Goal: Information Seeking & Learning: Find specific fact

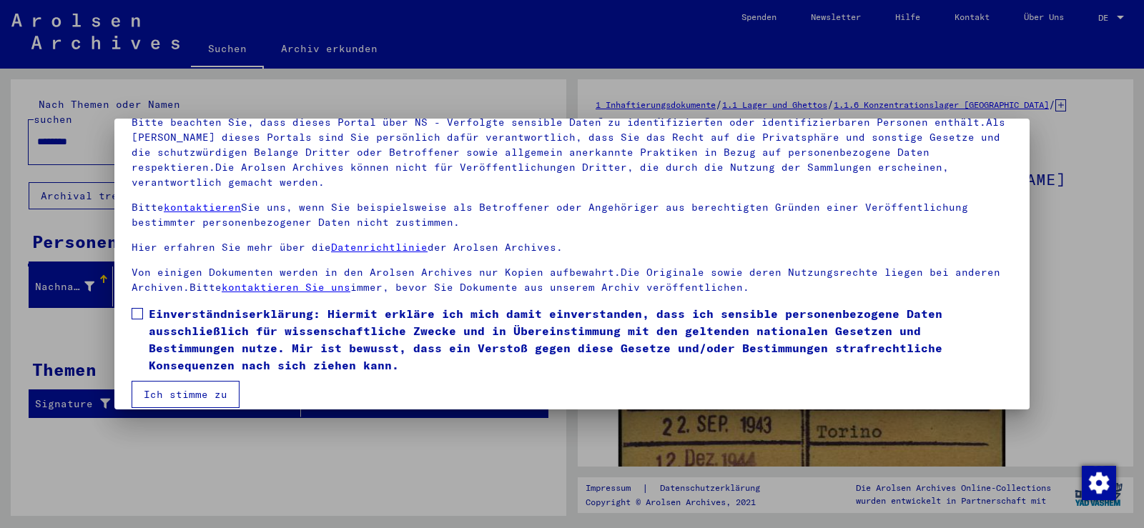
scroll to position [124, 0]
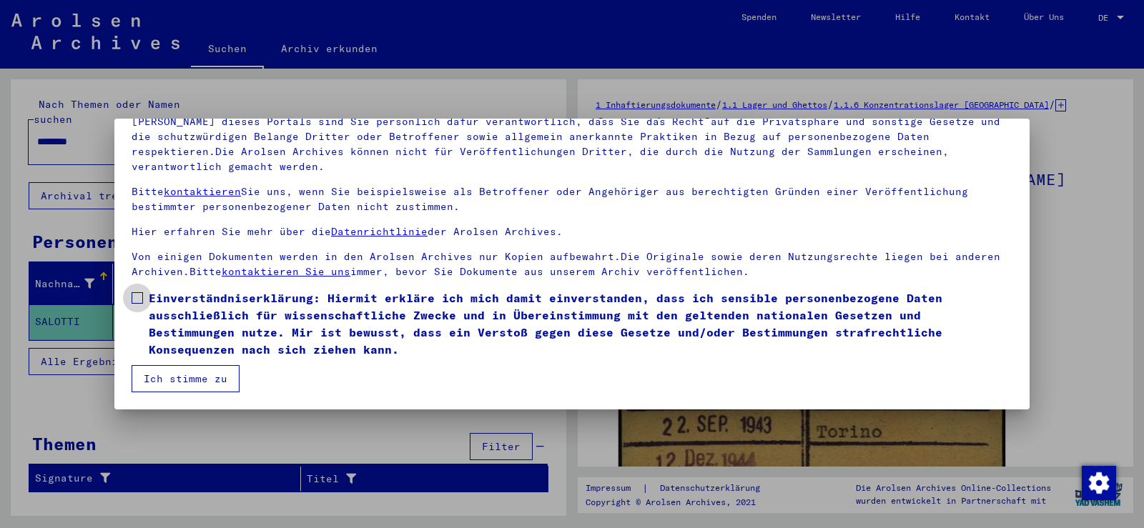
click at [137, 300] on span at bounding box center [137, 297] width 11 height 11
click at [184, 383] on button "Ich stimme zu" at bounding box center [186, 378] width 108 height 27
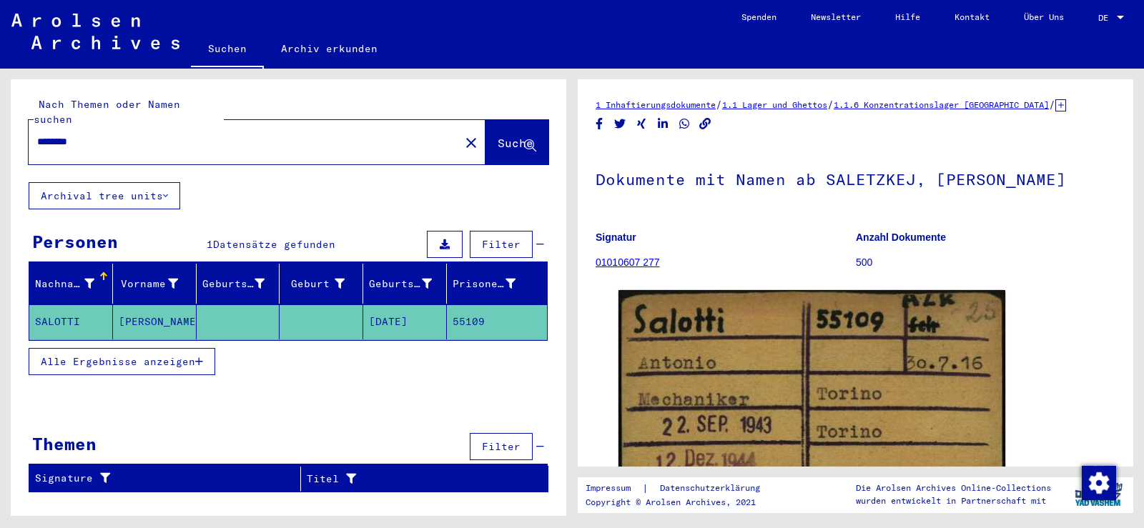
drag, startPoint x: 123, startPoint y: 127, endPoint x: 35, endPoint y: 129, distance: 88.0
click at [35, 129] on div "********" at bounding box center [240, 142] width 423 height 32
paste input "text"
type input "*****"
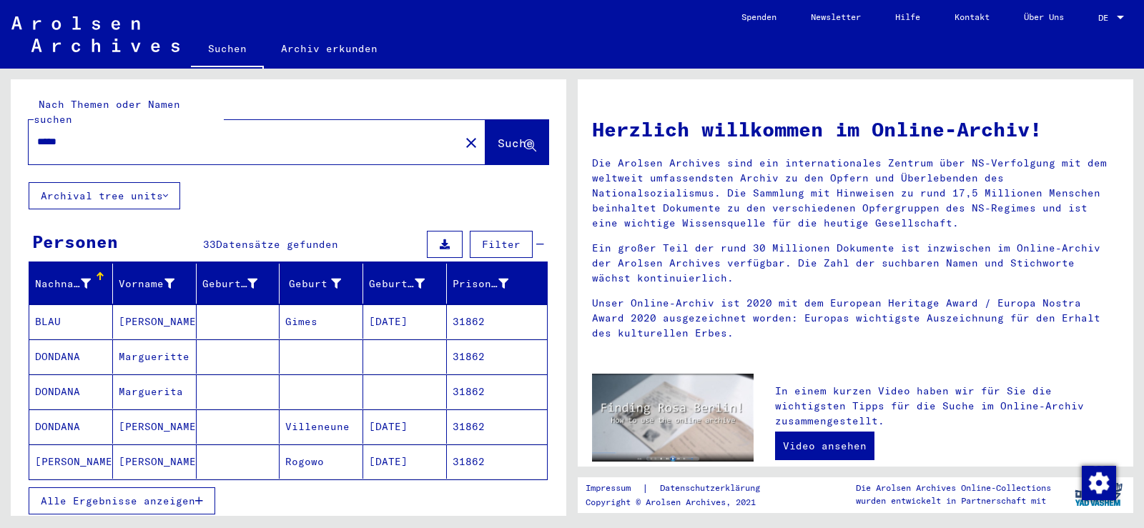
click at [187, 495] on span "Alle Ergebnisse anzeigen" at bounding box center [118, 501] width 154 height 13
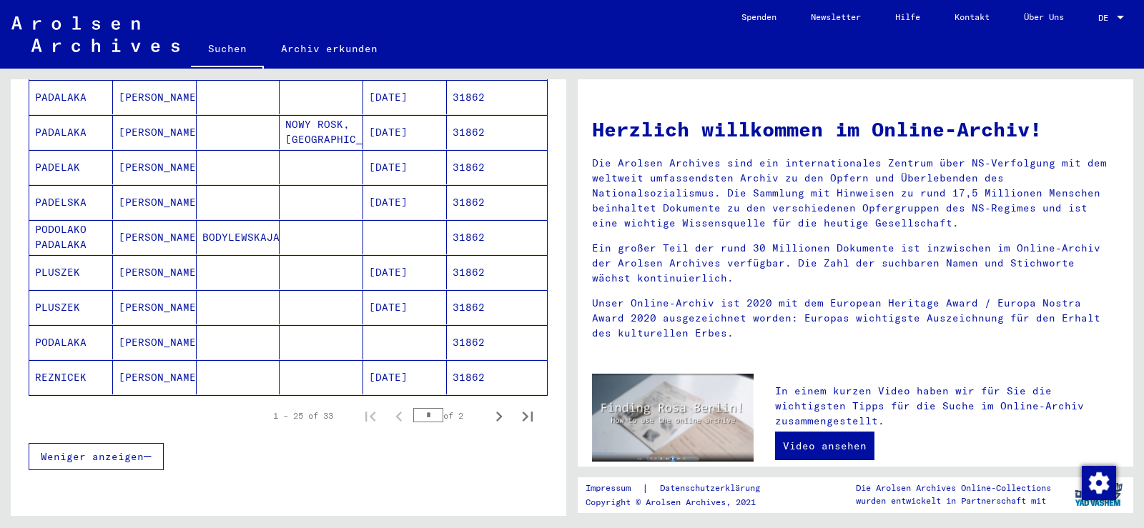
scroll to position [787, 0]
click at [489, 405] on icon "Next page" at bounding box center [499, 415] width 20 height 20
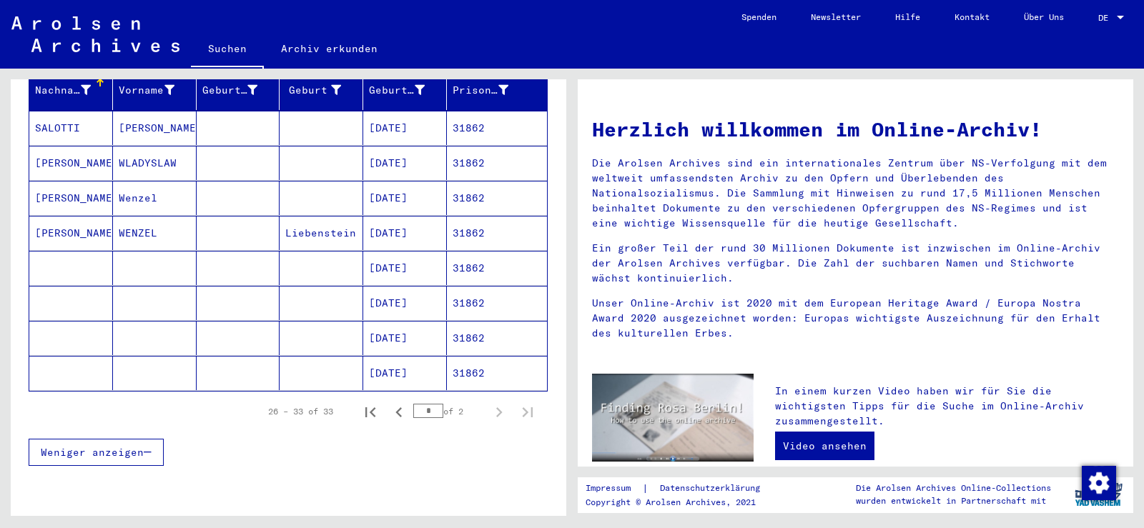
scroll to position [122, 0]
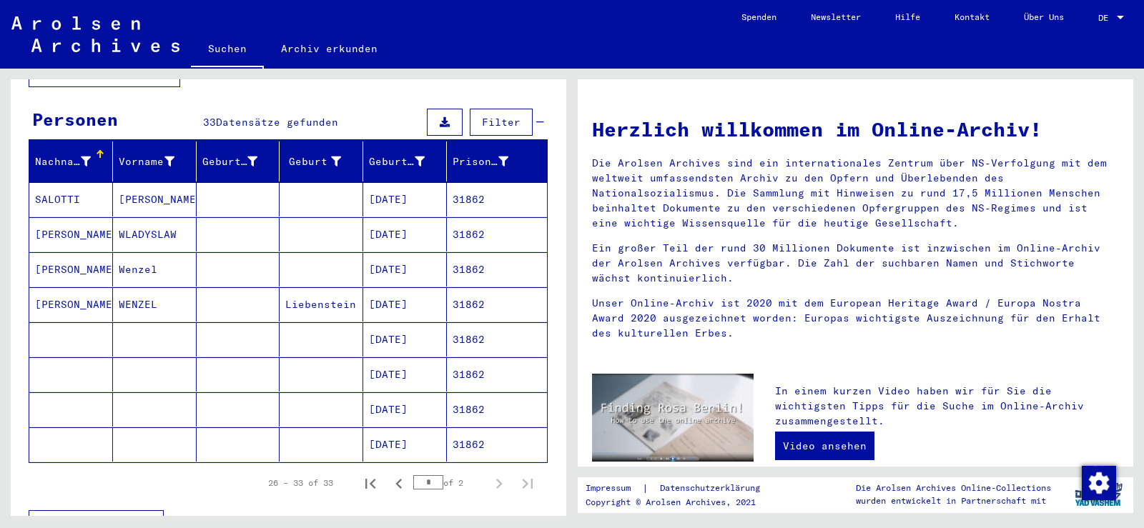
click at [162, 182] on mat-cell "[PERSON_NAME]" at bounding box center [155, 199] width 84 height 34
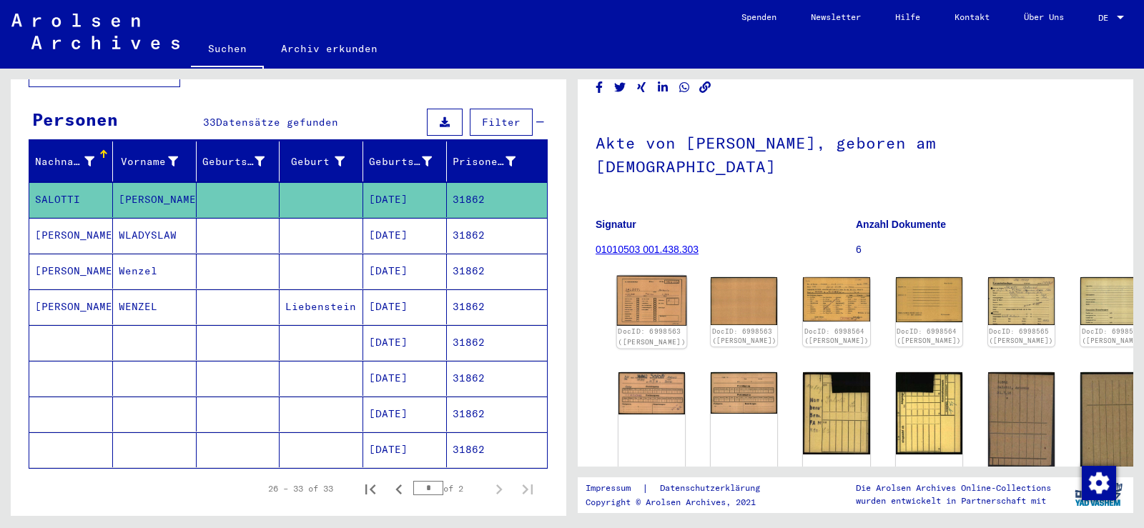
scroll to position [72, 0]
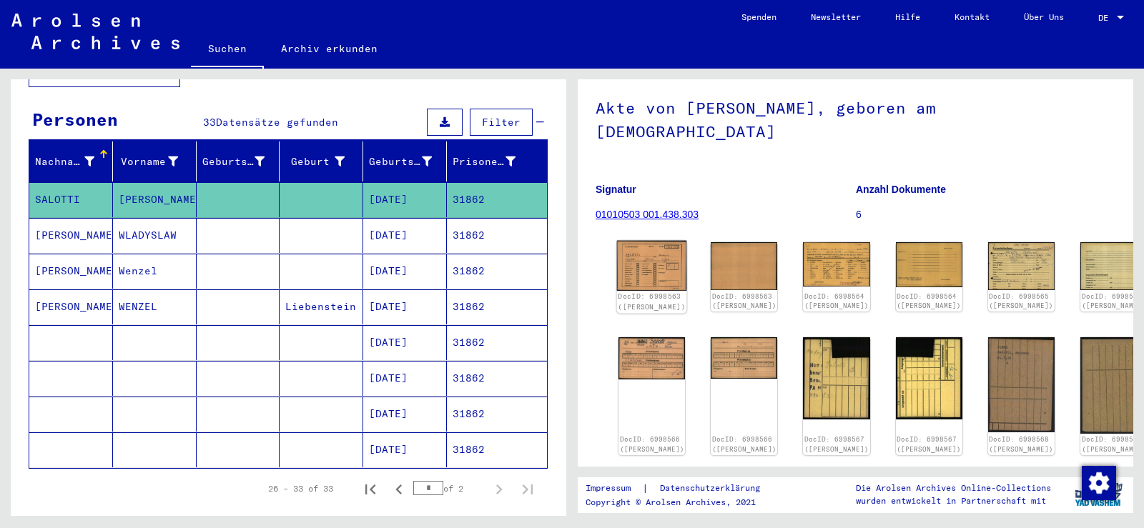
click at [643, 247] on img at bounding box center [652, 266] width 70 height 50
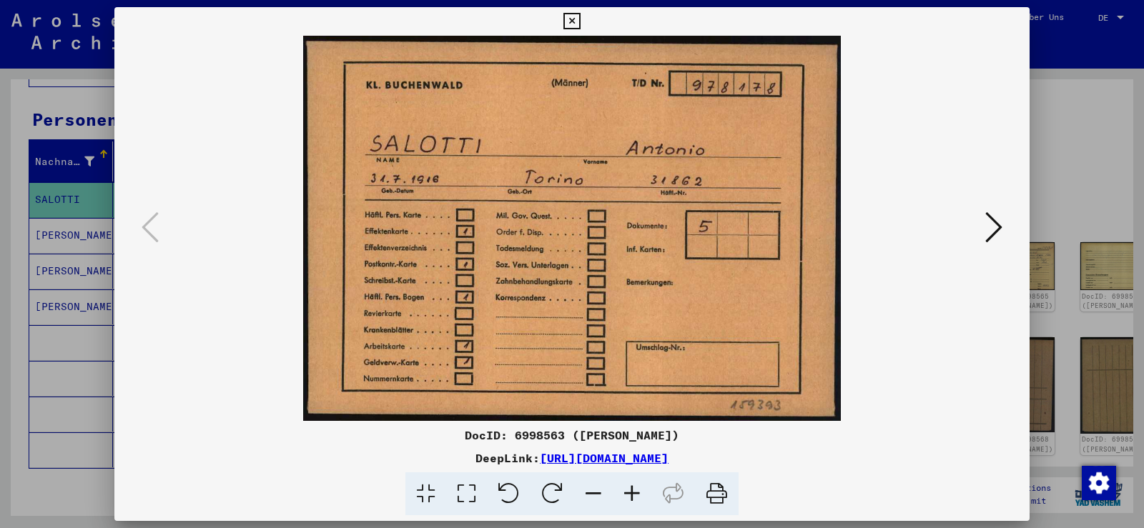
click at [987, 229] on icon at bounding box center [993, 227] width 17 height 34
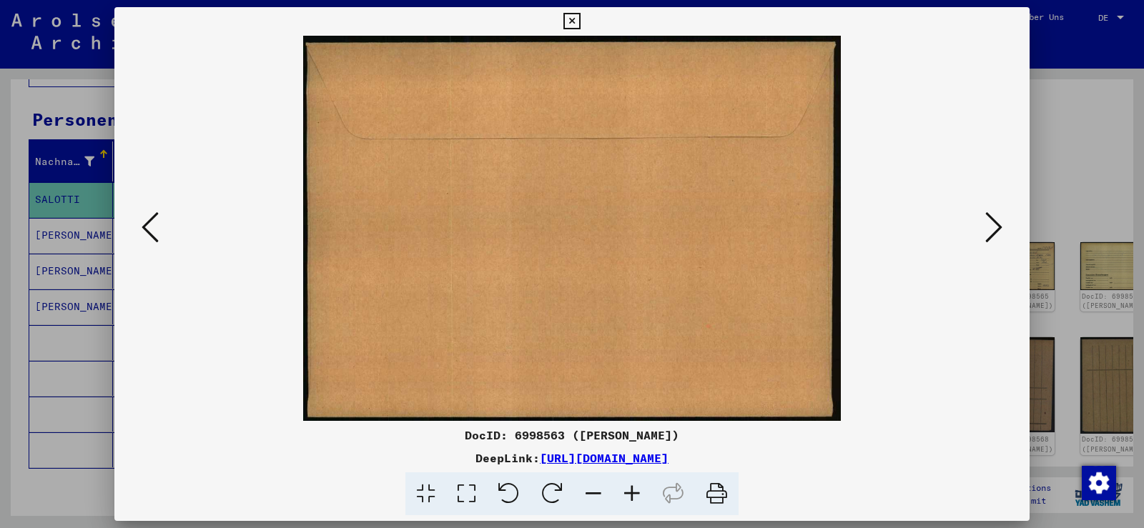
click at [987, 229] on icon at bounding box center [993, 227] width 17 height 34
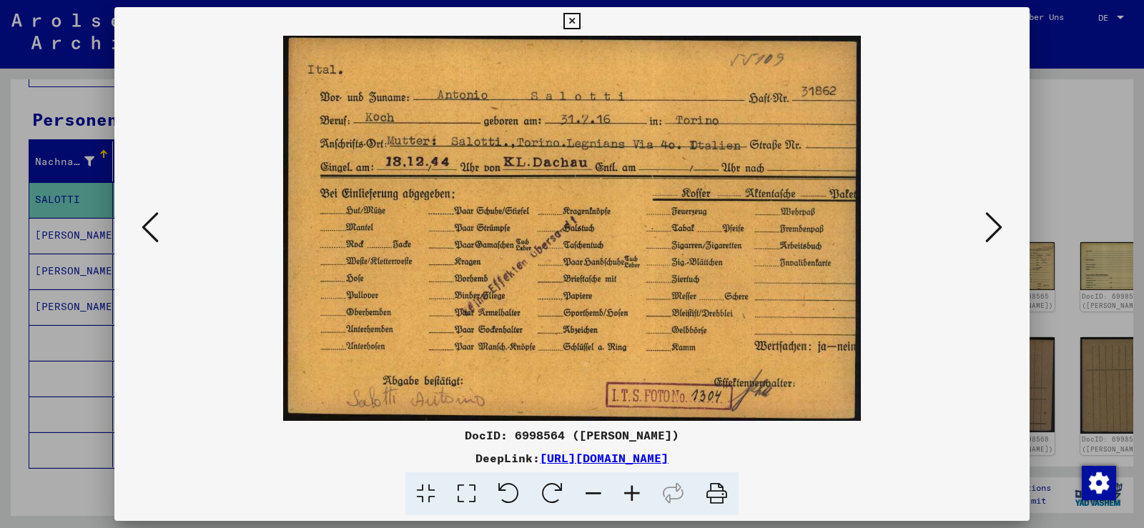
click at [987, 229] on icon at bounding box center [993, 227] width 17 height 34
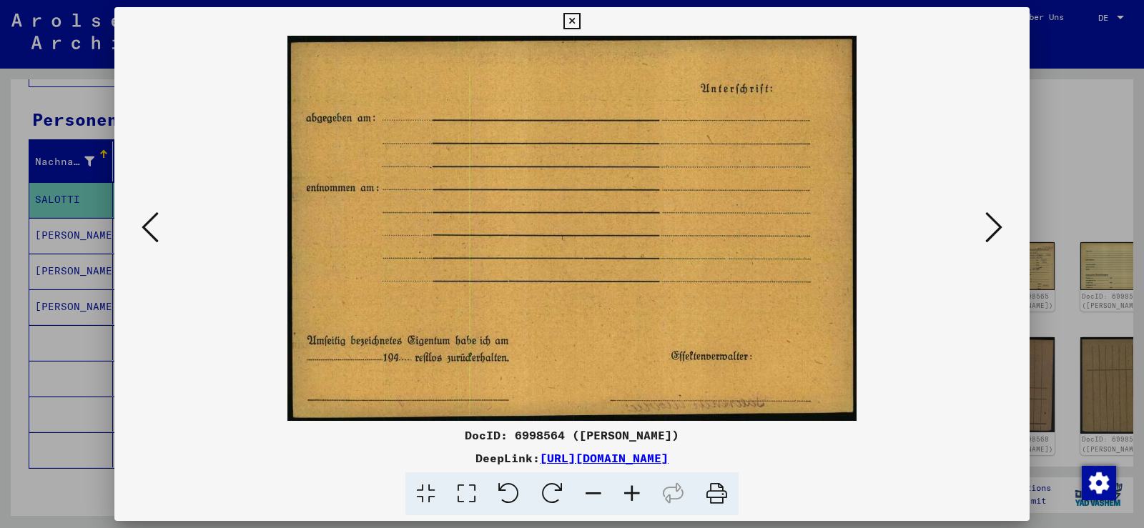
click at [987, 229] on icon at bounding box center [993, 227] width 17 height 34
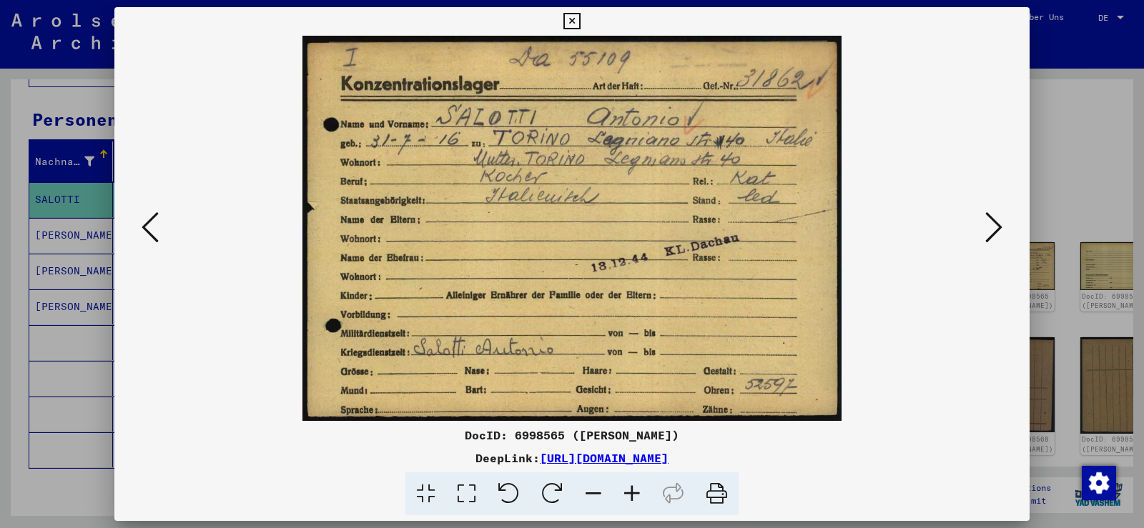
click at [987, 229] on icon at bounding box center [993, 227] width 17 height 34
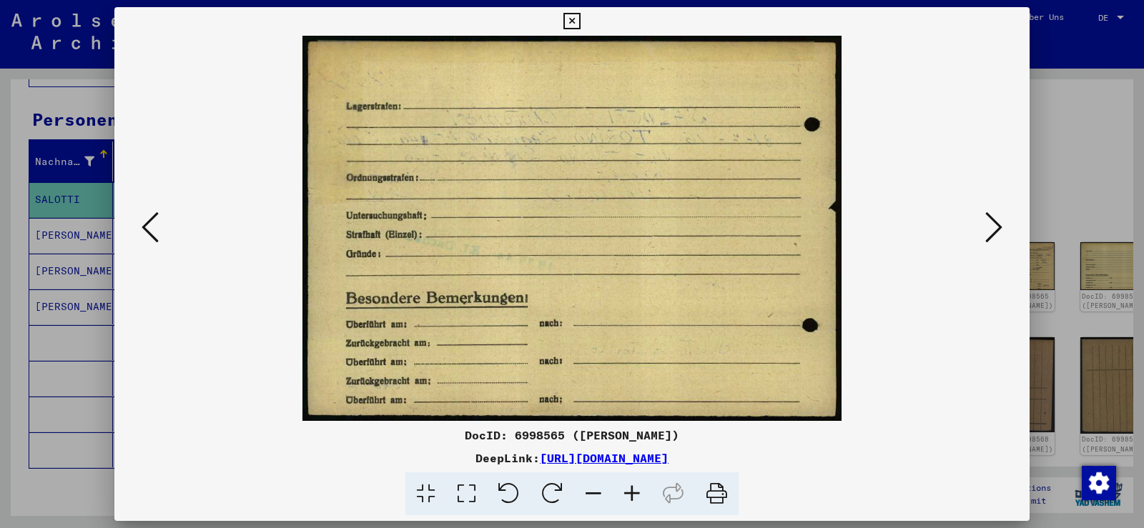
click at [987, 229] on icon at bounding box center [993, 227] width 17 height 34
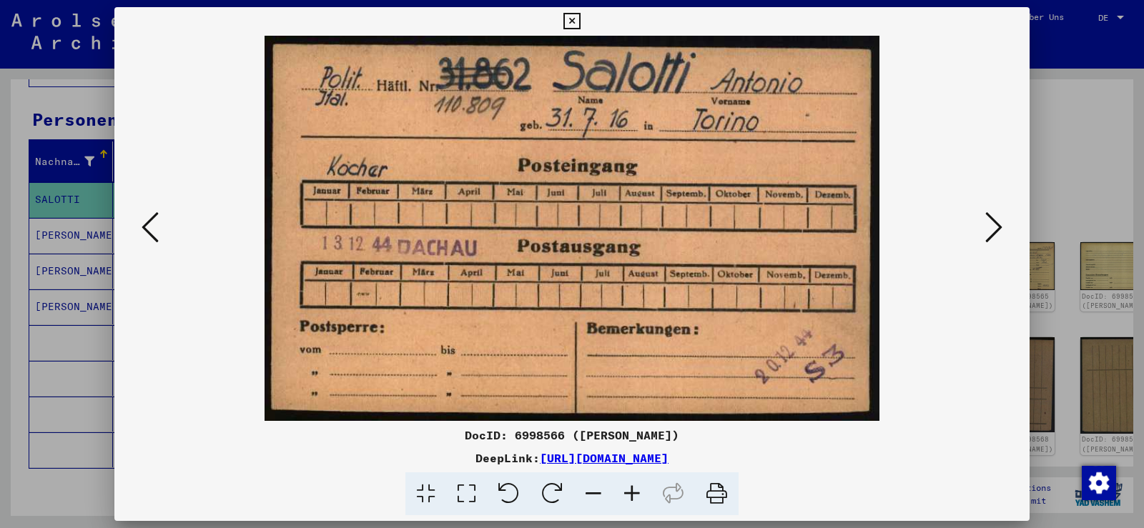
click at [987, 229] on icon at bounding box center [993, 227] width 17 height 34
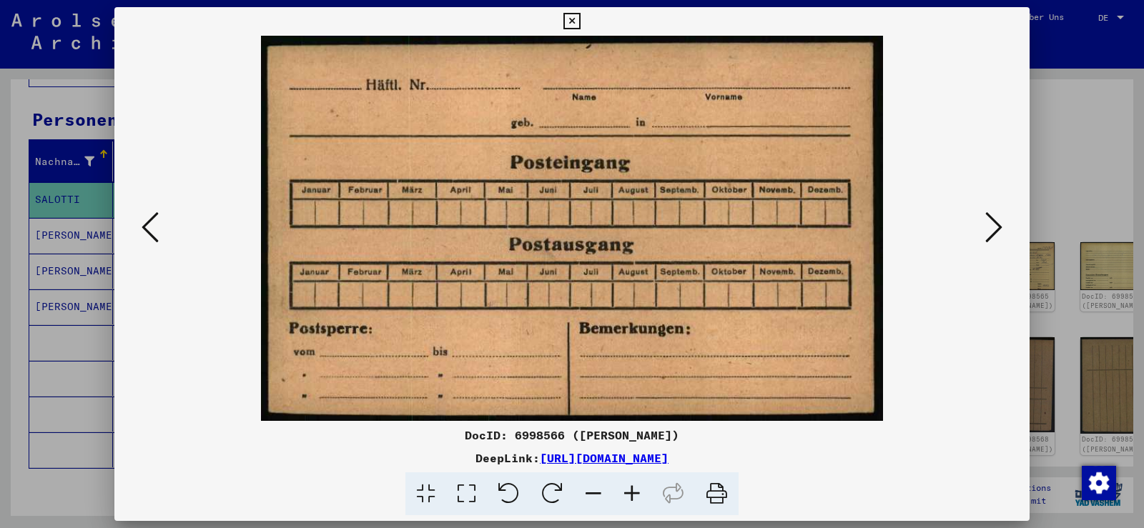
click at [987, 229] on icon at bounding box center [993, 227] width 17 height 34
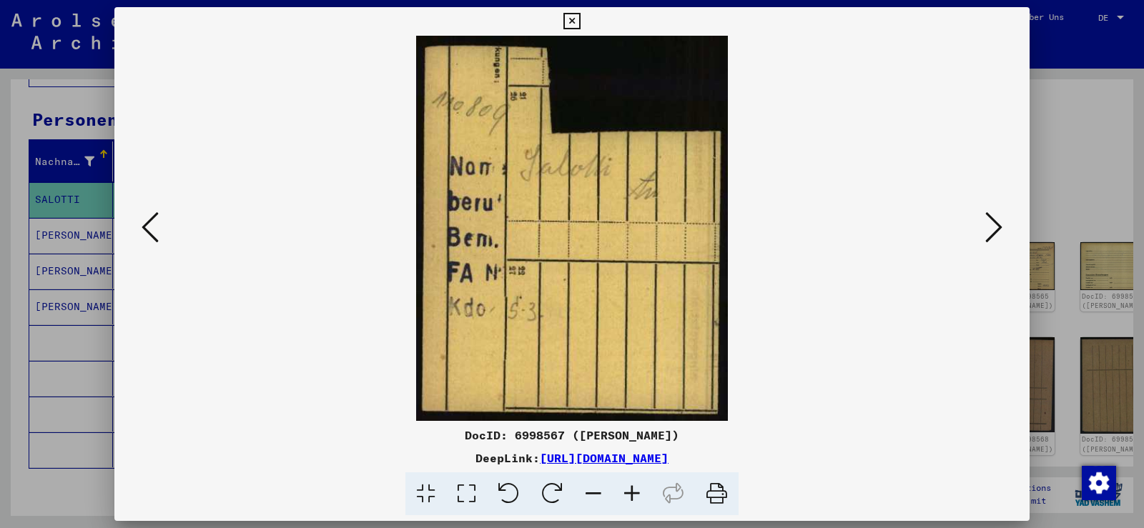
click at [987, 229] on icon at bounding box center [993, 227] width 17 height 34
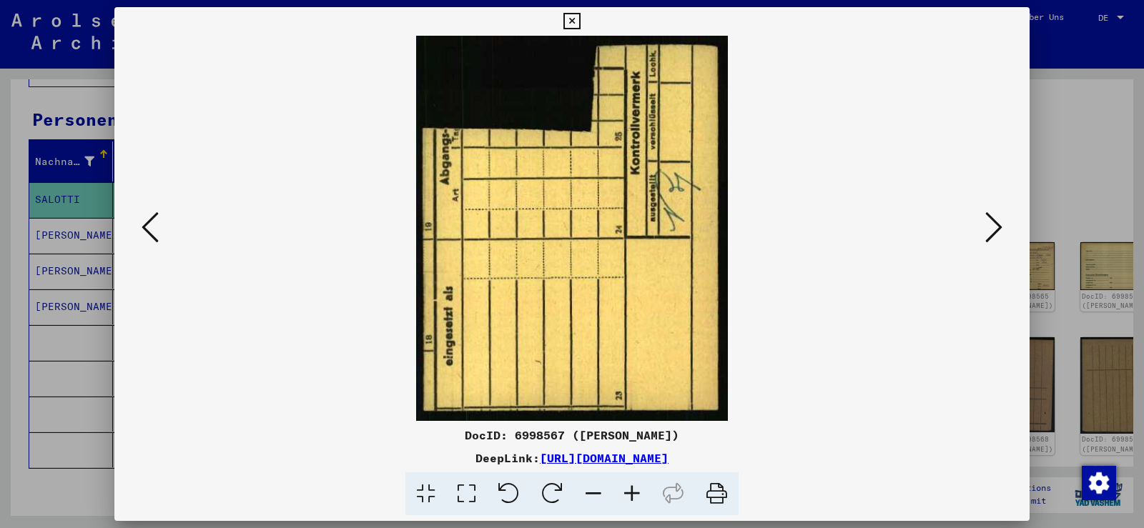
click at [987, 229] on icon at bounding box center [993, 227] width 17 height 34
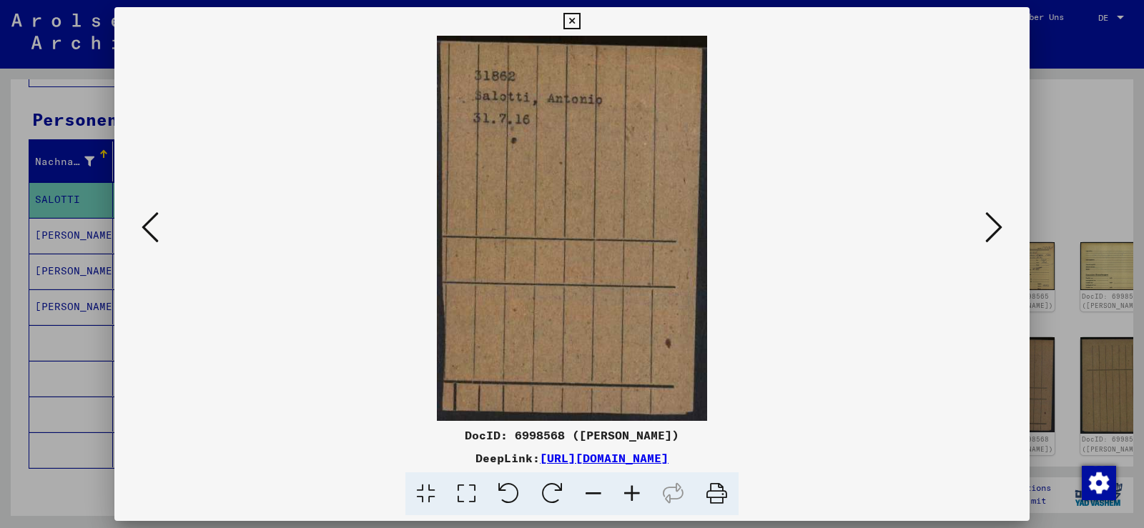
click at [987, 229] on icon at bounding box center [993, 227] width 17 height 34
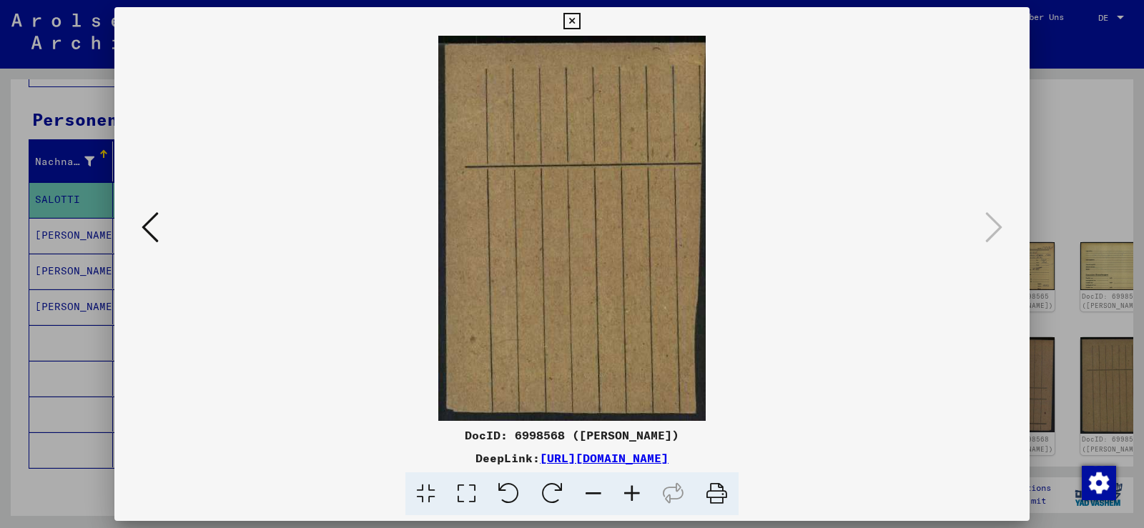
click at [162, 235] on button at bounding box center [150, 228] width 26 height 41
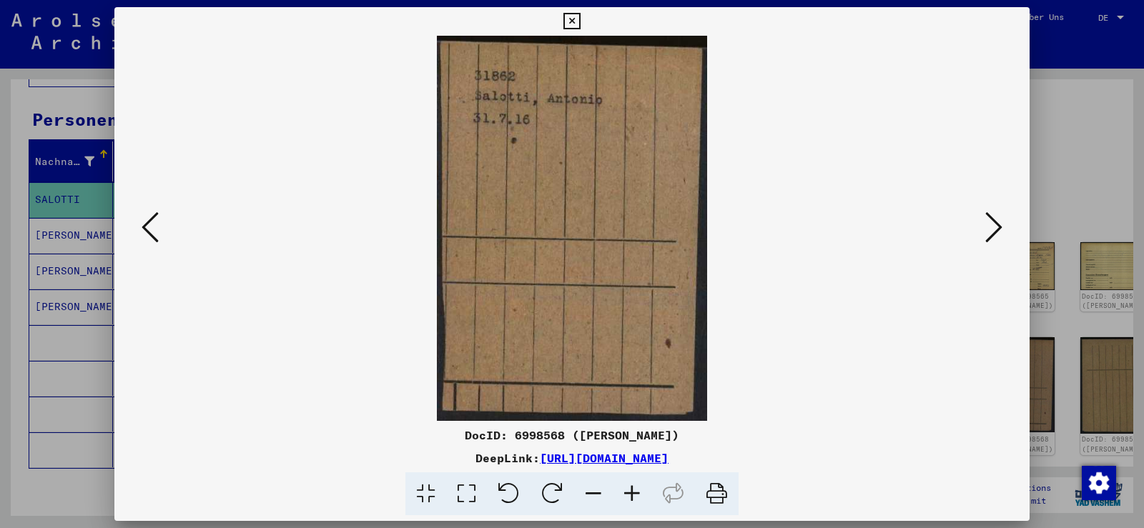
click at [162, 235] on button at bounding box center [150, 228] width 26 height 41
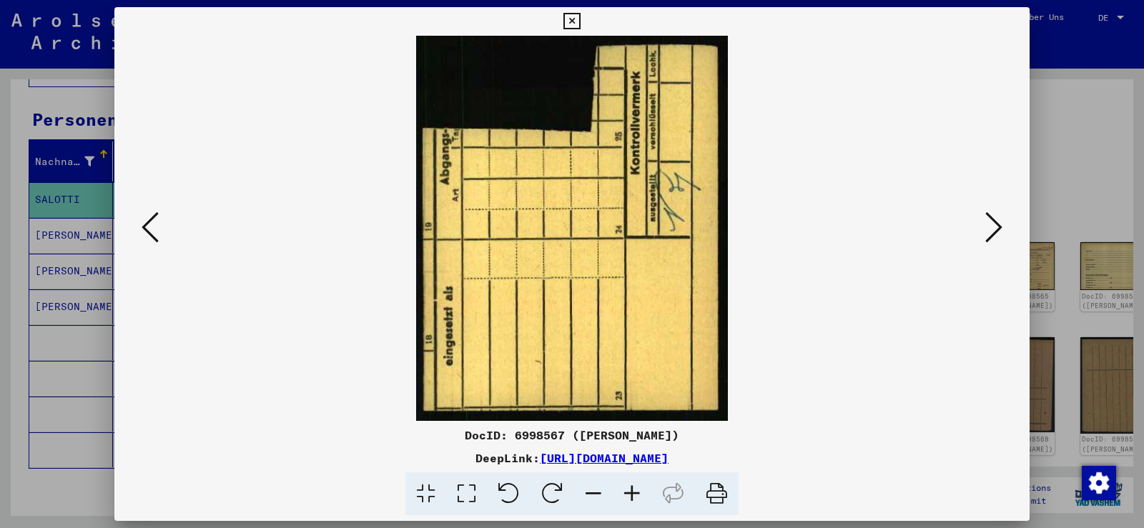
click at [162, 235] on button at bounding box center [150, 228] width 26 height 41
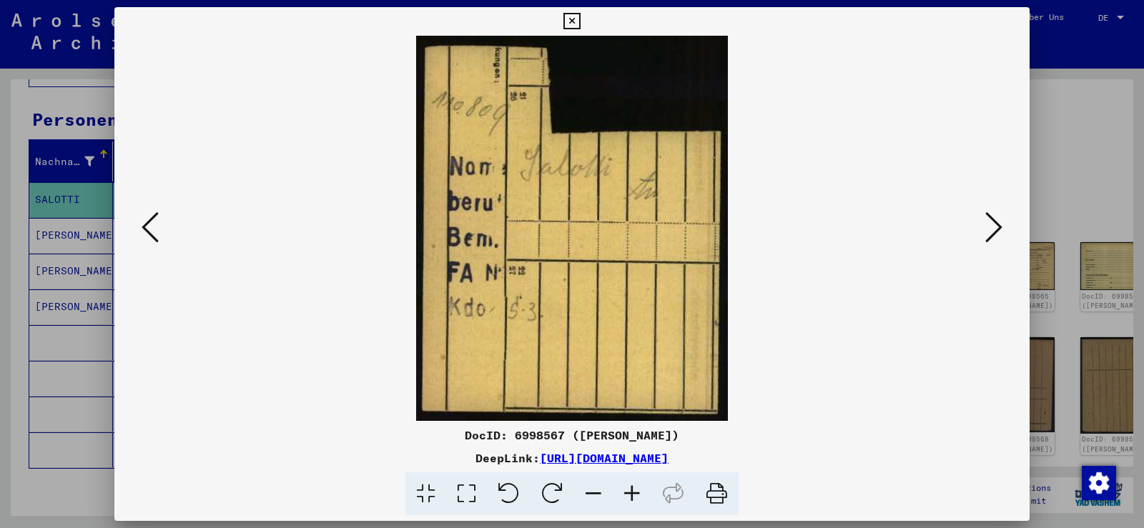
click at [162, 235] on button at bounding box center [150, 228] width 26 height 41
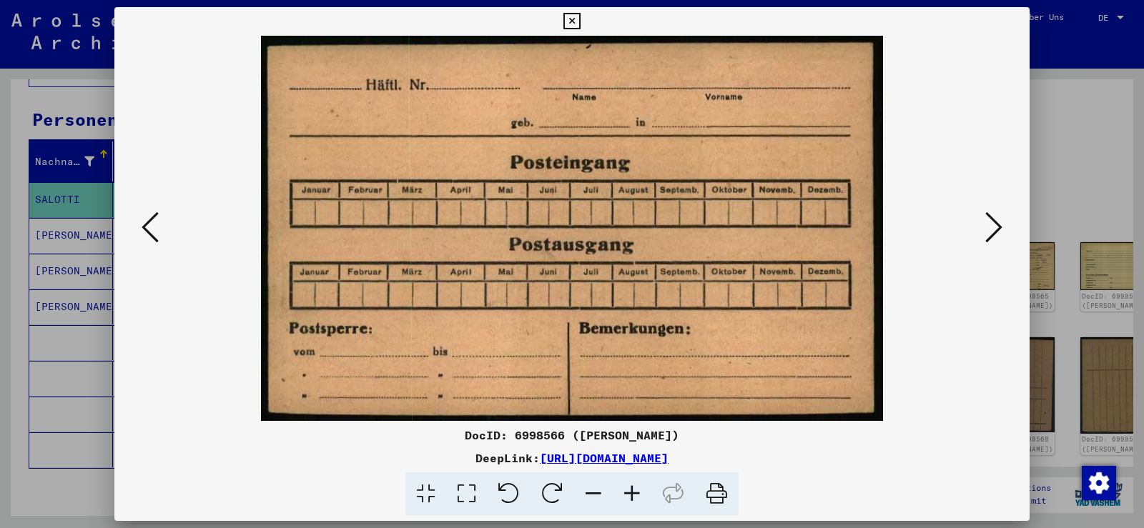
click at [162, 235] on button at bounding box center [150, 228] width 26 height 41
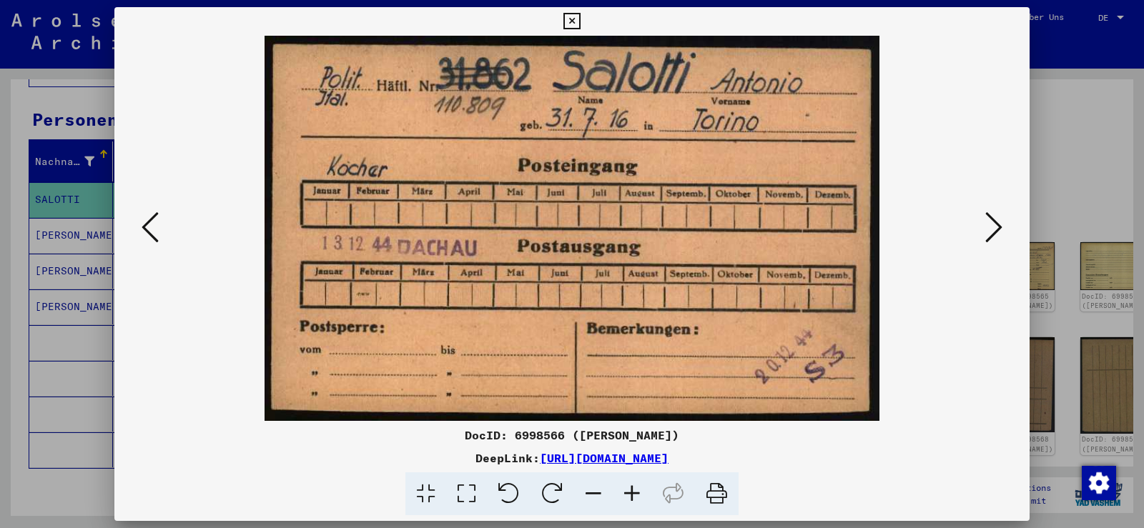
click at [162, 235] on button at bounding box center [150, 228] width 26 height 41
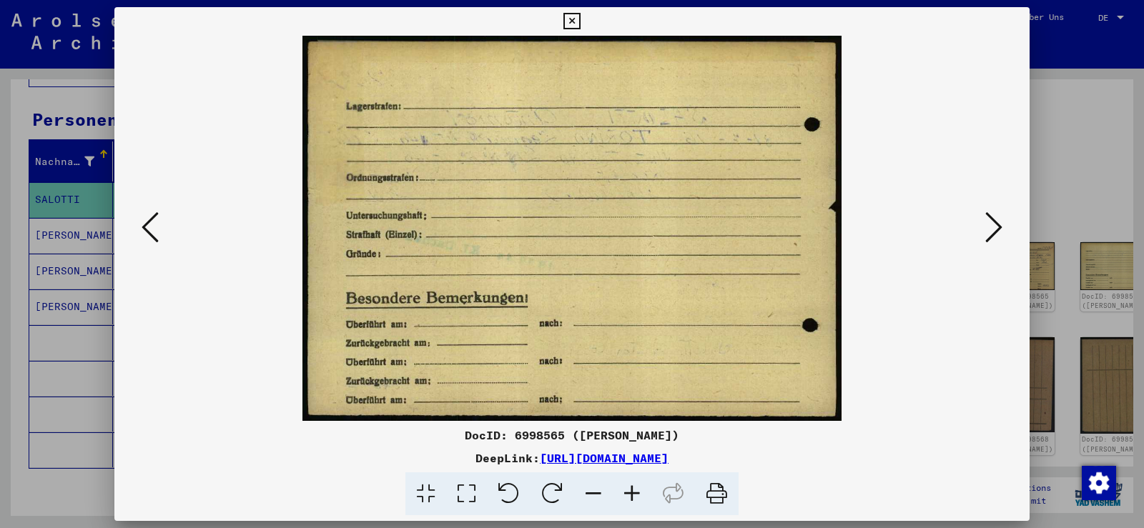
click at [162, 235] on button at bounding box center [150, 228] width 26 height 41
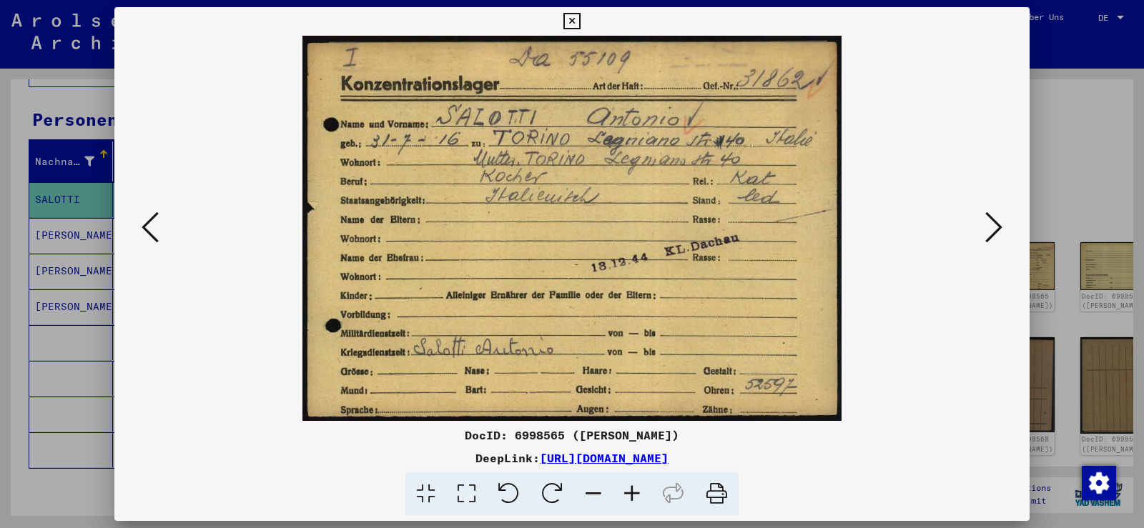
click at [162, 235] on button at bounding box center [150, 228] width 26 height 41
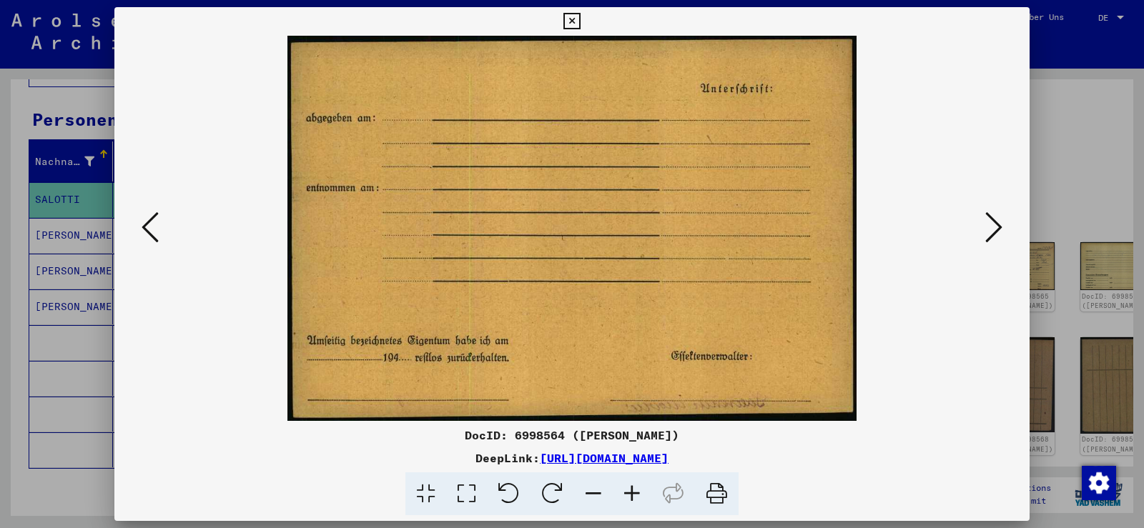
click at [162, 235] on button at bounding box center [150, 228] width 26 height 41
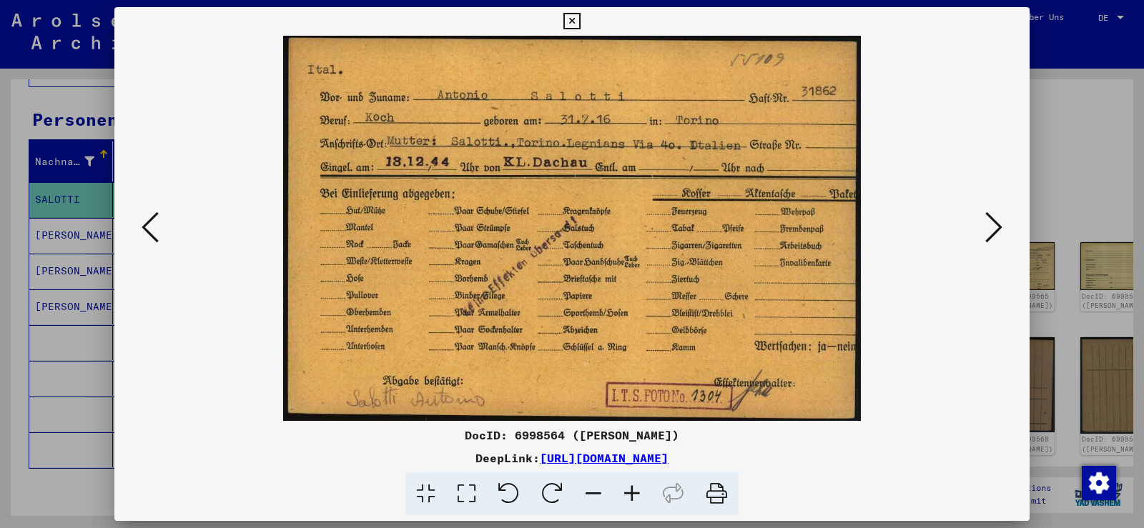
click at [162, 235] on button at bounding box center [150, 228] width 26 height 41
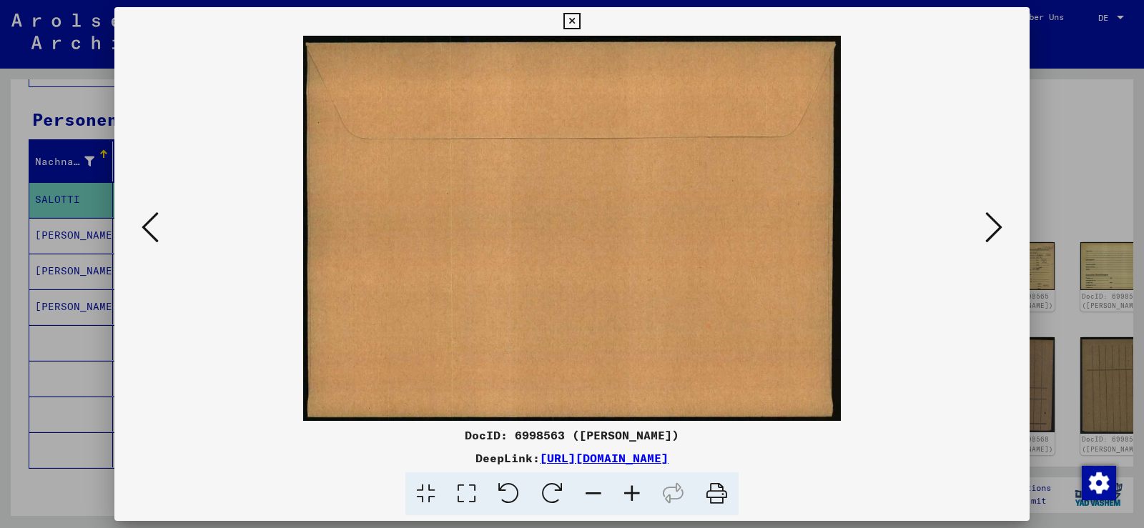
click at [162, 235] on button at bounding box center [150, 228] width 26 height 41
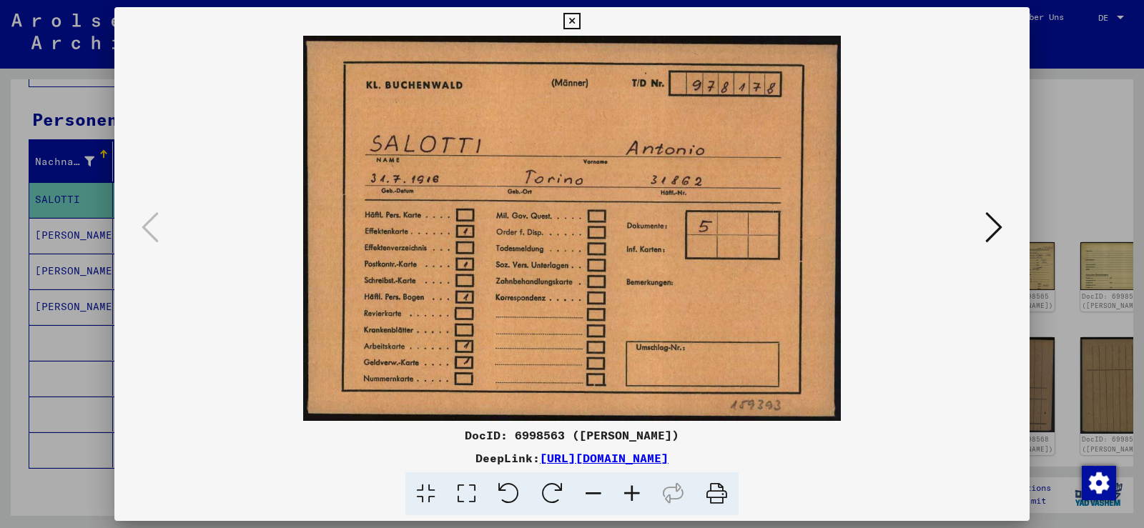
click at [992, 231] on icon at bounding box center [993, 227] width 17 height 34
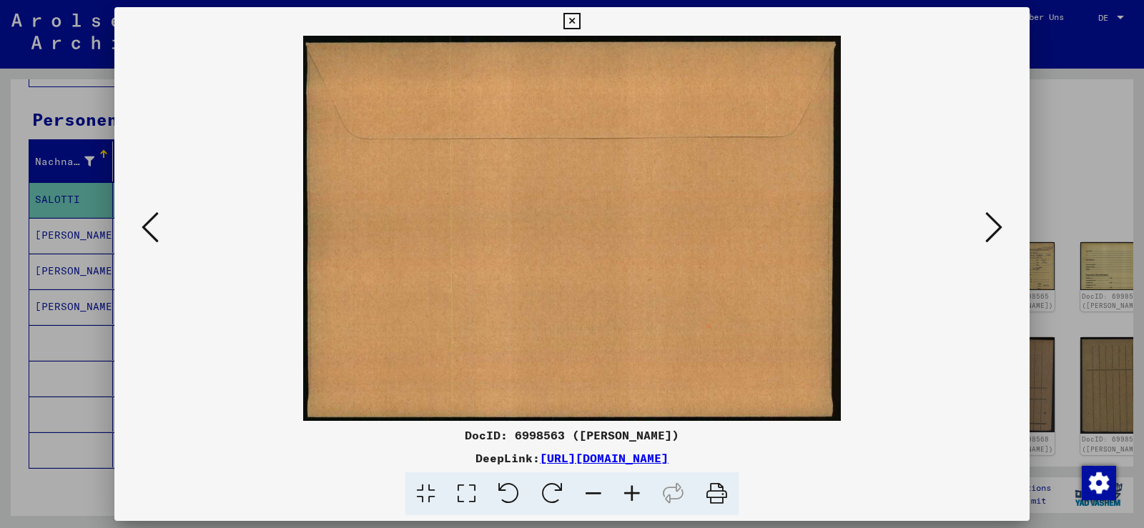
click at [992, 231] on icon at bounding box center [993, 227] width 17 height 34
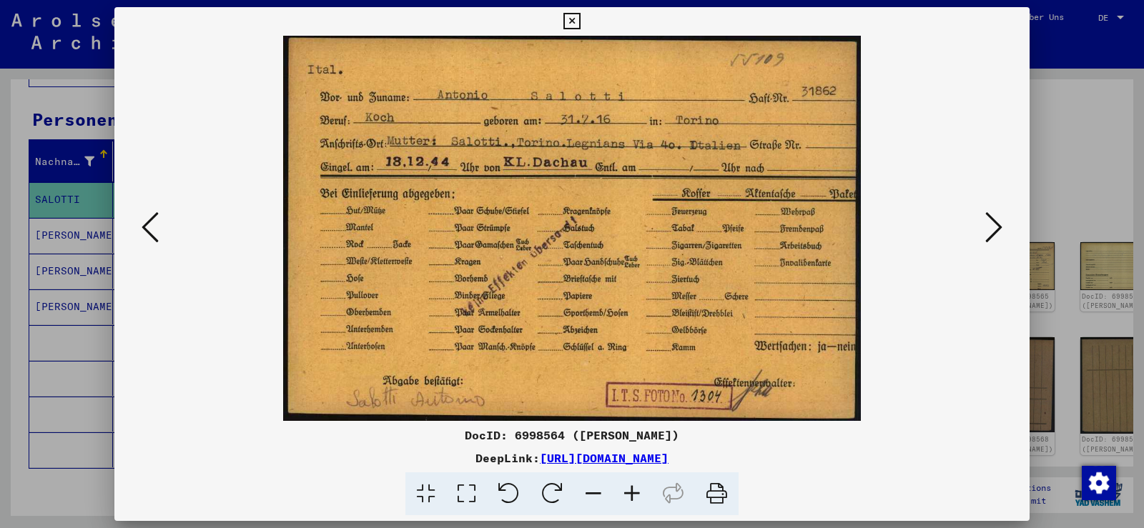
click at [992, 231] on icon at bounding box center [993, 227] width 17 height 34
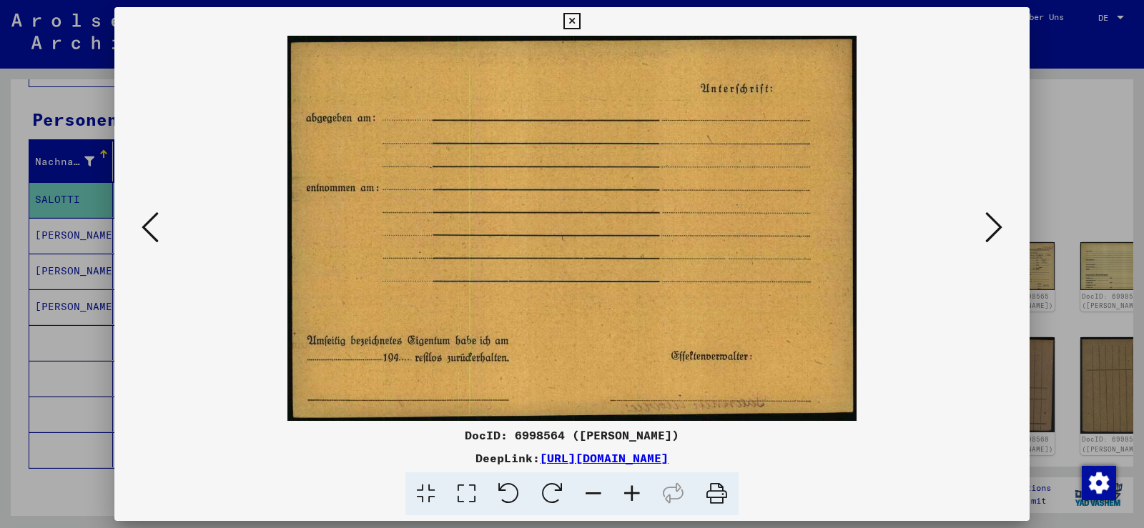
click at [992, 231] on icon at bounding box center [993, 227] width 17 height 34
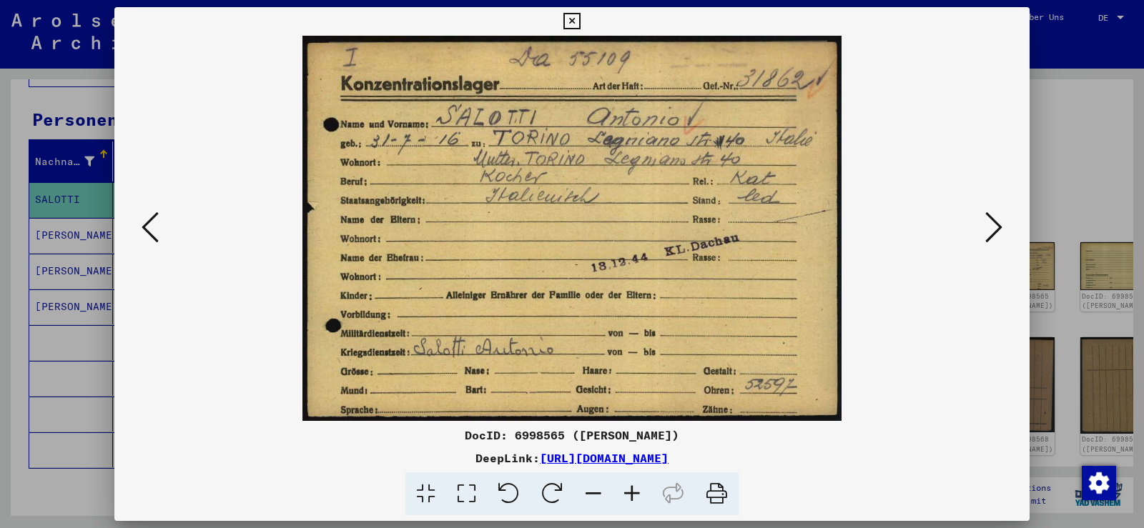
click at [987, 223] on icon at bounding box center [993, 227] width 17 height 34
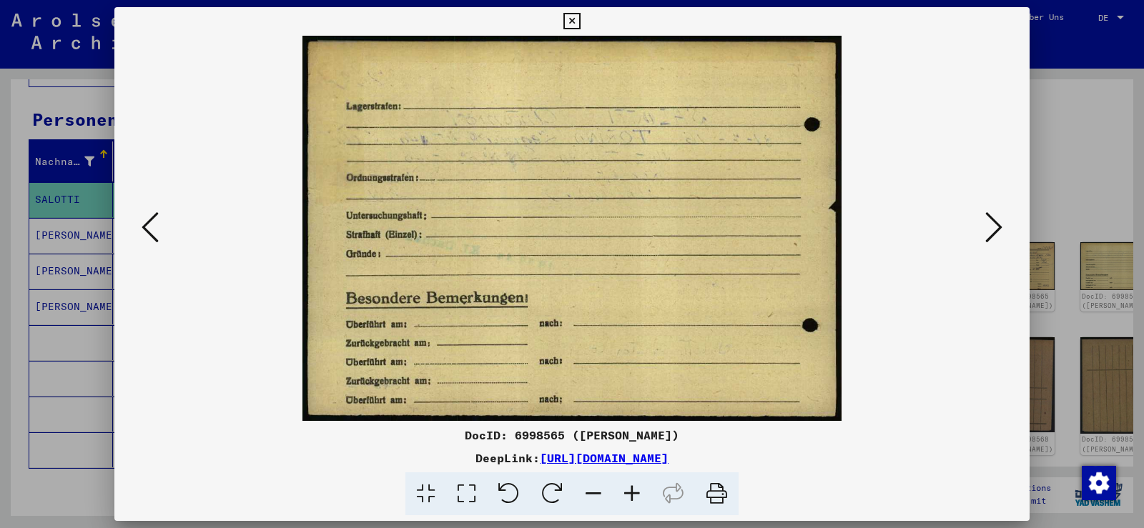
click at [987, 223] on icon at bounding box center [993, 227] width 17 height 34
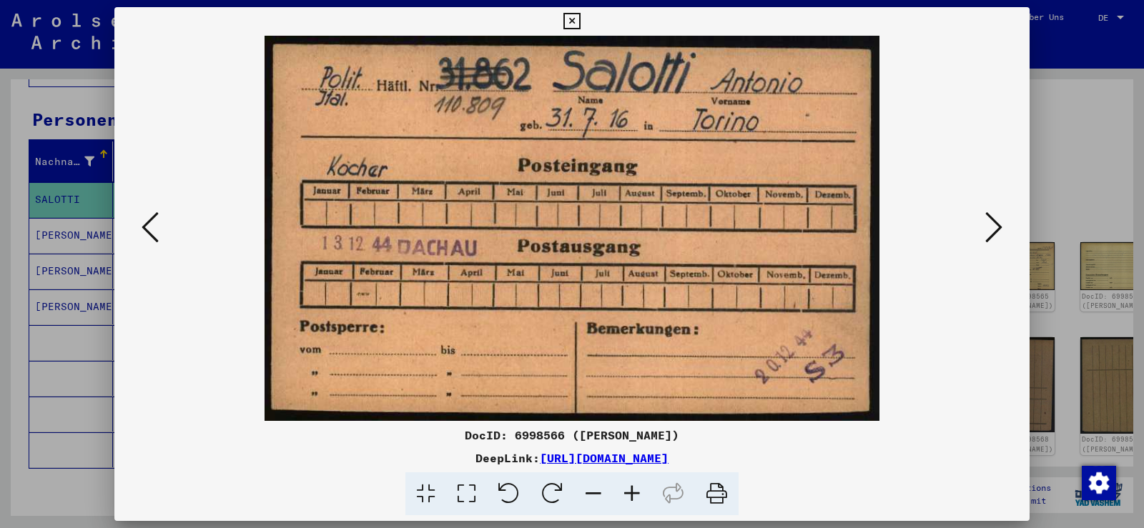
click at [147, 230] on icon at bounding box center [150, 227] width 17 height 34
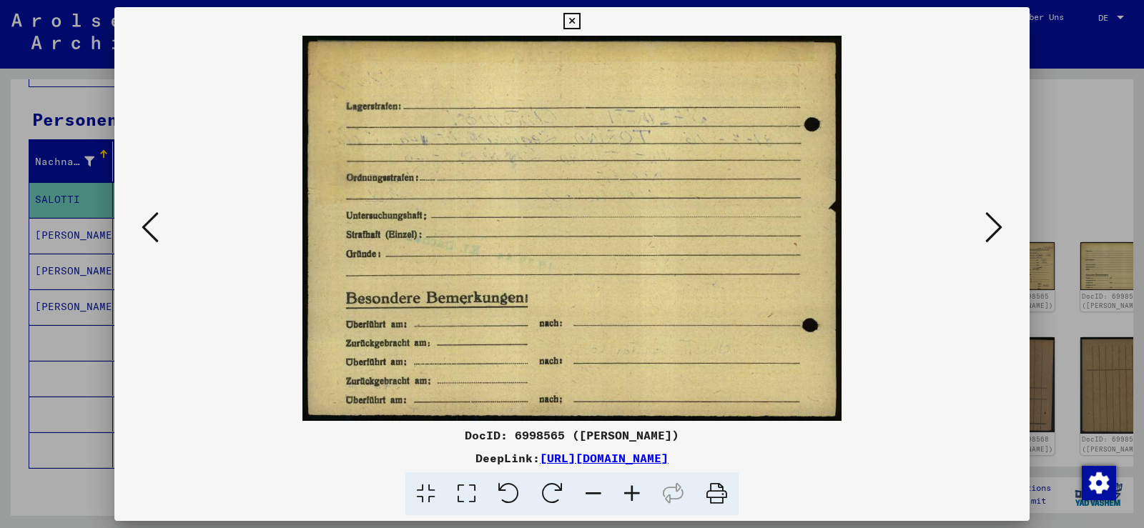
drag, startPoint x: 156, startPoint y: 244, endPoint x: 260, endPoint y: 1, distance: 264.6
click at [157, 233] on icon at bounding box center [150, 227] width 17 height 34
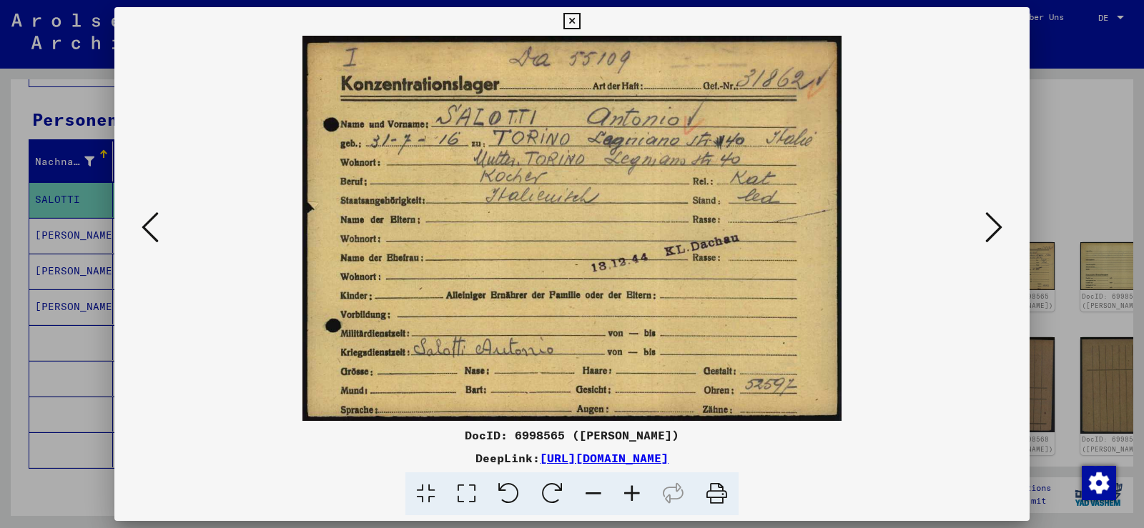
click at [990, 229] on icon at bounding box center [993, 227] width 17 height 34
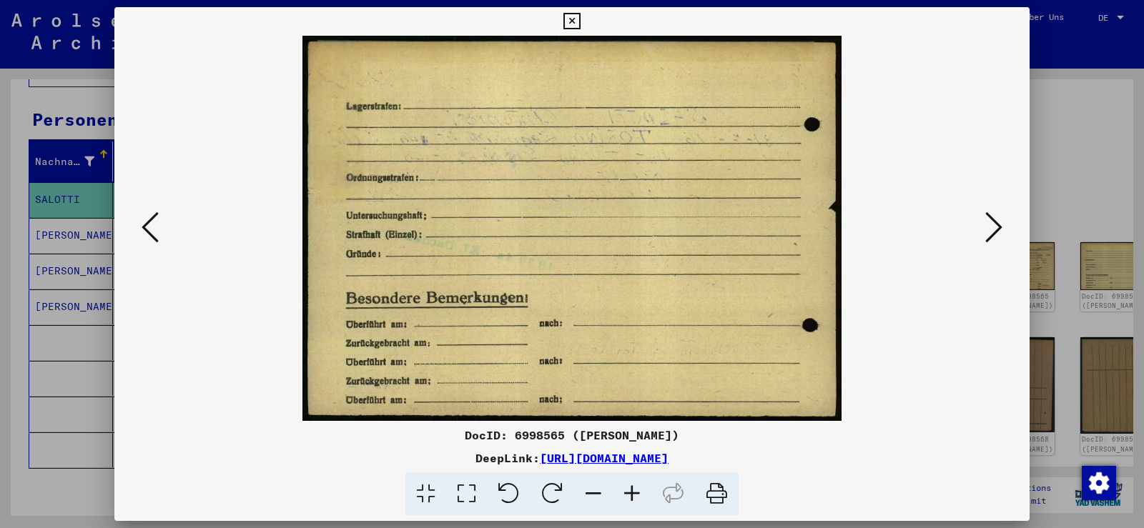
click at [990, 229] on icon at bounding box center [993, 227] width 17 height 34
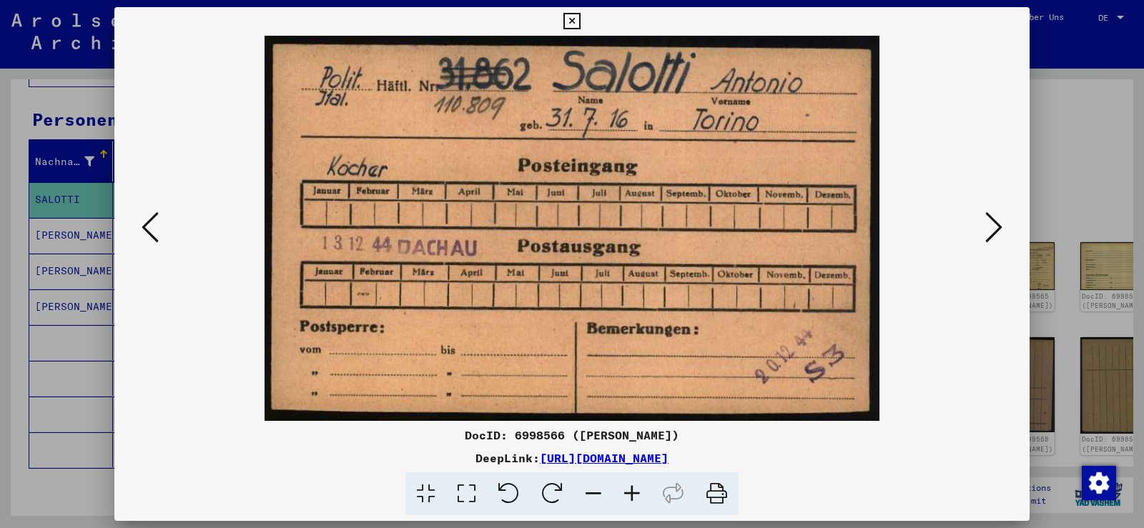
click at [990, 229] on icon at bounding box center [993, 227] width 17 height 34
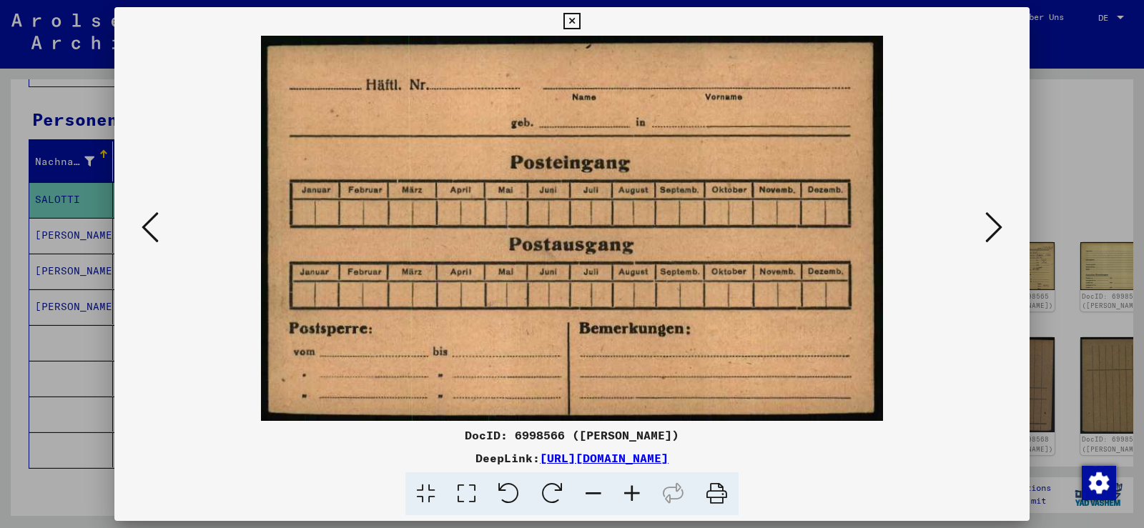
click at [990, 229] on icon at bounding box center [993, 227] width 17 height 34
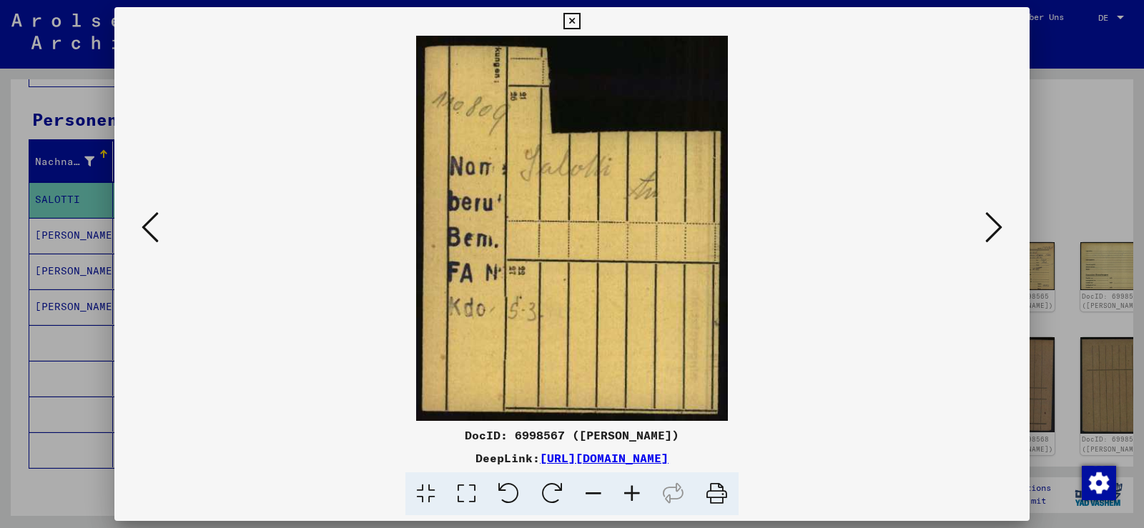
click at [990, 229] on icon at bounding box center [993, 227] width 17 height 34
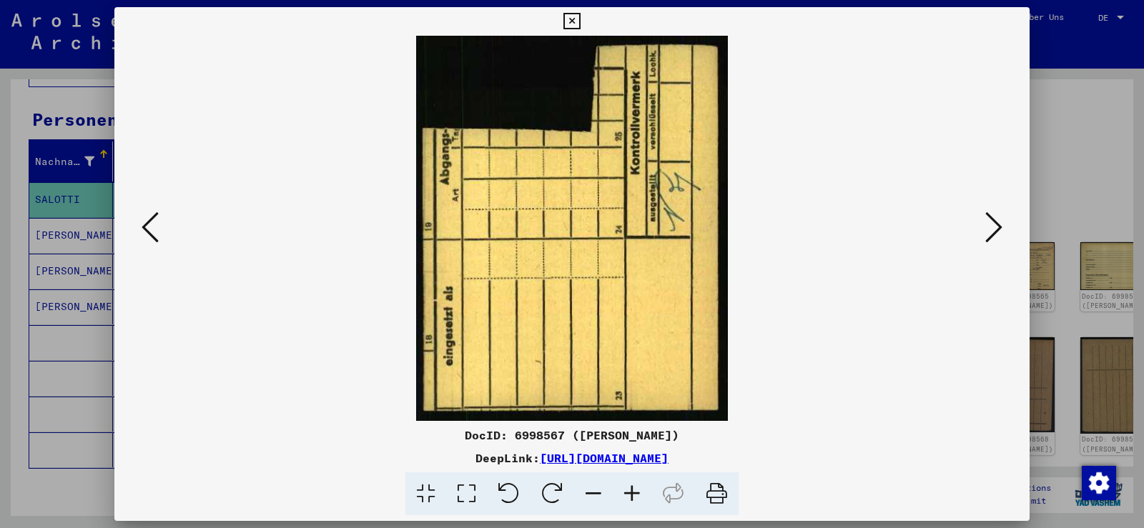
click at [990, 229] on icon at bounding box center [993, 227] width 17 height 34
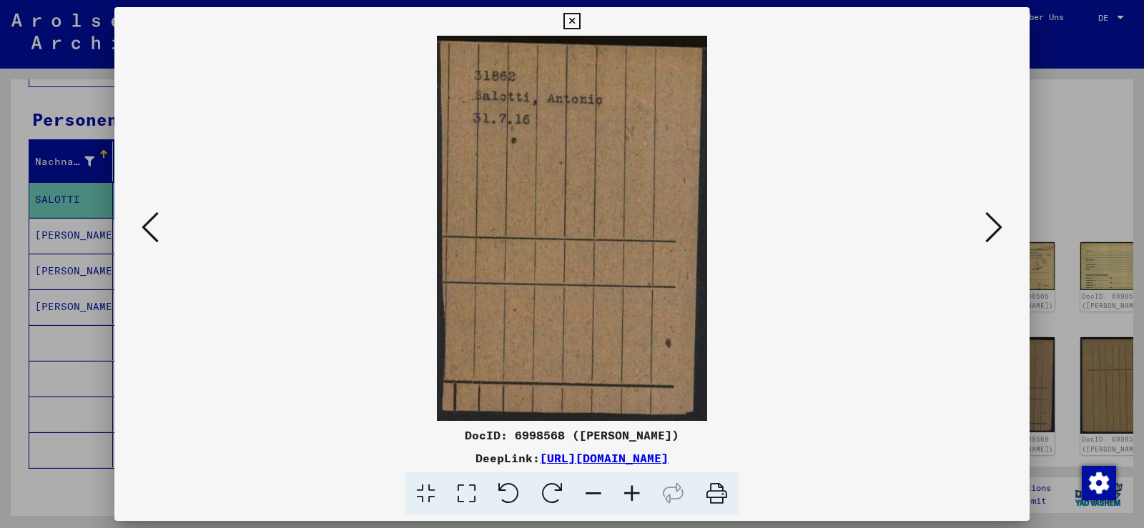
click at [990, 229] on icon at bounding box center [993, 227] width 17 height 34
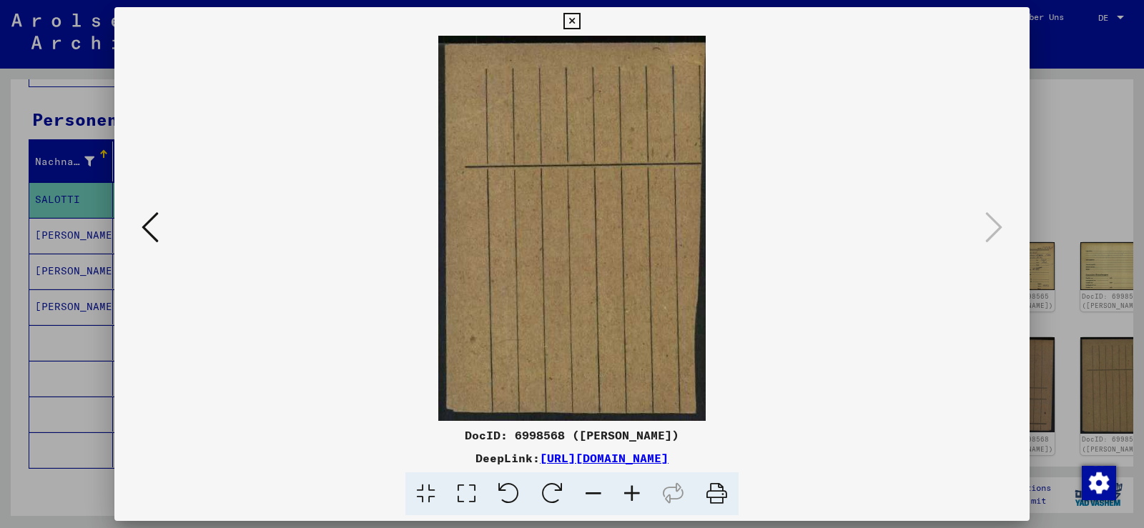
click at [138, 231] on button at bounding box center [150, 228] width 26 height 41
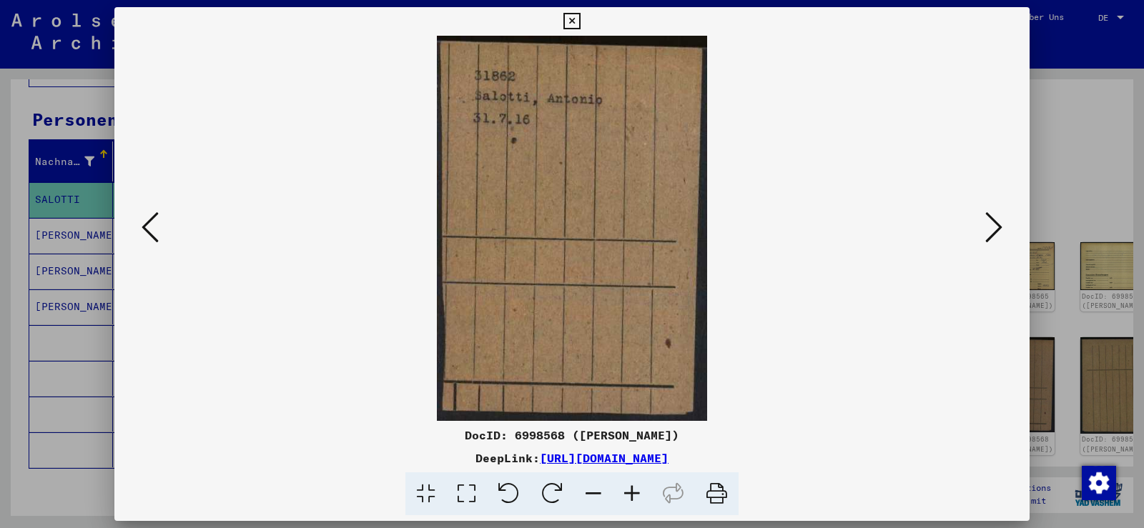
click at [138, 231] on button at bounding box center [150, 228] width 26 height 41
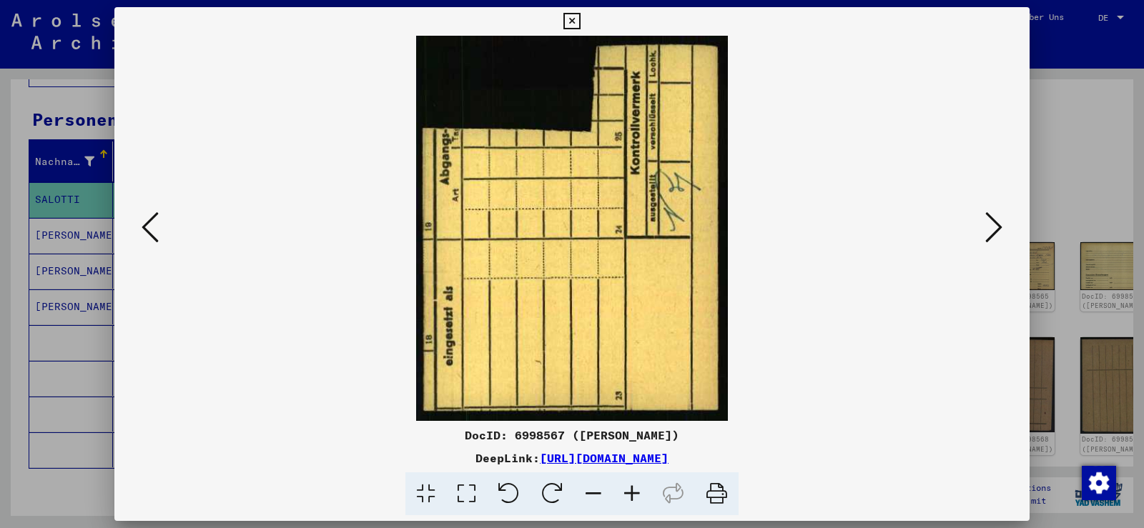
click at [138, 231] on button at bounding box center [150, 228] width 26 height 41
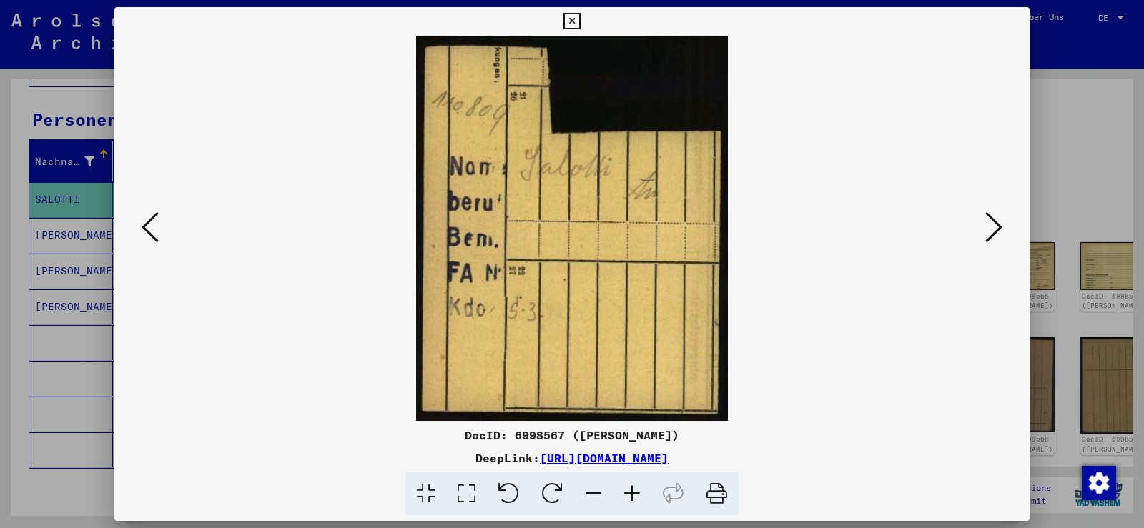
click at [138, 230] on button at bounding box center [150, 228] width 26 height 41
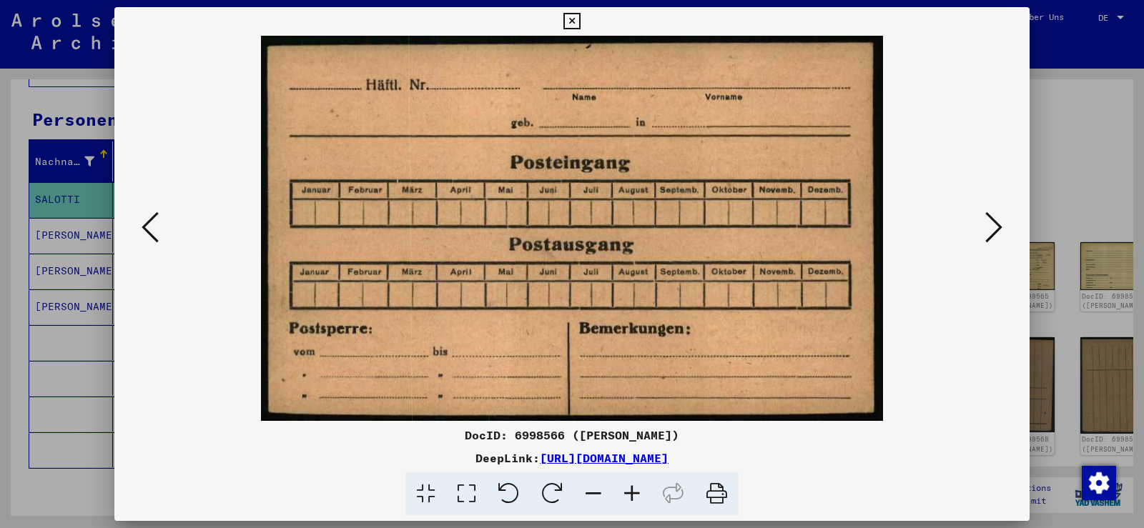
click at [137, 230] on div at bounding box center [571, 228] width 915 height 385
click at [150, 226] on icon at bounding box center [150, 227] width 17 height 34
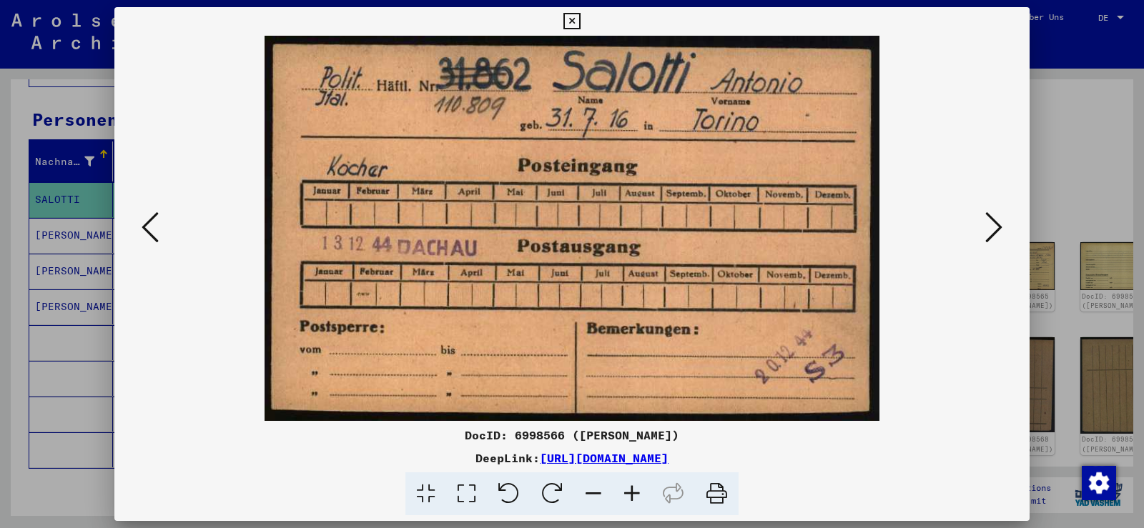
click at [150, 226] on icon at bounding box center [150, 227] width 17 height 34
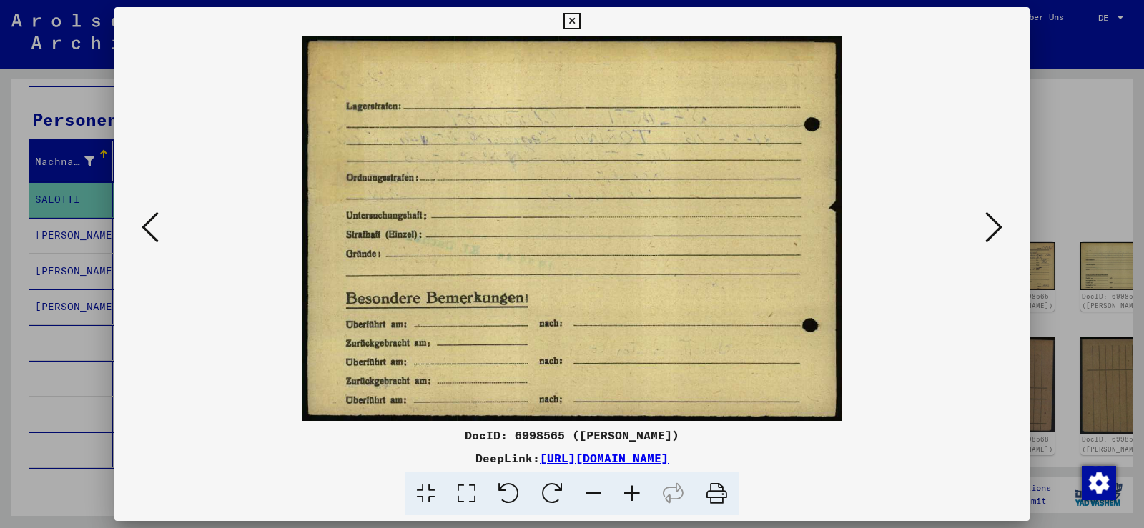
click at [150, 226] on icon at bounding box center [150, 227] width 17 height 34
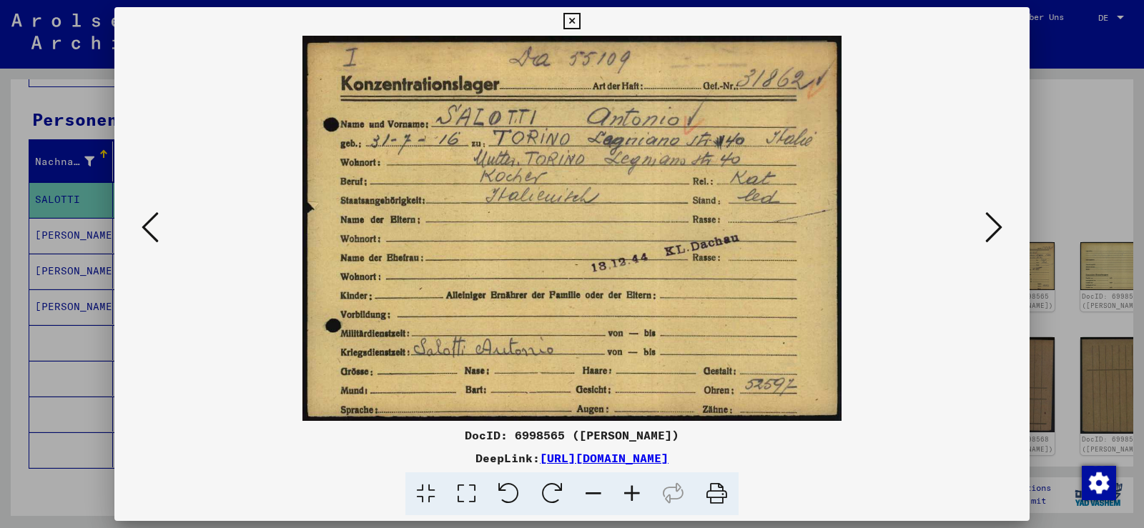
click at [150, 226] on icon at bounding box center [150, 227] width 17 height 34
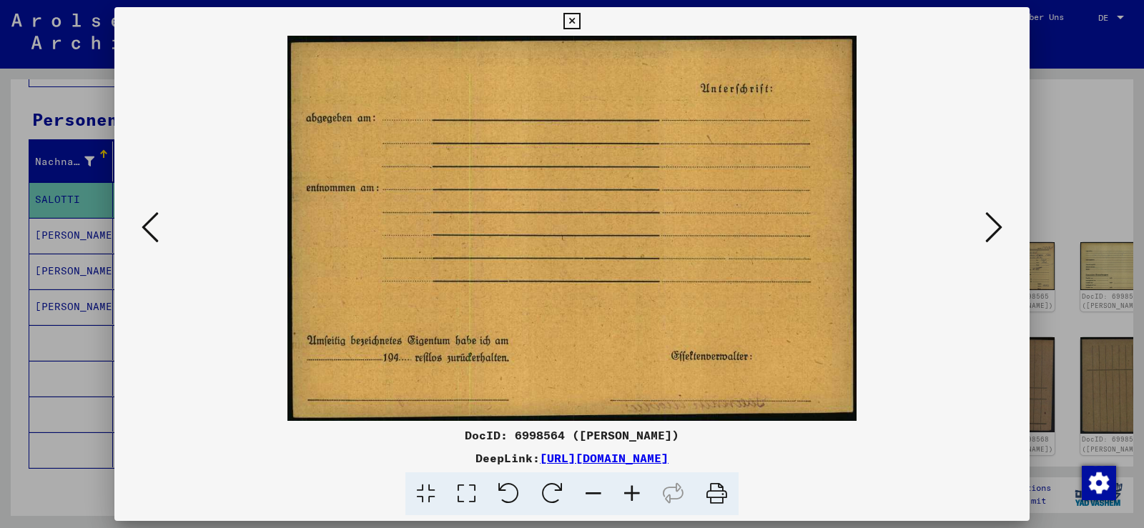
click at [150, 226] on icon at bounding box center [150, 227] width 17 height 34
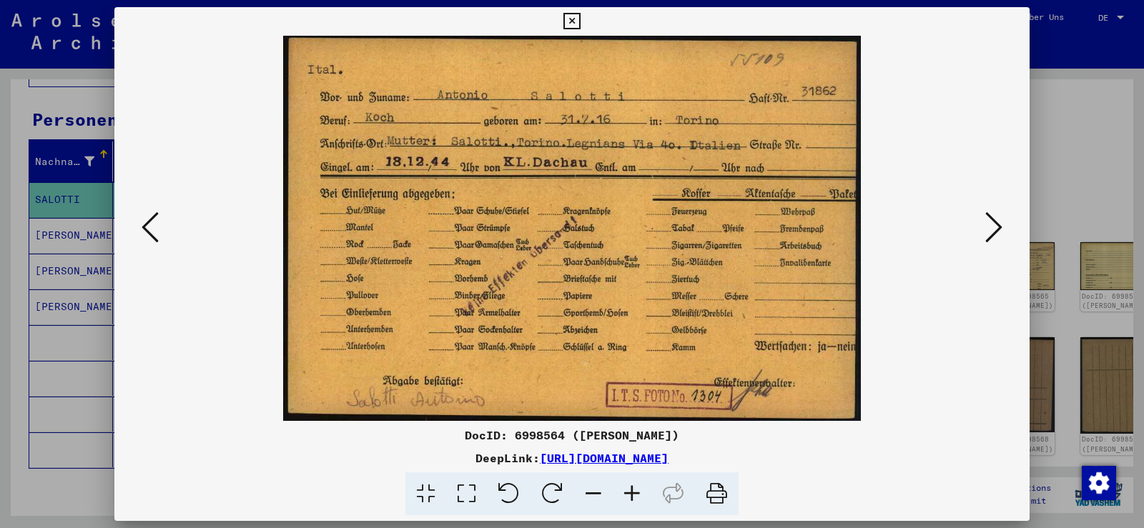
click at [578, 26] on icon at bounding box center [571, 21] width 16 height 17
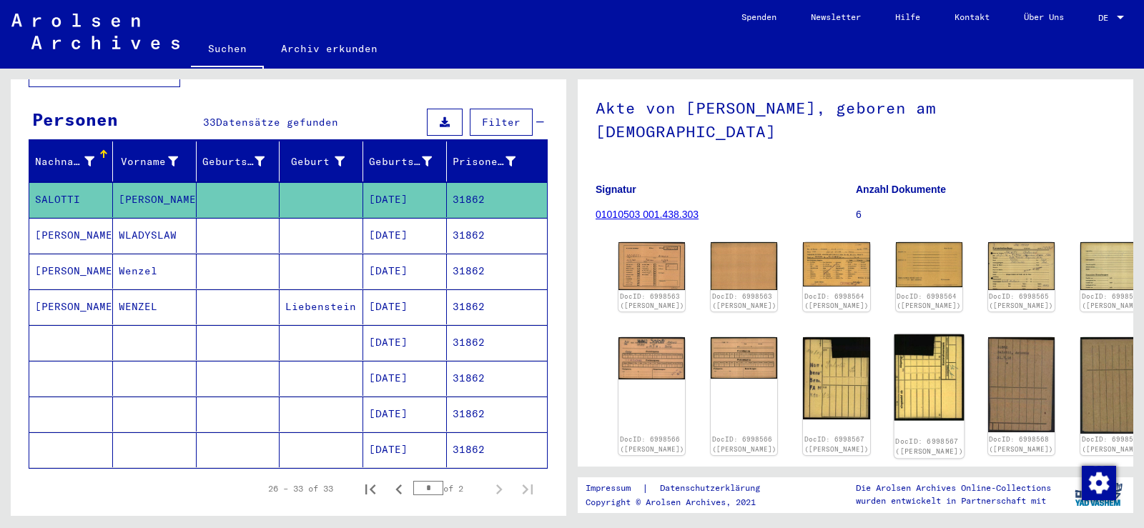
click at [903, 355] on img at bounding box center [929, 378] width 70 height 87
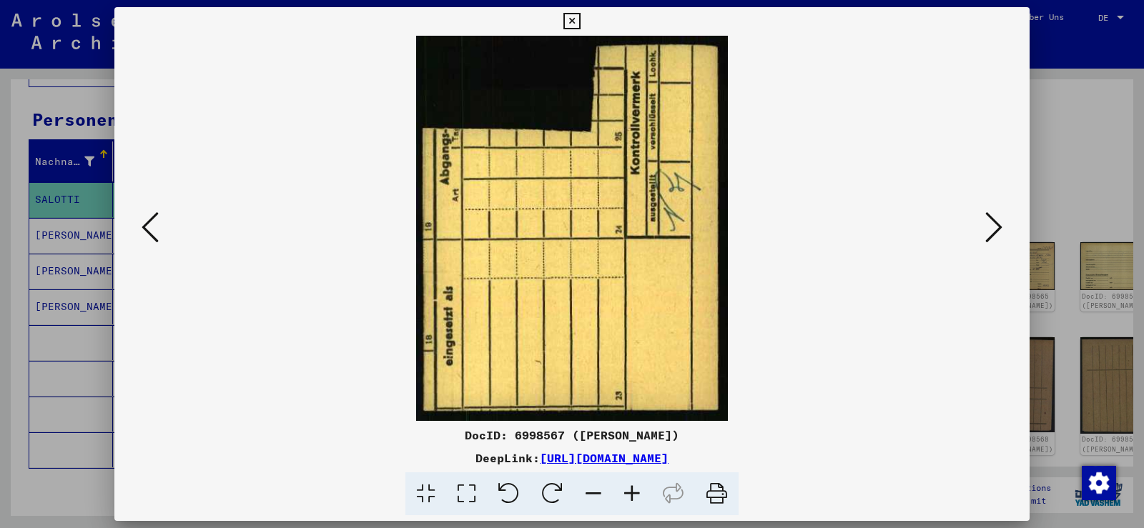
click at [992, 222] on icon at bounding box center [993, 227] width 17 height 34
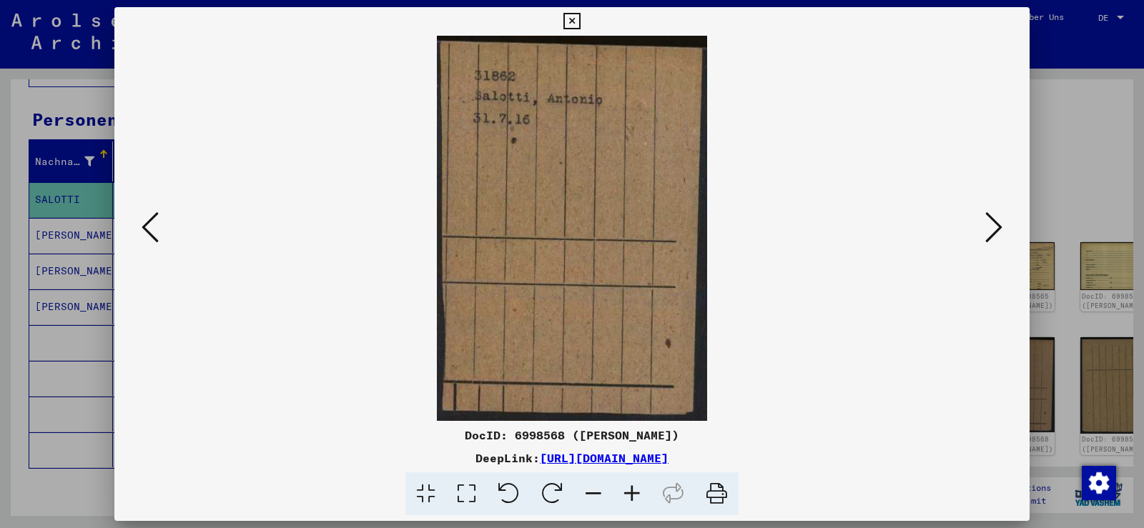
click at [992, 222] on icon at bounding box center [993, 227] width 17 height 34
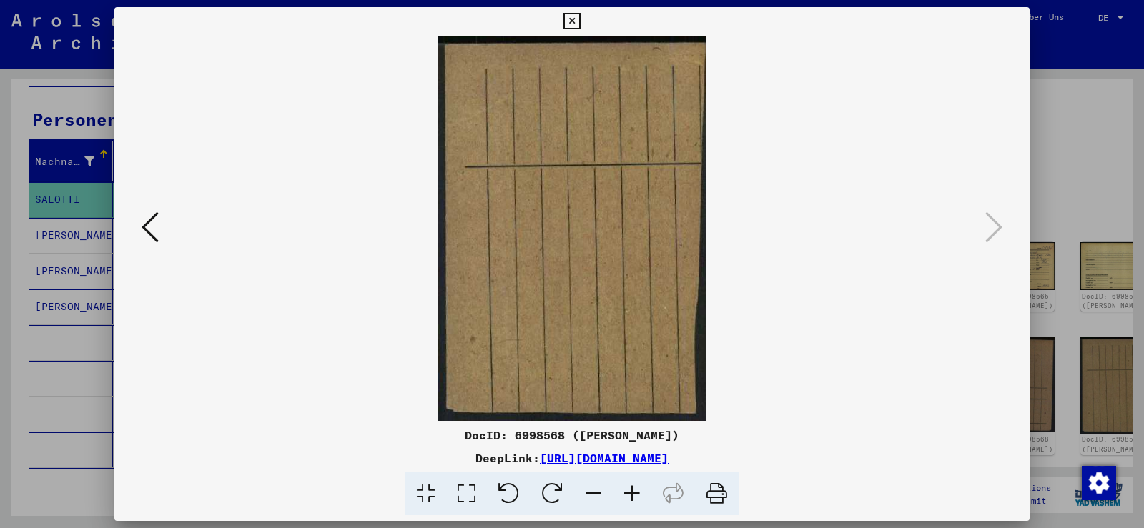
click at [147, 225] on icon at bounding box center [150, 227] width 17 height 34
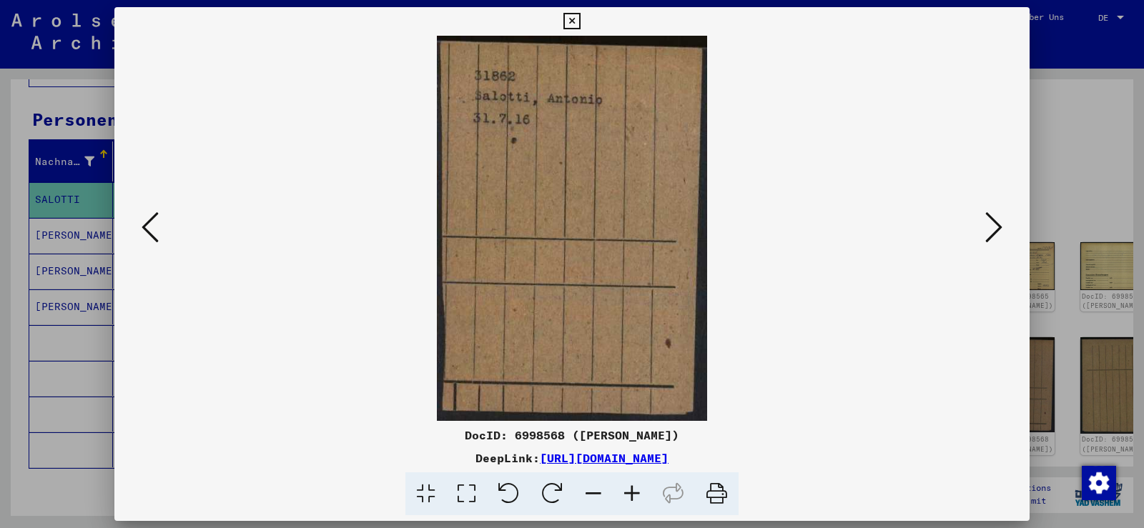
click at [147, 225] on icon at bounding box center [150, 227] width 17 height 34
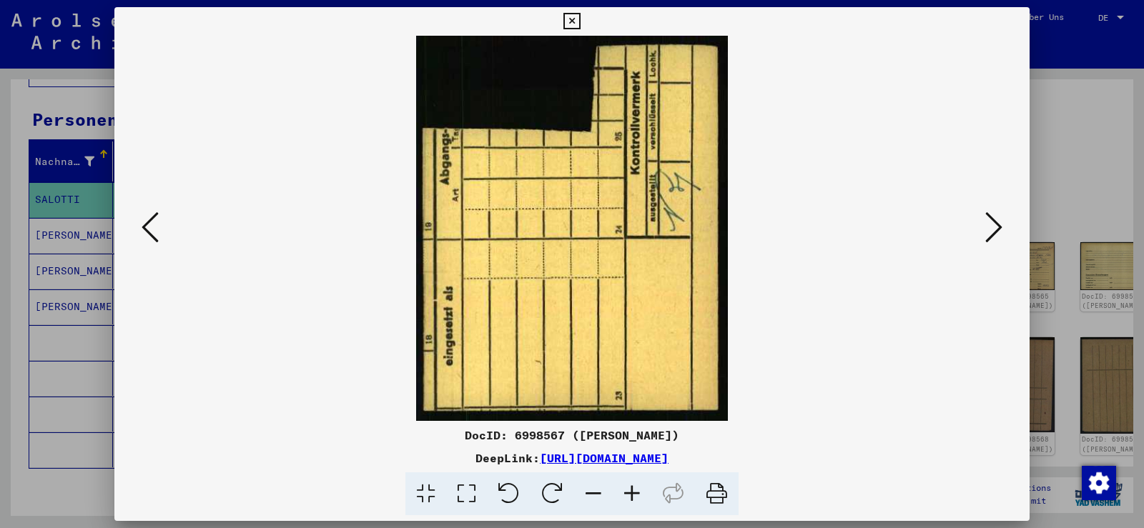
click at [147, 225] on icon at bounding box center [150, 227] width 17 height 34
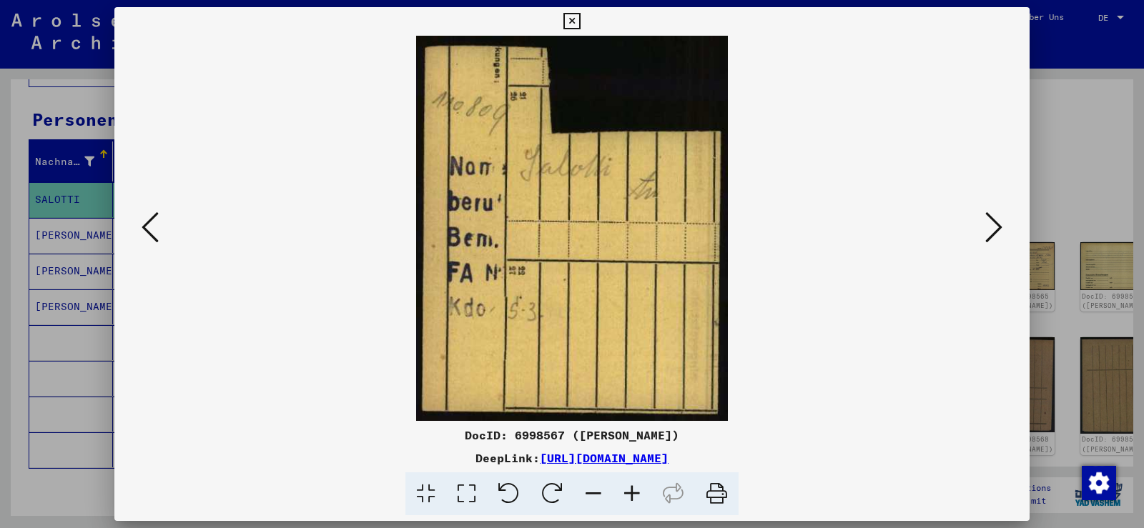
click at [147, 225] on icon at bounding box center [150, 227] width 17 height 34
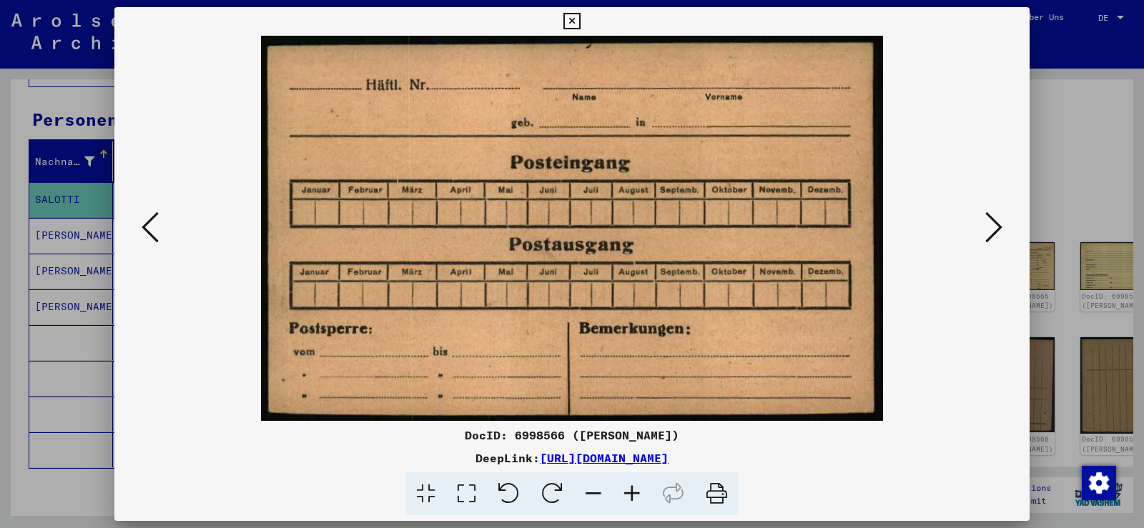
click at [147, 225] on icon at bounding box center [150, 227] width 17 height 34
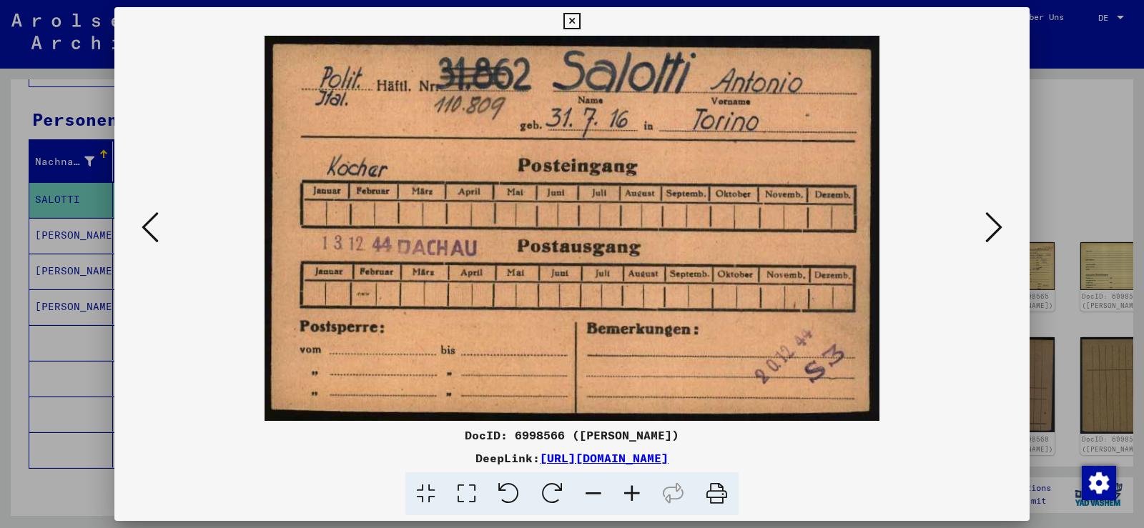
click at [147, 225] on icon at bounding box center [150, 227] width 17 height 34
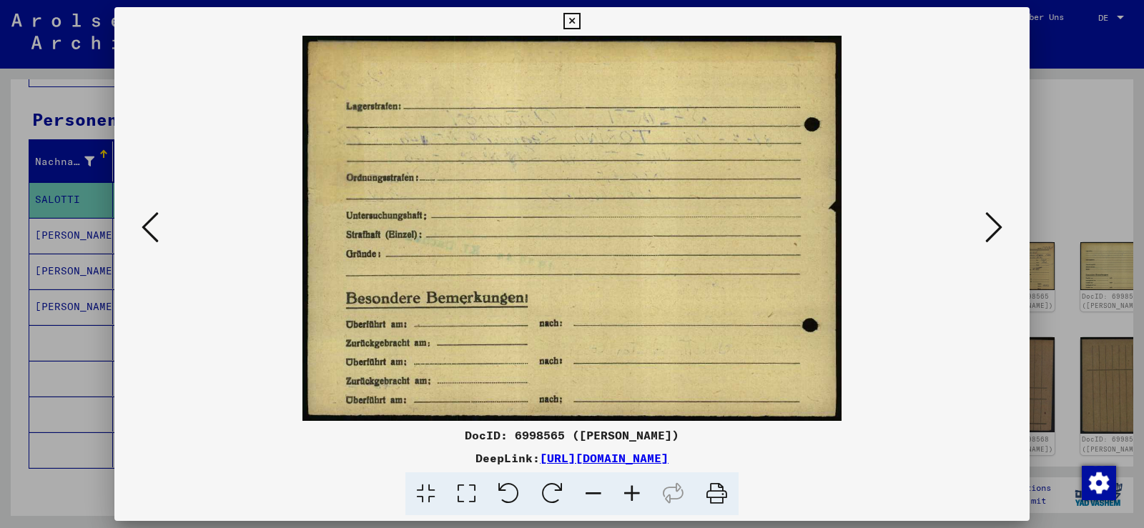
click at [1000, 237] on icon at bounding box center [993, 227] width 17 height 34
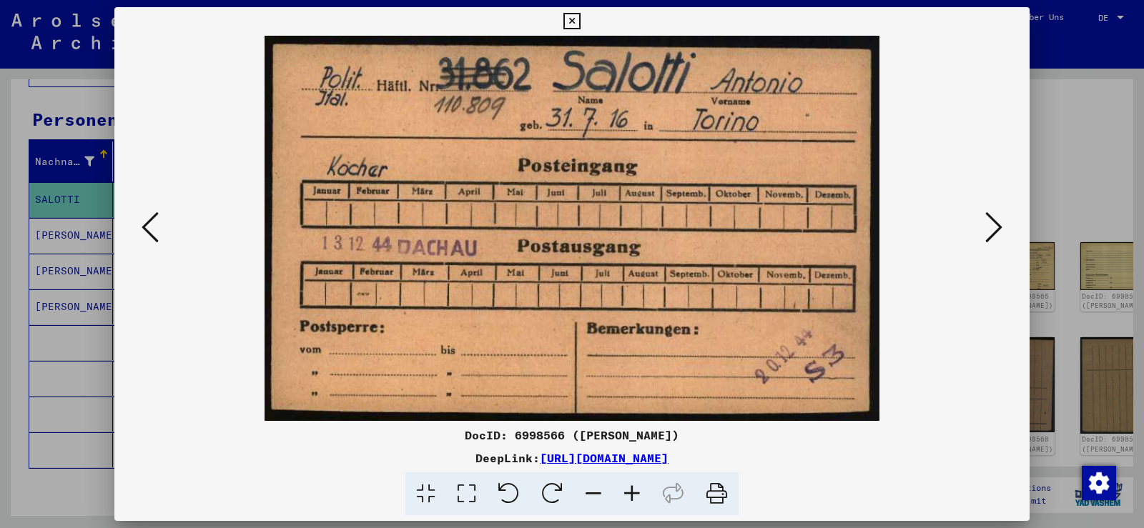
click at [987, 227] on icon at bounding box center [993, 227] width 17 height 34
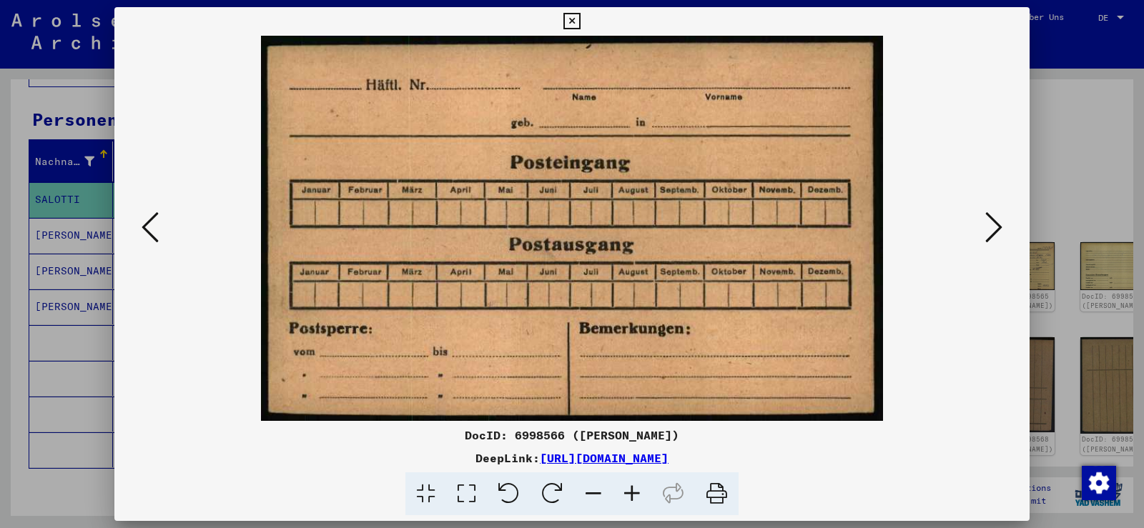
click at [987, 227] on icon at bounding box center [993, 227] width 17 height 34
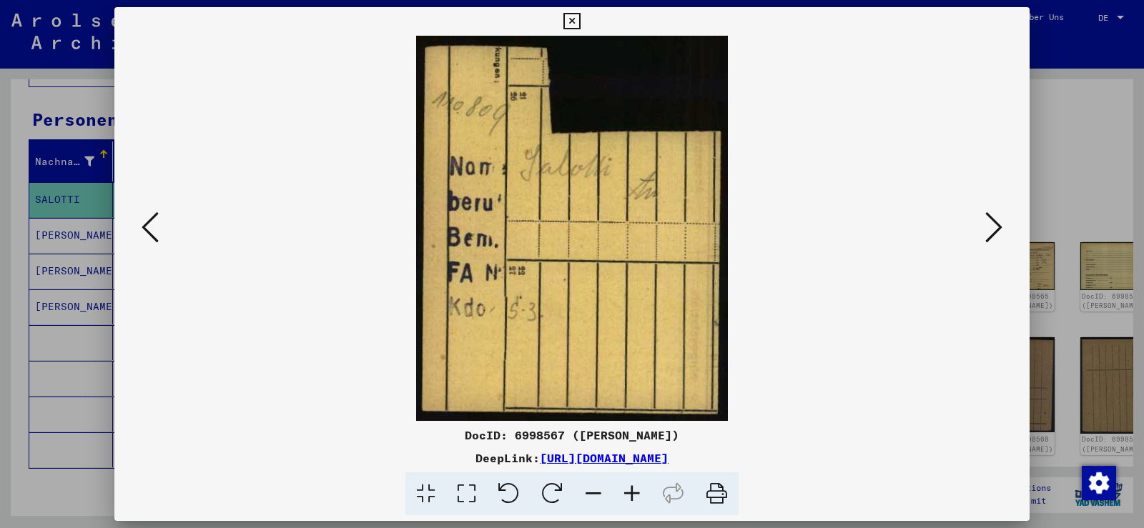
click at [985, 228] on icon at bounding box center [993, 227] width 17 height 34
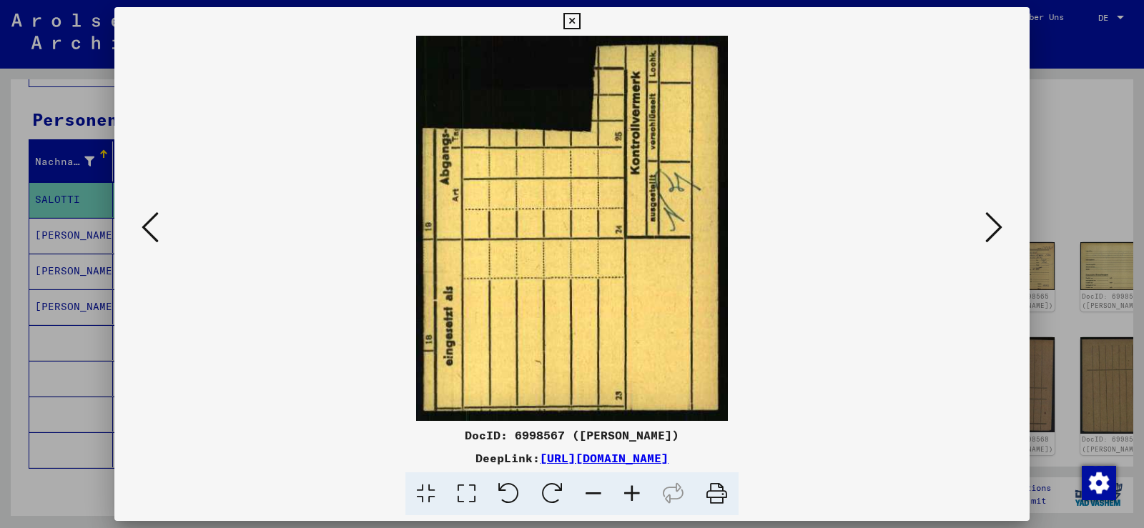
click at [985, 228] on button at bounding box center [994, 228] width 26 height 41
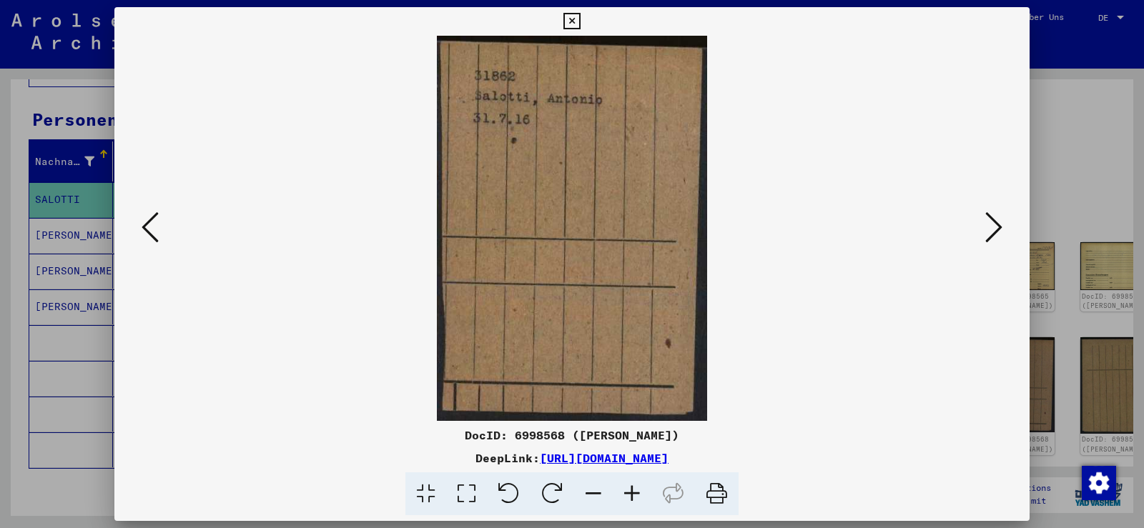
click at [985, 228] on button at bounding box center [994, 228] width 26 height 41
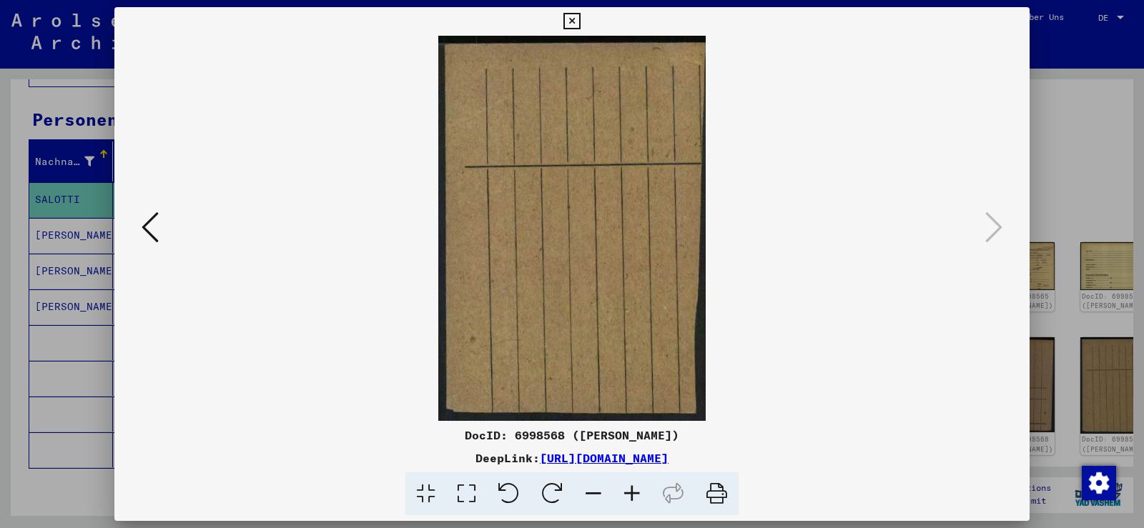
click at [142, 229] on icon at bounding box center [150, 227] width 17 height 34
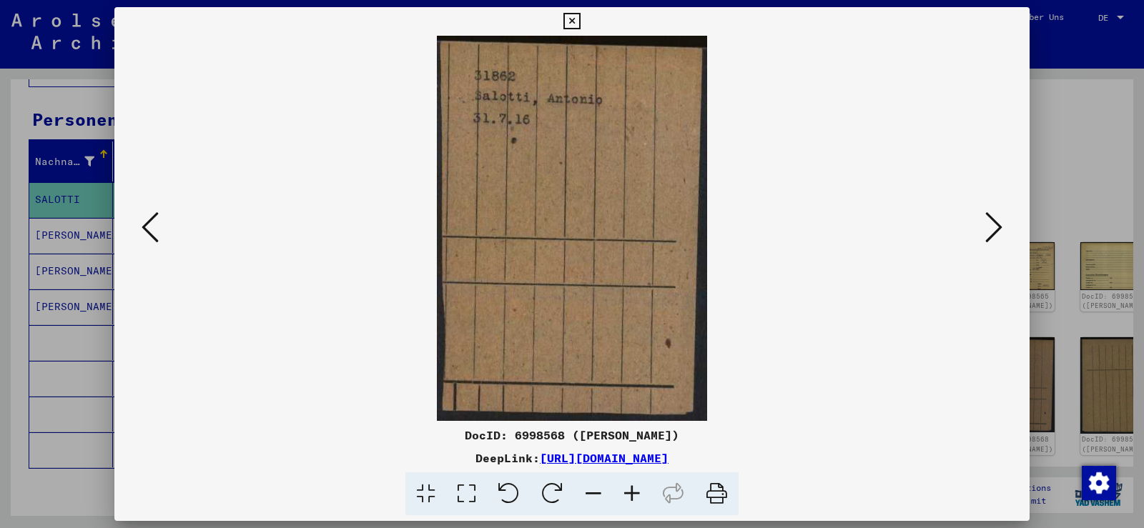
click at [142, 229] on icon at bounding box center [150, 227] width 17 height 34
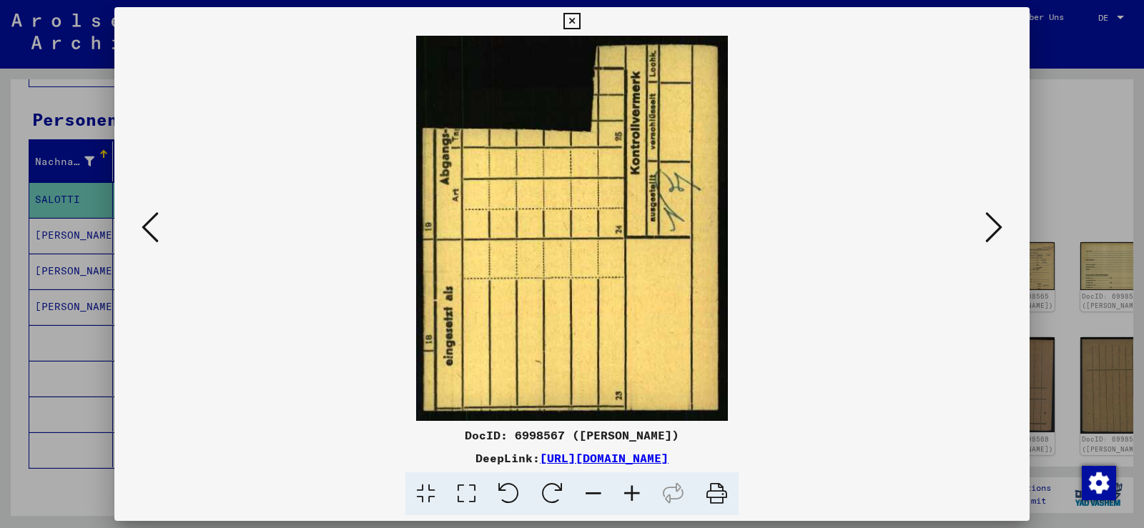
click at [142, 230] on icon at bounding box center [150, 227] width 17 height 34
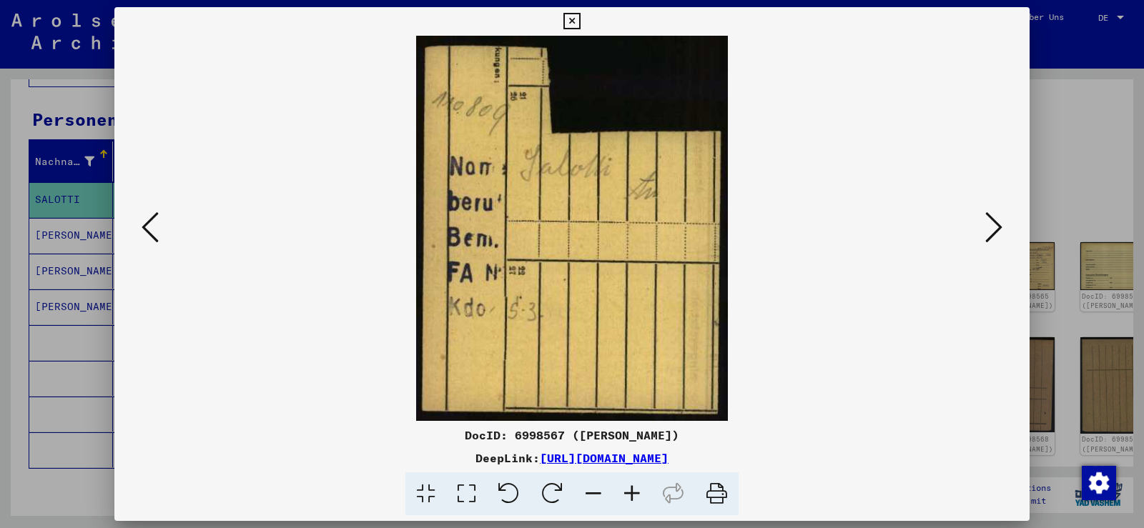
click at [141, 230] on button at bounding box center [150, 228] width 26 height 41
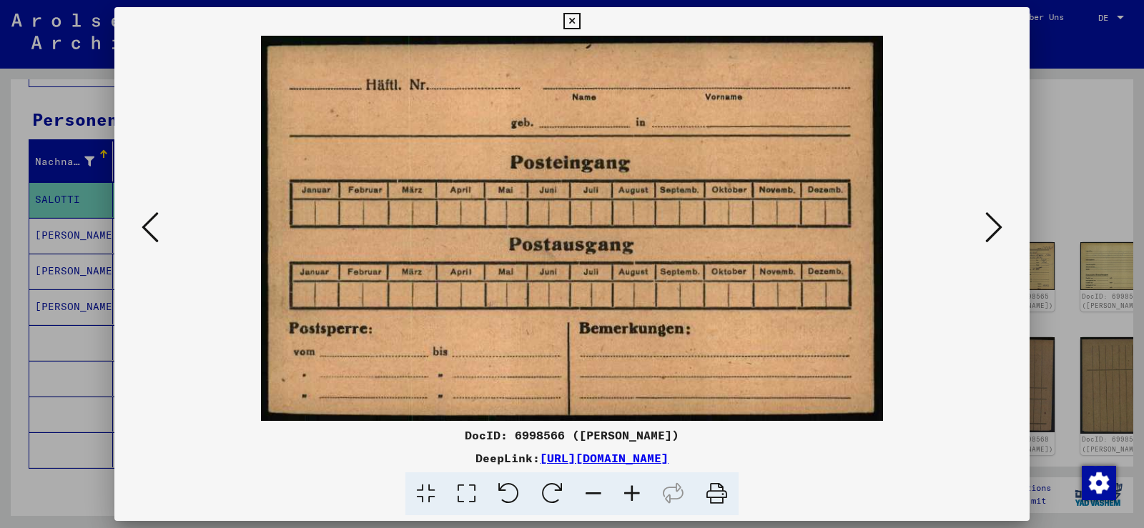
click at [1002, 233] on button at bounding box center [994, 228] width 26 height 41
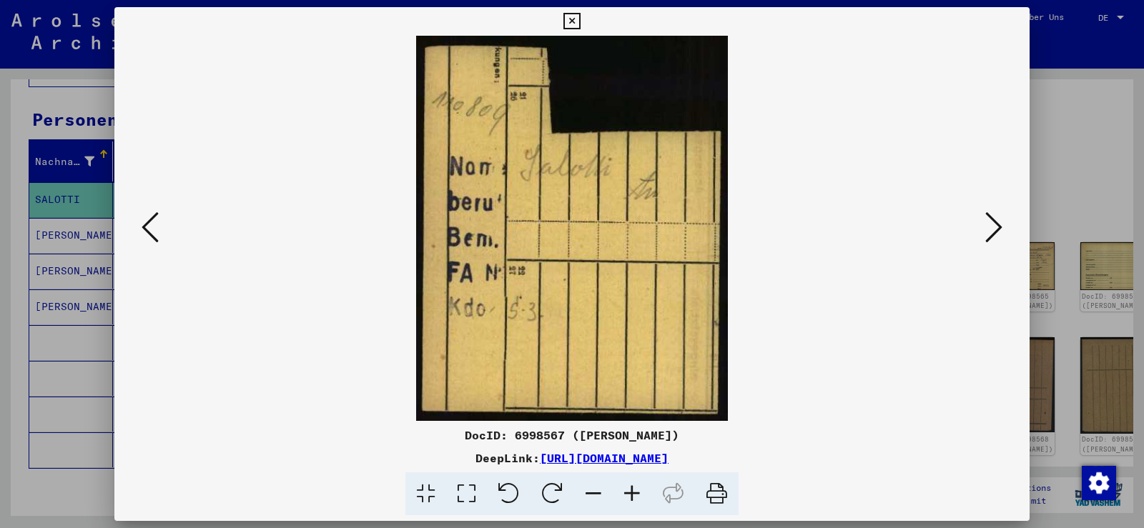
click at [157, 223] on icon at bounding box center [150, 227] width 17 height 34
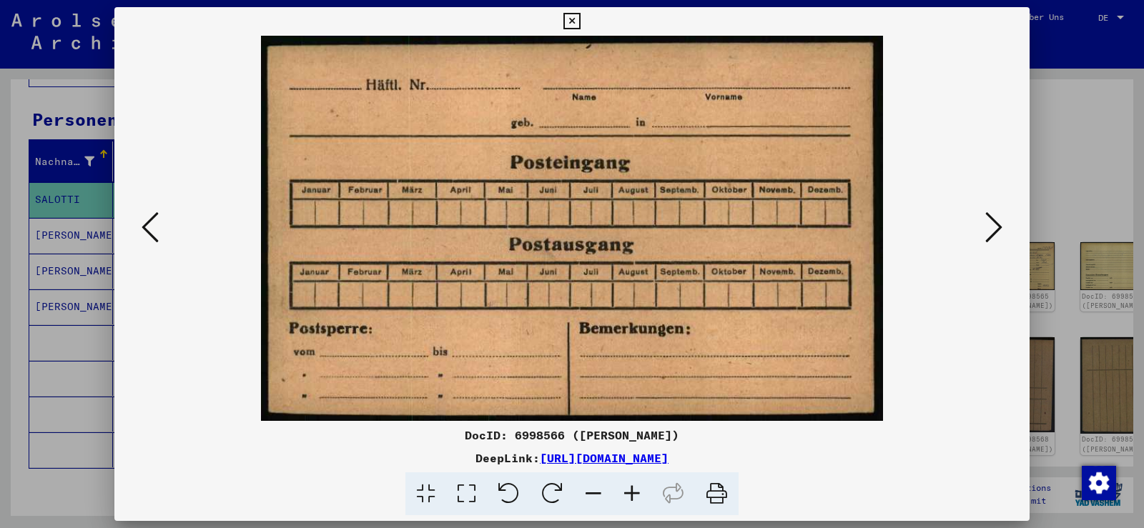
click at [156, 224] on icon at bounding box center [150, 227] width 17 height 34
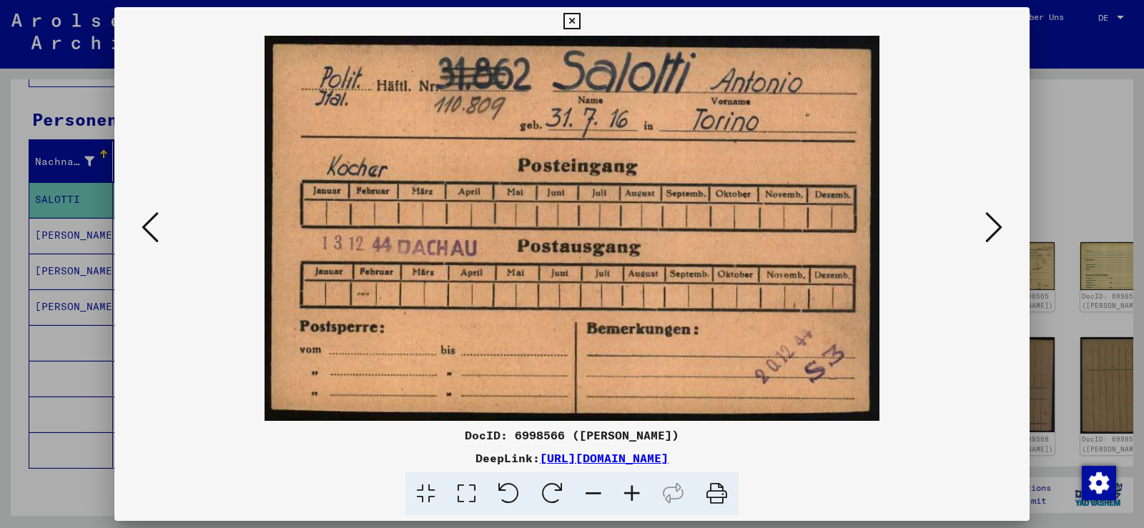
click at [571, 16] on icon at bounding box center [571, 21] width 16 height 17
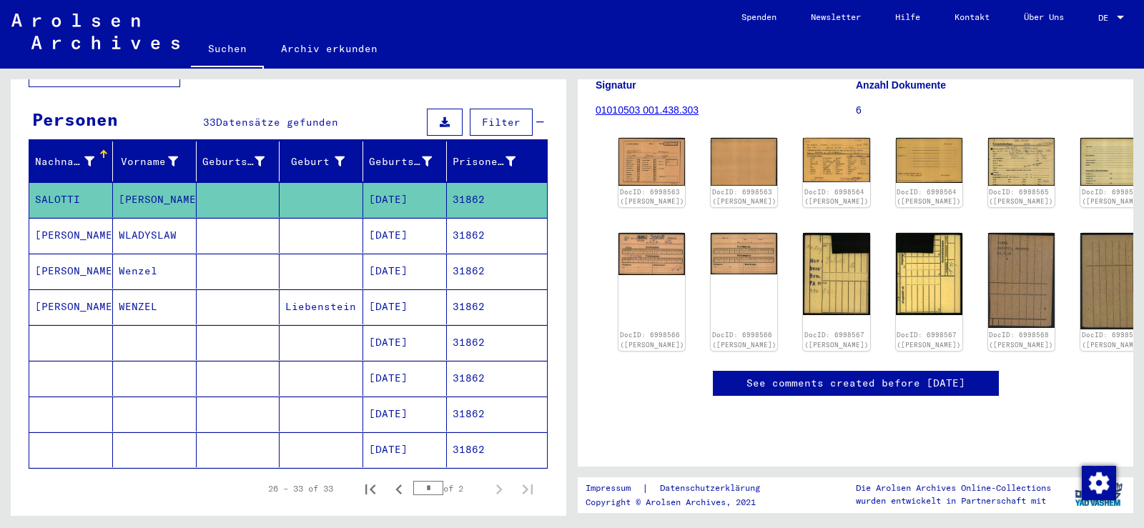
scroll to position [143, 0]
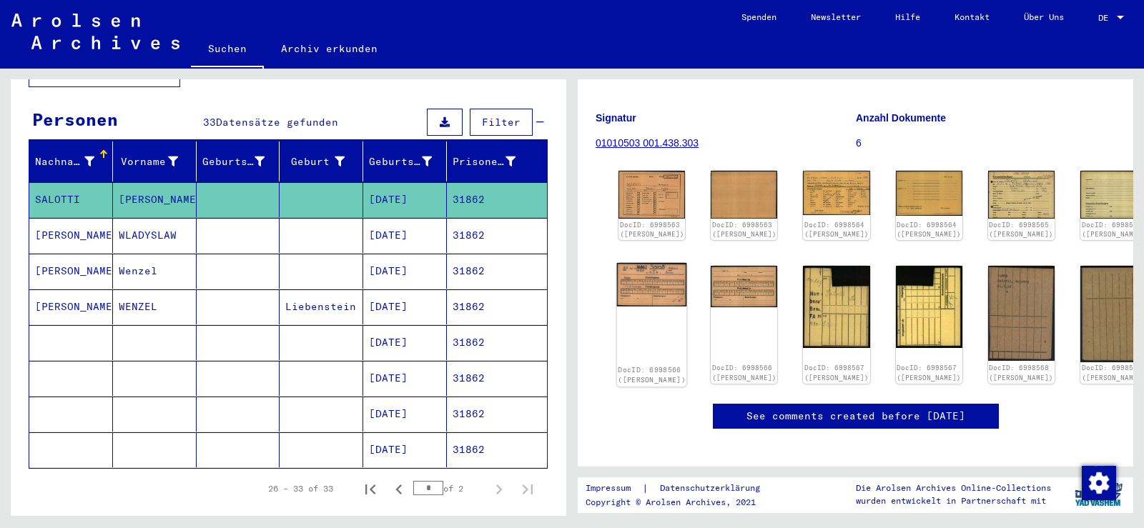
click at [664, 270] on img at bounding box center [652, 285] width 70 height 44
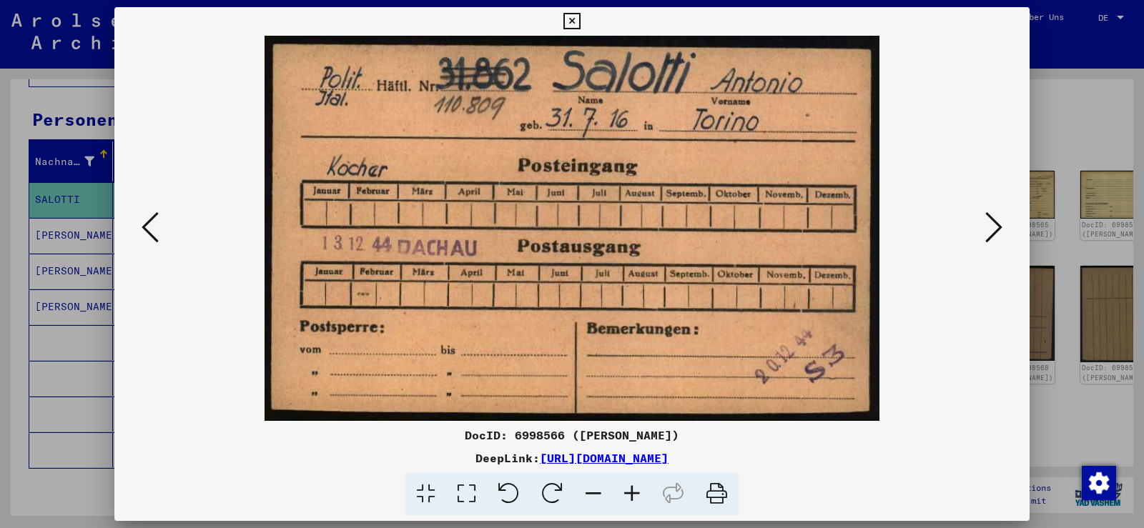
click at [158, 233] on icon at bounding box center [150, 227] width 17 height 34
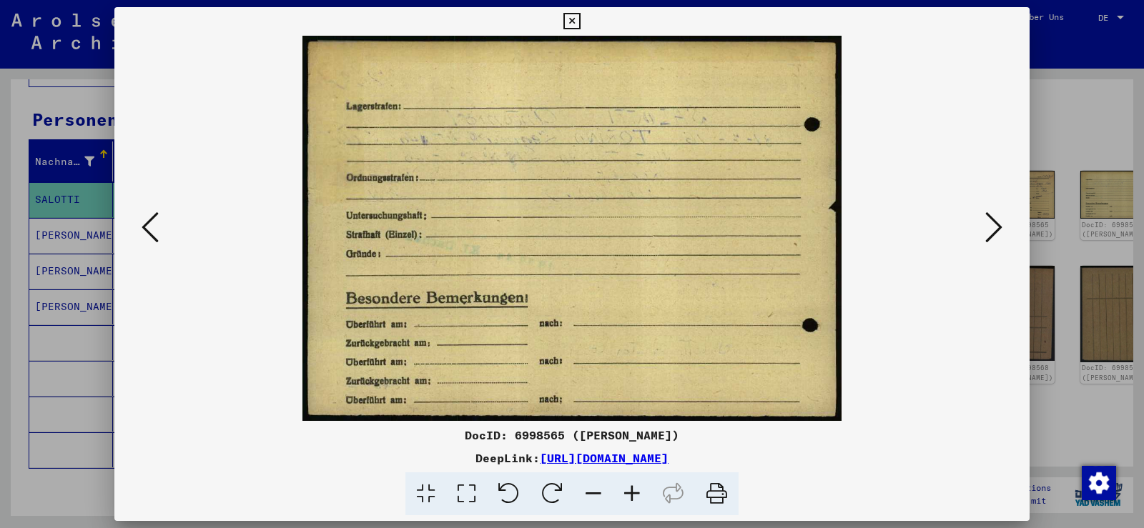
click at [157, 233] on icon at bounding box center [150, 227] width 17 height 34
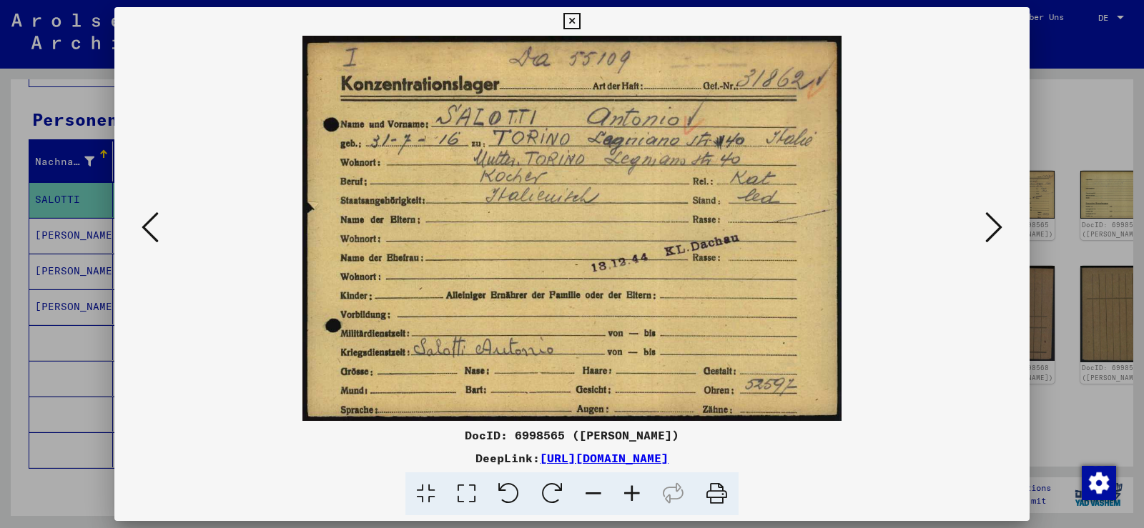
click at [985, 235] on button at bounding box center [994, 228] width 26 height 41
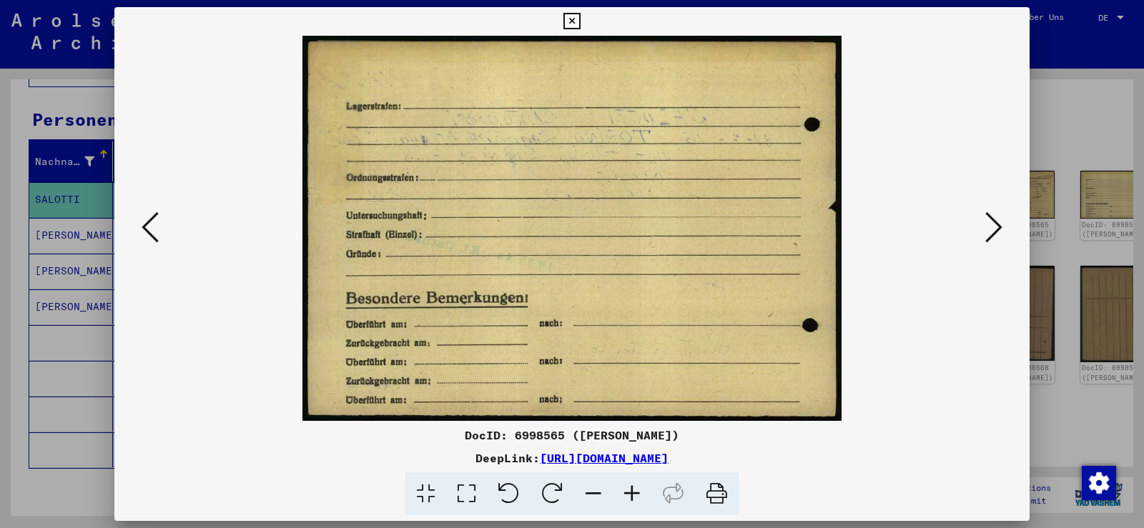
click at [985, 235] on button at bounding box center [994, 228] width 26 height 41
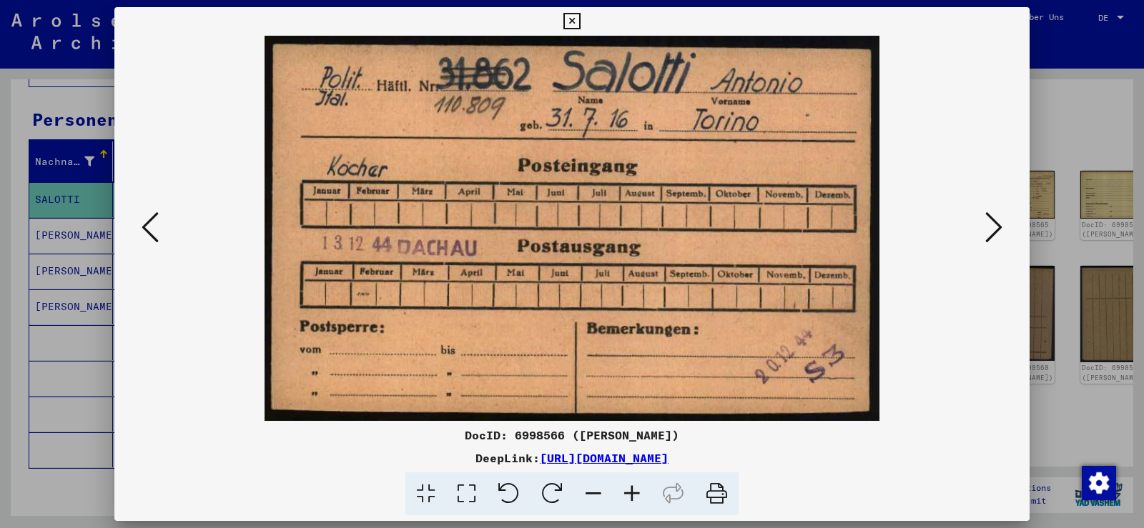
click at [985, 235] on button at bounding box center [994, 228] width 26 height 41
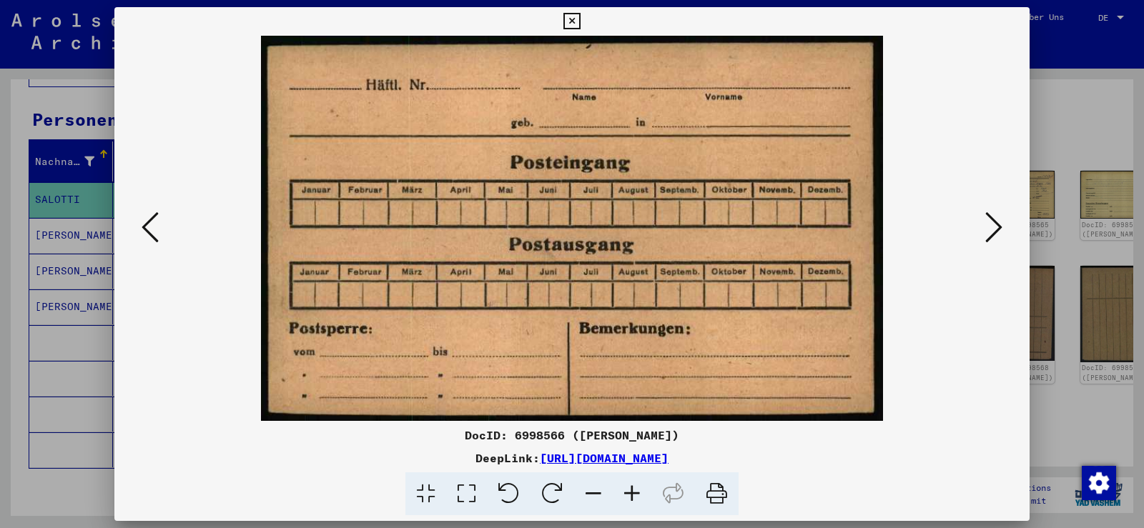
click at [985, 235] on button at bounding box center [994, 228] width 26 height 41
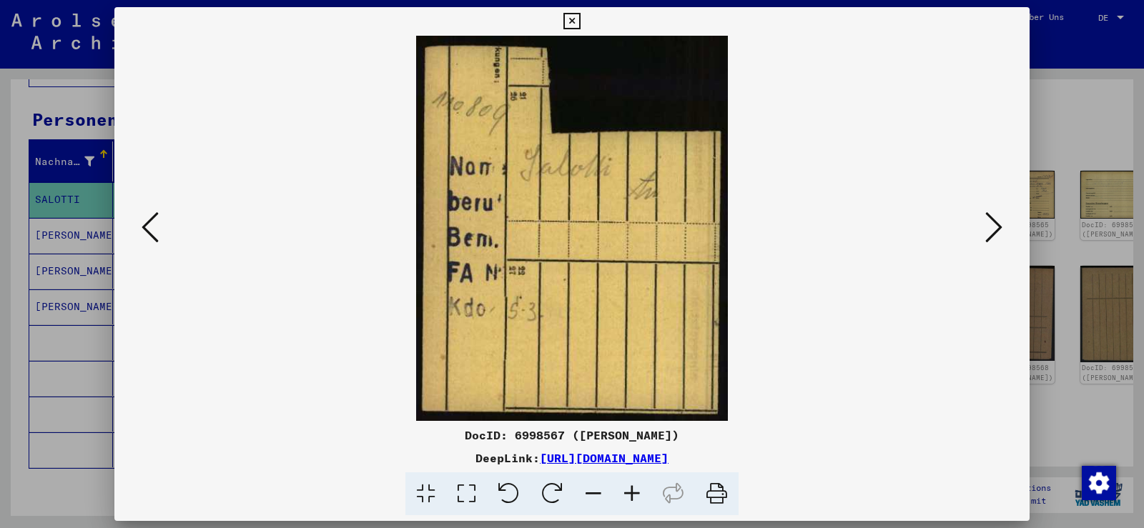
click at [985, 235] on button at bounding box center [994, 228] width 26 height 41
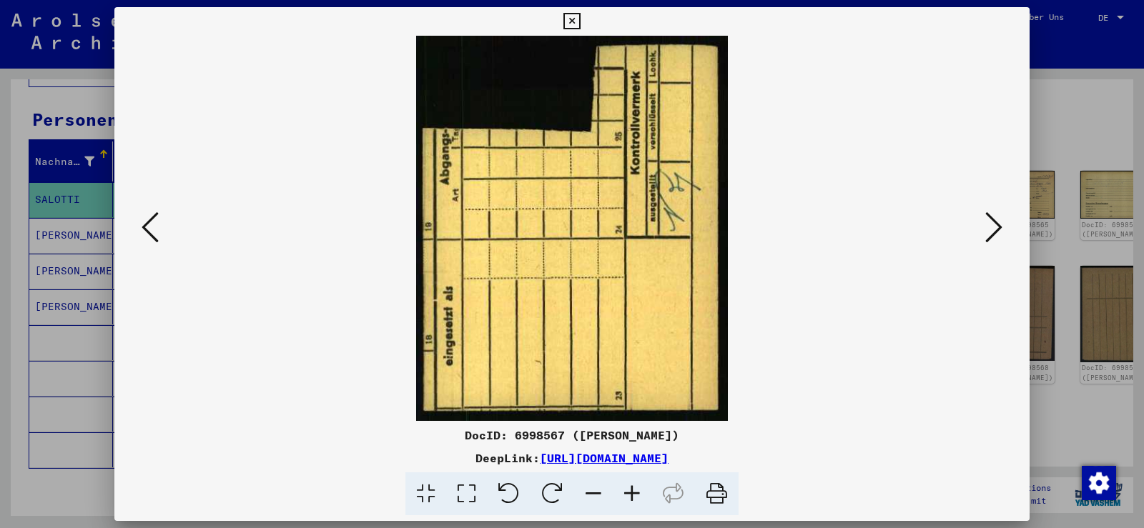
click at [985, 235] on button at bounding box center [994, 228] width 26 height 41
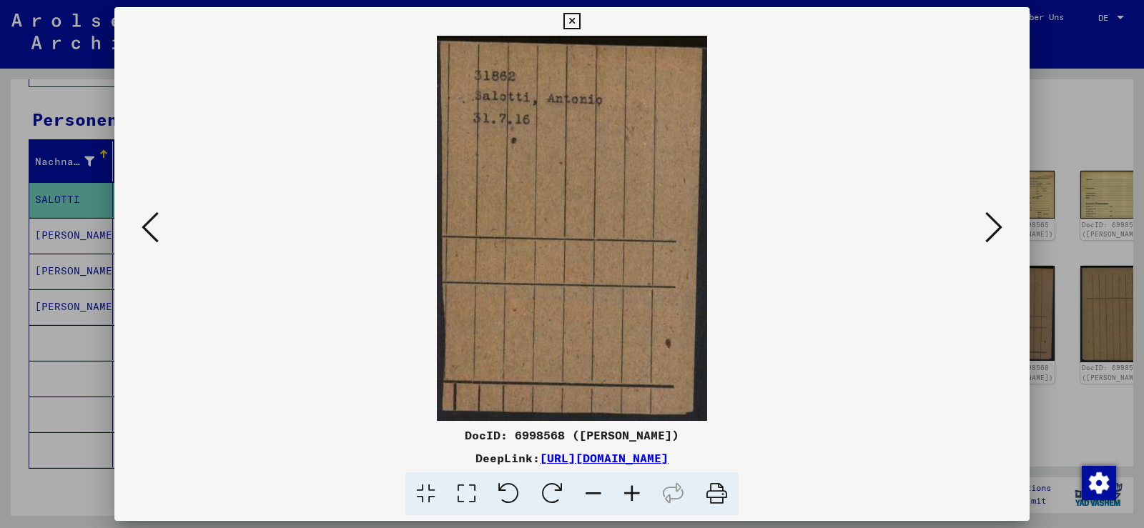
click at [985, 235] on button at bounding box center [994, 228] width 26 height 41
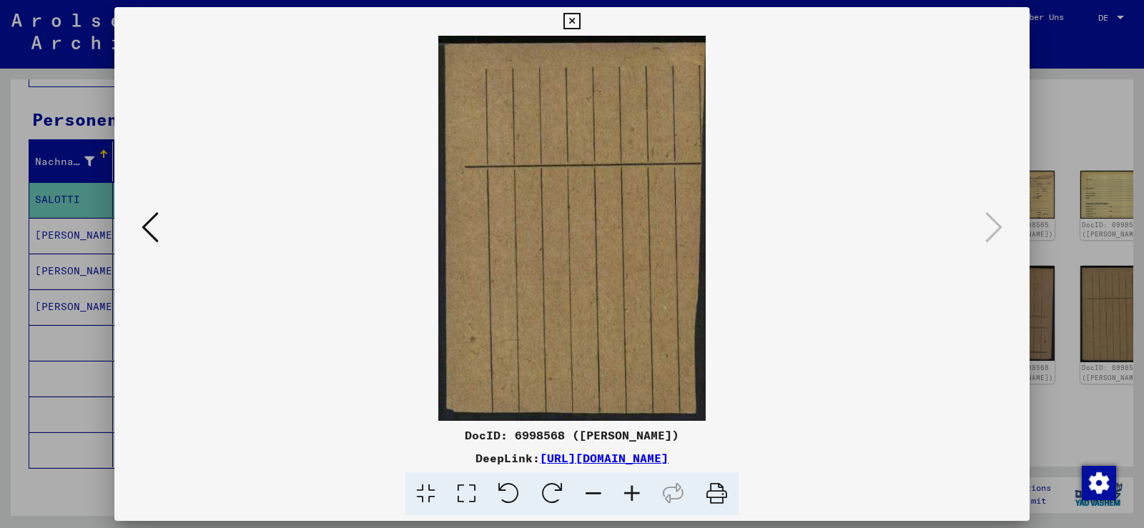
click at [154, 229] on icon at bounding box center [150, 227] width 17 height 34
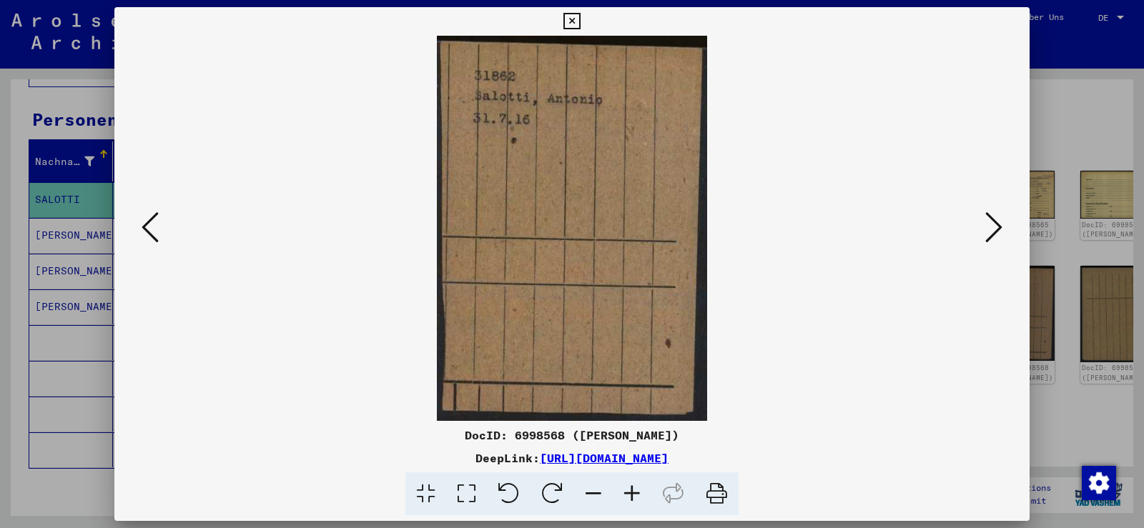
click at [154, 229] on icon at bounding box center [150, 227] width 17 height 34
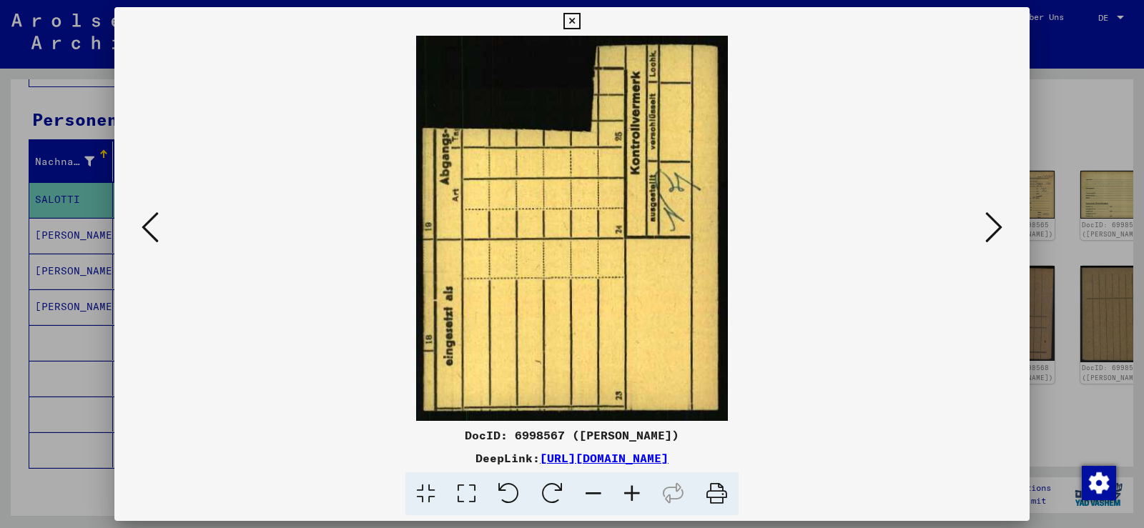
click at [154, 229] on icon at bounding box center [150, 227] width 17 height 34
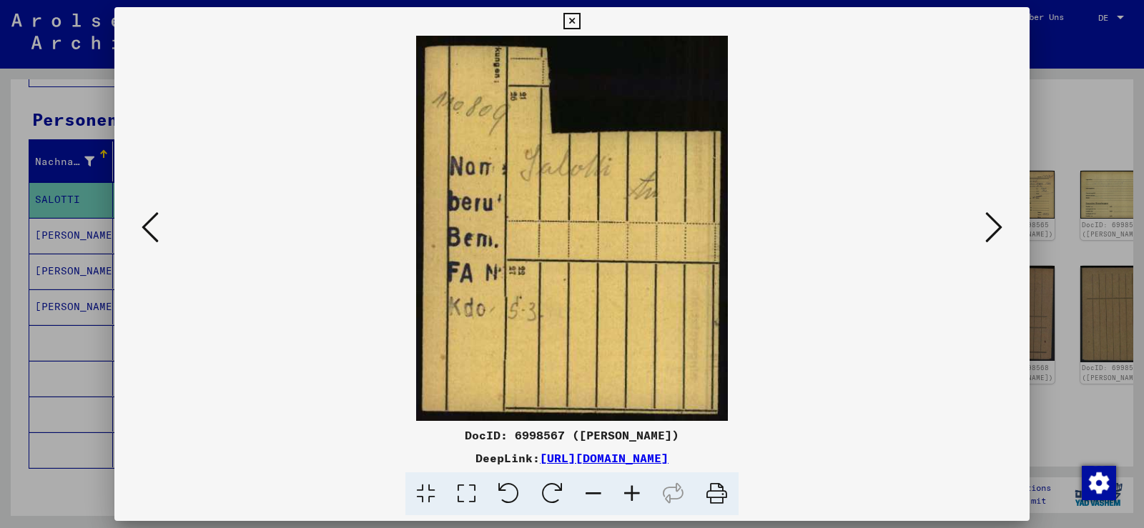
click at [154, 227] on icon at bounding box center [150, 227] width 17 height 34
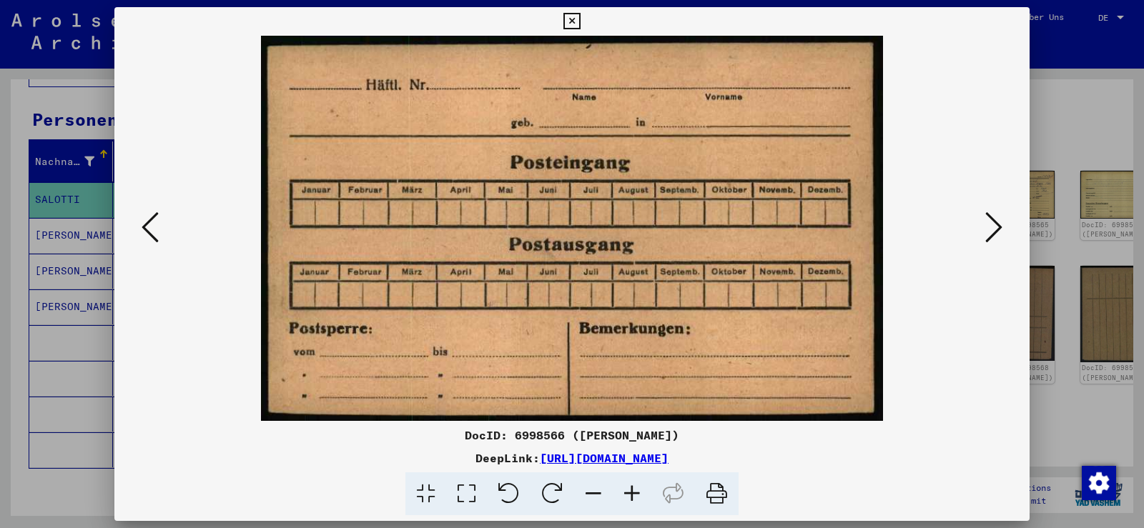
click at [154, 227] on icon at bounding box center [150, 227] width 17 height 34
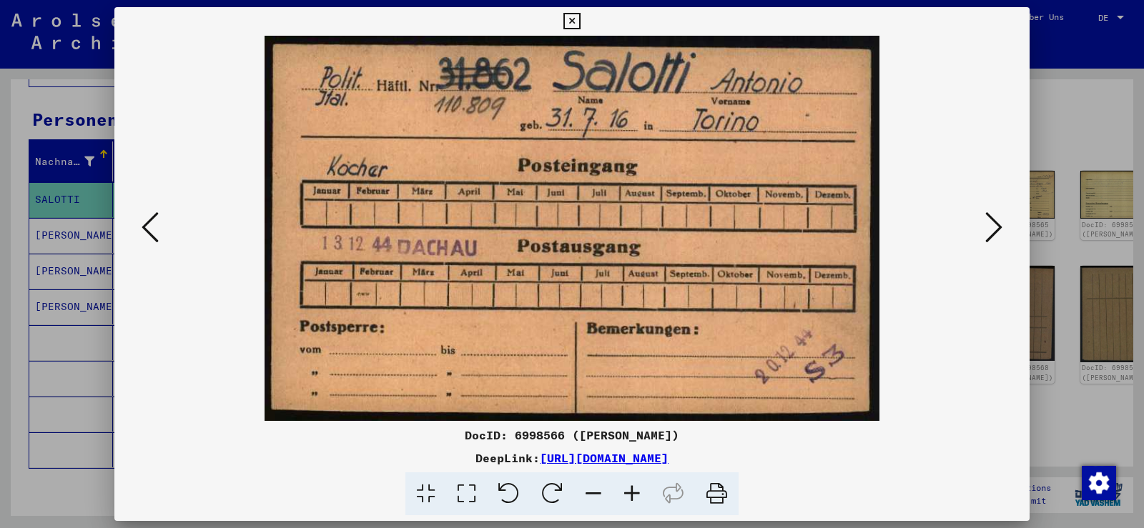
click at [990, 227] on icon at bounding box center [993, 227] width 17 height 34
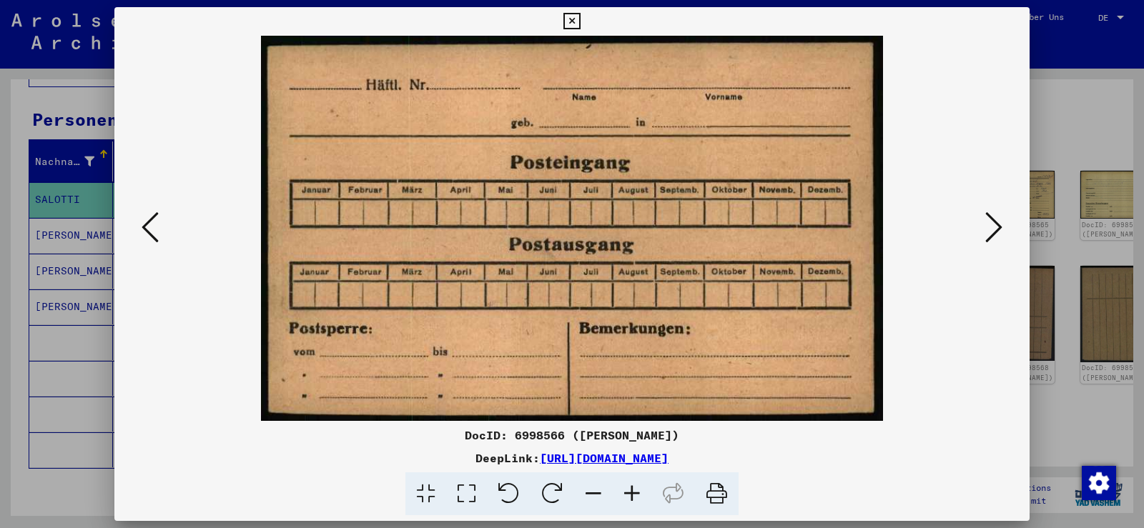
click at [991, 227] on icon at bounding box center [993, 227] width 17 height 34
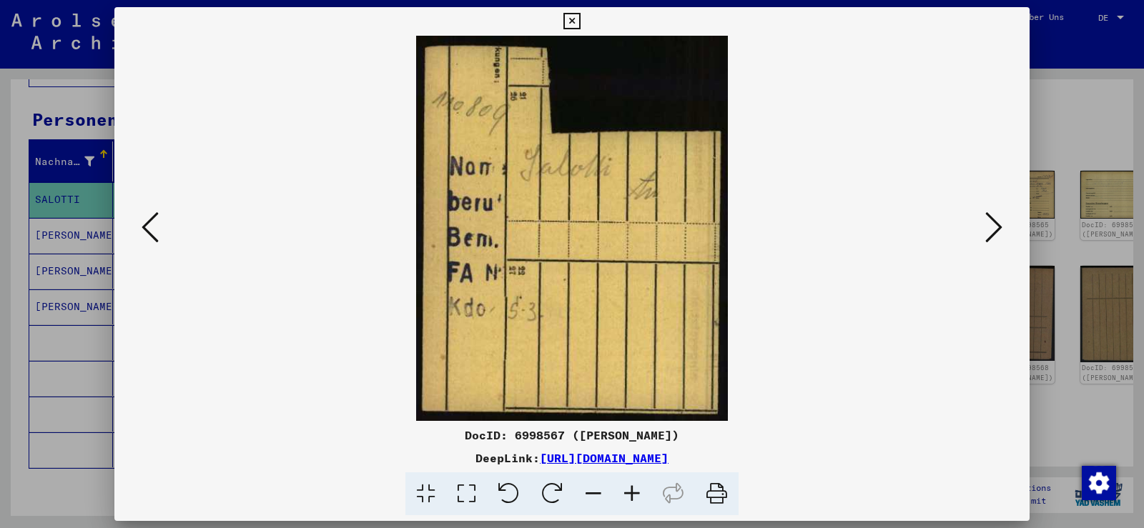
click at [570, 24] on icon at bounding box center [571, 21] width 16 height 17
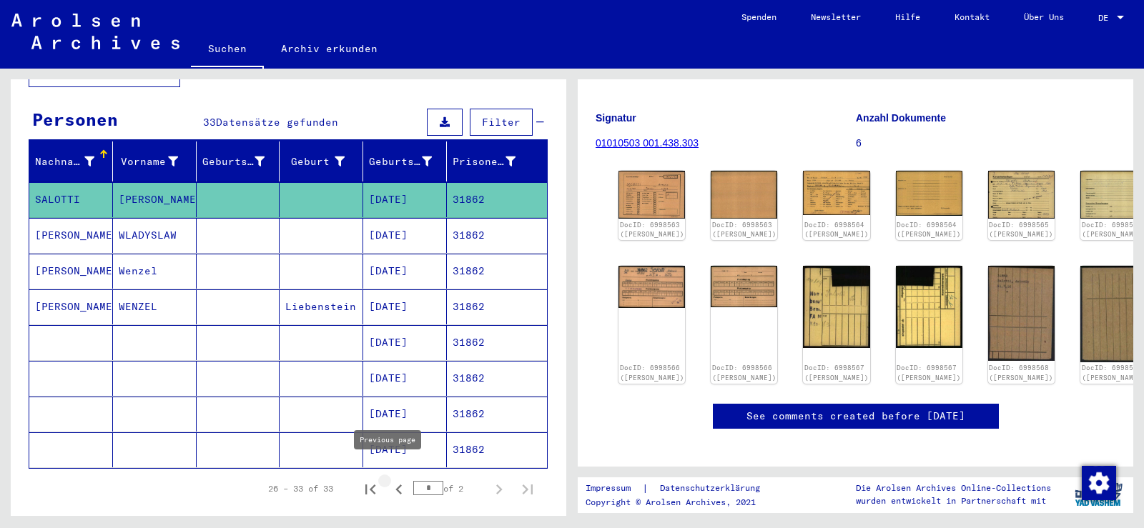
click at [392, 480] on icon "Previous page" at bounding box center [399, 490] width 20 height 20
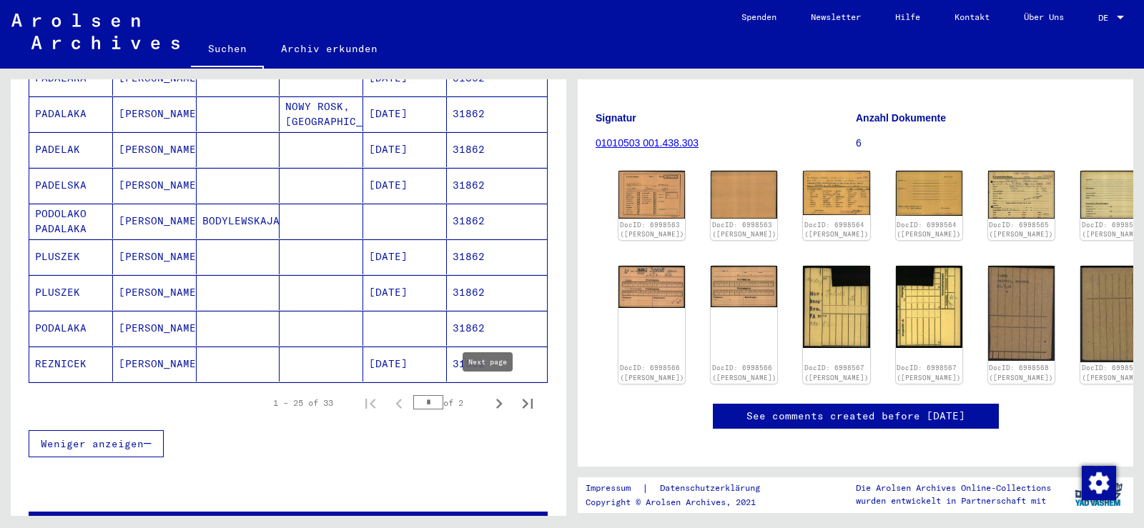
scroll to position [807, 0]
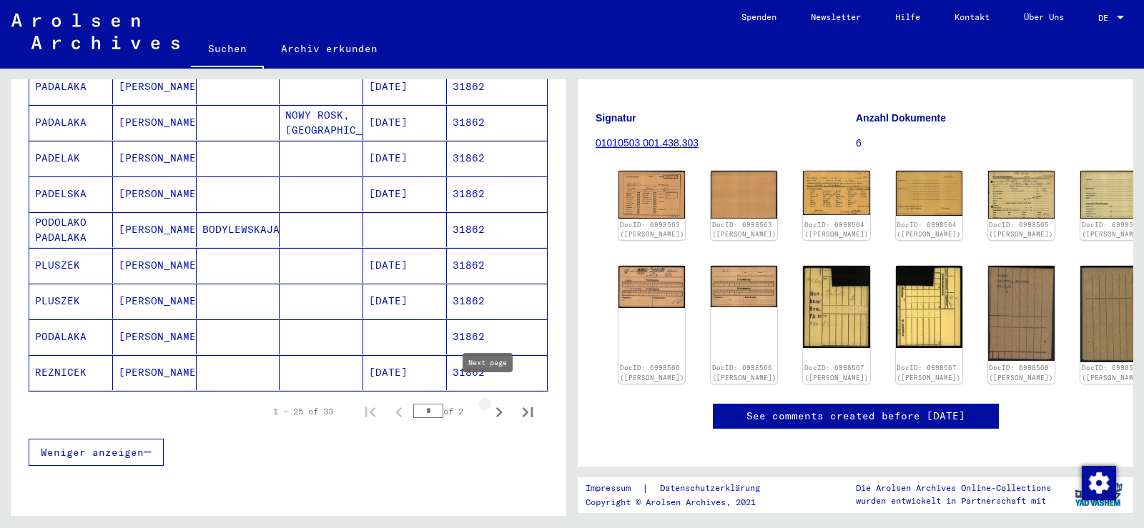
click at [496, 408] on icon "Next page" at bounding box center [499, 413] width 6 height 10
type input "*"
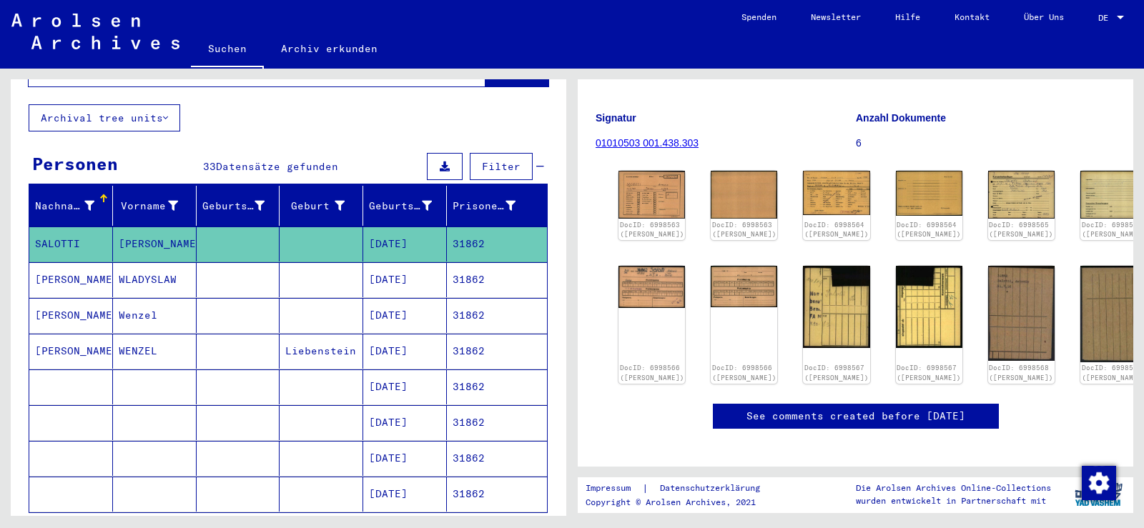
scroll to position [56, 0]
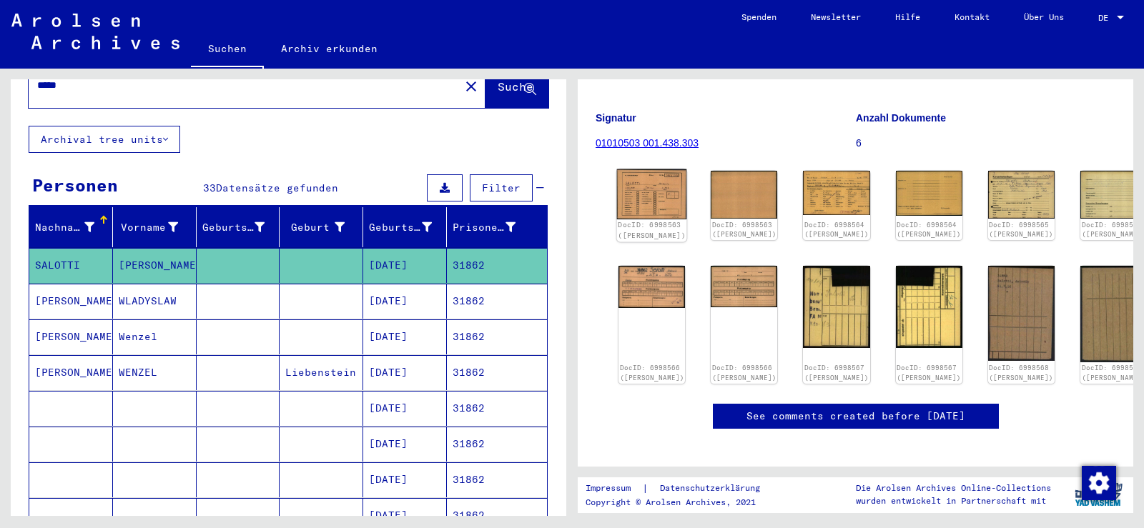
click at [632, 169] on img at bounding box center [652, 194] width 70 height 50
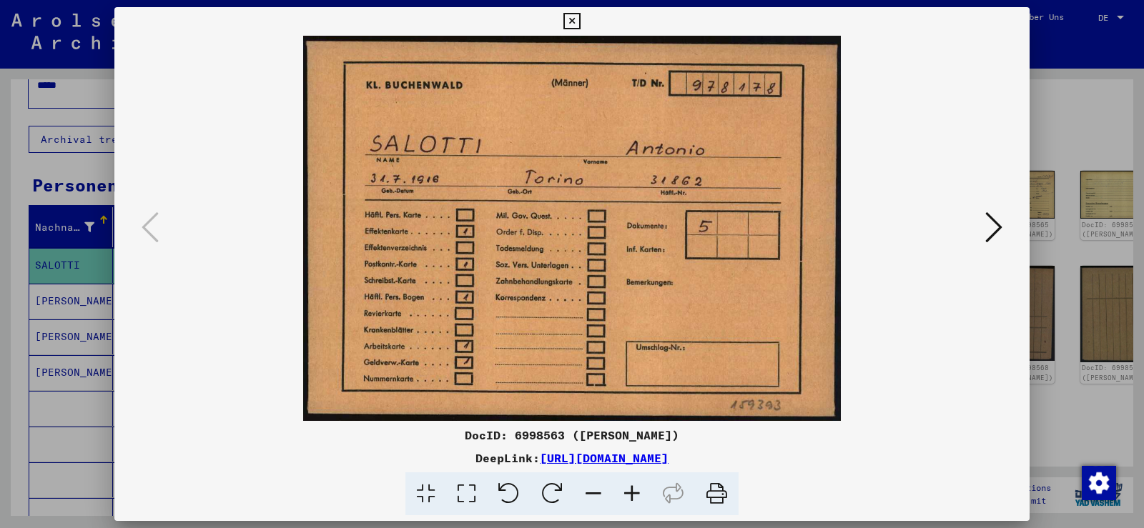
click at [997, 226] on icon at bounding box center [993, 227] width 17 height 34
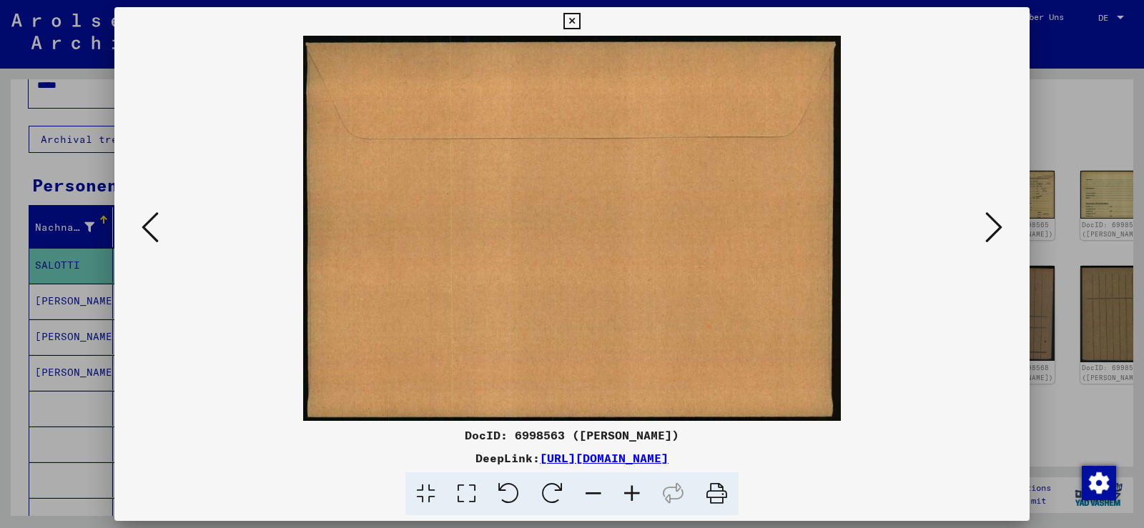
click at [997, 226] on icon at bounding box center [993, 227] width 17 height 34
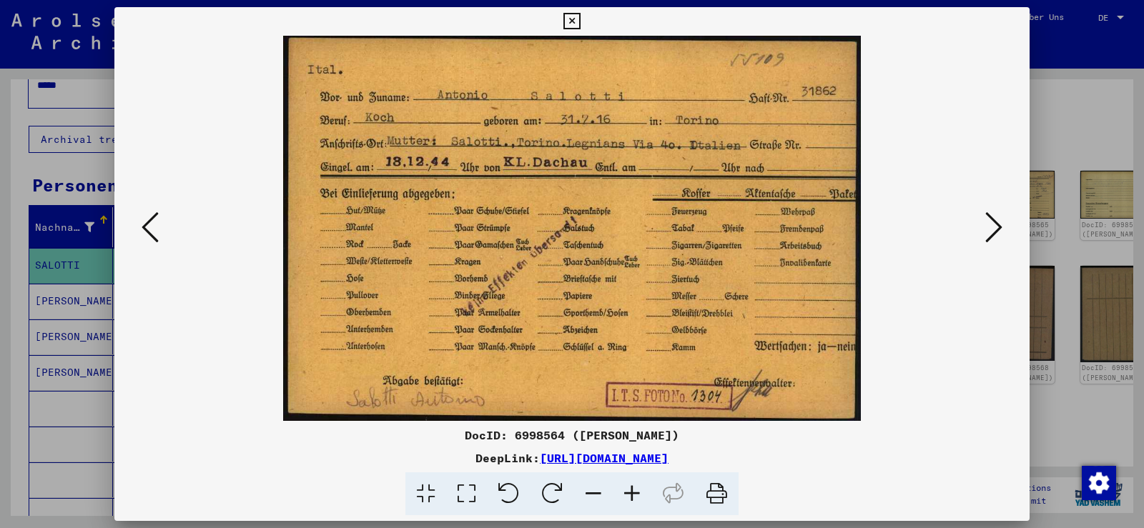
click at [988, 229] on icon at bounding box center [993, 227] width 17 height 34
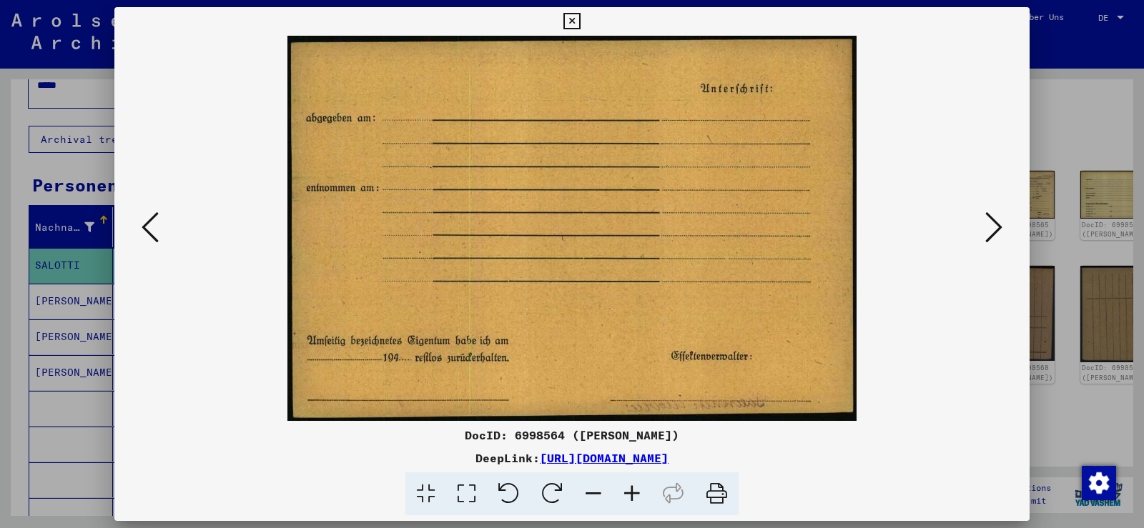
click at [988, 229] on icon at bounding box center [993, 227] width 17 height 34
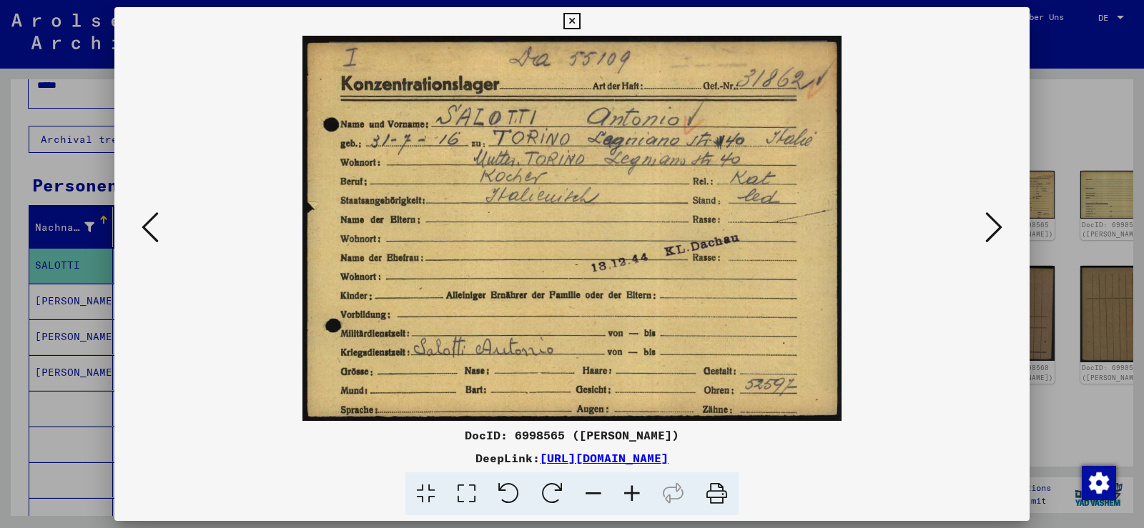
click at [988, 229] on icon at bounding box center [993, 227] width 17 height 34
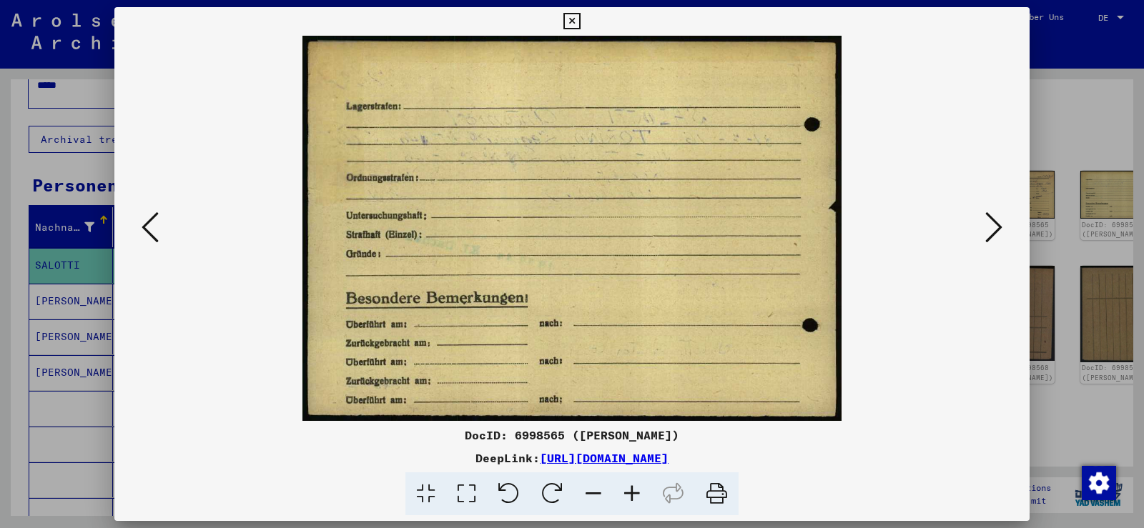
click at [988, 229] on icon at bounding box center [993, 227] width 17 height 34
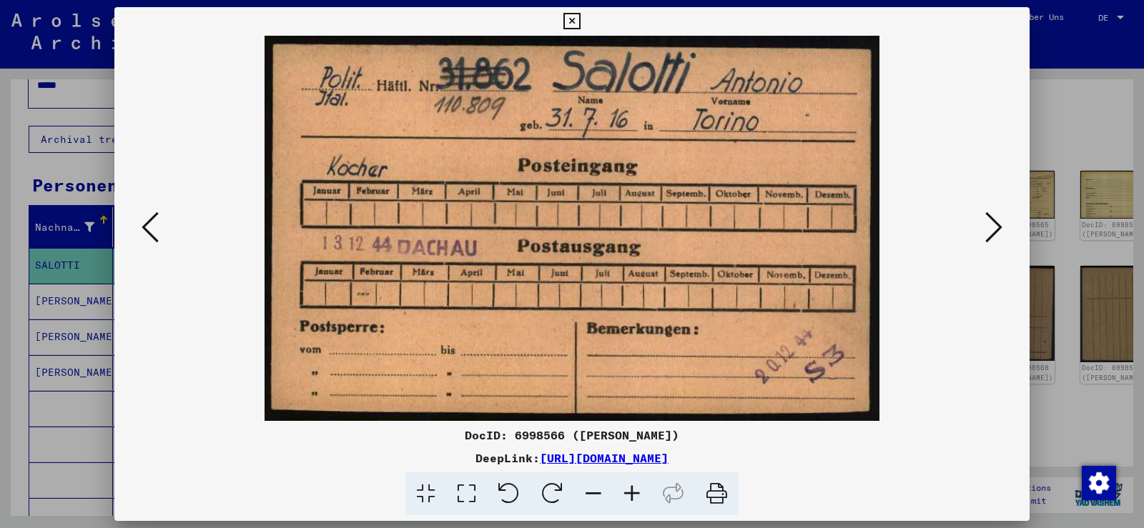
click at [567, 23] on icon at bounding box center [571, 21] width 16 height 17
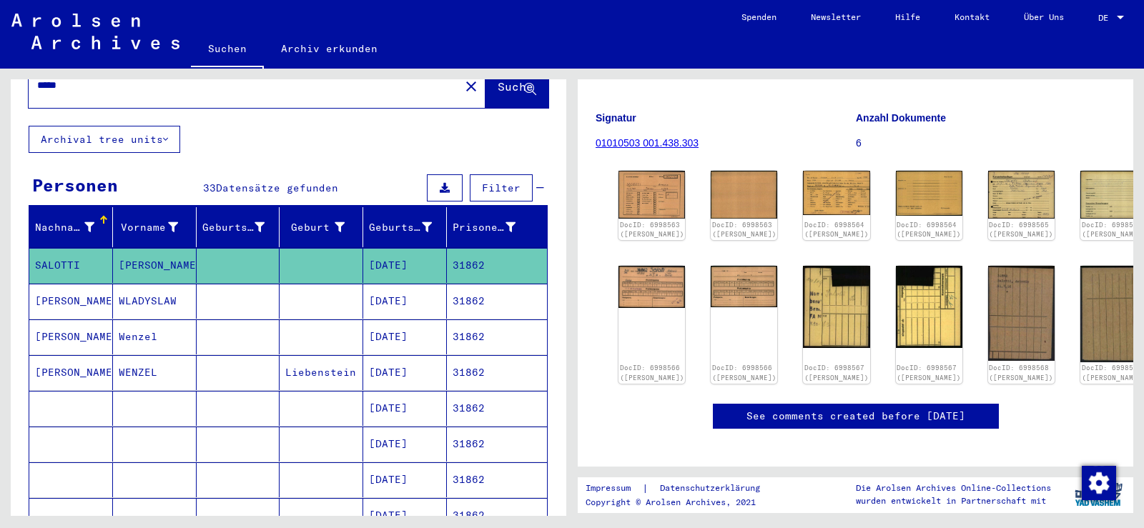
scroll to position [0, 0]
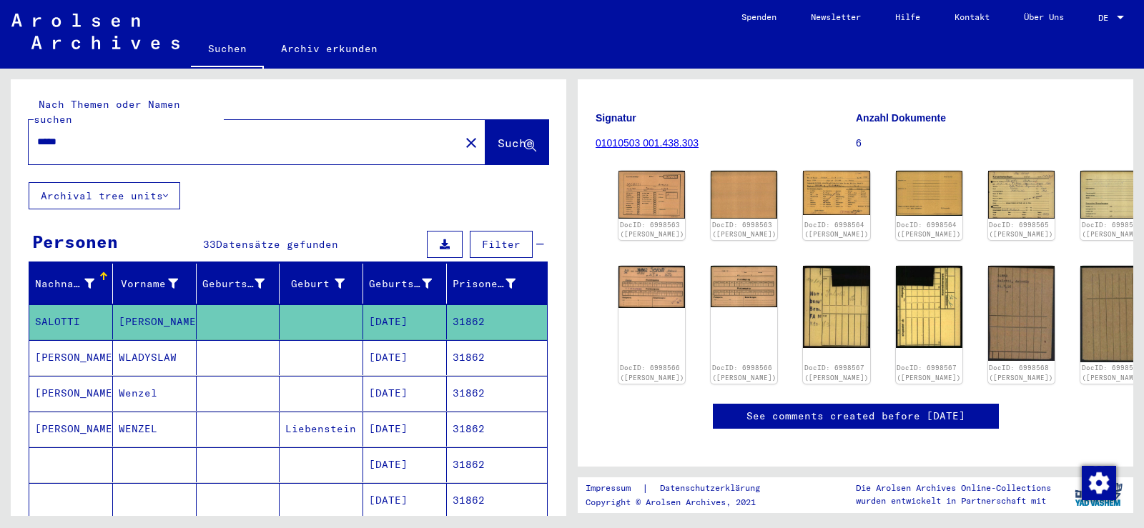
drag, startPoint x: 90, startPoint y: 129, endPoint x: 0, endPoint y: 129, distance: 90.1
click at [0, 129] on div "Nach Themen oder Namen suchen ***** close Suche Archival tree units Personen 33…" at bounding box center [286, 293] width 572 height 448
paste input "text"
type input "*****"
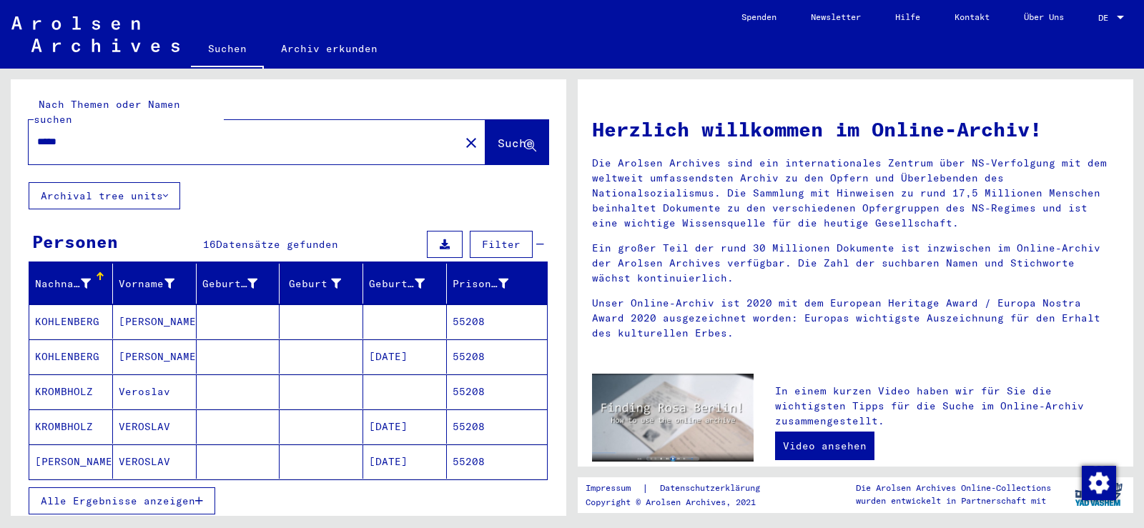
click at [163, 495] on span "Alle Ergebnisse anzeigen" at bounding box center [118, 501] width 154 height 13
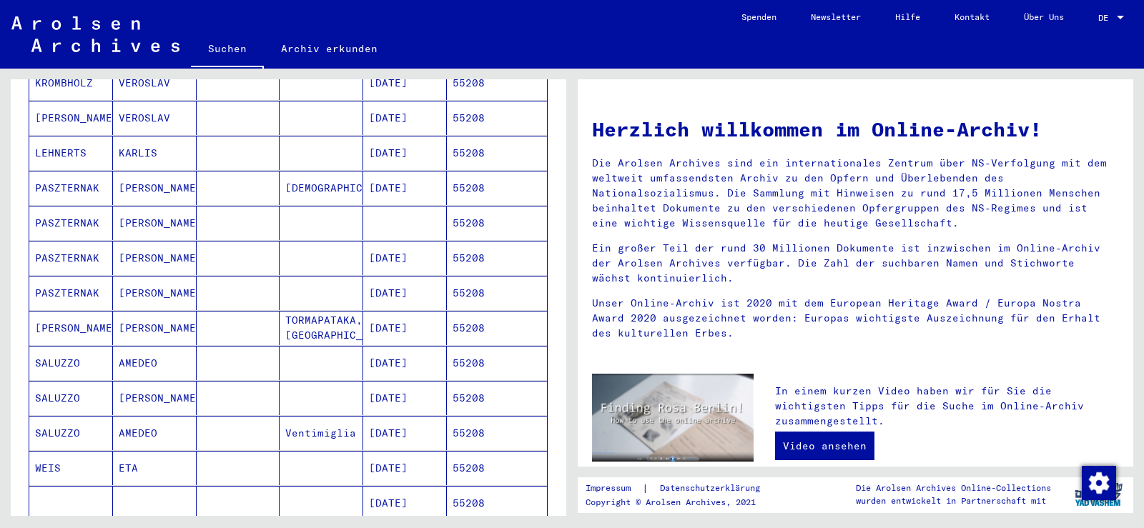
scroll to position [429, 0]
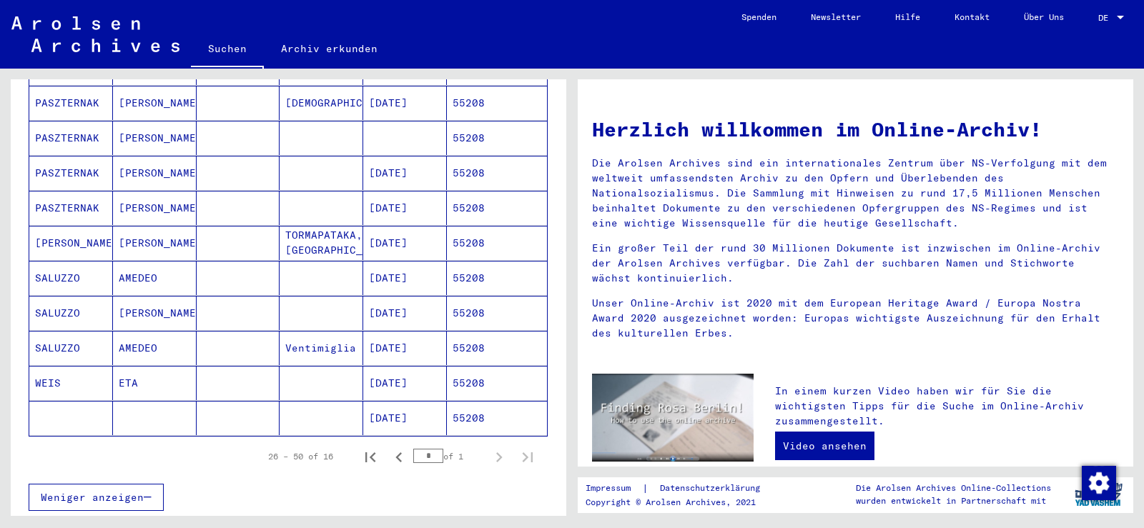
click at [187, 261] on mat-cell "AMEDEO" at bounding box center [155, 278] width 84 height 34
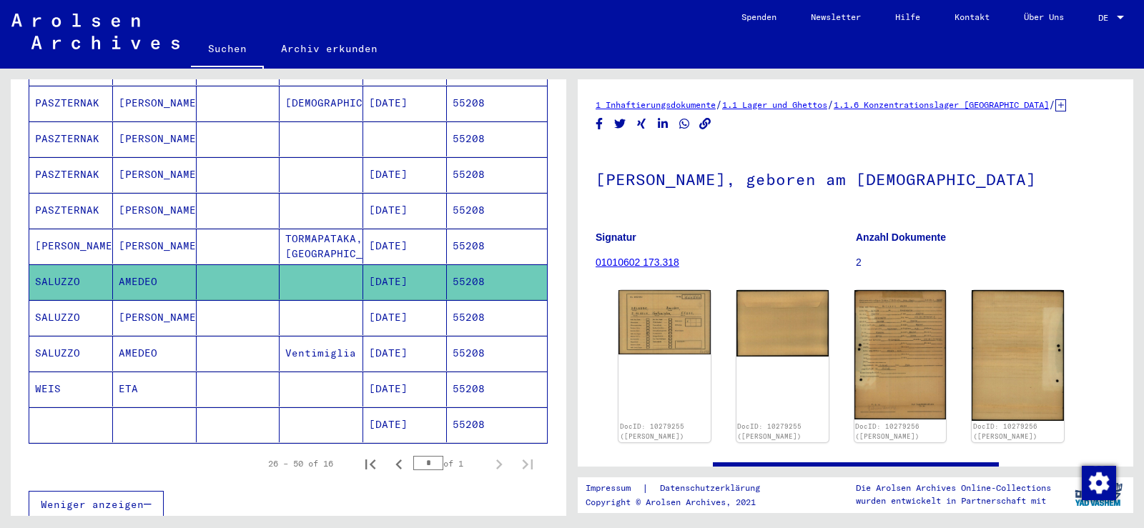
click at [322, 300] on mat-cell at bounding box center [322, 317] width 84 height 35
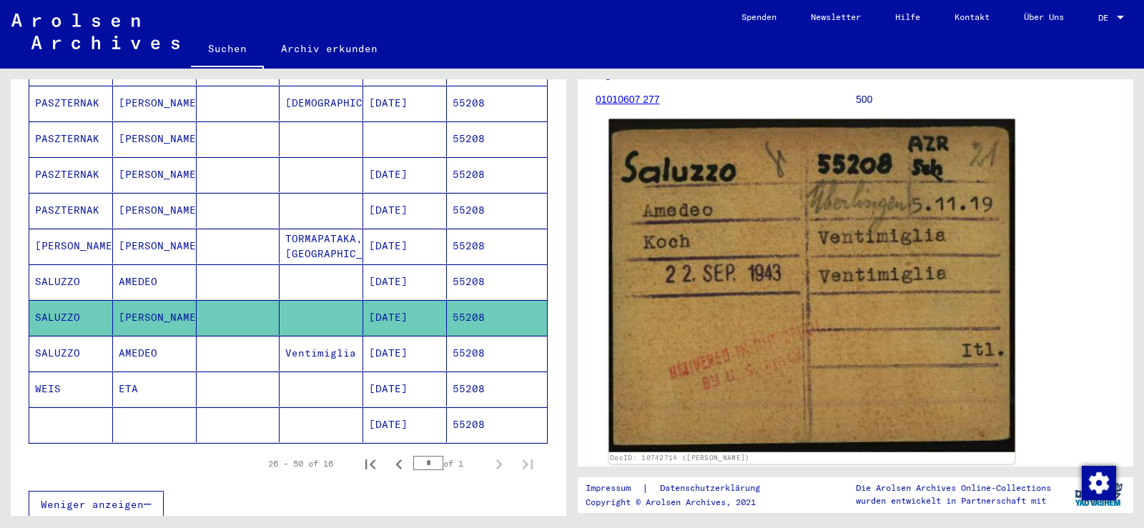
scroll to position [215, 0]
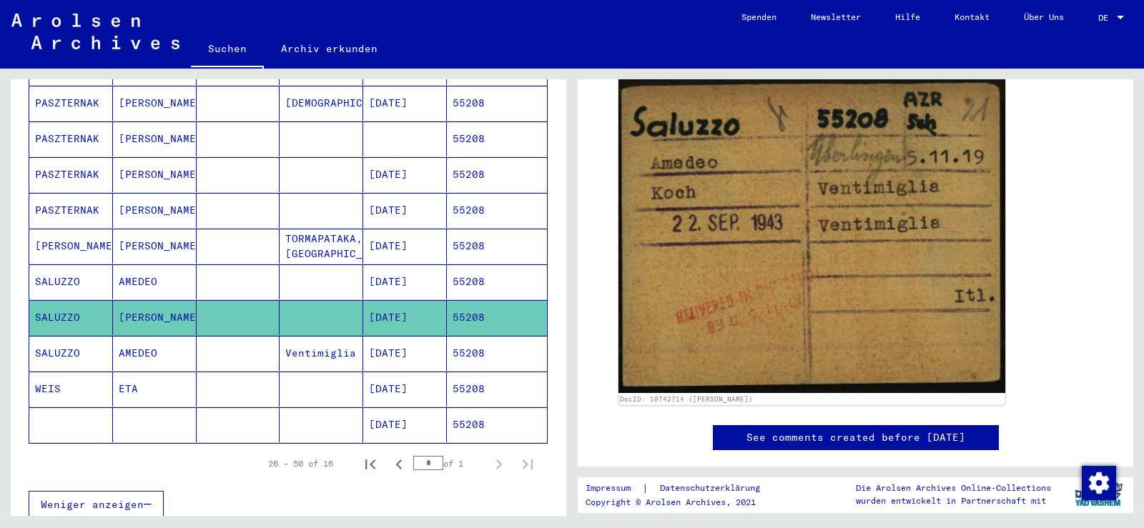
click at [264, 342] on mat-cell at bounding box center [239, 353] width 84 height 35
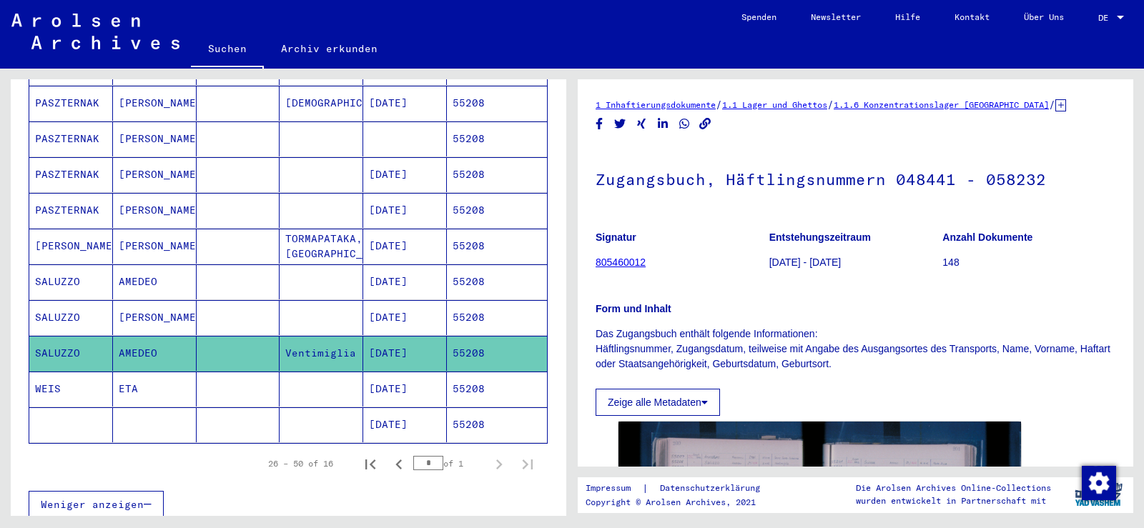
click at [262, 267] on mat-cell at bounding box center [239, 282] width 84 height 35
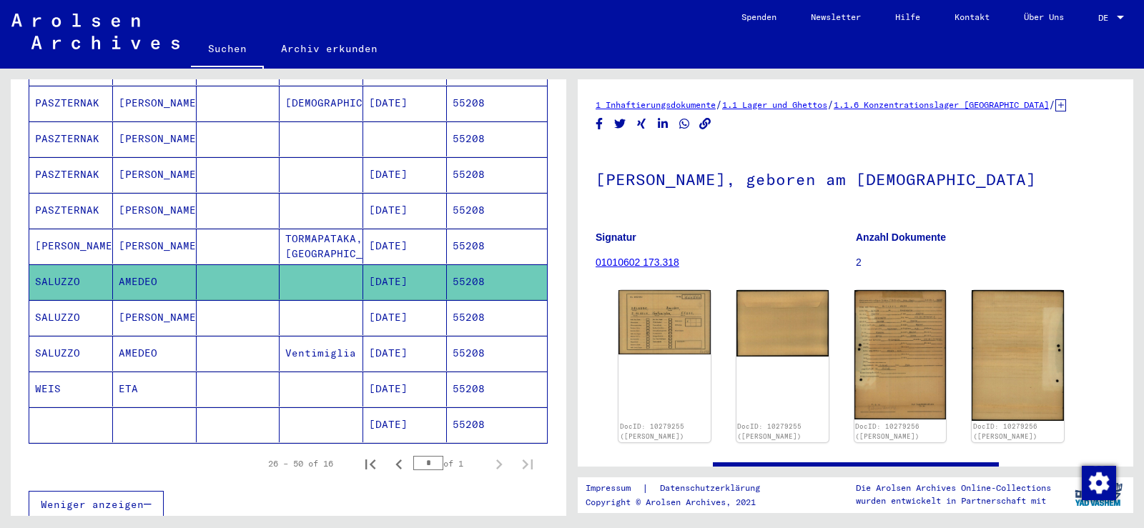
click at [409, 310] on mat-cell "[DATE]" at bounding box center [405, 317] width 84 height 35
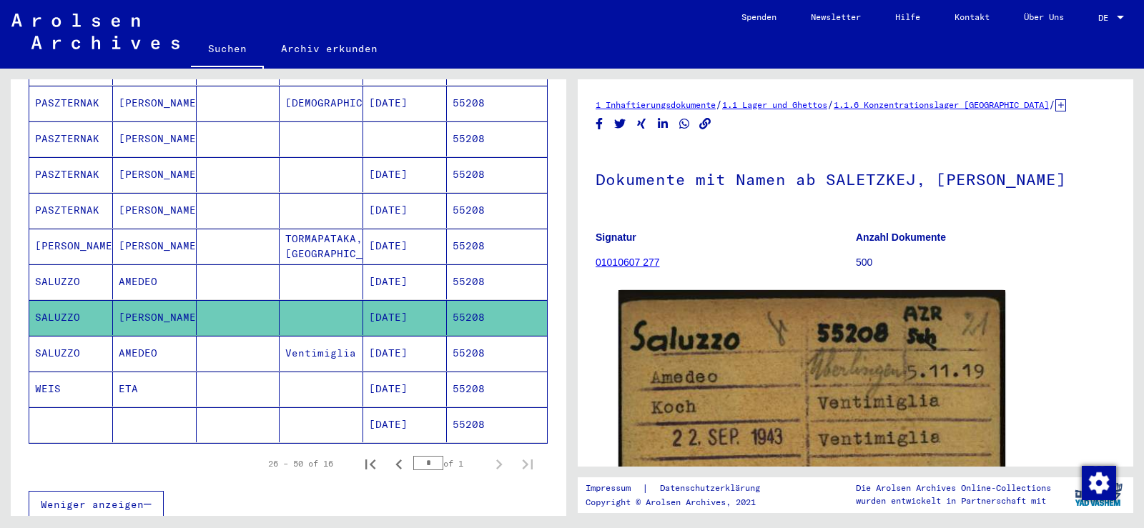
click at [417, 270] on mat-cell "[DATE]" at bounding box center [405, 282] width 84 height 35
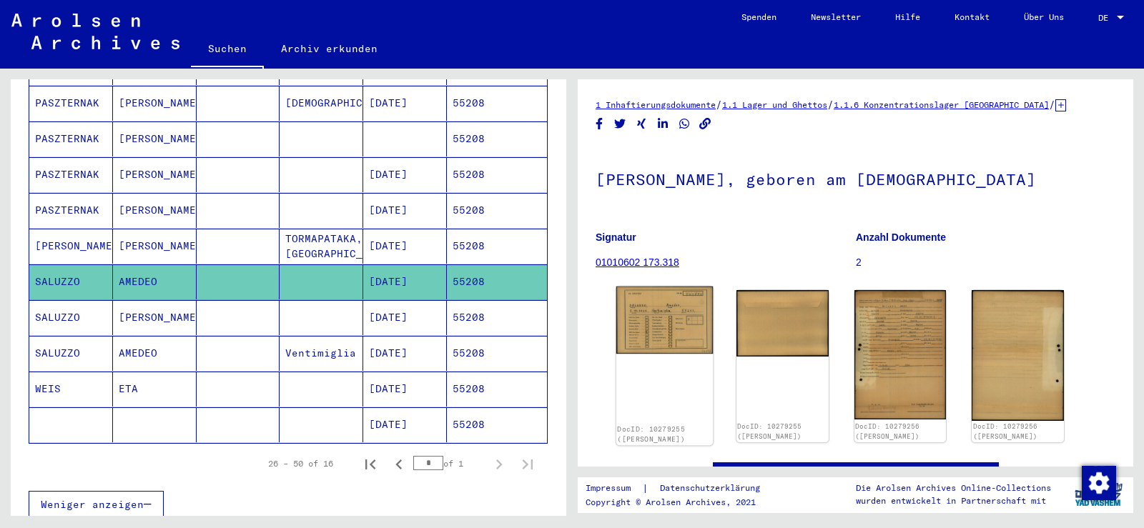
click at [667, 312] on img at bounding box center [664, 321] width 97 height 68
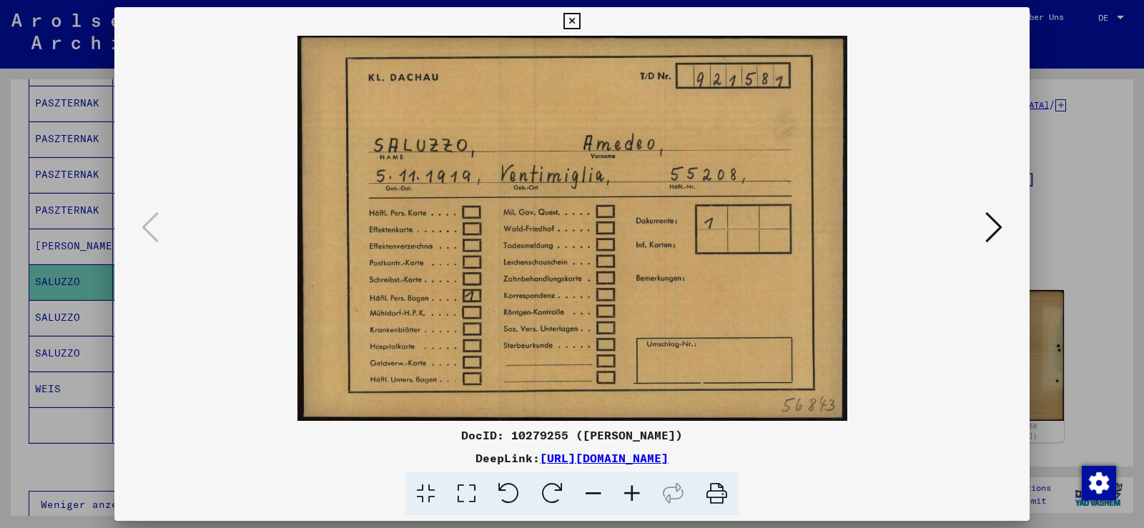
click at [1001, 235] on icon at bounding box center [993, 227] width 17 height 34
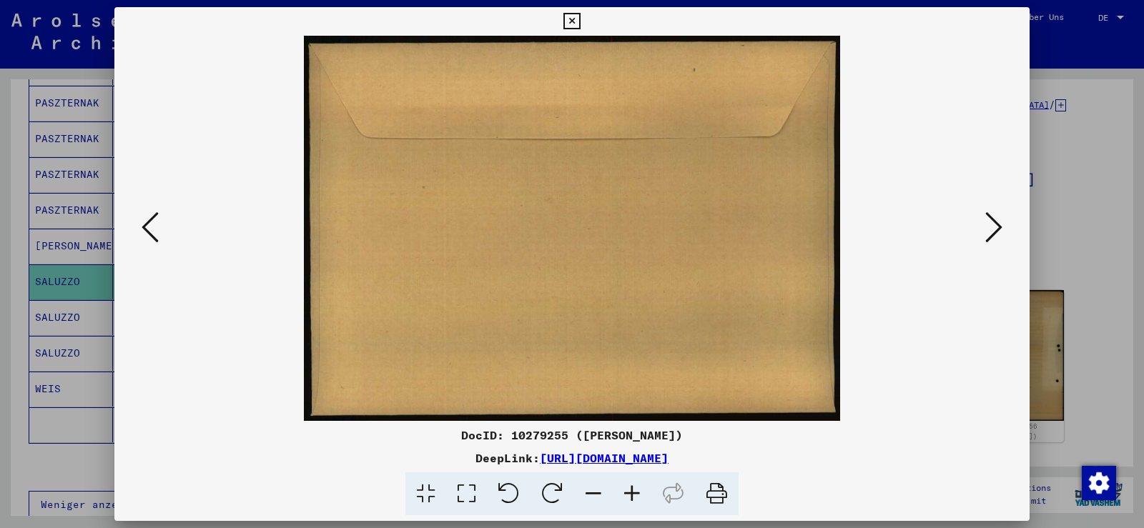
click at [1001, 235] on icon at bounding box center [993, 227] width 17 height 34
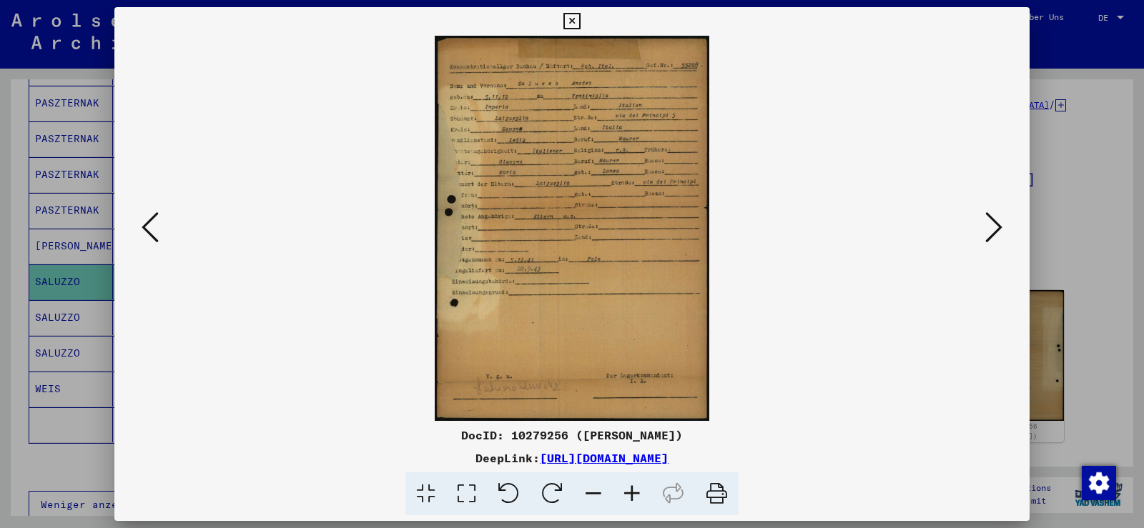
click at [630, 490] on icon at bounding box center [632, 495] width 39 height 44
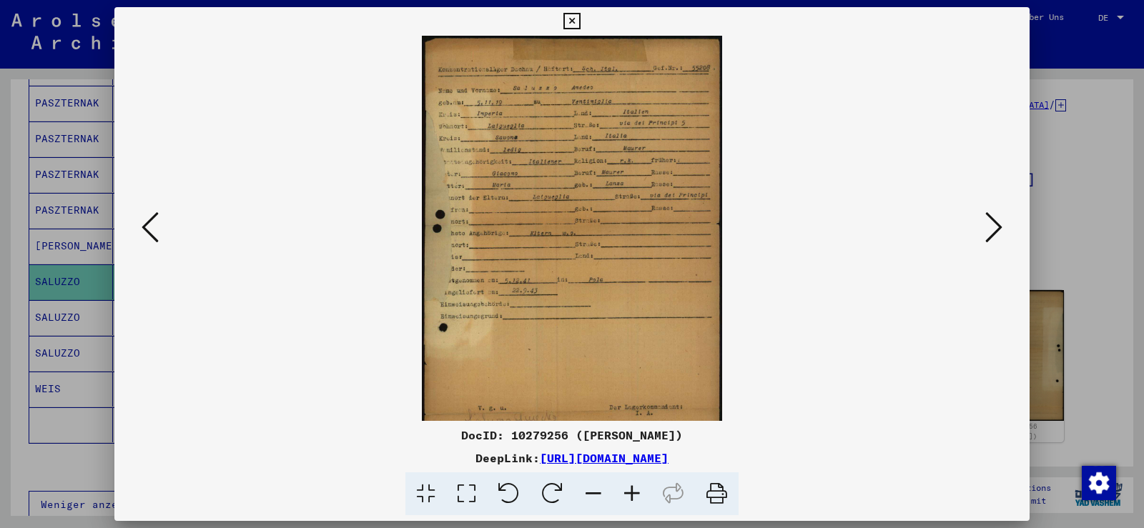
click at [630, 490] on icon at bounding box center [632, 495] width 39 height 44
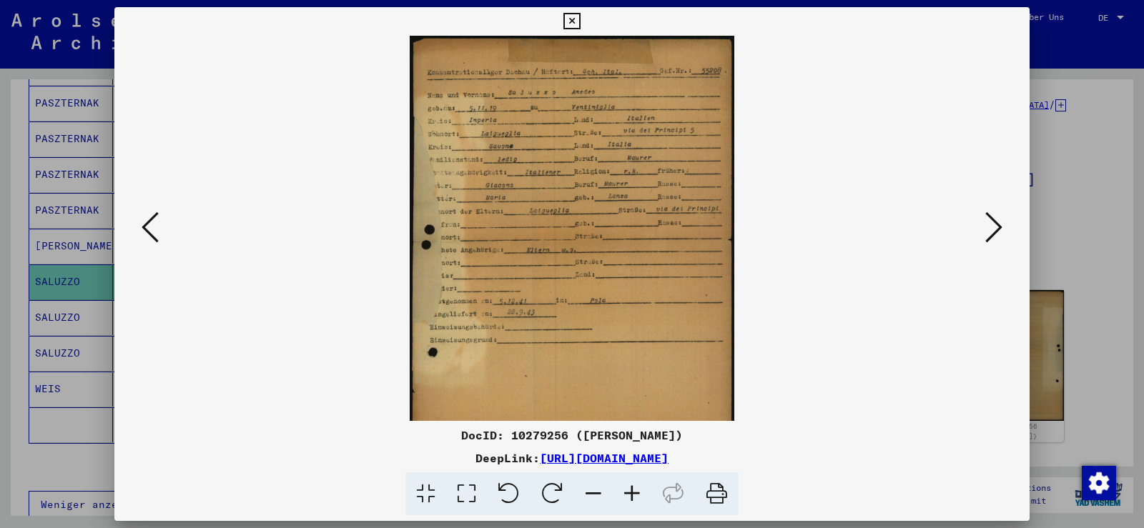
click at [630, 490] on icon at bounding box center [632, 495] width 39 height 44
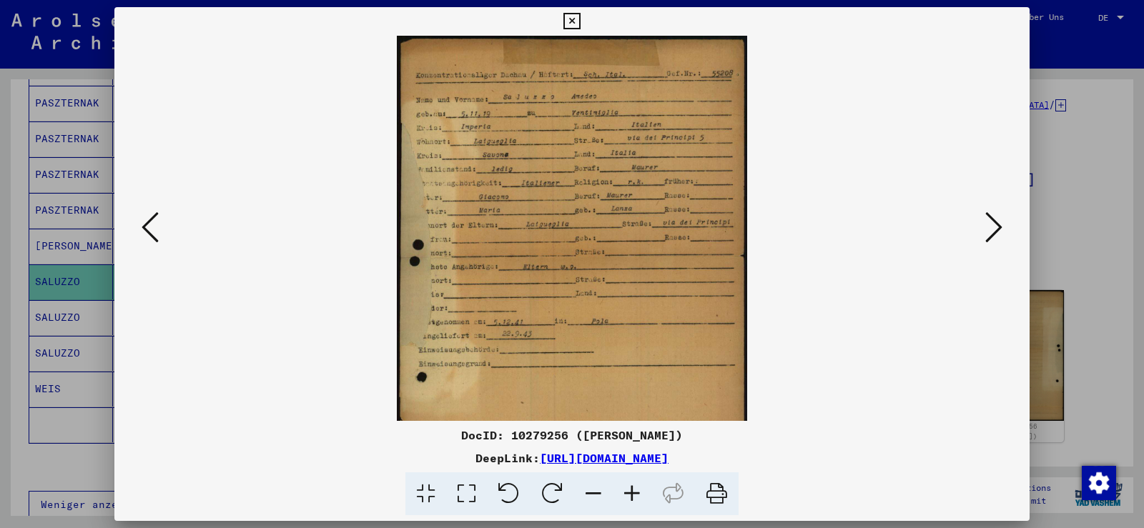
click at [630, 490] on icon at bounding box center [632, 495] width 39 height 44
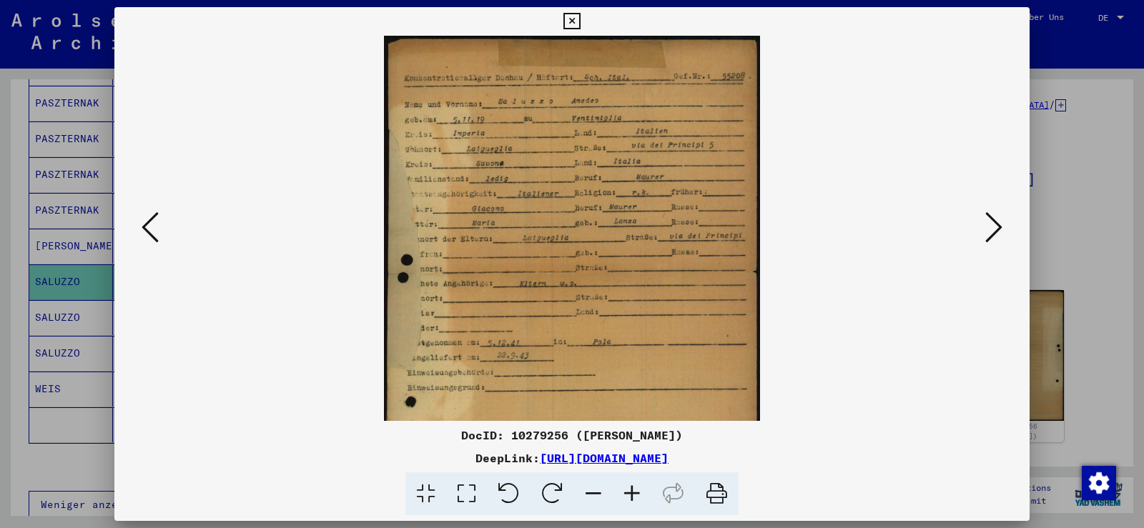
click at [630, 490] on icon at bounding box center [632, 495] width 39 height 44
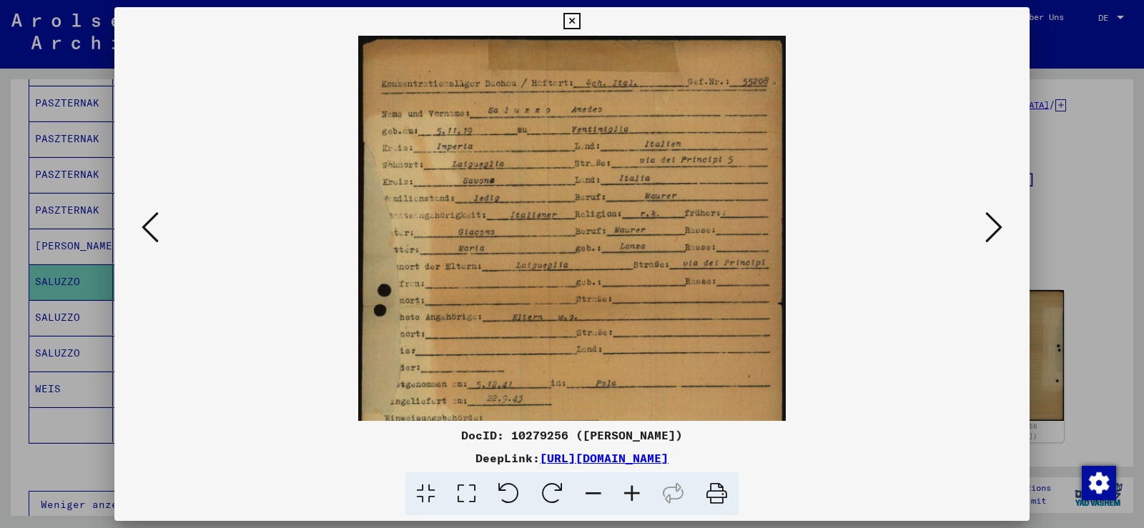
click at [630, 490] on icon at bounding box center [632, 495] width 39 height 44
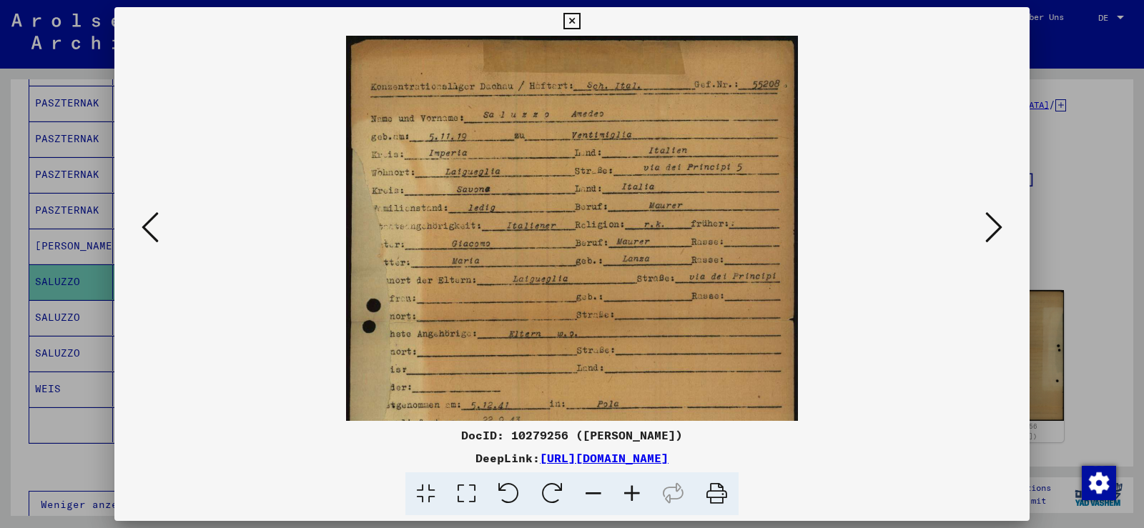
click at [630, 490] on icon at bounding box center [632, 495] width 39 height 44
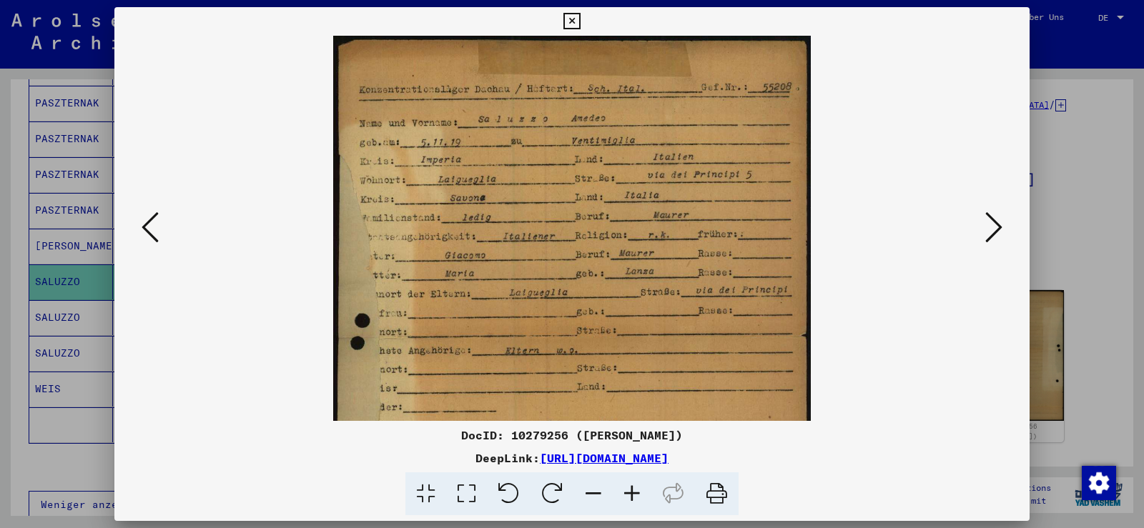
click at [630, 490] on icon at bounding box center [632, 495] width 39 height 44
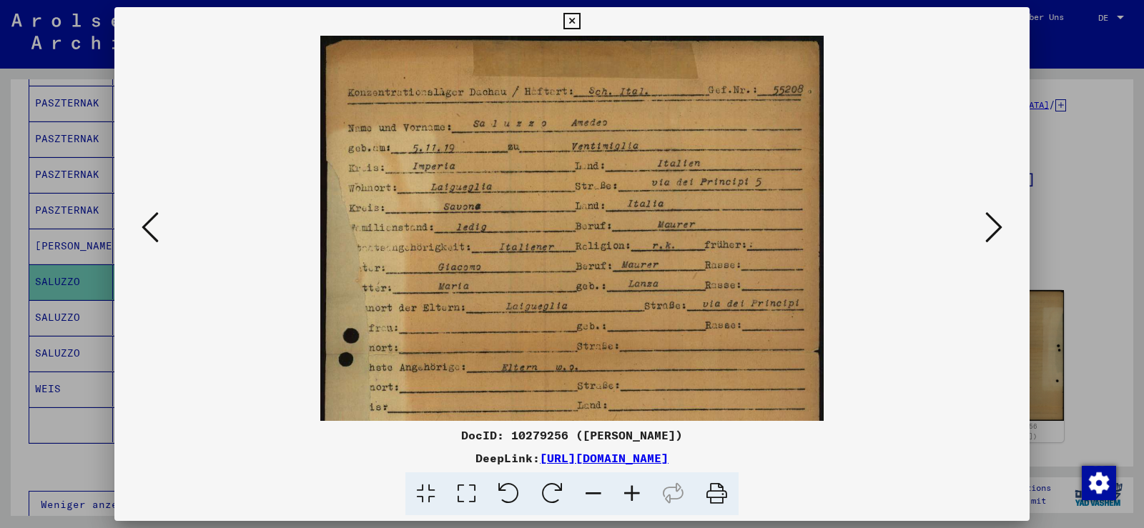
click at [630, 490] on icon at bounding box center [632, 495] width 39 height 44
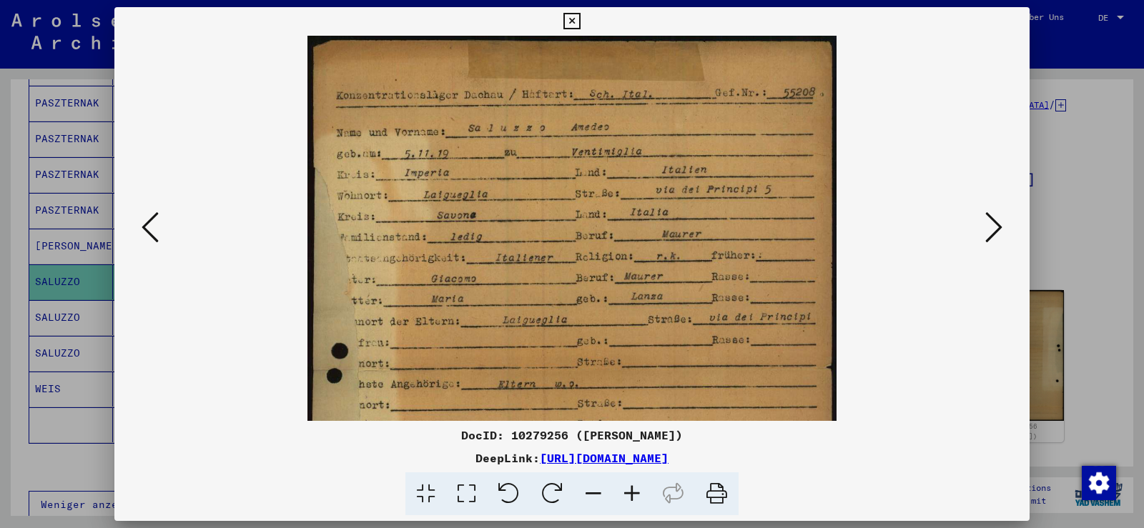
click at [630, 490] on icon at bounding box center [632, 495] width 39 height 44
click at [630, 488] on icon at bounding box center [632, 495] width 39 height 44
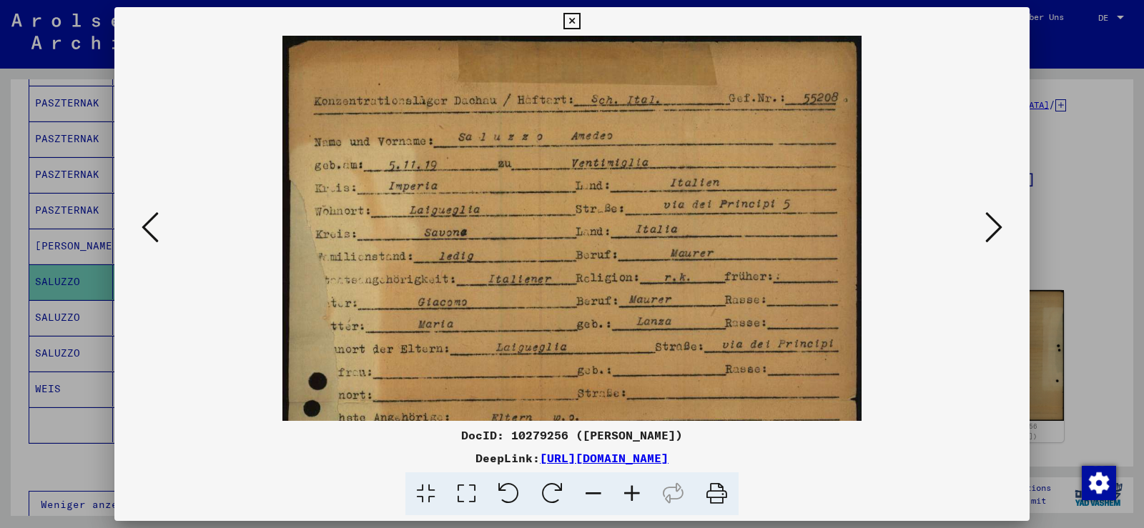
click at [630, 488] on icon at bounding box center [632, 495] width 39 height 44
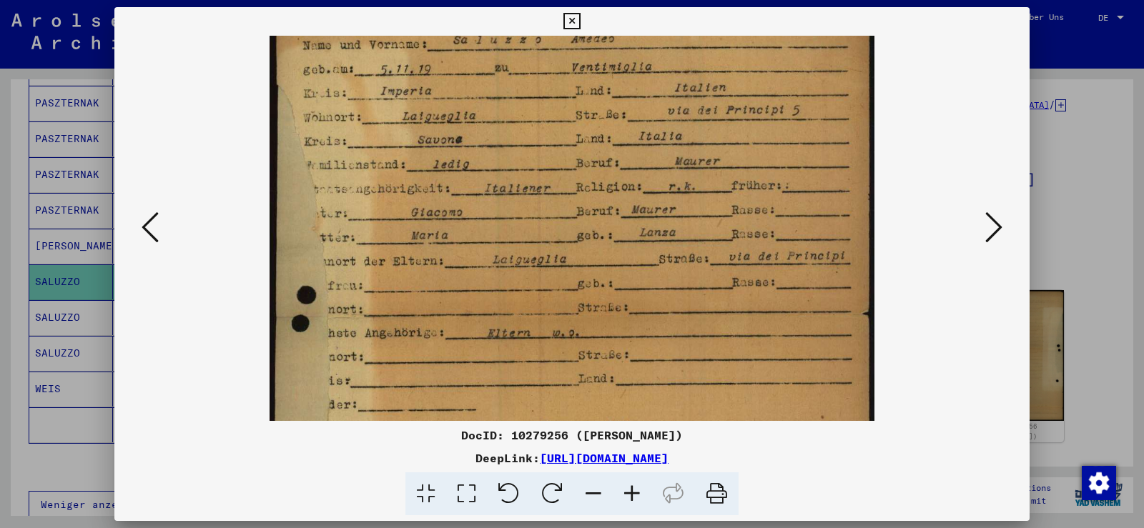
scroll to position [105, 0]
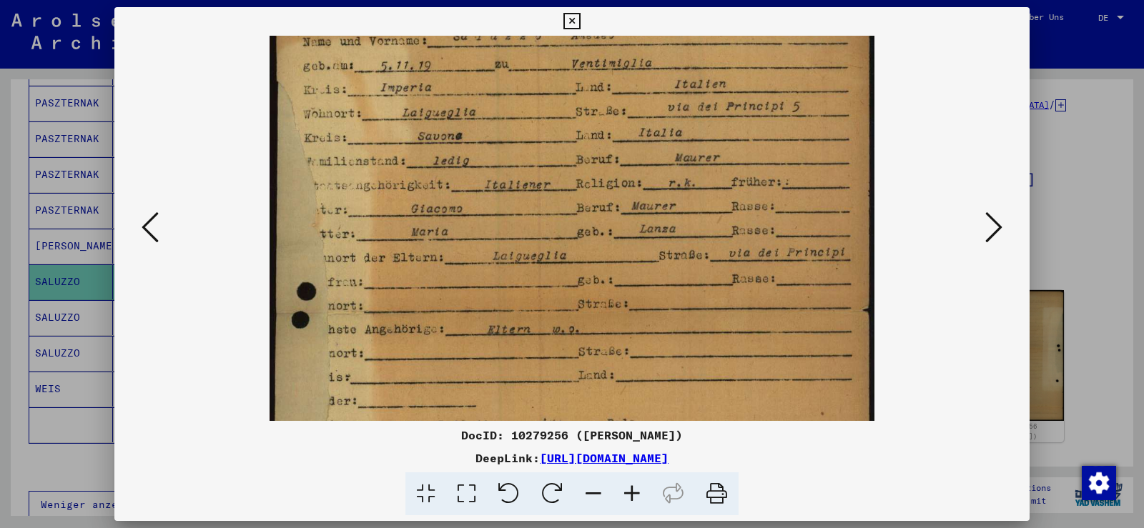
drag, startPoint x: 579, startPoint y: 370, endPoint x: 590, endPoint y: 272, distance: 97.8
click at [590, 272] on img at bounding box center [572, 356] width 605 height 850
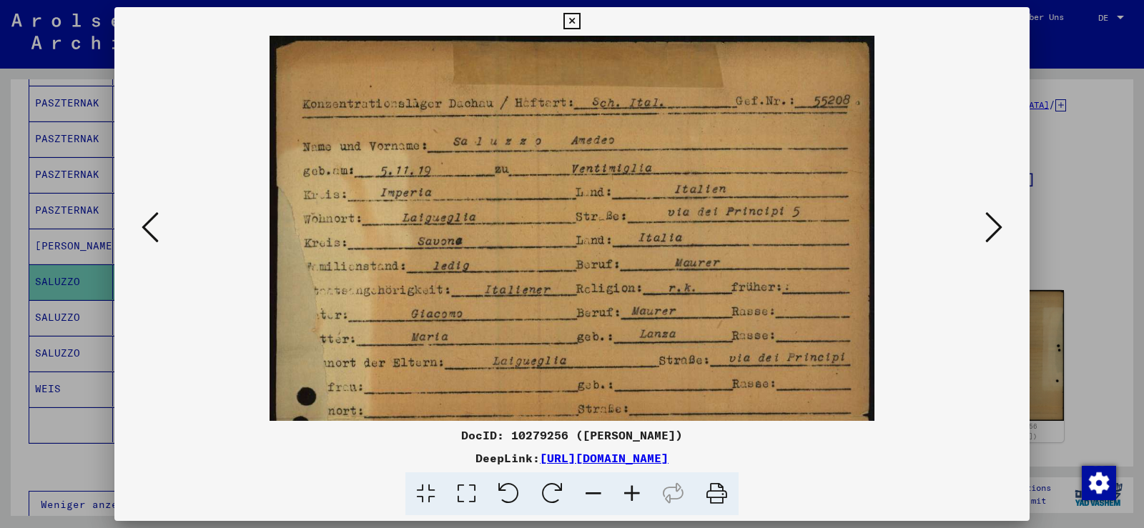
drag, startPoint x: 603, startPoint y: 192, endPoint x: 611, endPoint y: 364, distance: 172.5
click at [612, 386] on img at bounding box center [572, 461] width 605 height 850
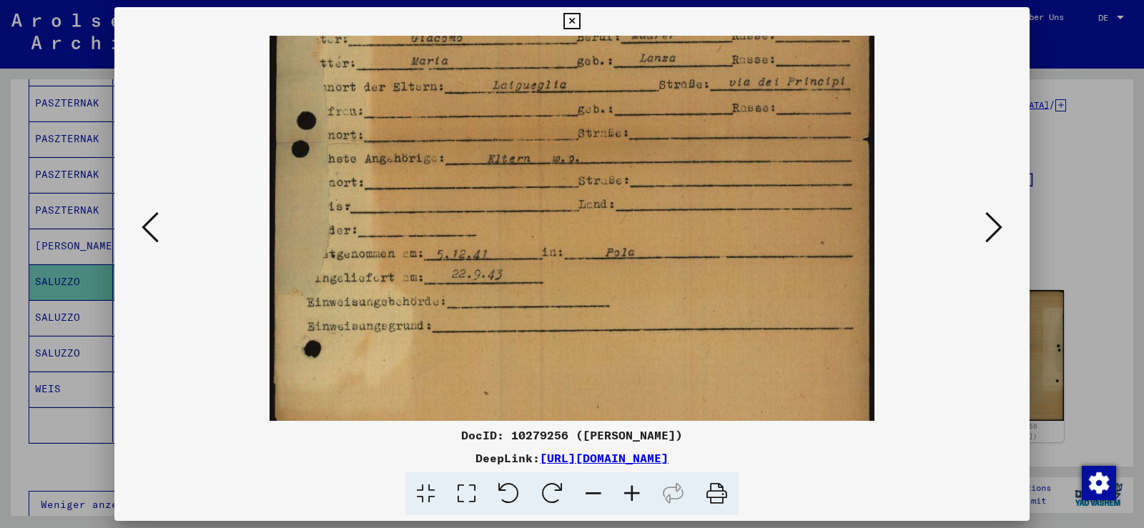
scroll to position [279, 0]
drag, startPoint x: 611, startPoint y: 347, endPoint x: 639, endPoint y: 70, distance: 278.8
click at [639, 70] on img at bounding box center [572, 182] width 605 height 850
click at [154, 230] on icon at bounding box center [150, 227] width 17 height 34
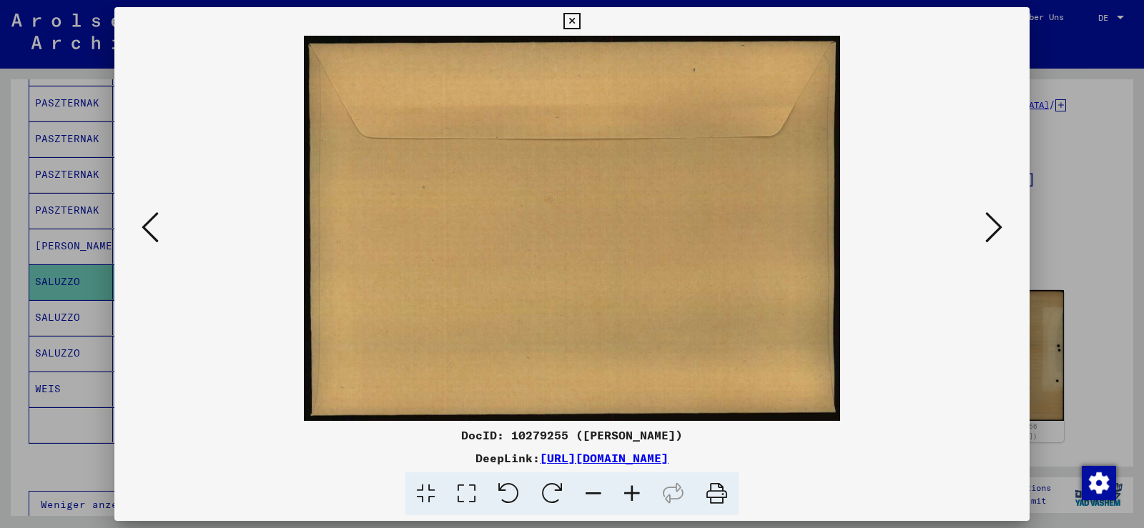
drag, startPoint x: 153, startPoint y: 230, endPoint x: 184, endPoint y: 220, distance: 33.0
click at [152, 230] on icon at bounding box center [150, 227] width 17 height 34
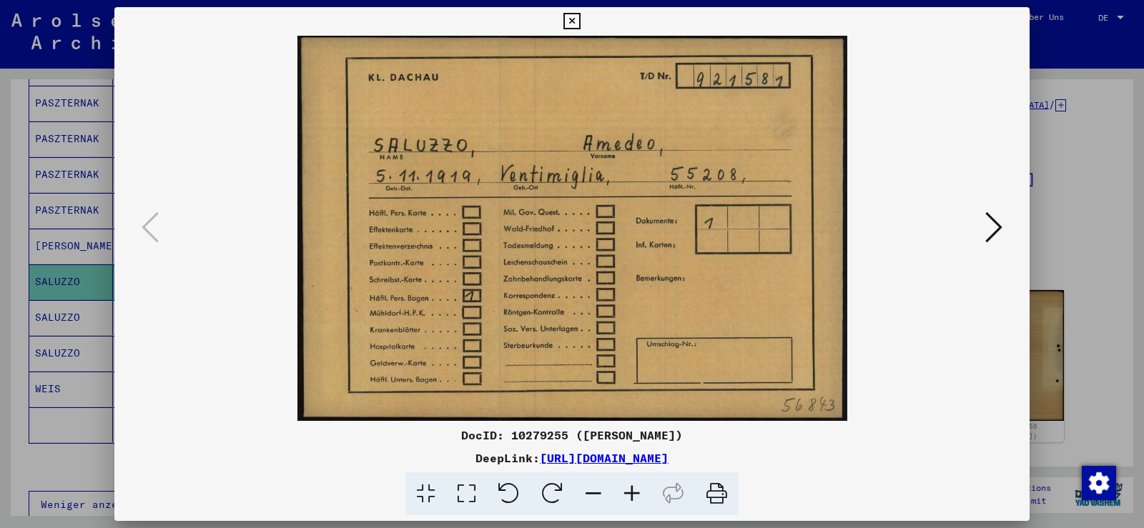
click at [568, 26] on icon at bounding box center [571, 21] width 16 height 17
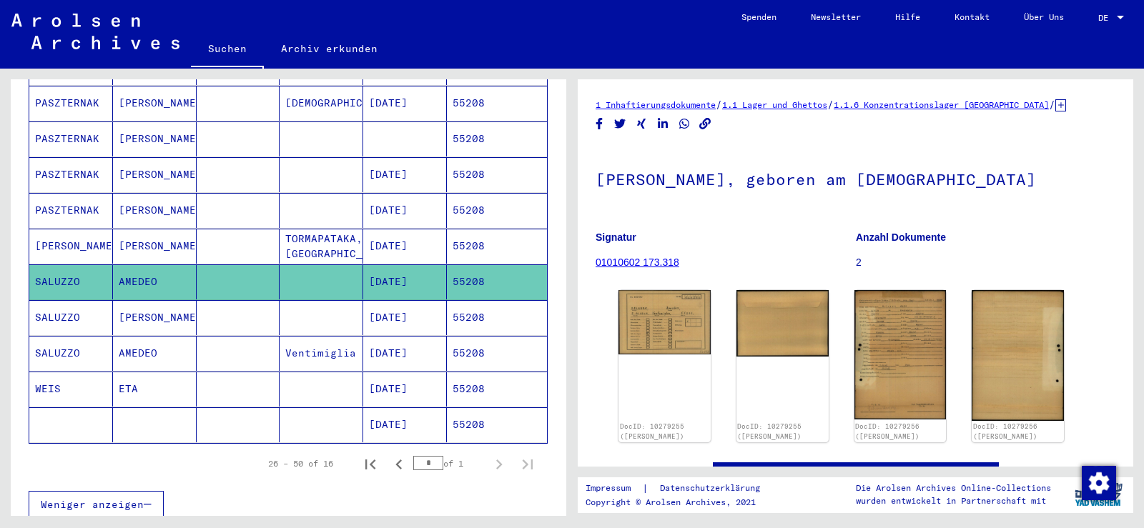
click at [301, 302] on mat-cell at bounding box center [322, 317] width 84 height 35
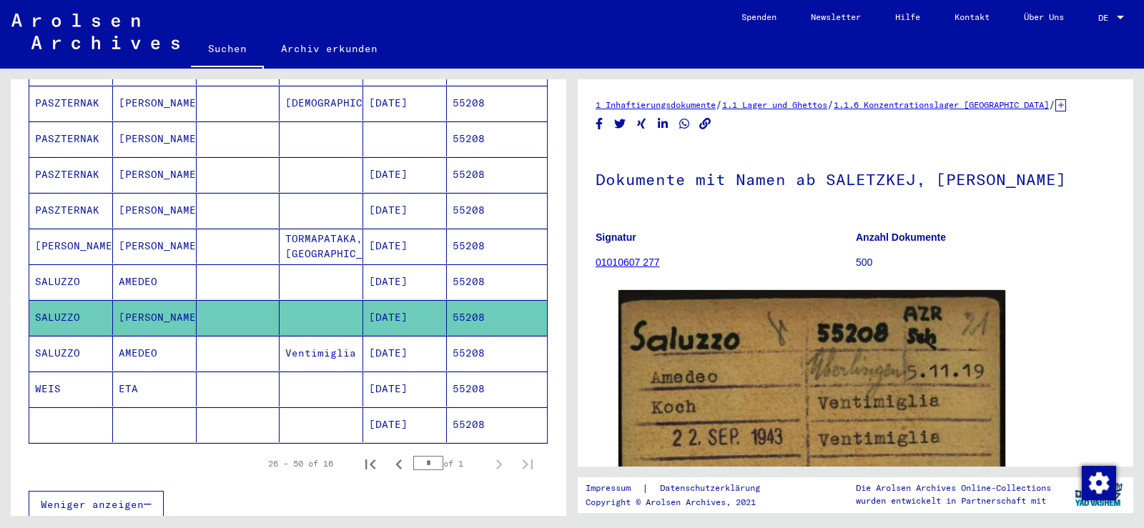
scroll to position [143, 0]
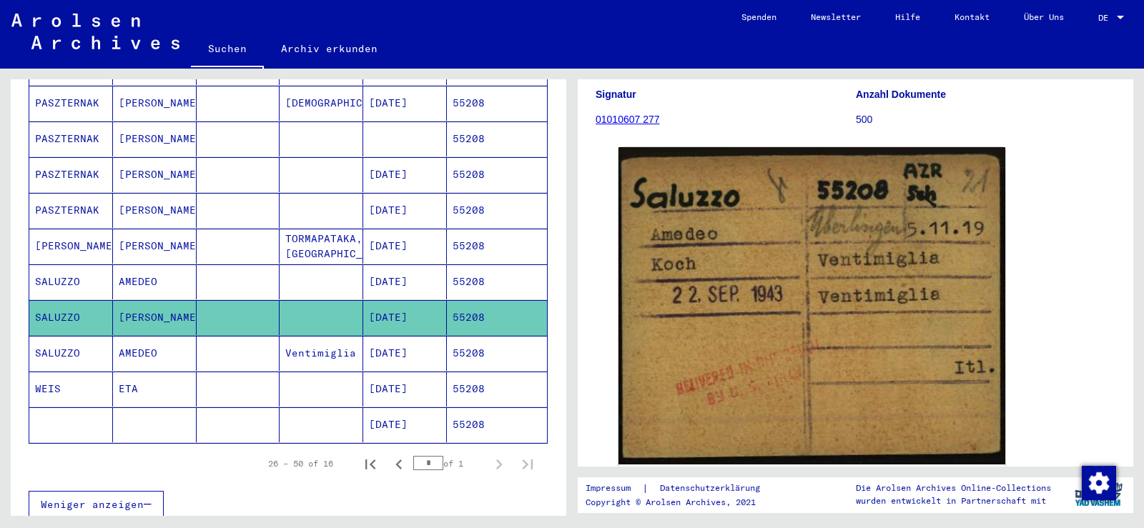
click at [376, 339] on mat-cell "[DATE]" at bounding box center [405, 353] width 84 height 35
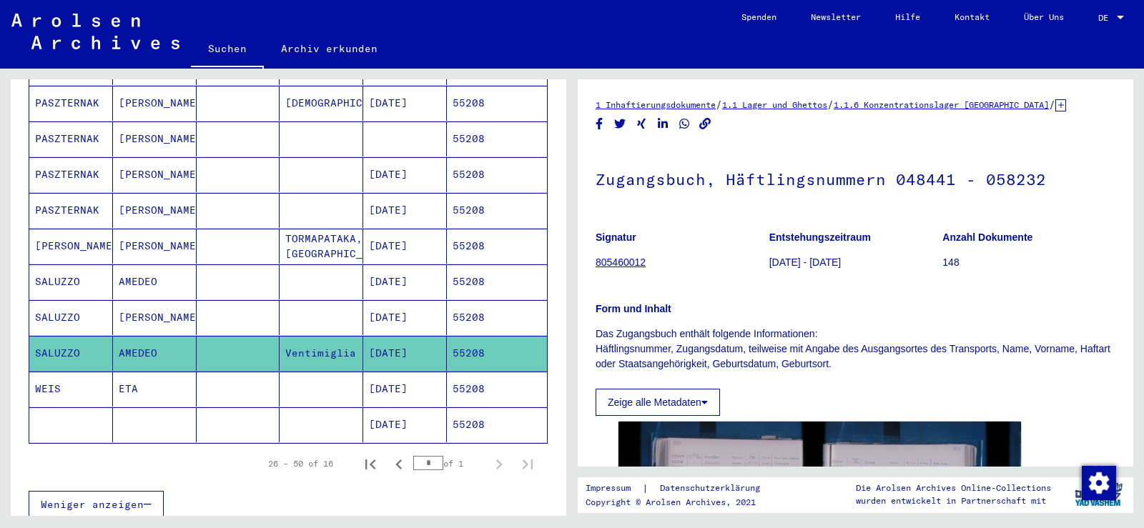
click at [374, 305] on mat-cell "[DATE]" at bounding box center [405, 317] width 84 height 35
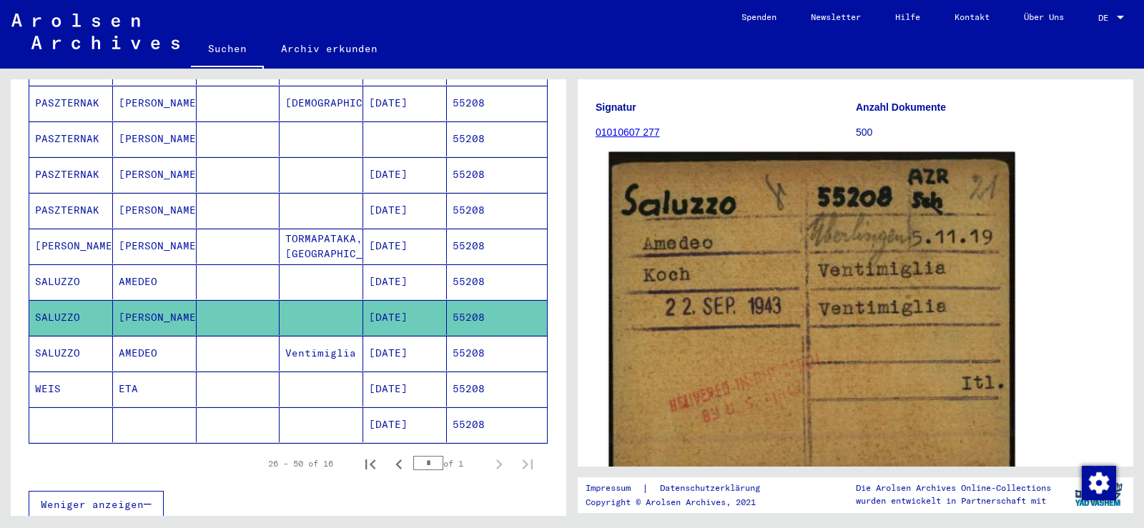
scroll to position [143, 0]
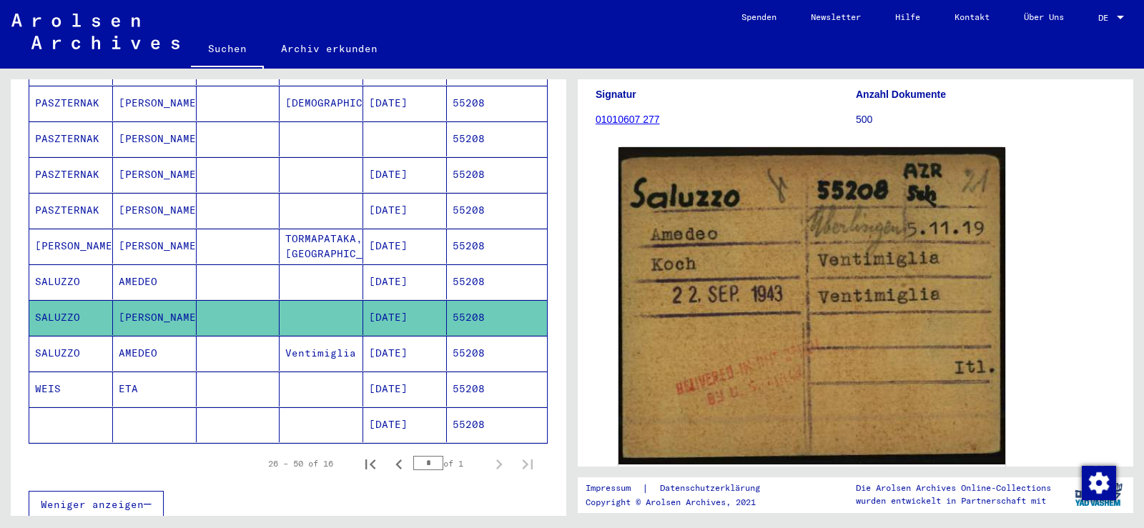
click at [272, 271] on mat-cell at bounding box center [239, 282] width 84 height 35
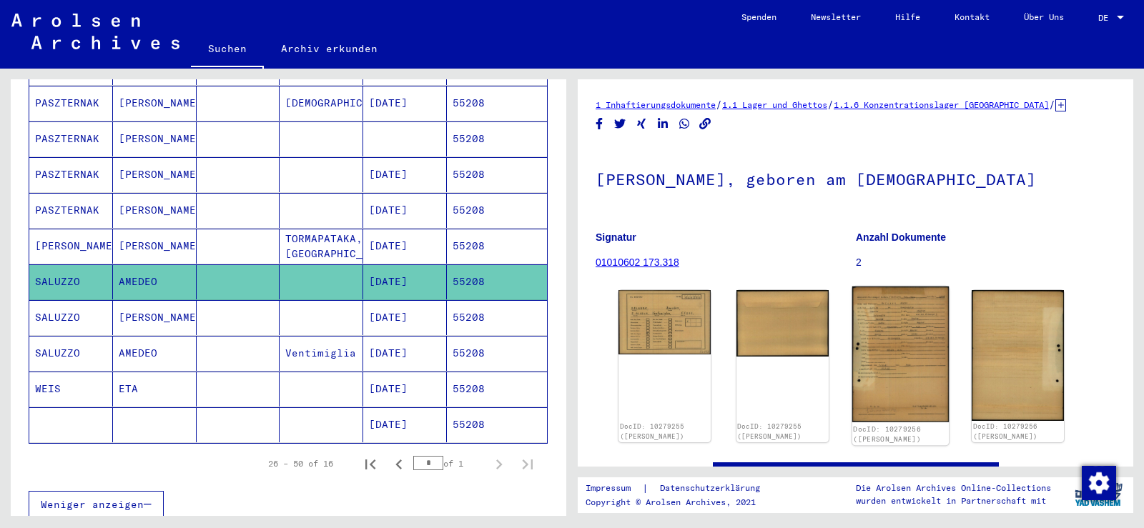
click at [909, 350] on img at bounding box center [900, 355] width 97 height 136
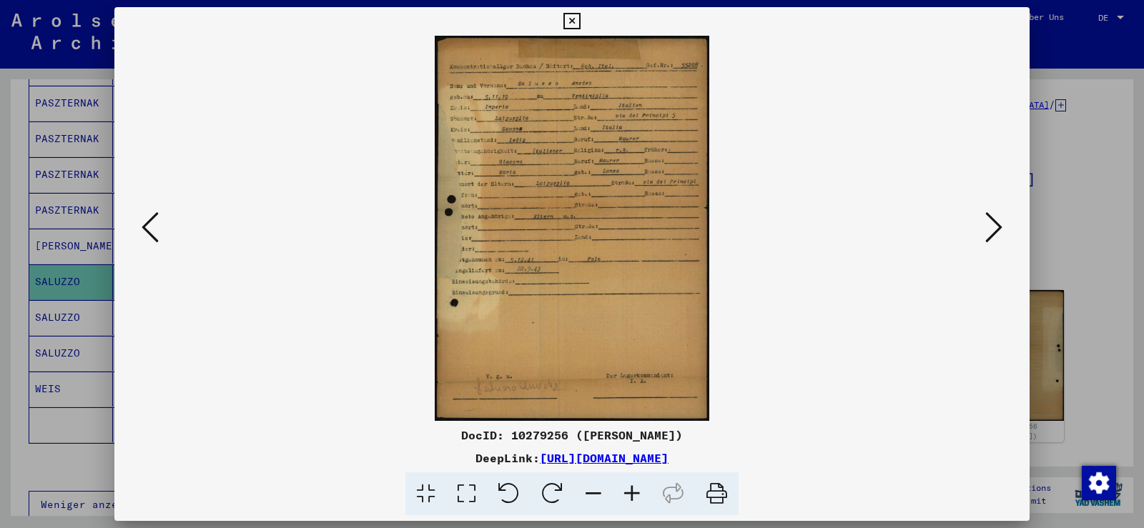
click at [572, 27] on icon at bounding box center [571, 21] width 16 height 17
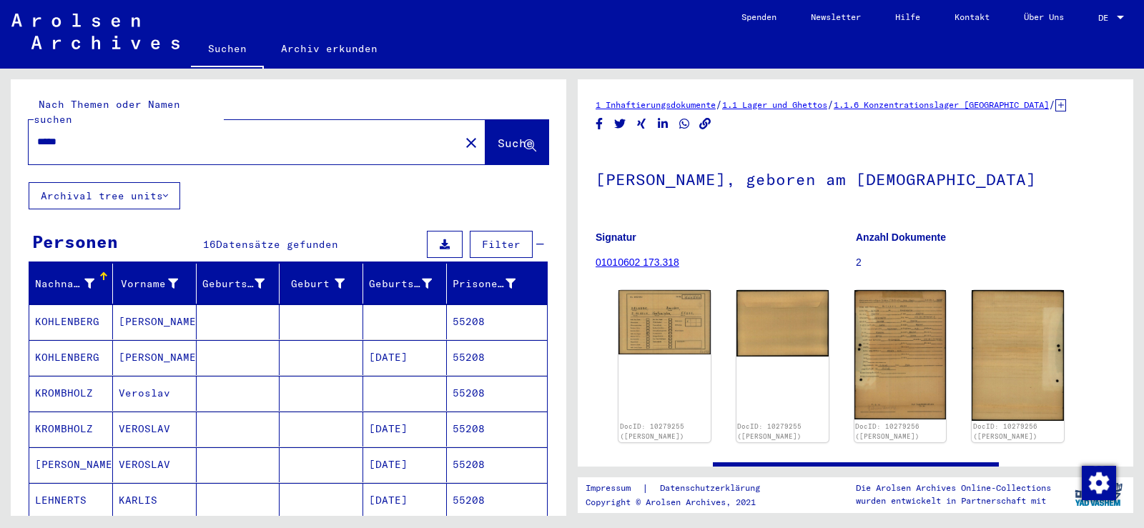
drag, startPoint x: 443, startPoint y: 129, endPoint x: 408, endPoint y: 134, distance: 35.3
click at [463, 134] on mat-icon "close" at bounding box center [471, 142] width 17 height 17
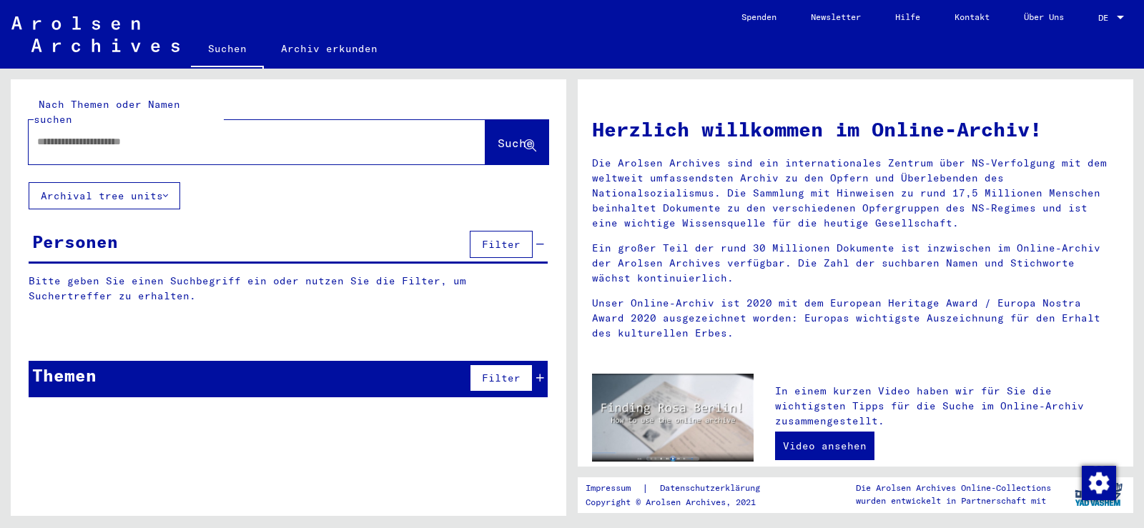
click at [247, 134] on input "text" at bounding box center [239, 141] width 405 height 15
paste input "*****"
type input "*****"
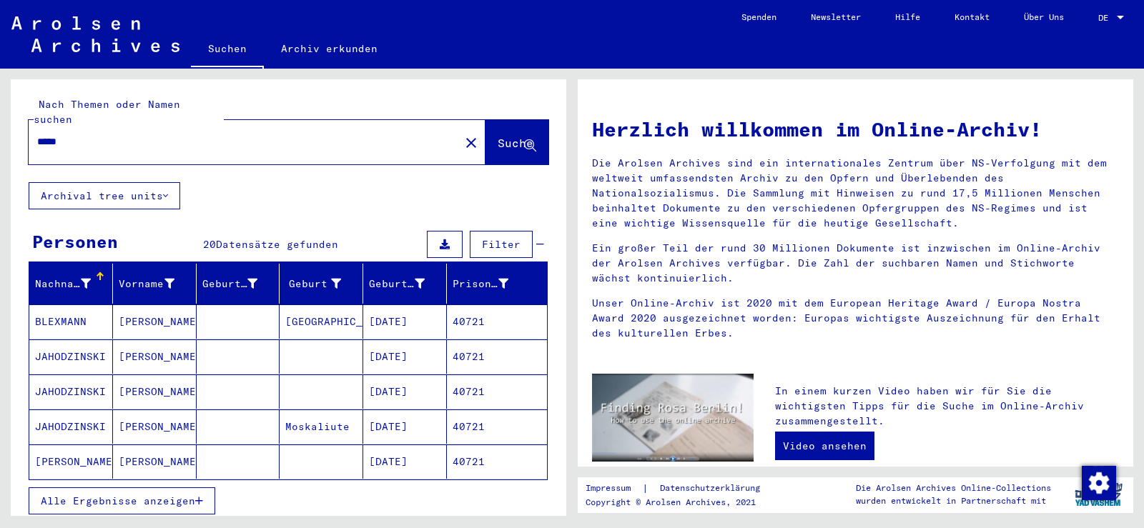
click at [156, 495] on span "Alle Ergebnisse anzeigen" at bounding box center [118, 501] width 154 height 13
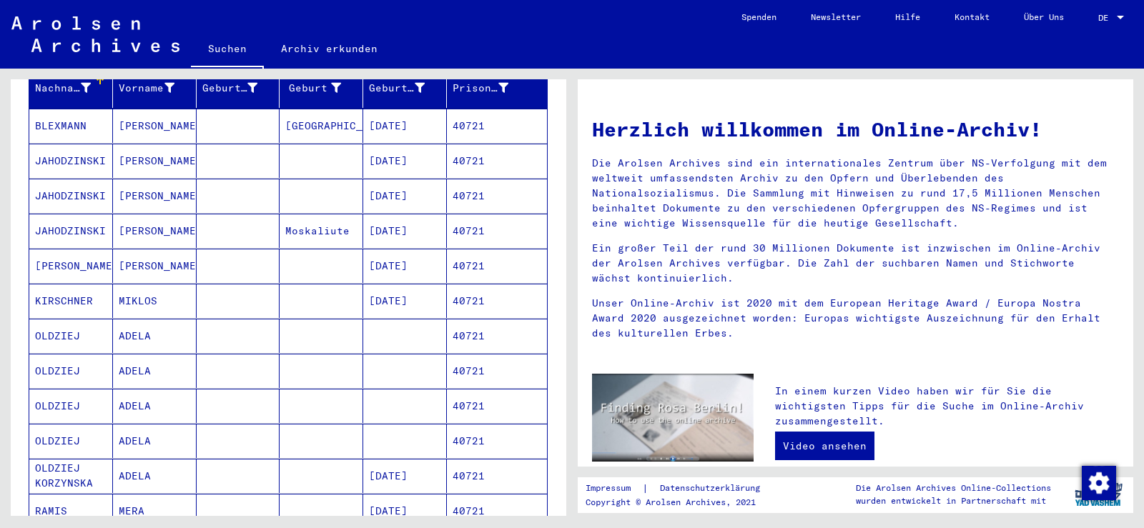
scroll to position [286, 0]
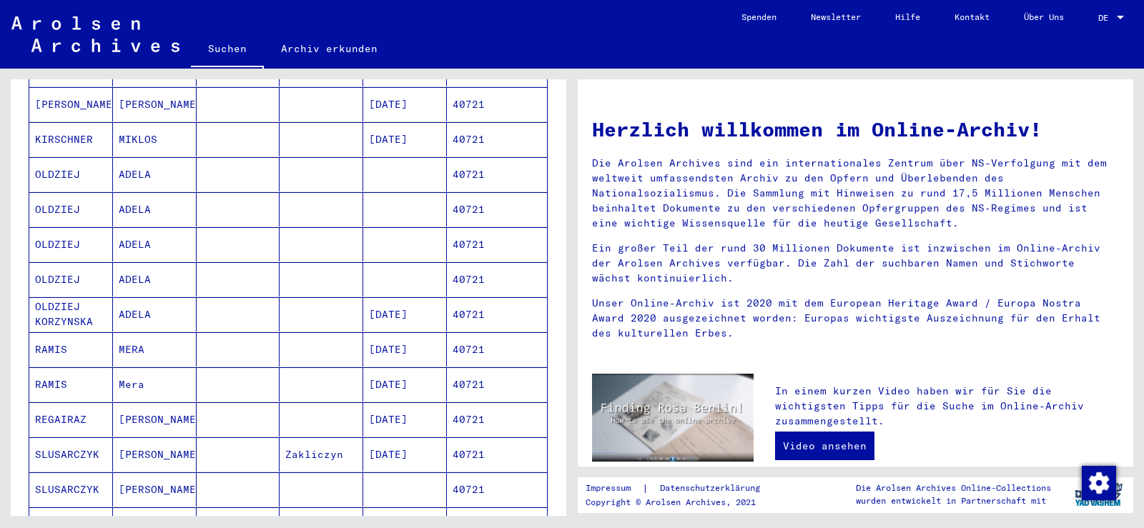
click at [135, 340] on mat-cell "MERA" at bounding box center [155, 349] width 84 height 34
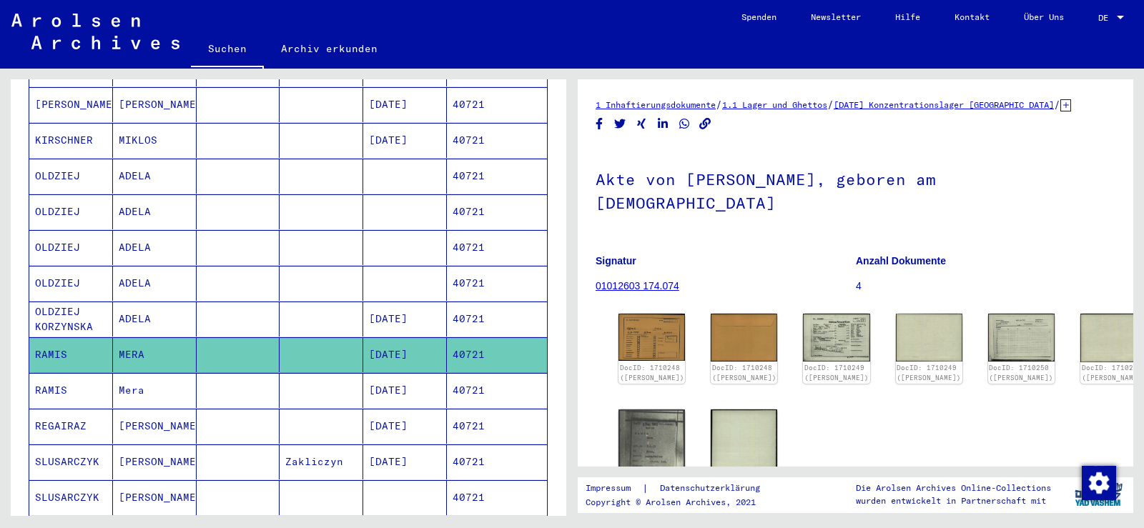
click at [403, 373] on mat-cell "[DATE]" at bounding box center [405, 390] width 84 height 35
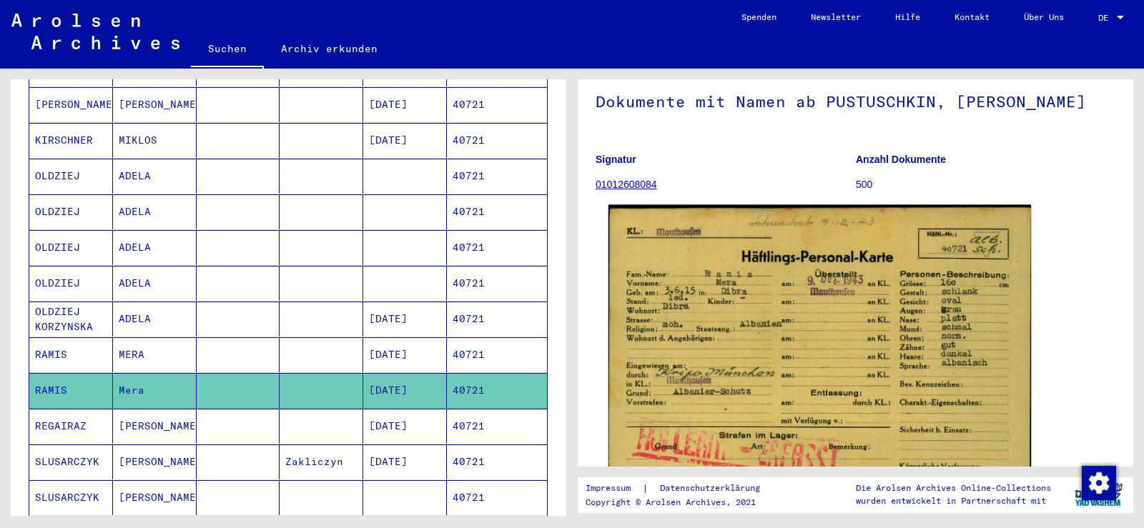
scroll to position [143, 0]
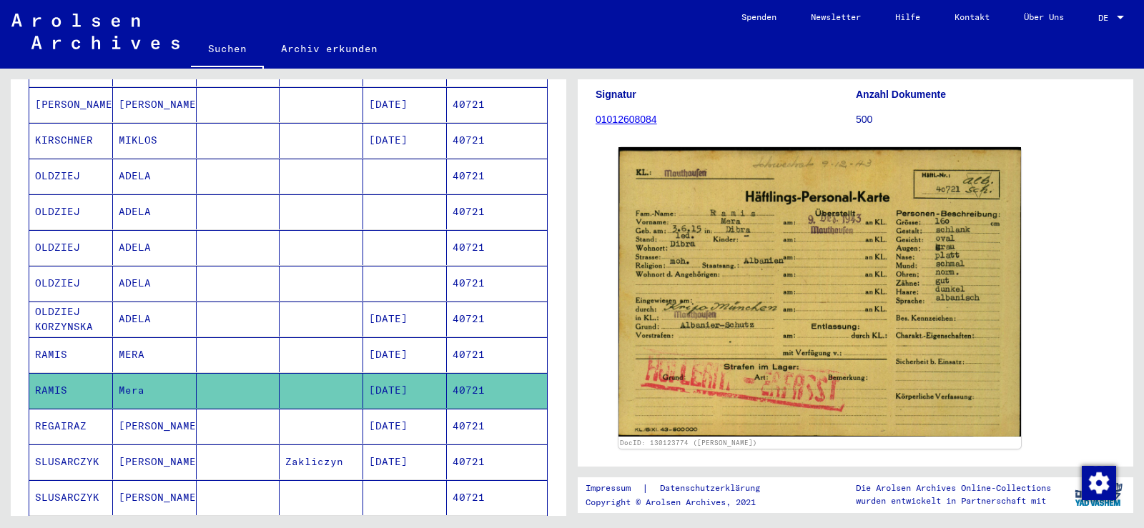
click at [232, 343] on mat-cell at bounding box center [239, 354] width 84 height 35
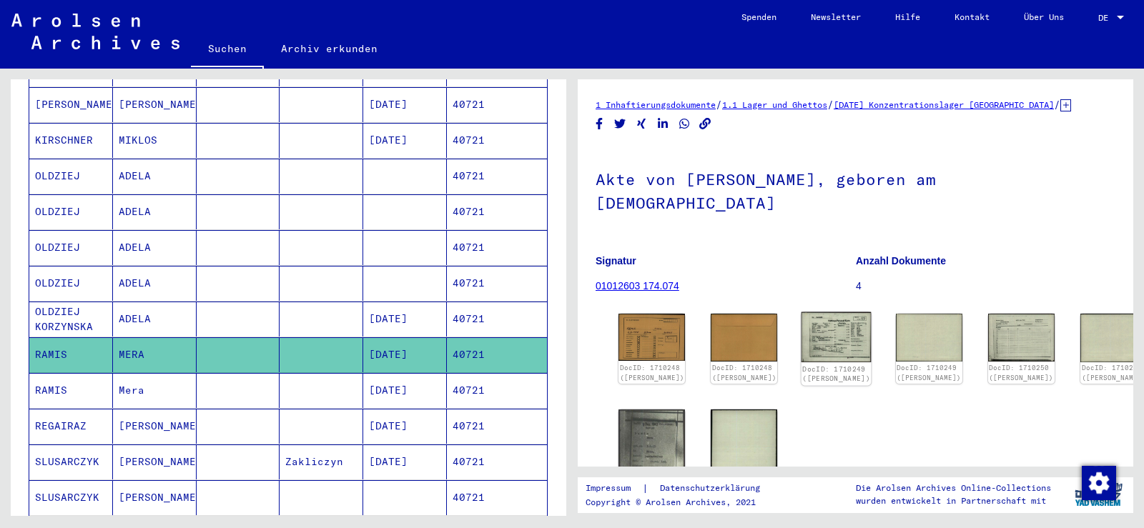
click at [814, 312] on img at bounding box center [837, 337] width 70 height 50
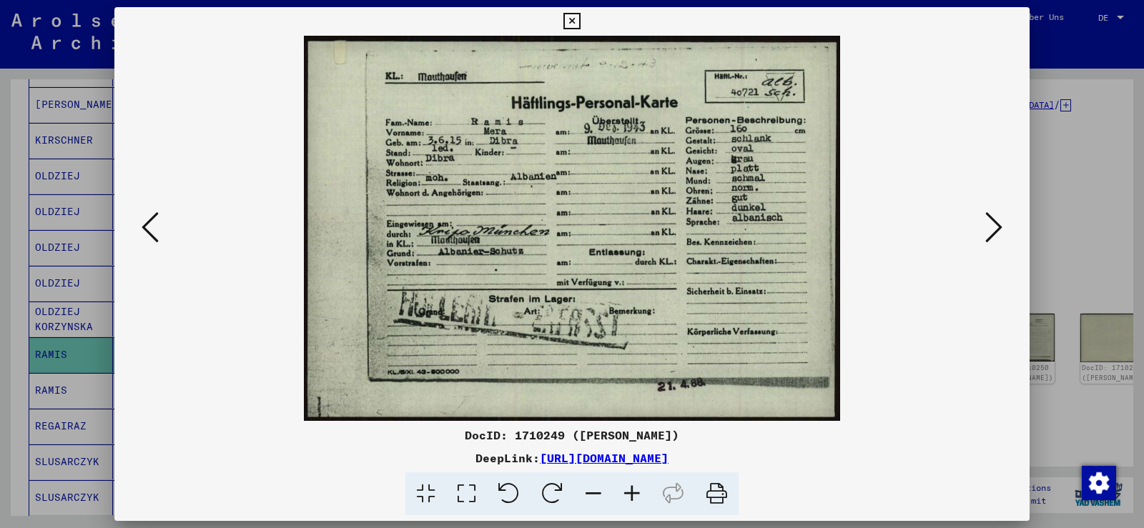
click at [564, 29] on icon at bounding box center [571, 21] width 16 height 17
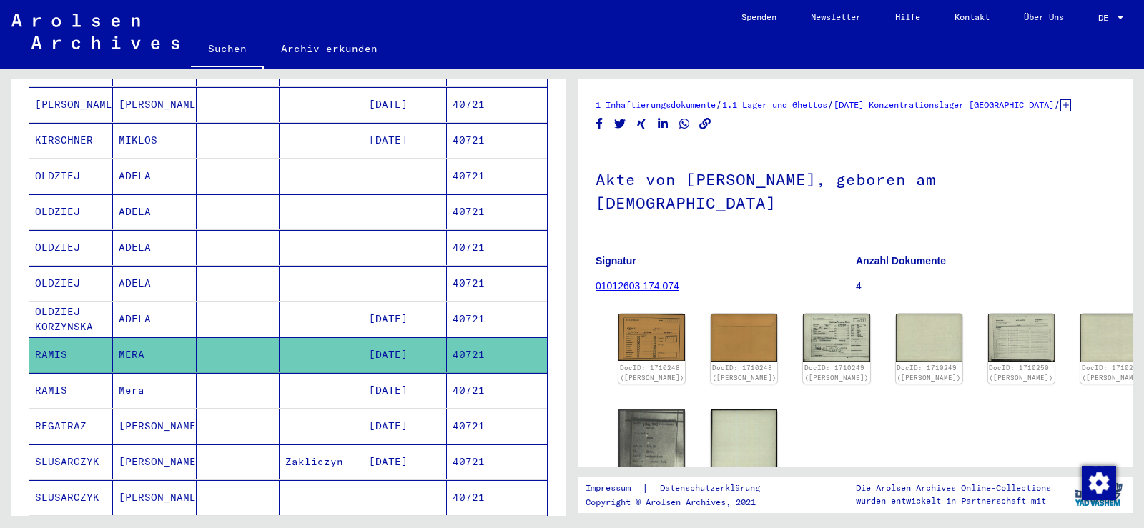
click at [233, 373] on mat-cell at bounding box center [239, 390] width 84 height 35
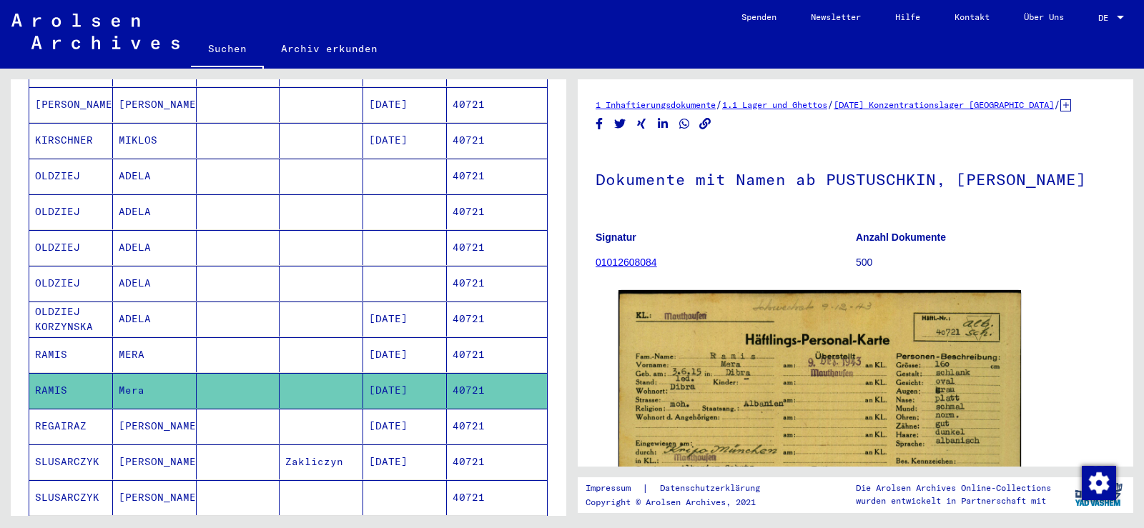
scroll to position [215, 0]
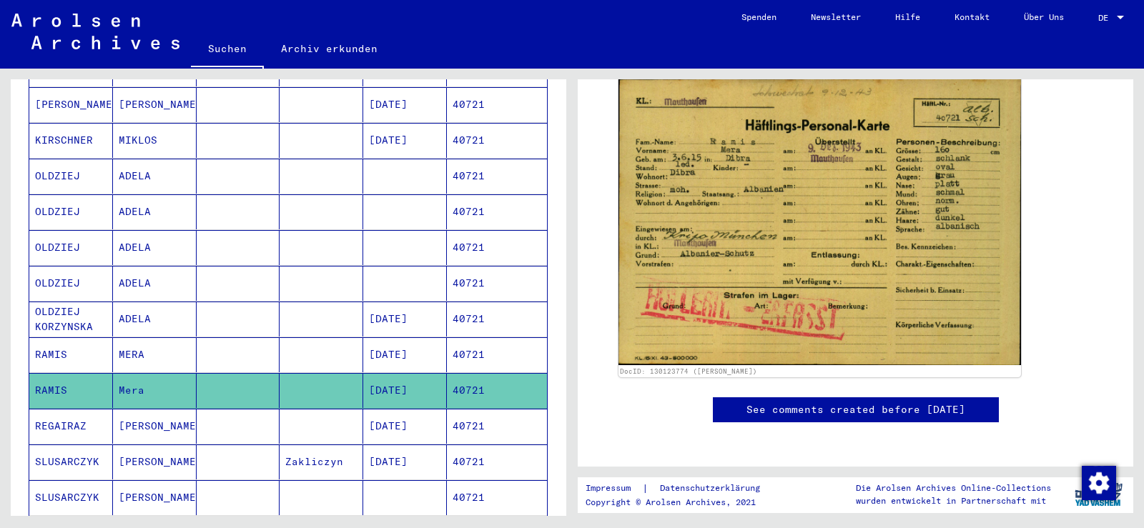
click at [159, 353] on mat-cell "MERA" at bounding box center [155, 354] width 84 height 35
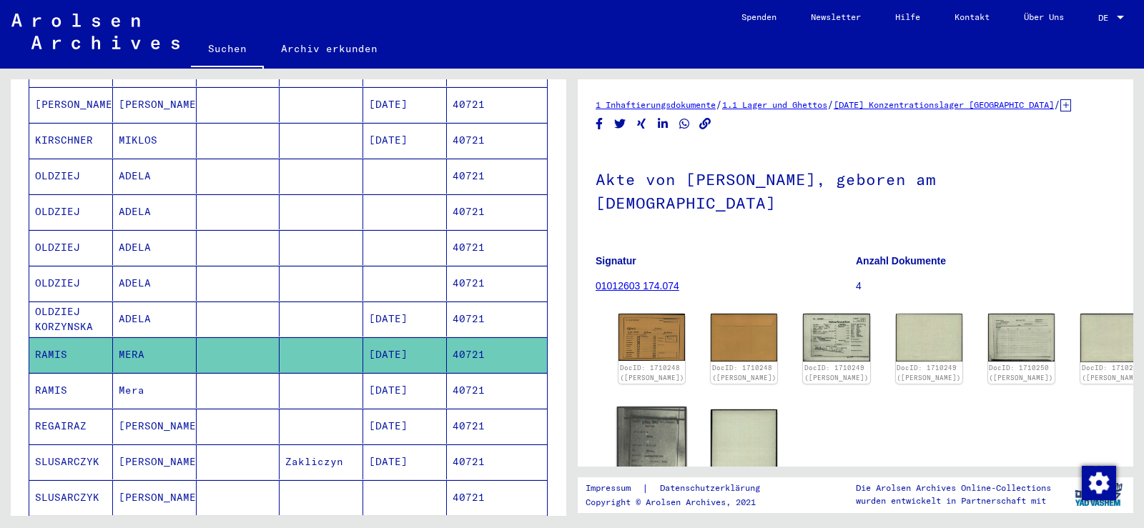
click at [641, 413] on img at bounding box center [652, 454] width 70 height 95
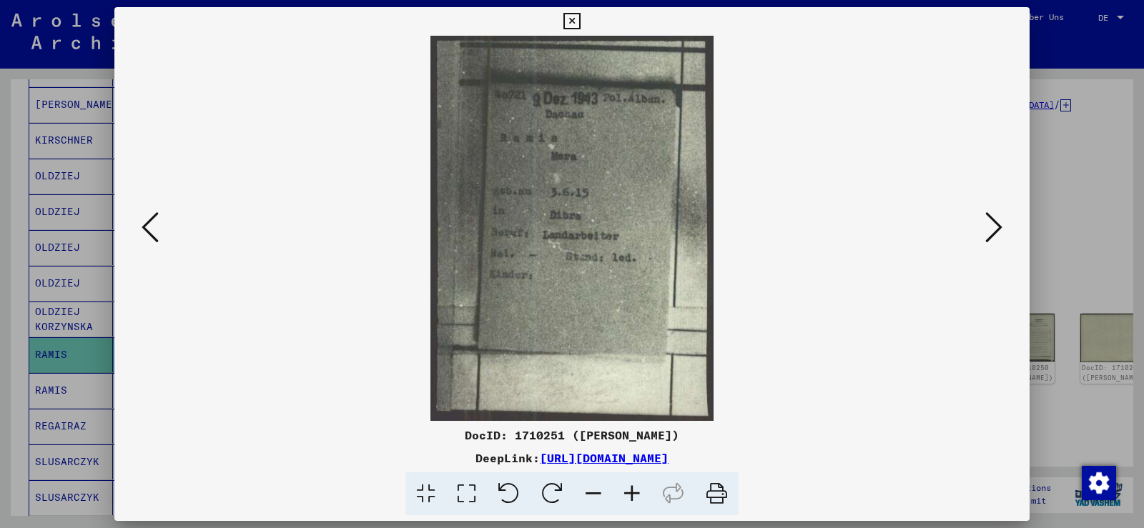
click at [573, 19] on icon at bounding box center [571, 21] width 16 height 17
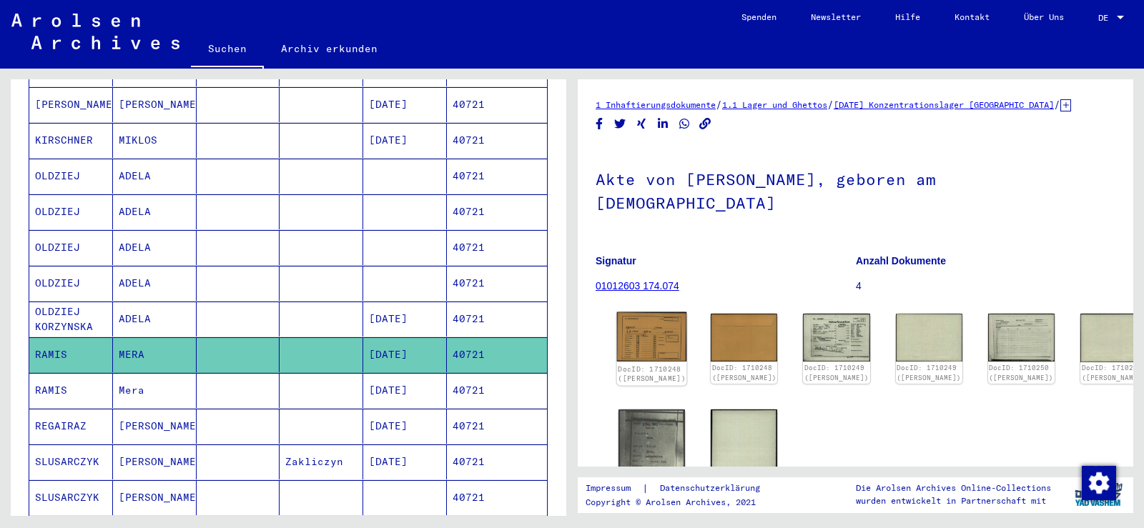
click at [671, 322] on img at bounding box center [652, 337] width 70 height 50
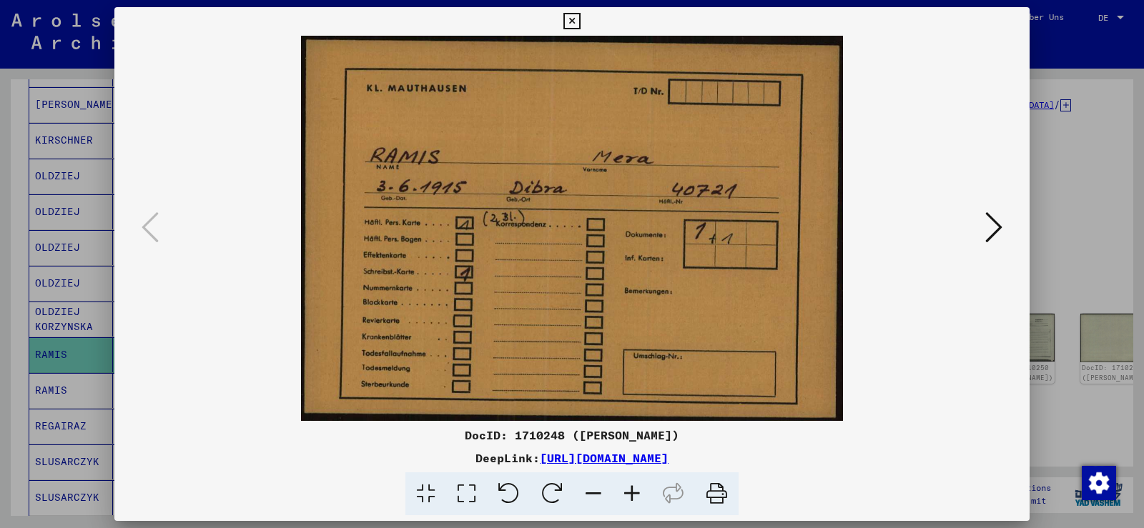
click at [995, 232] on icon at bounding box center [993, 227] width 17 height 34
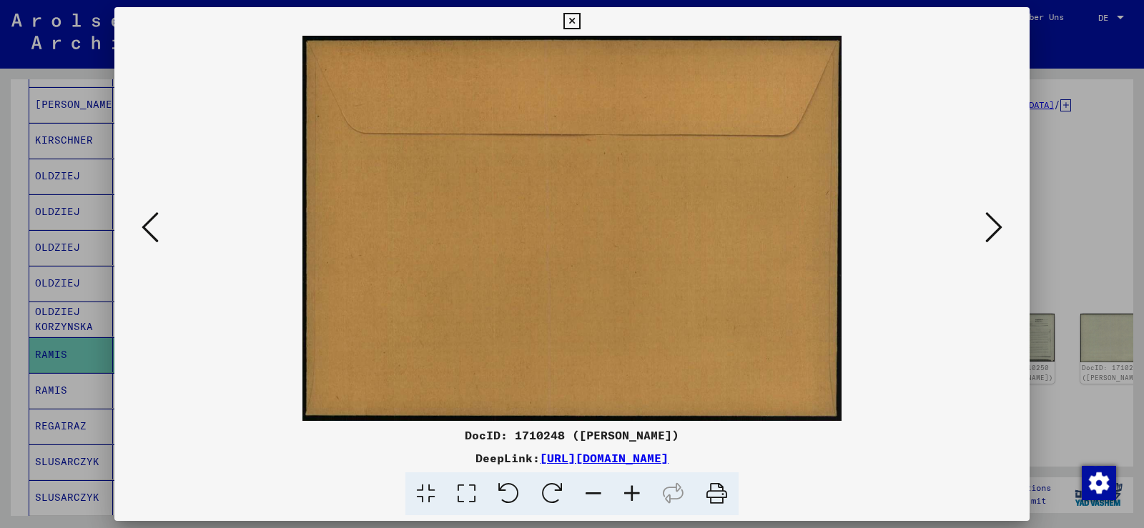
click at [995, 232] on icon at bounding box center [993, 227] width 17 height 34
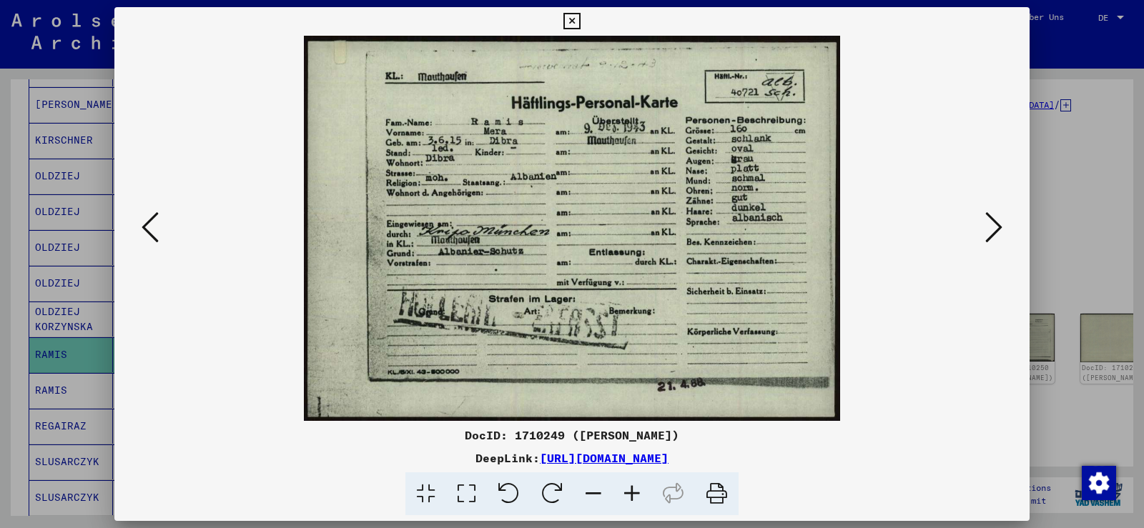
click at [995, 232] on icon at bounding box center [993, 227] width 17 height 34
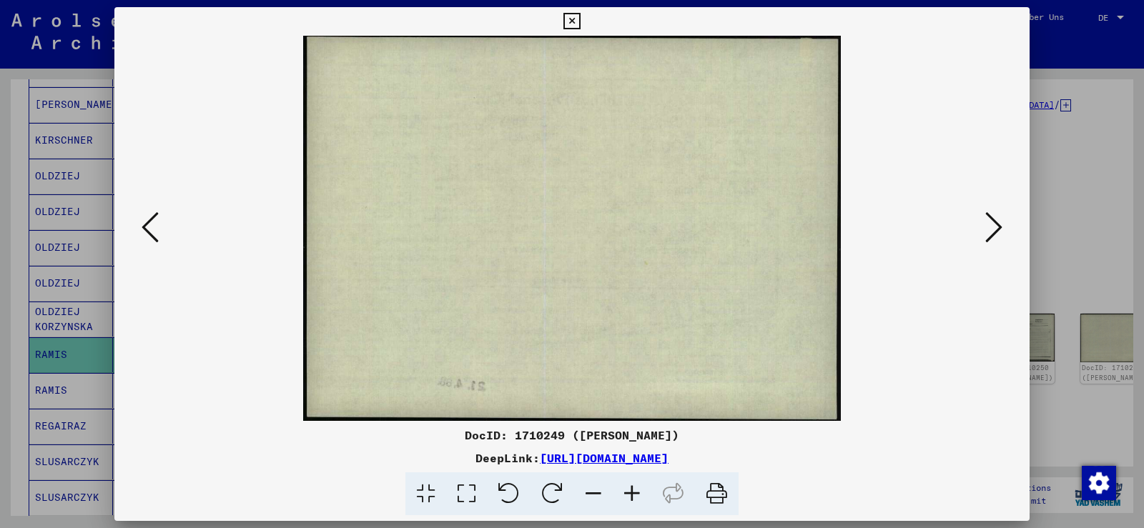
click at [995, 232] on icon at bounding box center [993, 227] width 17 height 34
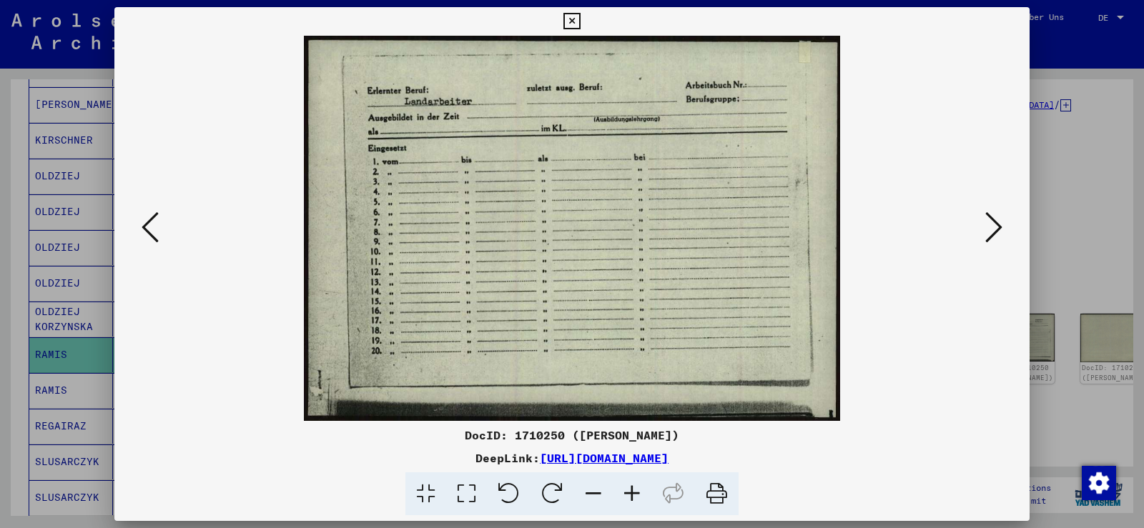
click at [990, 219] on icon at bounding box center [993, 227] width 17 height 34
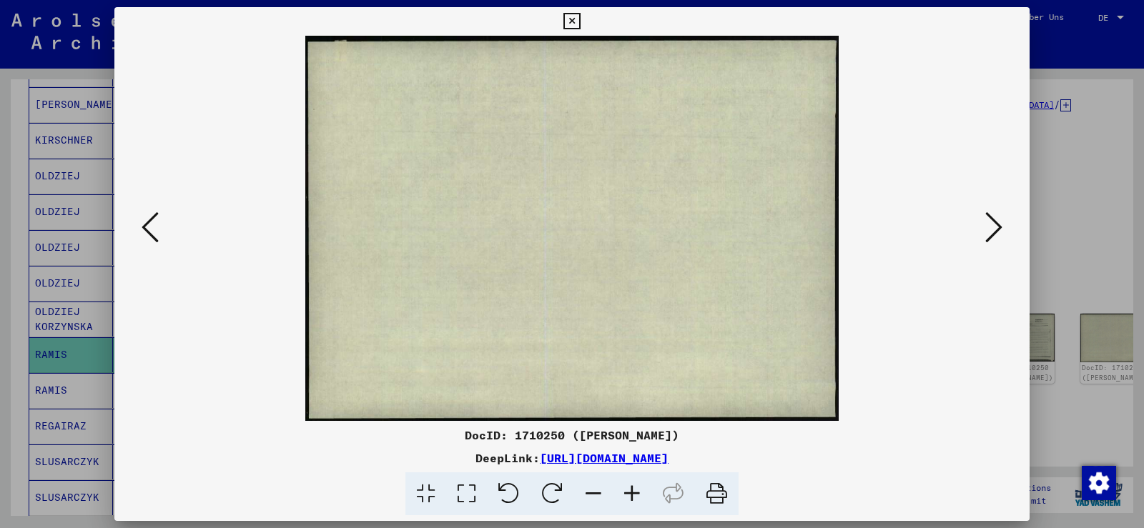
click at [990, 219] on icon at bounding box center [993, 227] width 17 height 34
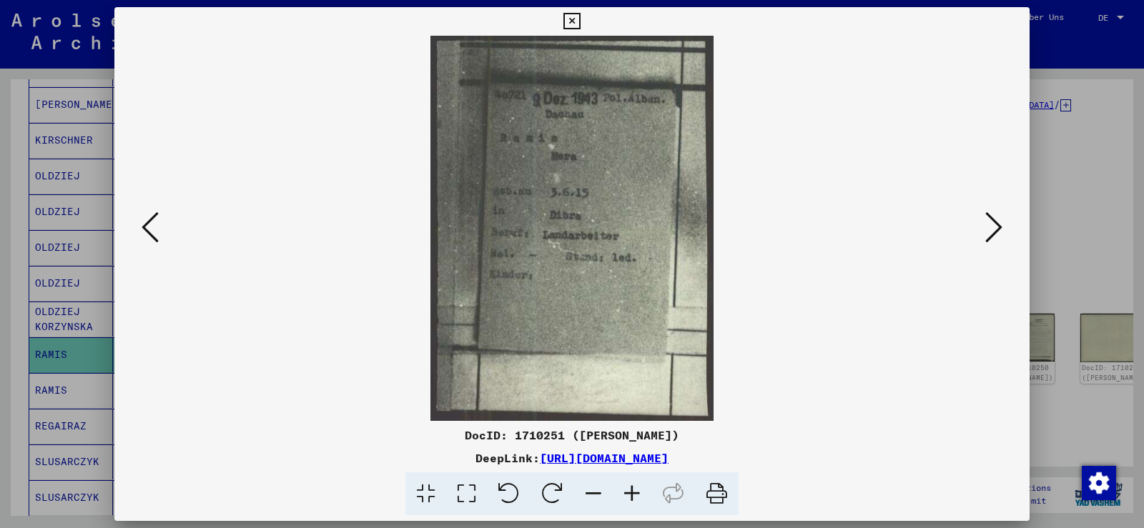
drag, startPoint x: 990, startPoint y: 219, endPoint x: 909, endPoint y: 195, distance: 83.5
click at [989, 219] on icon at bounding box center [993, 227] width 17 height 34
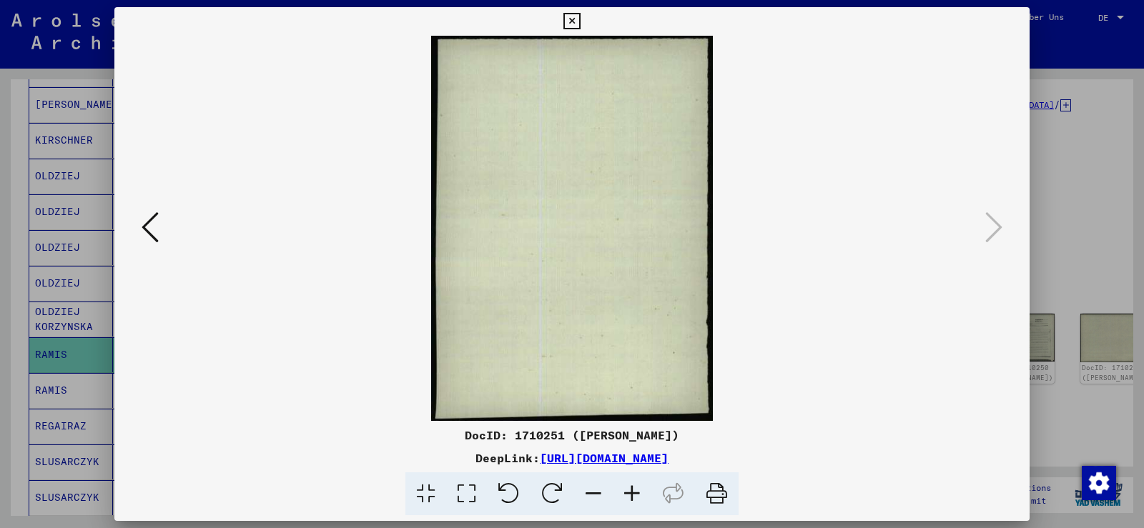
click at [574, 22] on icon at bounding box center [571, 21] width 16 height 17
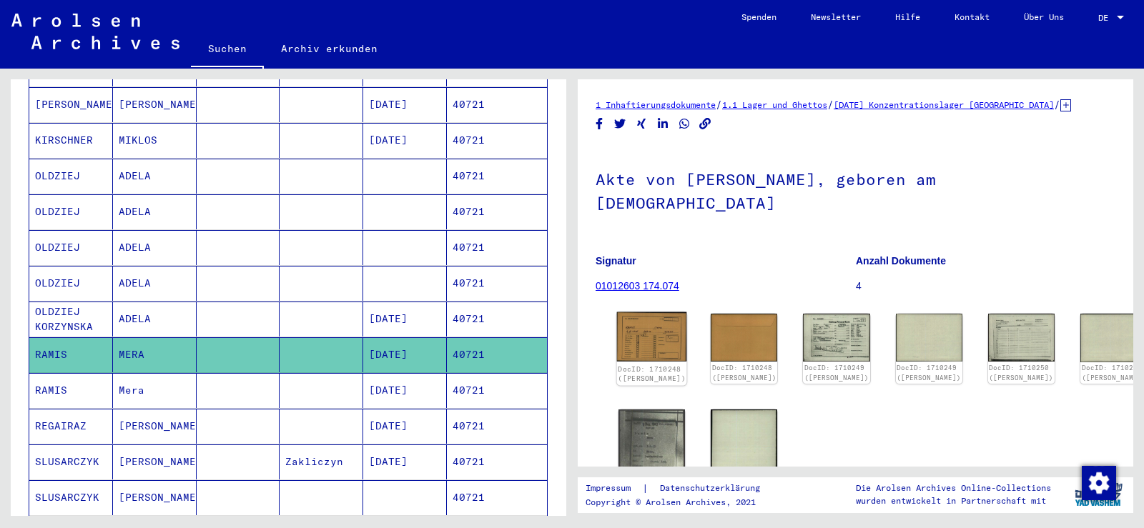
click at [637, 321] on img at bounding box center [652, 337] width 70 height 50
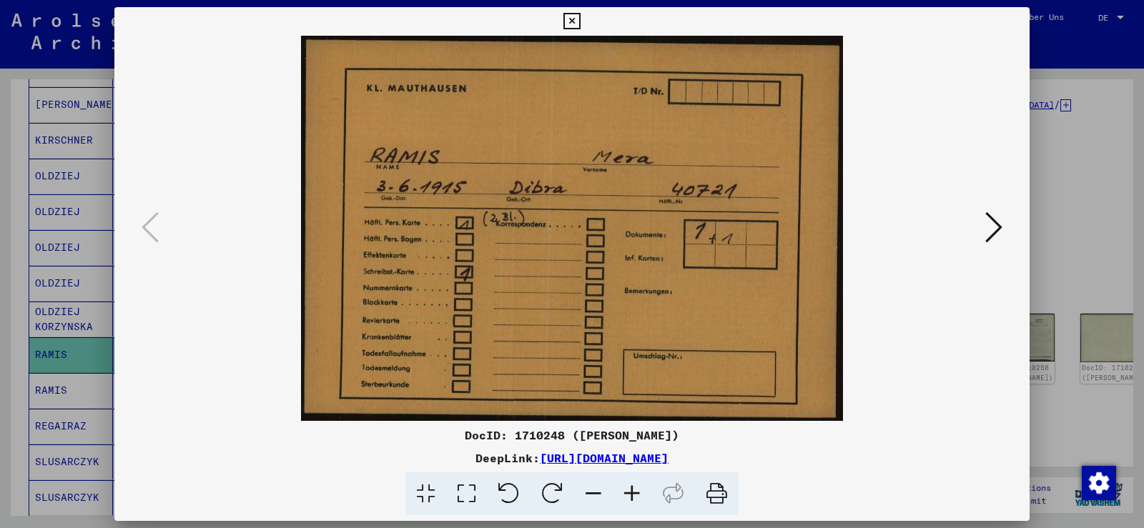
click at [1002, 233] on icon at bounding box center [993, 227] width 17 height 34
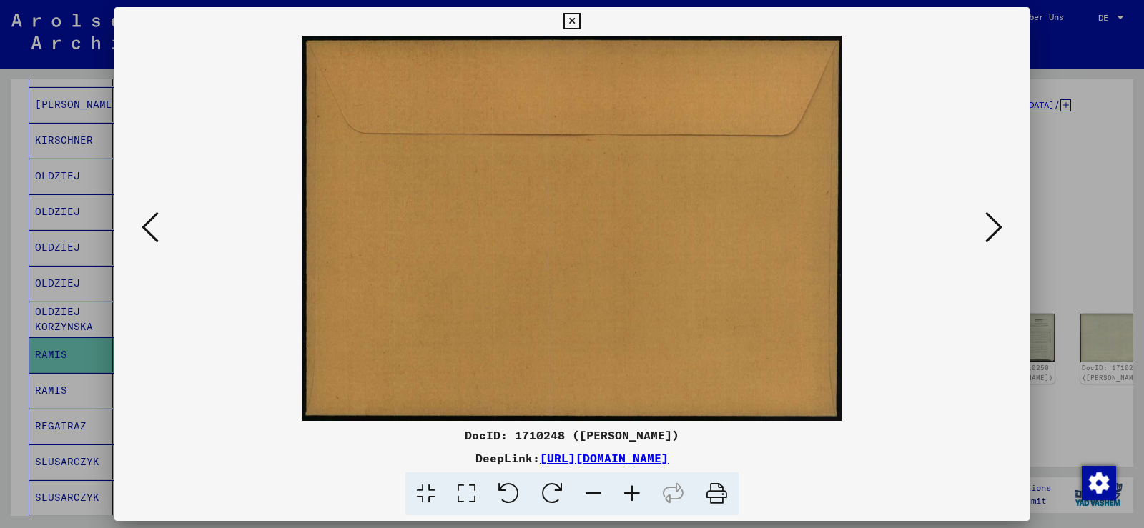
click at [1002, 233] on icon at bounding box center [993, 227] width 17 height 34
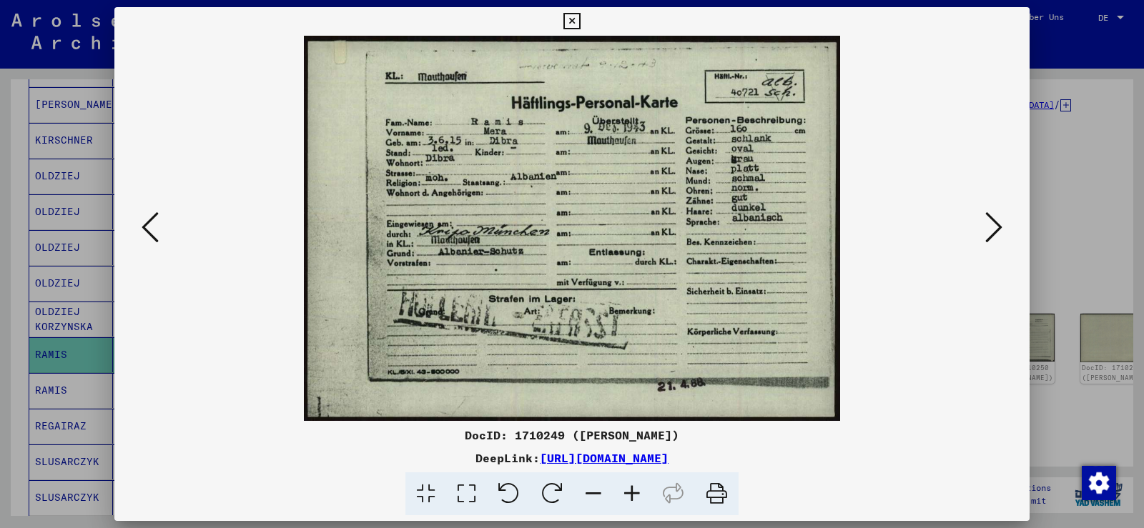
click at [992, 227] on icon at bounding box center [993, 227] width 17 height 34
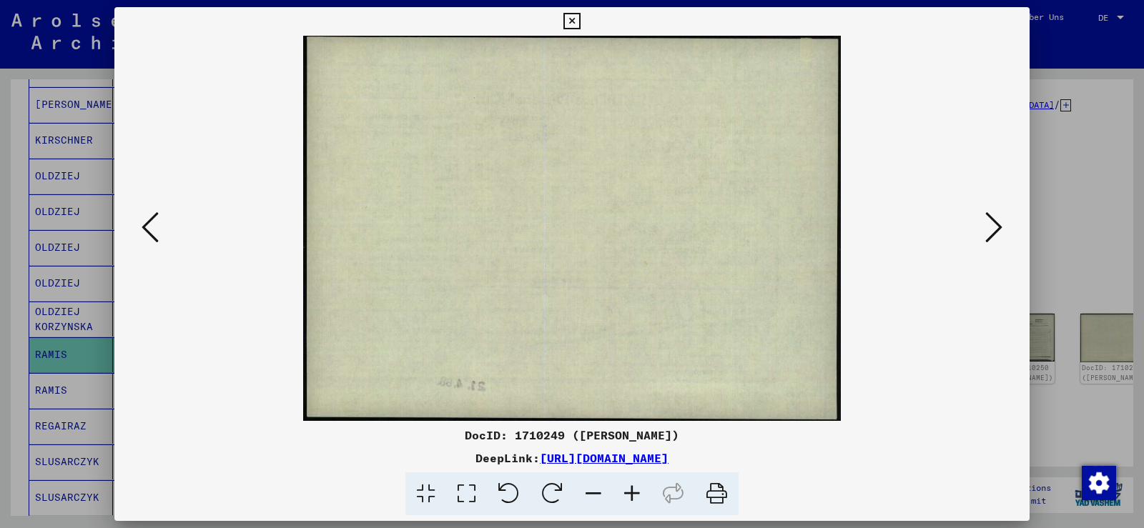
click at [992, 227] on icon at bounding box center [993, 227] width 17 height 34
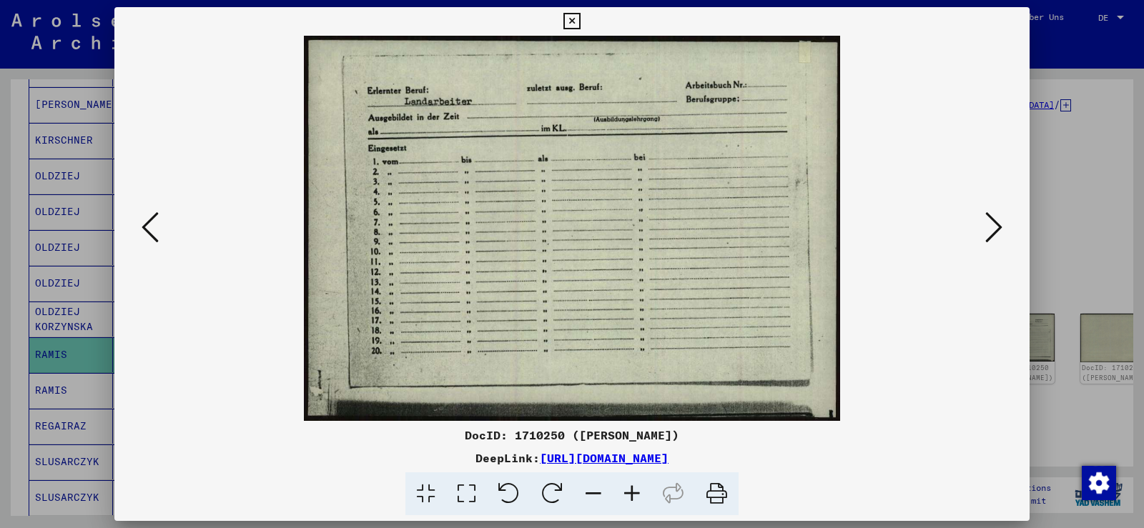
click at [992, 227] on icon at bounding box center [993, 227] width 17 height 34
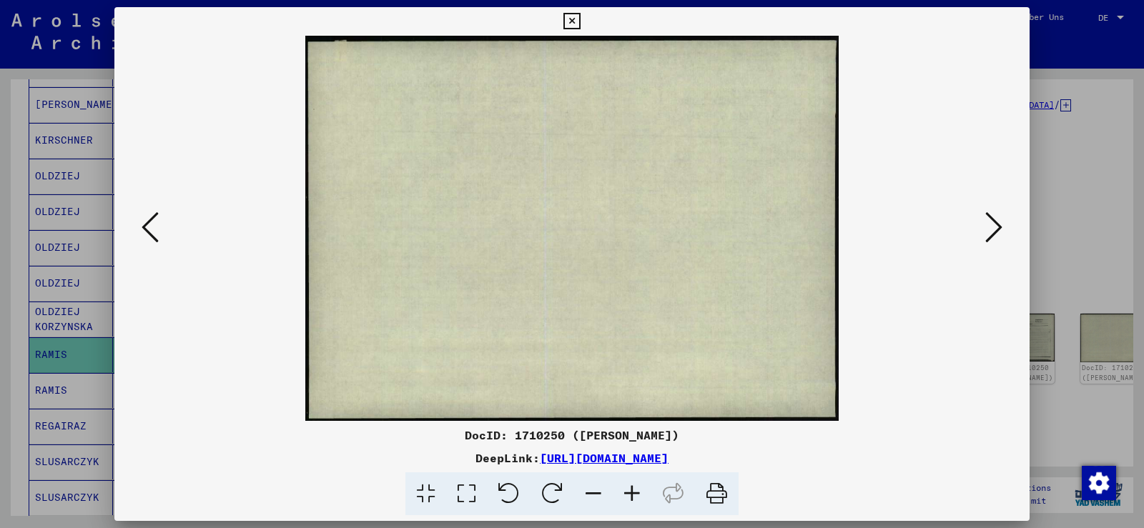
click at [992, 227] on icon at bounding box center [993, 227] width 17 height 34
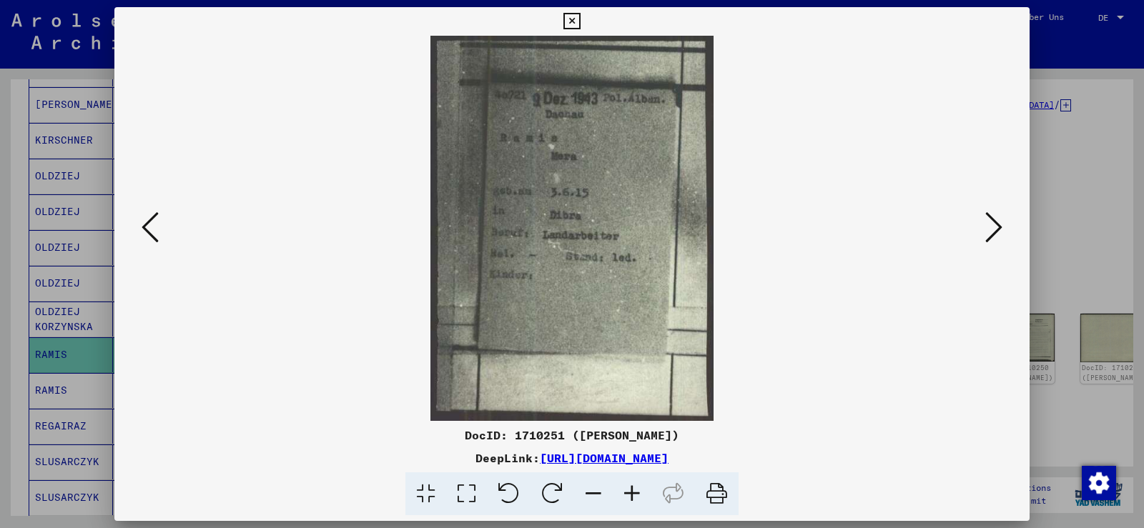
click at [992, 227] on icon at bounding box center [993, 227] width 17 height 34
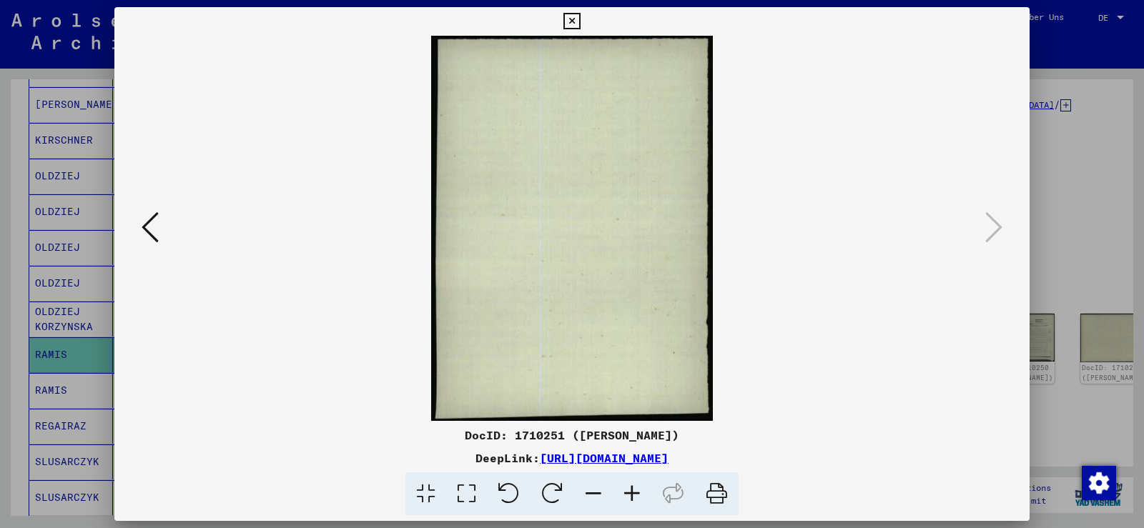
click at [574, 21] on icon at bounding box center [571, 21] width 16 height 17
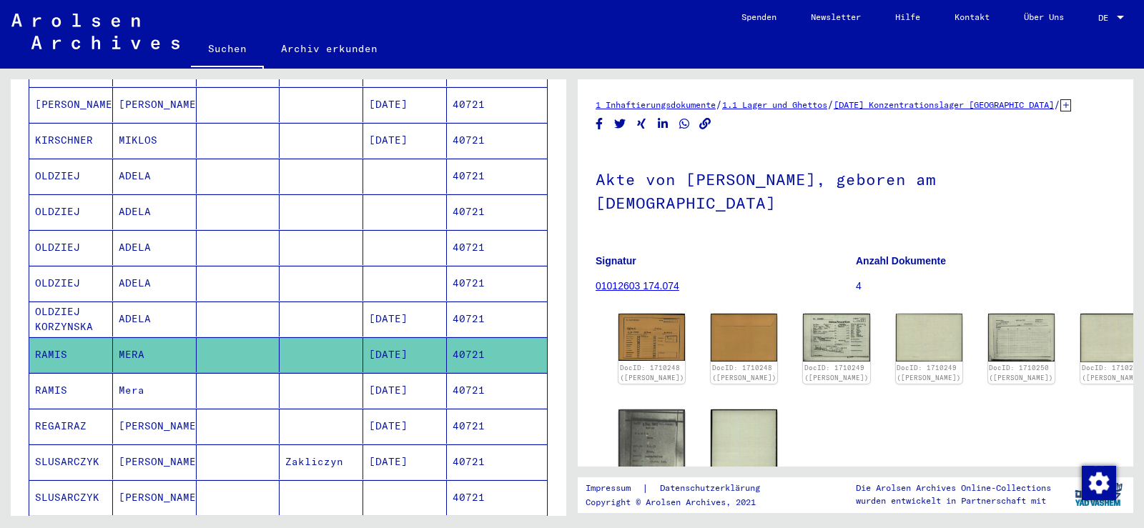
click at [157, 373] on mat-cell "Mera" at bounding box center [155, 390] width 84 height 35
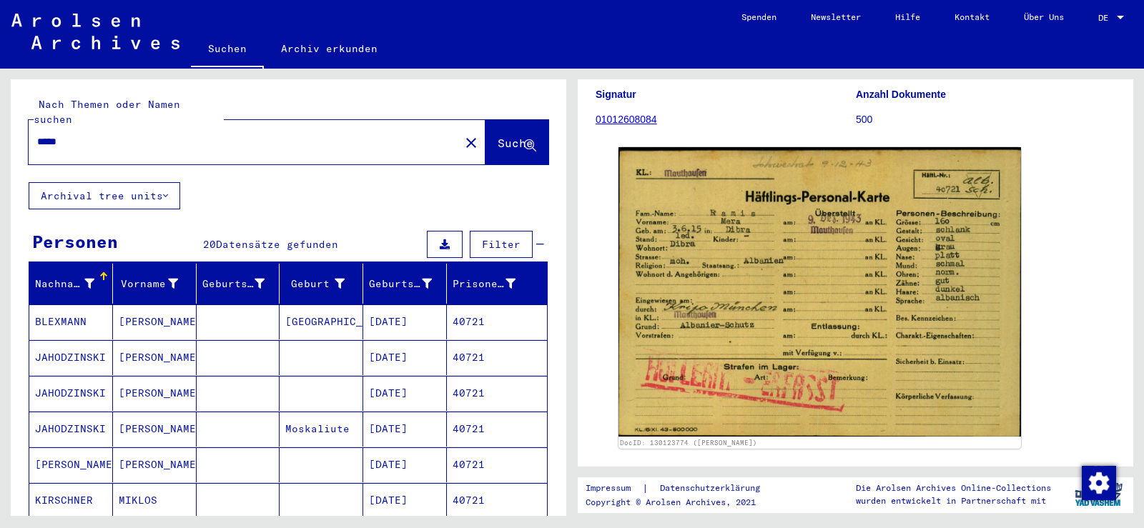
drag, startPoint x: 436, startPoint y: 129, endPoint x: 409, endPoint y: 133, distance: 27.4
click at [463, 134] on mat-icon "close" at bounding box center [471, 142] width 17 height 17
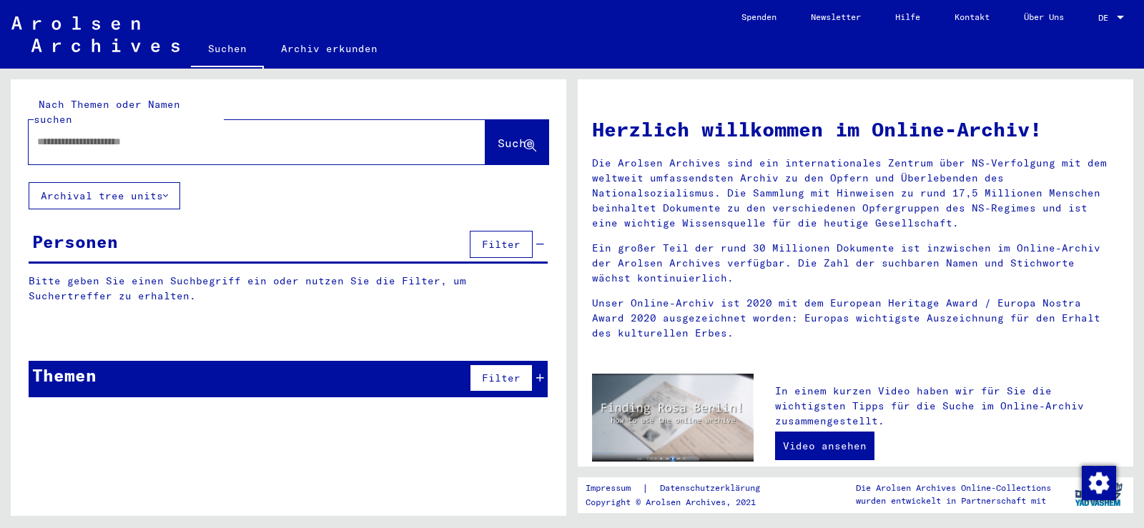
click at [329, 134] on input "text" at bounding box center [239, 141] width 405 height 15
paste input "*****"
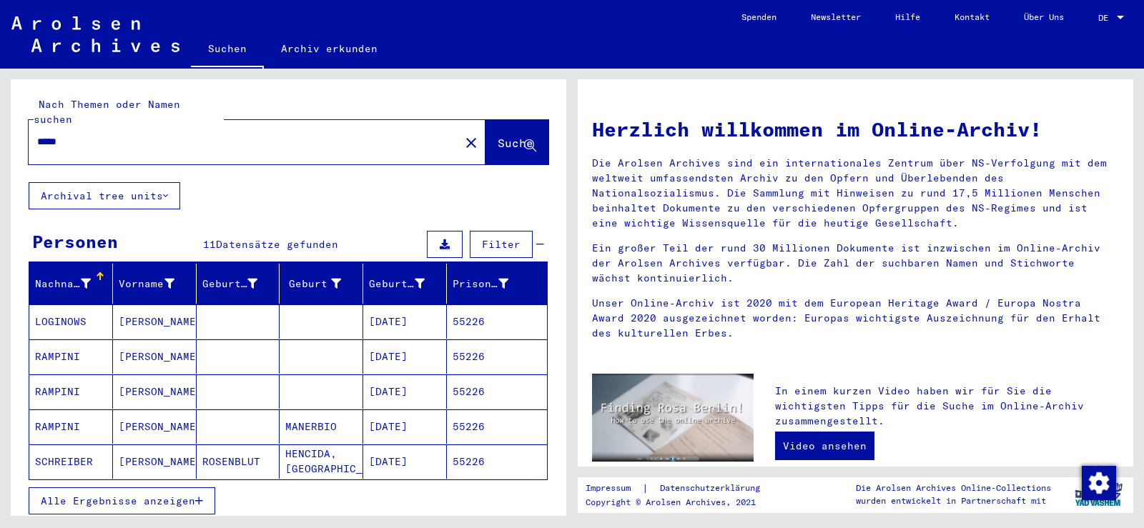
click at [237, 345] on mat-cell at bounding box center [239, 357] width 84 height 34
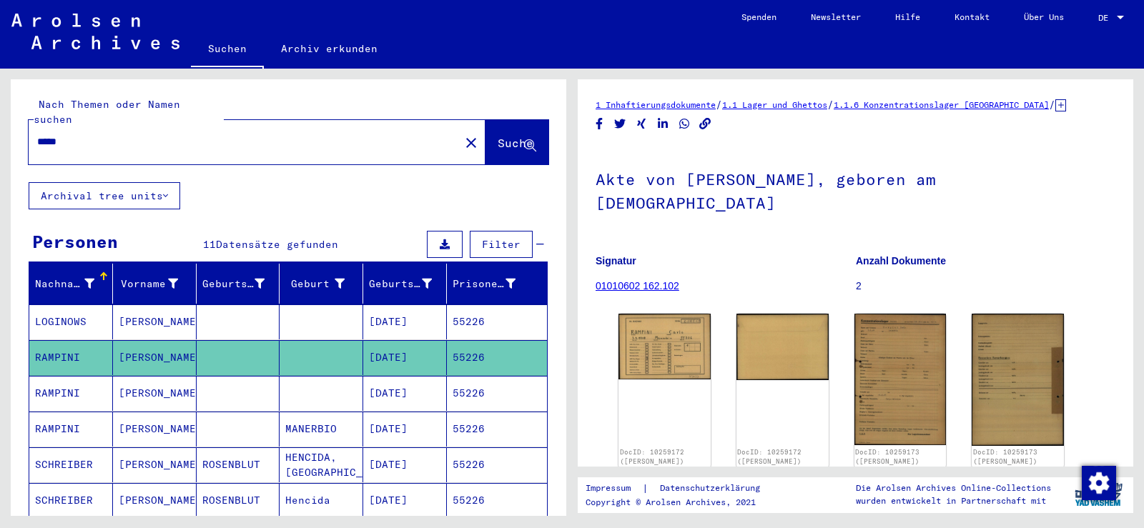
click at [292, 376] on mat-cell at bounding box center [322, 393] width 84 height 35
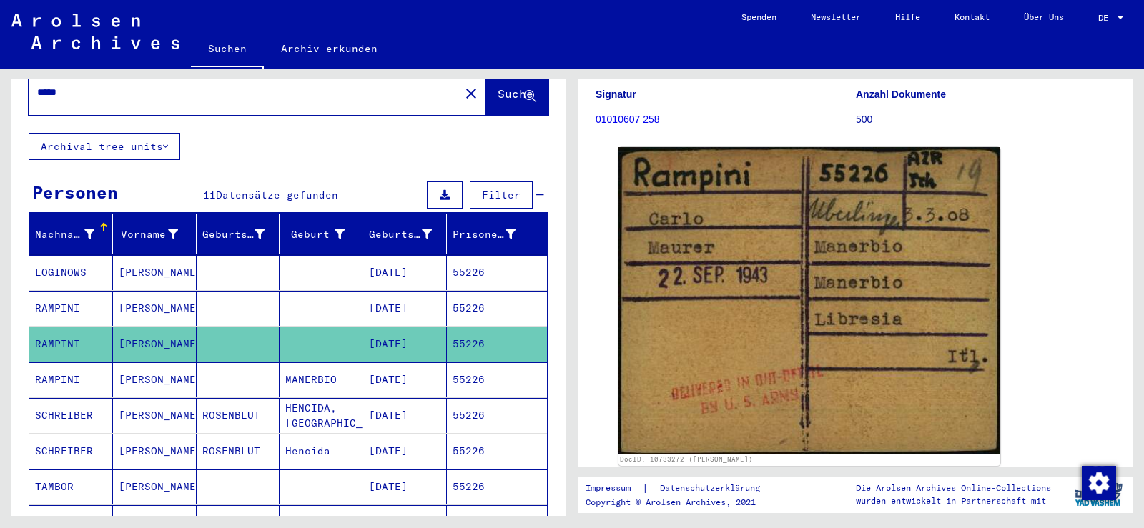
scroll to position [72, 0]
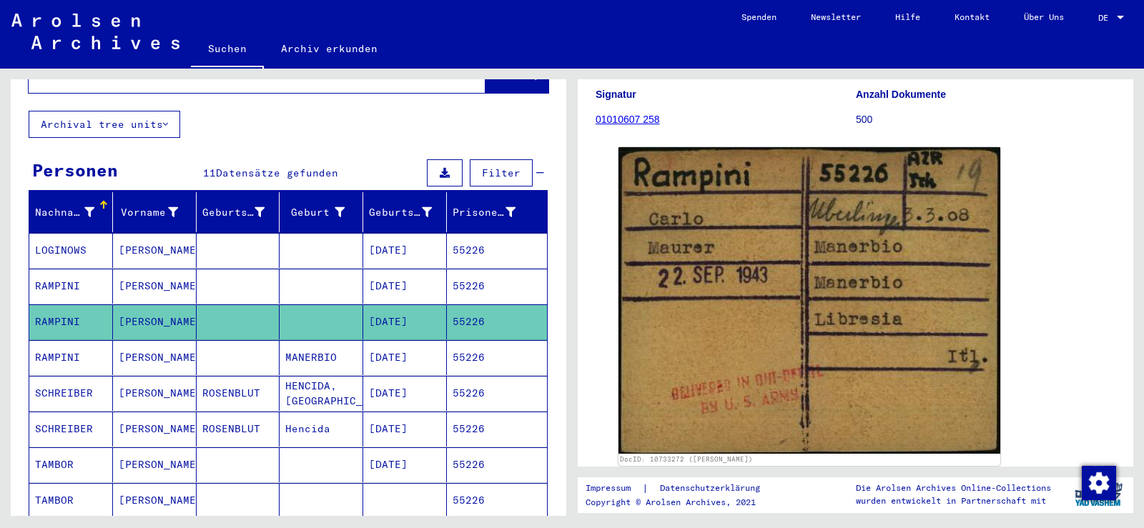
click at [297, 341] on mat-cell "MANERBIO" at bounding box center [322, 357] width 84 height 35
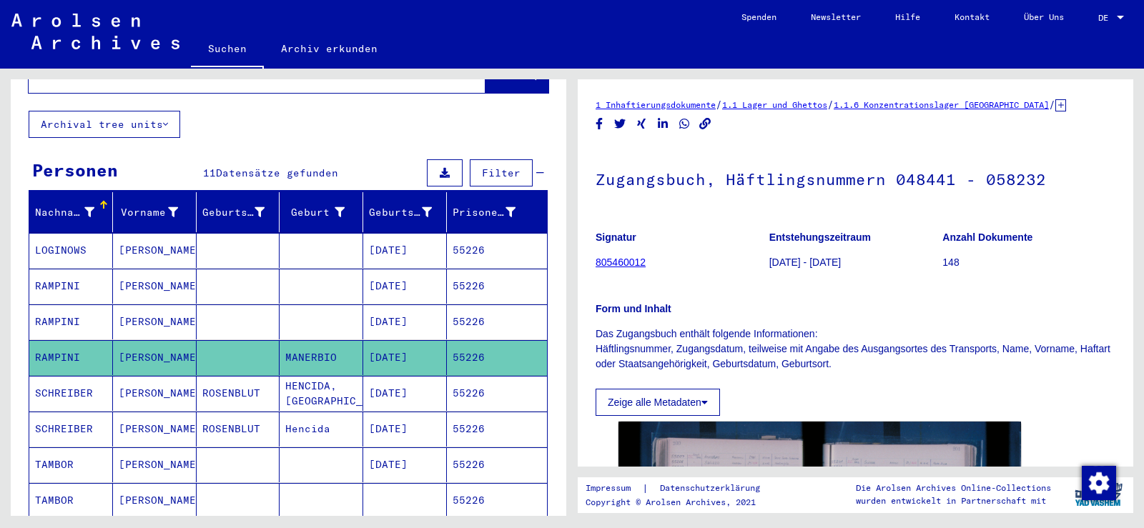
click at [283, 315] on mat-cell at bounding box center [322, 322] width 84 height 35
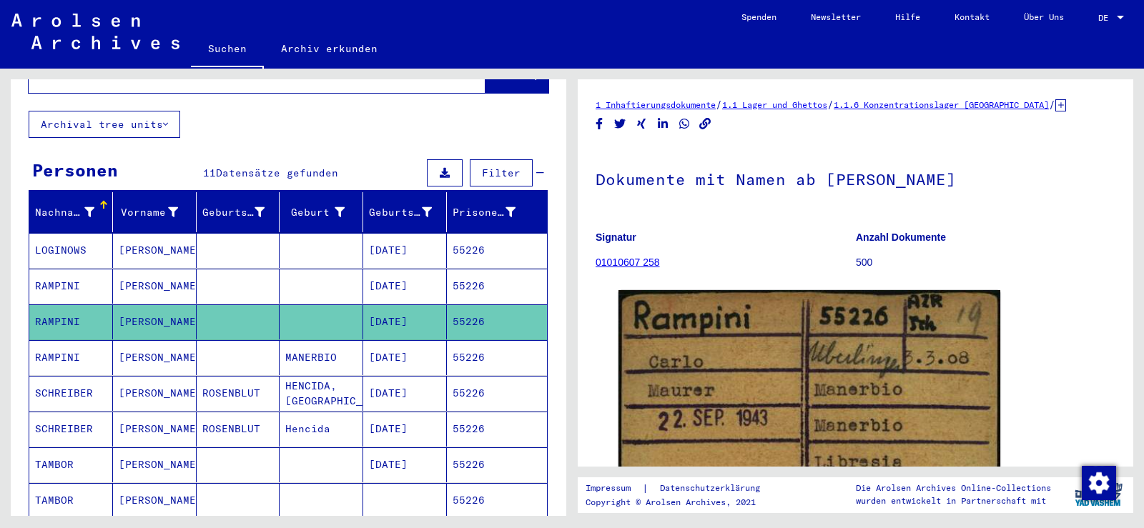
click at [271, 340] on mat-cell at bounding box center [239, 357] width 84 height 35
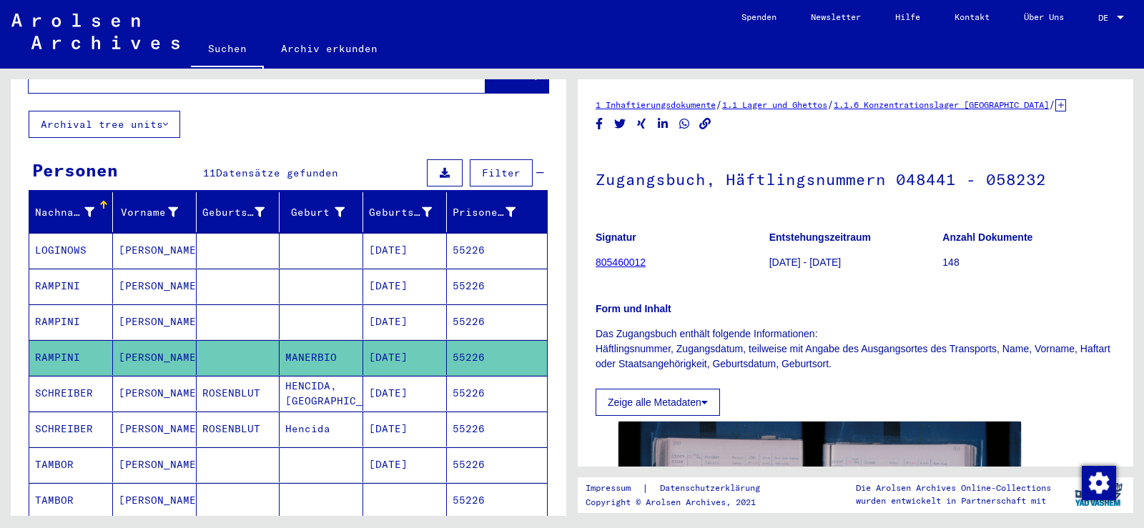
click at [307, 269] on mat-cell at bounding box center [322, 286] width 84 height 35
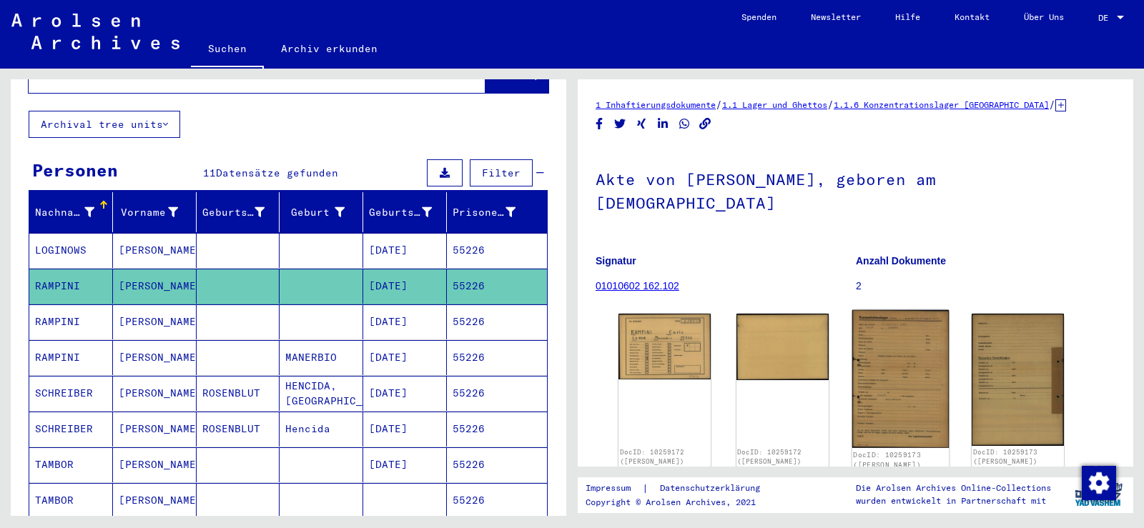
click at [894, 358] on img at bounding box center [900, 379] width 97 height 138
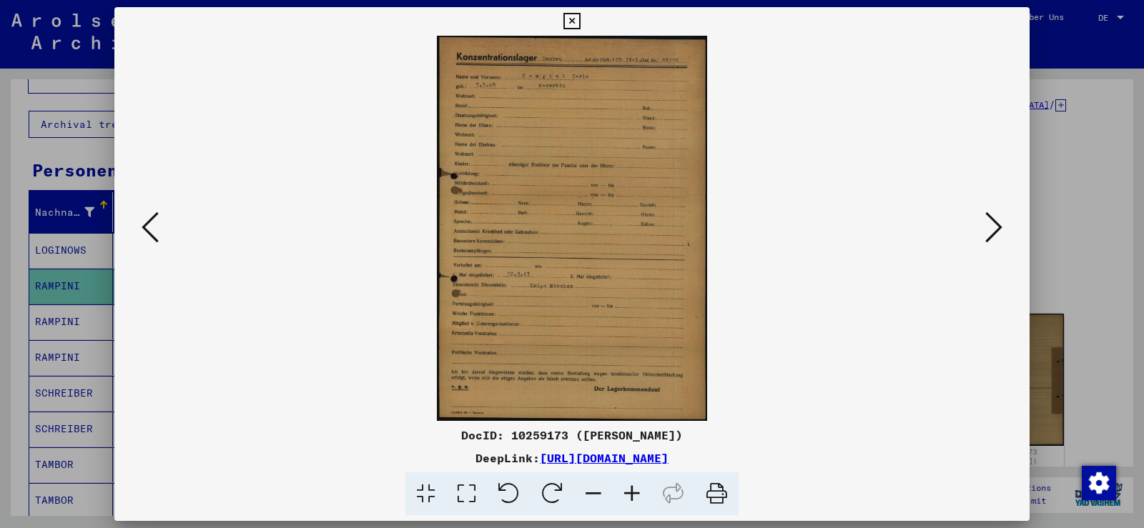
click at [641, 483] on icon at bounding box center [632, 495] width 39 height 44
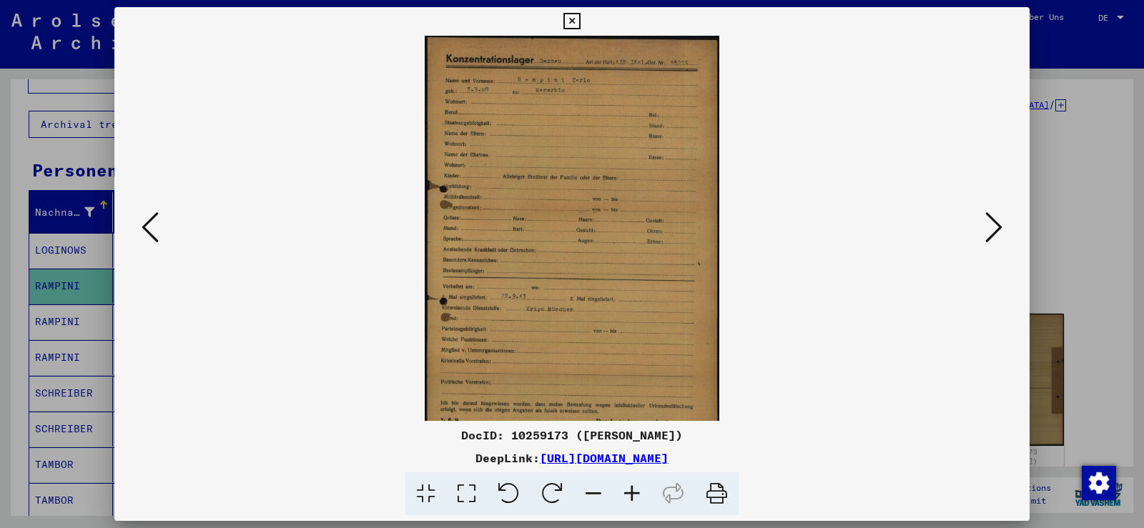
click at [641, 483] on icon at bounding box center [632, 495] width 39 height 44
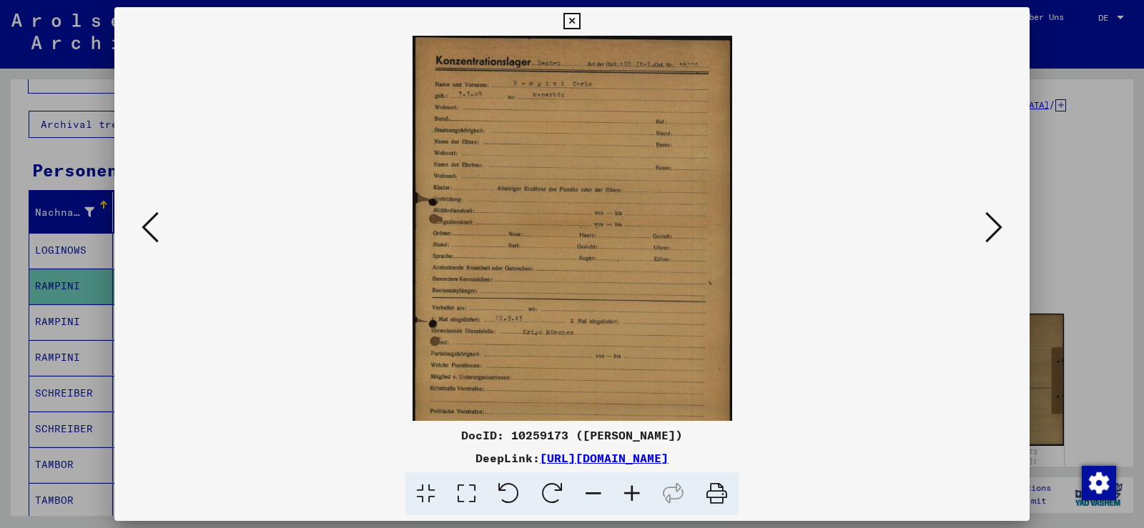
click at [641, 483] on icon at bounding box center [632, 495] width 39 height 44
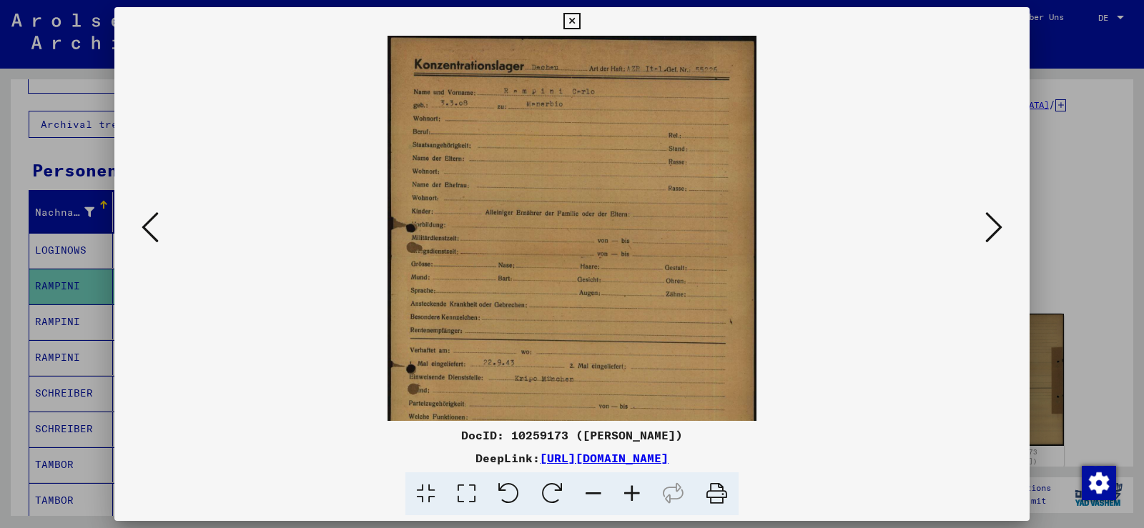
click at [641, 483] on icon at bounding box center [632, 495] width 39 height 44
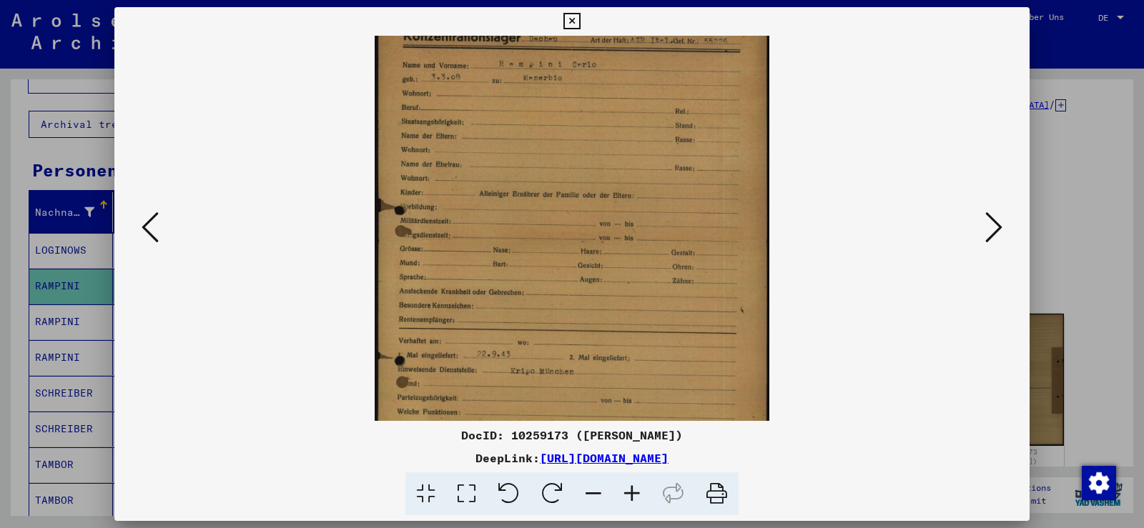
scroll to position [29, 0]
drag, startPoint x: 649, startPoint y: 400, endPoint x: 661, endPoint y: 387, distance: 17.8
click at [661, 387] on img at bounding box center [572, 289] width 395 height 564
click at [571, 25] on icon at bounding box center [571, 21] width 16 height 17
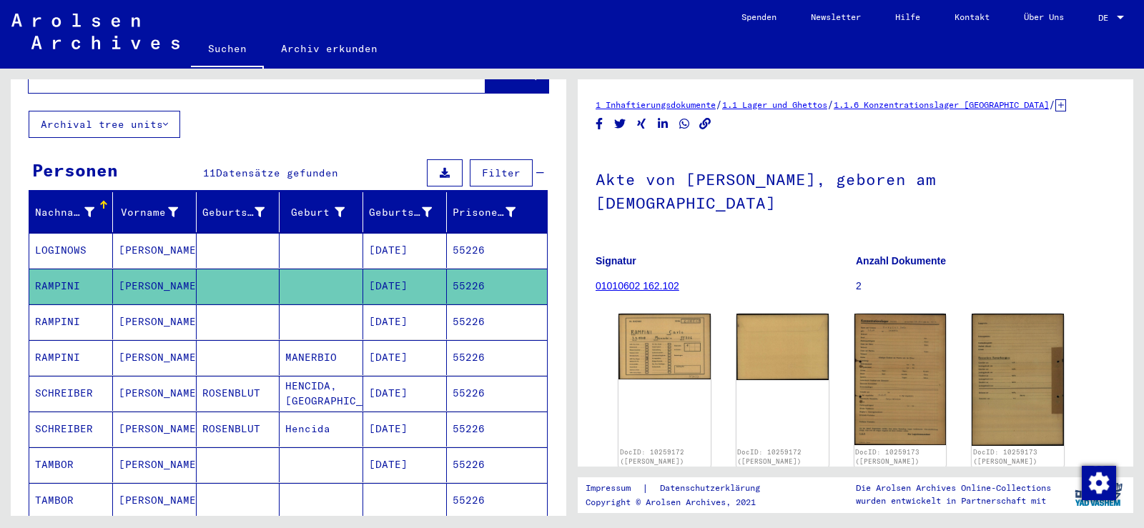
click at [372, 315] on mat-cell "[DATE]" at bounding box center [405, 322] width 84 height 35
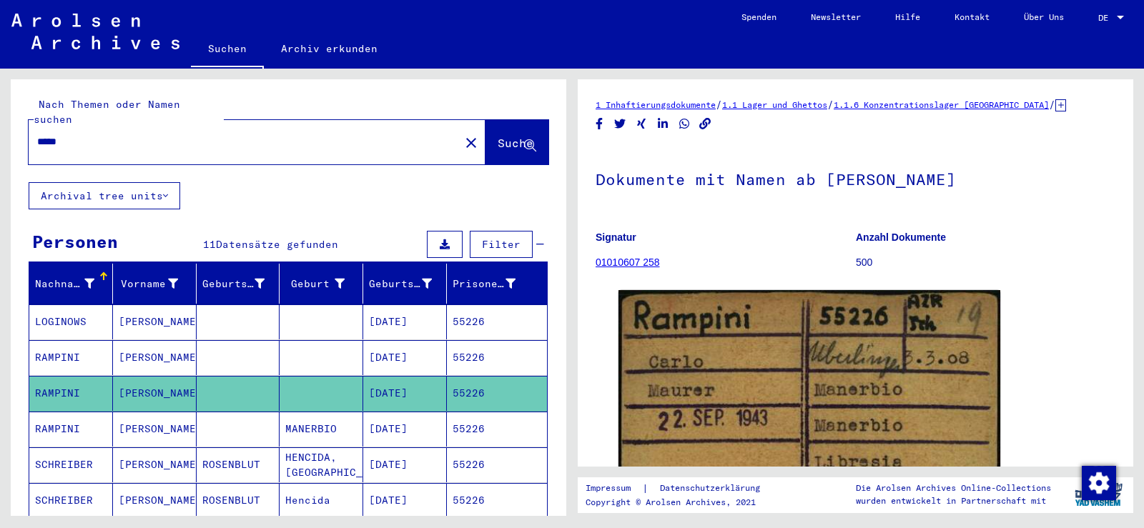
drag, startPoint x: 82, startPoint y: 130, endPoint x: 22, endPoint y: 122, distance: 60.6
click at [26, 123] on div "Nach Themen oder Namen suchen ***** close Suche" at bounding box center [289, 130] width 556 height 103
paste input "text"
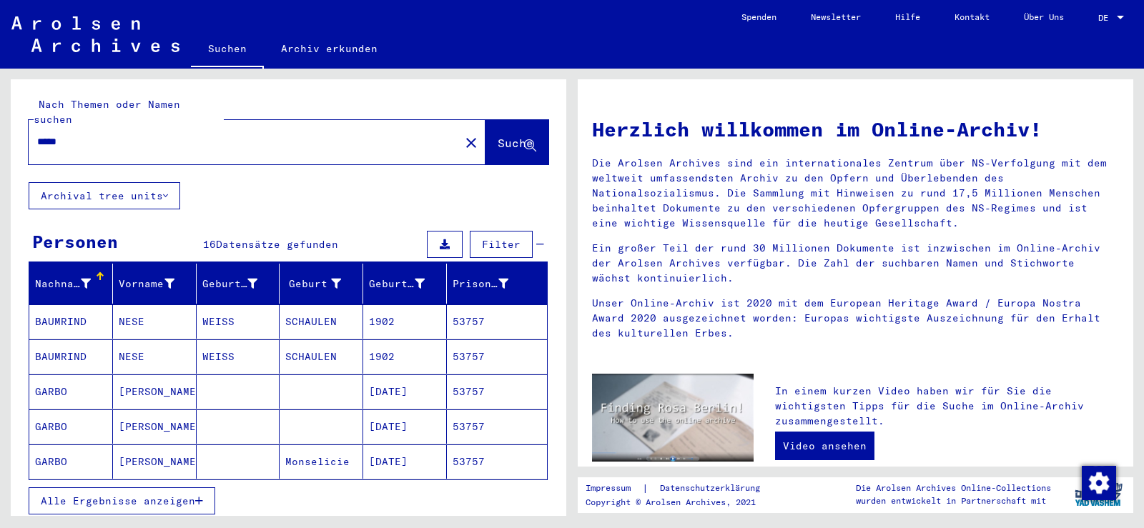
click at [177, 375] on mat-cell "[PERSON_NAME]" at bounding box center [155, 392] width 84 height 34
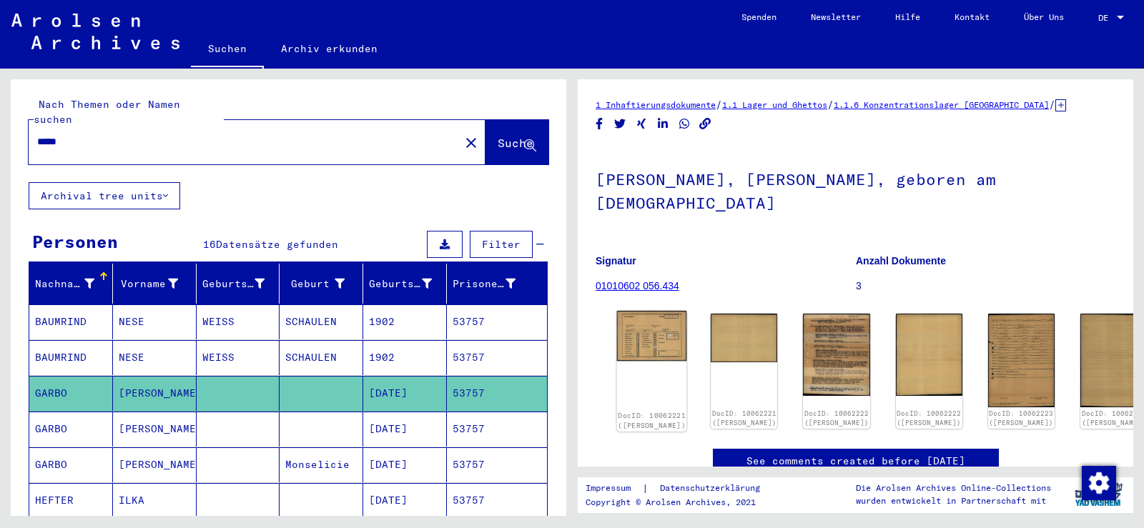
click at [635, 311] on img at bounding box center [652, 336] width 70 height 50
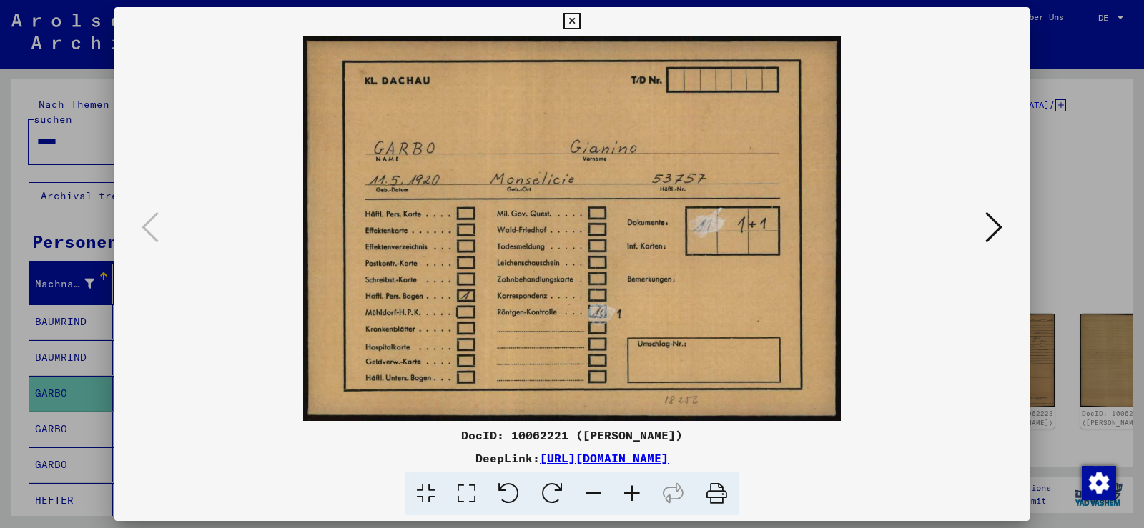
click at [994, 227] on icon at bounding box center [993, 227] width 17 height 34
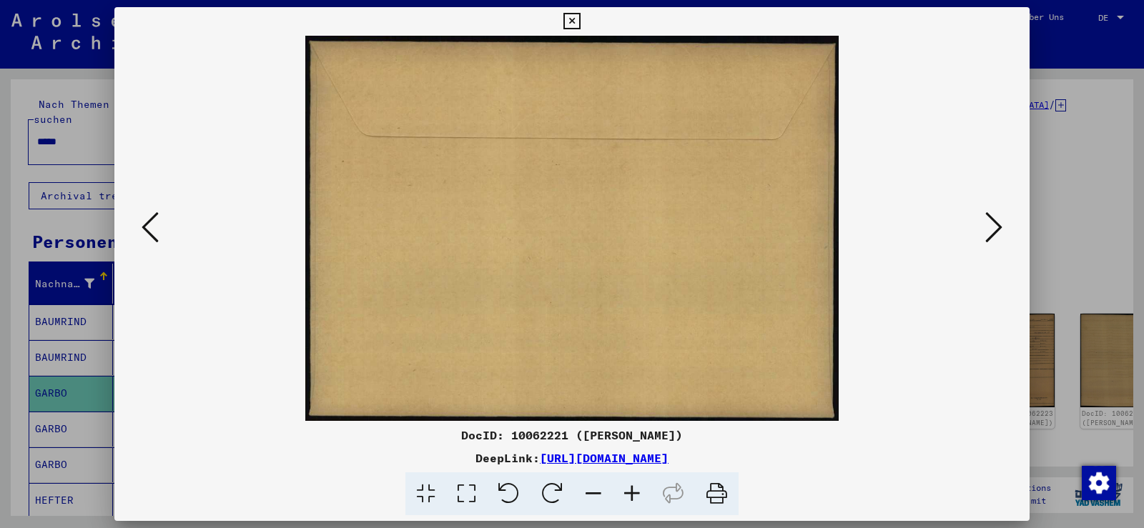
click at [994, 227] on icon at bounding box center [993, 227] width 17 height 34
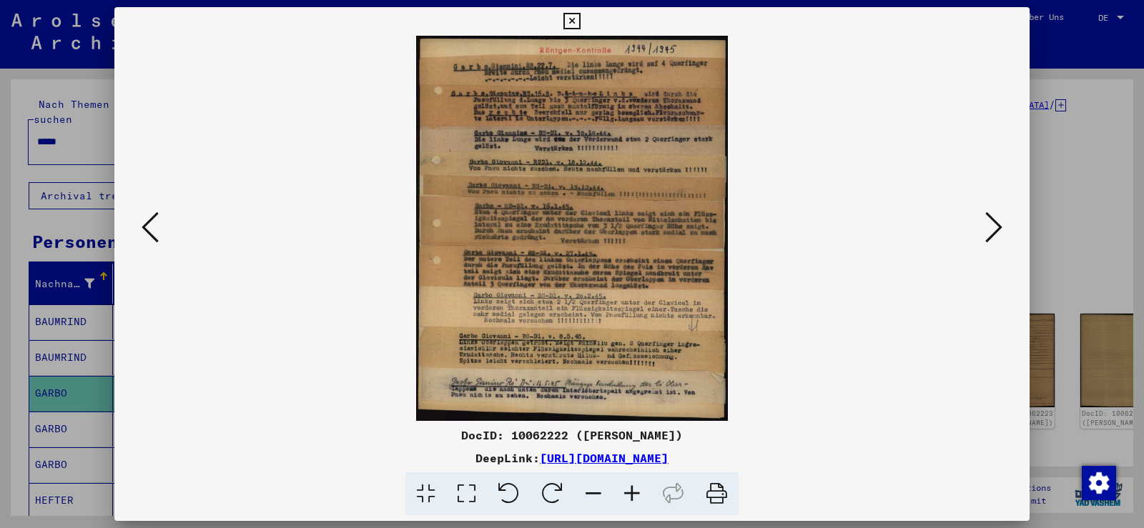
click at [631, 501] on icon at bounding box center [632, 495] width 39 height 44
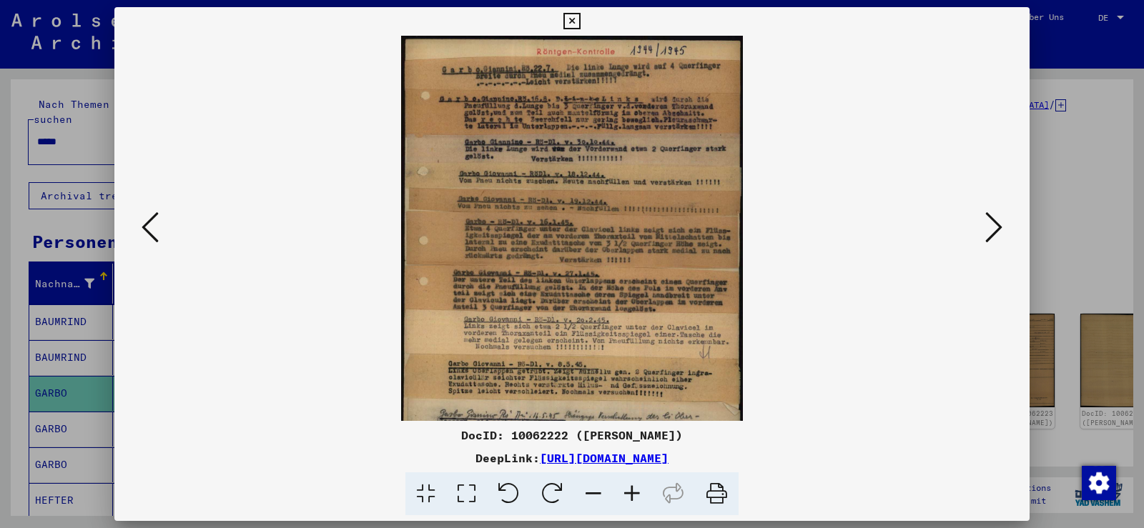
click at [631, 501] on icon at bounding box center [632, 495] width 39 height 44
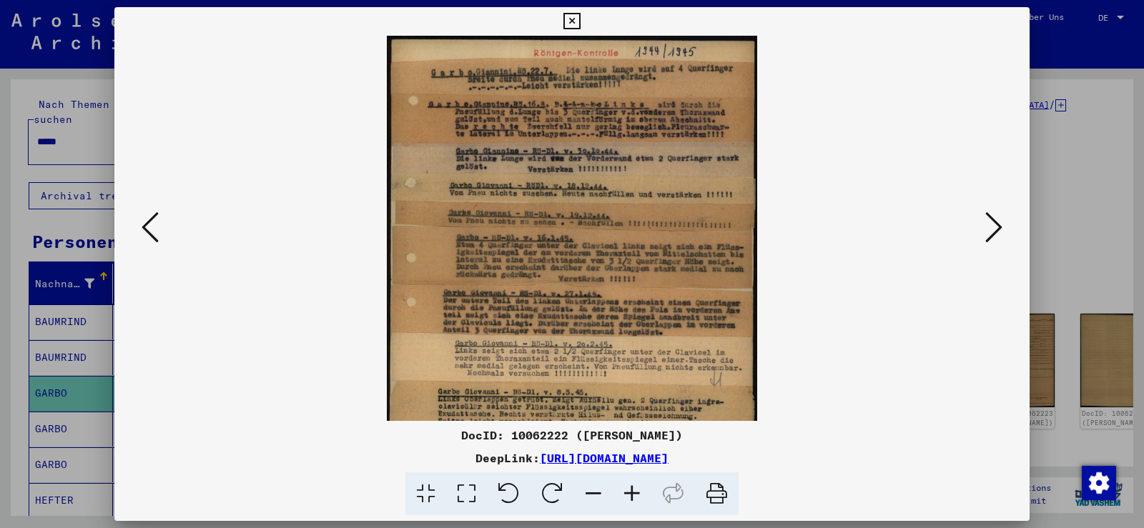
click at [631, 500] on icon at bounding box center [632, 495] width 39 height 44
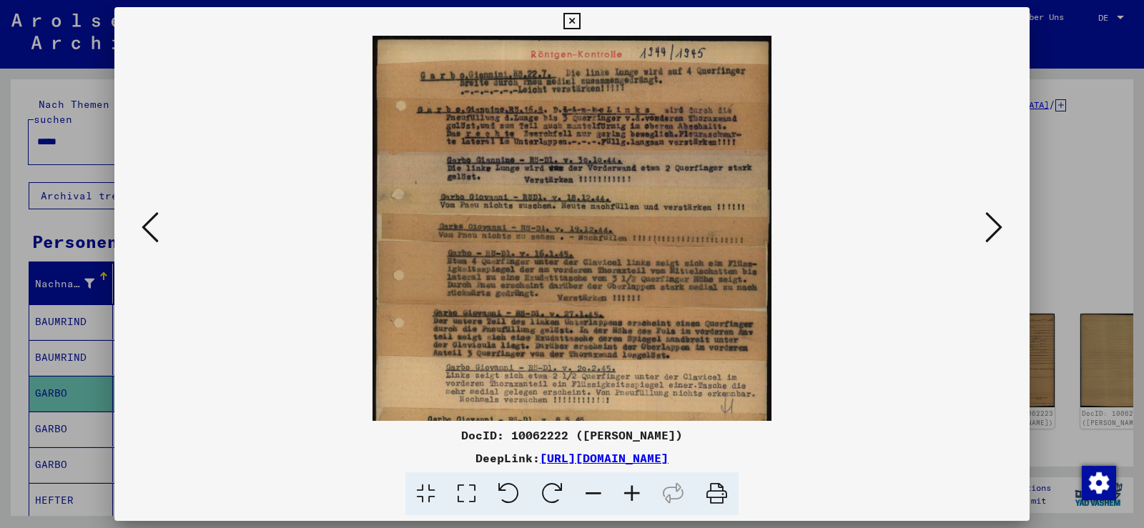
click at [631, 500] on icon at bounding box center [632, 495] width 39 height 44
click at [630, 499] on icon at bounding box center [632, 495] width 39 height 44
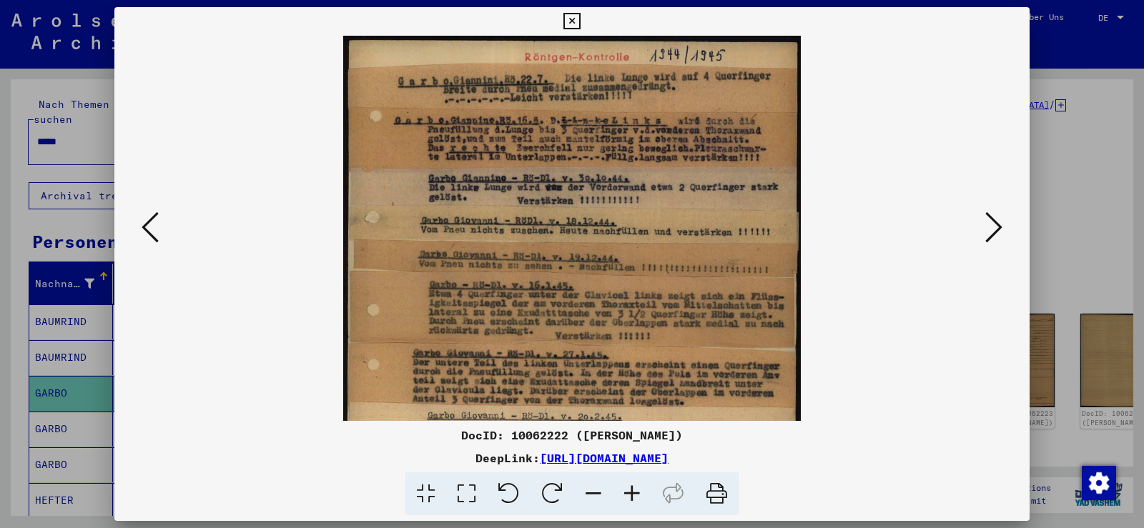
click at [630, 498] on icon at bounding box center [632, 495] width 39 height 44
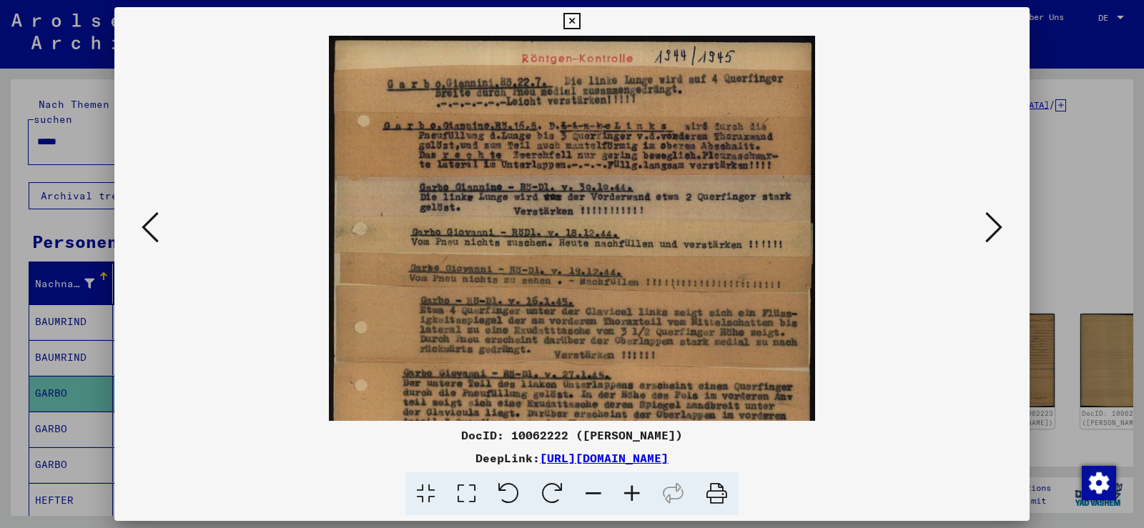
click at [630, 498] on icon at bounding box center [632, 495] width 39 height 44
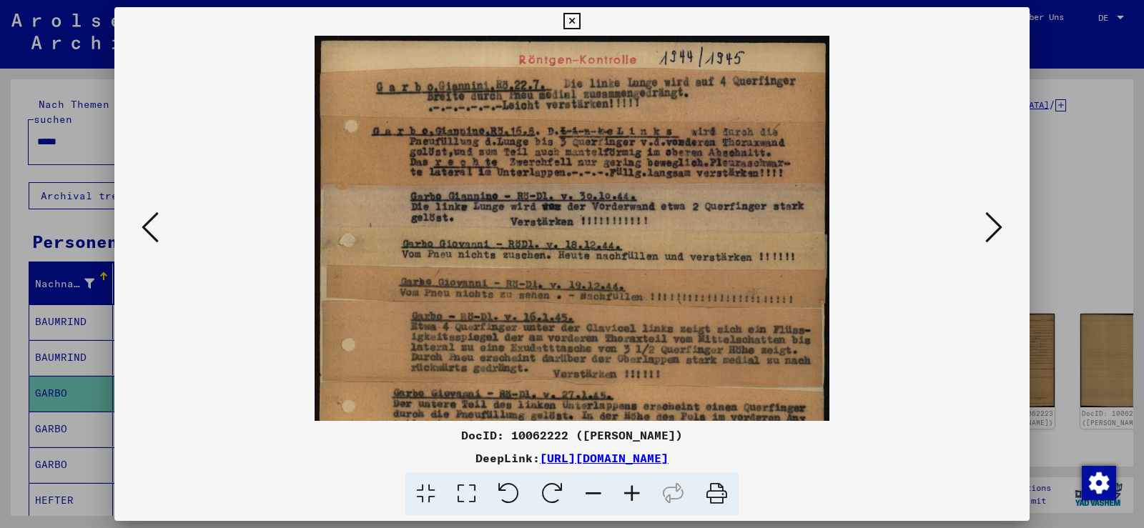
click at [629, 498] on icon at bounding box center [632, 495] width 39 height 44
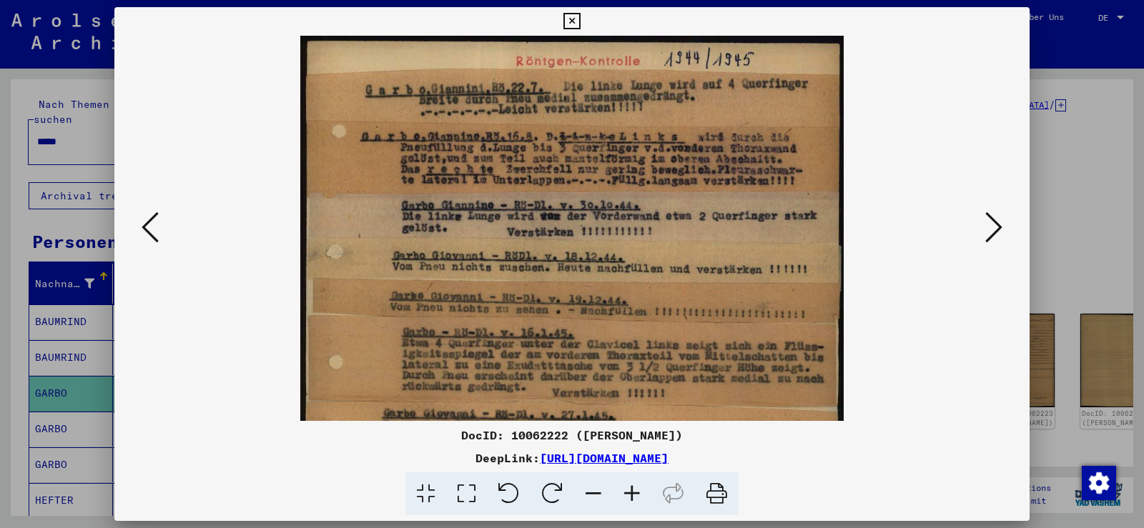
click at [629, 498] on icon at bounding box center [632, 495] width 39 height 44
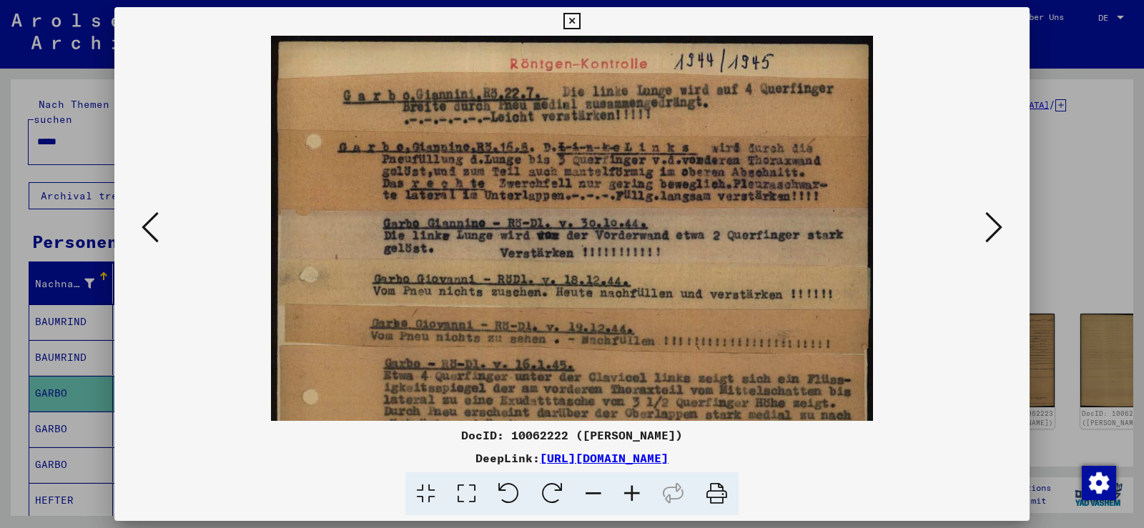
click at [629, 498] on icon at bounding box center [632, 495] width 39 height 44
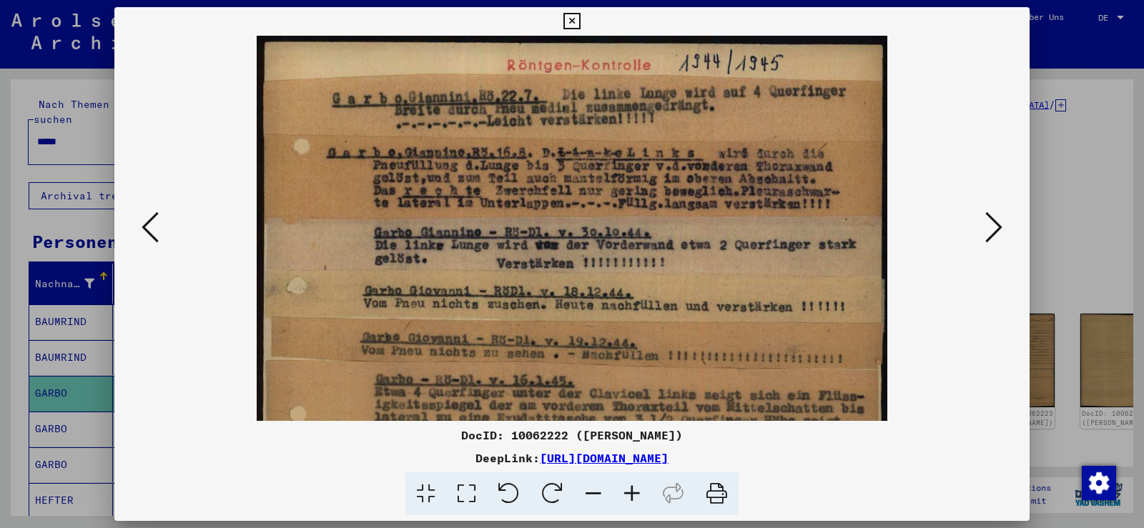
click at [629, 498] on icon at bounding box center [632, 495] width 39 height 44
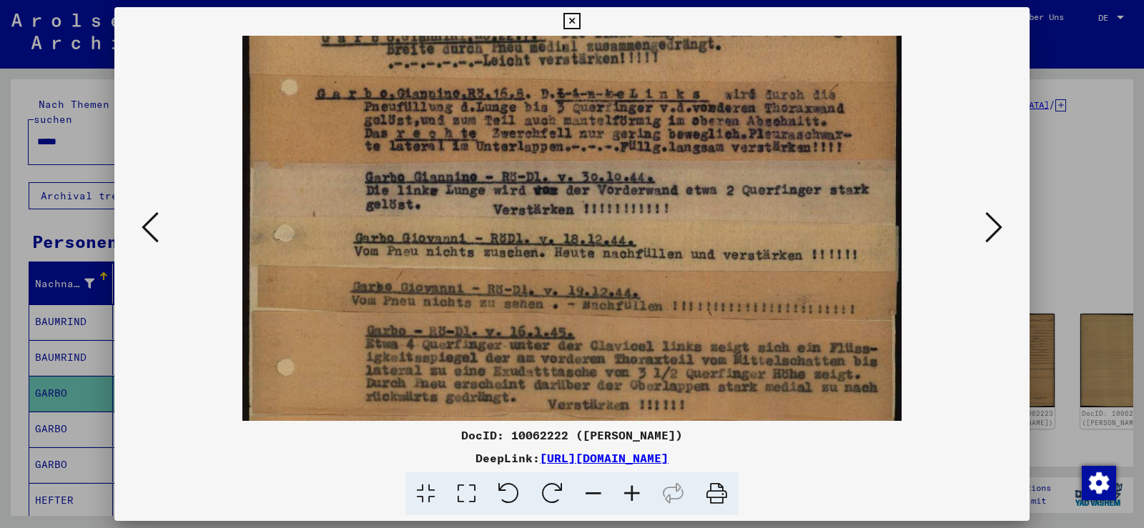
scroll to position [108, 0]
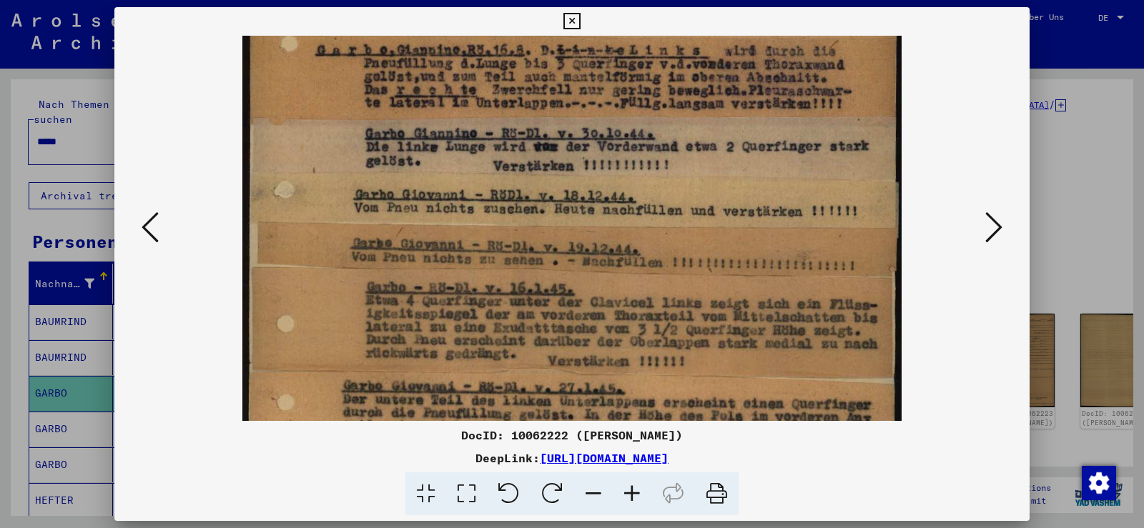
drag, startPoint x: 591, startPoint y: 363, endPoint x: 614, endPoint y: 255, distance: 110.5
click at [614, 255] on img at bounding box center [572, 335] width 660 height 814
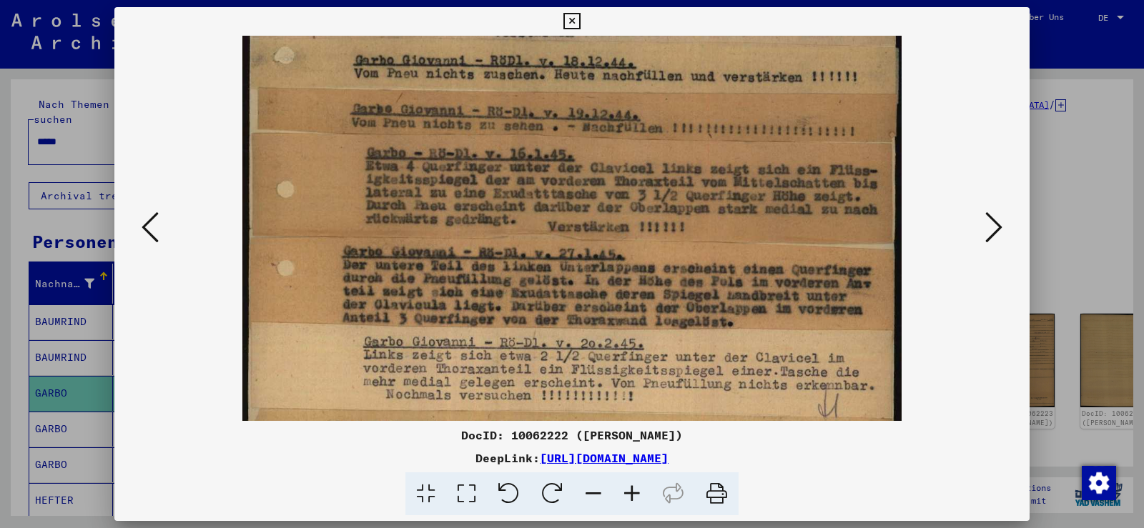
drag, startPoint x: 606, startPoint y: 289, endPoint x: 601, endPoint y: 167, distance: 122.3
click at [601, 167] on img at bounding box center [572, 200] width 660 height 814
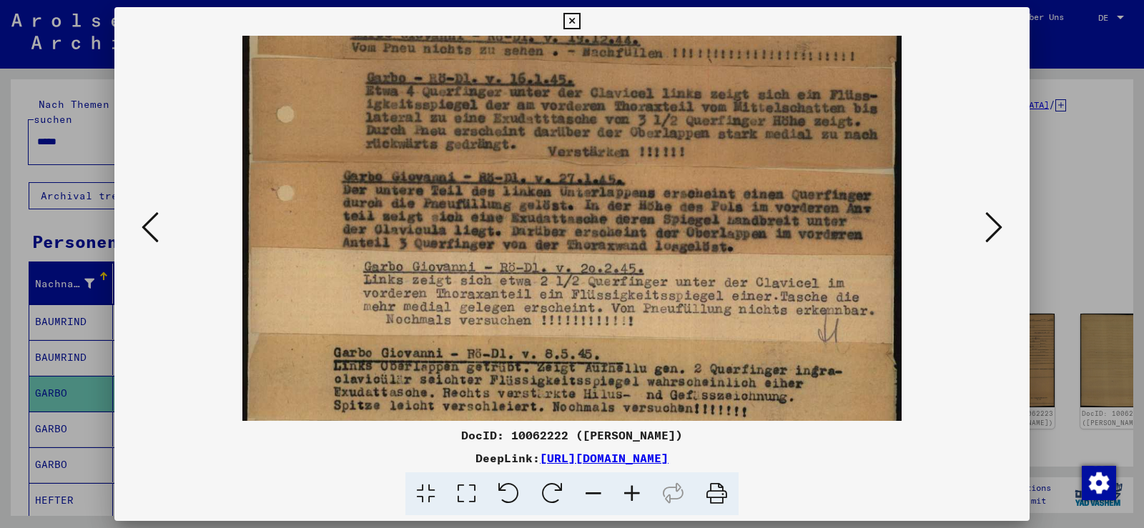
scroll to position [360, 0]
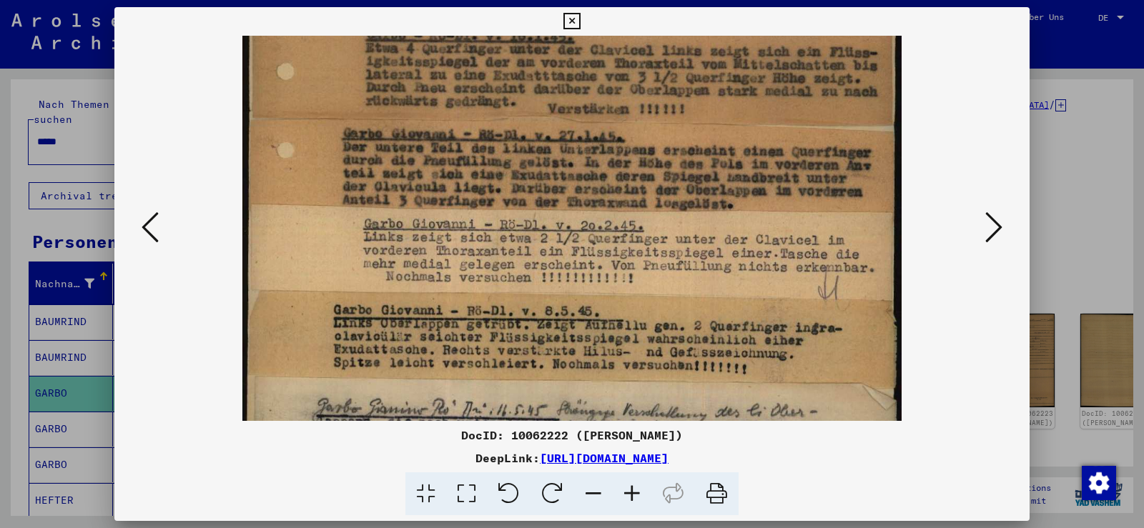
drag, startPoint x: 649, startPoint y: 187, endPoint x: 654, endPoint y: 169, distance: 18.4
click at [654, 169] on img at bounding box center [572, 82] width 660 height 814
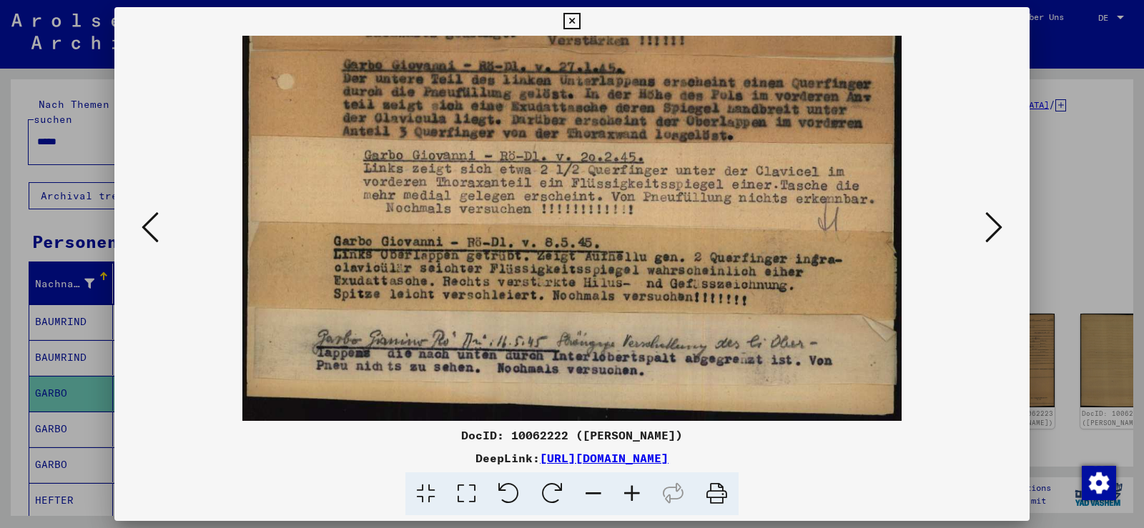
drag, startPoint x: 639, startPoint y: 275, endPoint x: 644, endPoint y: 118, distance: 157.4
click at [644, 118] on img at bounding box center [572, 14] width 660 height 814
click at [983, 227] on button at bounding box center [994, 228] width 26 height 41
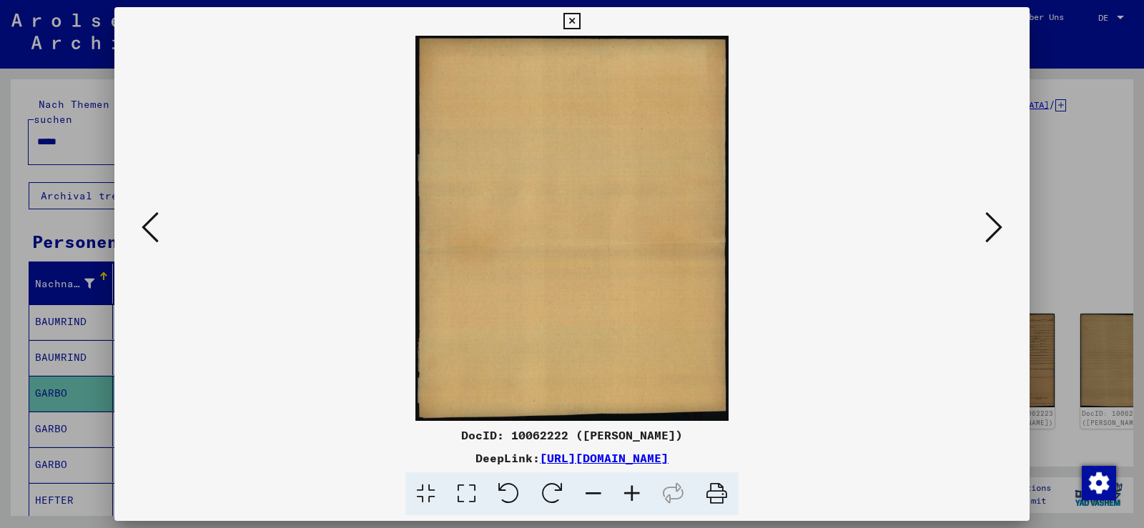
scroll to position [0, 0]
click at [985, 226] on button at bounding box center [994, 228] width 26 height 41
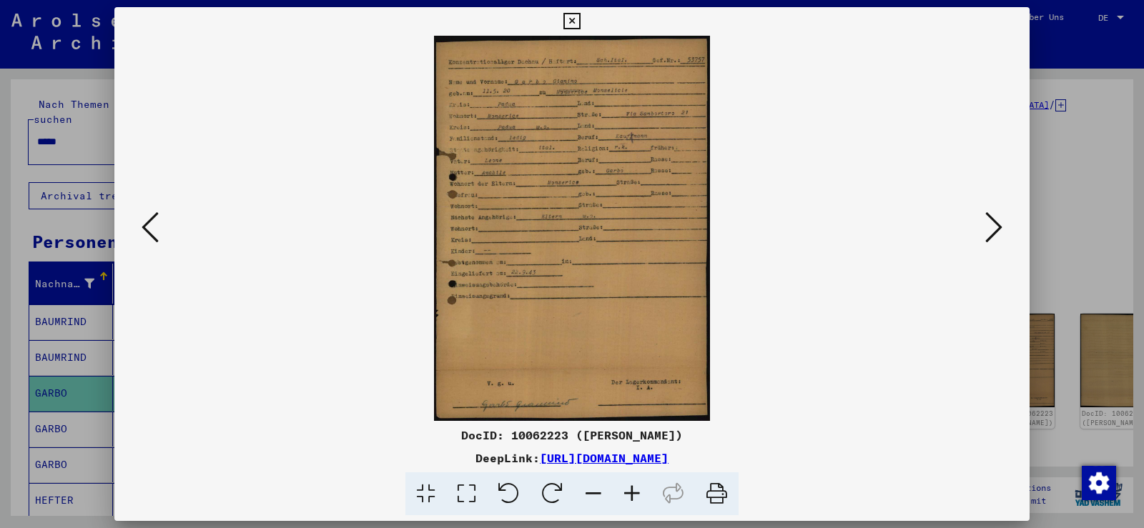
click at [633, 490] on icon at bounding box center [632, 495] width 39 height 44
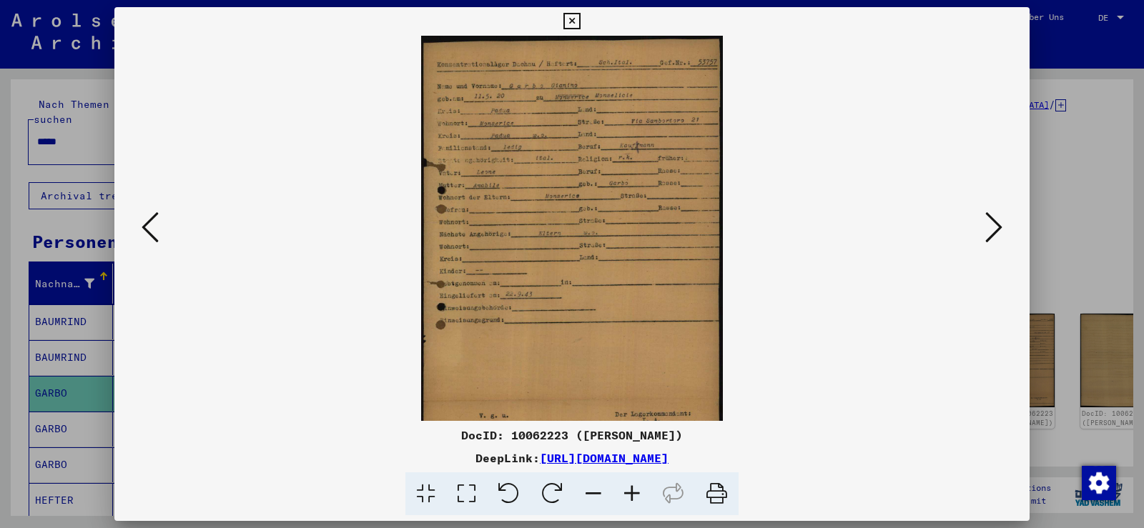
click at [633, 490] on icon at bounding box center [632, 495] width 39 height 44
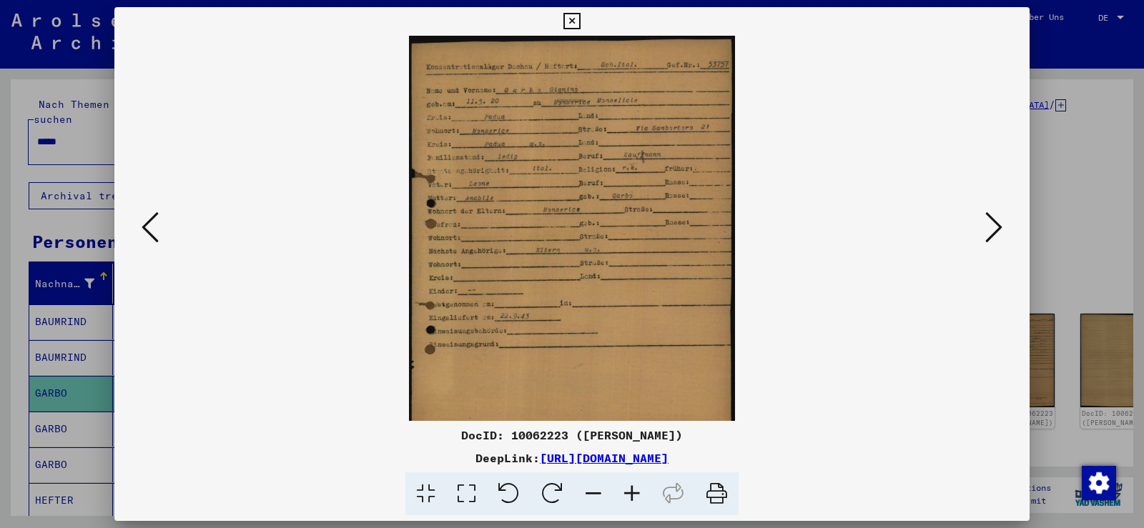
click at [633, 490] on icon at bounding box center [632, 495] width 39 height 44
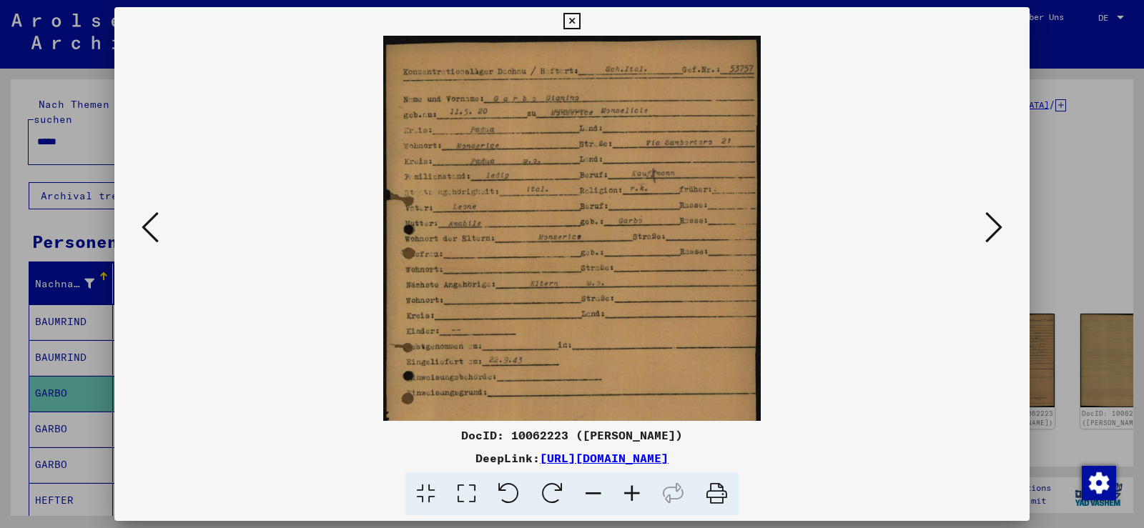
click at [633, 490] on icon at bounding box center [632, 495] width 39 height 44
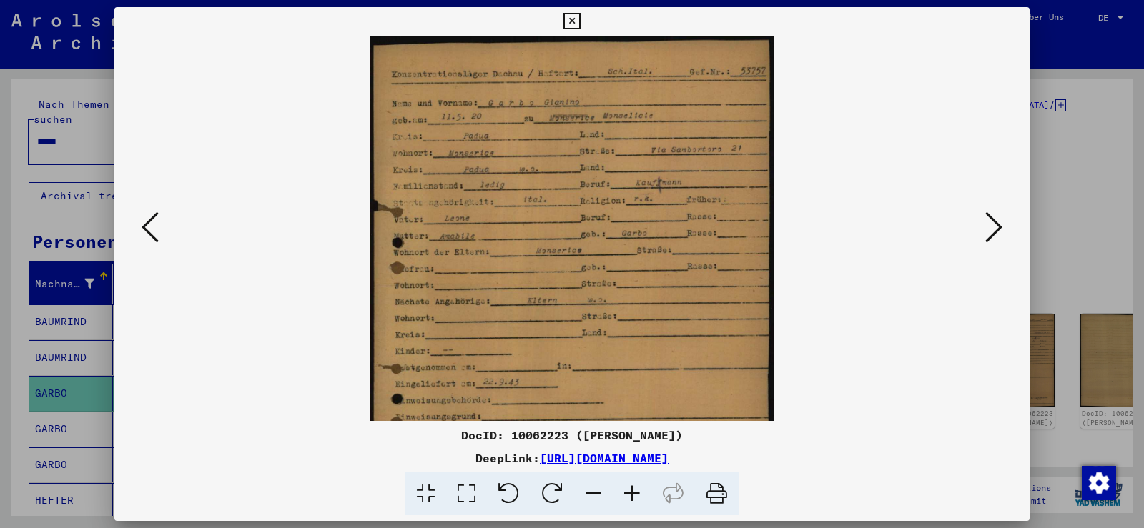
click at [633, 490] on icon at bounding box center [632, 495] width 39 height 44
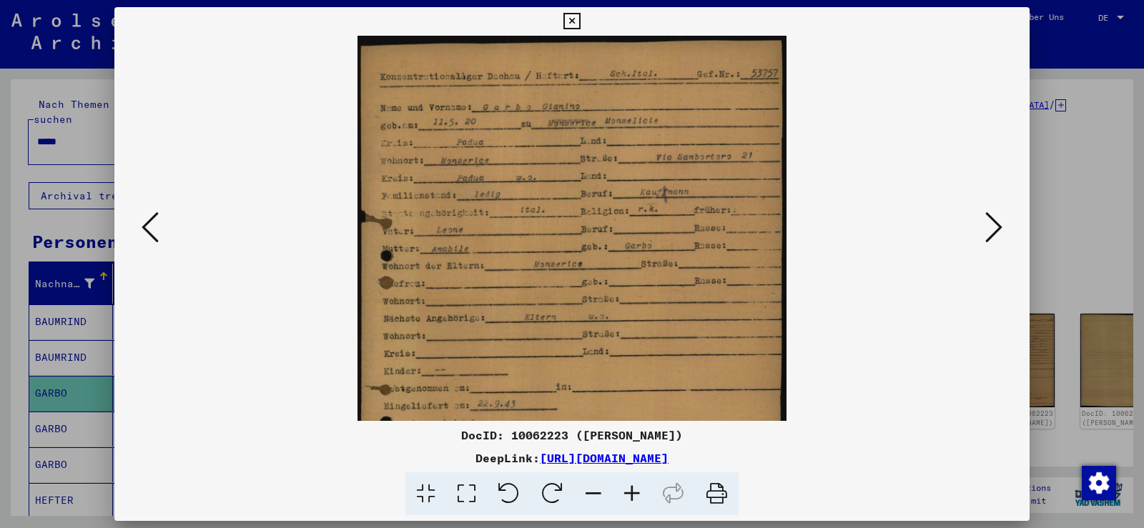
click at [633, 490] on icon at bounding box center [632, 495] width 39 height 44
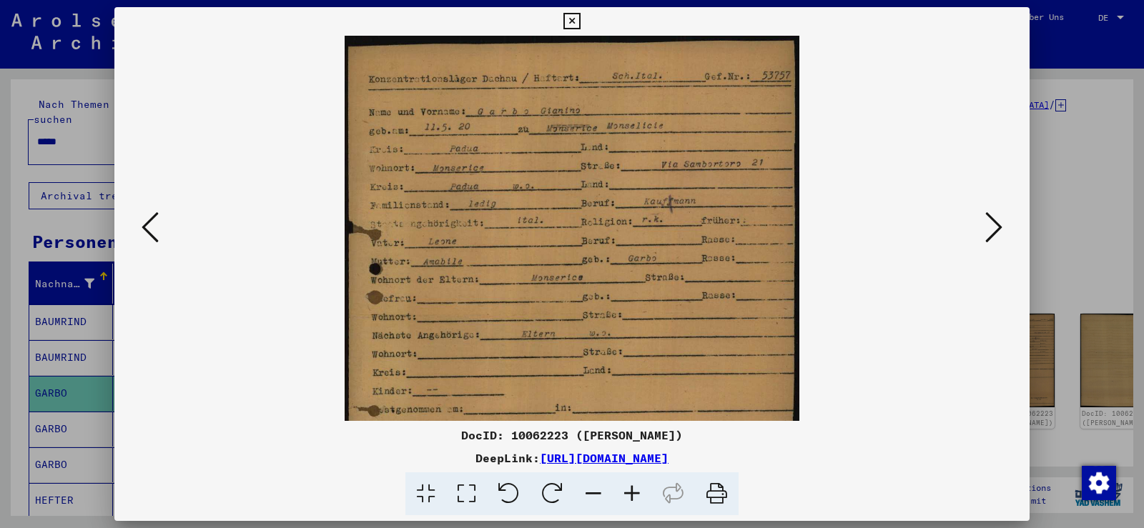
click at [633, 490] on icon at bounding box center [632, 495] width 39 height 44
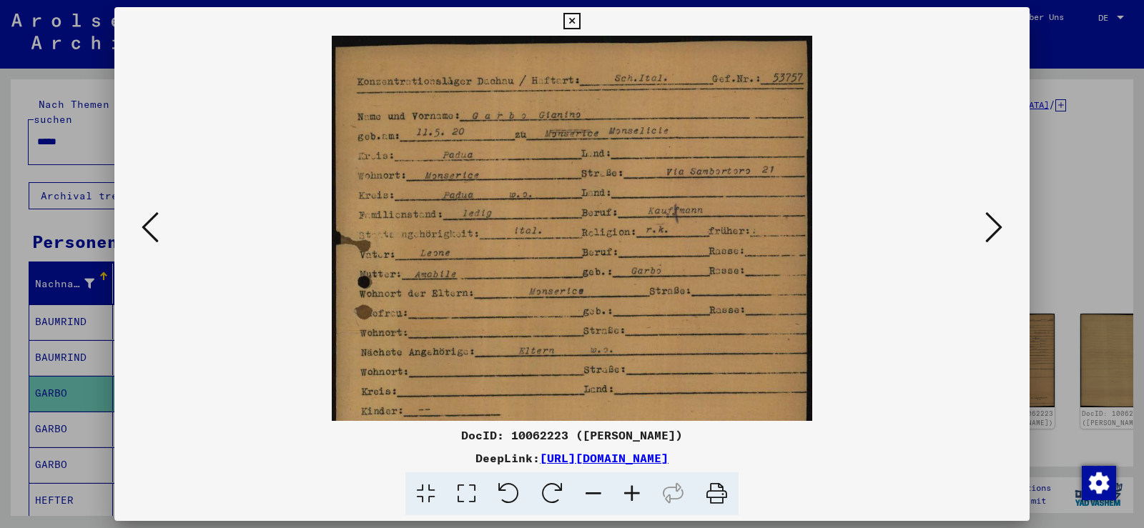
click at [633, 490] on icon at bounding box center [632, 495] width 39 height 44
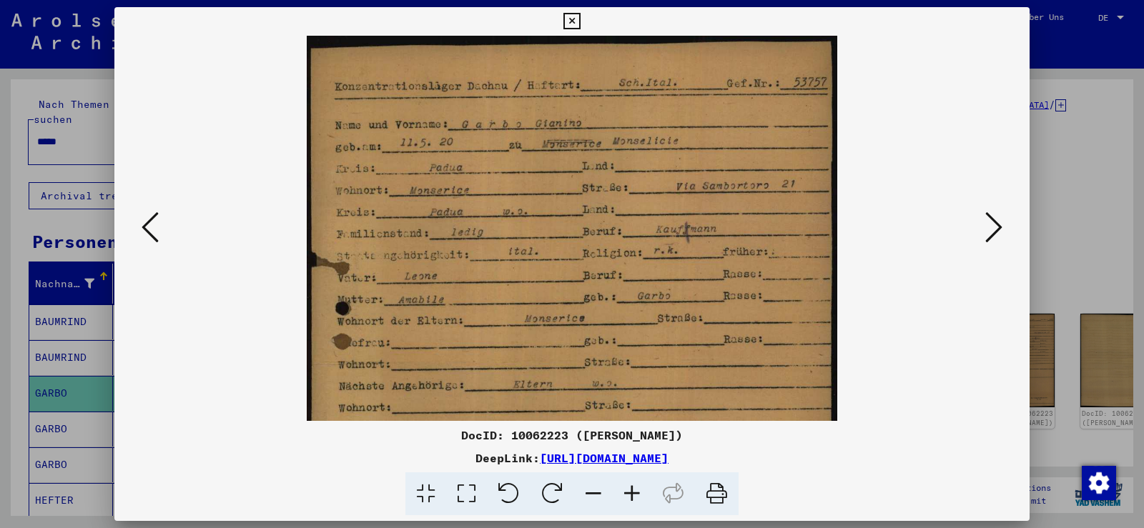
click at [633, 490] on icon at bounding box center [632, 495] width 39 height 44
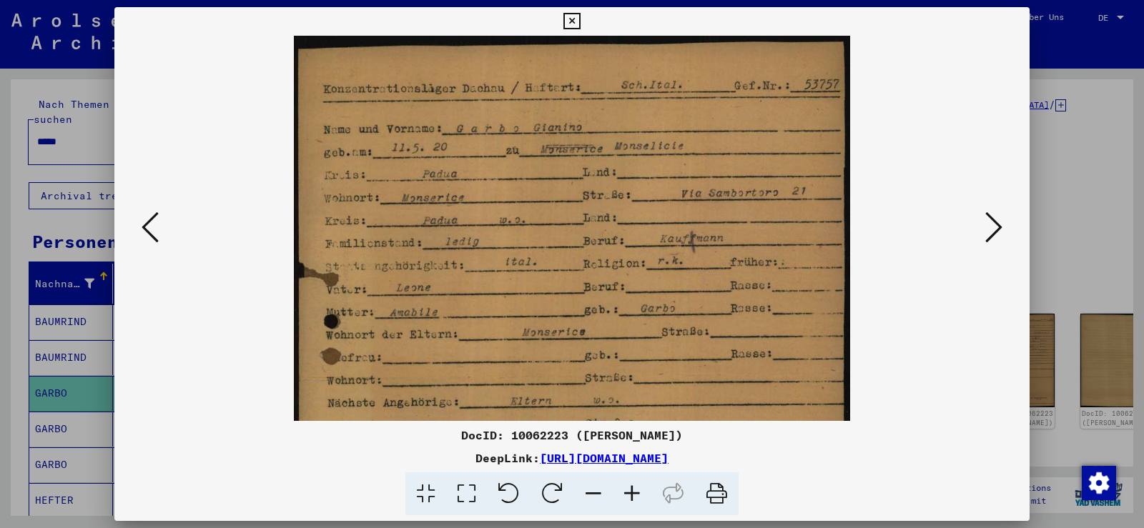
click at [633, 490] on icon at bounding box center [632, 495] width 39 height 44
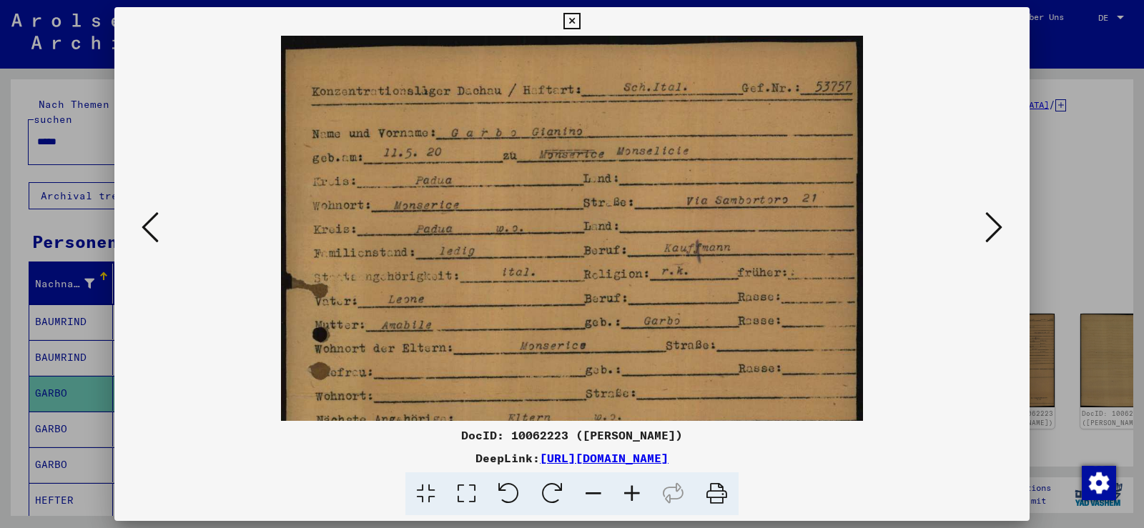
click at [633, 490] on icon at bounding box center [632, 495] width 39 height 44
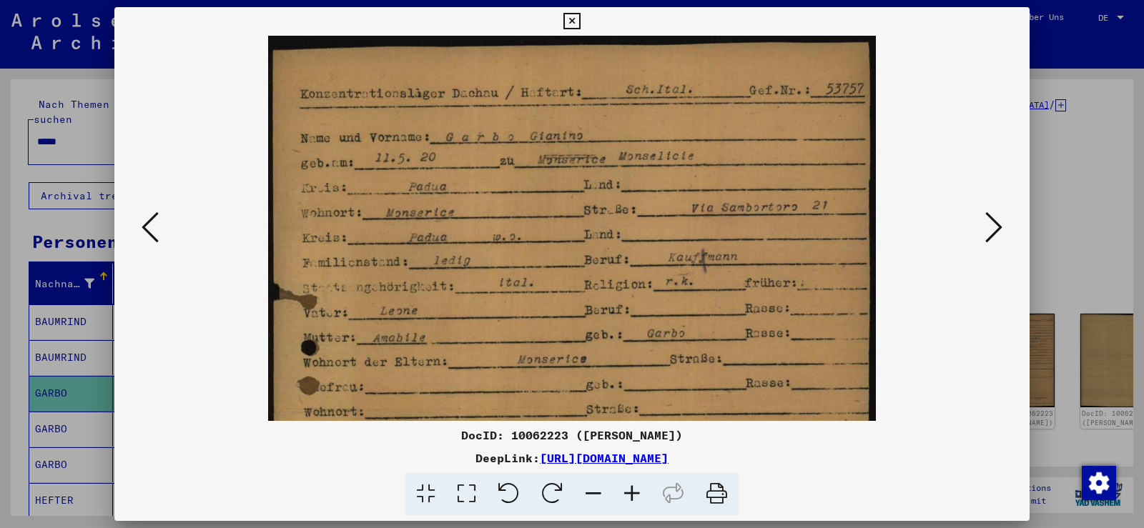
click at [633, 490] on icon at bounding box center [632, 495] width 39 height 44
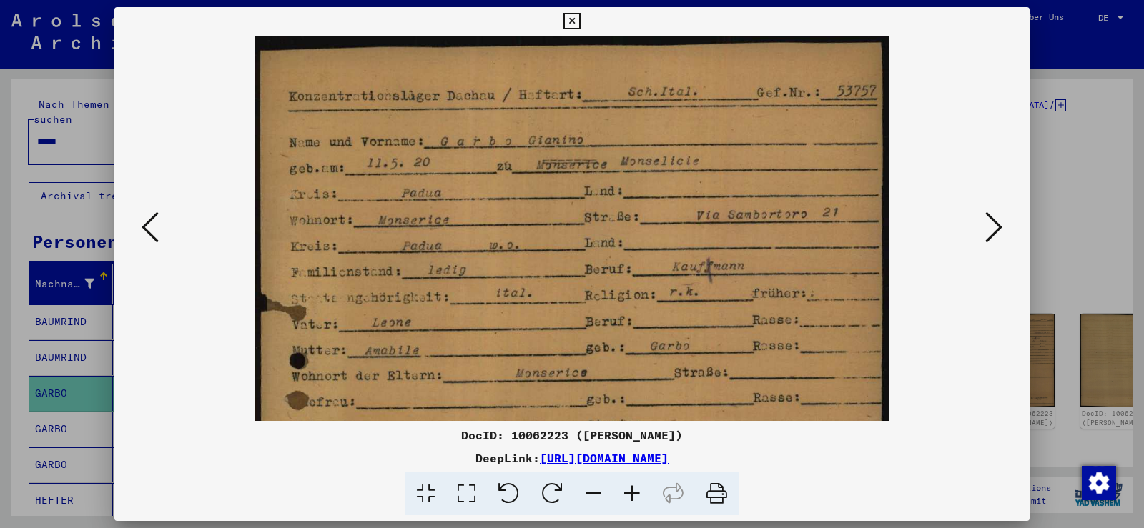
click at [633, 490] on icon at bounding box center [632, 495] width 39 height 44
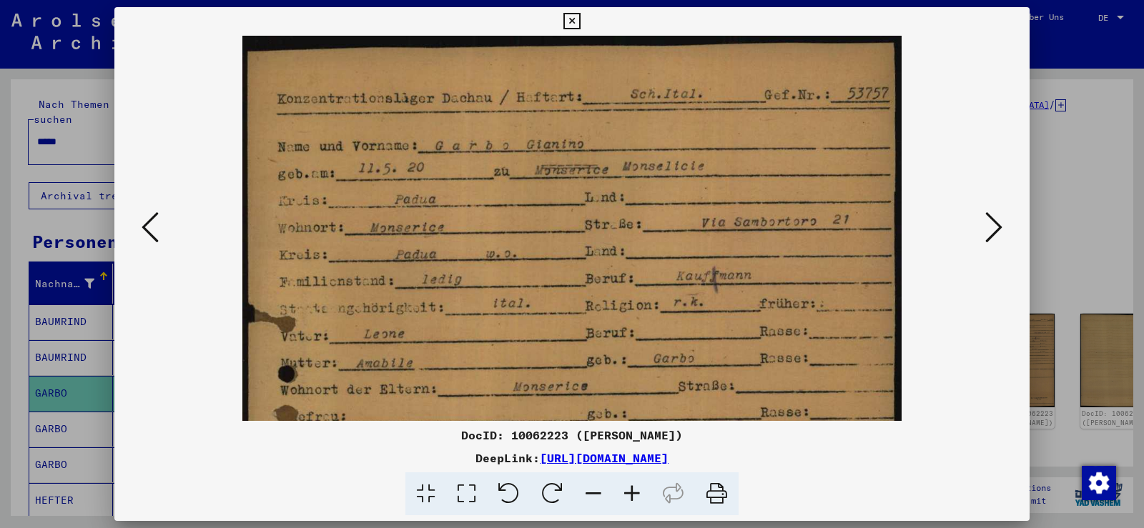
click at [633, 490] on icon at bounding box center [632, 495] width 39 height 44
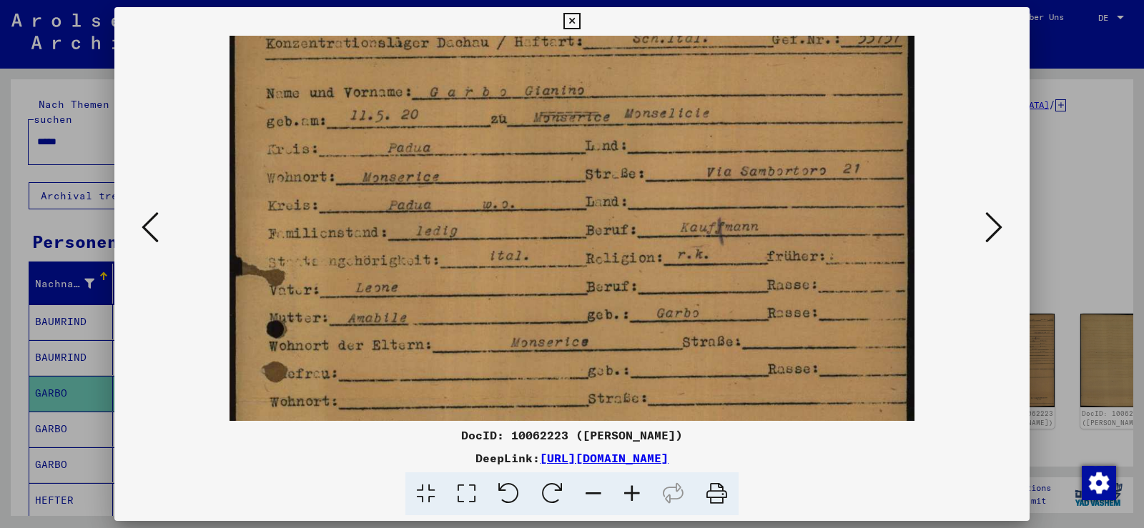
scroll to position [127, 0]
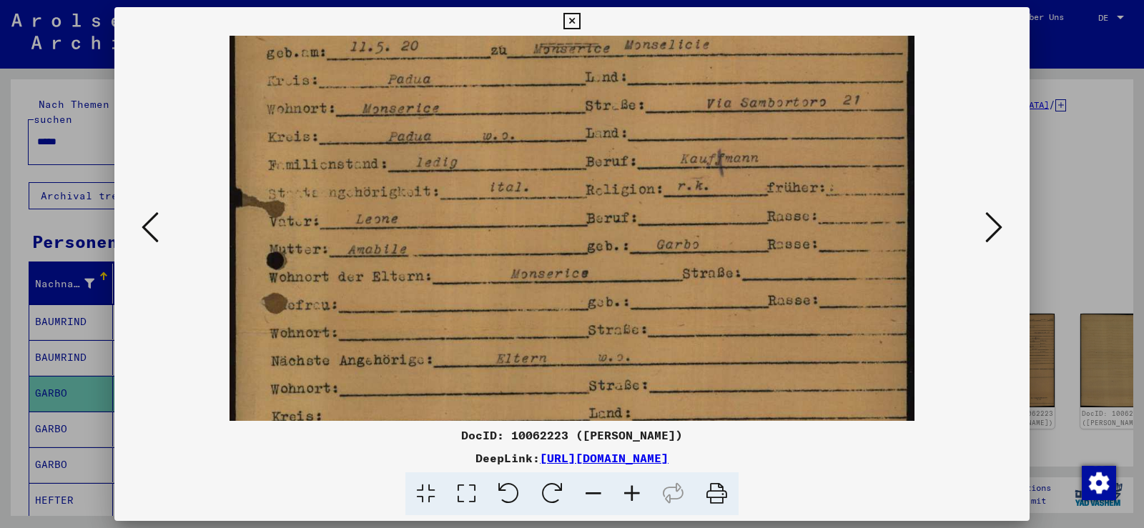
drag, startPoint x: 488, startPoint y: 316, endPoint x: 525, endPoint y: 189, distance: 131.9
click at [525, 189] on img at bounding box center [572, 387] width 684 height 957
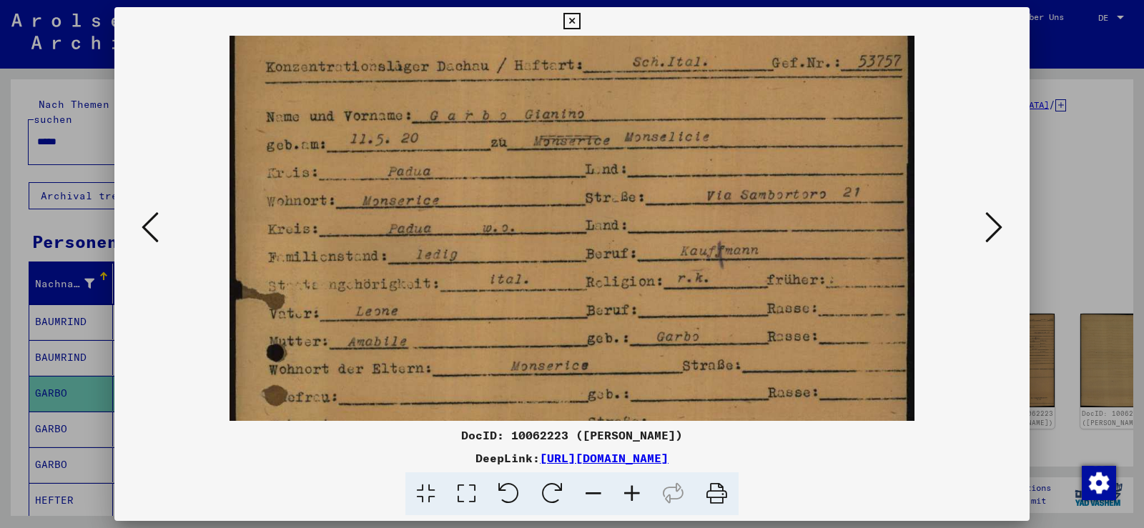
drag, startPoint x: 618, startPoint y: 210, endPoint x: 565, endPoint y: 51, distance: 168.2
click at [623, 302] on img at bounding box center [572, 479] width 684 height 957
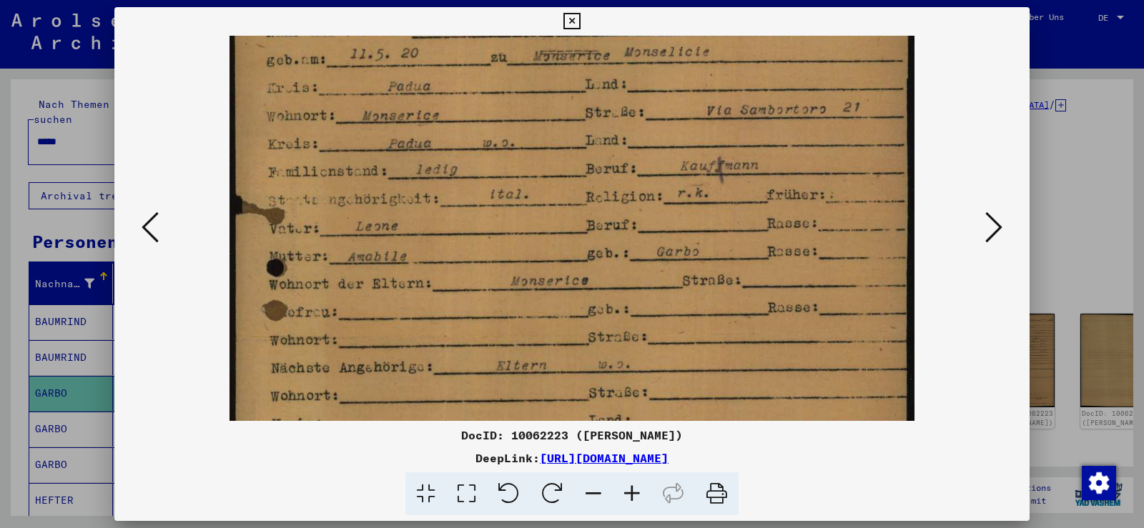
scroll to position [122, 0]
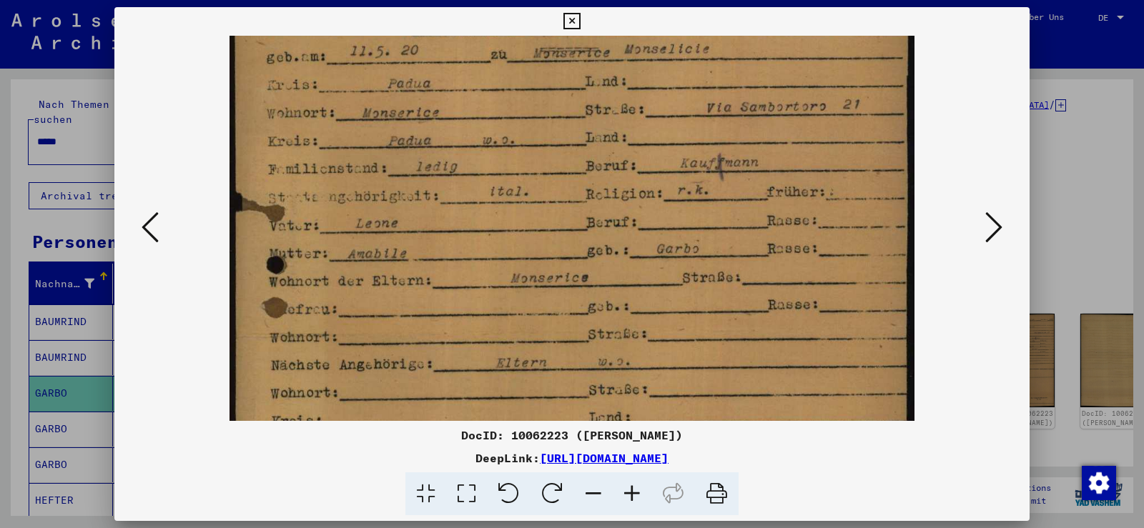
drag, startPoint x: 774, startPoint y: 157, endPoint x: 752, endPoint y: 71, distance: 89.3
click at [752, 71] on img at bounding box center [572, 391] width 684 height 957
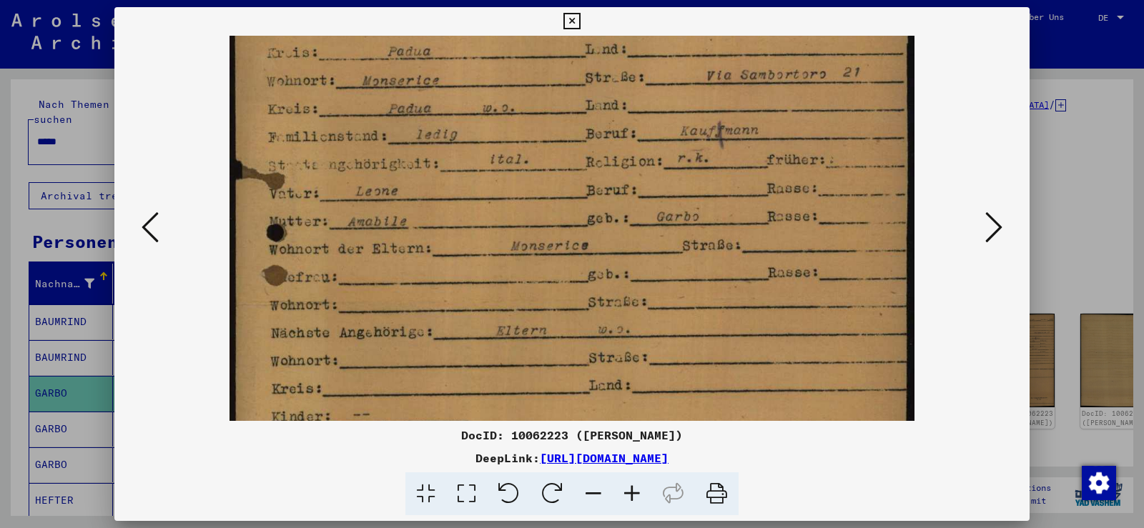
scroll to position [177, 0]
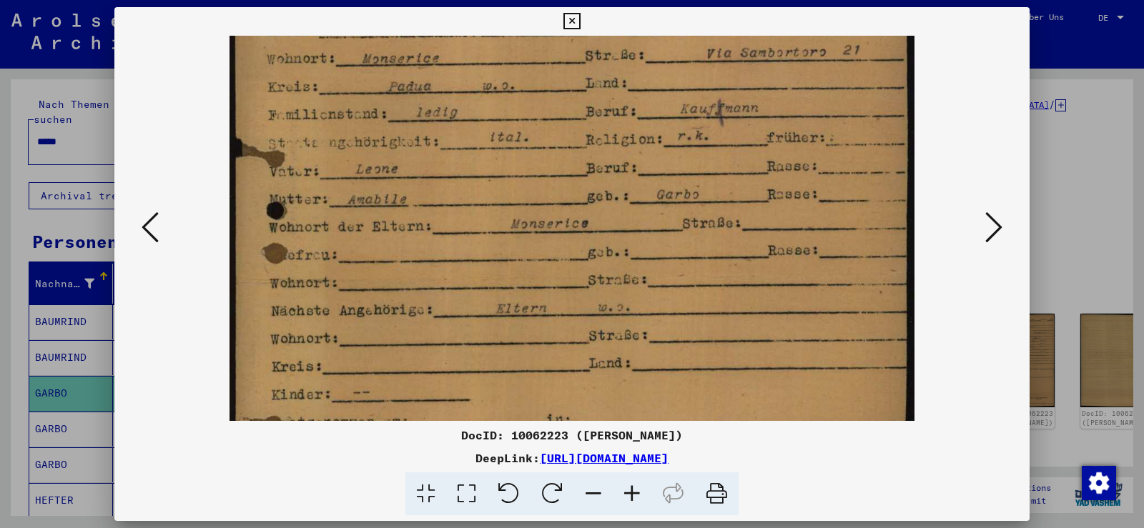
drag, startPoint x: 610, startPoint y: 184, endPoint x: 621, endPoint y: 130, distance: 55.5
click at [621, 130] on img at bounding box center [572, 337] width 684 height 957
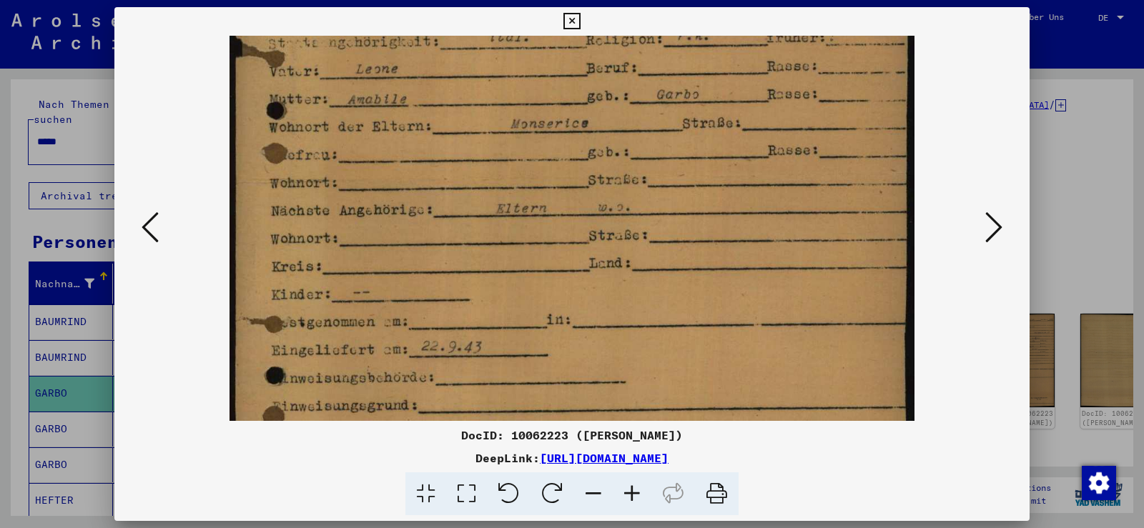
scroll to position [297, 0]
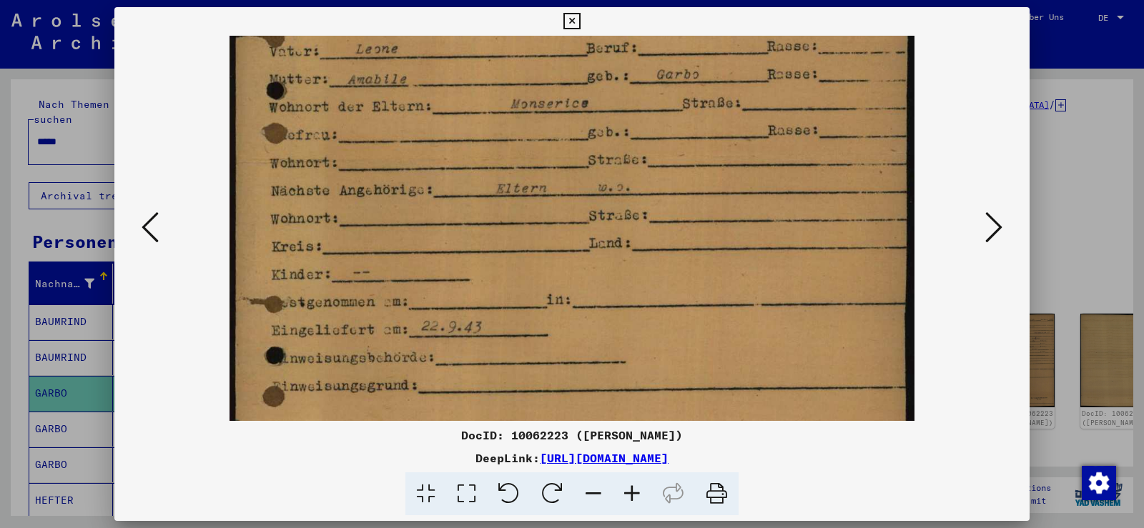
drag, startPoint x: 588, startPoint y: 305, endPoint x: 603, endPoint y: 184, distance: 121.1
click at [605, 184] on img at bounding box center [572, 217] width 684 height 957
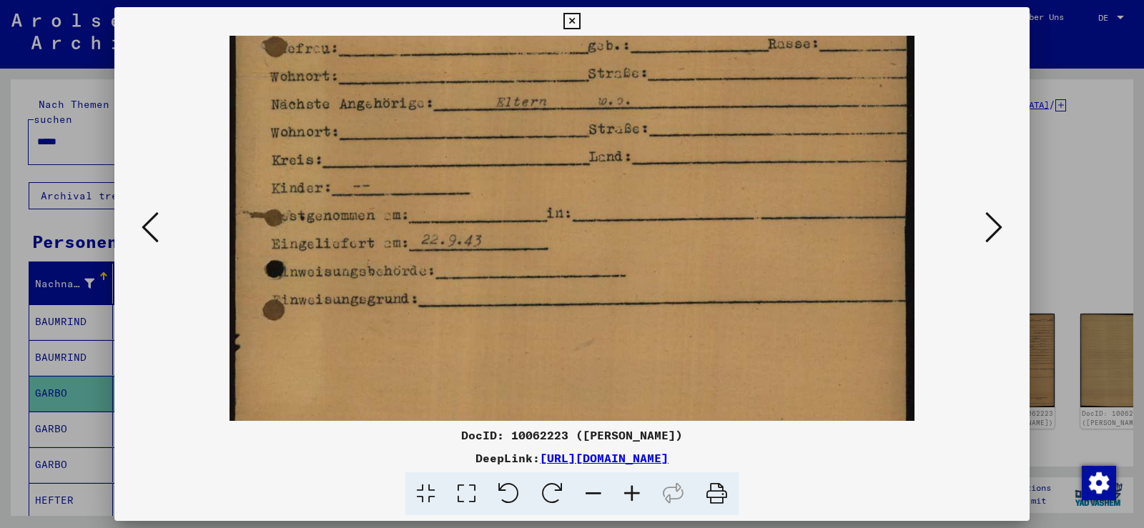
scroll to position [450, 0]
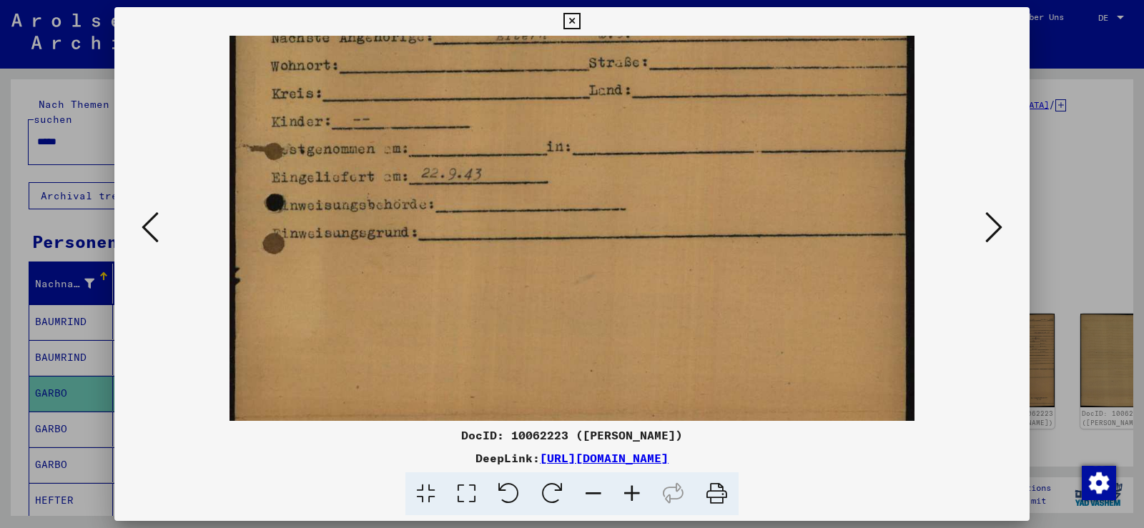
drag, startPoint x: 604, startPoint y: 182, endPoint x: 630, endPoint y: 78, distance: 107.5
click at [630, 78] on img at bounding box center [572, 64] width 684 height 957
drag, startPoint x: 568, startPoint y: 23, endPoint x: 560, endPoint y: 117, distance: 94.1
click at [568, 24] on icon at bounding box center [571, 21] width 16 height 17
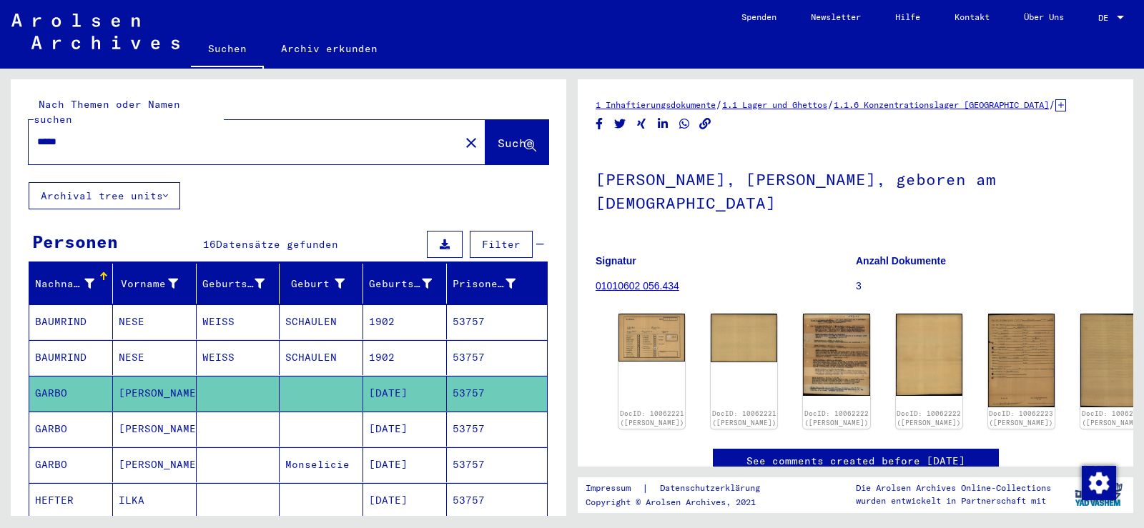
click at [300, 418] on mat-cell at bounding box center [322, 429] width 84 height 35
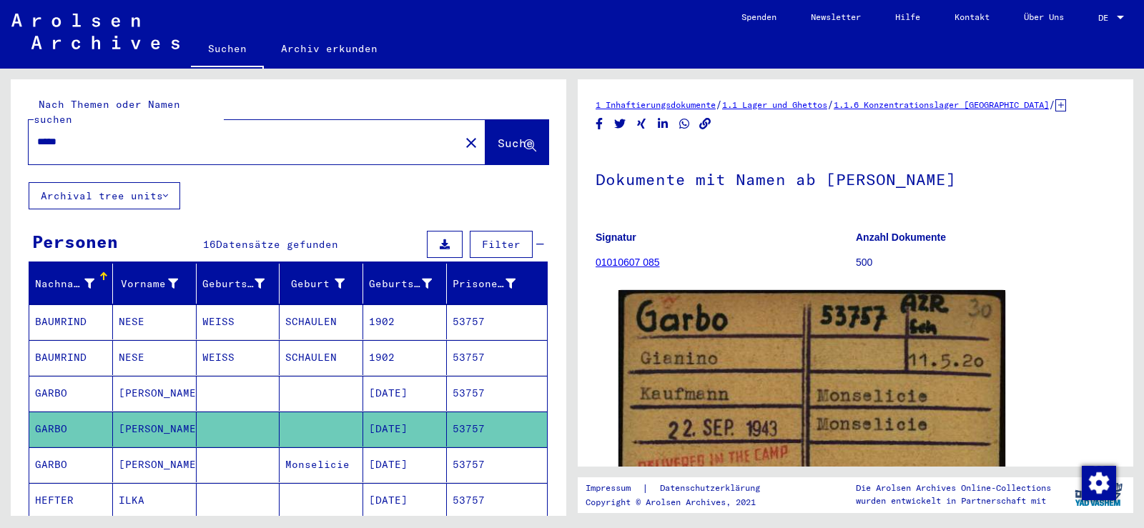
scroll to position [143, 0]
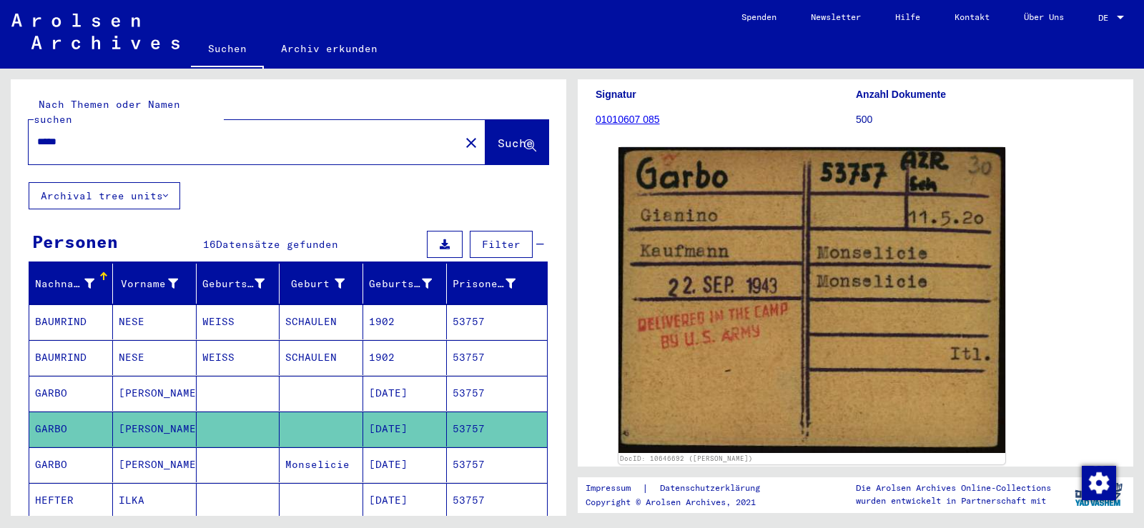
drag, startPoint x: 312, startPoint y: 458, endPoint x: 325, endPoint y: 413, distance: 46.0
click at [312, 457] on mat-cell "Monselicie" at bounding box center [322, 465] width 84 height 35
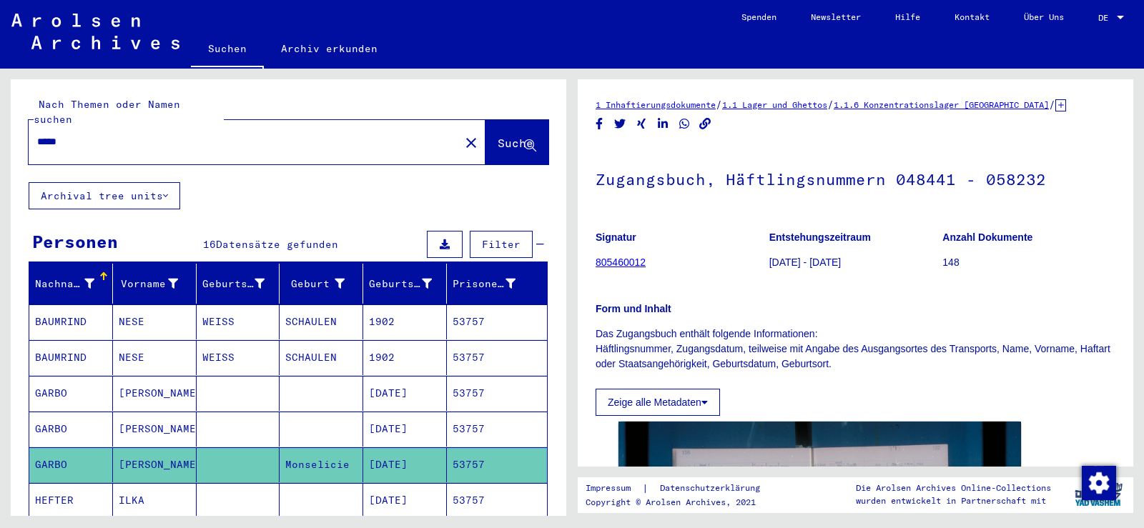
click at [328, 412] on mat-cell at bounding box center [322, 429] width 84 height 35
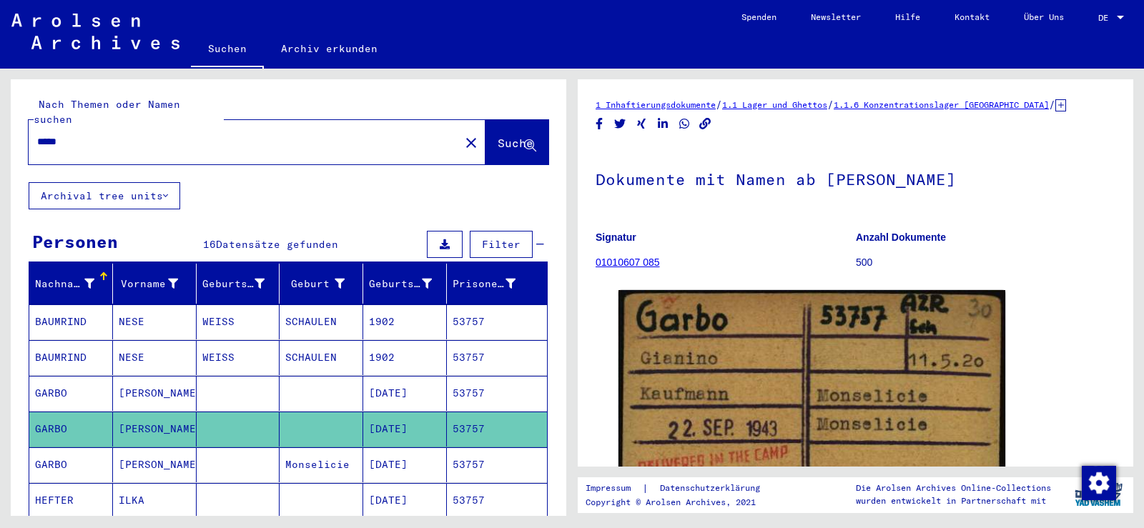
drag, startPoint x: 85, startPoint y: 124, endPoint x: 14, endPoint y: 130, distance: 71.1
click at [17, 132] on div "Nach Themen oder Namen suchen ***** close Suche" at bounding box center [289, 130] width 556 height 103
paste input "text"
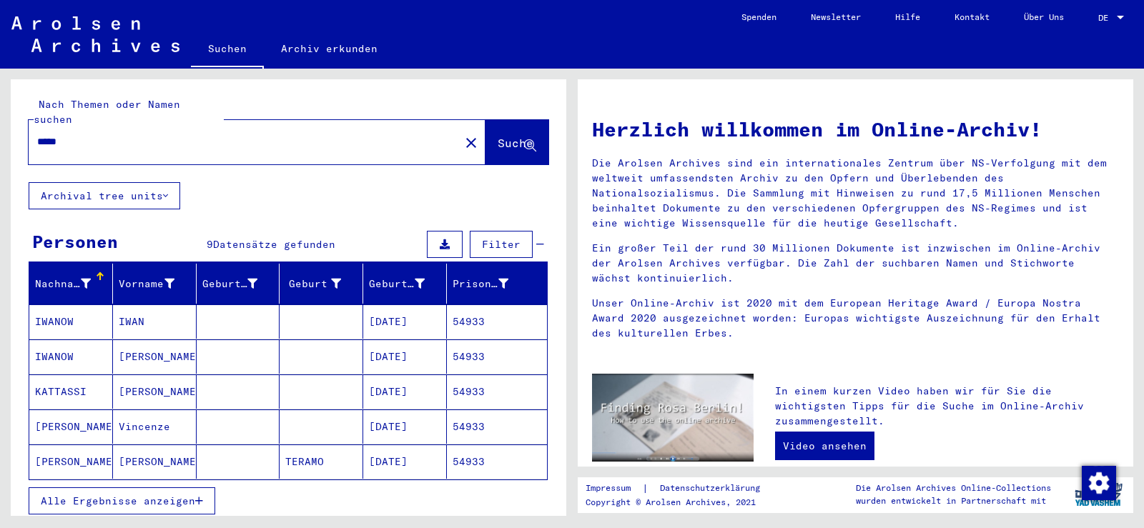
click at [142, 495] on span "Alle Ergebnisse anzeigen" at bounding box center [118, 501] width 154 height 13
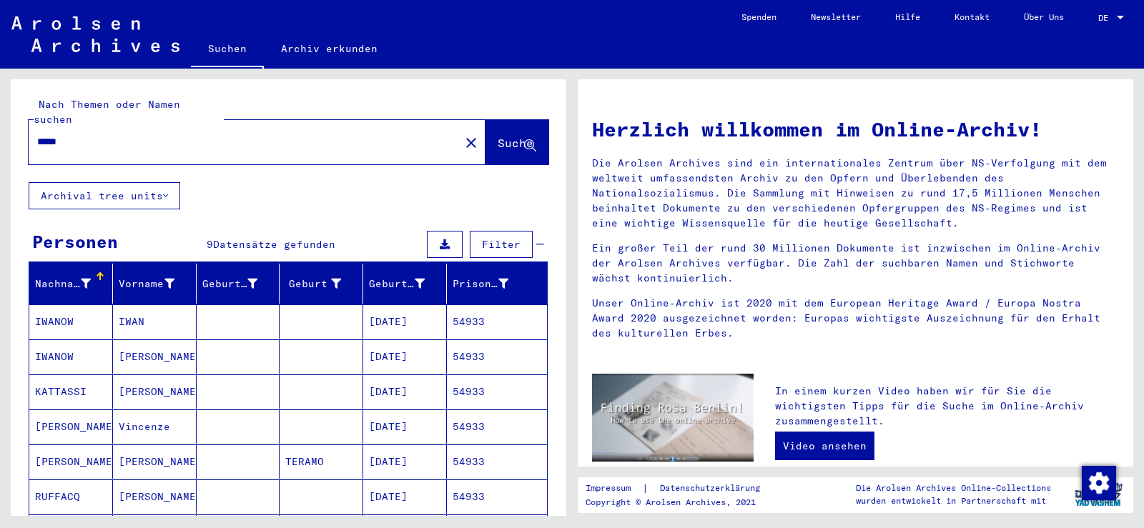
click at [156, 446] on mat-cell "[PERSON_NAME]" at bounding box center [155, 462] width 84 height 34
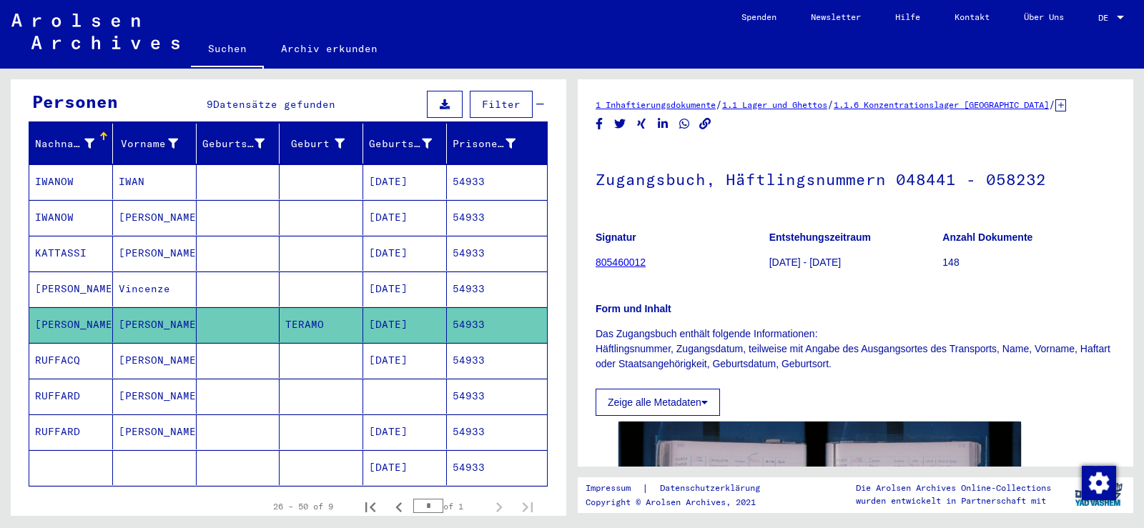
scroll to position [143, 0]
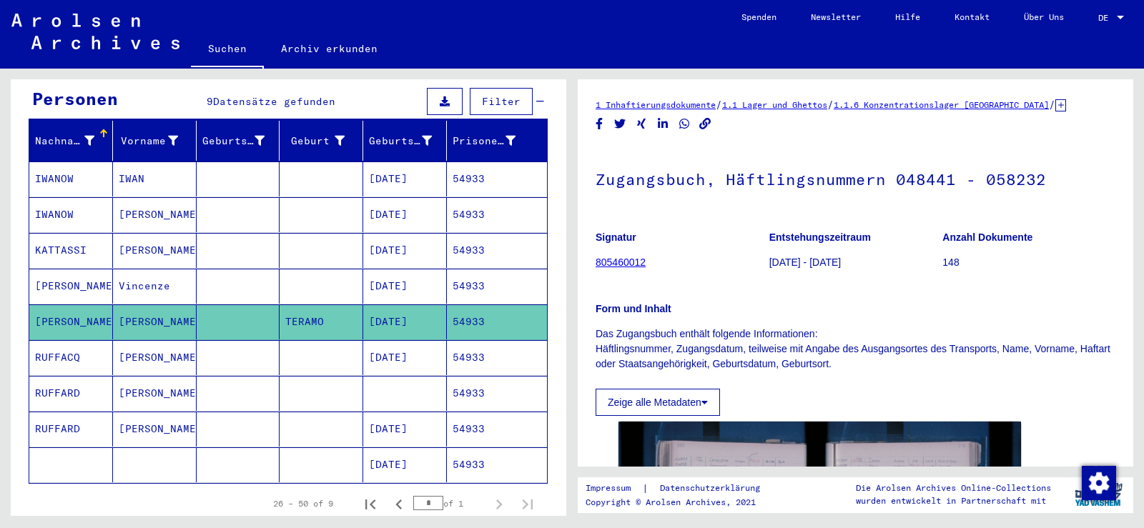
click at [154, 269] on mat-cell "Vincenze" at bounding box center [155, 286] width 84 height 35
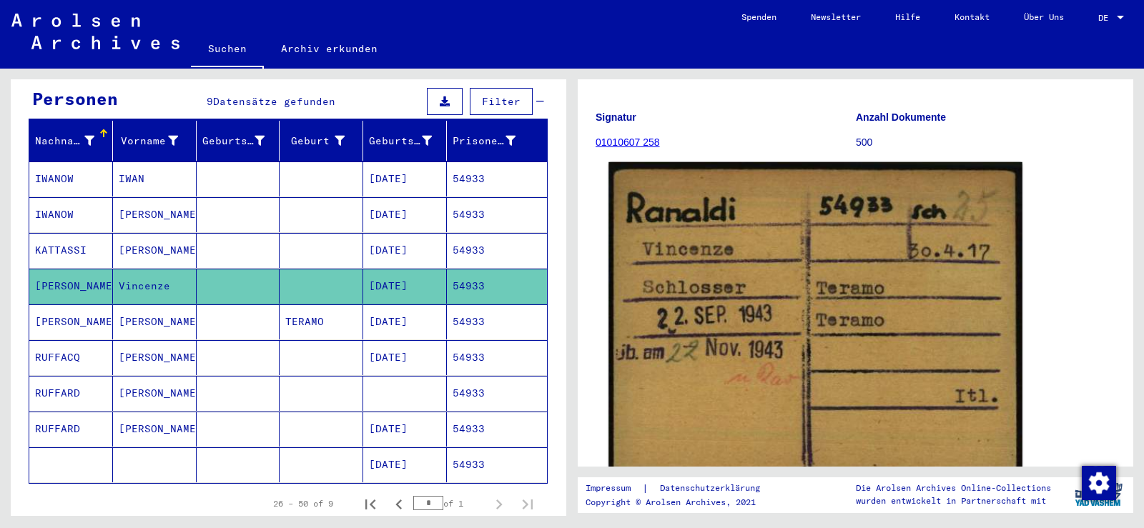
scroll to position [143, 0]
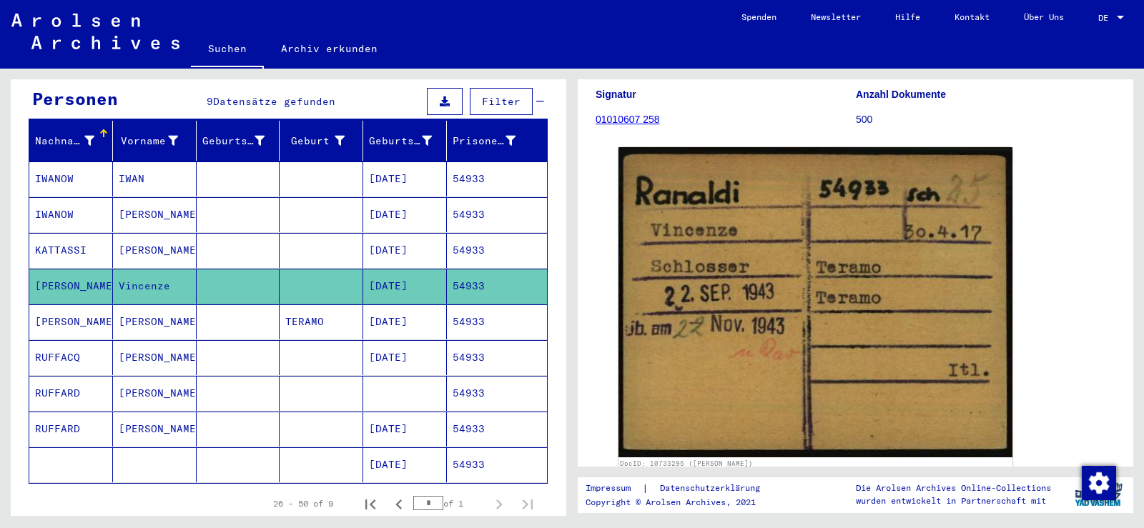
click at [285, 305] on mat-cell "TERAMO" at bounding box center [322, 322] width 84 height 35
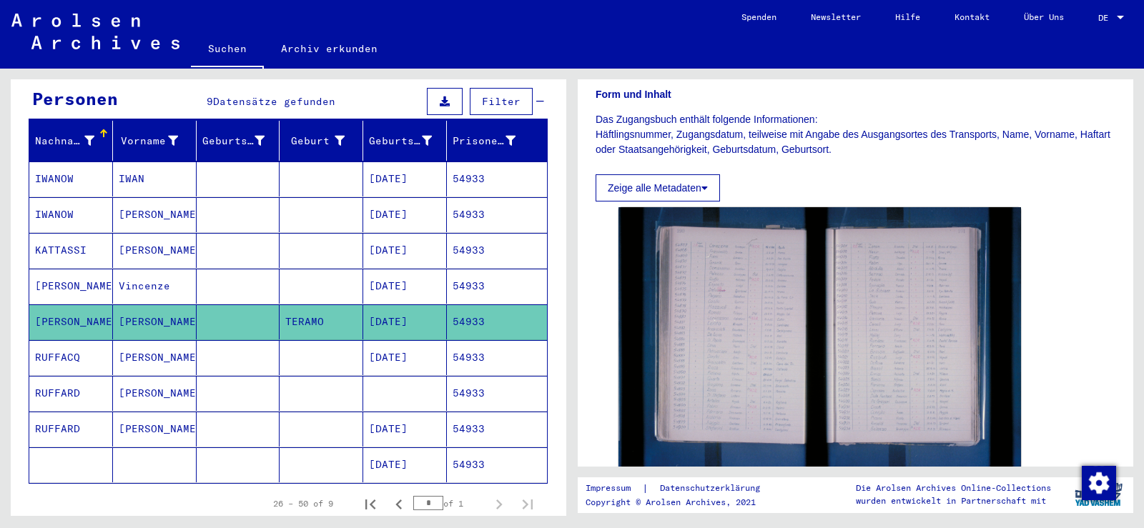
scroll to position [143, 0]
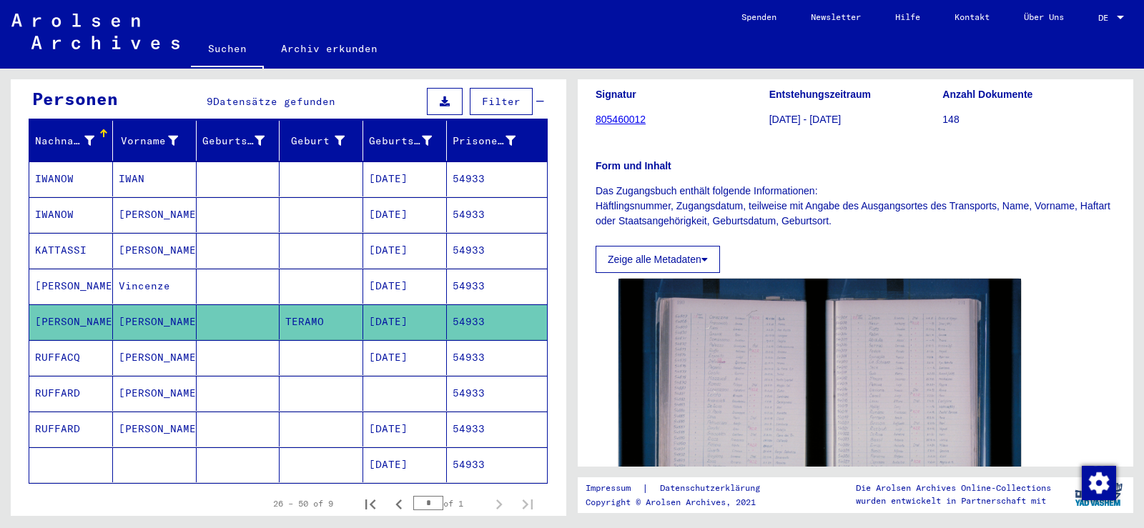
click at [339, 269] on mat-cell at bounding box center [322, 286] width 84 height 35
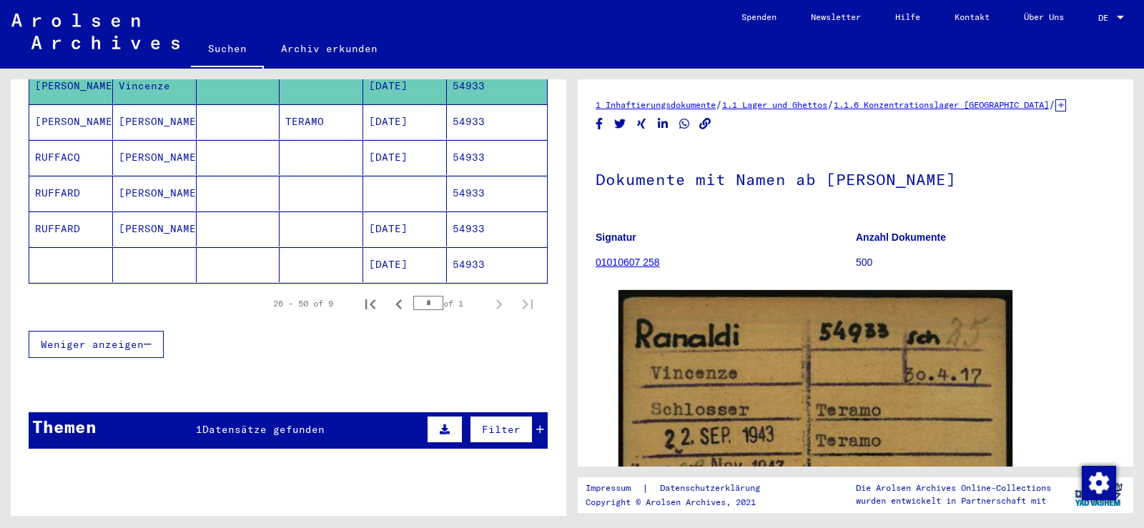
scroll to position [384, 0]
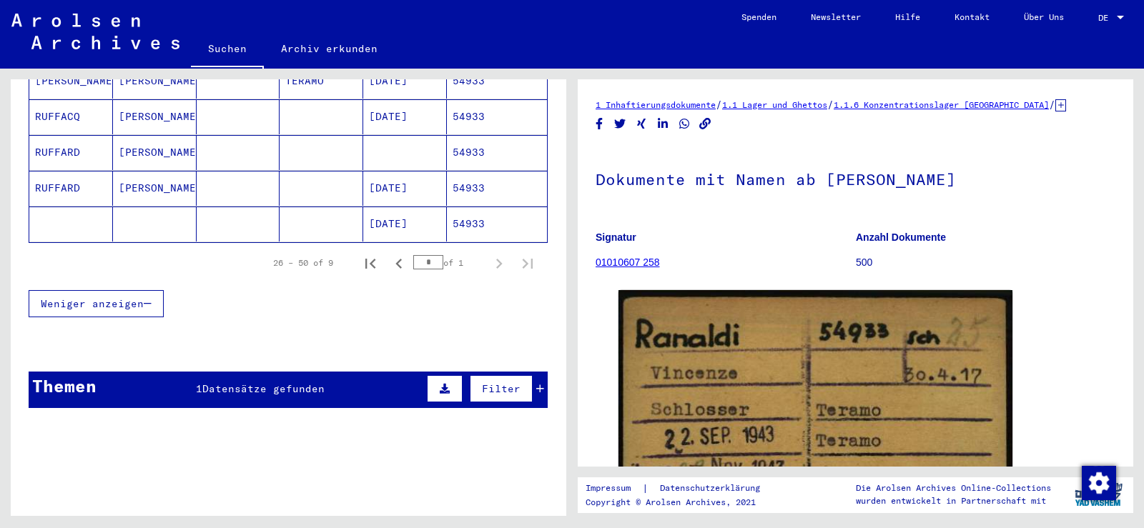
click at [536, 384] on icon at bounding box center [540, 389] width 8 height 10
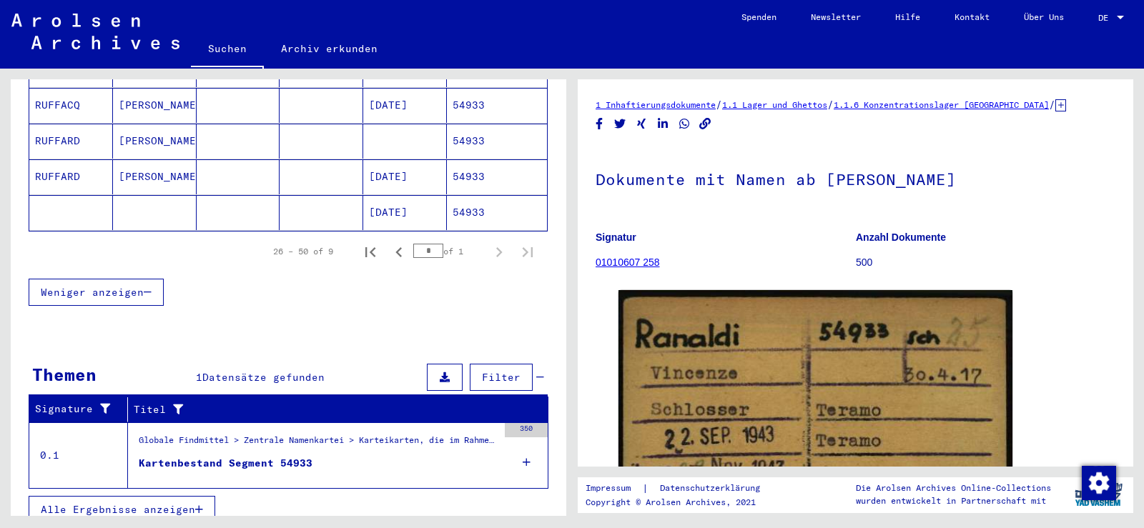
click at [247, 456] on div "Kartenbestand Segment 54933" at bounding box center [226, 463] width 174 height 15
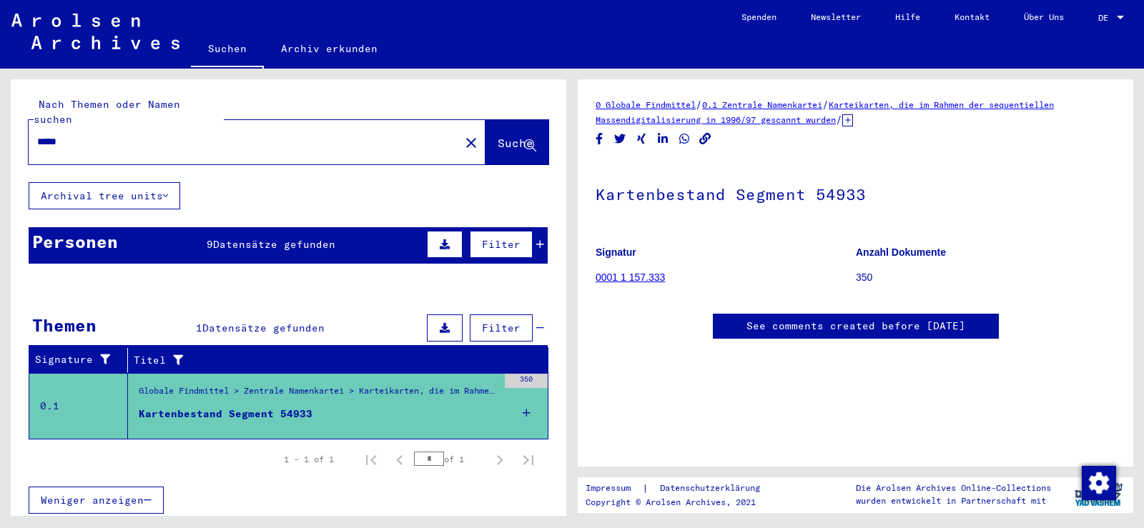
click at [536, 240] on icon at bounding box center [540, 245] width 8 height 10
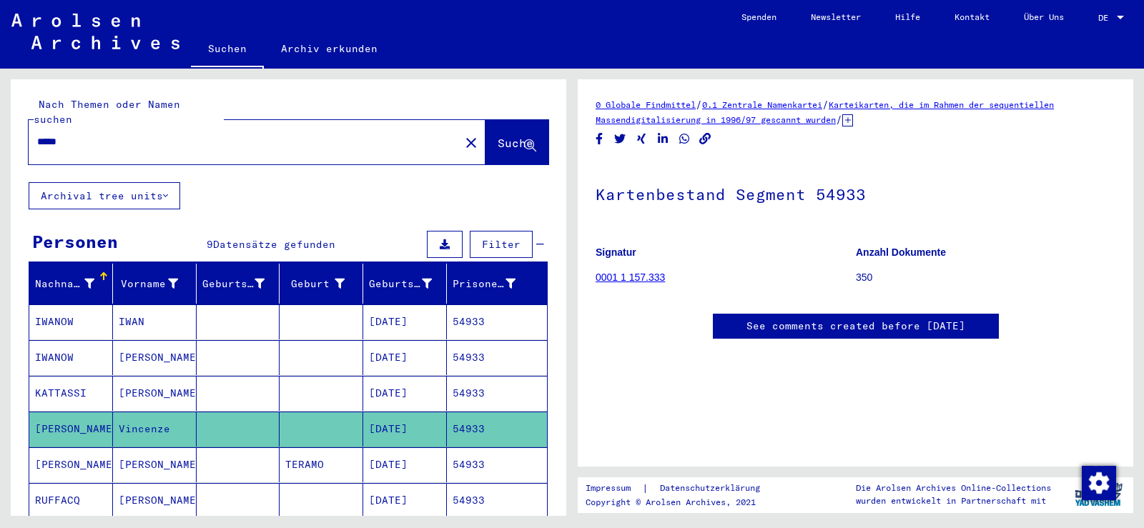
drag, startPoint x: 96, startPoint y: 119, endPoint x: 18, endPoint y: 122, distance: 78.0
click at [18, 122] on div "Nach Themen oder Namen suchen ***** close Suche" at bounding box center [289, 130] width 556 height 103
paste input "text"
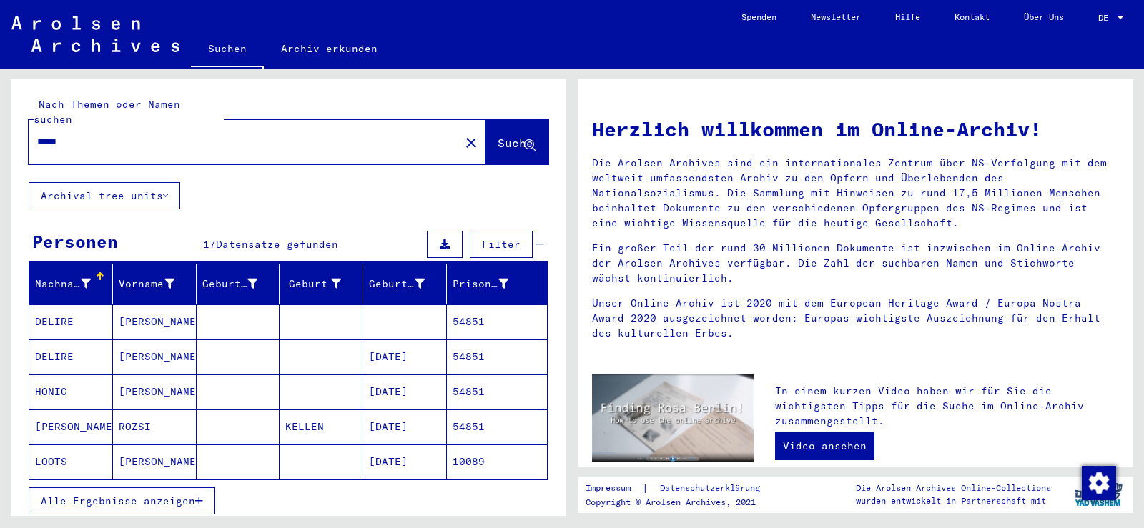
click at [198, 488] on button "Alle Ergebnisse anzeigen" at bounding box center [122, 501] width 187 height 27
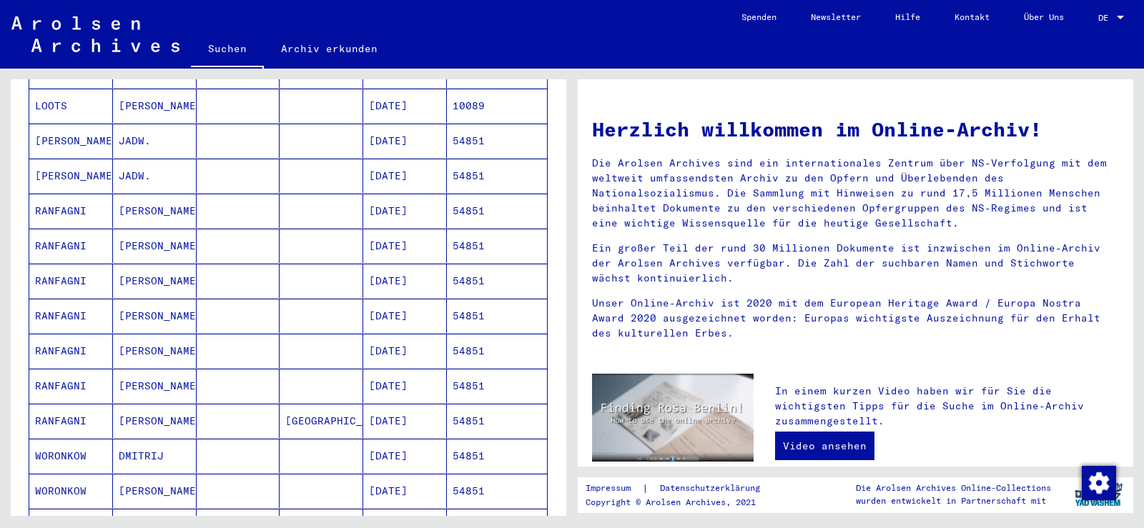
scroll to position [358, 0]
click at [173, 192] on mat-cell "[PERSON_NAME]" at bounding box center [155, 209] width 84 height 34
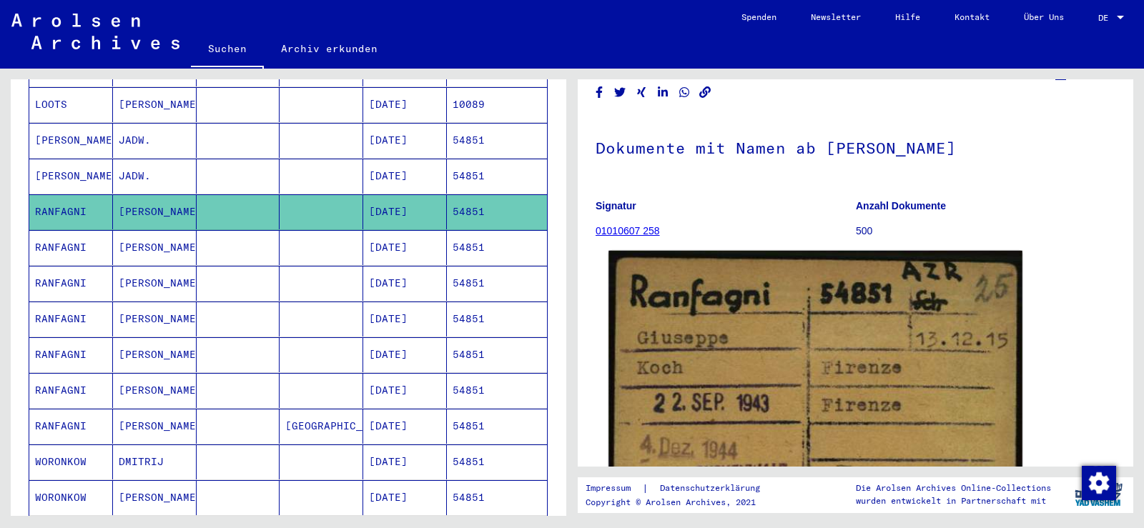
scroll to position [215, 0]
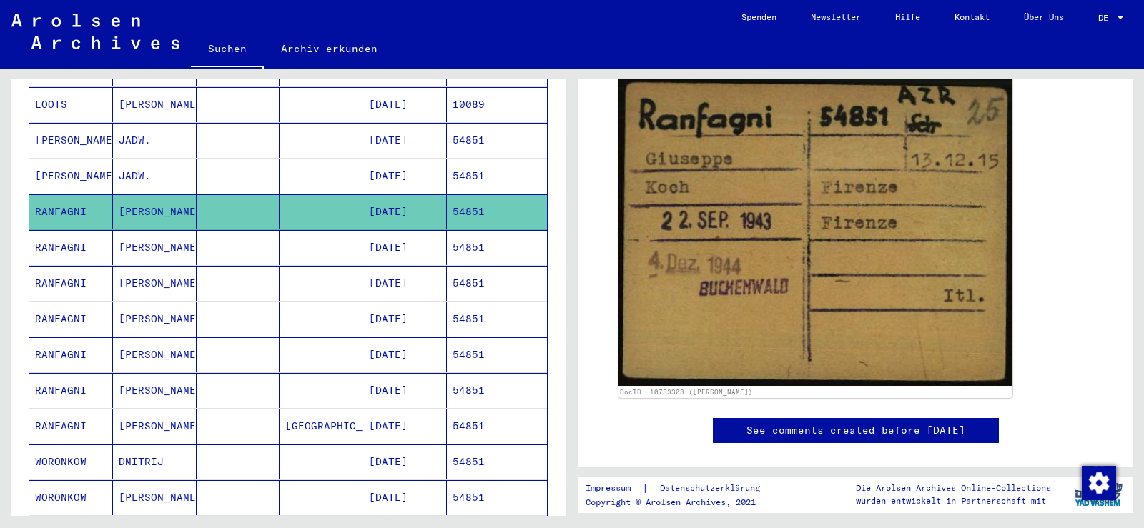
click at [260, 235] on mat-cell at bounding box center [239, 247] width 84 height 35
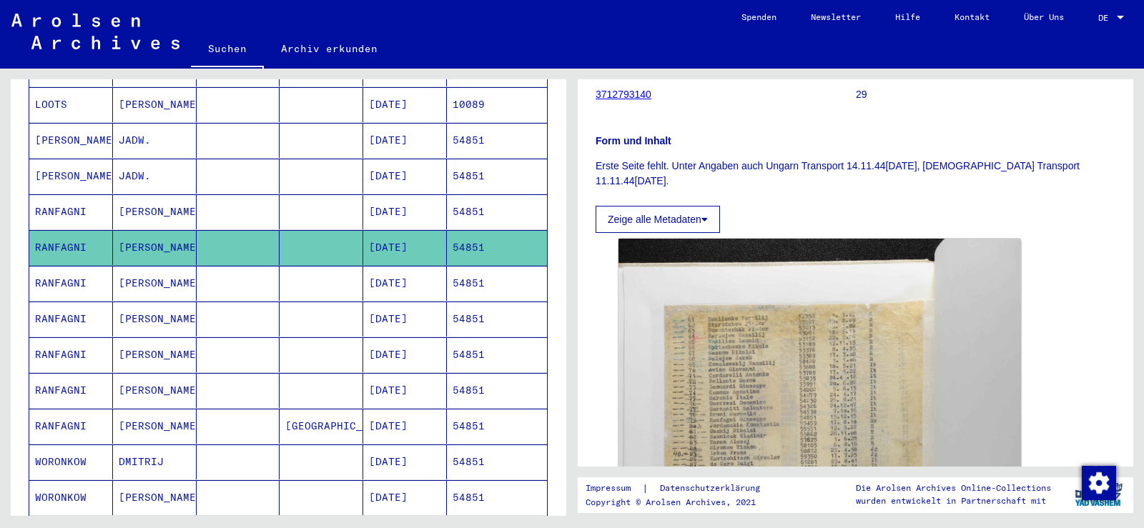
scroll to position [215, 0]
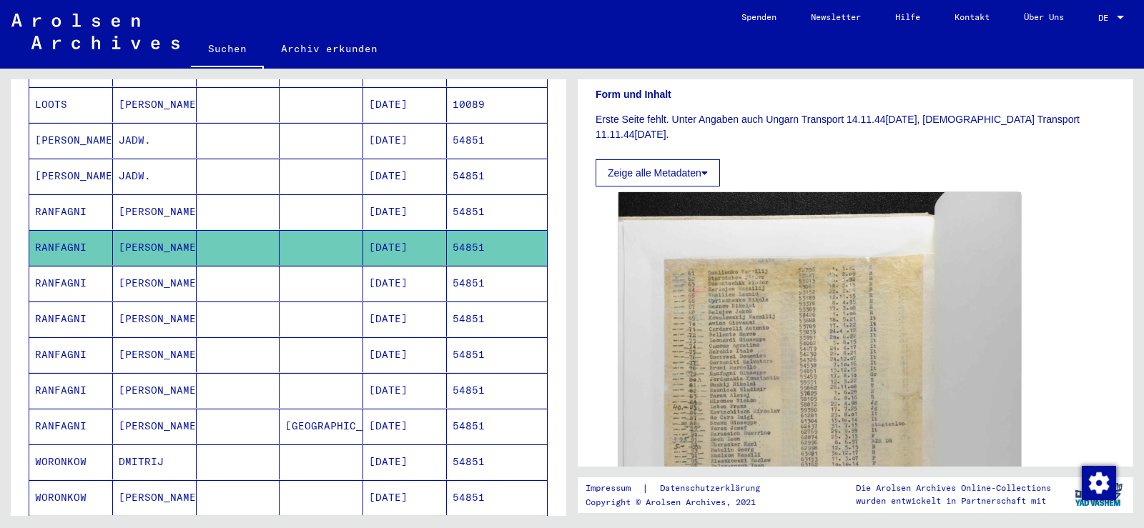
click at [244, 274] on mat-cell at bounding box center [239, 283] width 84 height 35
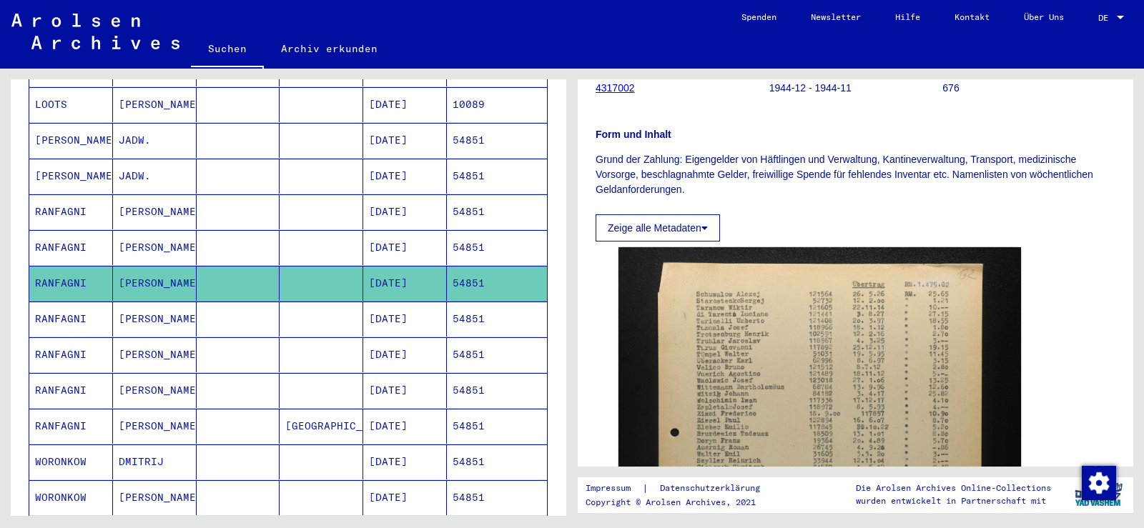
scroll to position [215, 0]
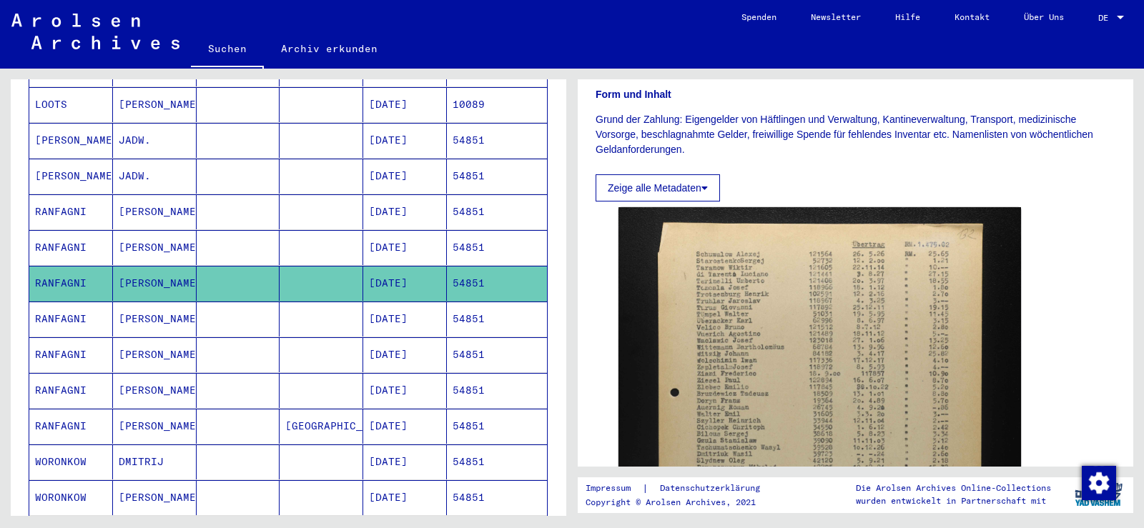
click at [250, 304] on mat-cell at bounding box center [239, 319] width 84 height 35
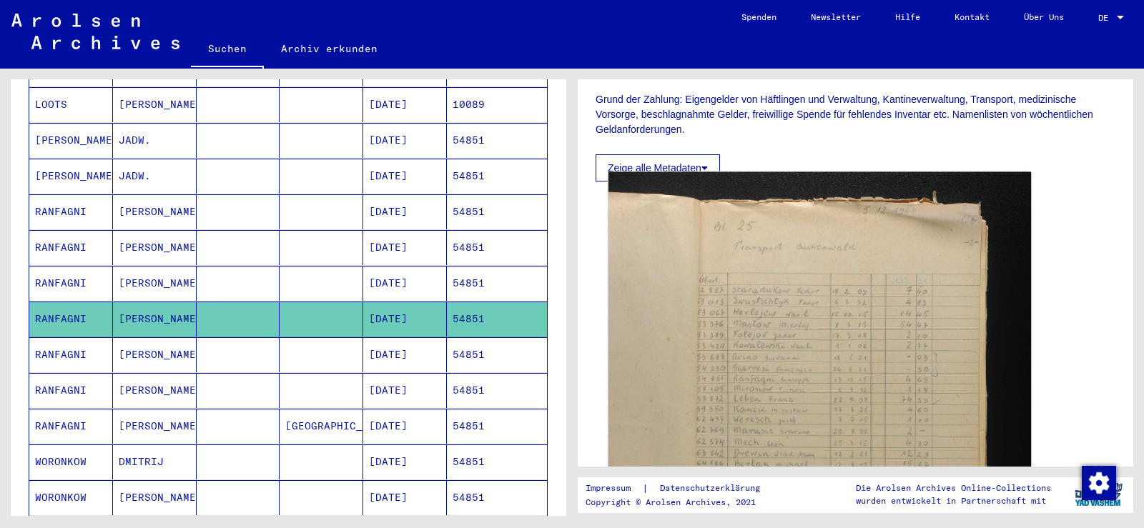
scroll to position [286, 0]
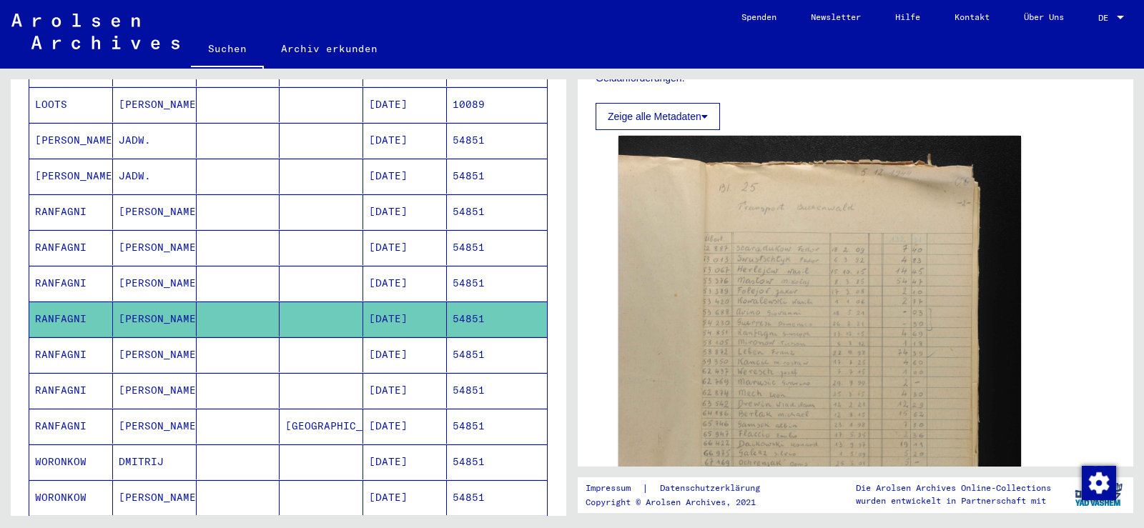
click at [291, 373] on mat-cell at bounding box center [322, 390] width 84 height 35
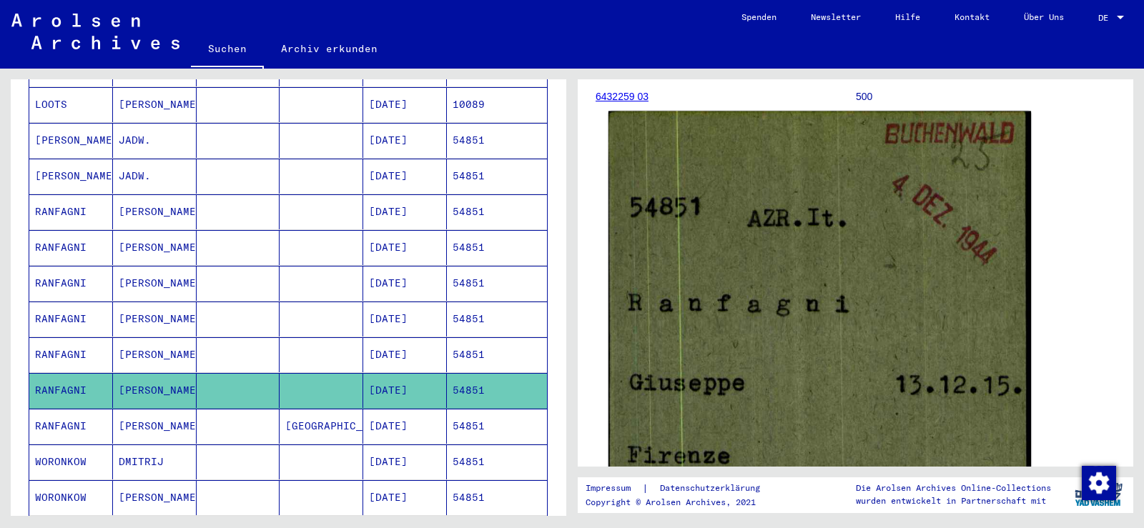
scroll to position [215, 0]
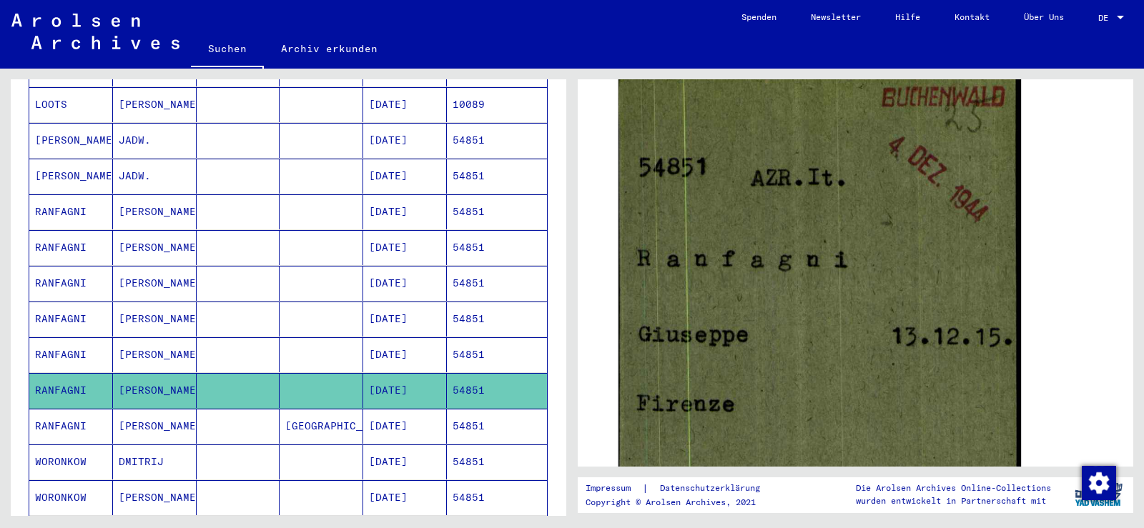
click at [267, 339] on mat-cell at bounding box center [239, 354] width 84 height 35
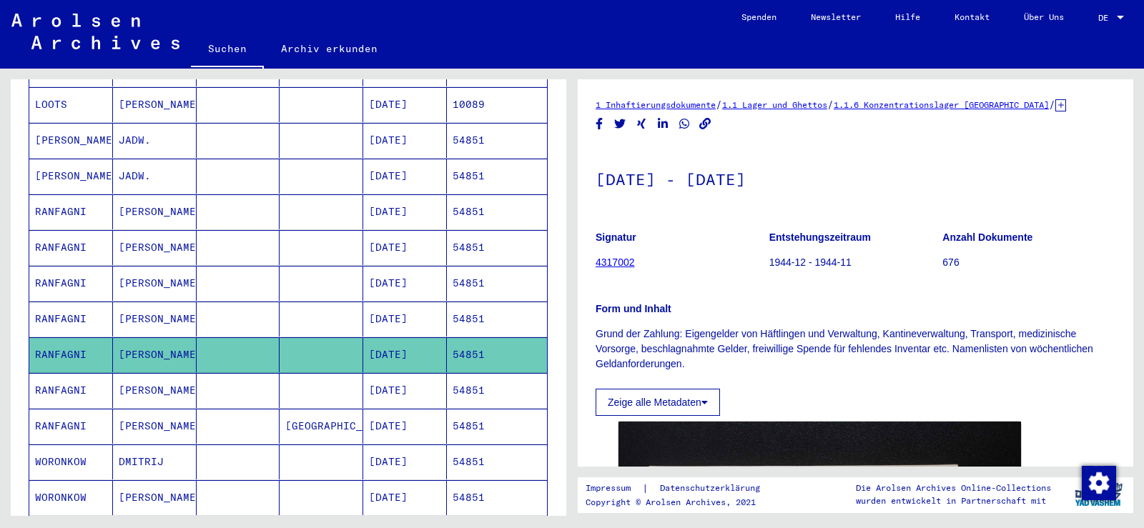
scroll to position [215, 0]
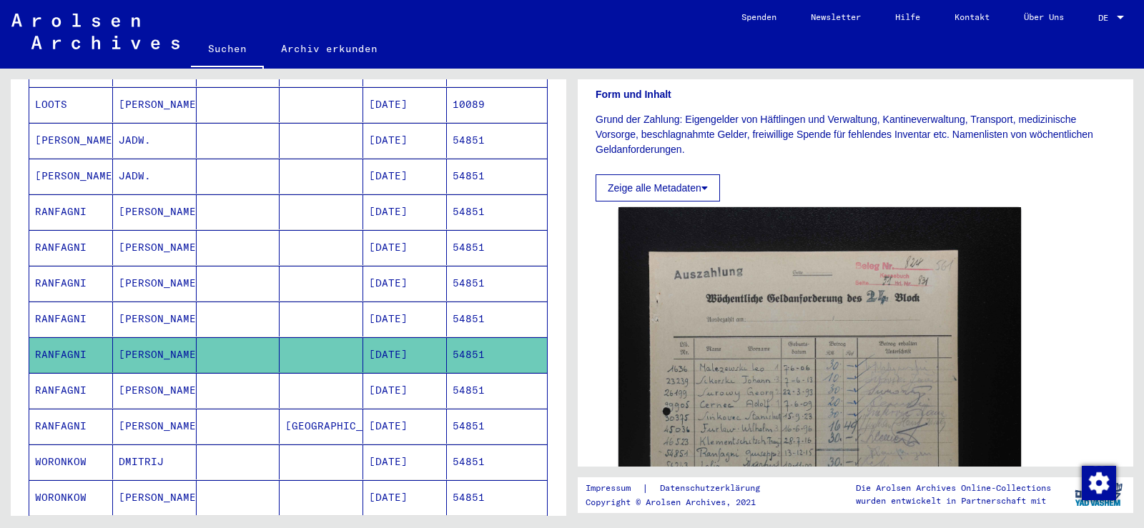
click at [165, 200] on mat-cell "[PERSON_NAME]" at bounding box center [155, 211] width 84 height 35
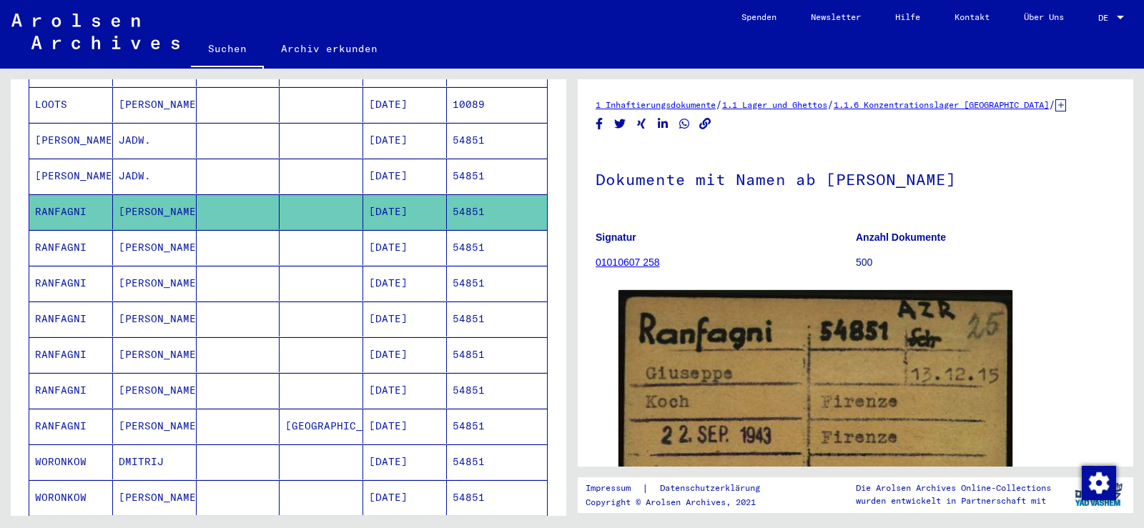
click at [134, 409] on mat-cell "[PERSON_NAME]" at bounding box center [155, 426] width 84 height 35
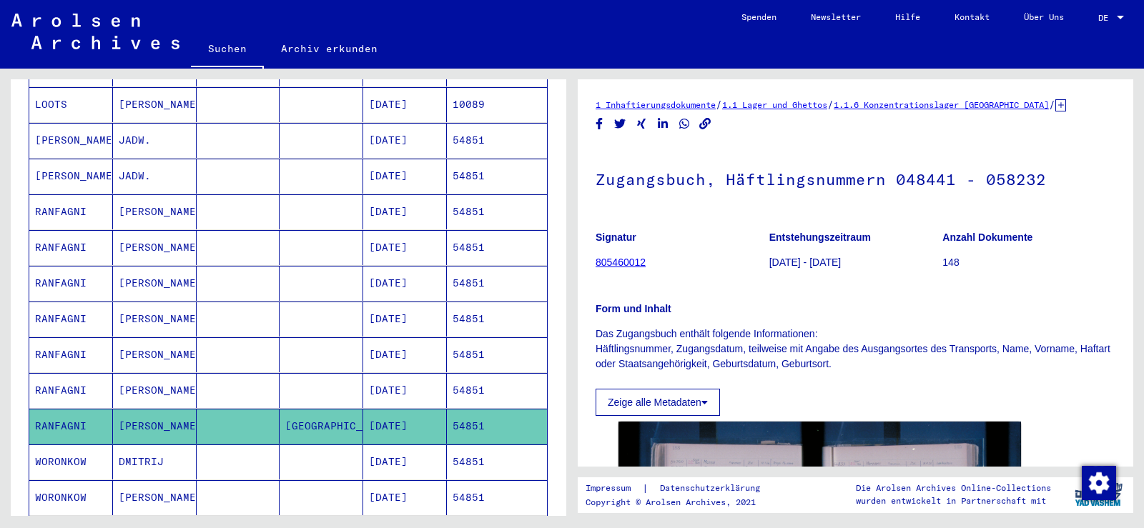
click at [247, 373] on mat-cell at bounding box center [239, 390] width 84 height 35
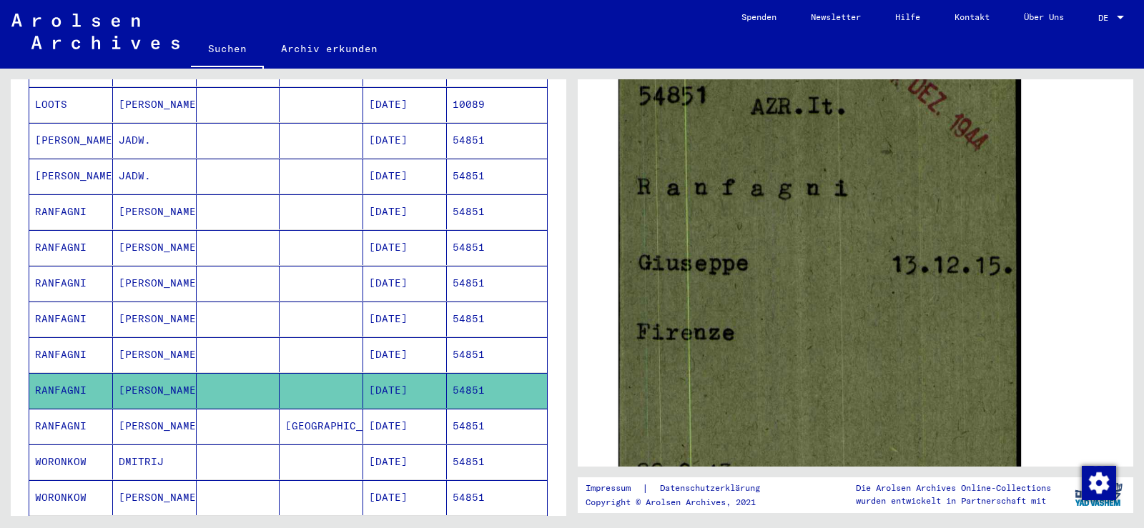
scroll to position [289, 0]
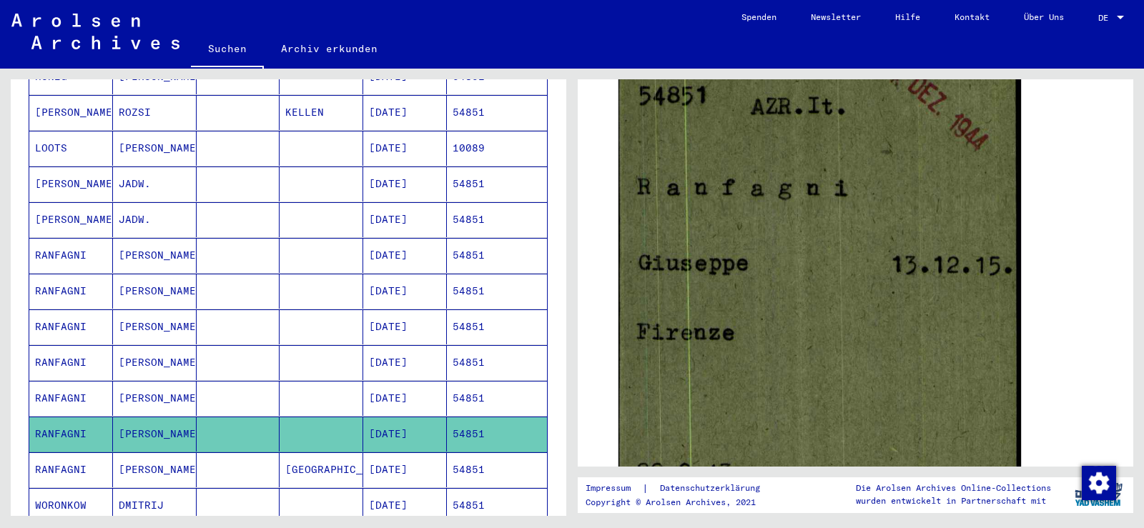
click at [241, 192] on mat-table "Nachname Vorname Geburtsname Geburt‏ Geburtsdatum Prisoner # DELIRE [PERSON_NAM…" at bounding box center [288, 271] width 519 height 649
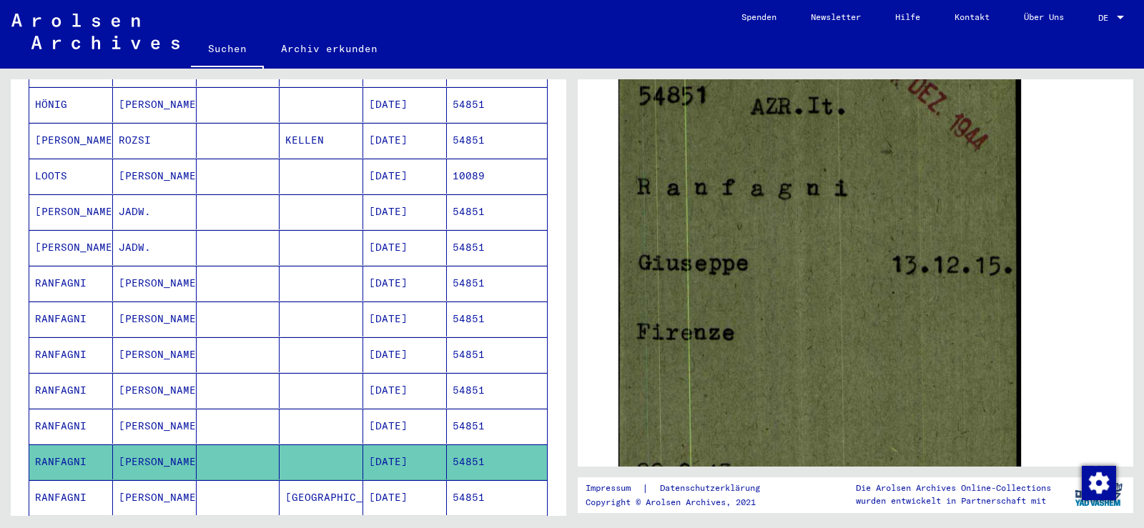
click at [234, 266] on mat-cell at bounding box center [239, 283] width 84 height 35
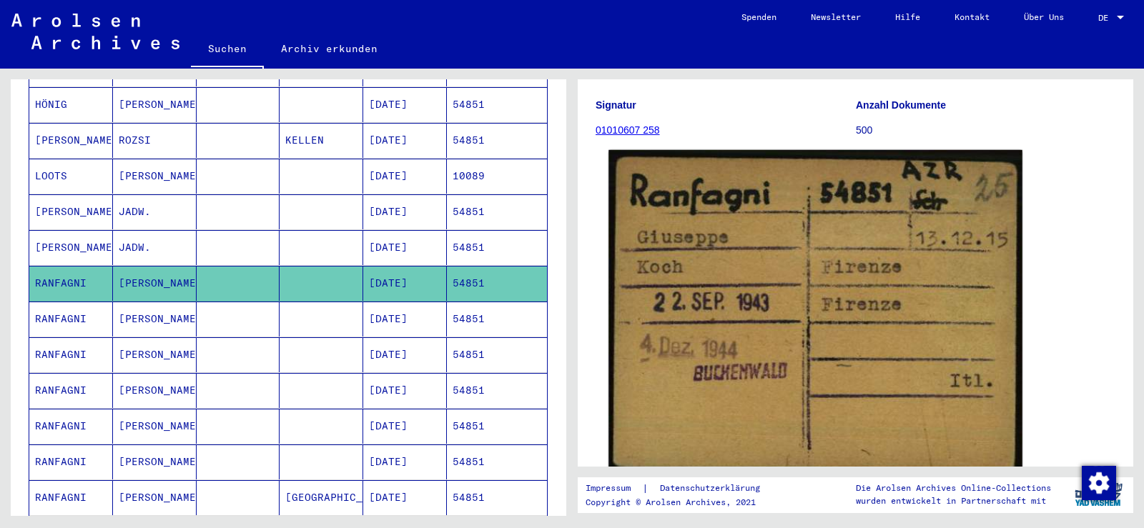
scroll to position [215, 0]
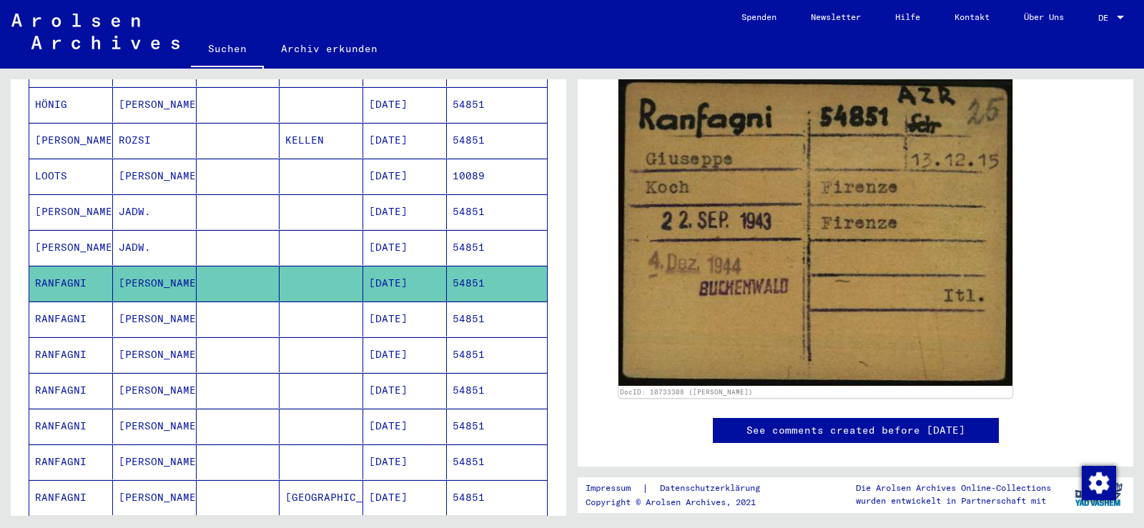
click at [240, 302] on mat-cell at bounding box center [239, 319] width 84 height 35
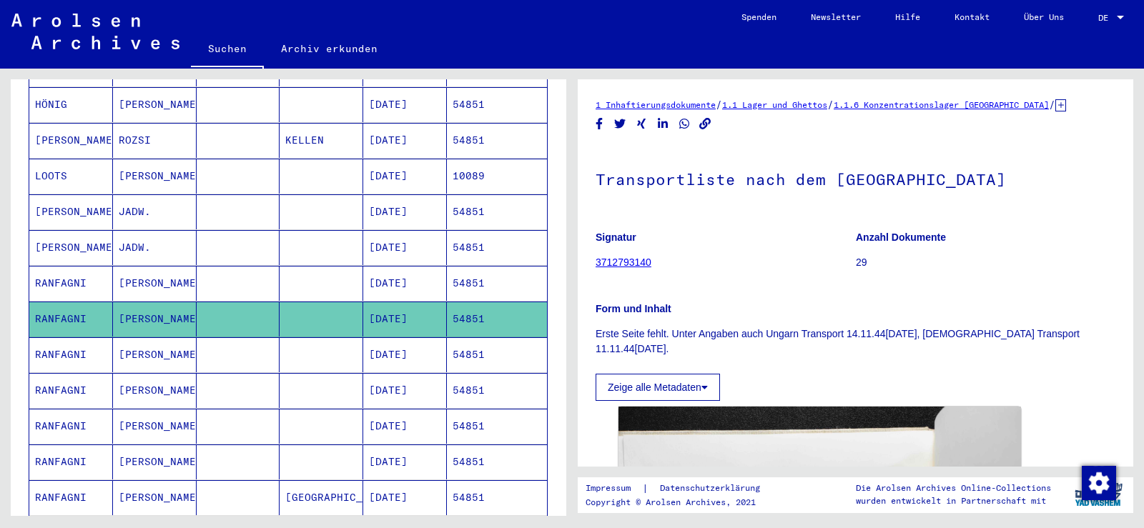
scroll to position [143, 0]
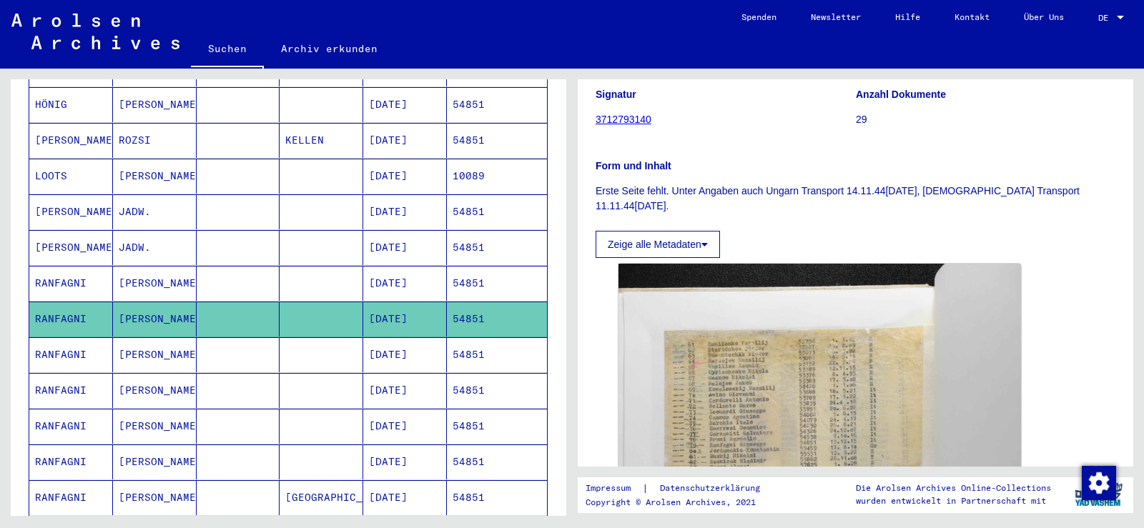
click at [328, 274] on mat-cell at bounding box center [322, 283] width 84 height 35
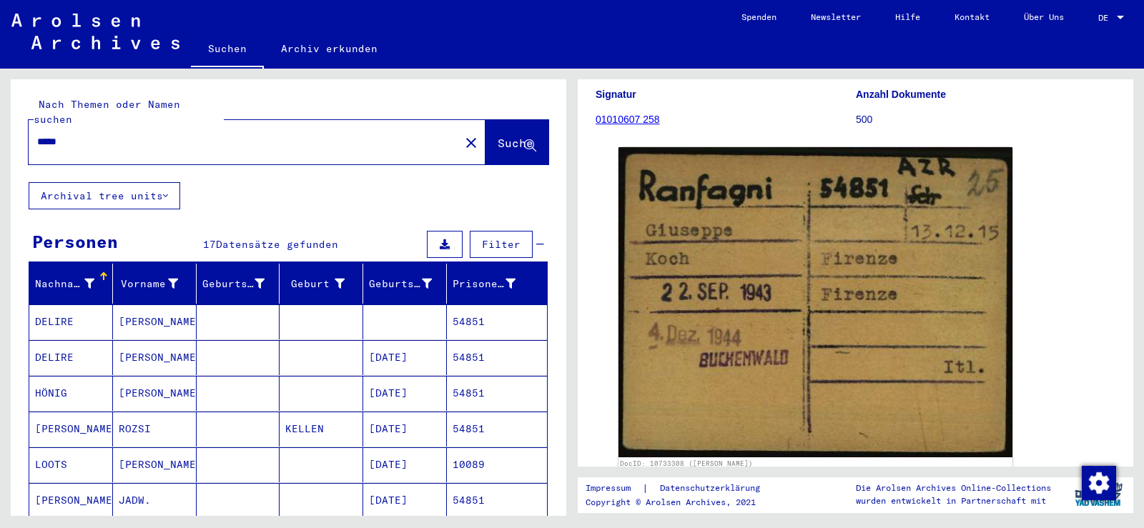
drag, startPoint x: 71, startPoint y: 124, endPoint x: 8, endPoint y: 124, distance: 62.9
click at [8, 124] on div "Nach Themen oder Namen suchen ***** close Suche Archival tree units Personen 17…" at bounding box center [286, 293] width 572 height 448
paste input "text"
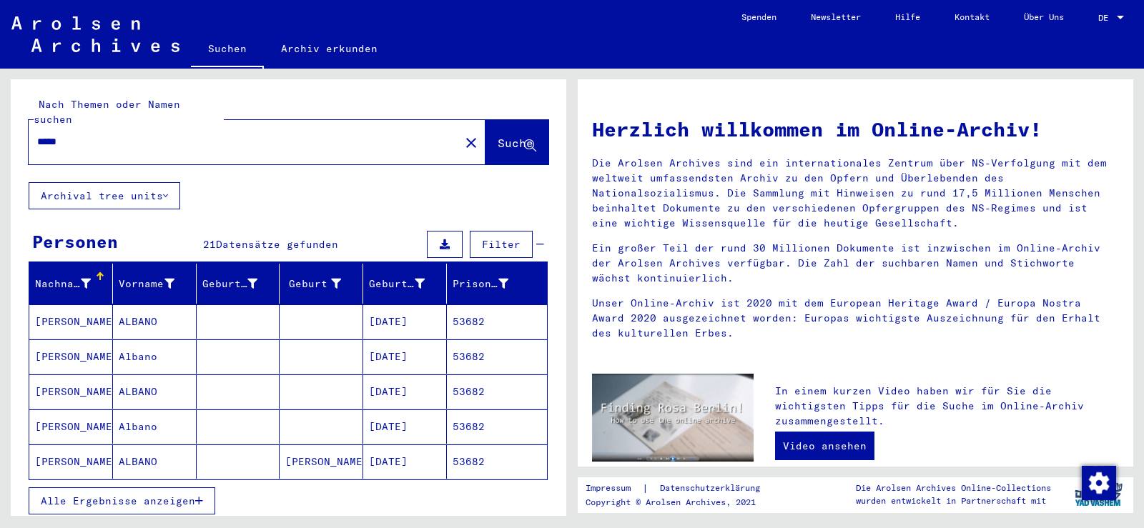
drag, startPoint x: 131, startPoint y: 484, endPoint x: 127, endPoint y: 454, distance: 30.2
click at [131, 495] on span "Alle Ergebnisse anzeigen" at bounding box center [118, 501] width 154 height 13
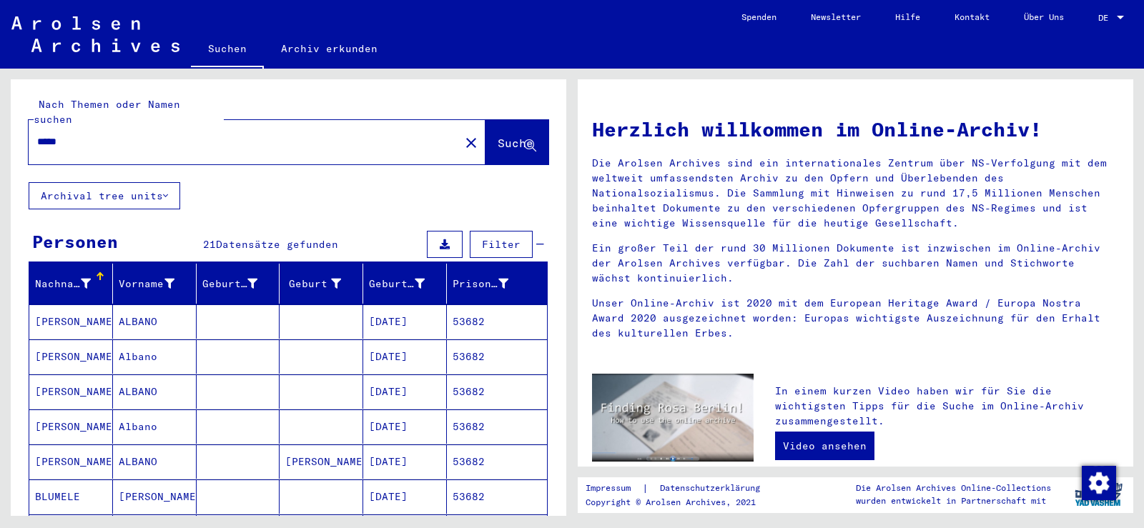
click at [156, 305] on mat-cell "ALBANO" at bounding box center [155, 322] width 84 height 34
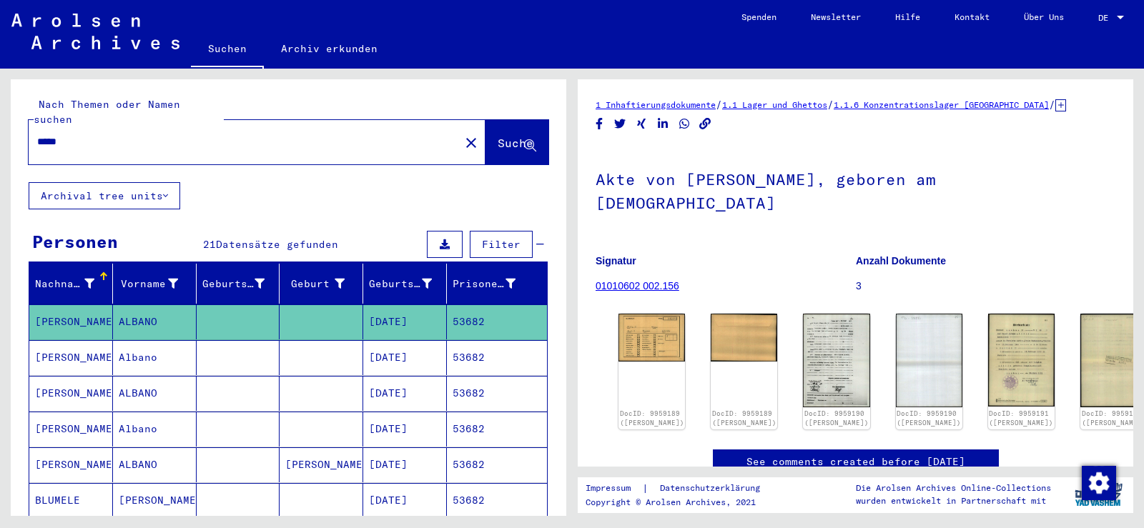
click at [303, 347] on mat-cell at bounding box center [322, 357] width 84 height 35
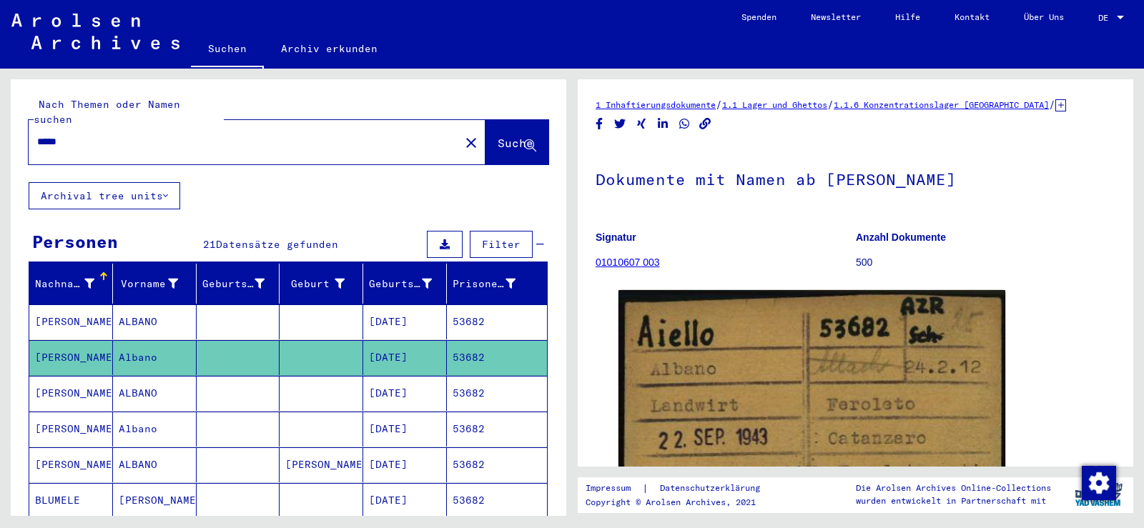
scroll to position [143, 0]
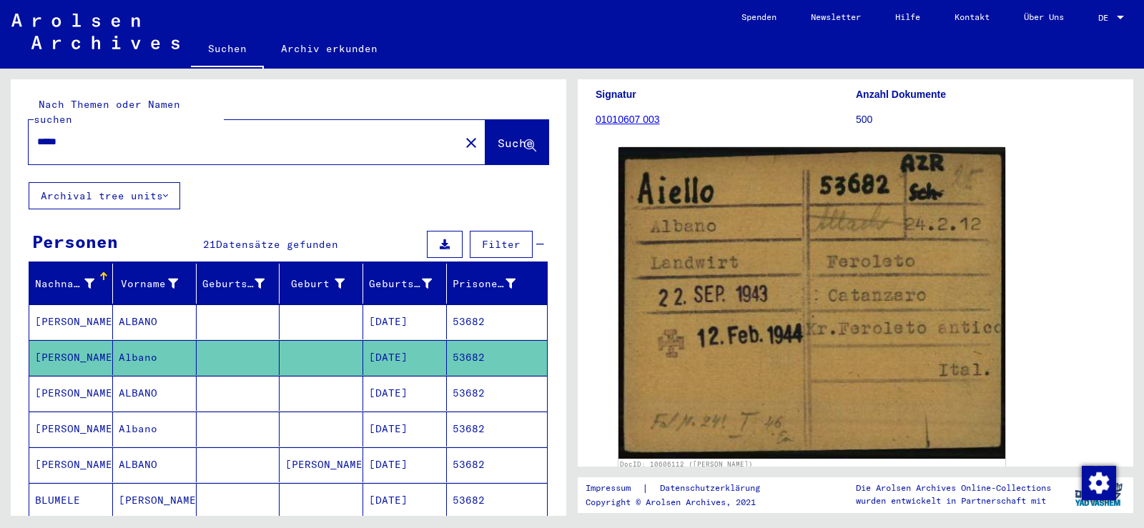
click at [206, 378] on mat-cell at bounding box center [239, 393] width 84 height 35
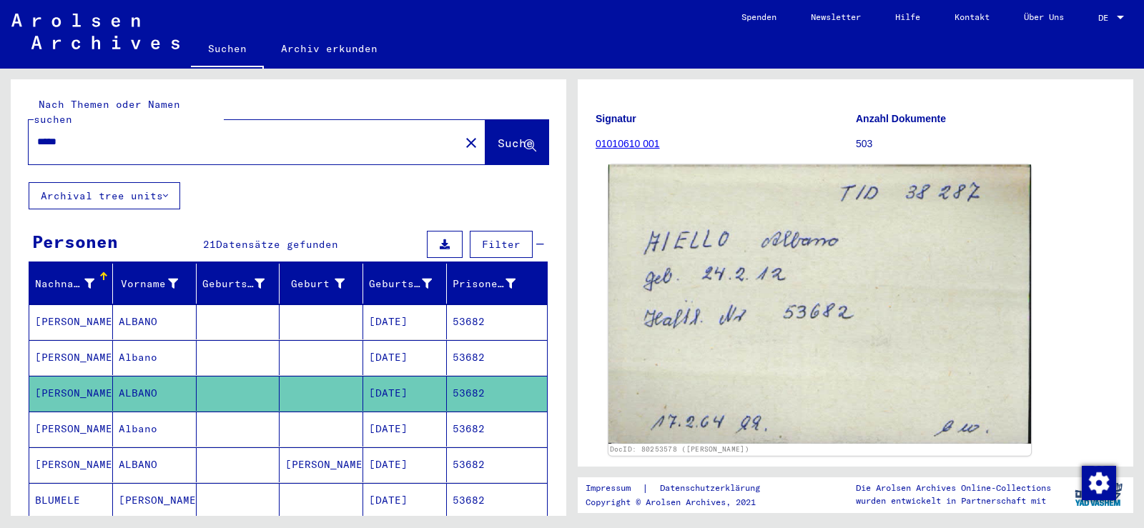
scroll to position [143, 0]
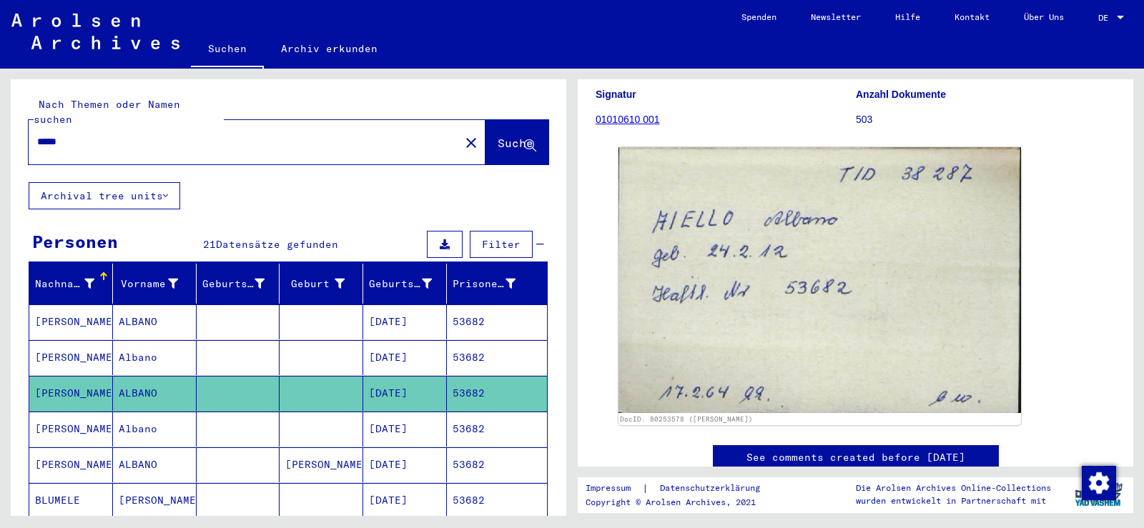
click at [289, 418] on mat-cell at bounding box center [322, 429] width 84 height 35
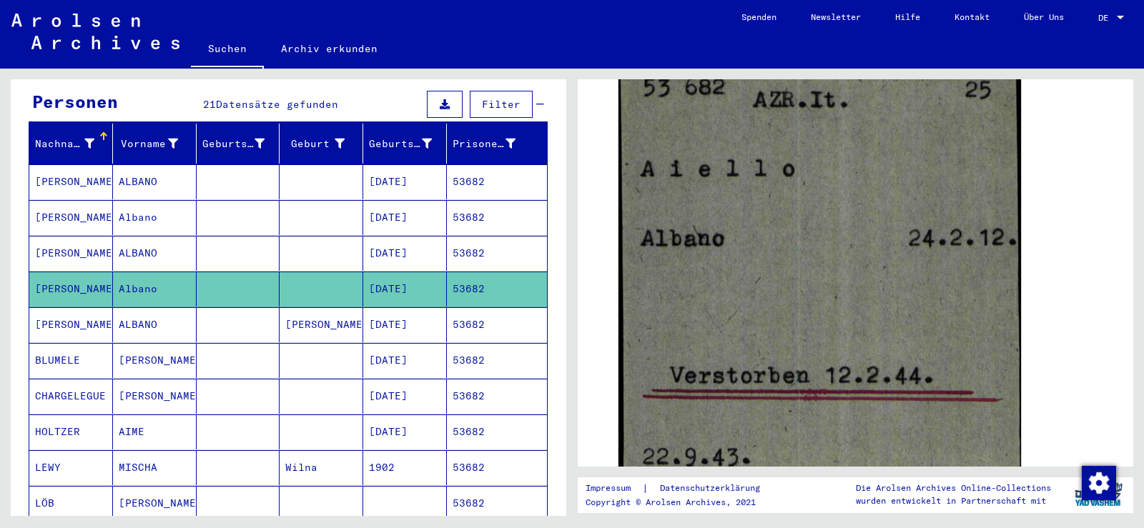
scroll to position [143, 0]
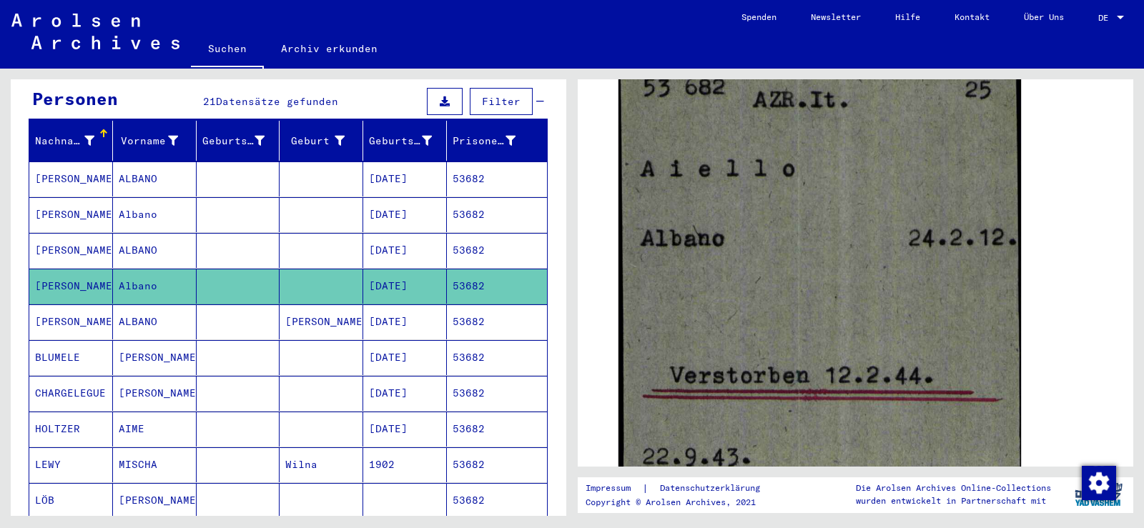
click at [205, 309] on mat-cell at bounding box center [239, 322] width 84 height 35
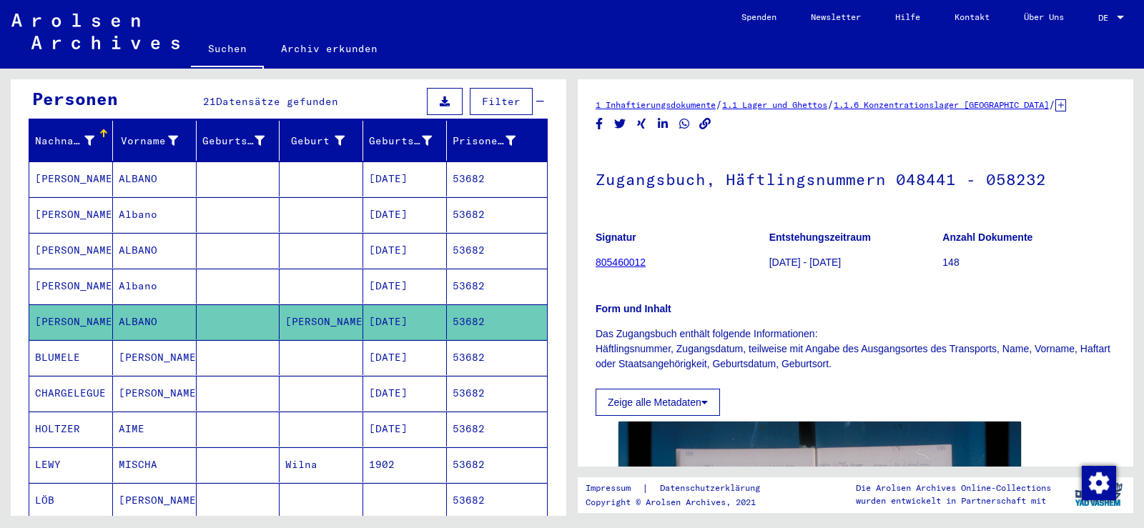
click at [260, 162] on mat-cell at bounding box center [239, 179] width 84 height 35
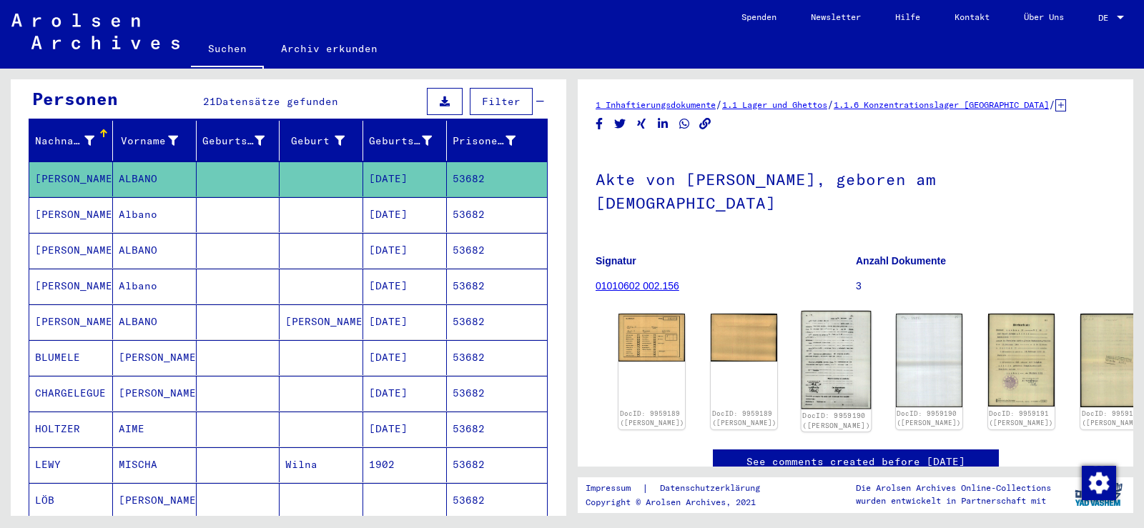
click at [809, 322] on img at bounding box center [837, 360] width 70 height 98
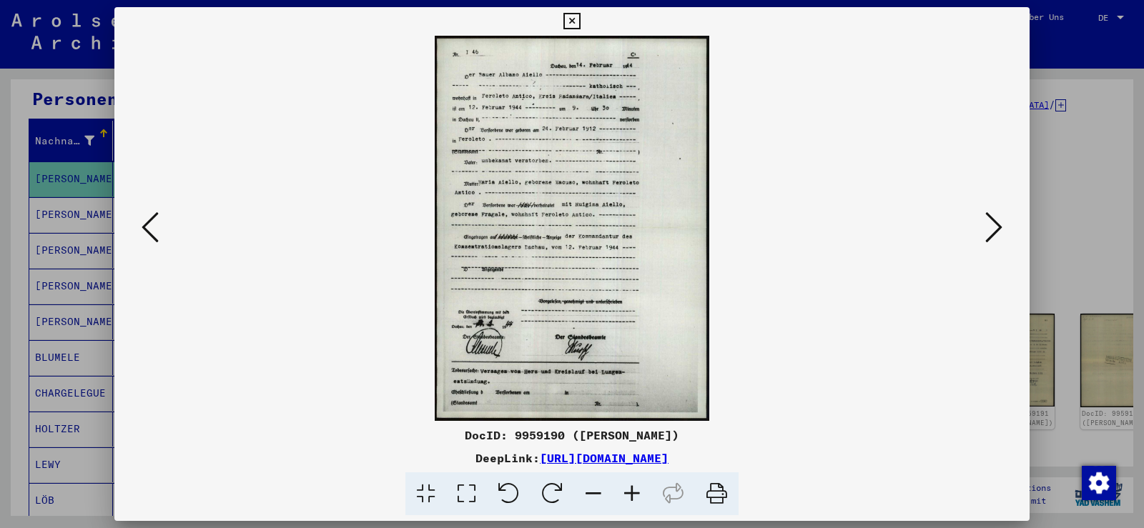
click at [626, 488] on icon at bounding box center [632, 495] width 39 height 44
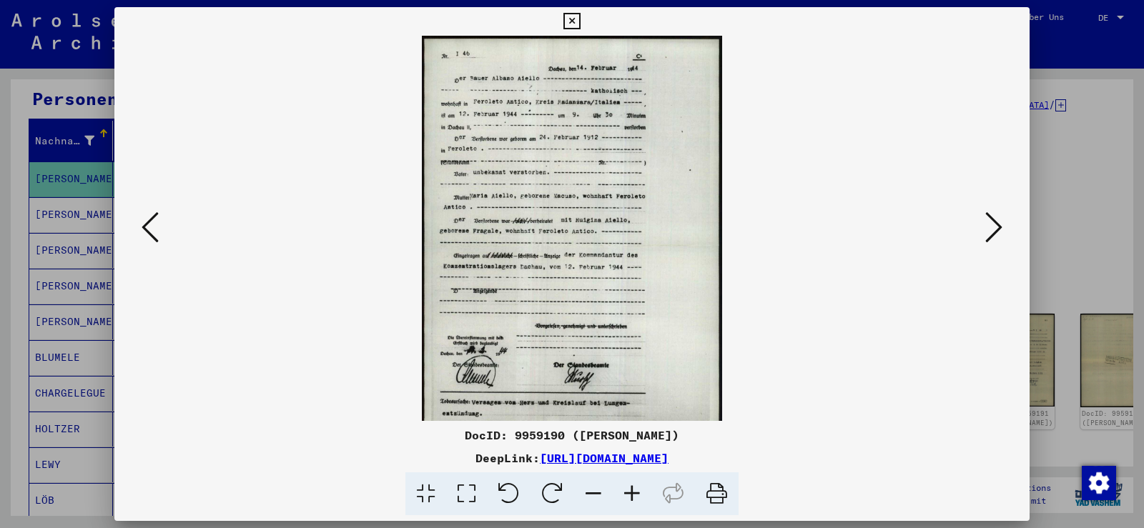
click at [626, 488] on icon at bounding box center [632, 495] width 39 height 44
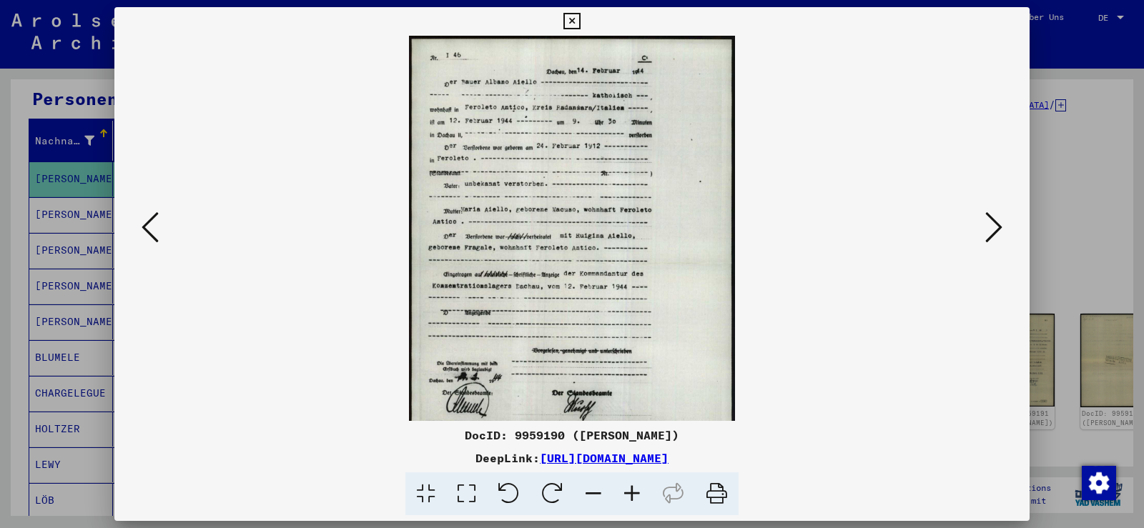
click at [626, 488] on icon at bounding box center [632, 495] width 39 height 44
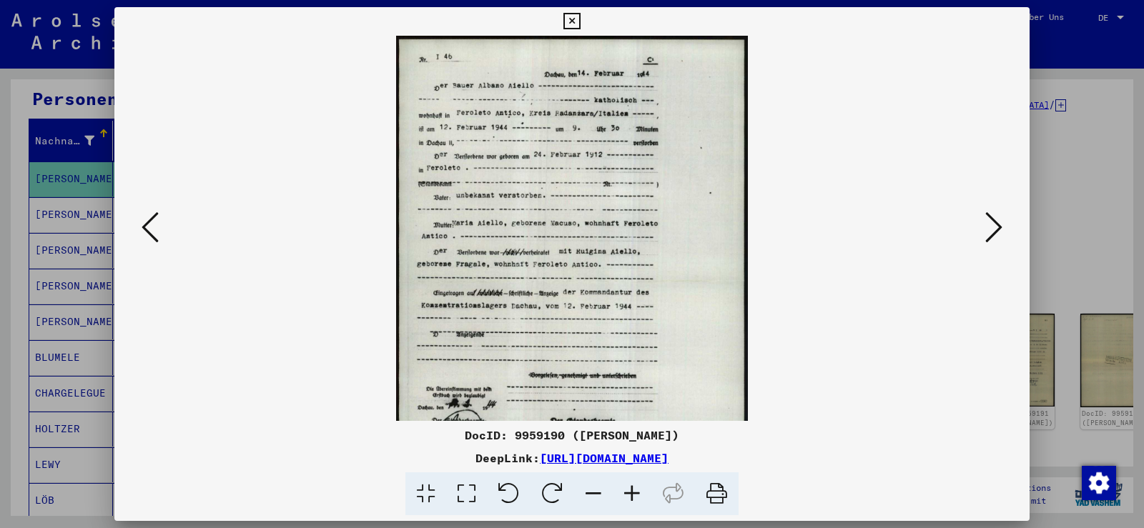
click at [626, 488] on icon at bounding box center [632, 495] width 39 height 44
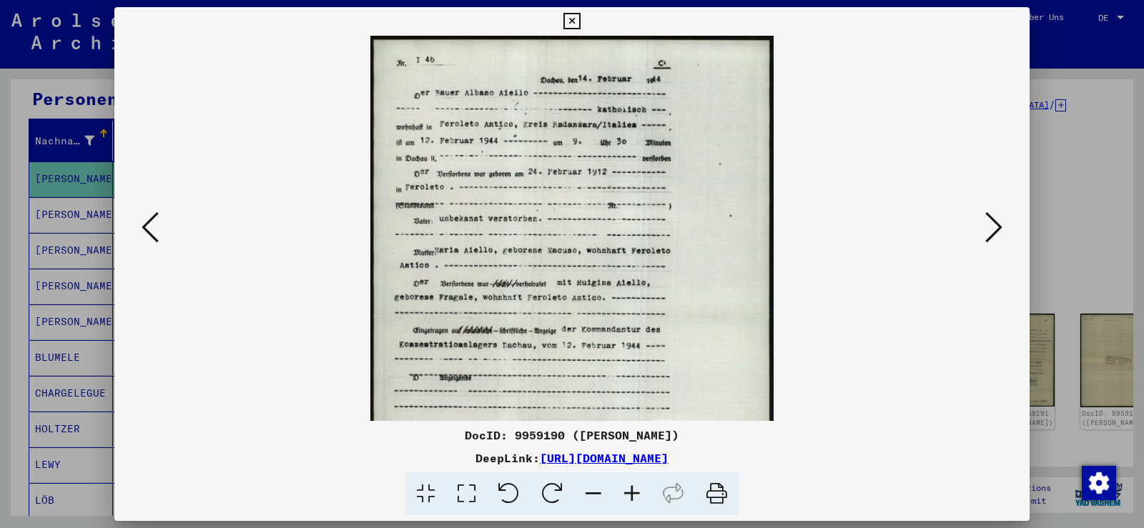
click at [626, 487] on icon at bounding box center [632, 495] width 39 height 44
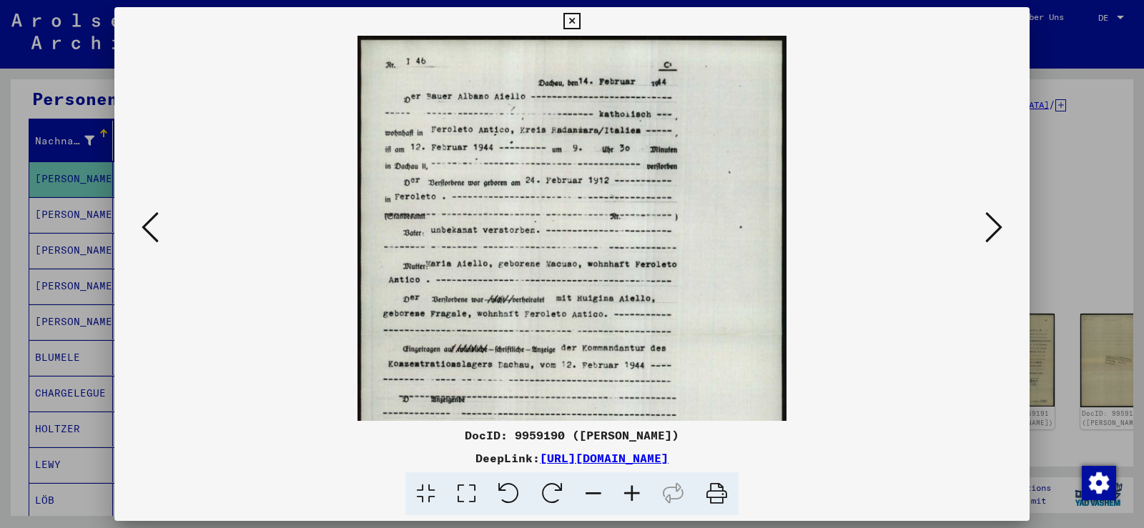
click at [626, 486] on icon at bounding box center [632, 495] width 39 height 44
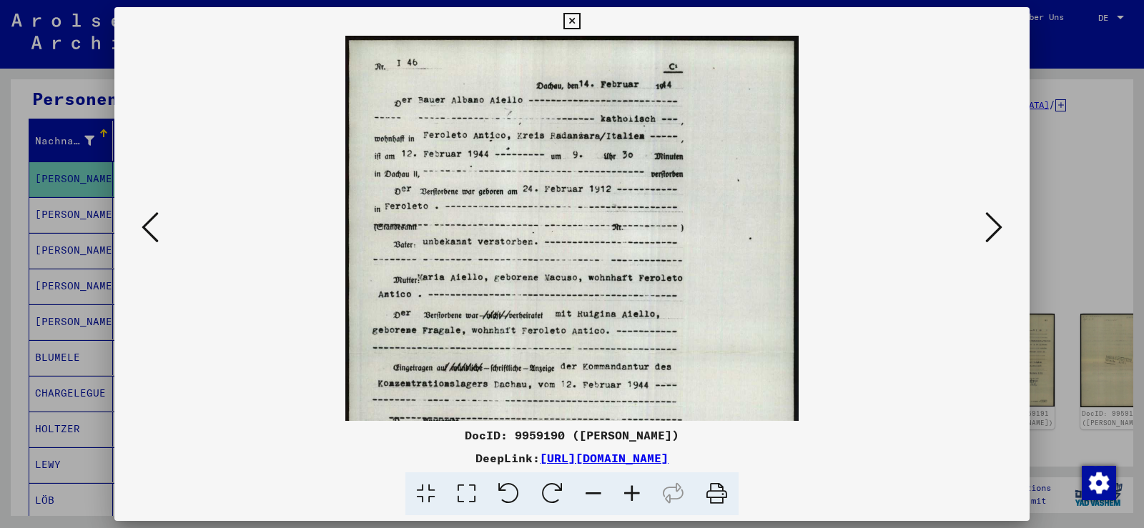
click at [626, 485] on icon at bounding box center [632, 495] width 39 height 44
click at [625, 484] on icon at bounding box center [632, 495] width 39 height 44
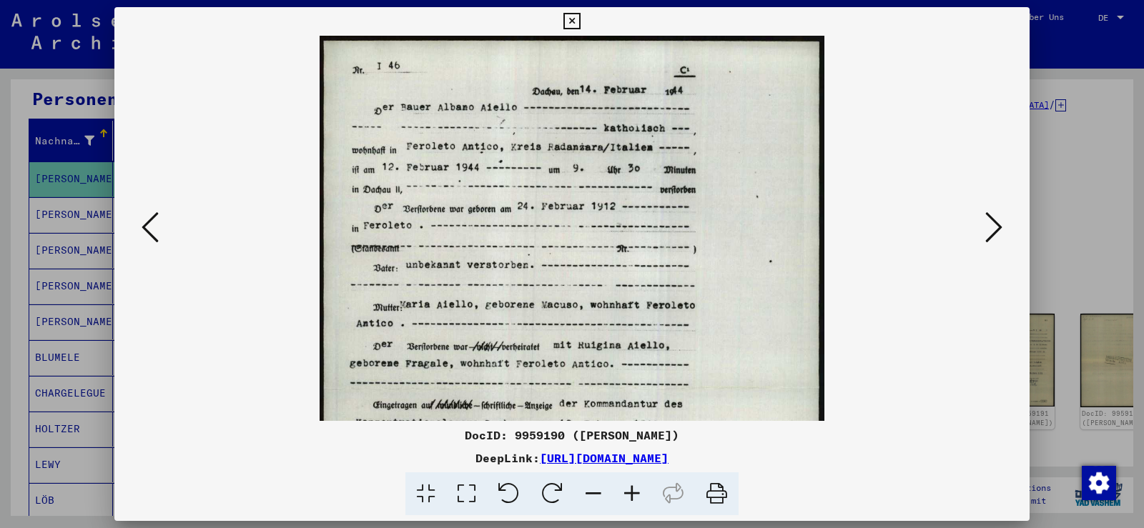
click at [625, 484] on icon at bounding box center [632, 495] width 39 height 44
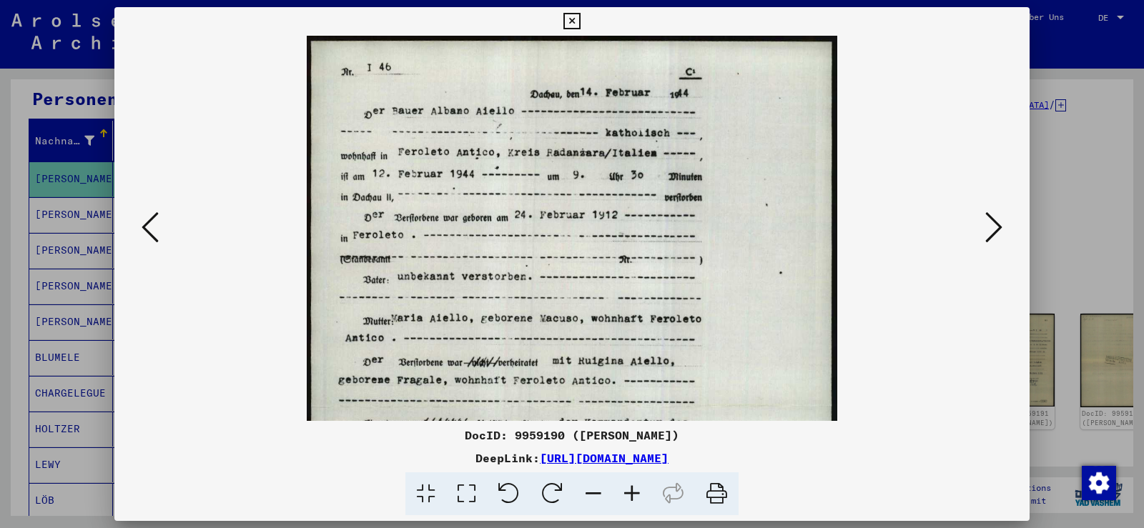
click at [625, 483] on icon at bounding box center [632, 495] width 39 height 44
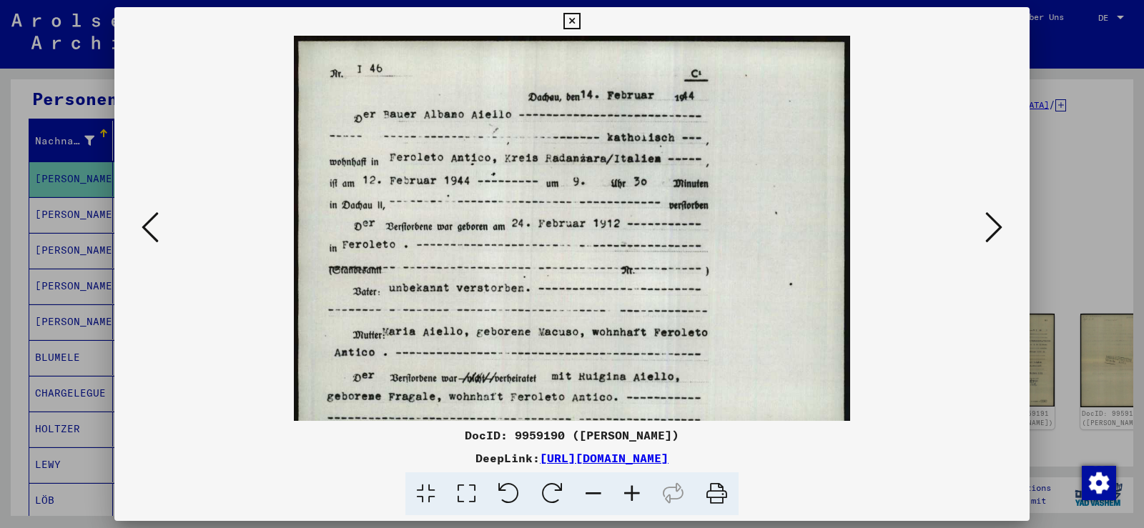
click at [625, 483] on icon at bounding box center [632, 495] width 39 height 44
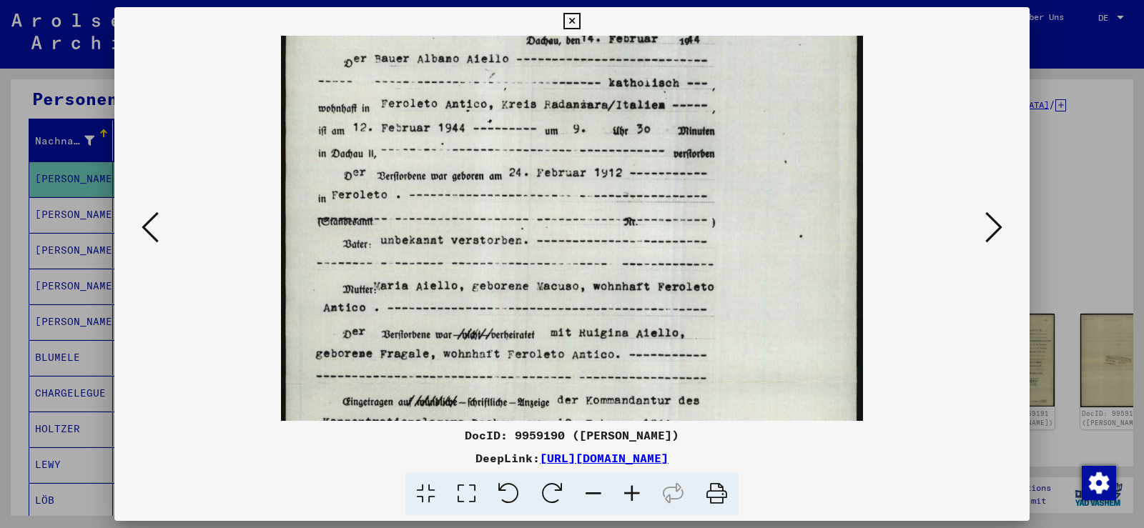
scroll to position [98, 0]
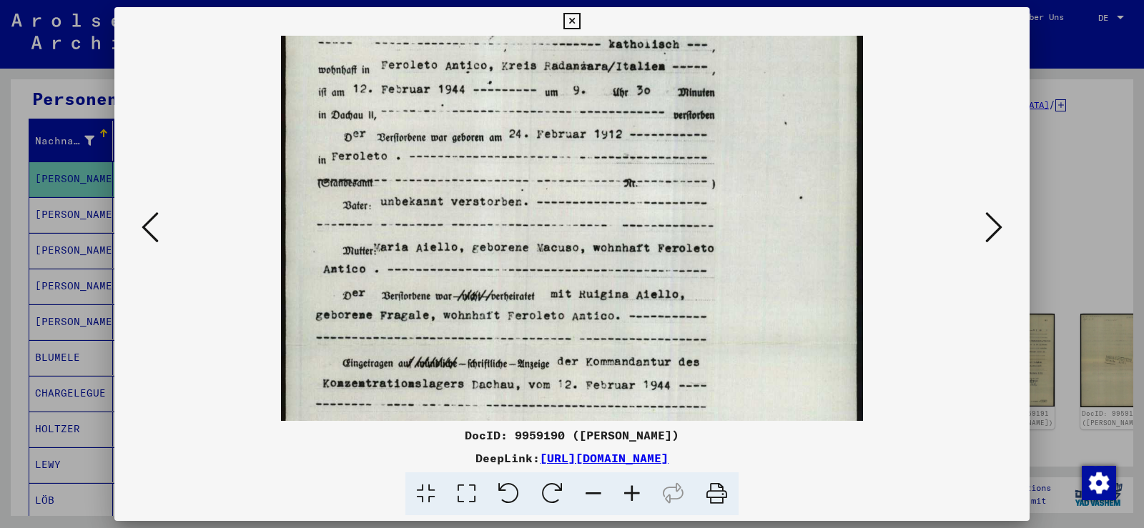
drag, startPoint x: 661, startPoint y: 255, endPoint x: 674, endPoint y: 194, distance: 62.1
click at [674, 194] on img at bounding box center [571, 345] width 581 height 814
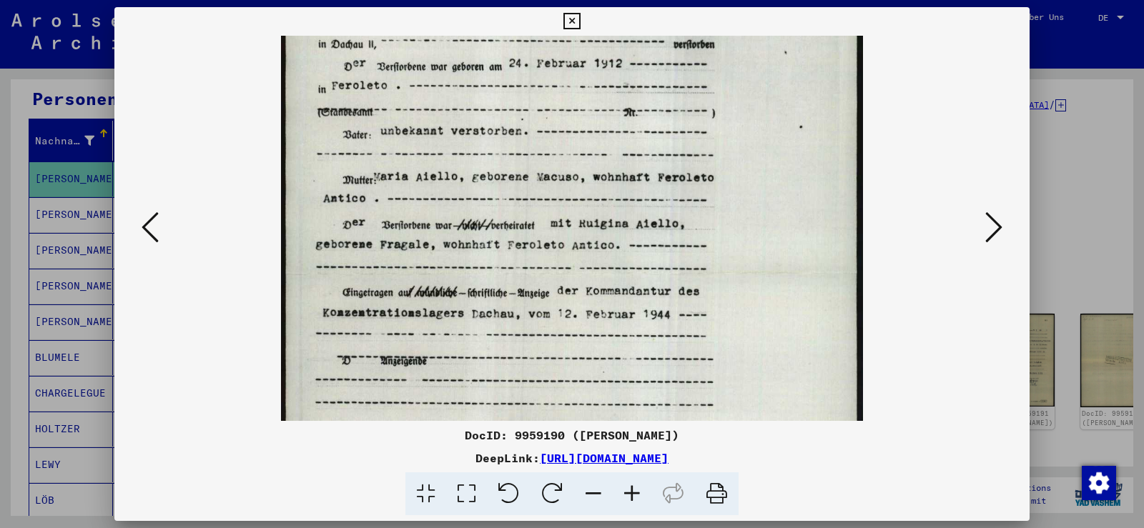
drag, startPoint x: 726, startPoint y: 300, endPoint x: 737, endPoint y: 228, distance: 72.3
click at [737, 228] on img at bounding box center [571, 274] width 581 height 814
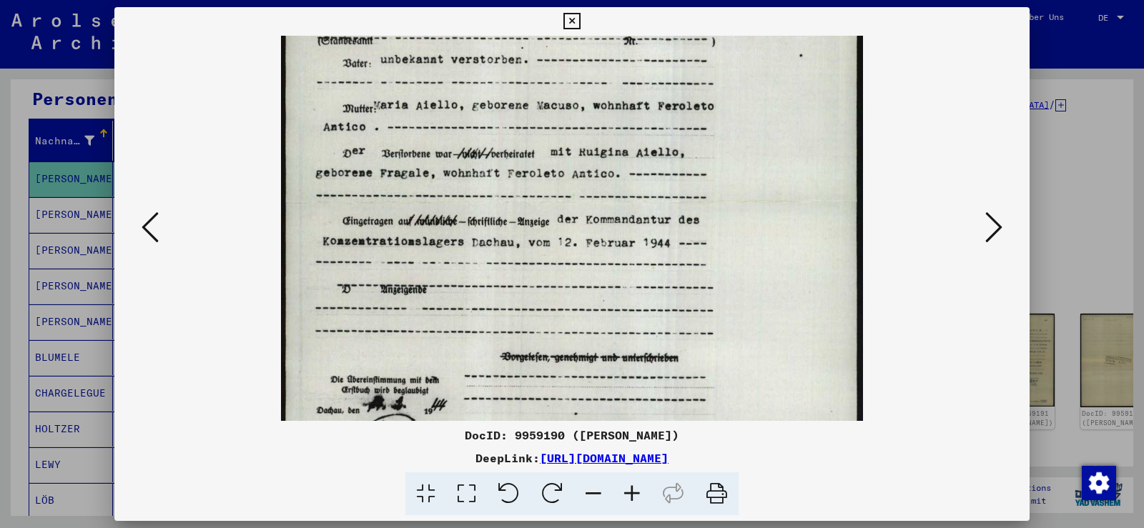
drag, startPoint x: 746, startPoint y: 260, endPoint x: 748, endPoint y: 177, distance: 83.7
click at [748, 177] on img at bounding box center [571, 203] width 581 height 814
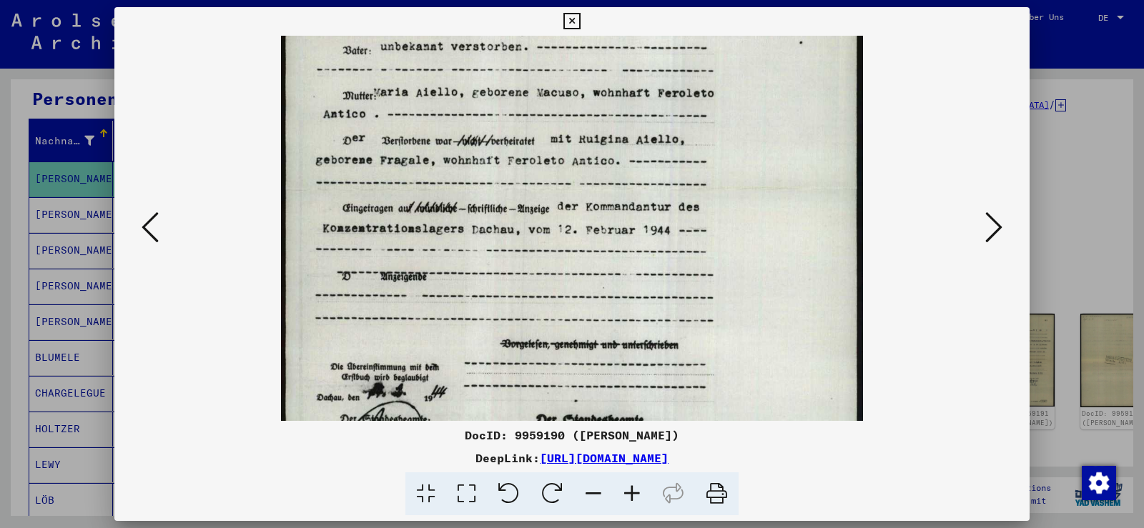
click at [997, 230] on icon at bounding box center [993, 227] width 17 height 34
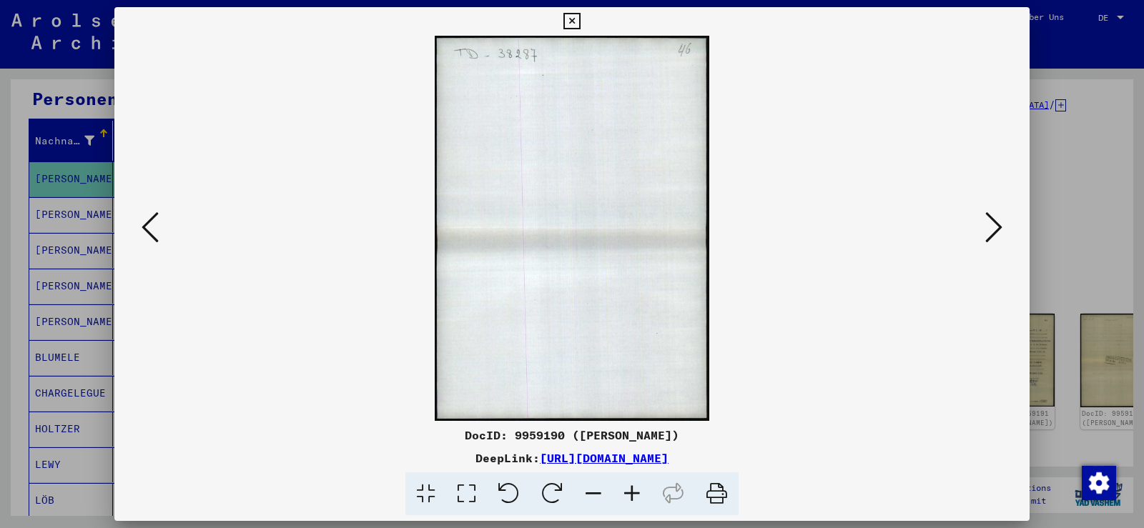
scroll to position [0, 0]
click at [997, 230] on icon at bounding box center [993, 227] width 17 height 34
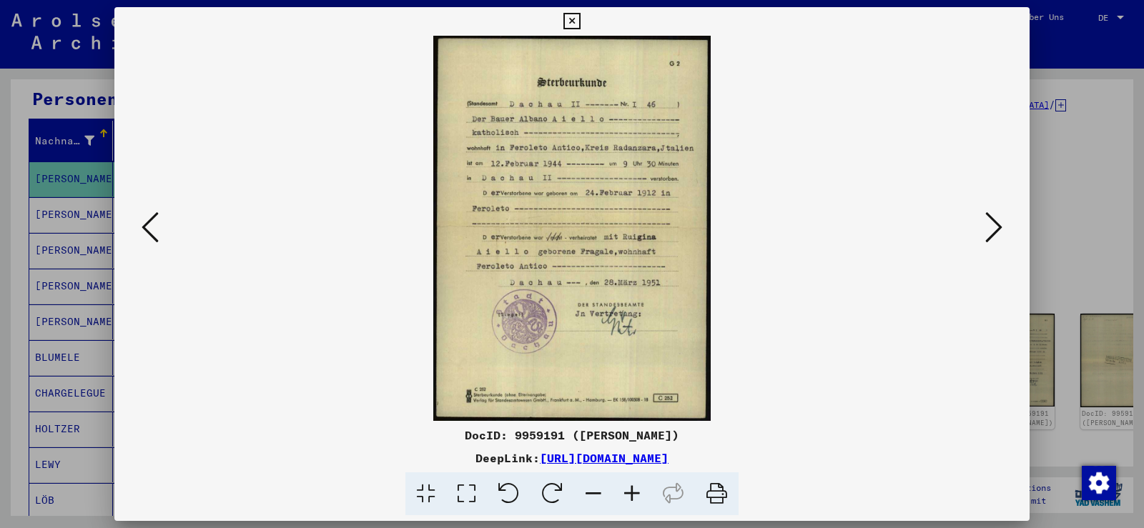
click at [576, 25] on icon at bounding box center [571, 21] width 16 height 17
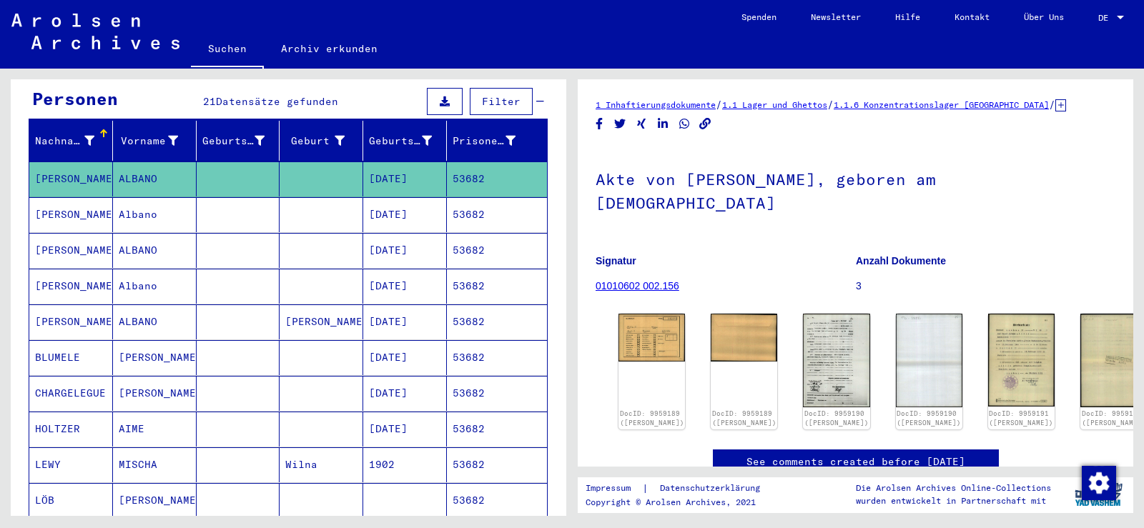
click at [282, 197] on mat-cell at bounding box center [322, 214] width 84 height 35
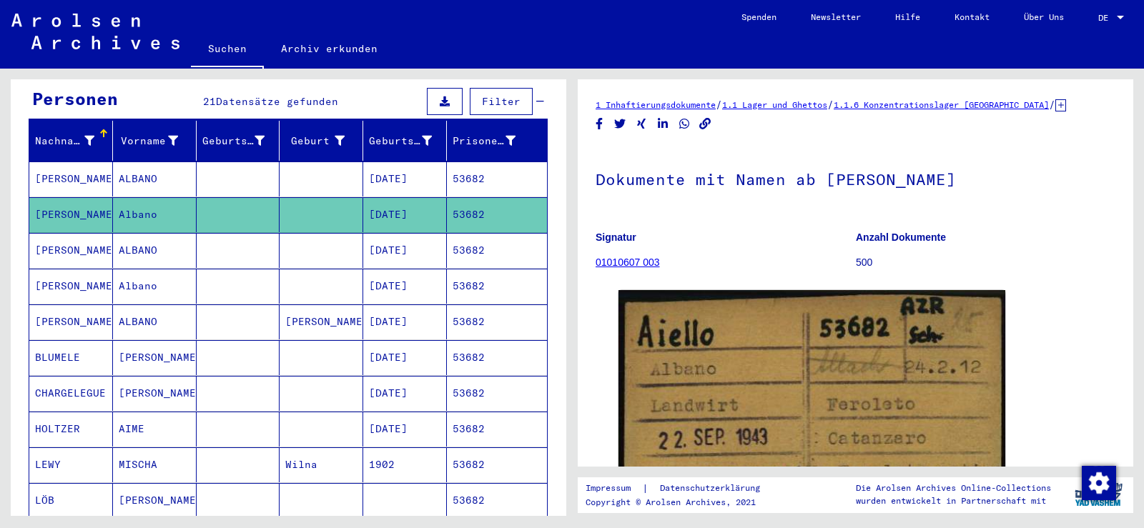
click at [242, 240] on mat-cell at bounding box center [239, 250] width 84 height 35
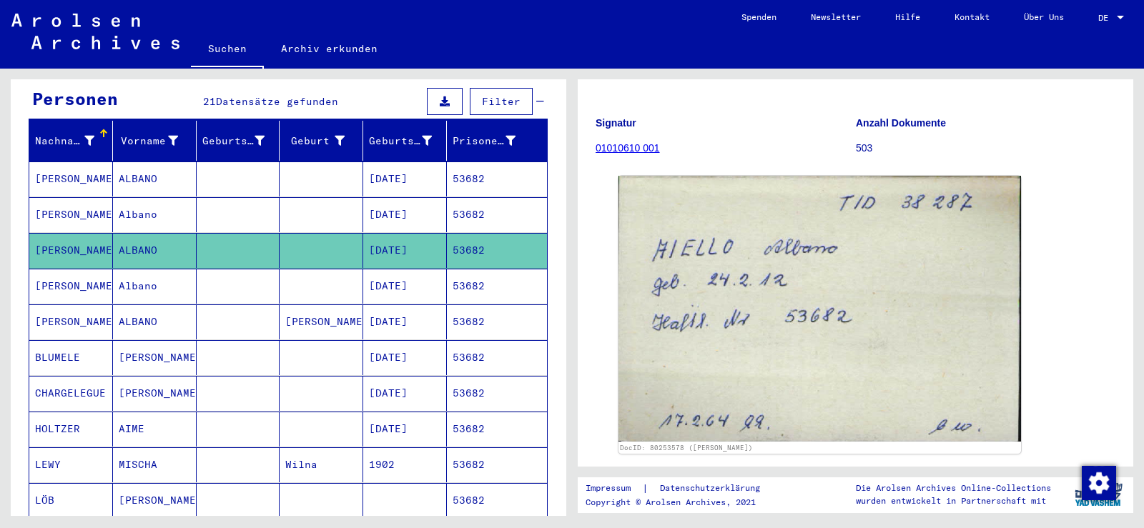
scroll to position [210, 0]
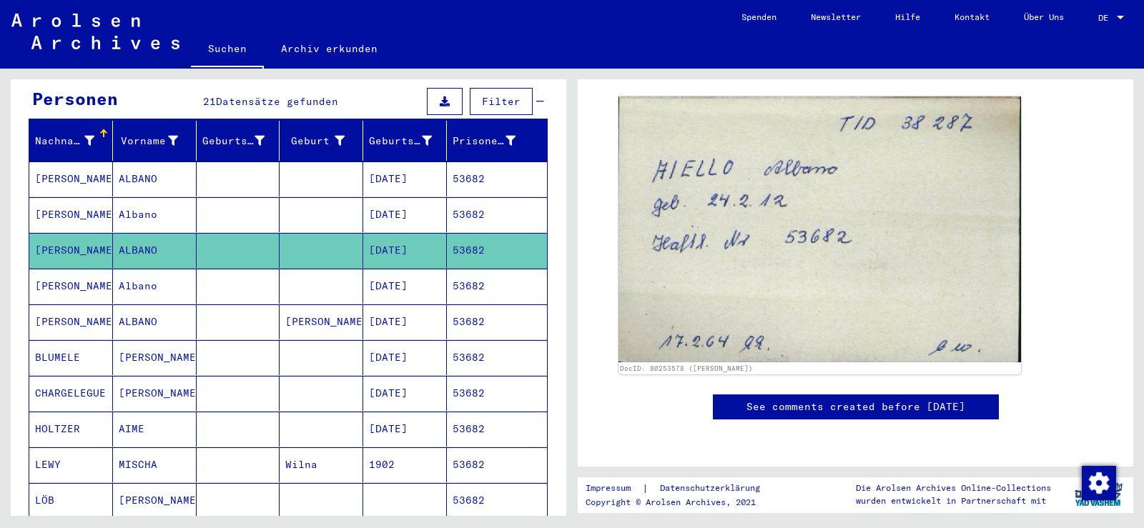
drag, startPoint x: 245, startPoint y: 191, endPoint x: 254, endPoint y: 162, distance: 30.8
click at [245, 197] on mat-cell at bounding box center [239, 214] width 84 height 35
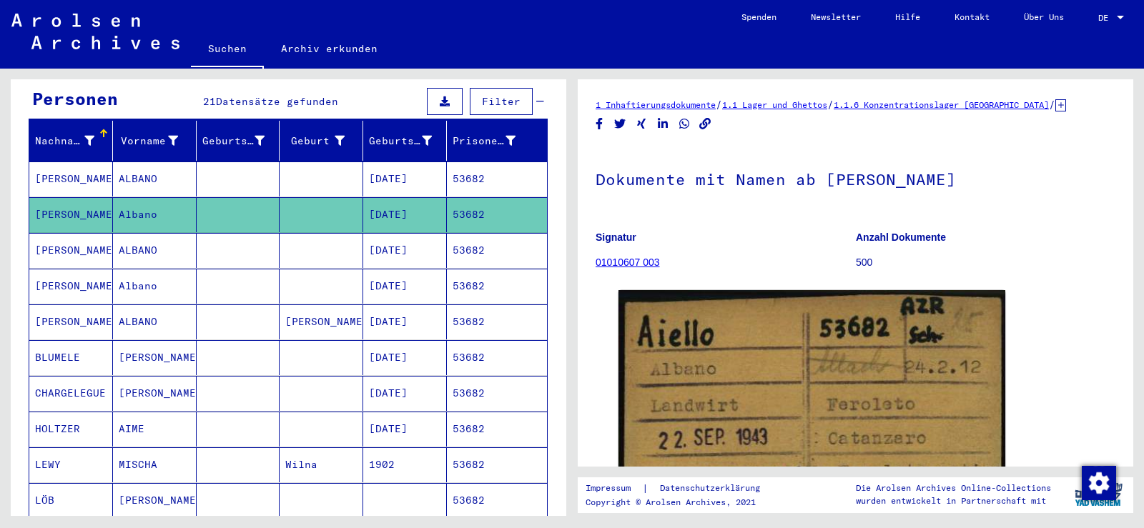
click at [255, 162] on mat-cell at bounding box center [239, 179] width 84 height 35
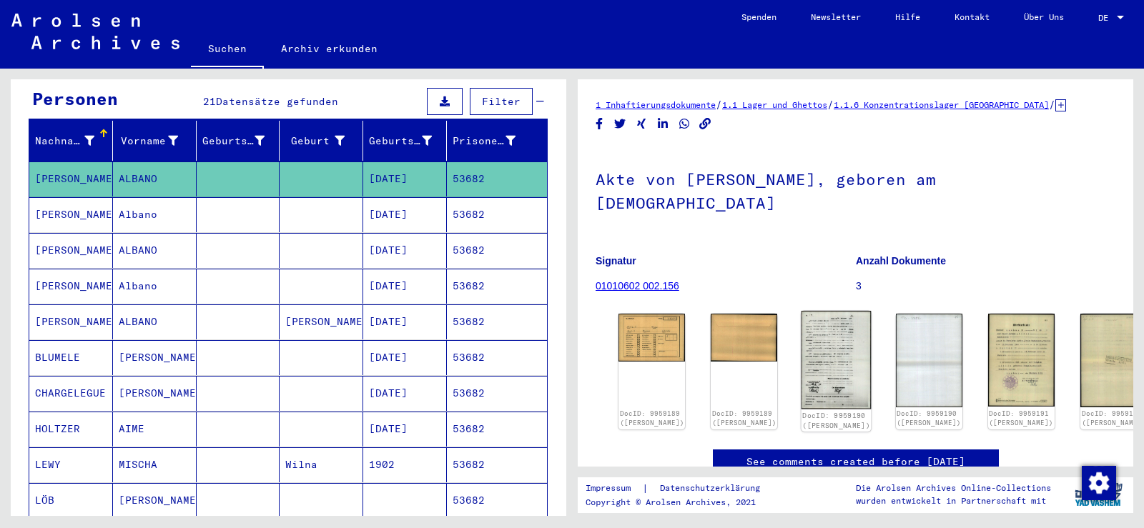
click at [802, 311] on img at bounding box center [837, 360] width 70 height 98
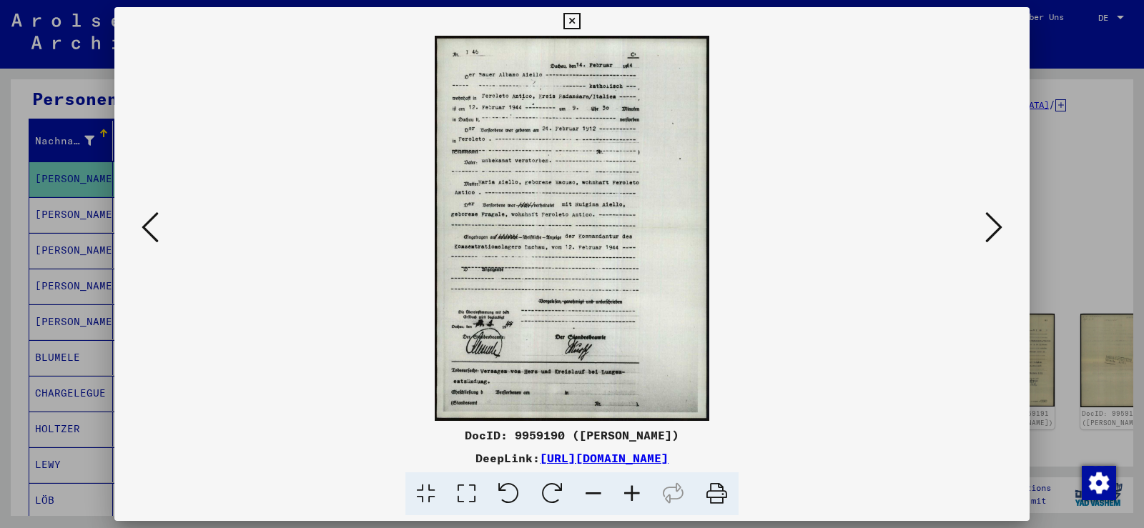
click at [633, 498] on icon at bounding box center [632, 495] width 39 height 44
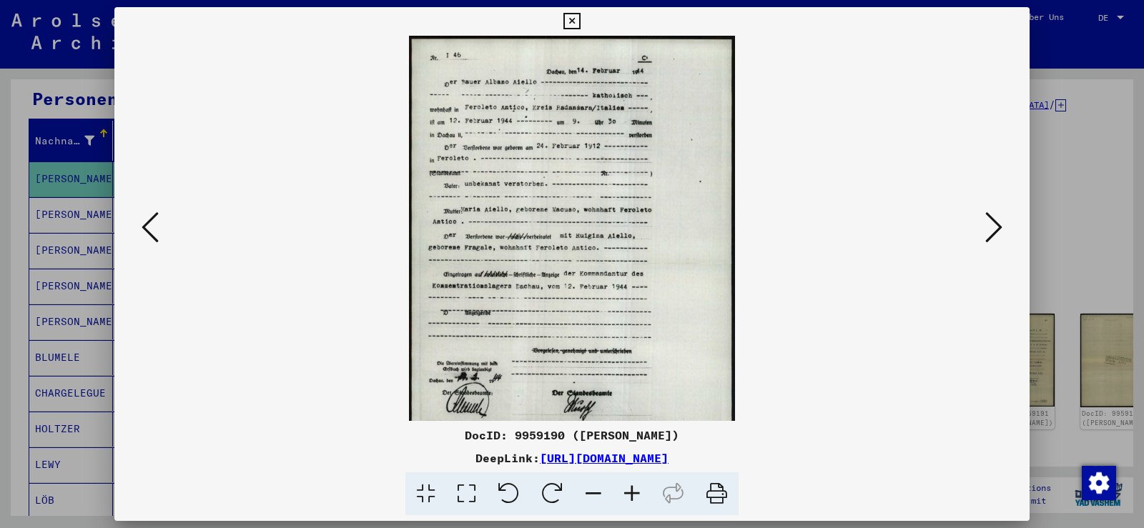
click at [633, 498] on icon at bounding box center [632, 495] width 39 height 44
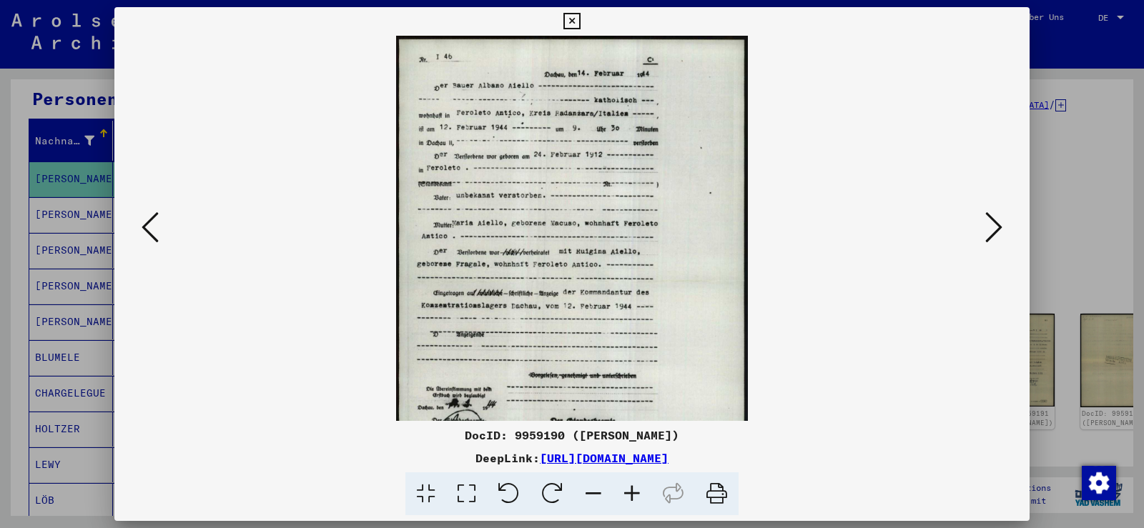
click at [633, 498] on icon at bounding box center [632, 495] width 39 height 44
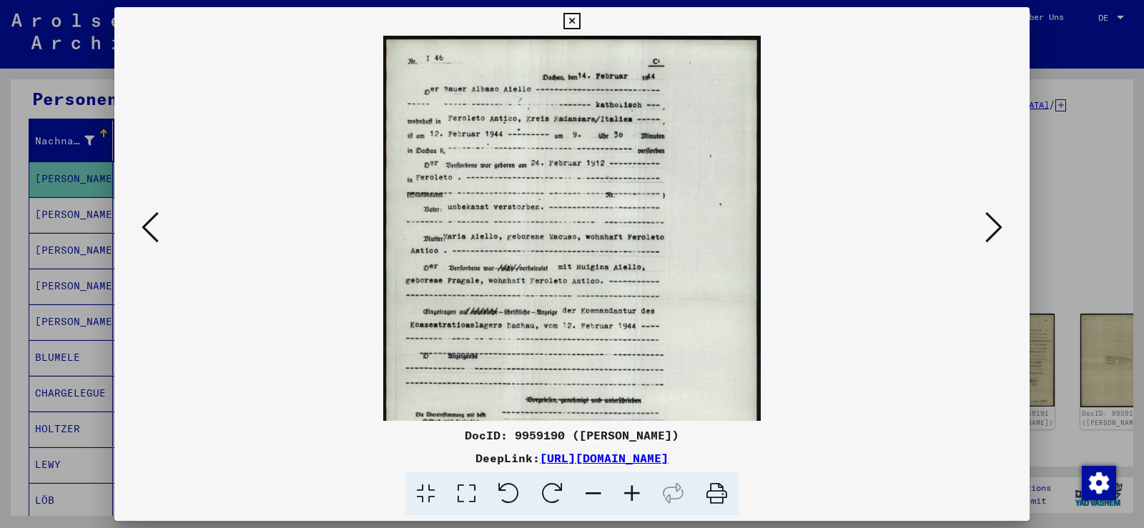
click at [633, 498] on icon at bounding box center [632, 495] width 39 height 44
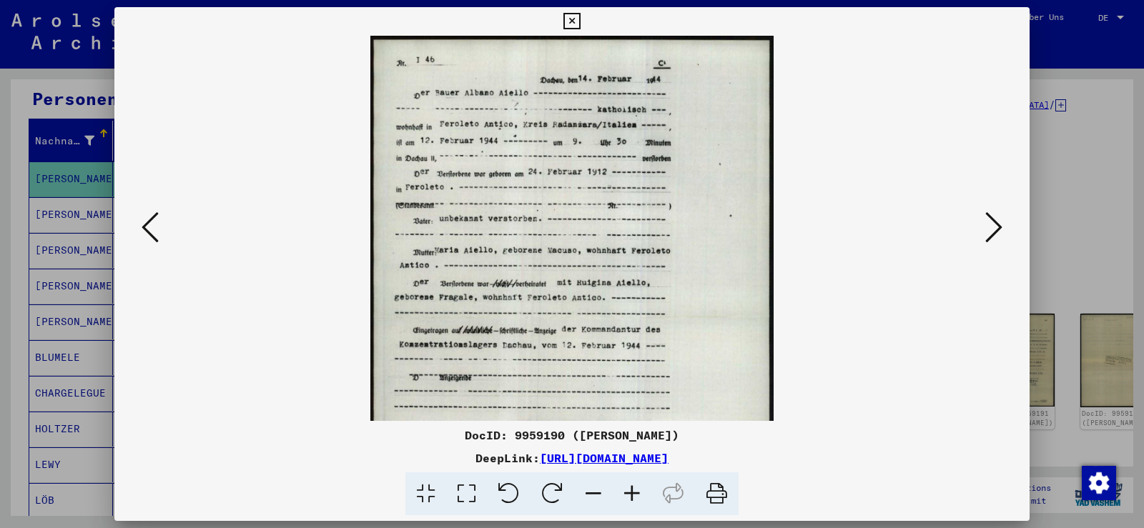
click at [633, 497] on icon at bounding box center [632, 495] width 39 height 44
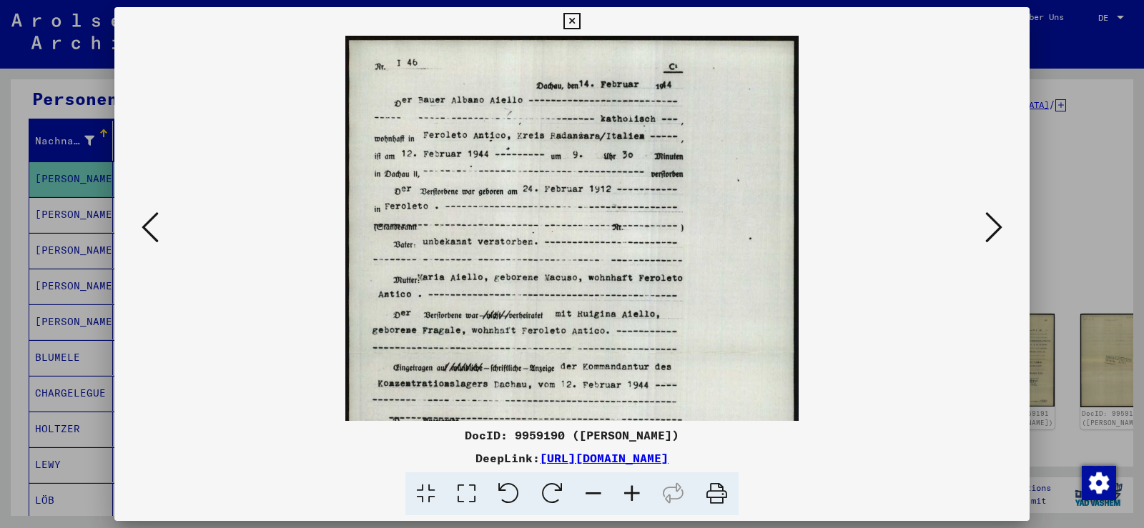
click at [633, 497] on icon at bounding box center [632, 495] width 39 height 44
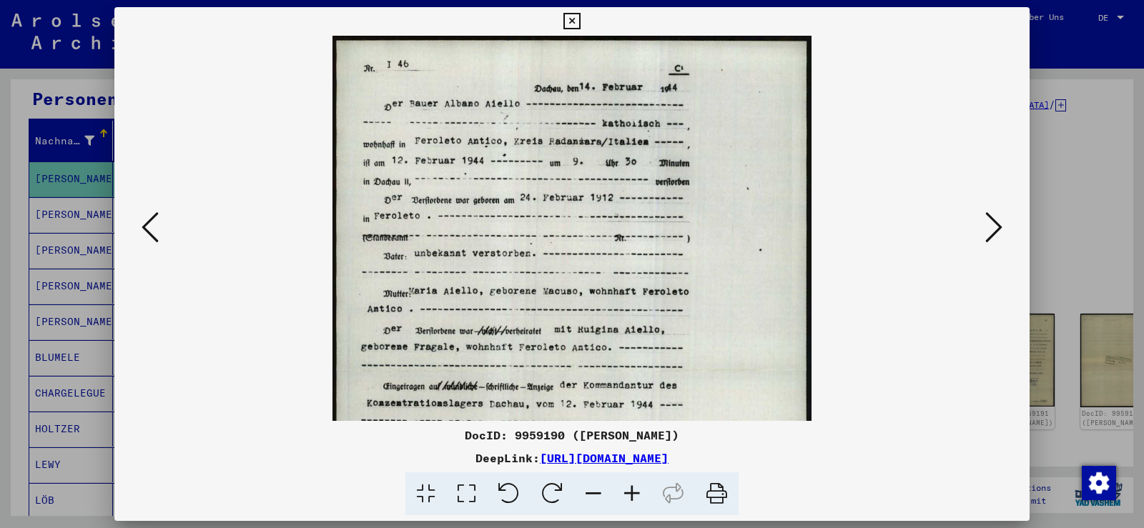
click at [633, 497] on icon at bounding box center [632, 495] width 39 height 44
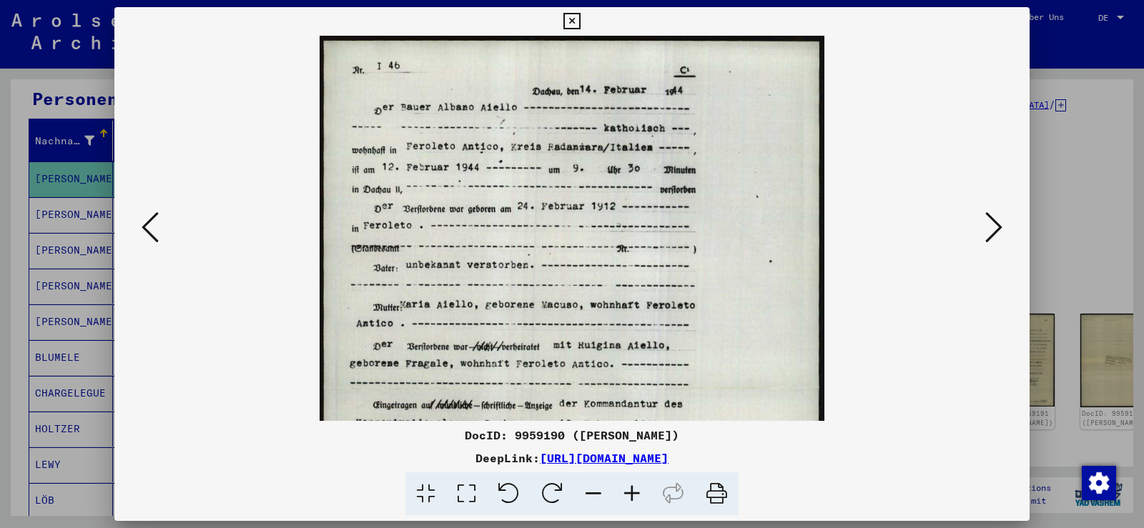
click at [633, 497] on icon at bounding box center [632, 495] width 39 height 44
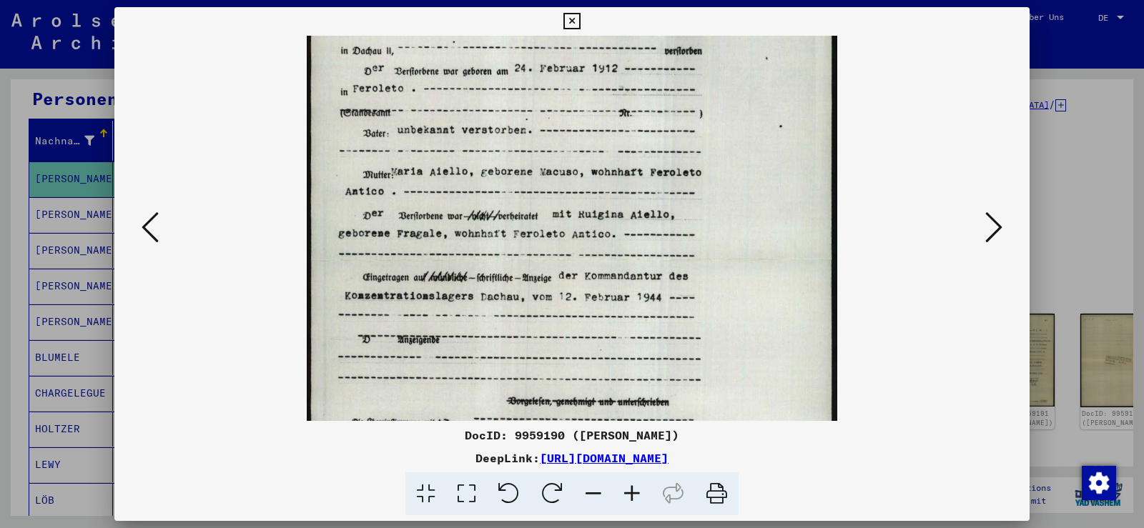
drag, startPoint x: 564, startPoint y: 269, endPoint x: 588, endPoint y: 122, distance: 148.6
click at [588, 122] on img at bounding box center [572, 260] width 531 height 743
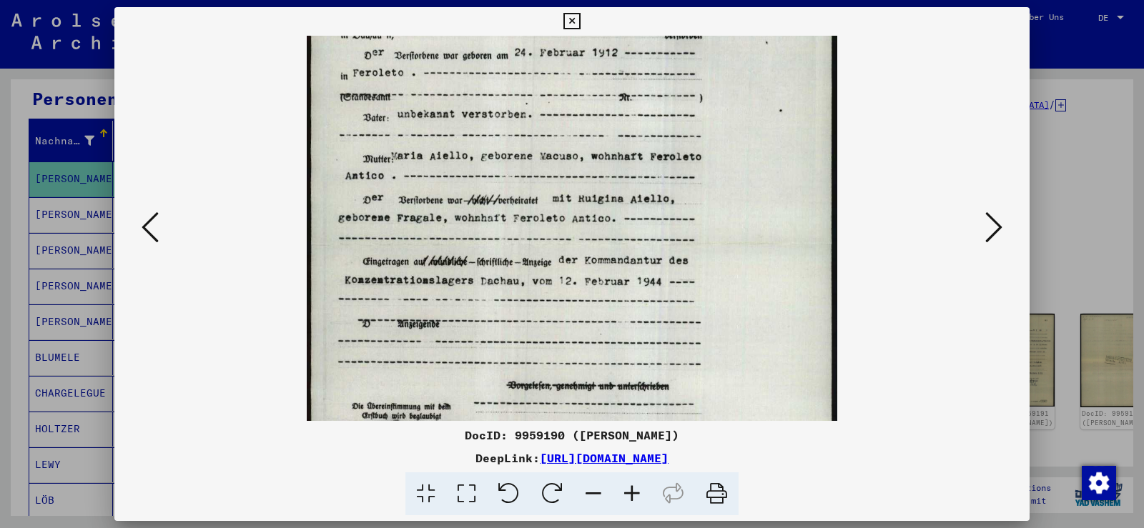
scroll to position [173, 0]
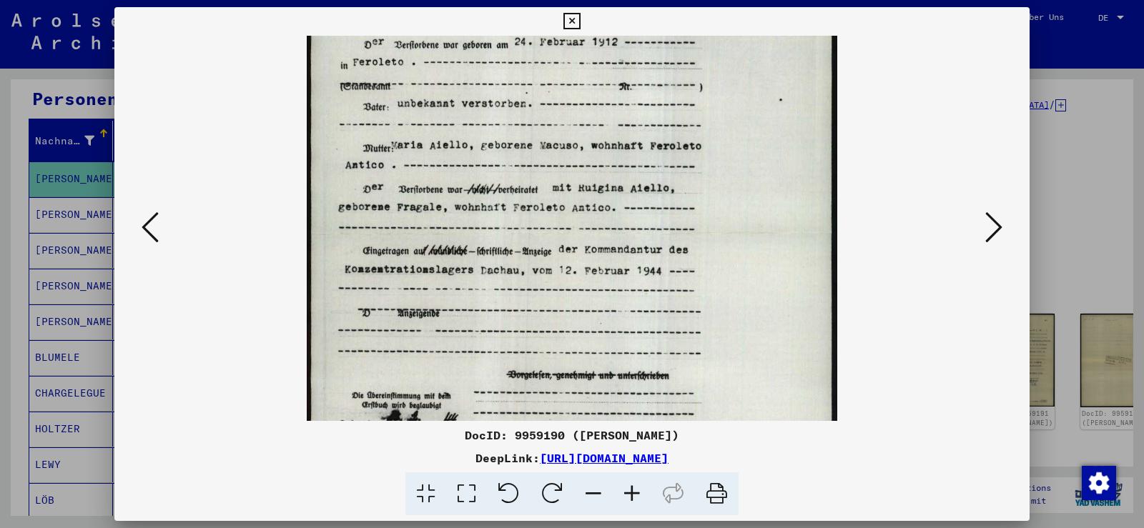
drag, startPoint x: 623, startPoint y: 247, endPoint x: 637, endPoint y: 220, distance: 29.7
click at [637, 220] on img at bounding box center [572, 234] width 531 height 743
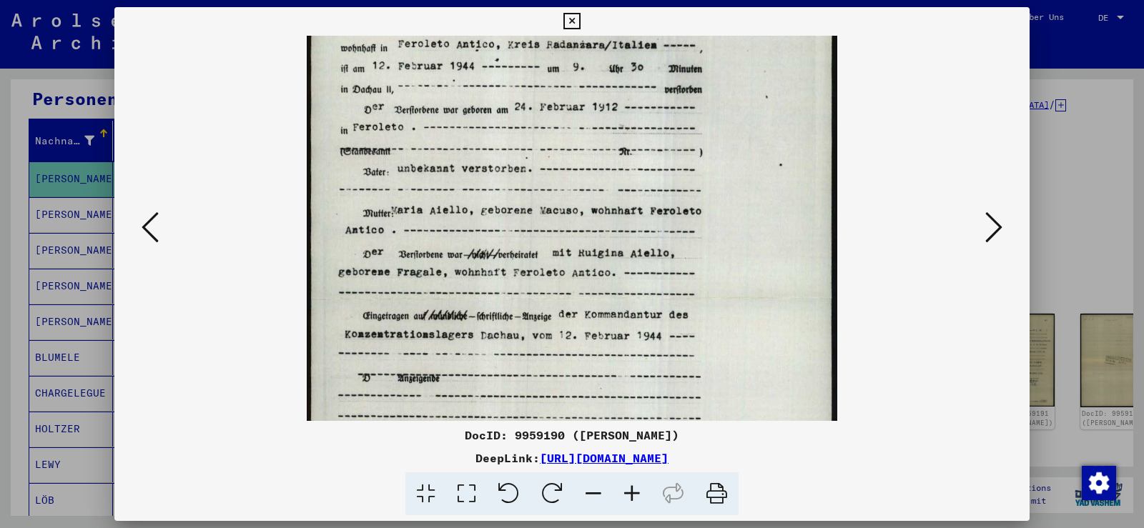
click at [509, 224] on img at bounding box center [572, 299] width 531 height 743
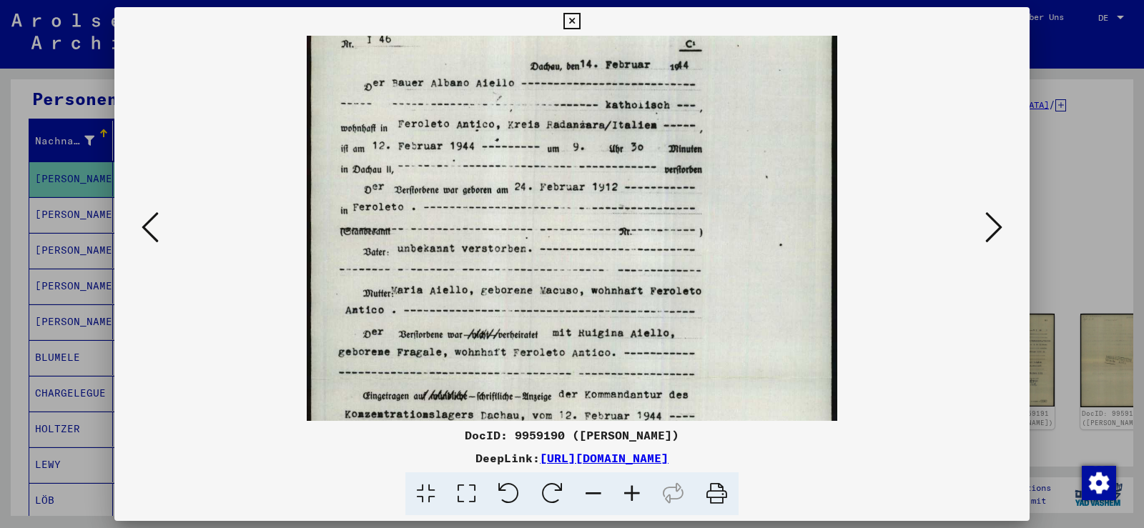
scroll to position [0, 0]
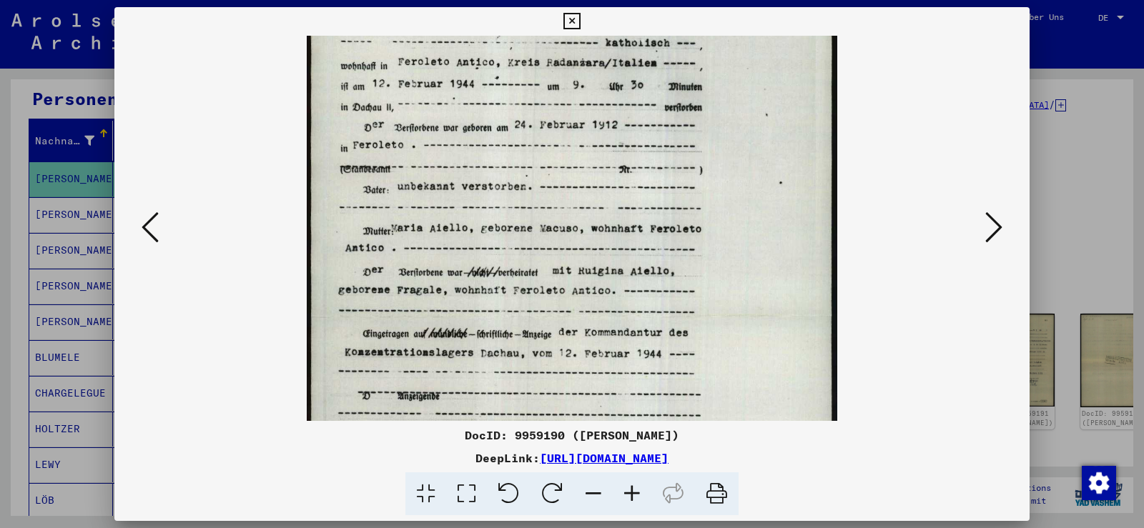
drag, startPoint x: 585, startPoint y: 139, endPoint x: 595, endPoint y: 169, distance: 31.0
click at [595, 169] on img at bounding box center [572, 317] width 531 height 743
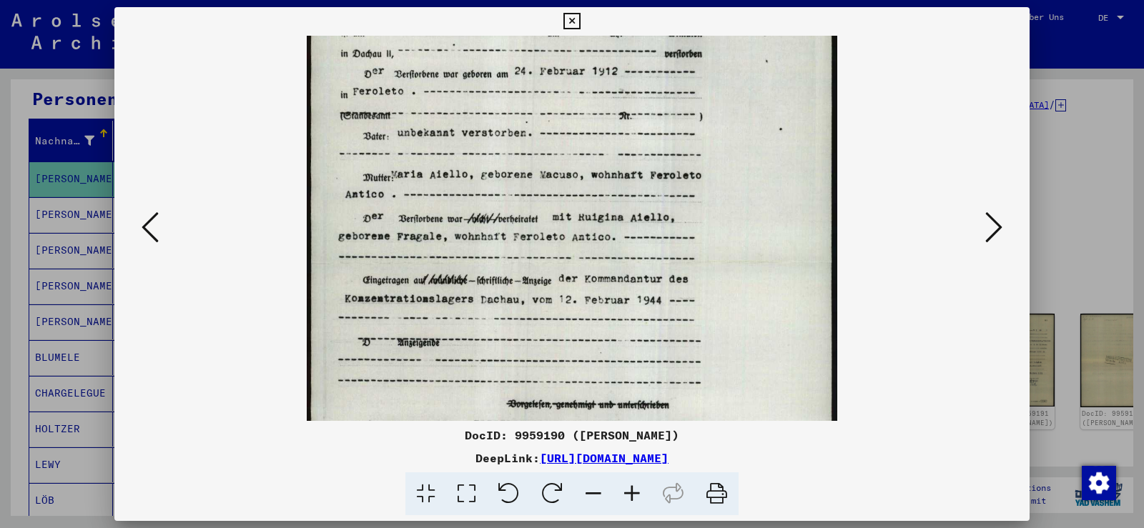
drag, startPoint x: 588, startPoint y: 236, endPoint x: 599, endPoint y: 182, distance: 54.7
click at [599, 182] on img at bounding box center [572, 263] width 531 height 743
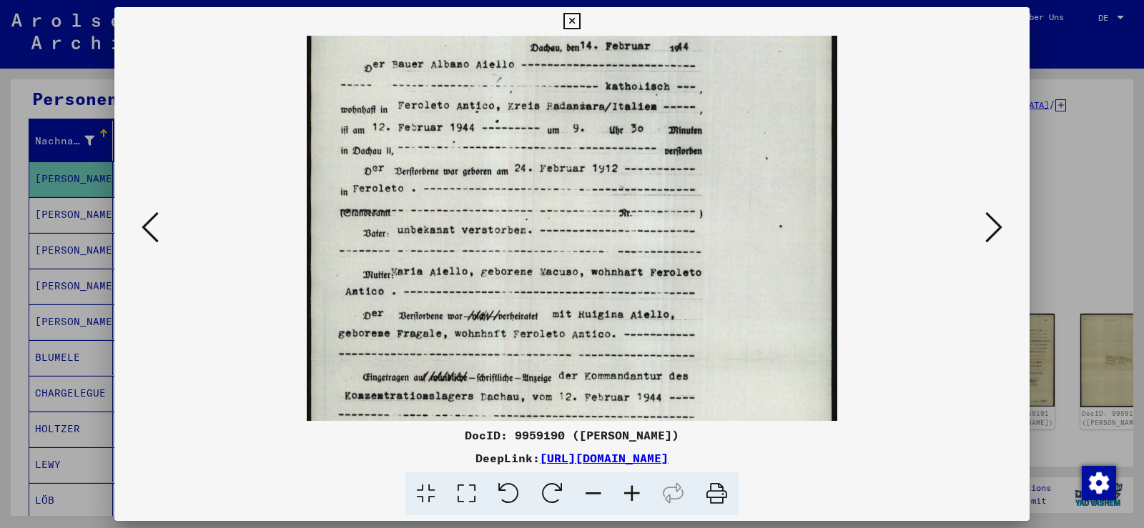
drag, startPoint x: 594, startPoint y: 231, endPoint x: 585, endPoint y: 294, distance: 63.6
click at [593, 327] on img at bounding box center [572, 360] width 531 height 743
click at [573, 18] on icon at bounding box center [571, 21] width 16 height 17
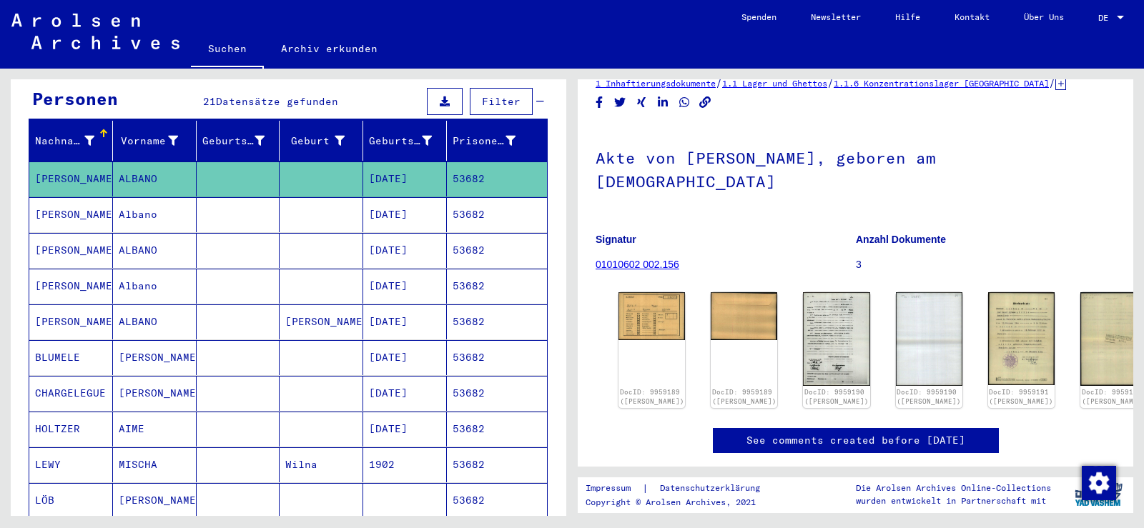
scroll to position [59, 0]
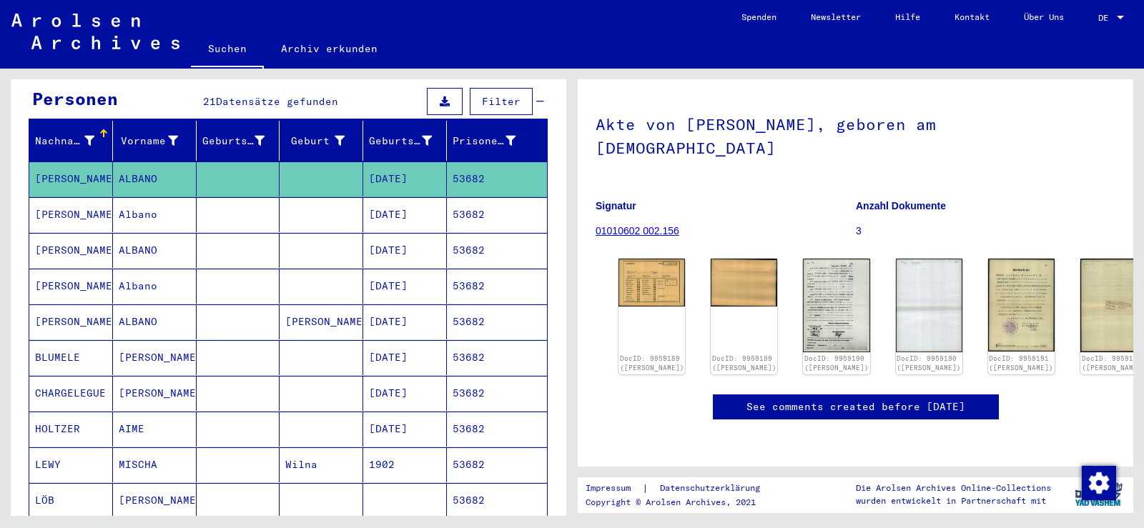
click at [365, 199] on mat-cell "[DATE]" at bounding box center [405, 214] width 84 height 35
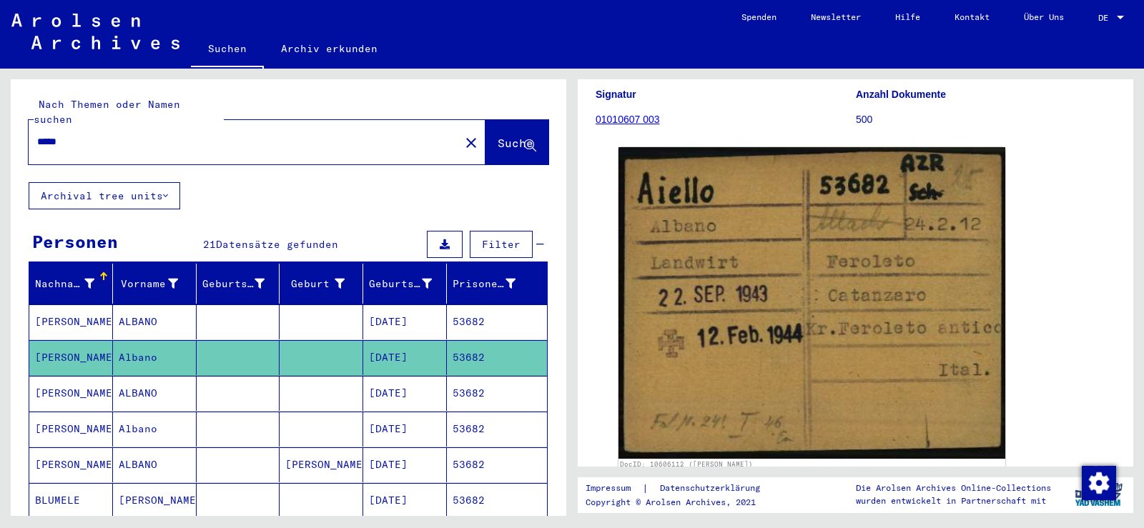
drag, startPoint x: 162, startPoint y: 112, endPoint x: 1, endPoint y: 119, distance: 161.1
click at [0, 119] on div "Nach Themen oder Namen suchen ***** close Suche Archival tree units Personen 21…" at bounding box center [286, 293] width 572 height 448
click at [70, 134] on input "*****" at bounding box center [244, 141] width 414 height 15
drag, startPoint x: 70, startPoint y: 130, endPoint x: 38, endPoint y: 133, distance: 32.3
click at [38, 134] on input "*****" at bounding box center [244, 141] width 414 height 15
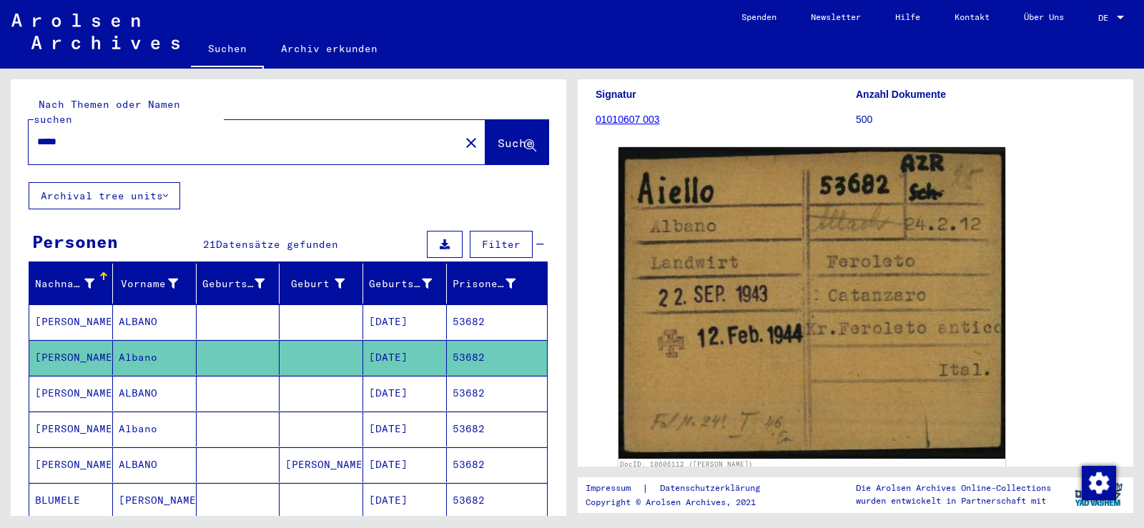
paste input "text"
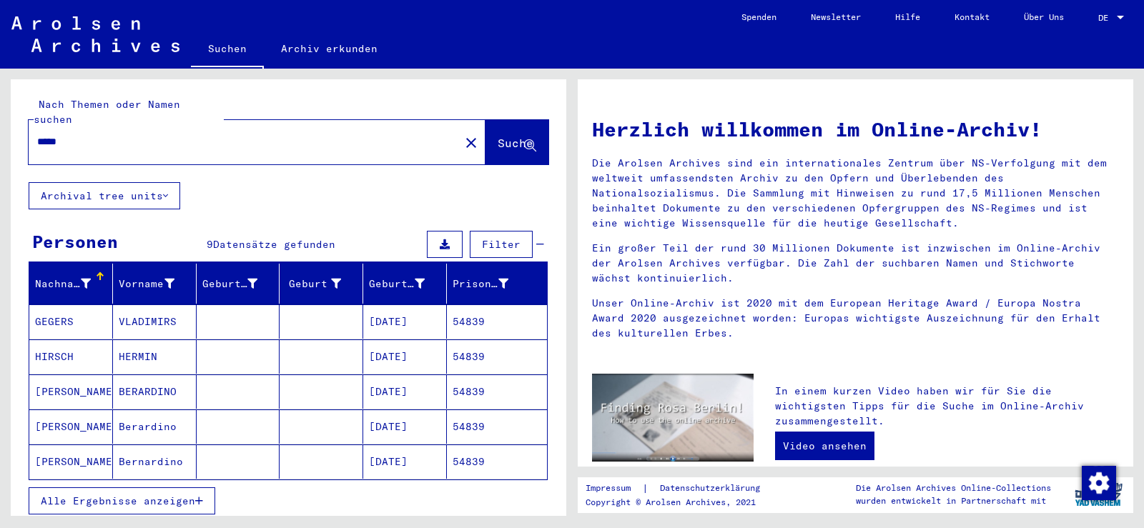
click at [139, 495] on span "Alle Ergebnisse anzeigen" at bounding box center [118, 501] width 154 height 13
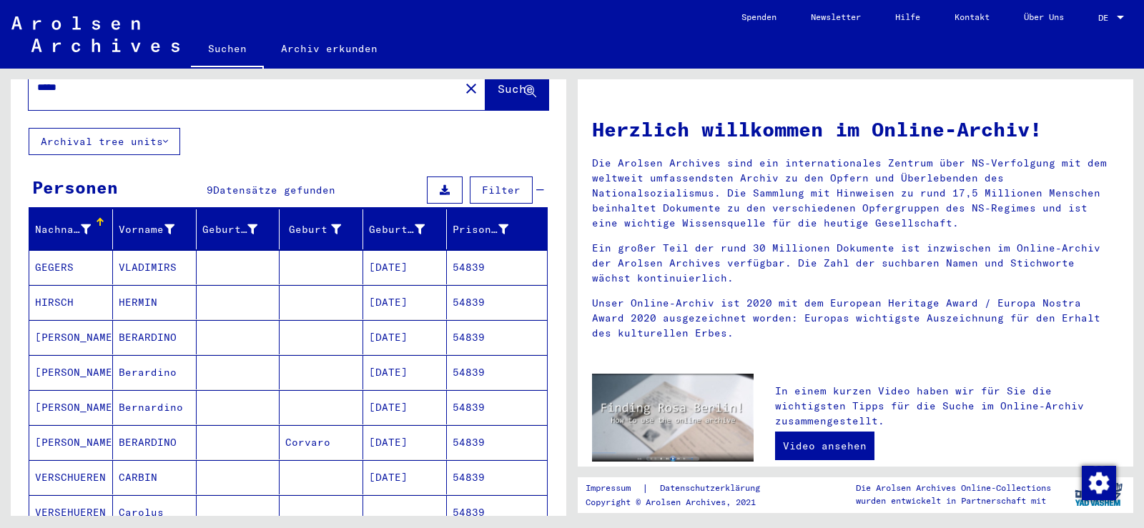
scroll to position [143, 0]
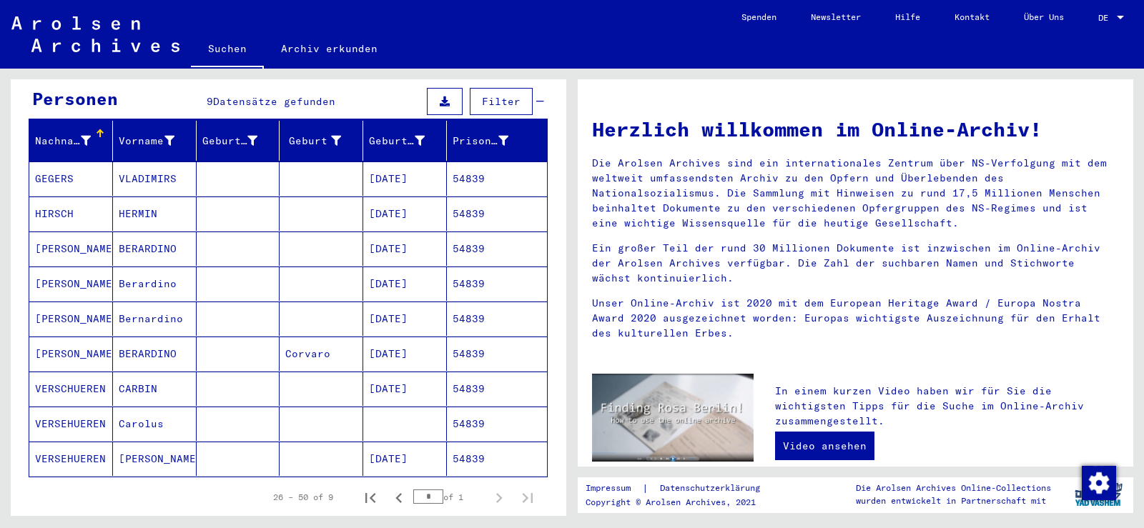
click at [167, 232] on mat-cell "BERARDINO" at bounding box center [155, 249] width 84 height 34
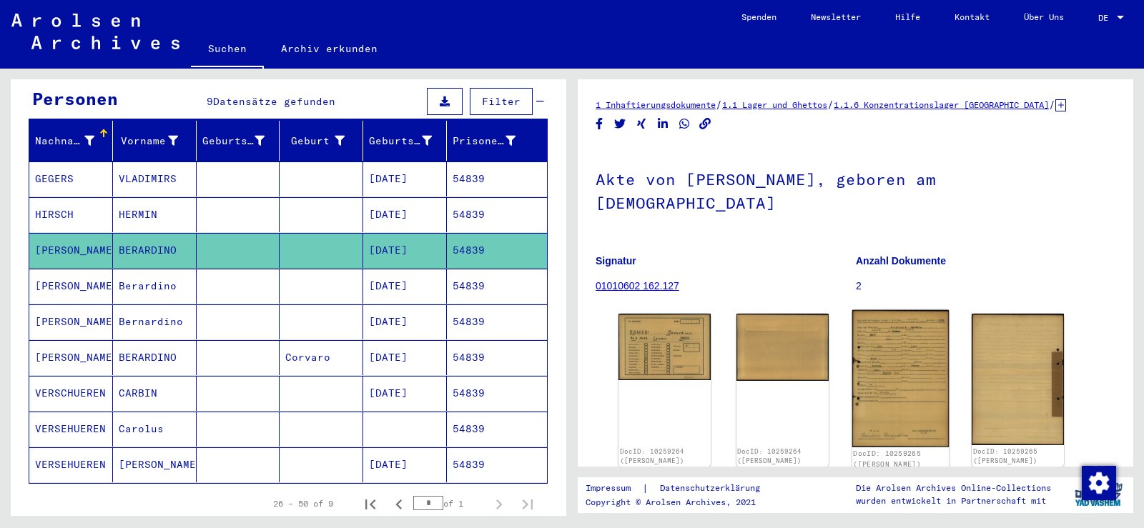
click at [887, 333] on img at bounding box center [900, 378] width 97 height 137
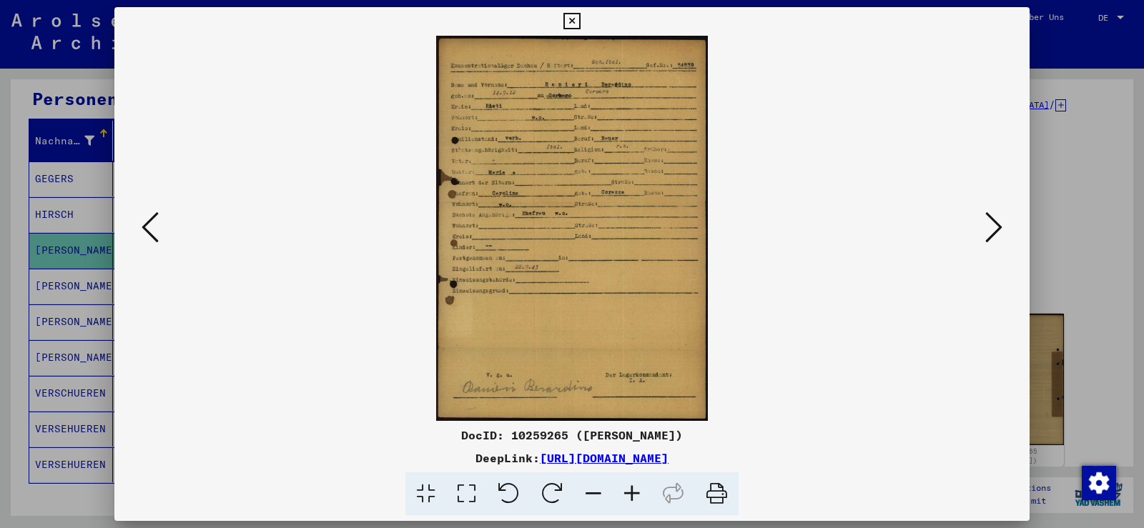
click at [632, 496] on icon at bounding box center [632, 495] width 39 height 44
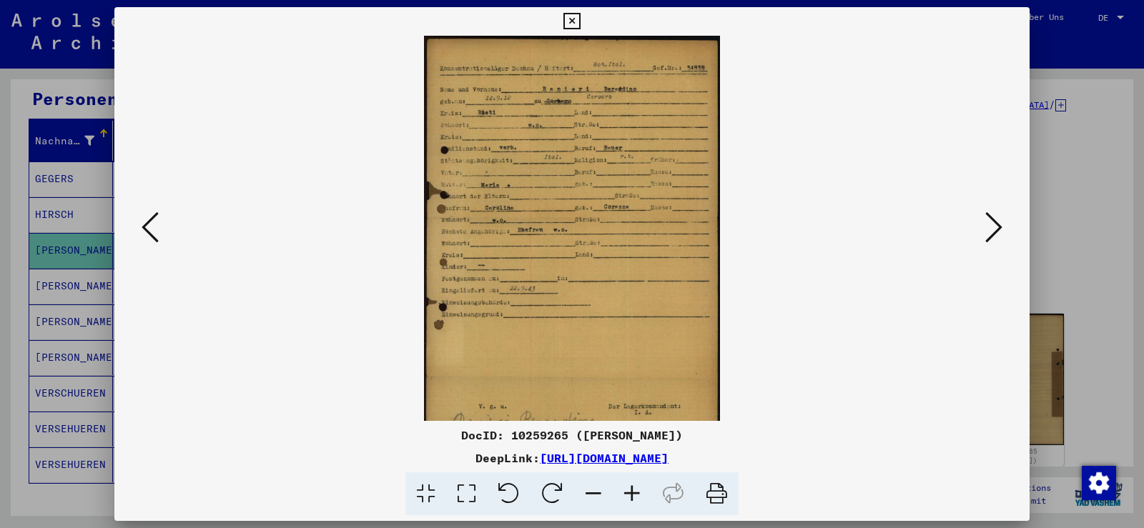
click at [632, 496] on icon at bounding box center [632, 495] width 39 height 44
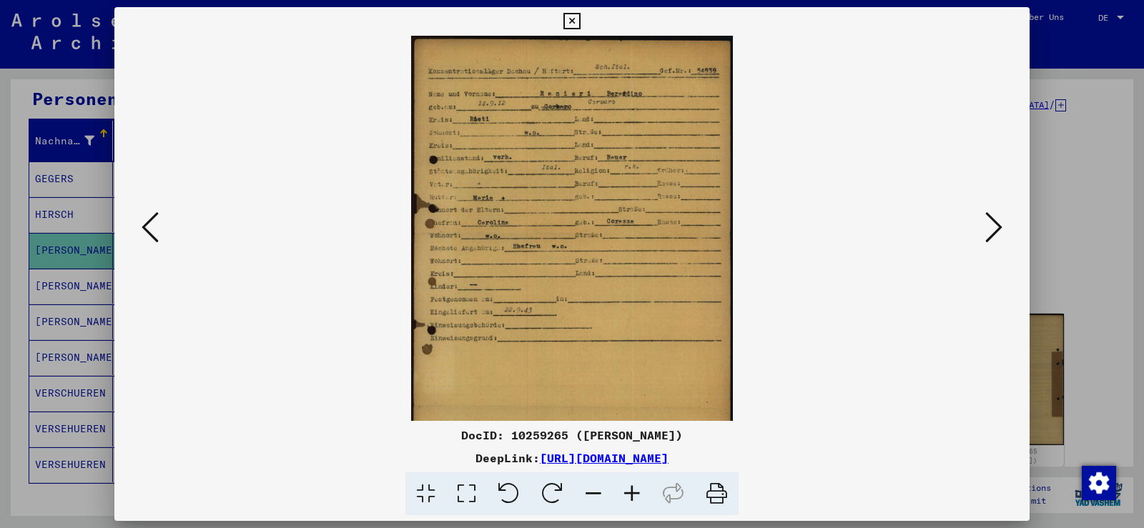
click at [632, 496] on icon at bounding box center [632, 495] width 39 height 44
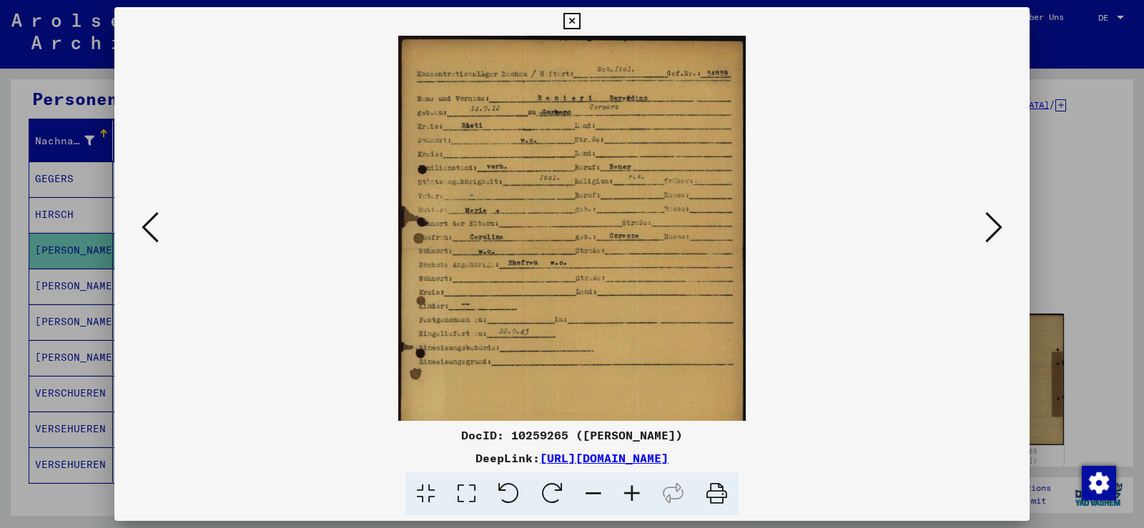
click at [632, 496] on icon at bounding box center [632, 495] width 39 height 44
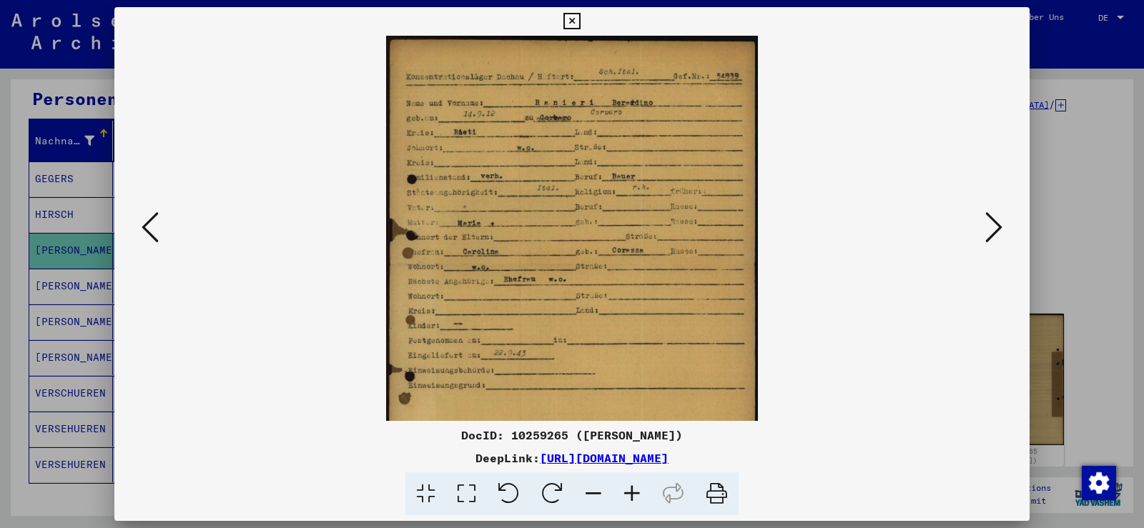
click at [632, 496] on icon at bounding box center [632, 495] width 39 height 44
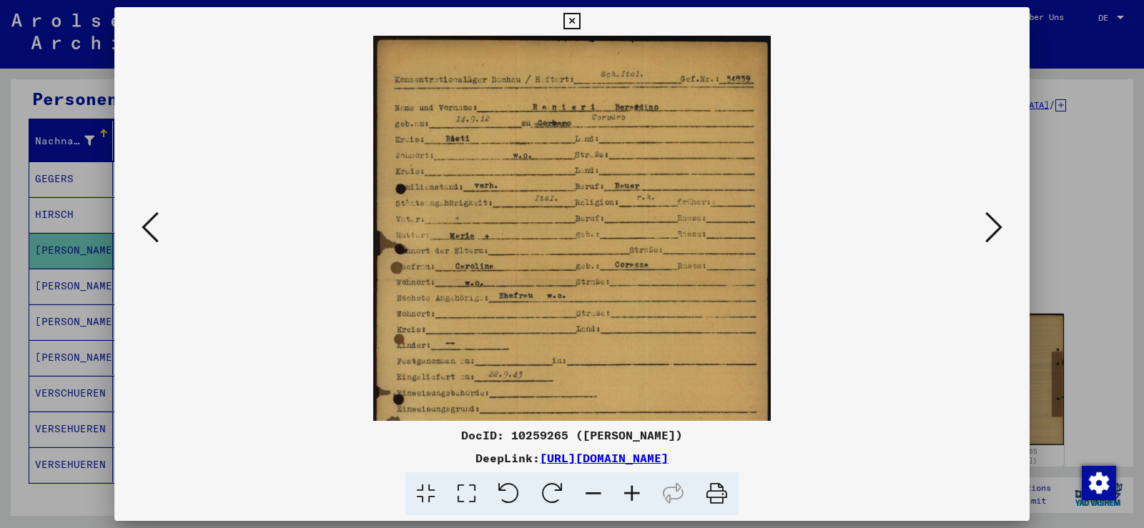
click at [632, 496] on icon at bounding box center [632, 495] width 39 height 44
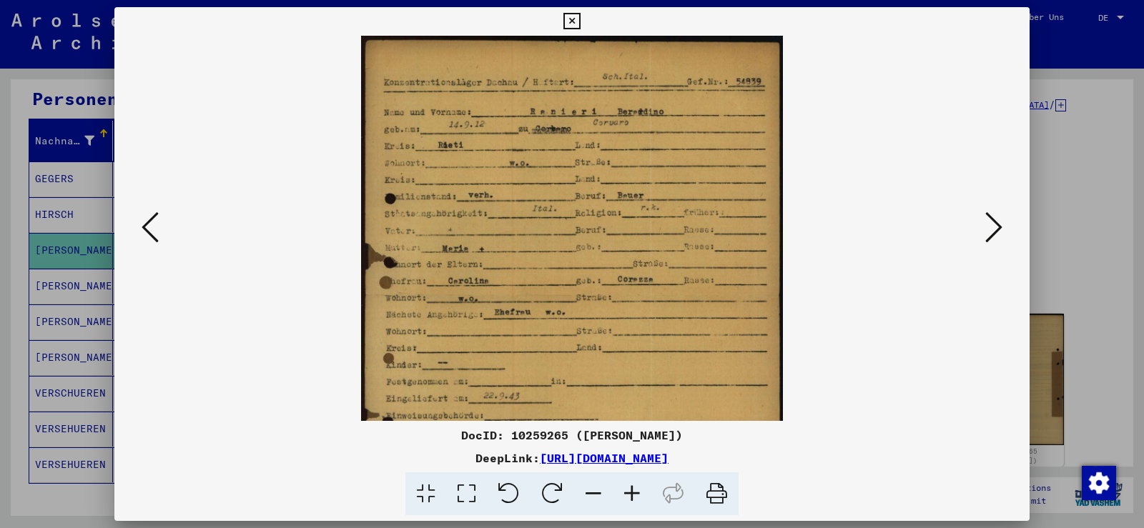
click at [632, 496] on icon at bounding box center [632, 495] width 39 height 44
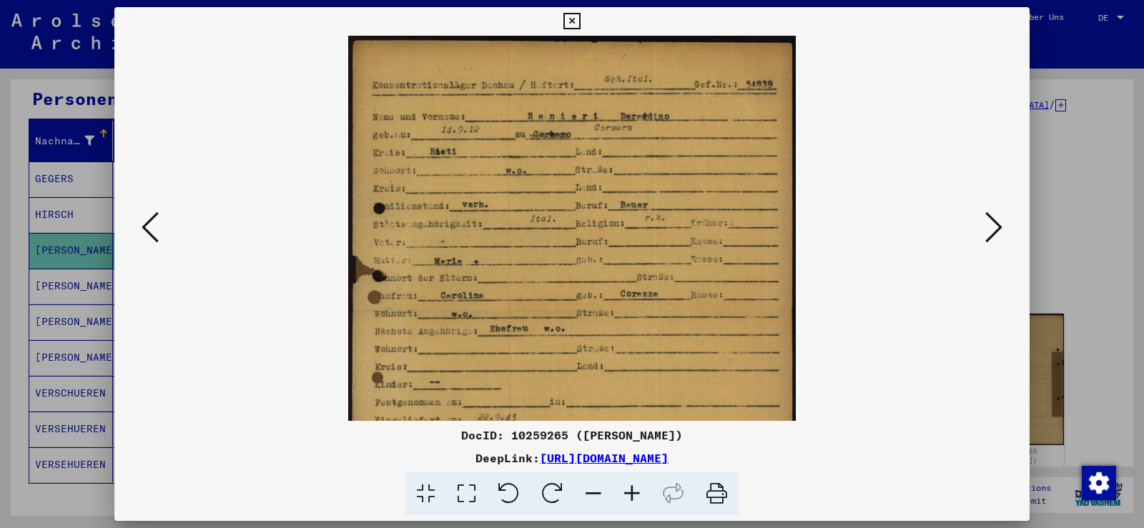
click at [632, 496] on icon at bounding box center [632, 495] width 39 height 44
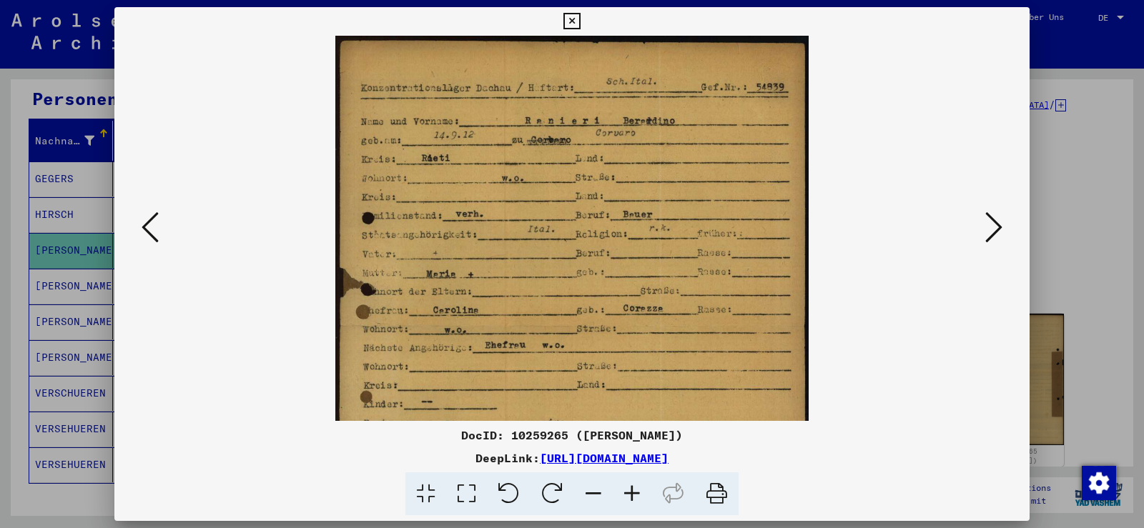
click at [632, 496] on icon at bounding box center [632, 495] width 39 height 44
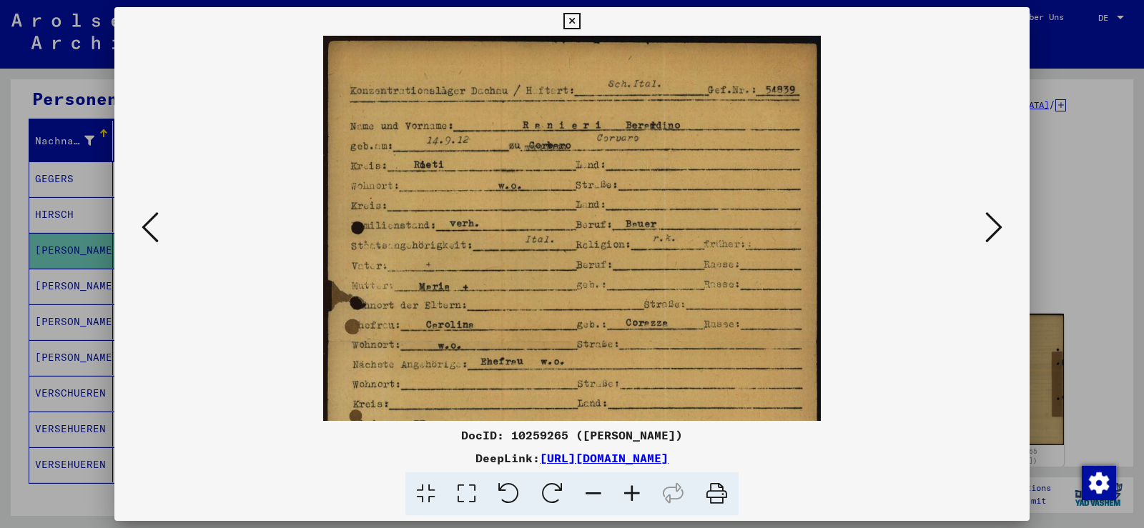
click at [631, 496] on icon at bounding box center [632, 495] width 39 height 44
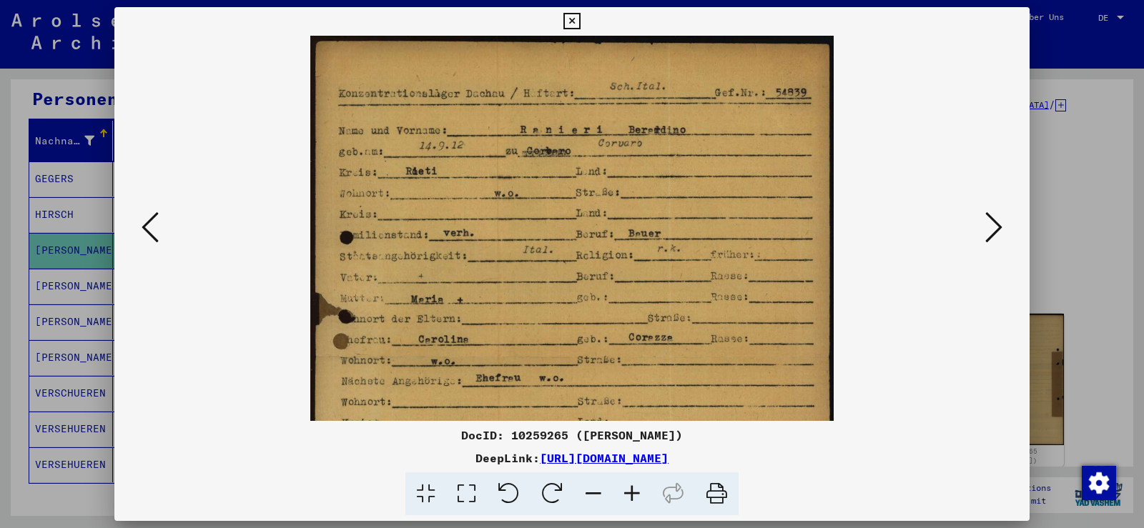
click at [630, 494] on icon at bounding box center [632, 495] width 39 height 44
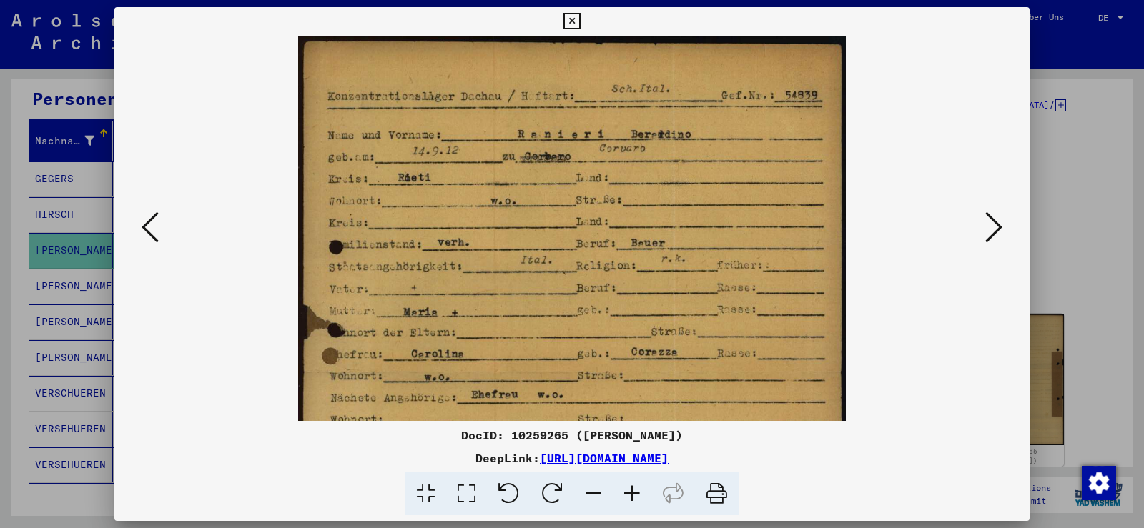
click at [630, 494] on icon at bounding box center [632, 495] width 39 height 44
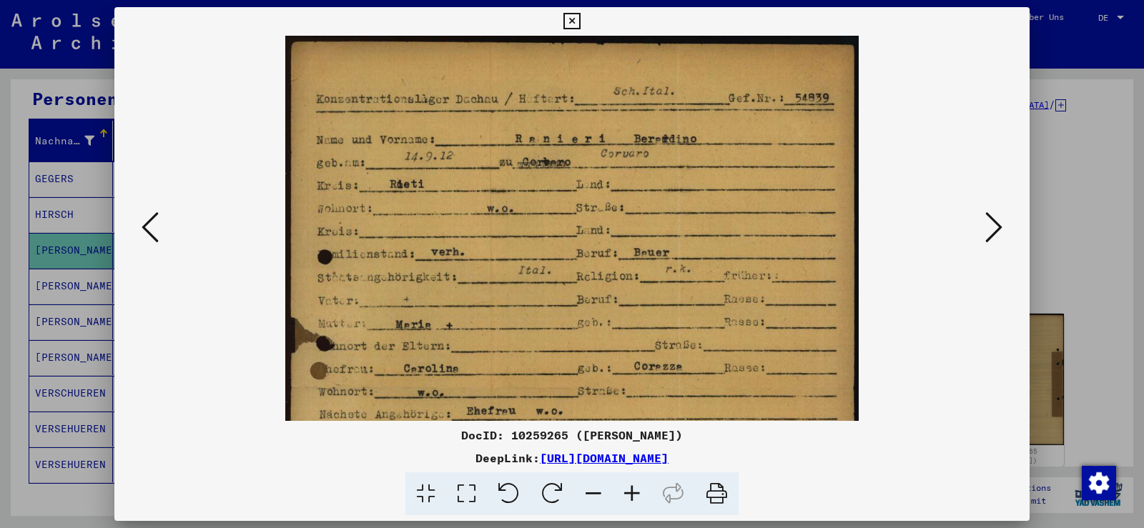
click at [630, 494] on icon at bounding box center [632, 495] width 39 height 44
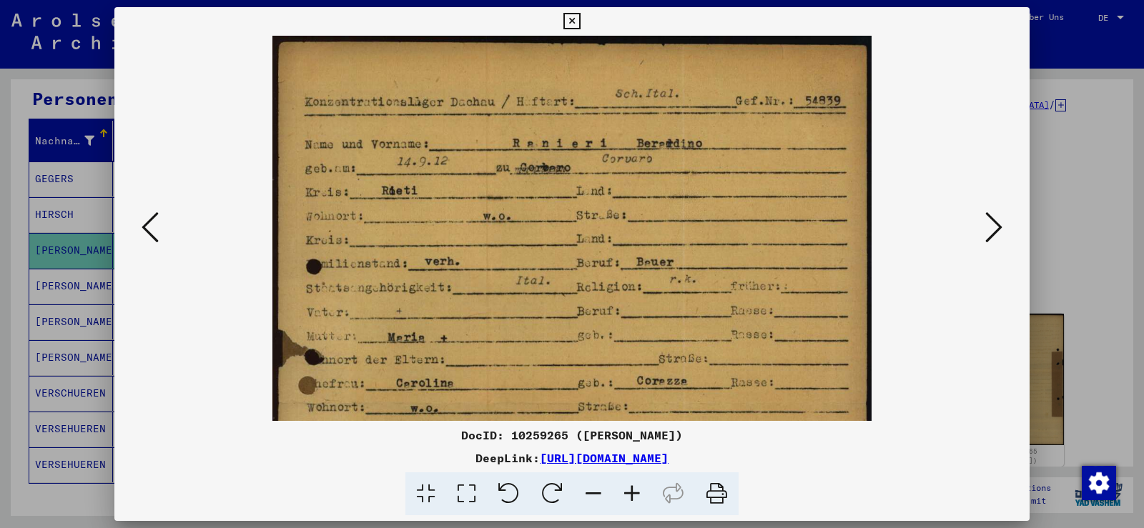
click at [630, 494] on icon at bounding box center [632, 495] width 39 height 44
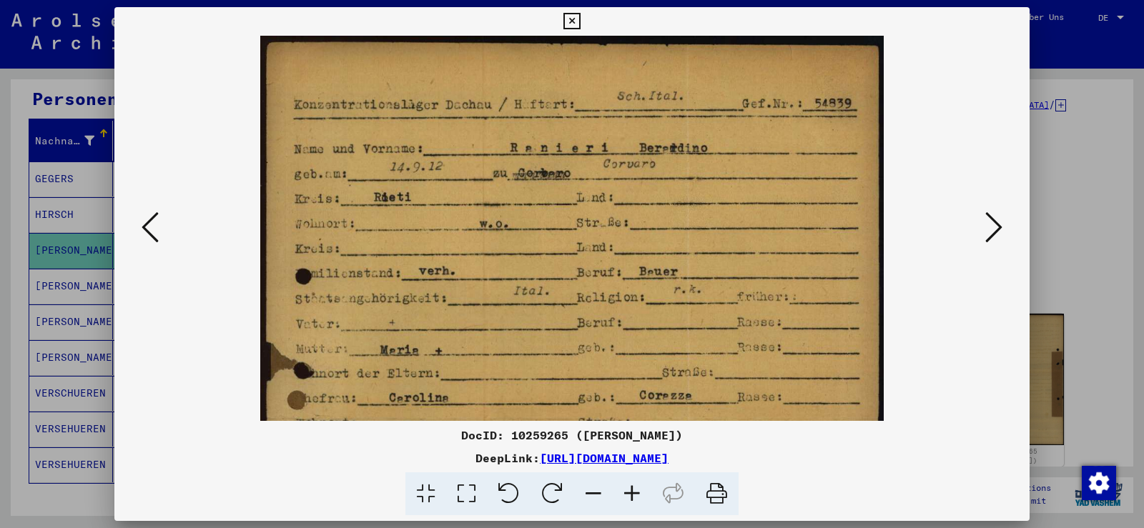
scroll to position [71, 0]
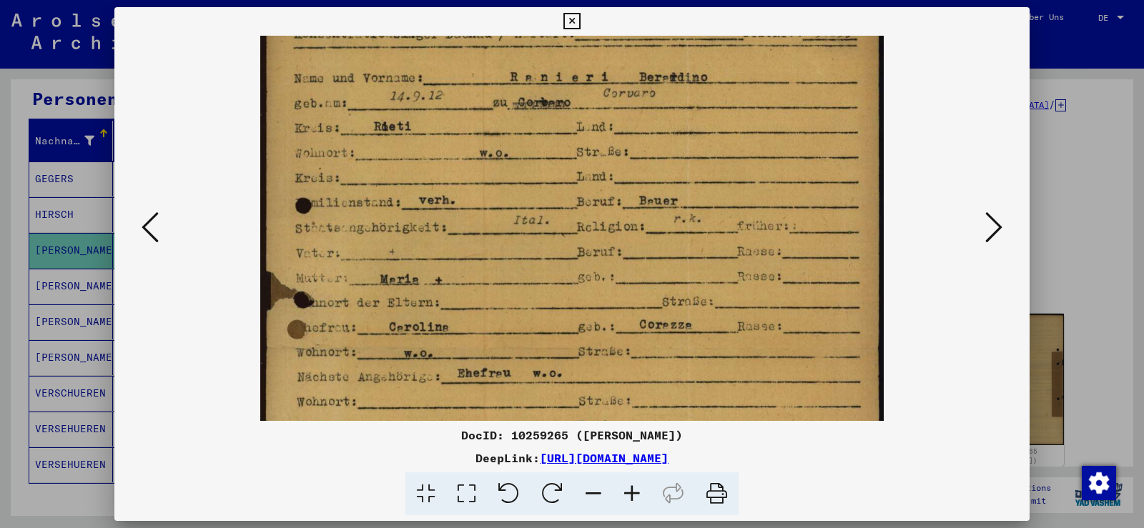
drag, startPoint x: 716, startPoint y: 297, endPoint x: 699, endPoint y: 227, distance: 73.0
click at [699, 227] on img at bounding box center [571, 408] width 623 height 886
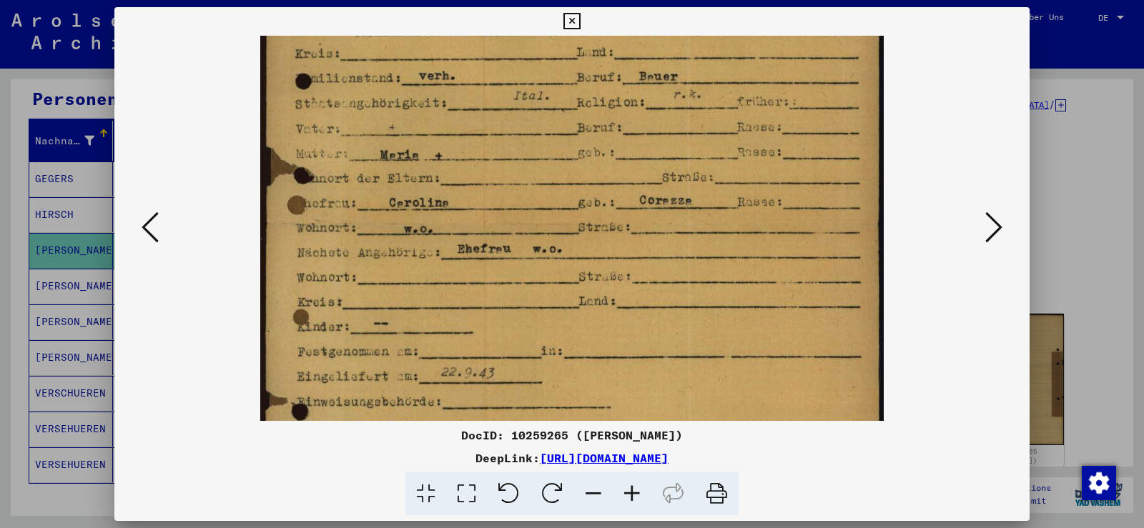
drag, startPoint x: 731, startPoint y: 230, endPoint x: 686, endPoint y: 107, distance: 131.2
click at [686, 107] on img at bounding box center [571, 284] width 623 height 886
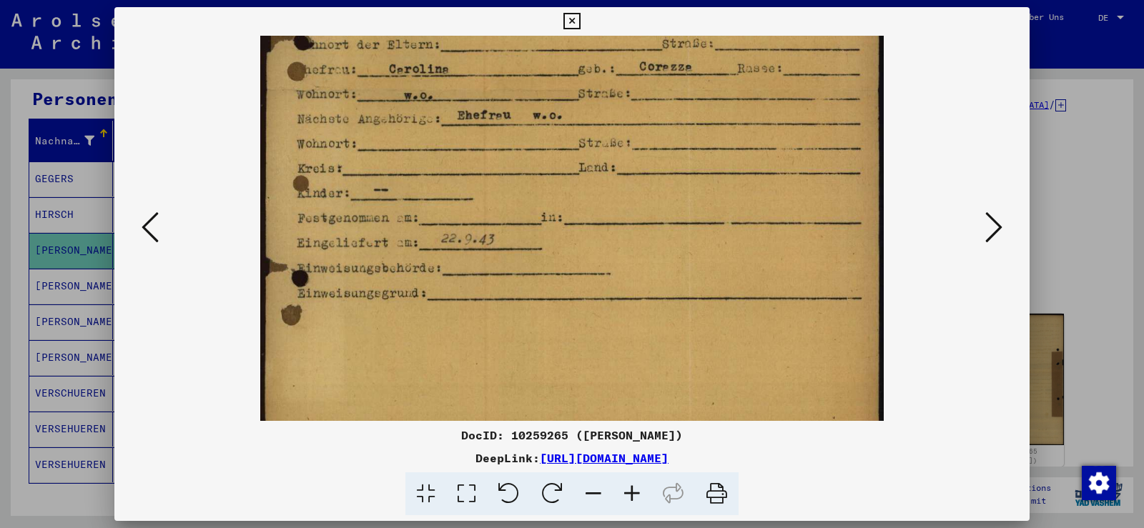
drag, startPoint x: 717, startPoint y: 244, endPoint x: 699, endPoint y: 109, distance: 135.6
click at [700, 109] on img at bounding box center [571, 150] width 623 height 886
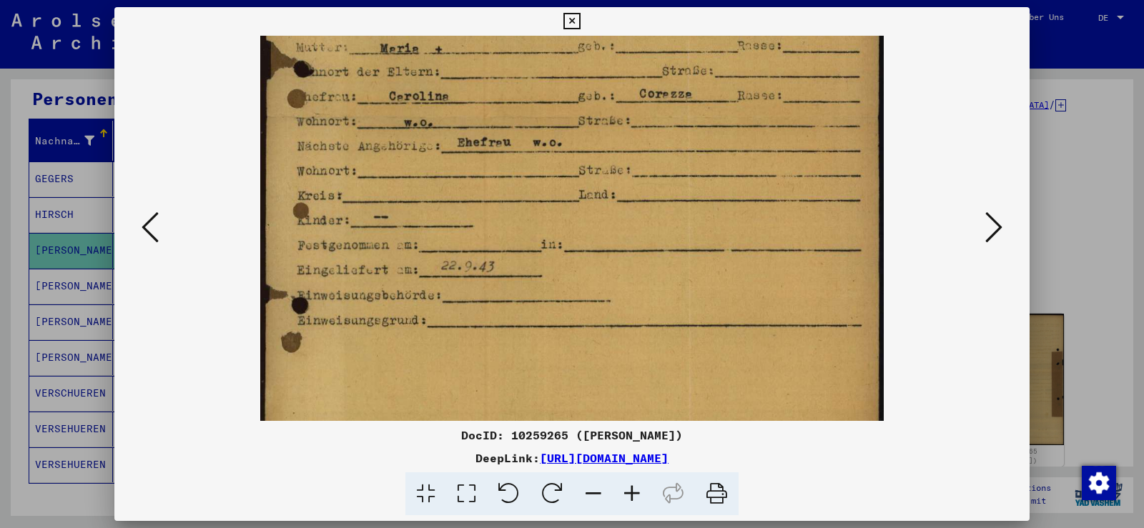
scroll to position [282, 0]
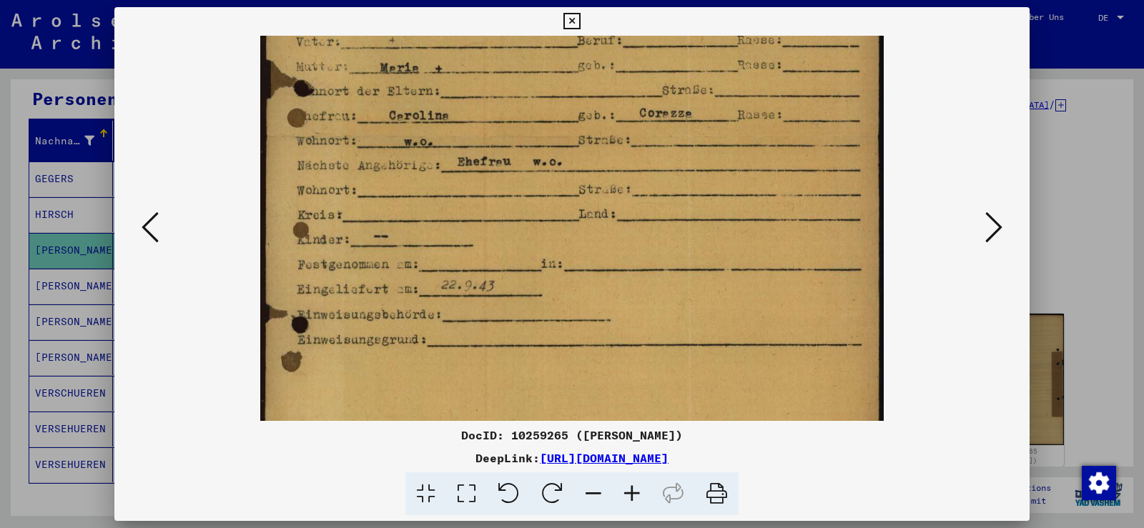
drag, startPoint x: 693, startPoint y: 256, endPoint x: 710, endPoint y: 304, distance: 50.9
click at [710, 304] on img at bounding box center [571, 196] width 623 height 886
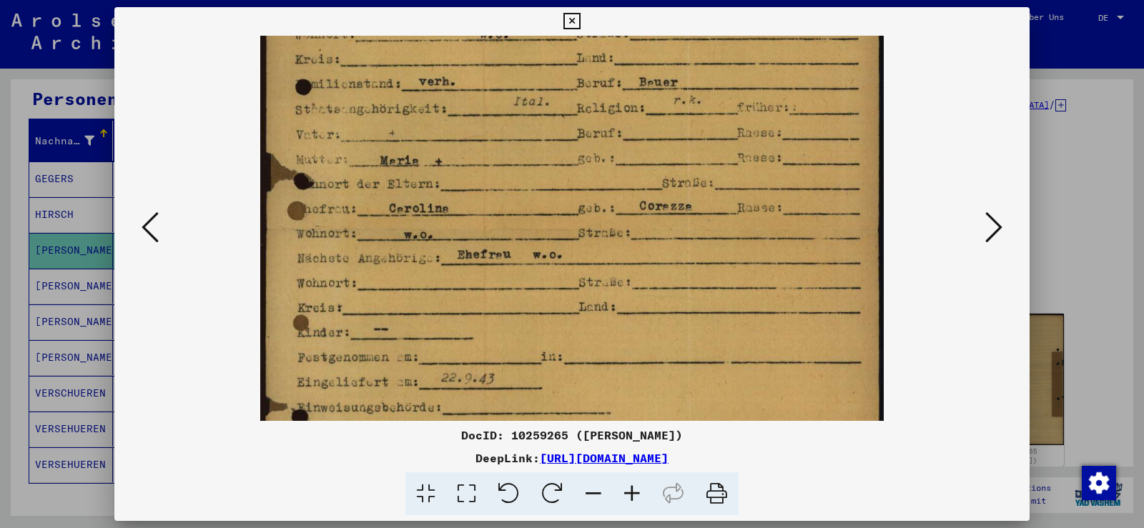
scroll to position [183, 0]
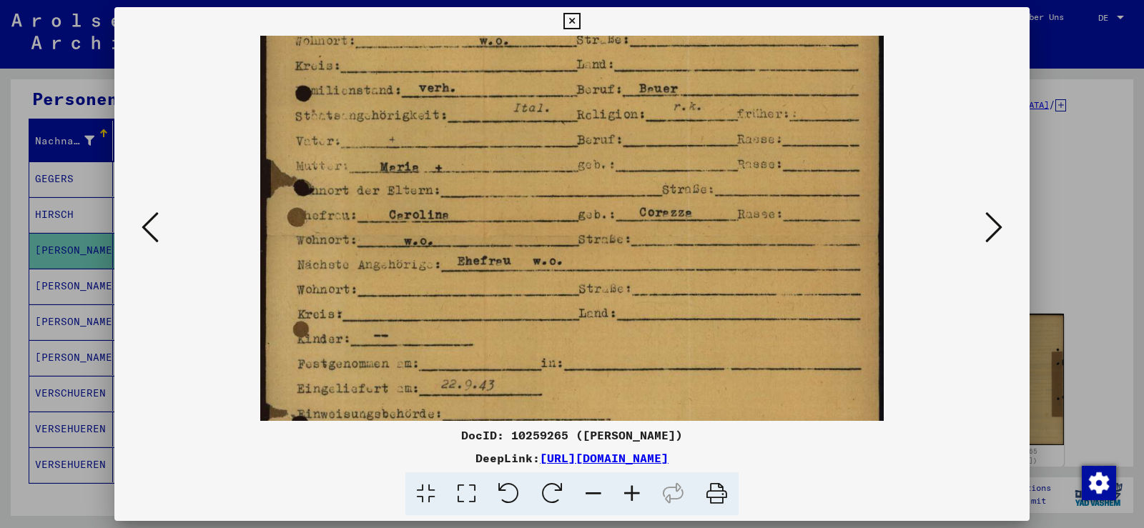
drag, startPoint x: 598, startPoint y: 225, endPoint x: 596, endPoint y: 325, distance: 99.4
click at [596, 325] on img at bounding box center [571, 296] width 623 height 886
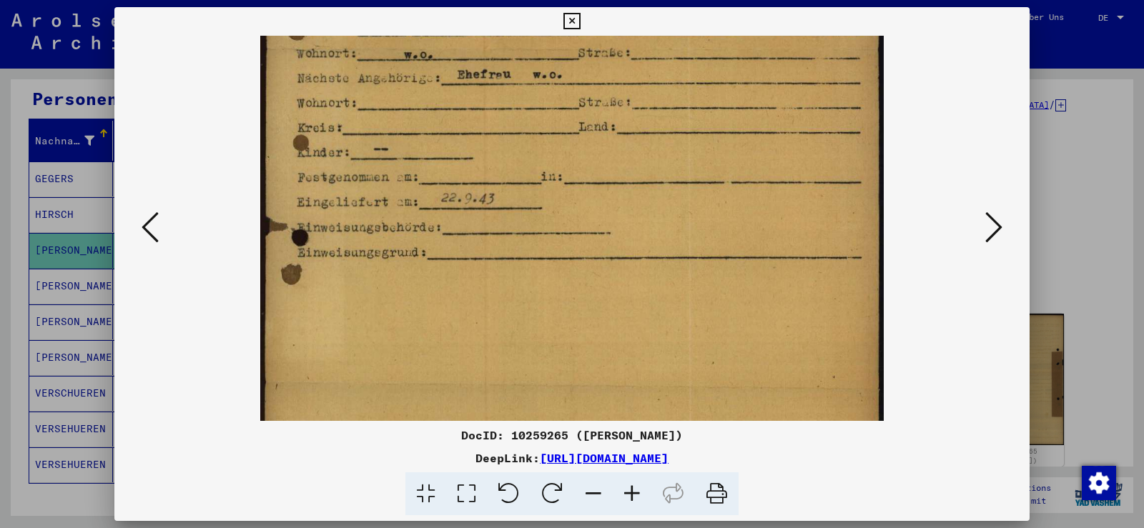
scroll to position [373, 0]
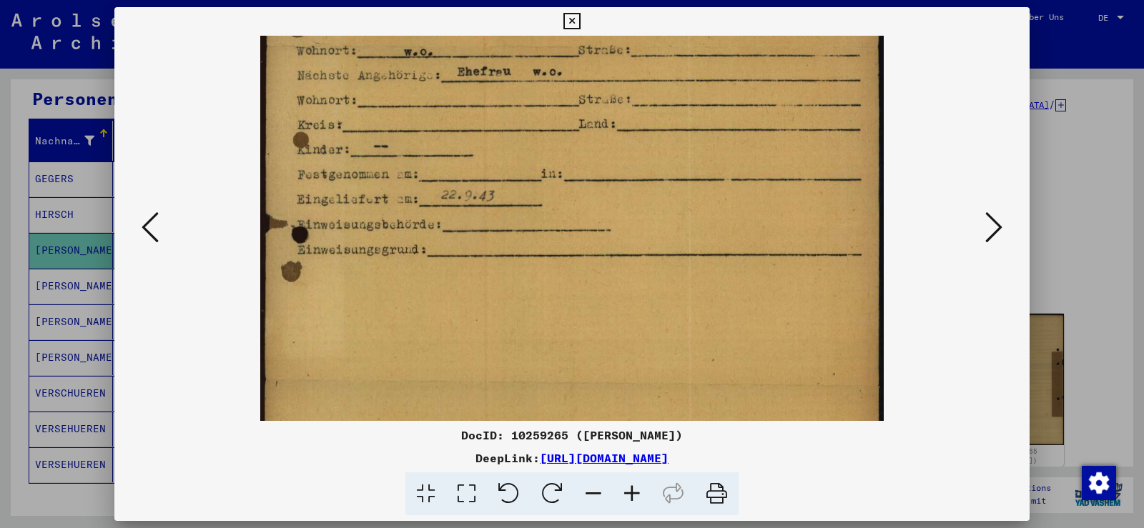
drag, startPoint x: 561, startPoint y: 327, endPoint x: 533, endPoint y: 139, distance: 189.3
click at [533, 139] on img at bounding box center [571, 106] width 623 height 886
click at [564, 19] on icon at bounding box center [571, 21] width 16 height 17
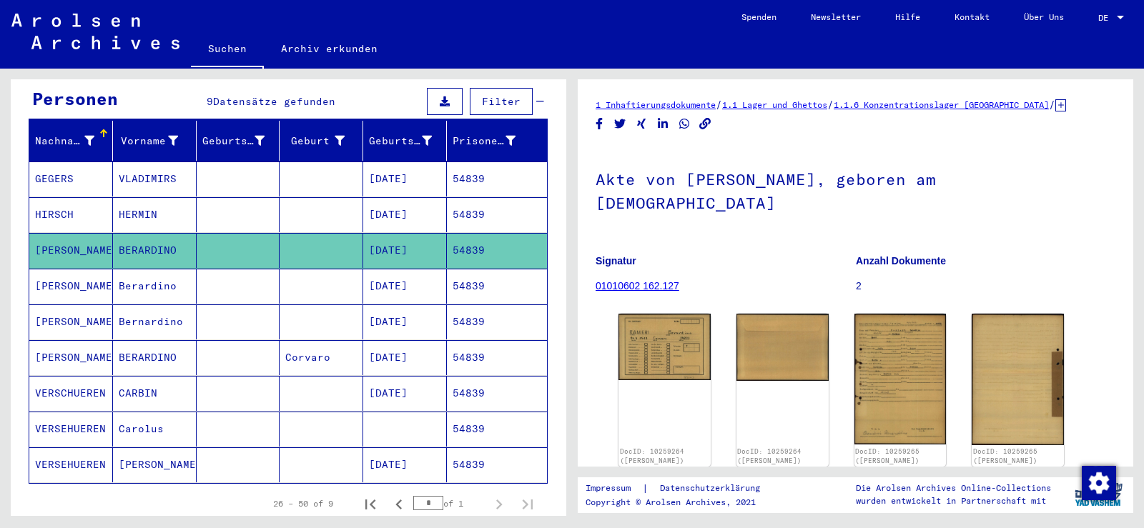
click at [378, 197] on mat-cell "[DATE]" at bounding box center [405, 214] width 84 height 35
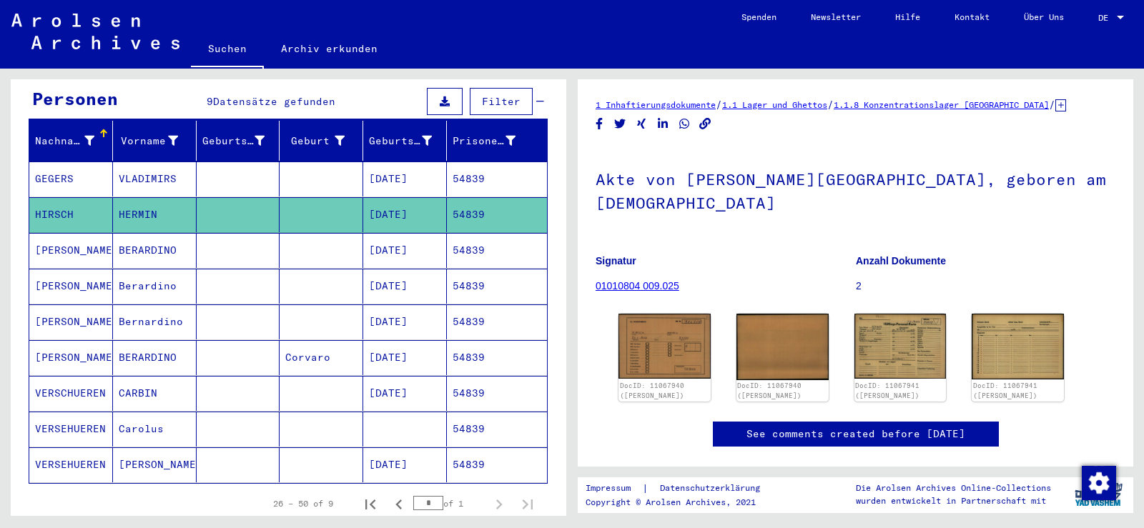
click at [320, 237] on mat-cell at bounding box center [322, 250] width 84 height 35
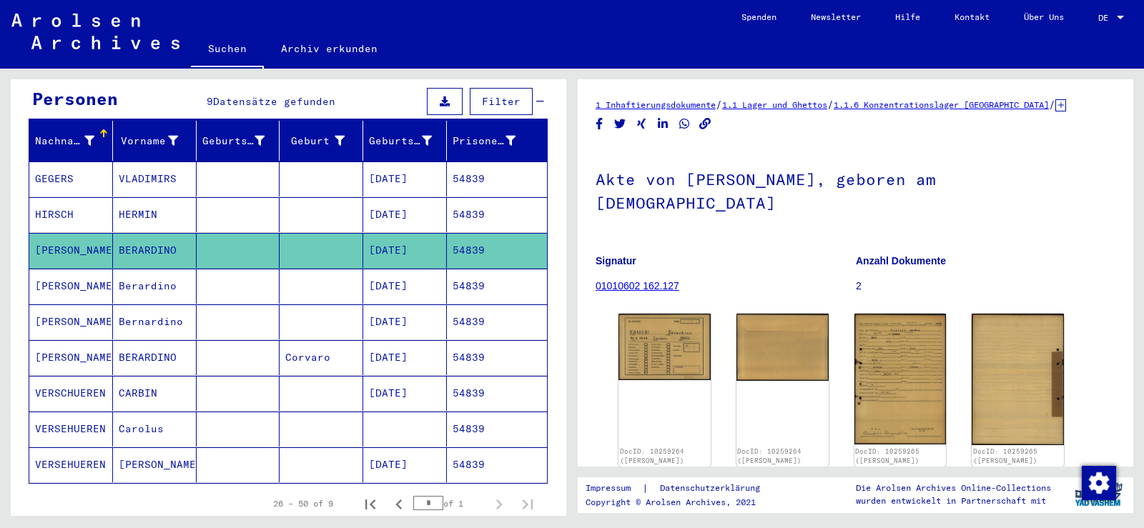
drag, startPoint x: 337, startPoint y: 271, endPoint x: 349, endPoint y: 273, distance: 11.6
click at [343, 271] on mat-cell at bounding box center [322, 286] width 84 height 35
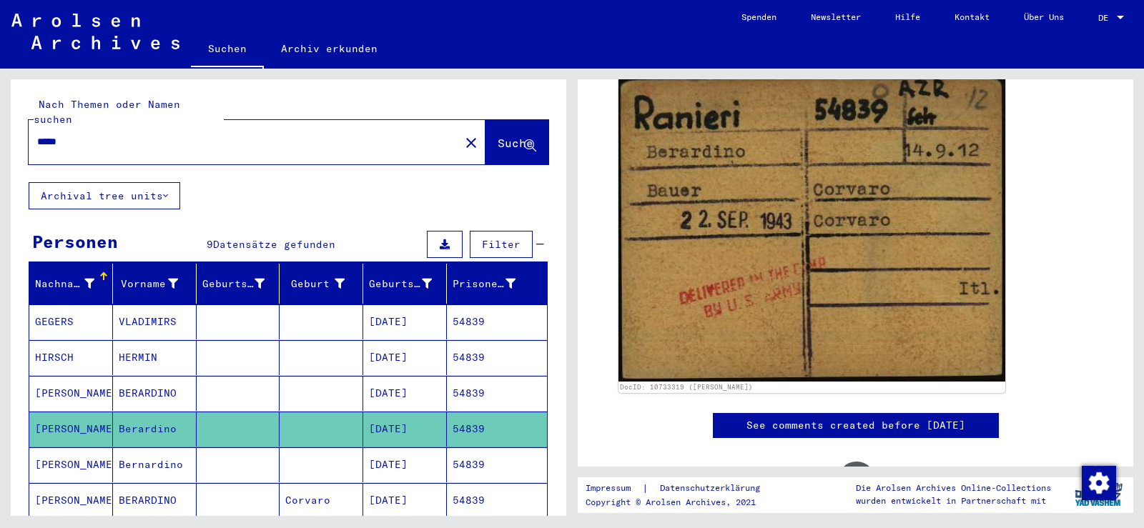
drag, startPoint x: 91, startPoint y: 119, endPoint x: 39, endPoint y: 127, distance: 52.0
click at [39, 134] on input "*****" at bounding box center [244, 141] width 414 height 15
paste input "text"
type input "*****"
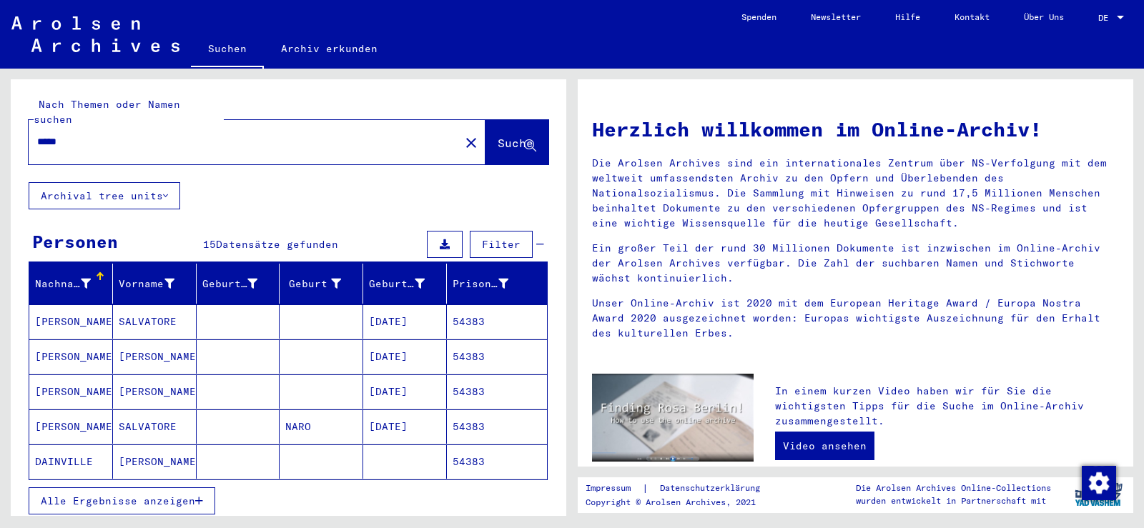
click at [124, 305] on mat-cell "SALVATORE" at bounding box center [155, 322] width 84 height 34
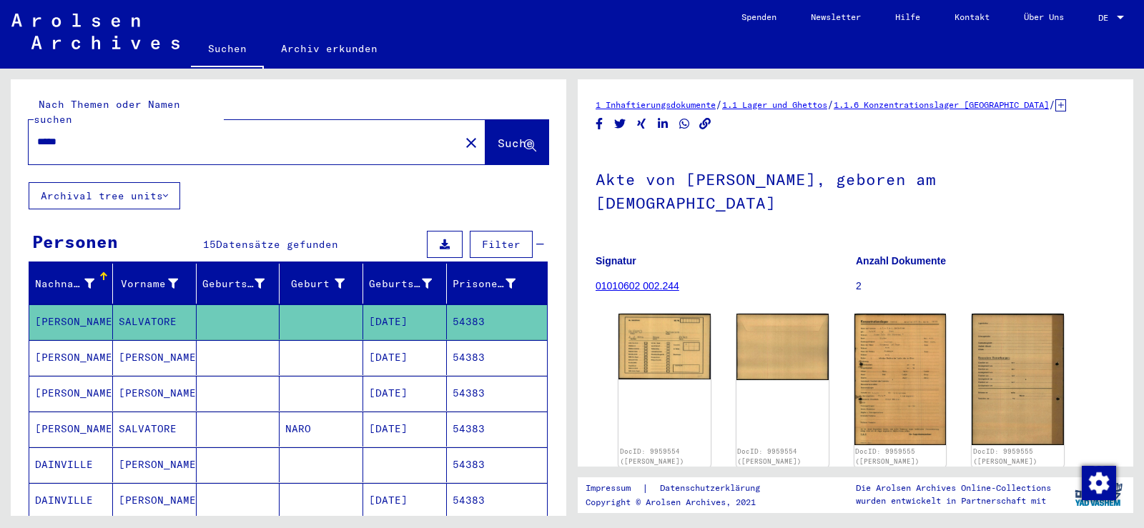
click at [267, 346] on mat-cell at bounding box center [239, 357] width 84 height 35
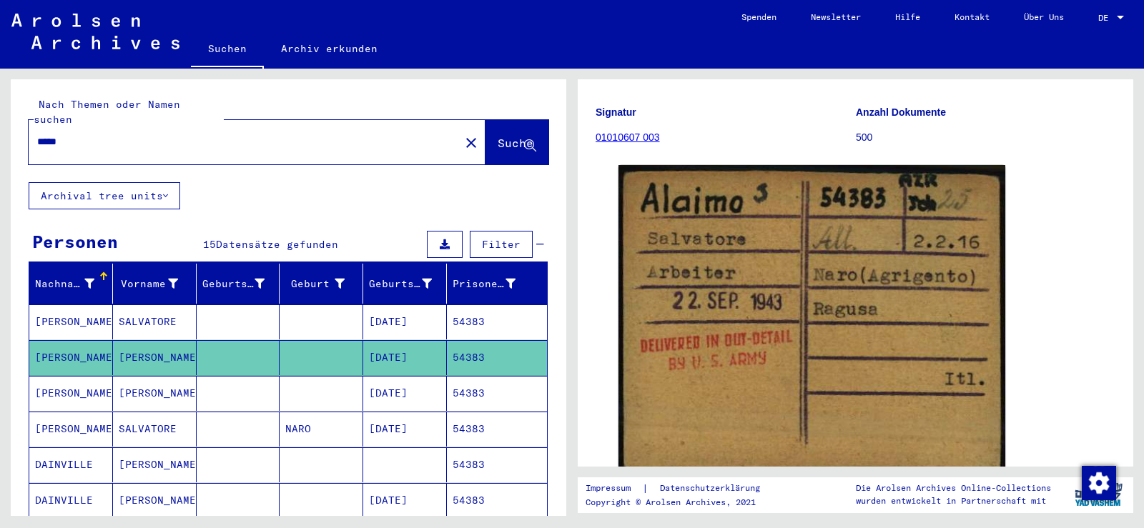
scroll to position [143, 0]
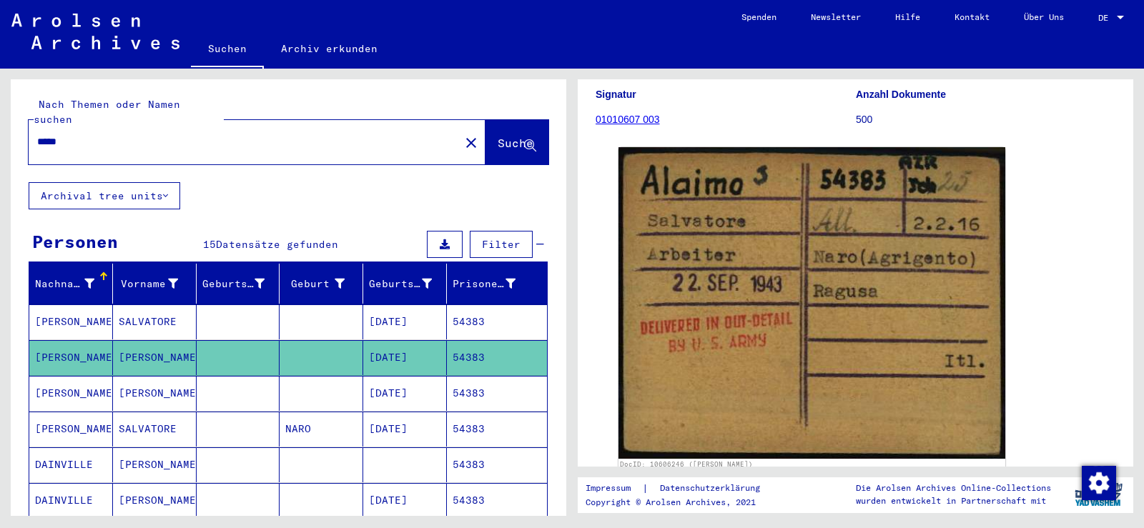
click at [154, 376] on mat-cell "[PERSON_NAME]" at bounding box center [155, 393] width 84 height 35
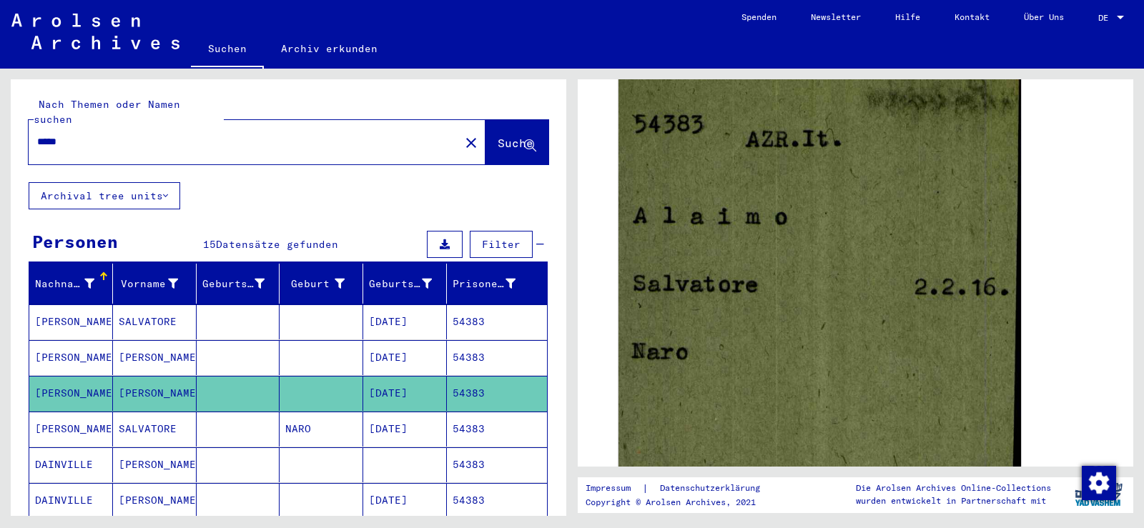
scroll to position [358, 0]
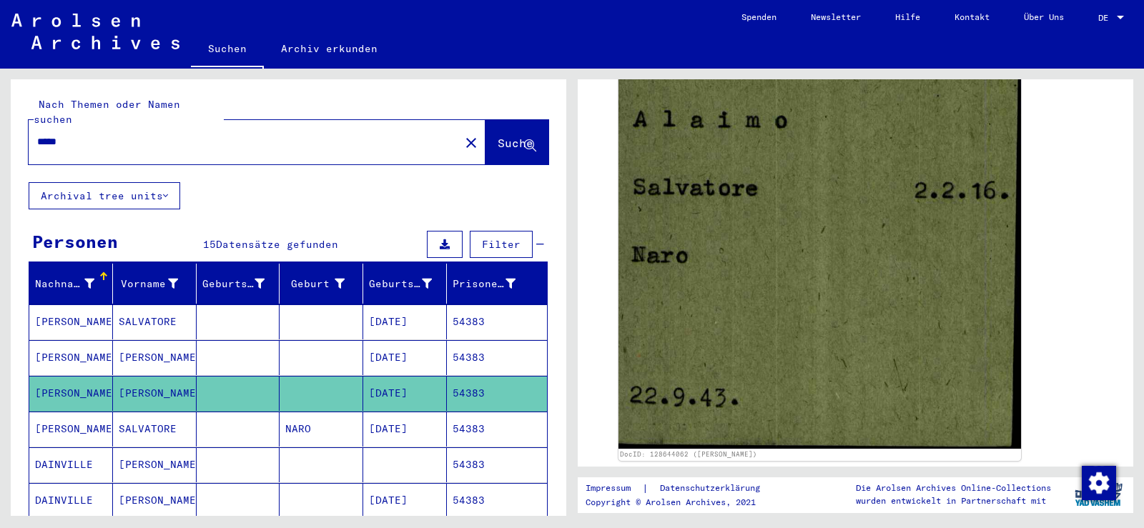
click at [332, 412] on mat-cell "NARO" at bounding box center [322, 429] width 84 height 35
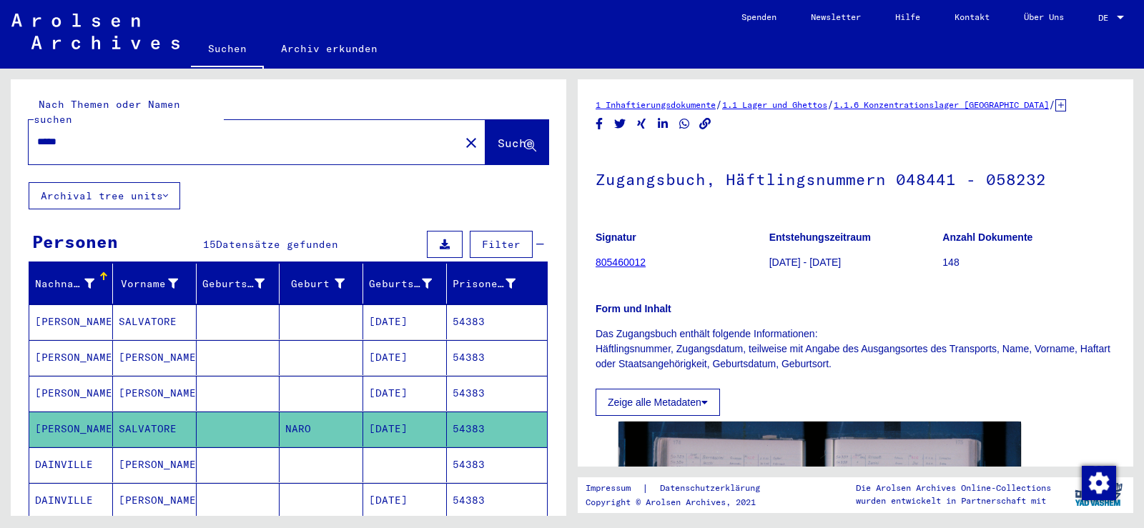
scroll to position [215, 0]
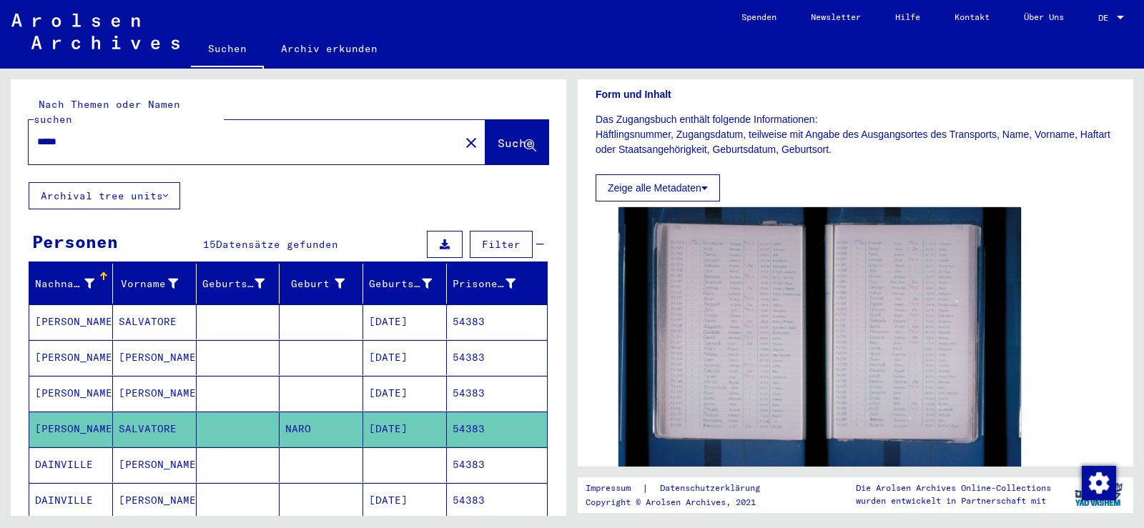
click at [314, 310] on mat-cell at bounding box center [322, 322] width 84 height 35
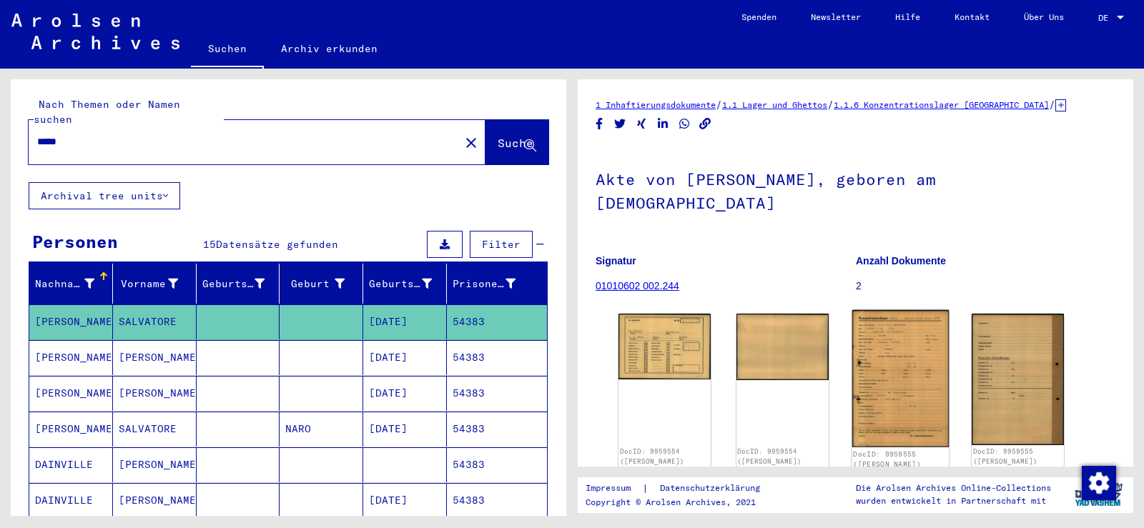
click at [868, 342] on img at bounding box center [900, 379] width 97 height 138
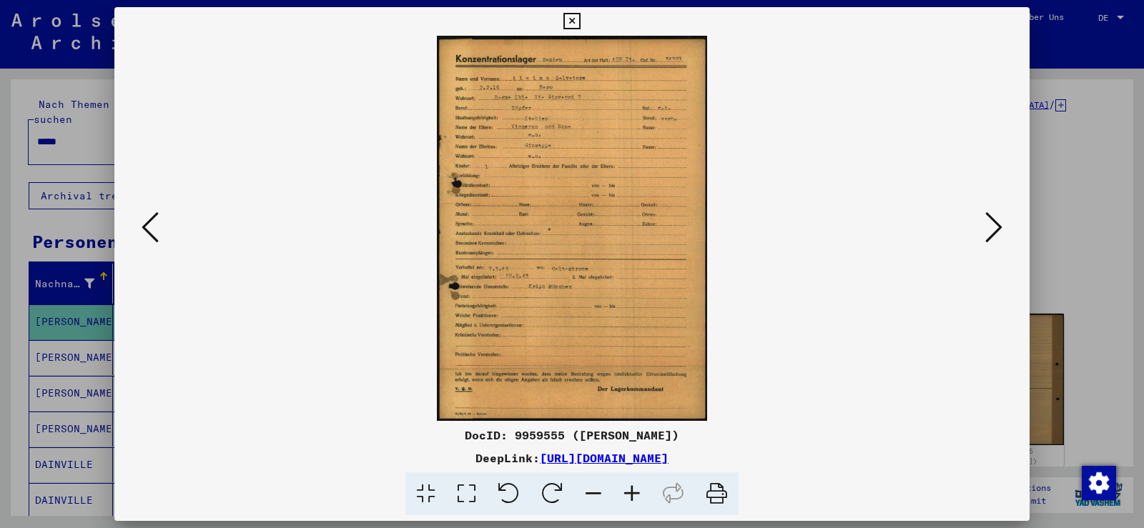
click at [633, 501] on icon at bounding box center [632, 495] width 39 height 44
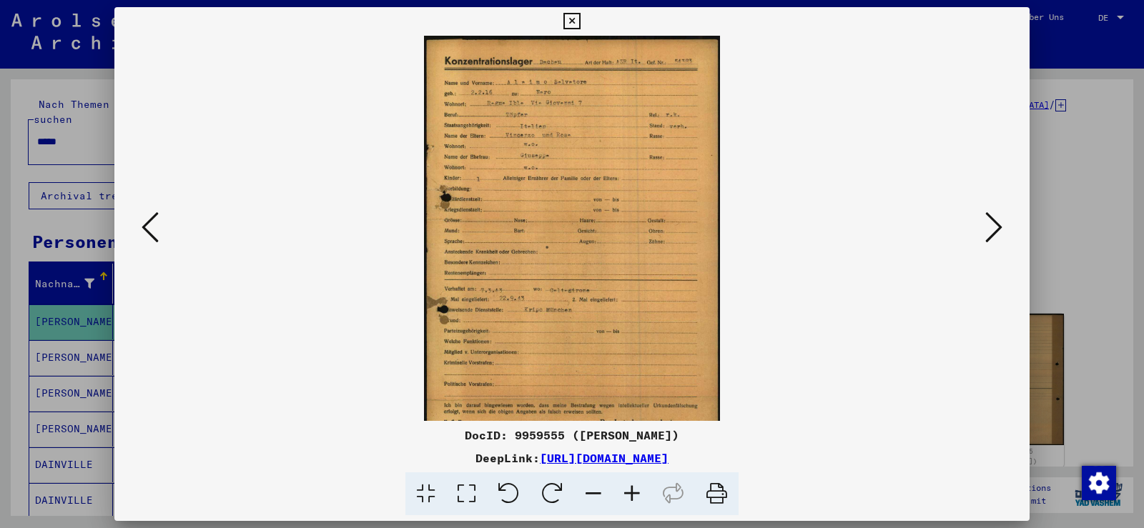
click at [631, 501] on icon at bounding box center [632, 495] width 39 height 44
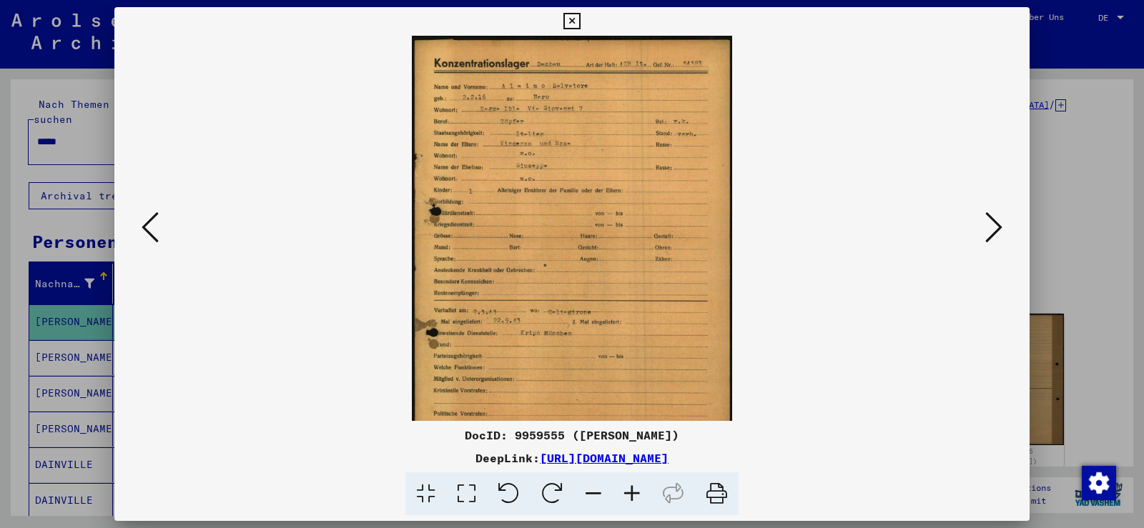
click at [631, 501] on icon at bounding box center [632, 495] width 39 height 44
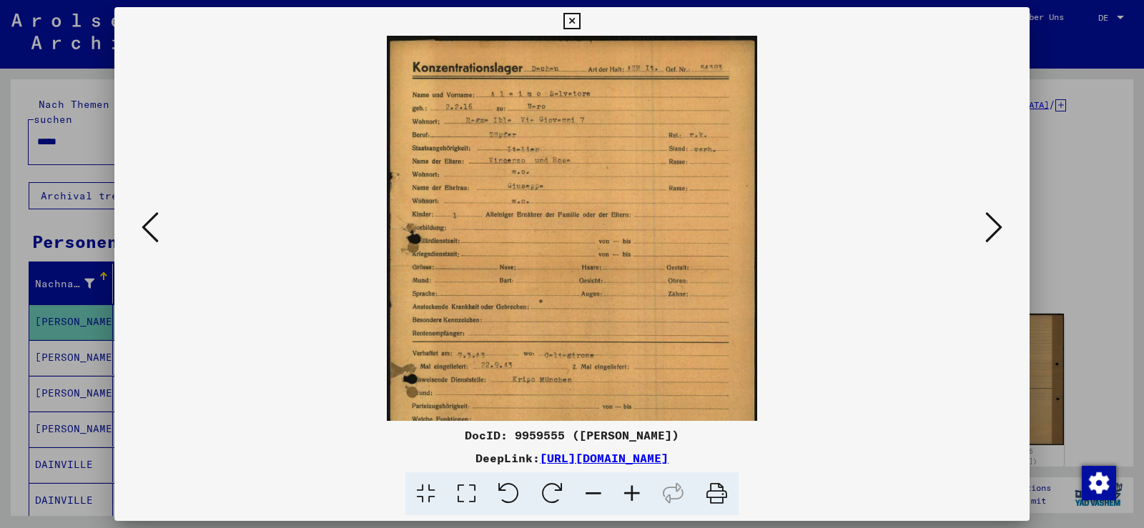
click at [631, 501] on icon at bounding box center [632, 495] width 39 height 44
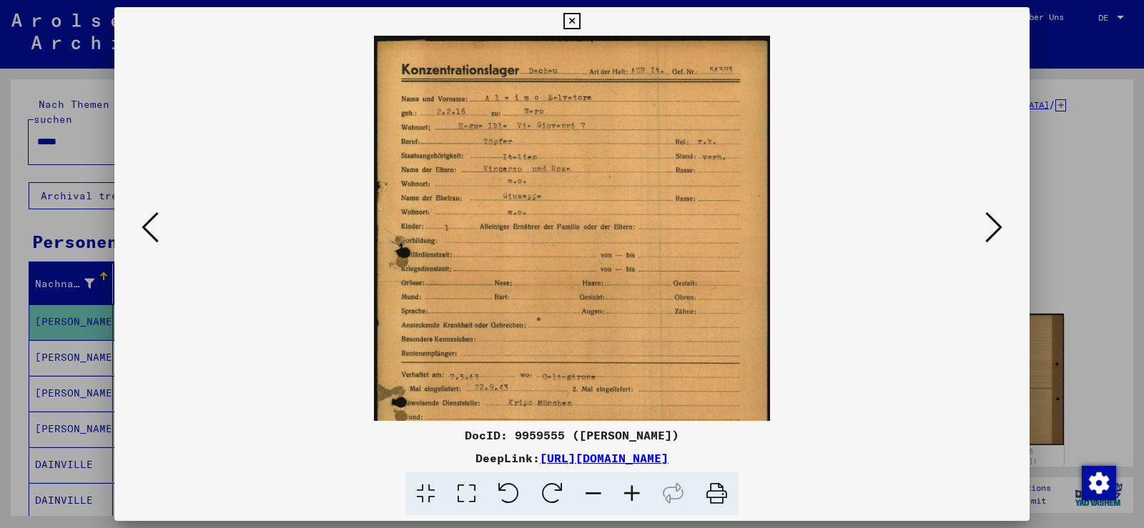
click at [631, 501] on icon at bounding box center [632, 495] width 39 height 44
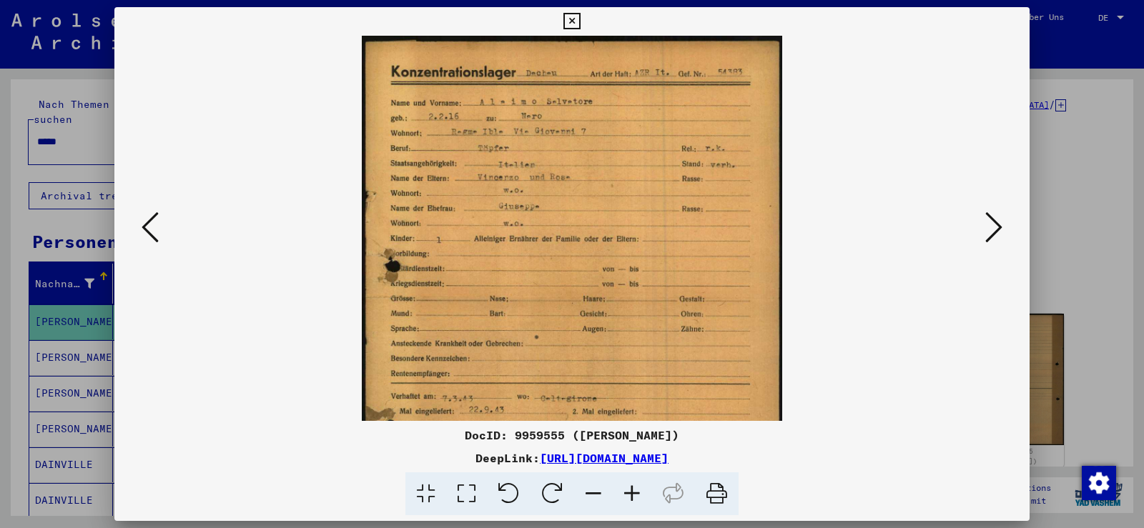
click at [631, 501] on icon at bounding box center [632, 495] width 39 height 44
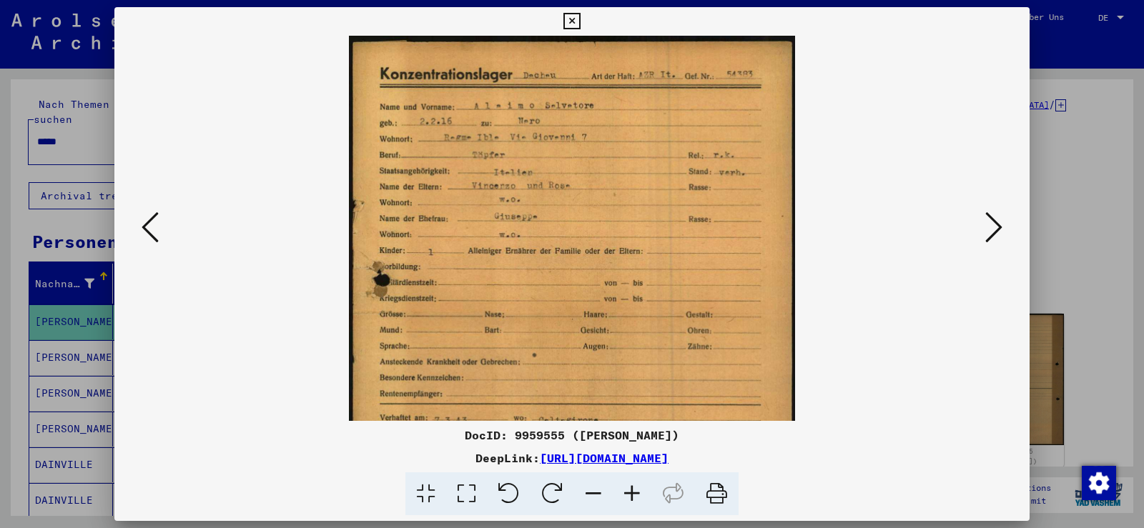
click at [631, 501] on icon at bounding box center [632, 495] width 39 height 44
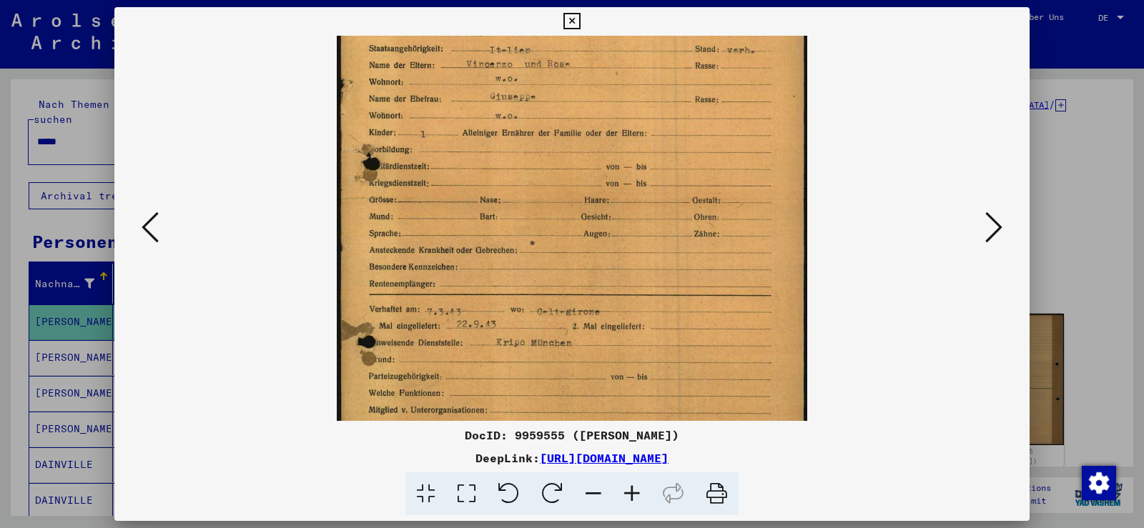
scroll to position [131, 0]
drag, startPoint x: 648, startPoint y: 315, endPoint x: 628, endPoint y: 184, distance: 132.3
click at [628, 184] on img at bounding box center [572, 240] width 471 height 671
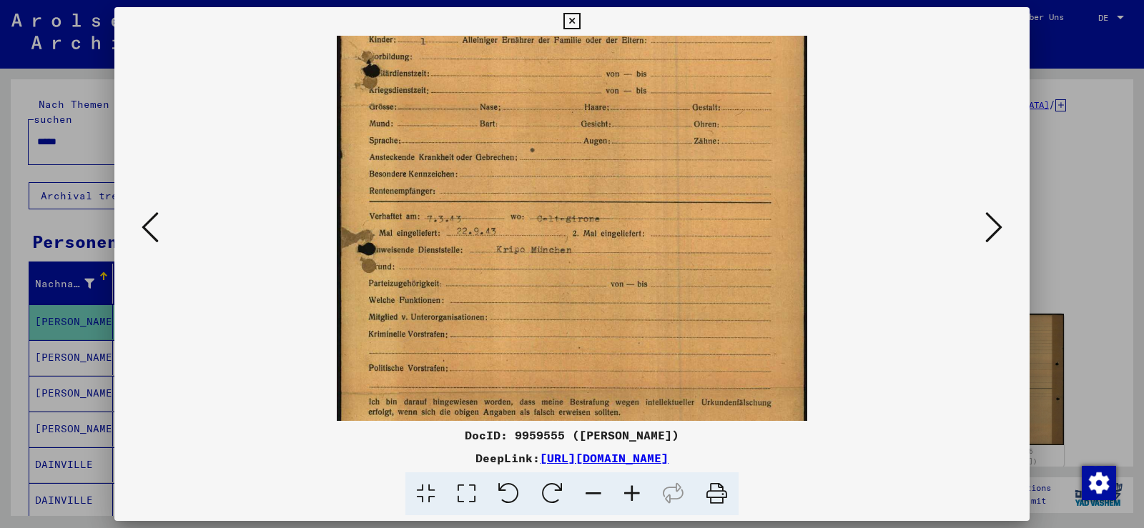
drag, startPoint x: 564, startPoint y: 229, endPoint x: 574, endPoint y: 204, distance: 27.0
click at [574, 204] on img at bounding box center [572, 148] width 471 height 671
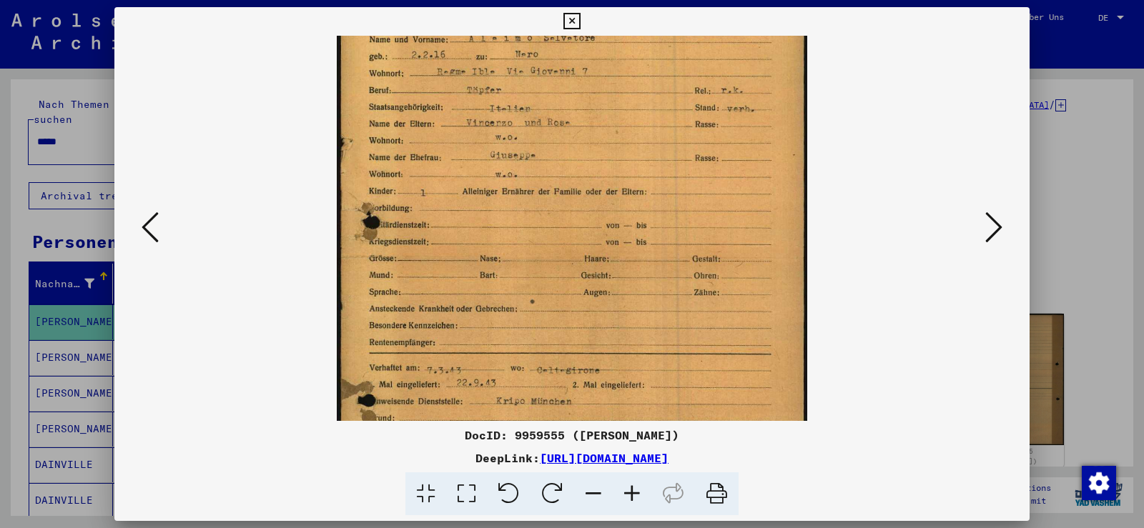
scroll to position [68, 0]
drag, startPoint x: 551, startPoint y: 186, endPoint x: 553, endPoint y: 341, distance: 155.2
click at [553, 341] on img at bounding box center [572, 303] width 471 height 671
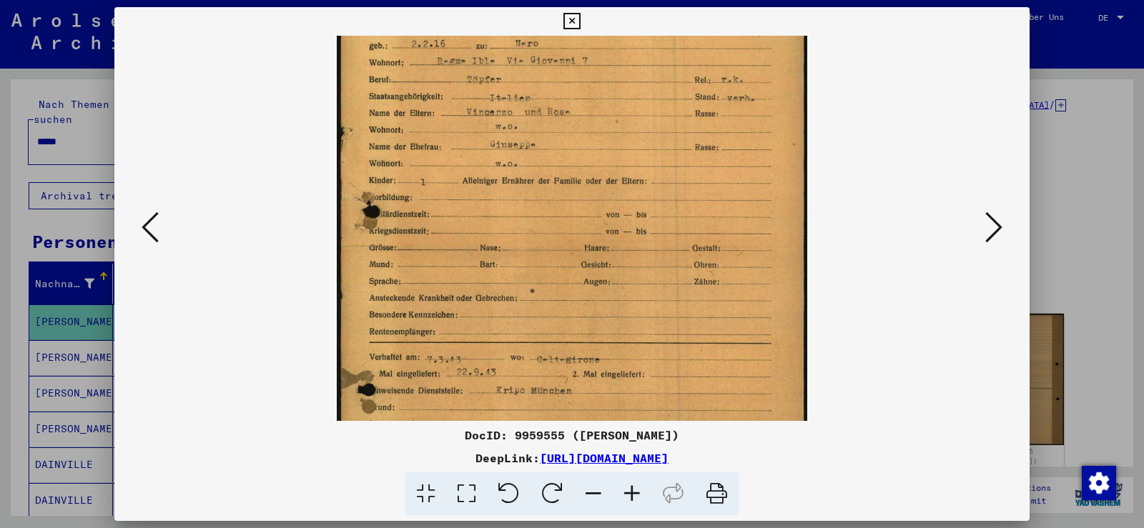
scroll to position [84, 0]
drag, startPoint x: 620, startPoint y: 170, endPoint x: 639, endPoint y: 154, distance: 24.9
click at [639, 154] on img at bounding box center [572, 287] width 471 height 671
click at [571, 14] on icon at bounding box center [571, 21] width 16 height 17
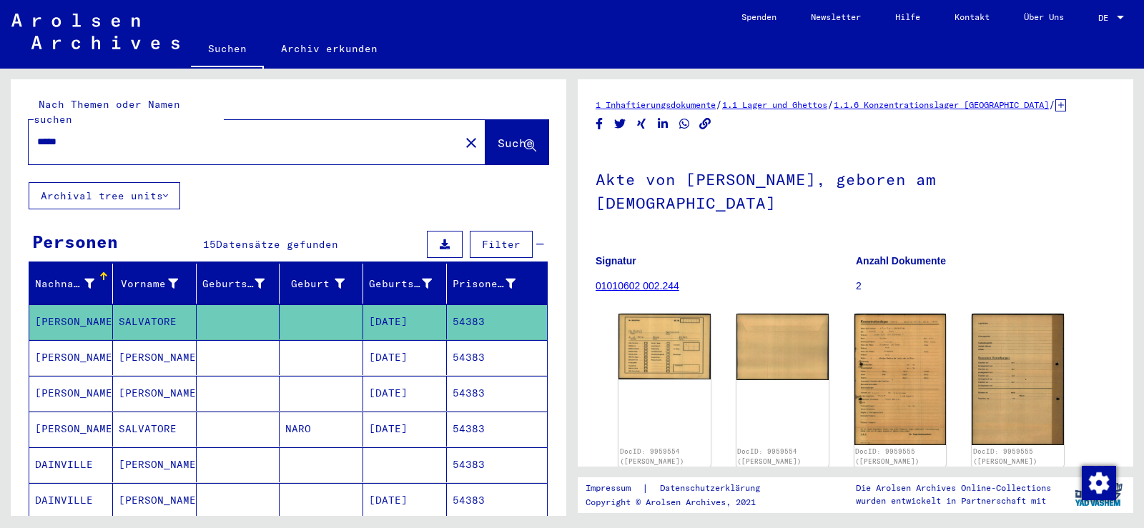
click at [473, 347] on mat-cell "54383" at bounding box center [497, 357] width 100 height 35
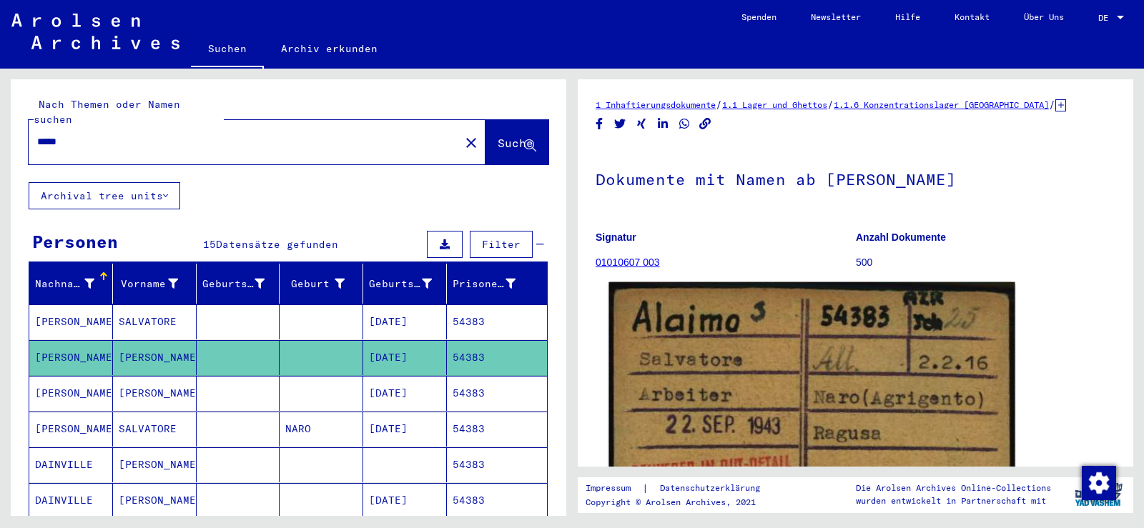
scroll to position [215, 0]
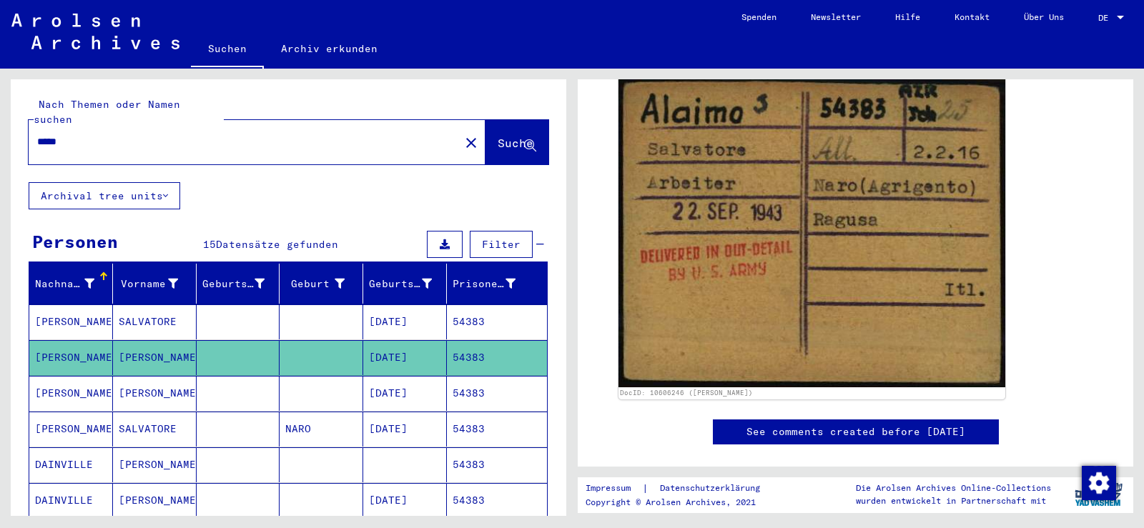
click at [363, 376] on mat-cell "[DATE]" at bounding box center [405, 393] width 84 height 35
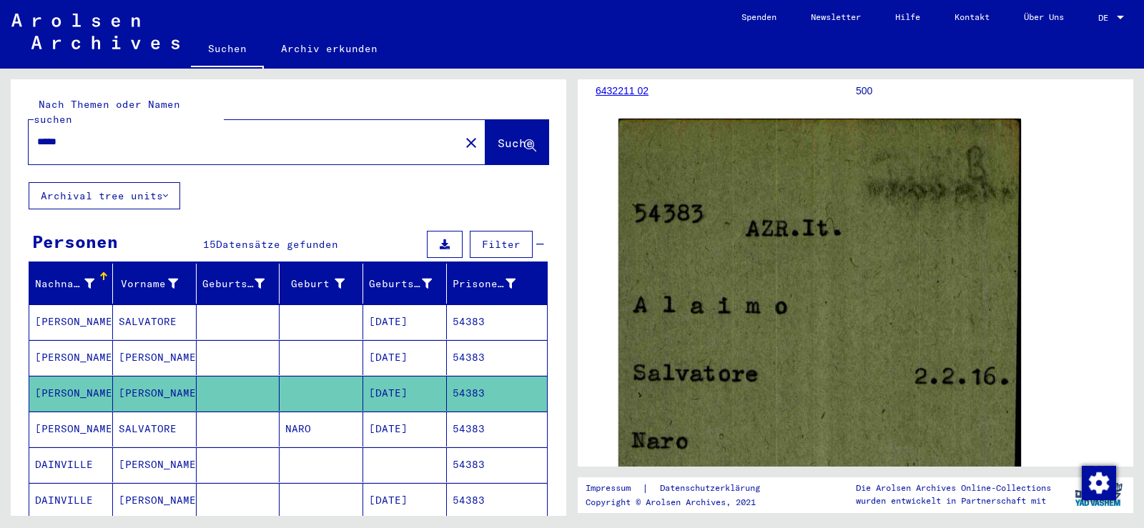
scroll to position [215, 0]
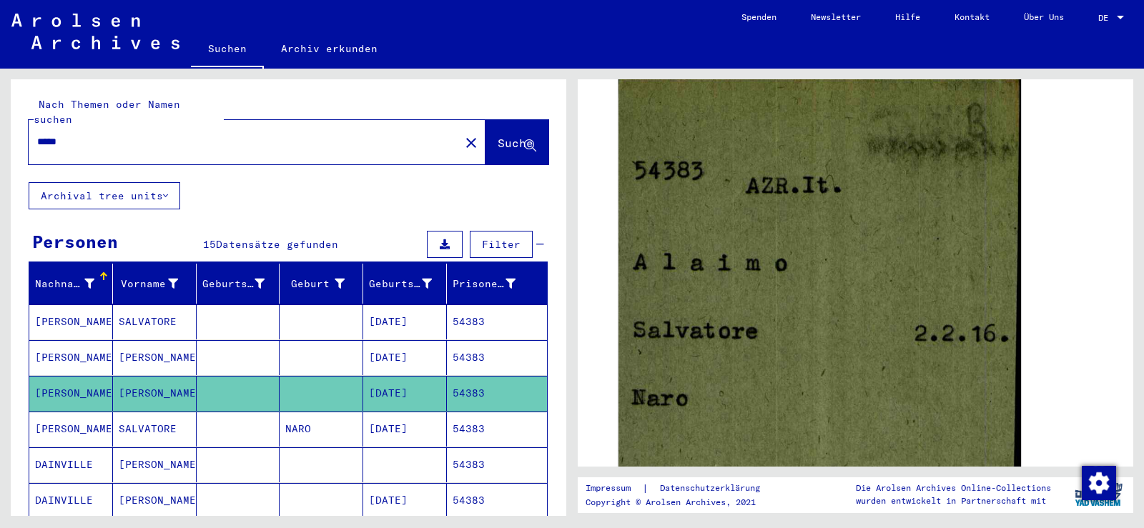
click at [342, 420] on mat-cell "NARO" at bounding box center [322, 429] width 84 height 35
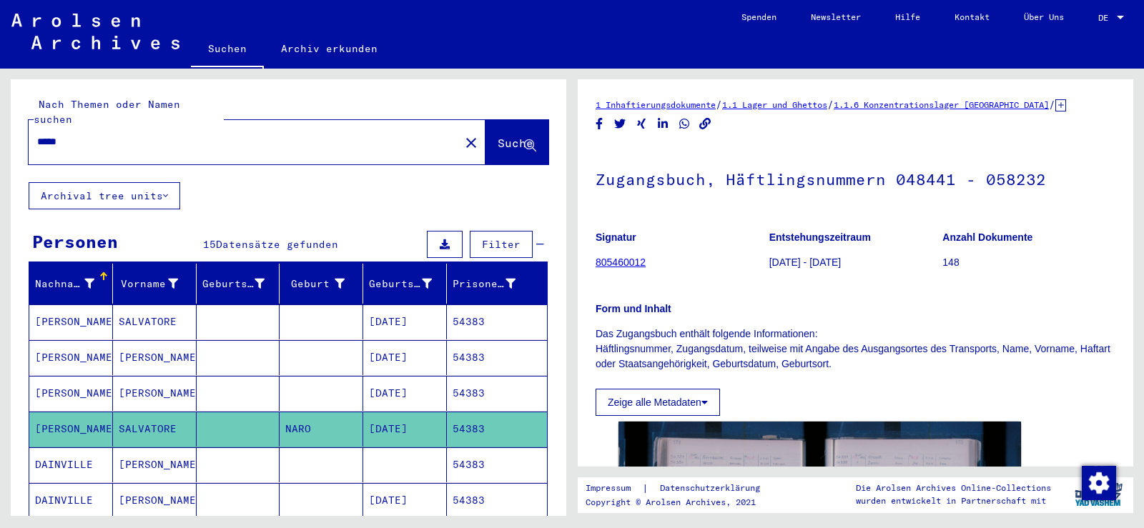
scroll to position [286, 0]
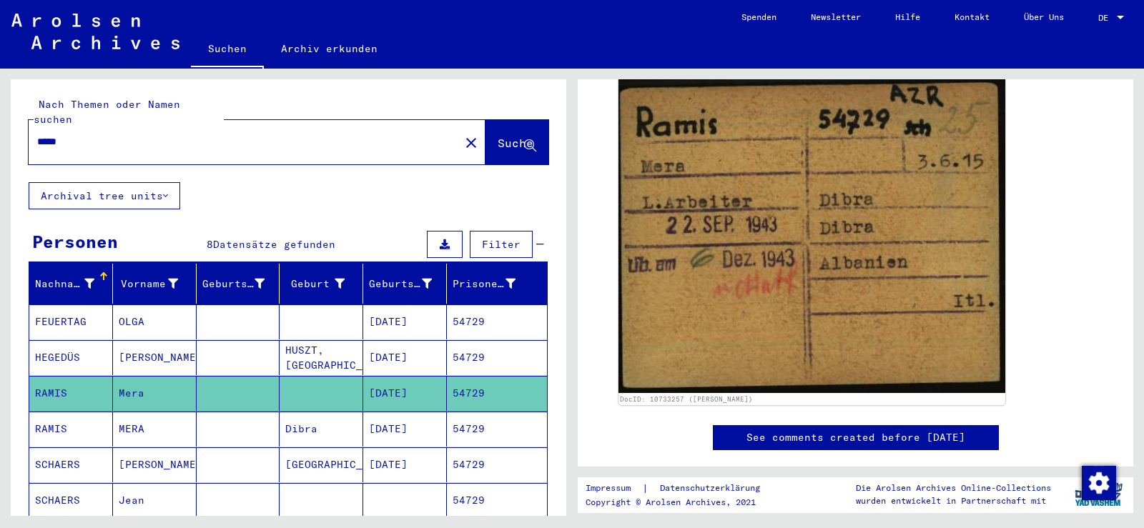
drag, startPoint x: 113, startPoint y: 130, endPoint x: 32, endPoint y: 129, distance: 80.8
click at [35, 128] on div "*****" at bounding box center [240, 142] width 423 height 32
paste input "**********"
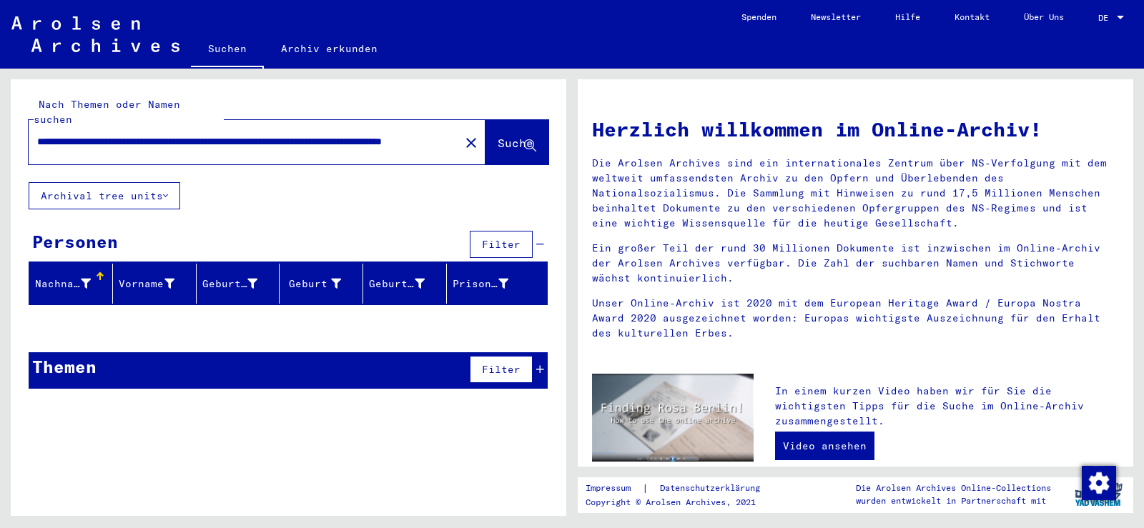
click at [534, 353] on div "Filter" at bounding box center [505, 369] width 78 height 34
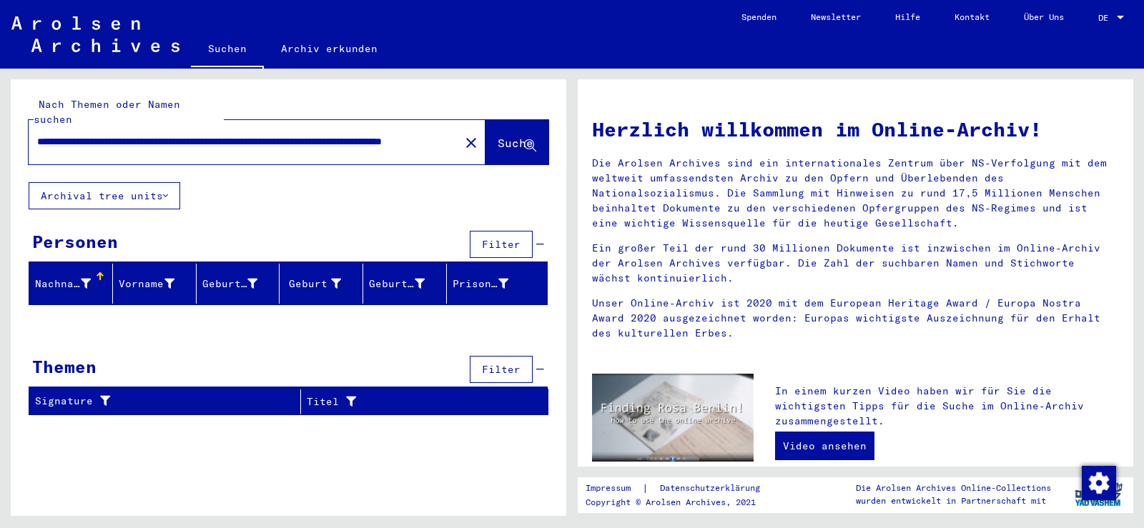
click at [538, 365] on icon at bounding box center [540, 370] width 8 height 10
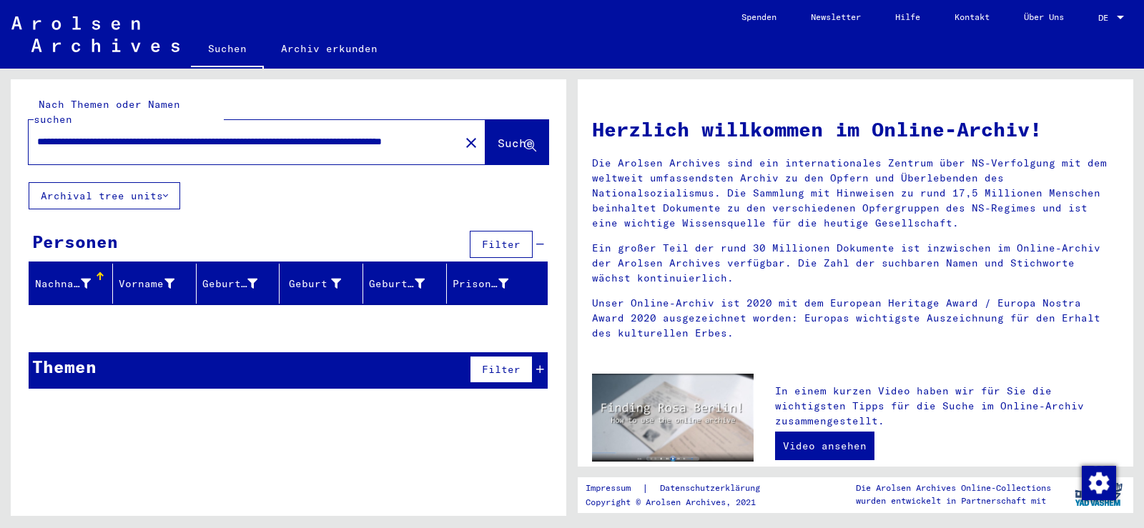
click at [368, 134] on input "**********" at bounding box center [229, 141] width 385 height 15
type input "**********"
click at [544, 352] on div "Themen Filter" at bounding box center [288, 370] width 519 height 36
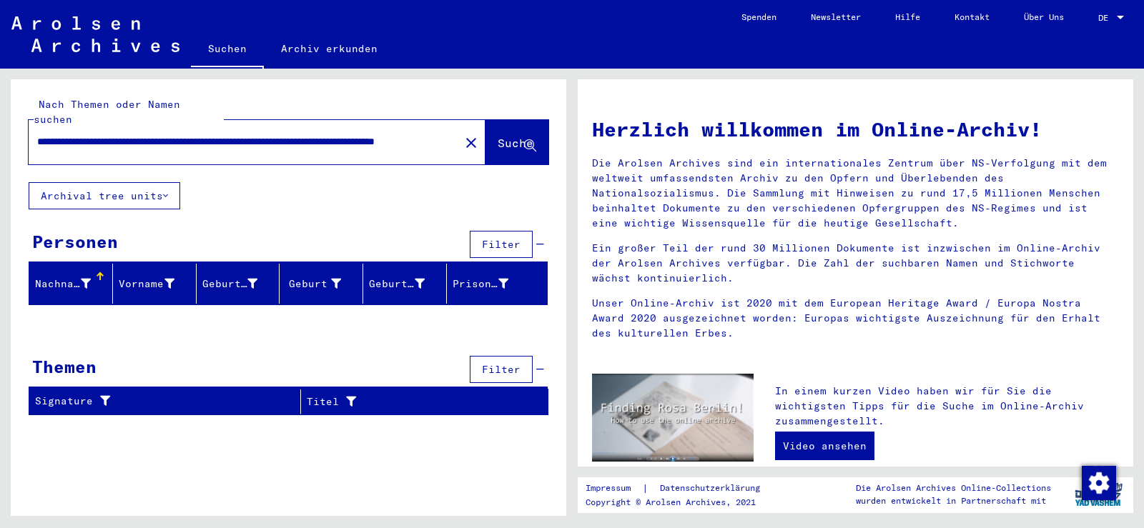
click at [539, 365] on icon at bounding box center [540, 370] width 8 height 10
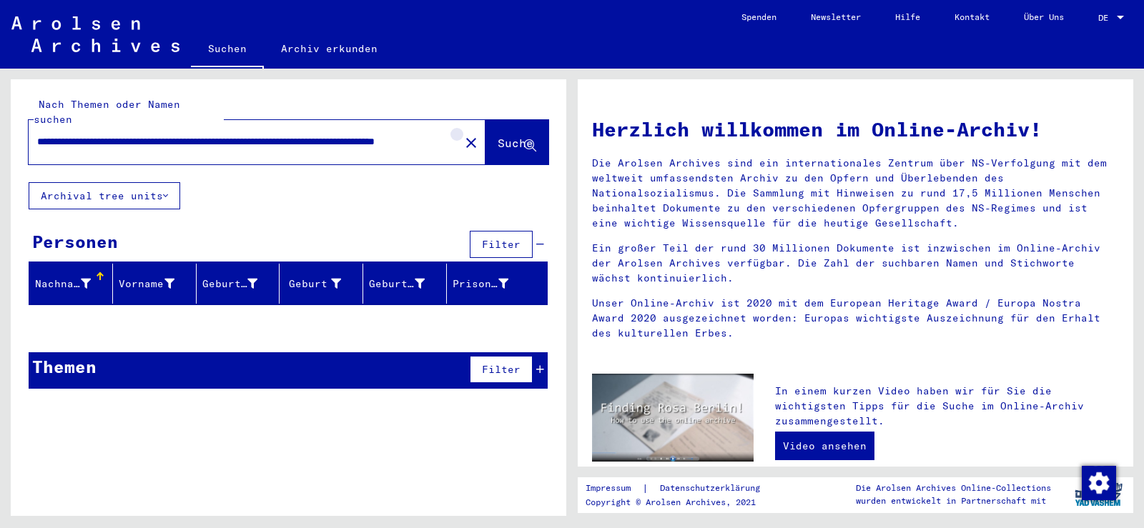
click at [463, 134] on mat-icon "close" at bounding box center [471, 142] width 17 height 17
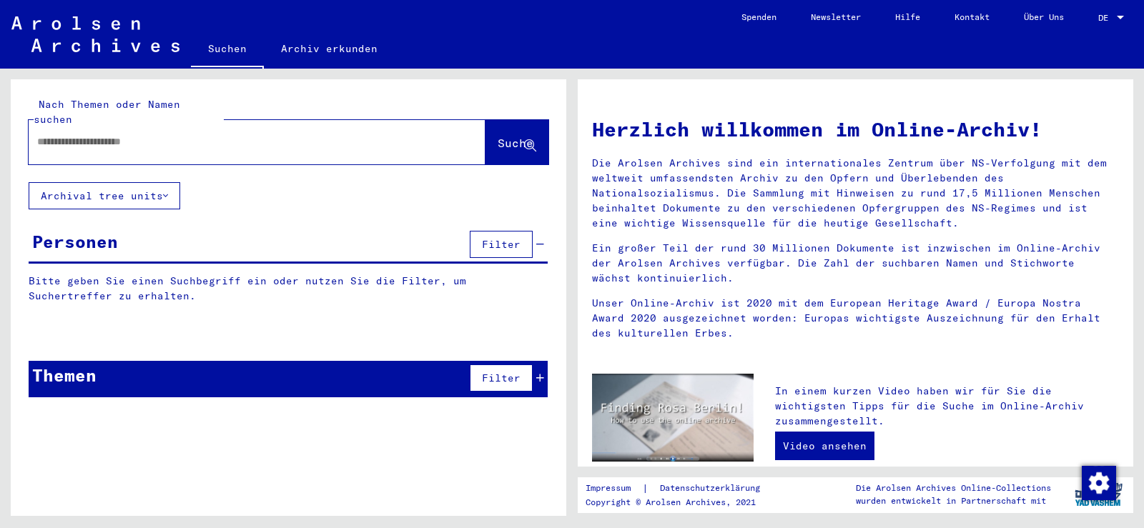
click at [416, 134] on input "text" at bounding box center [229, 141] width 385 height 15
paste input "******"
type input "******"
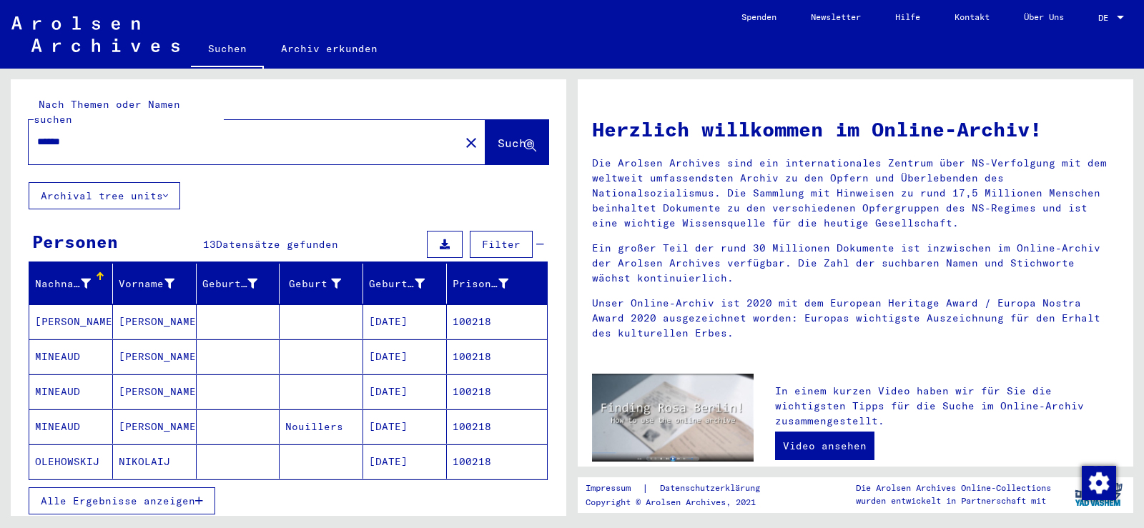
click at [178, 495] on span "Alle Ergebnisse anzeigen" at bounding box center [118, 501] width 154 height 13
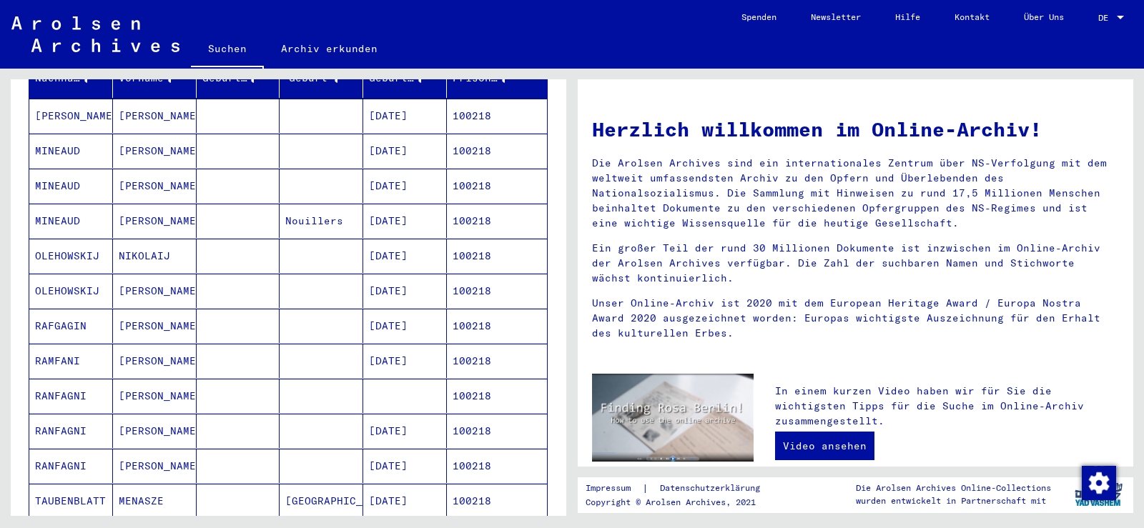
scroll to position [215, 0]
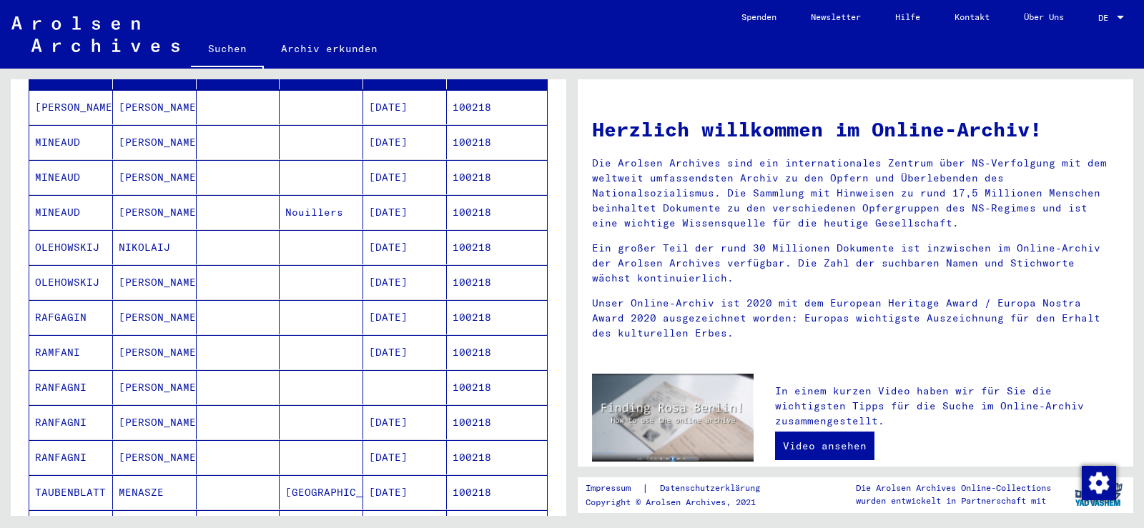
click at [175, 302] on mat-cell "[PERSON_NAME]" at bounding box center [155, 317] width 84 height 34
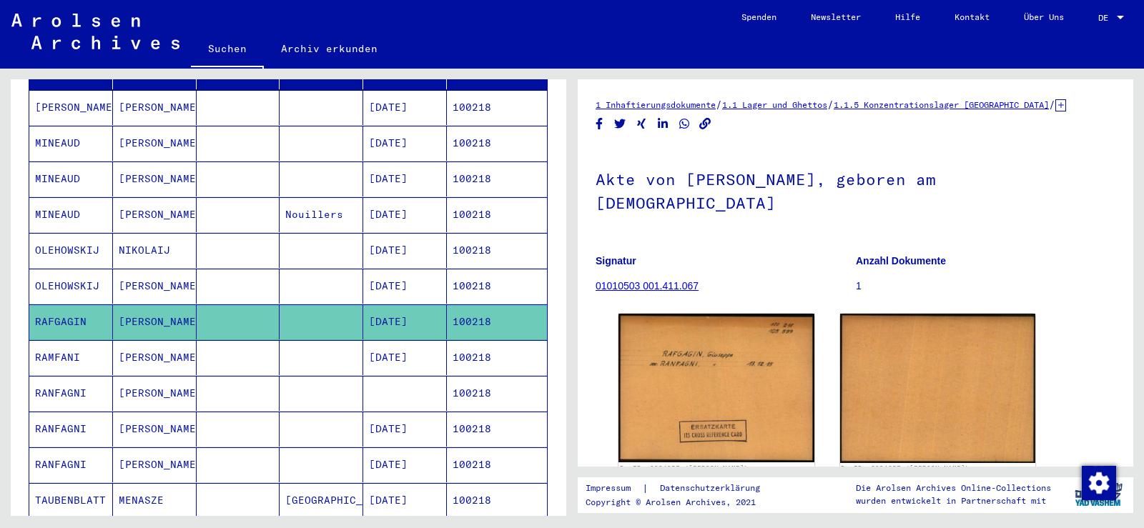
click at [270, 347] on mat-cell at bounding box center [239, 357] width 84 height 35
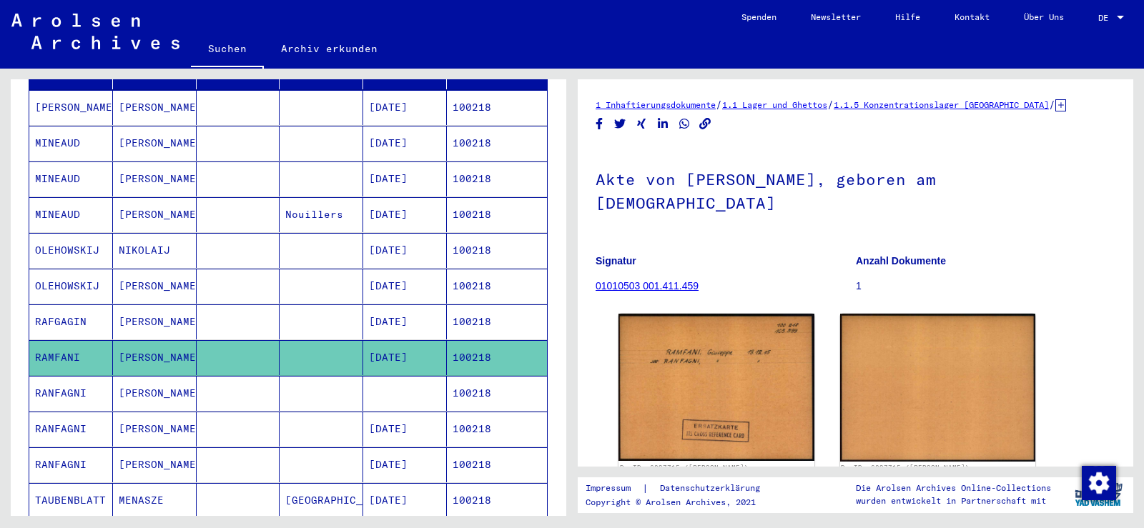
click at [227, 376] on mat-cell at bounding box center [239, 393] width 84 height 35
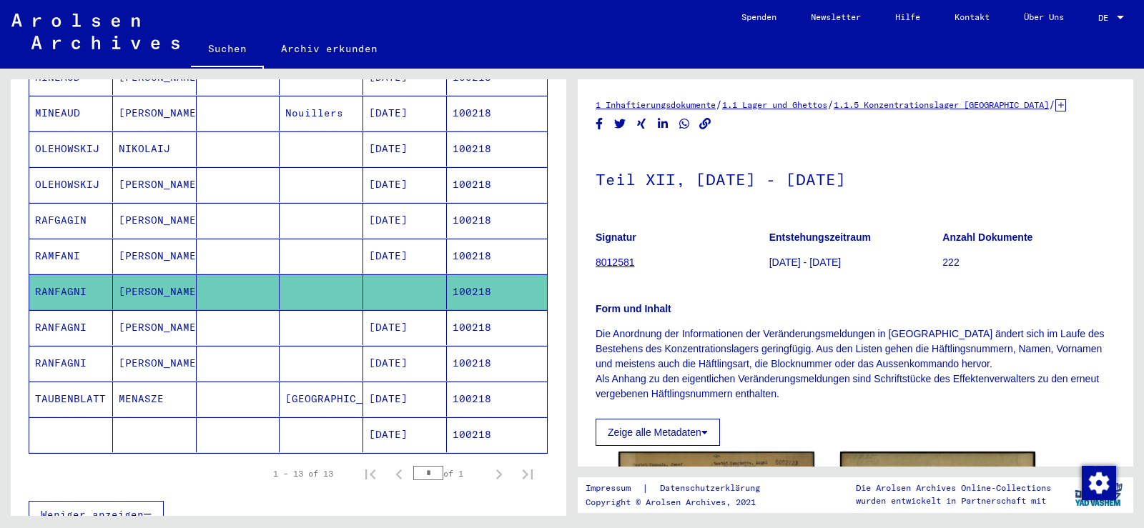
scroll to position [358, 0]
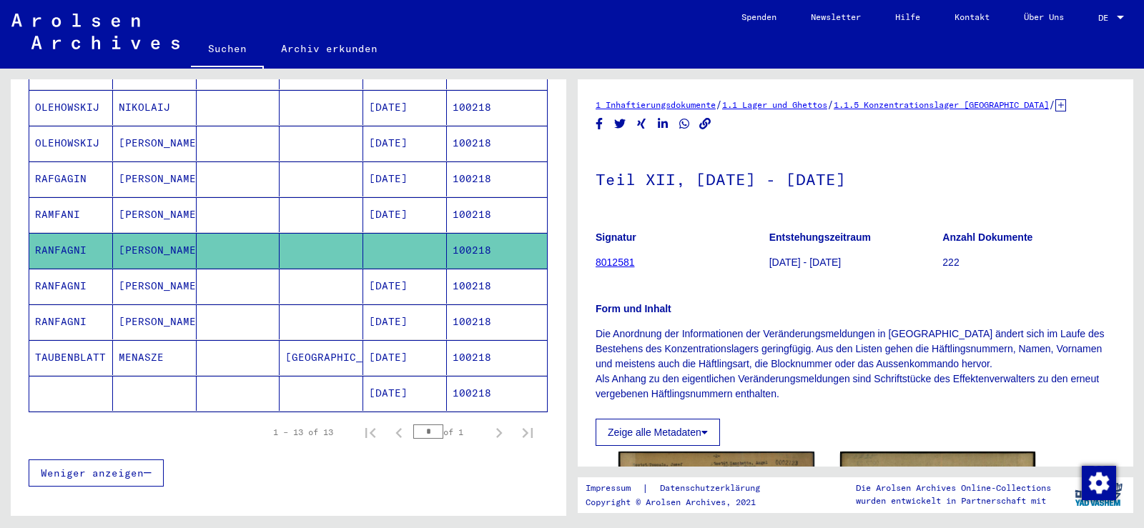
click at [199, 270] on mat-cell at bounding box center [239, 286] width 84 height 35
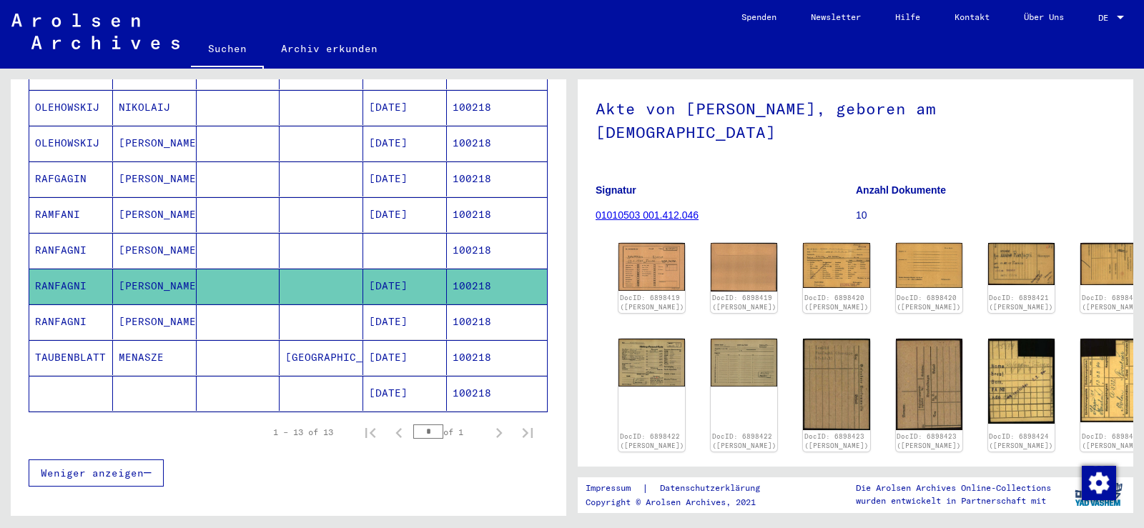
scroll to position [143, 0]
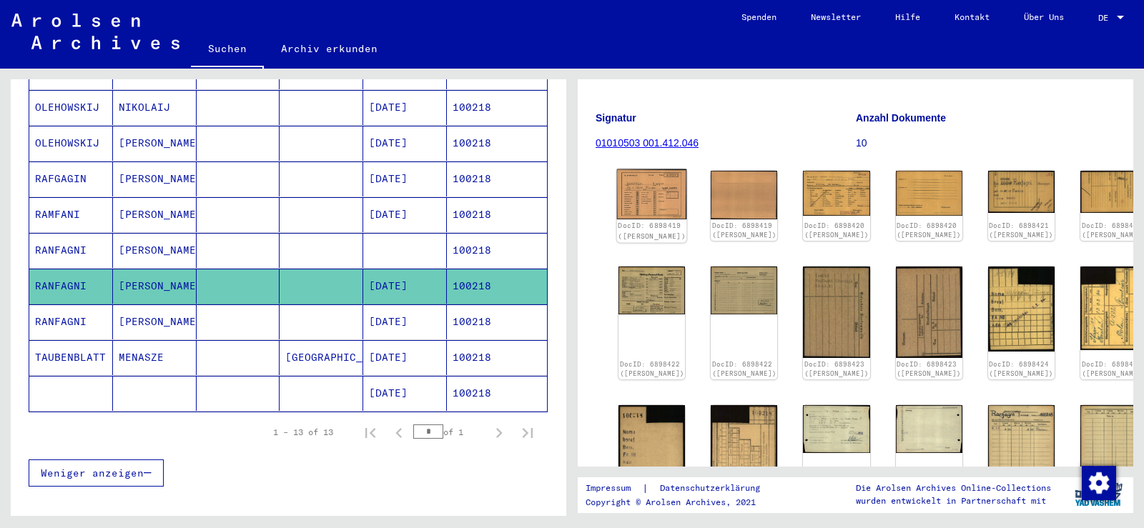
click at [649, 172] on img at bounding box center [652, 194] width 70 height 51
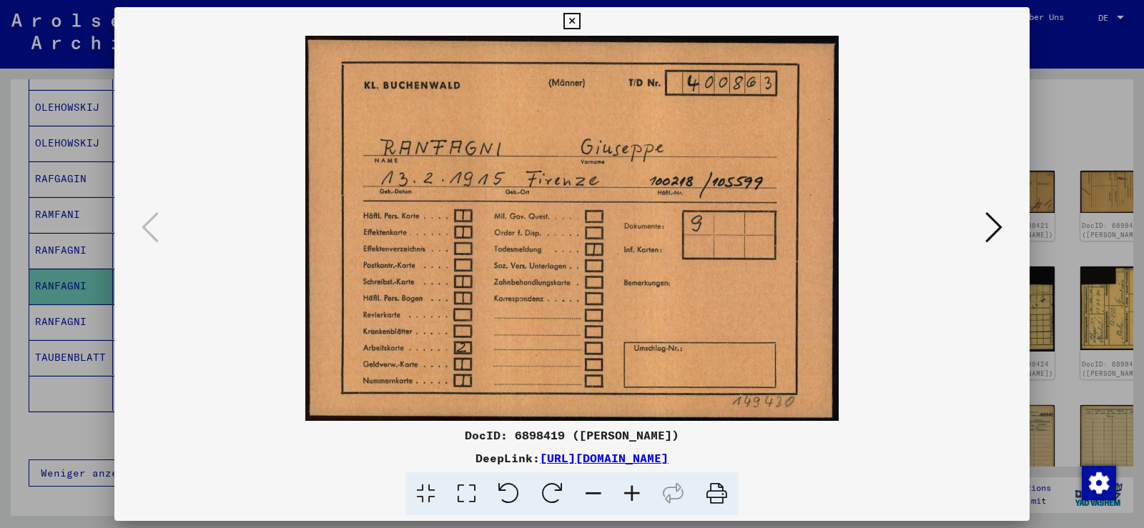
click at [995, 226] on icon at bounding box center [993, 227] width 17 height 34
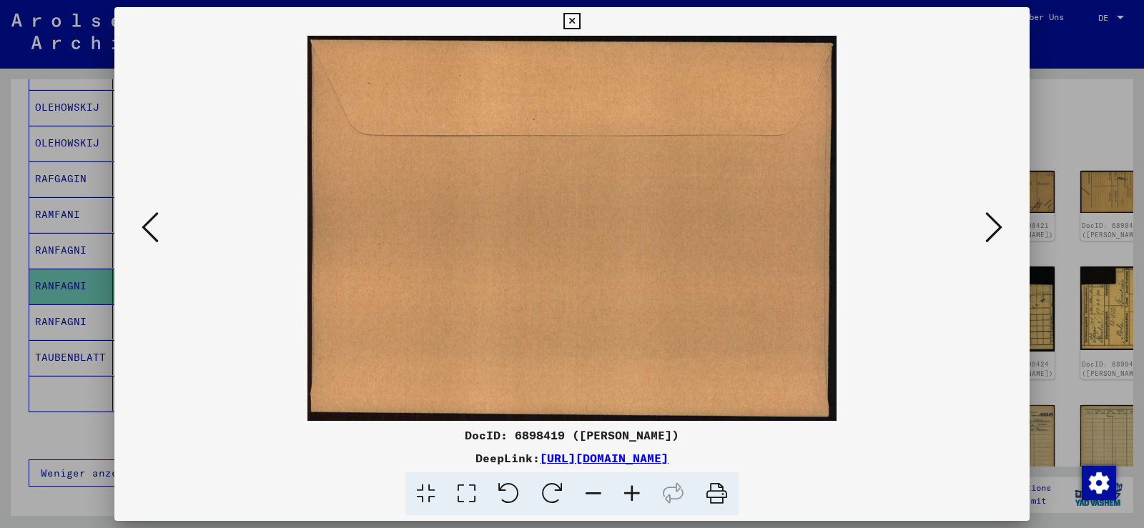
click at [995, 226] on icon at bounding box center [993, 227] width 17 height 34
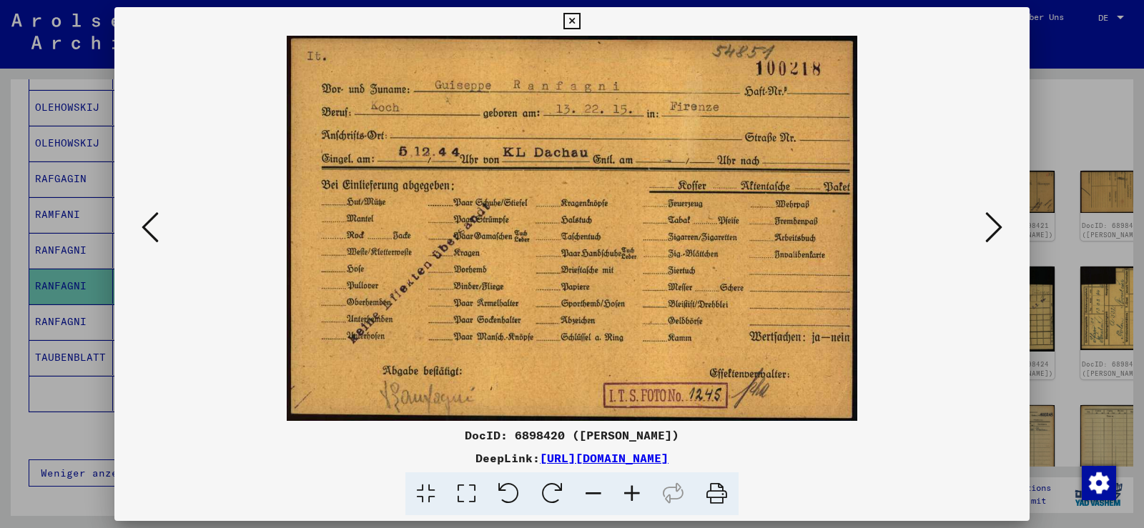
click at [995, 226] on icon at bounding box center [993, 227] width 17 height 34
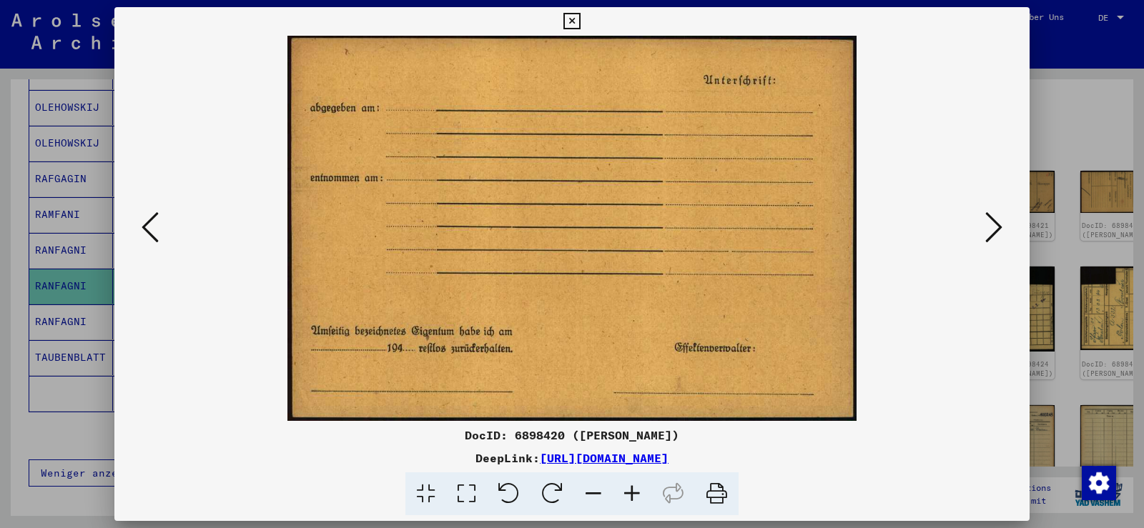
click at [995, 226] on icon at bounding box center [993, 227] width 17 height 34
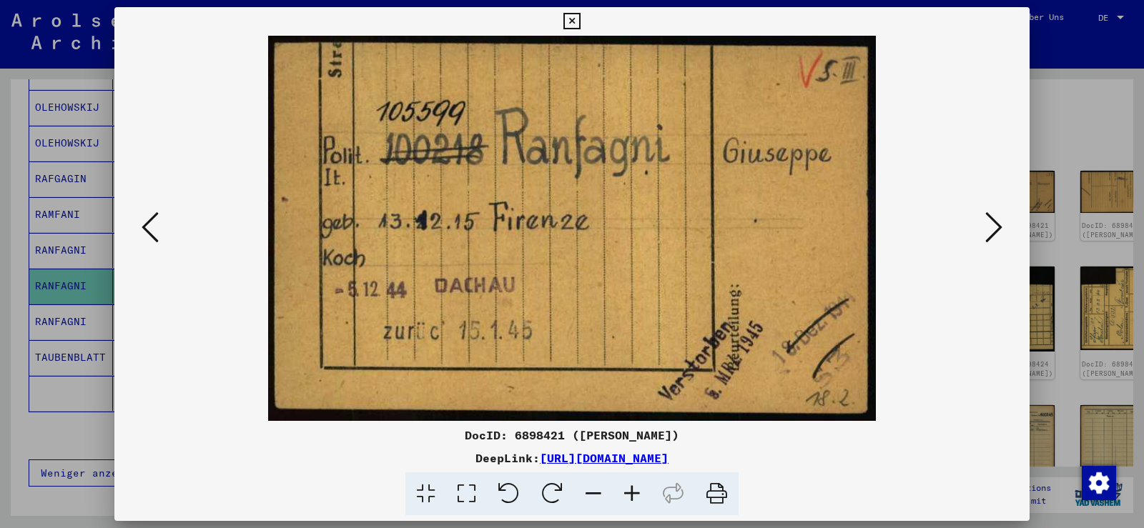
click at [995, 226] on icon at bounding box center [993, 227] width 17 height 34
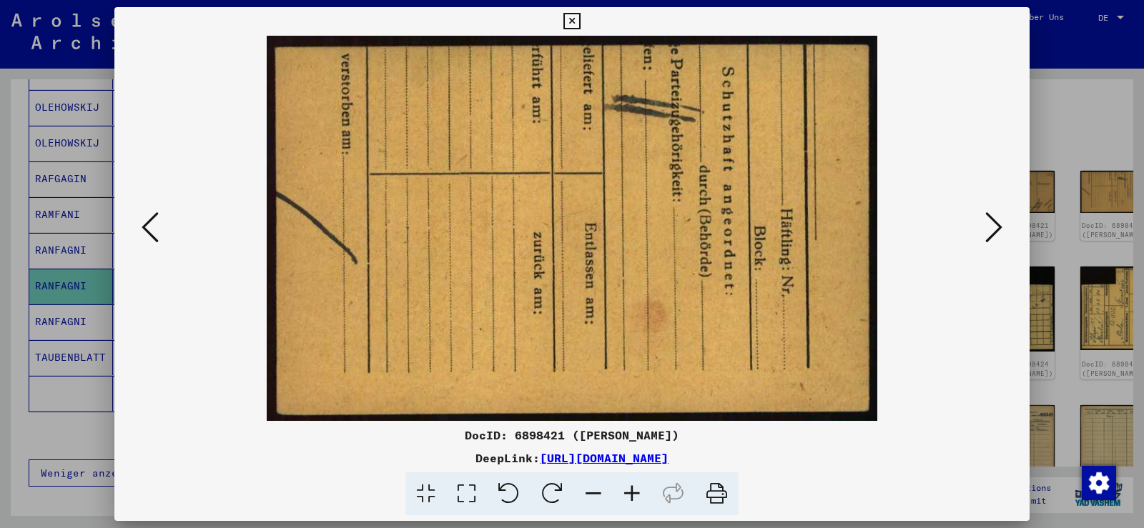
click at [995, 226] on icon at bounding box center [993, 227] width 17 height 34
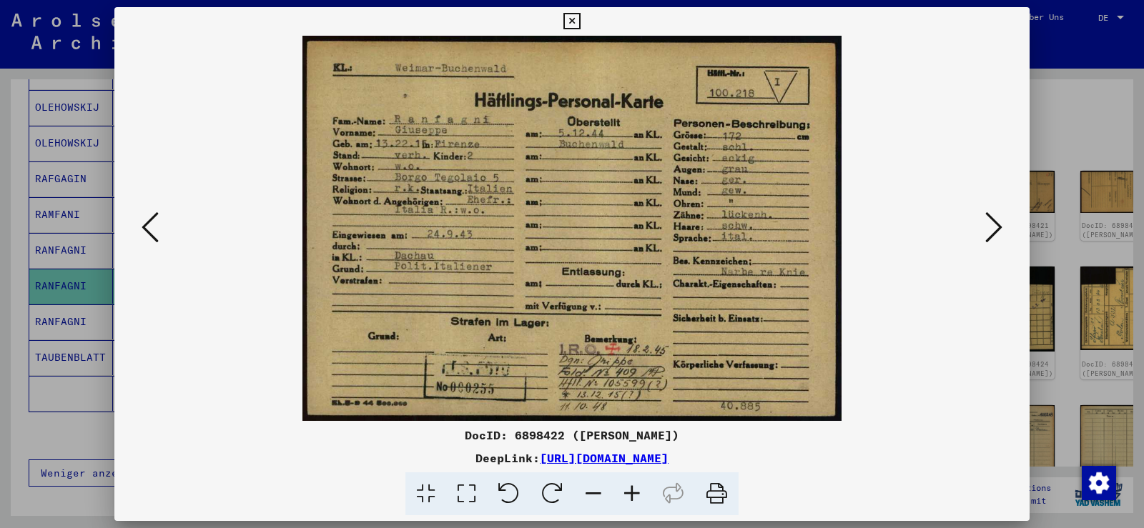
click at [995, 227] on icon at bounding box center [993, 227] width 17 height 34
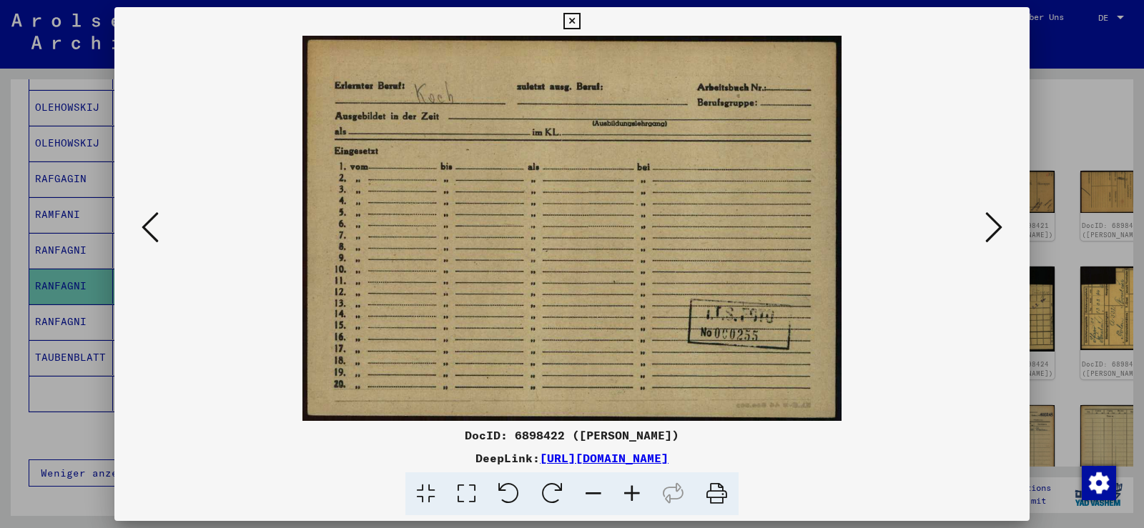
click at [995, 227] on icon at bounding box center [993, 227] width 17 height 34
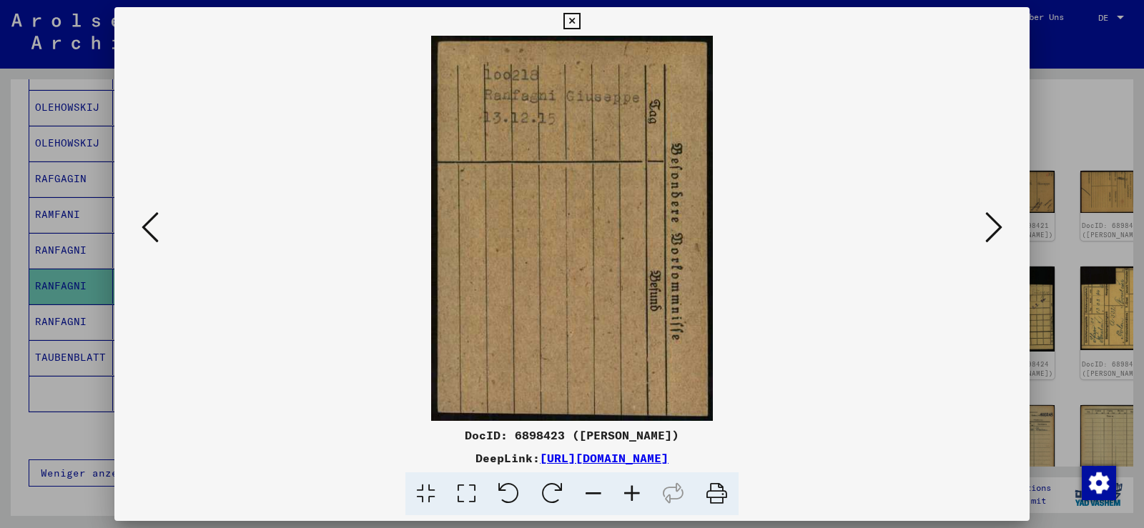
click at [995, 227] on icon at bounding box center [993, 227] width 17 height 34
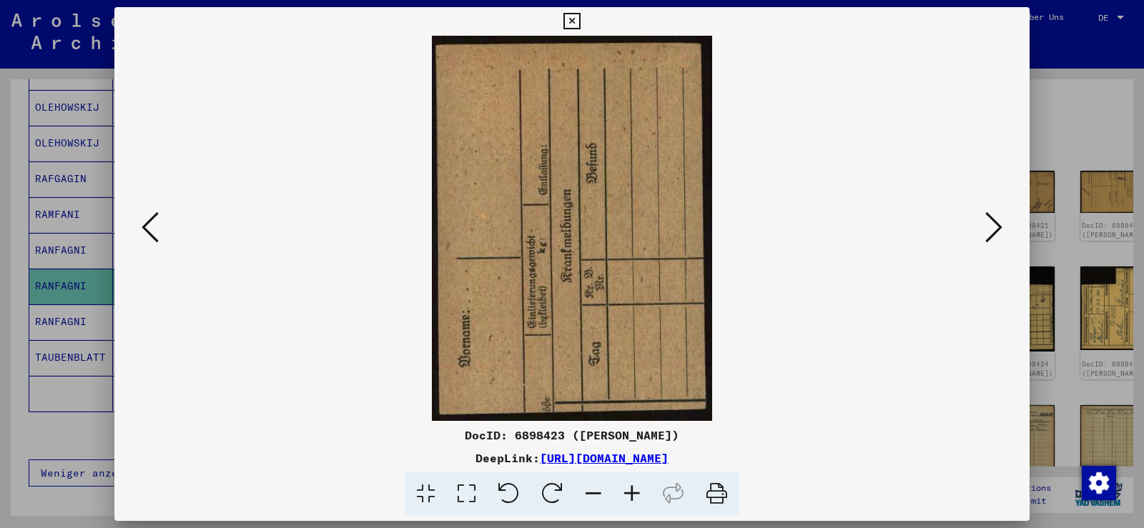
click at [995, 227] on icon at bounding box center [993, 227] width 17 height 34
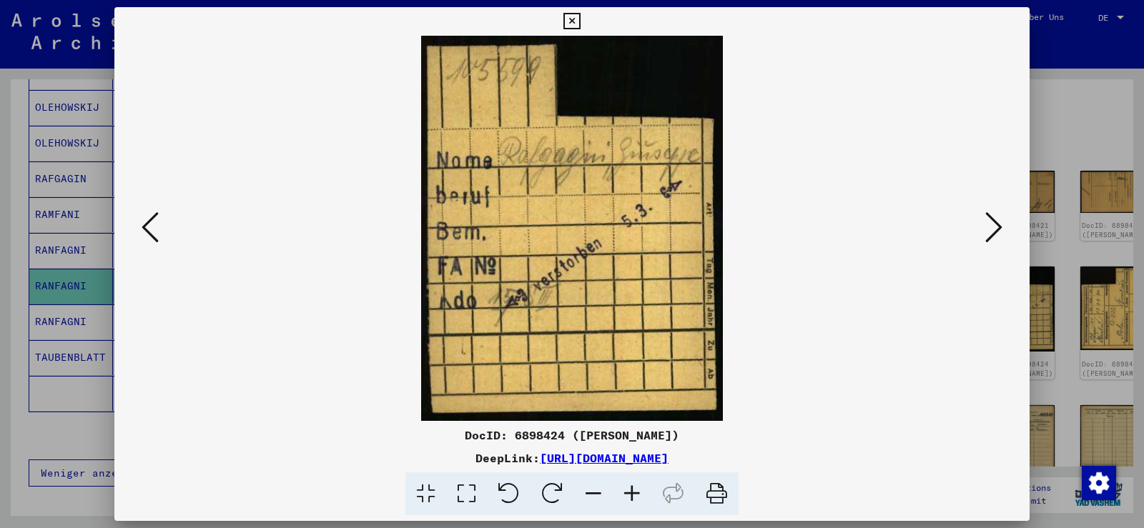
click at [995, 227] on icon at bounding box center [993, 227] width 17 height 34
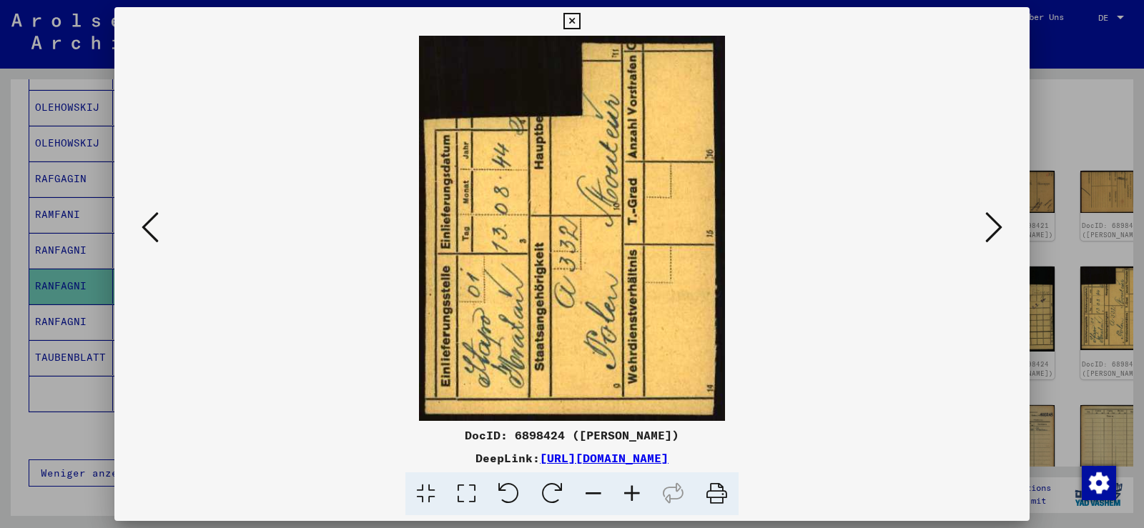
click at [995, 227] on icon at bounding box center [993, 227] width 17 height 34
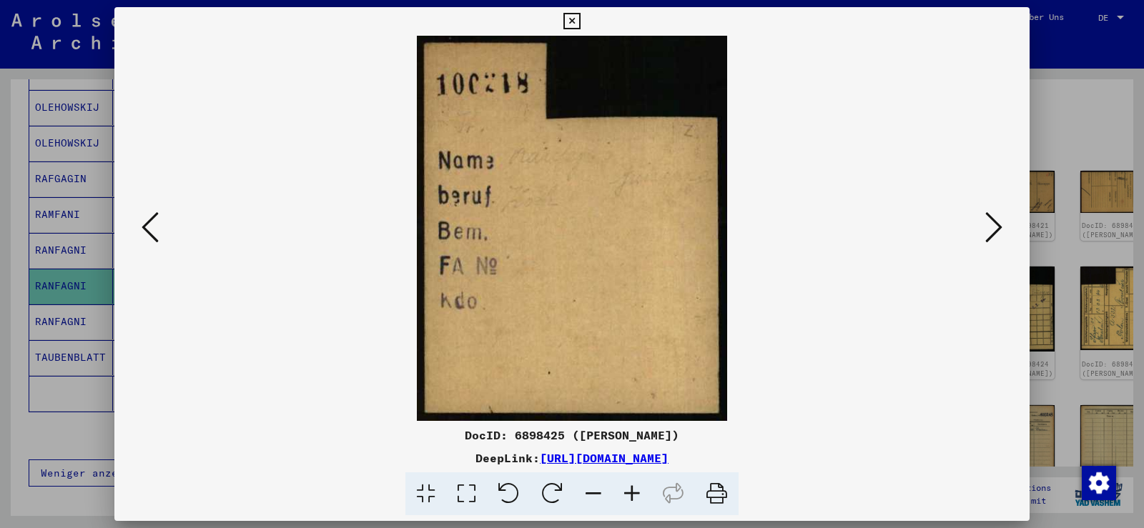
click at [995, 227] on icon at bounding box center [993, 227] width 17 height 34
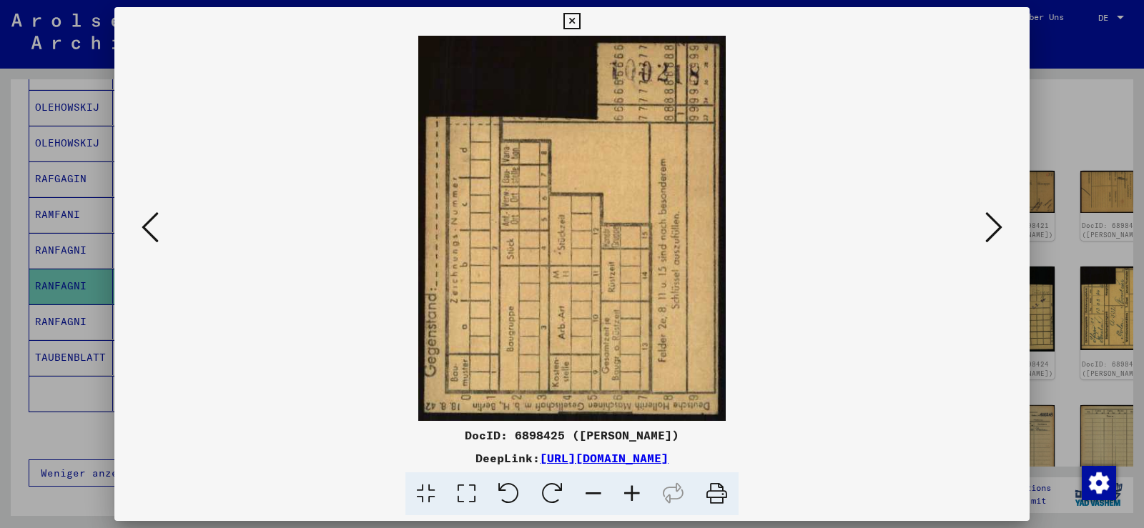
click at [995, 227] on icon at bounding box center [993, 227] width 17 height 34
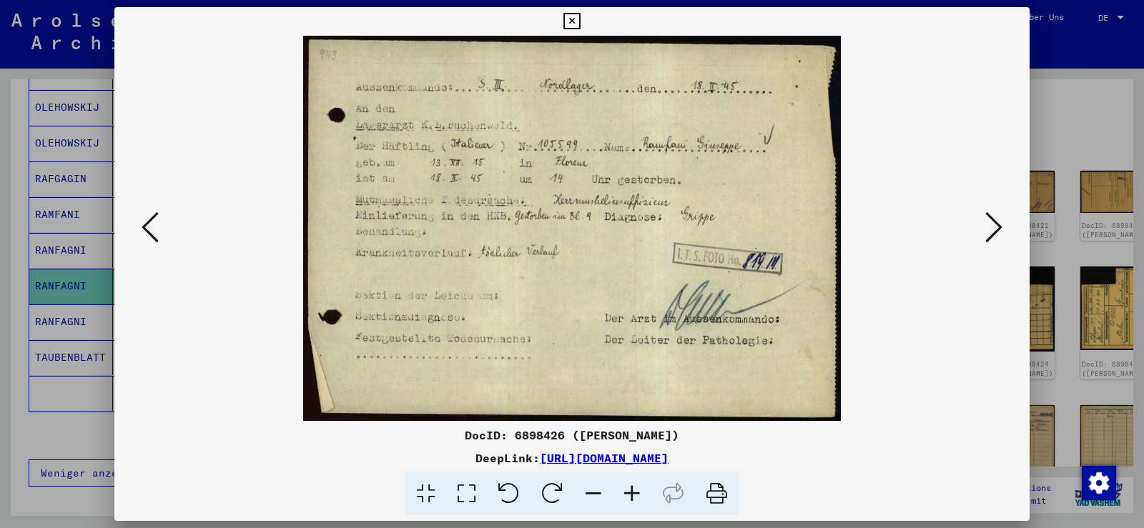
click at [995, 227] on icon at bounding box center [993, 227] width 17 height 34
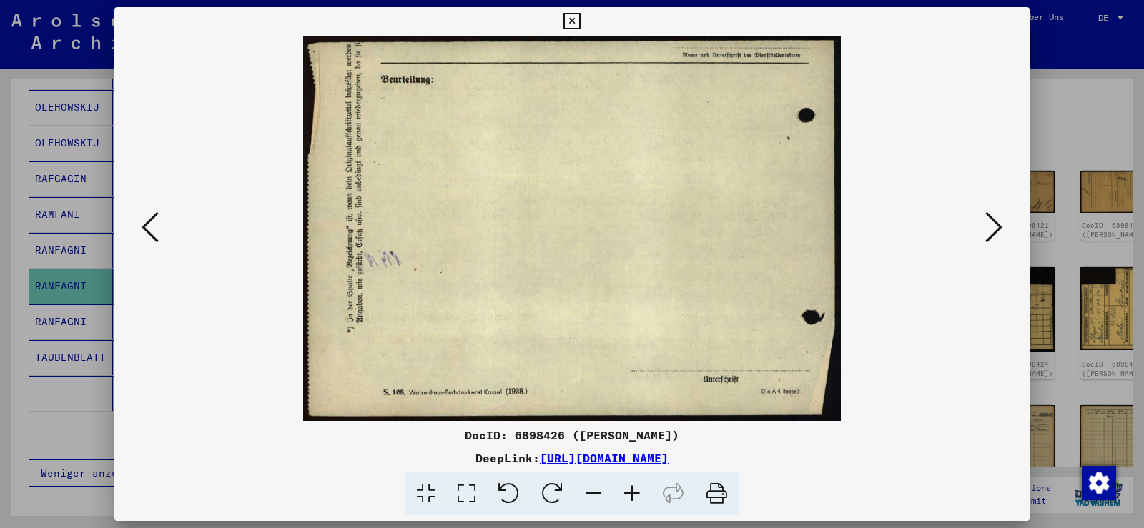
click at [995, 227] on icon at bounding box center [993, 227] width 17 height 34
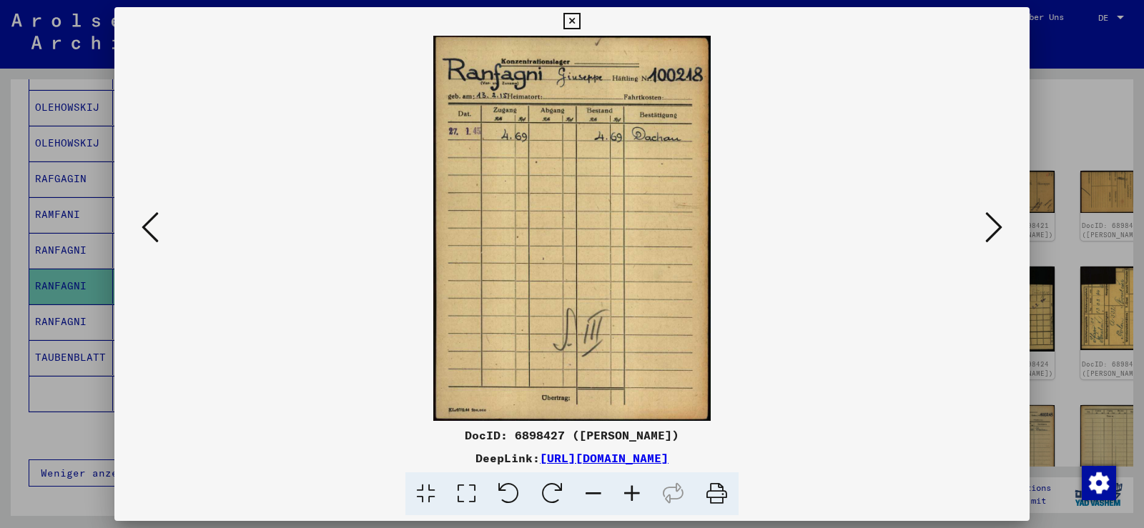
click at [995, 227] on icon at bounding box center [993, 227] width 17 height 34
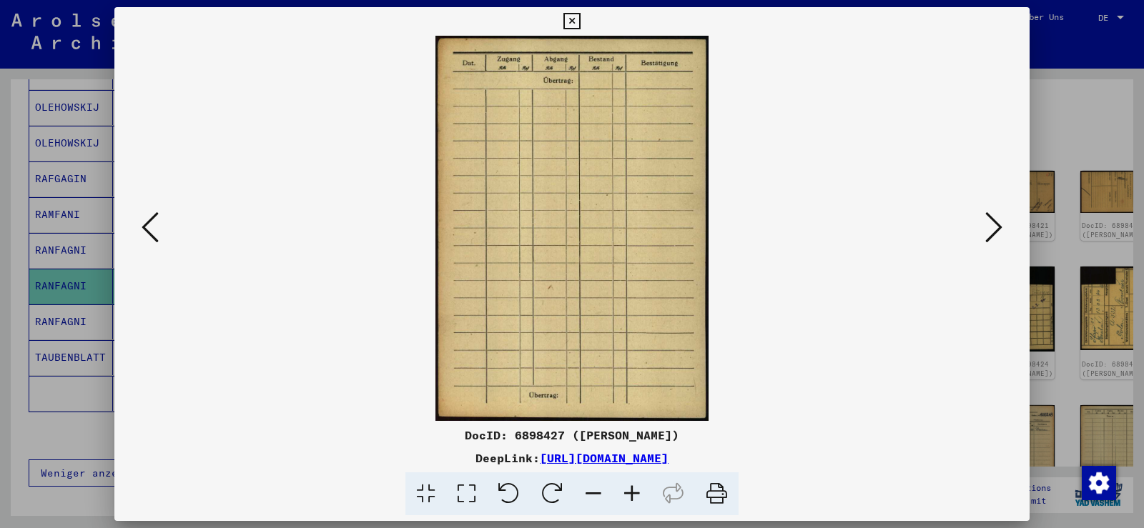
click at [995, 227] on icon at bounding box center [993, 227] width 17 height 34
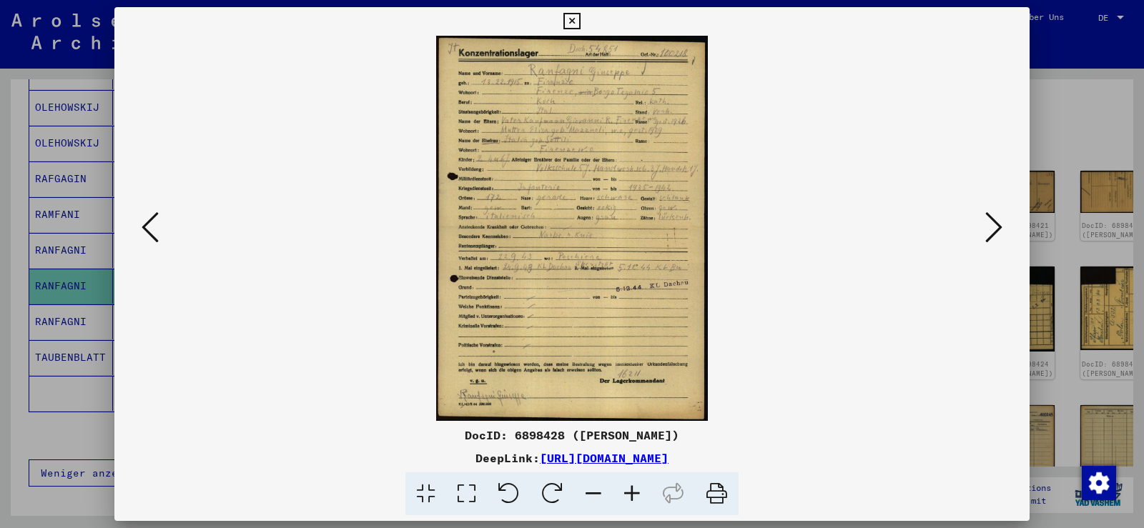
click at [638, 490] on icon at bounding box center [632, 495] width 39 height 44
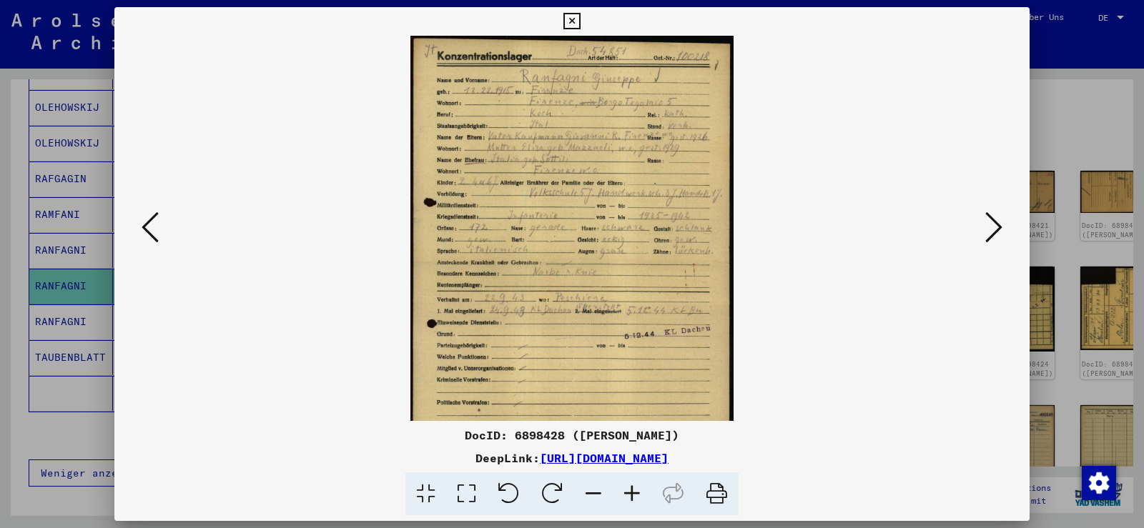
click at [638, 490] on icon at bounding box center [632, 495] width 39 height 44
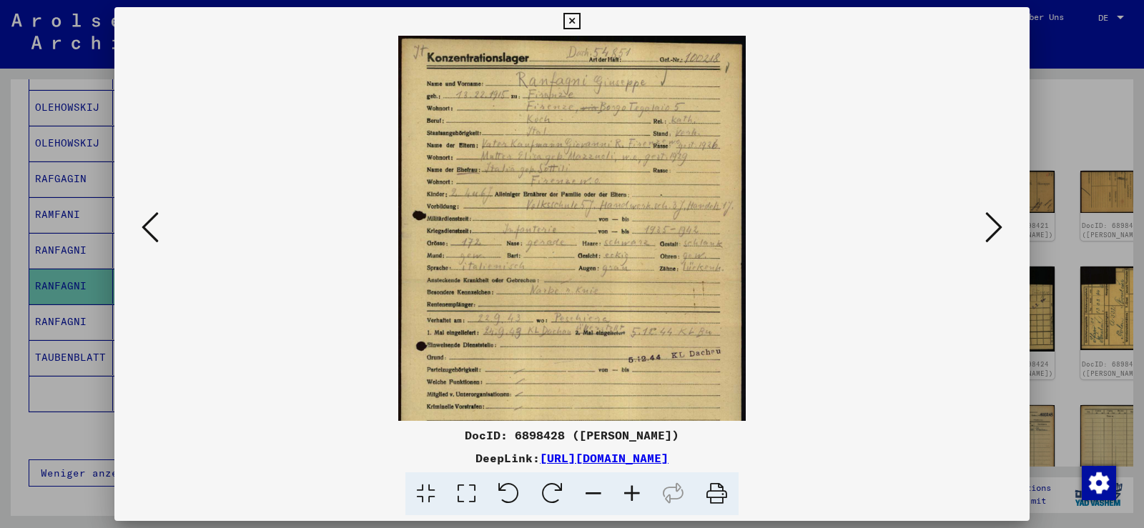
click at [638, 490] on icon at bounding box center [632, 495] width 39 height 44
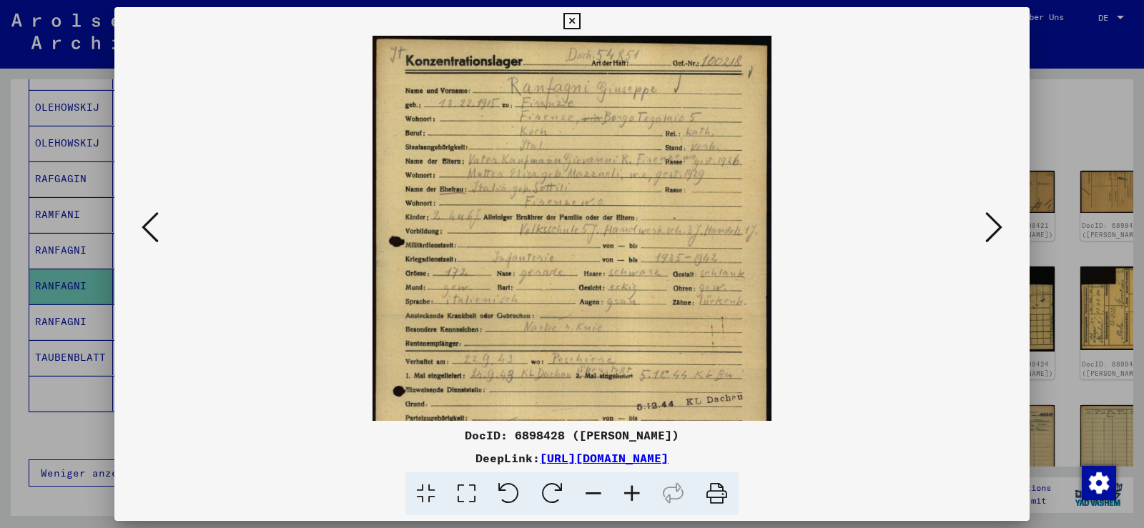
click at [638, 490] on icon at bounding box center [632, 495] width 39 height 44
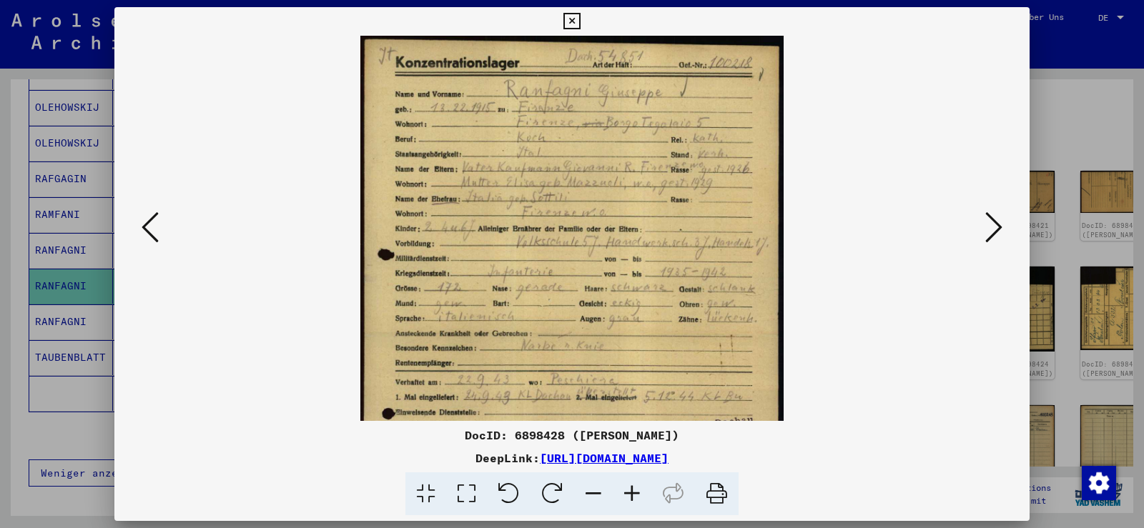
click at [638, 490] on icon at bounding box center [632, 495] width 39 height 44
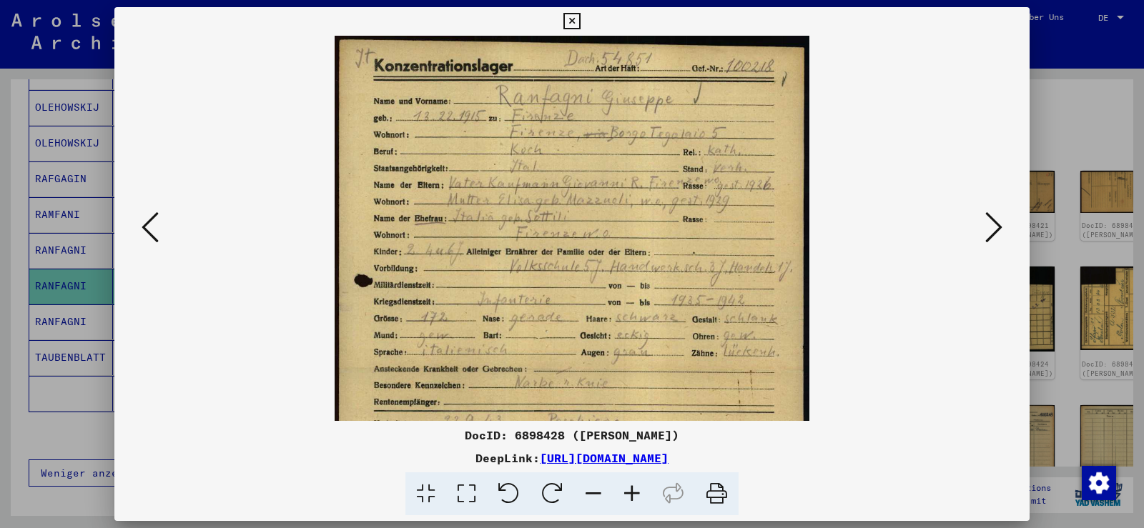
click at [638, 490] on icon at bounding box center [632, 495] width 39 height 44
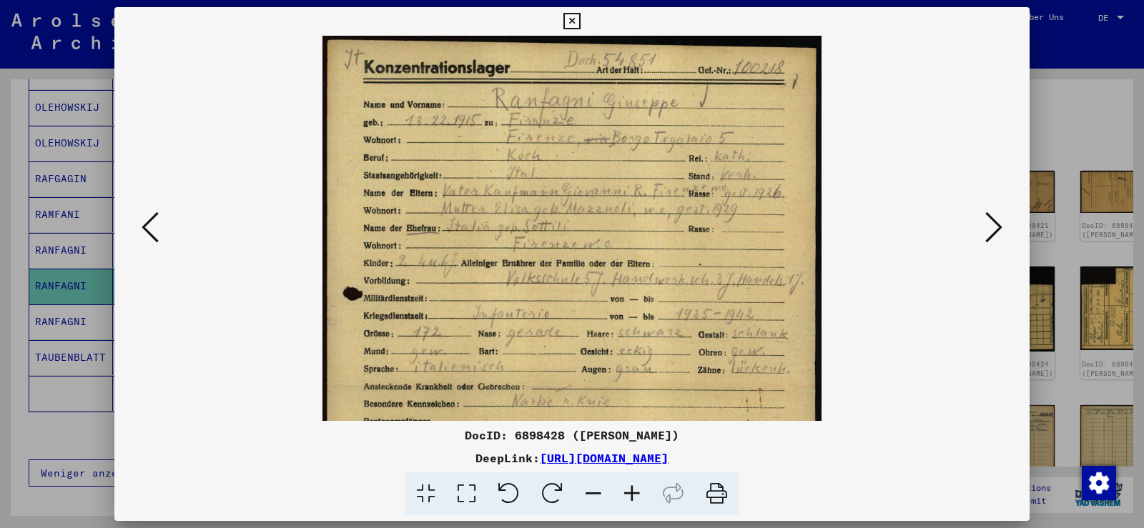
click at [638, 490] on icon at bounding box center [632, 495] width 39 height 44
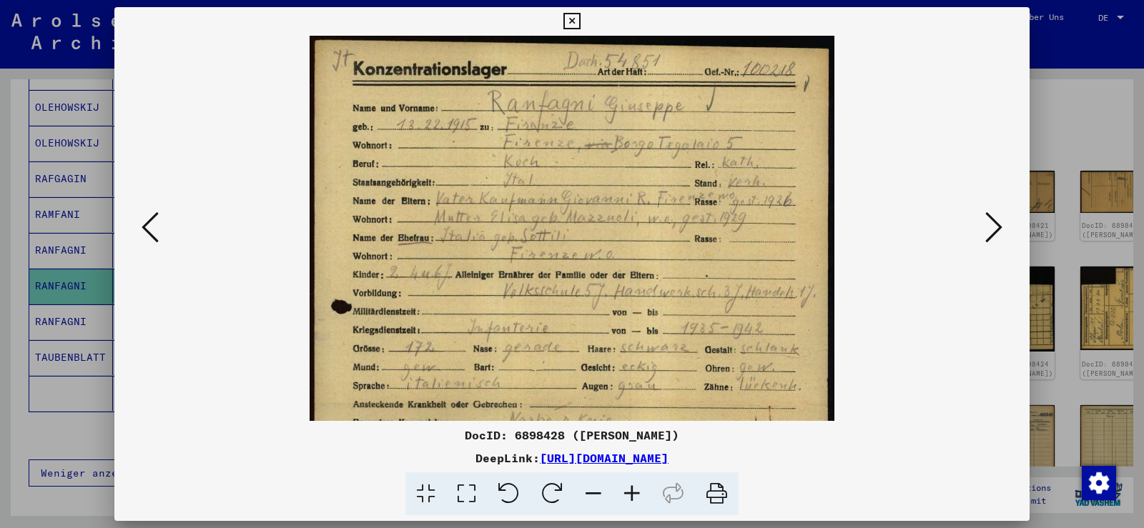
click at [638, 490] on icon at bounding box center [632, 495] width 39 height 44
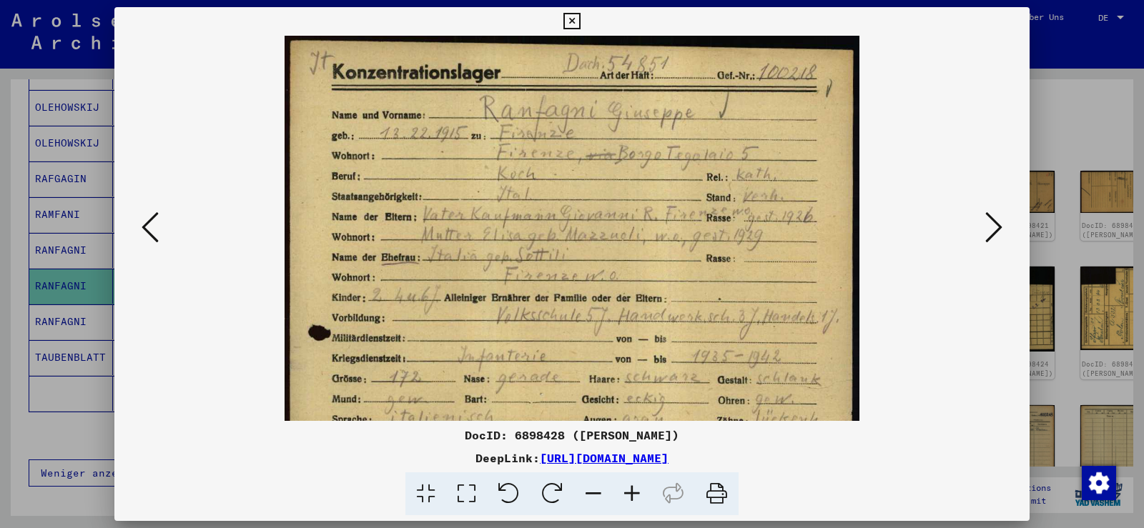
click at [638, 490] on icon at bounding box center [632, 495] width 39 height 44
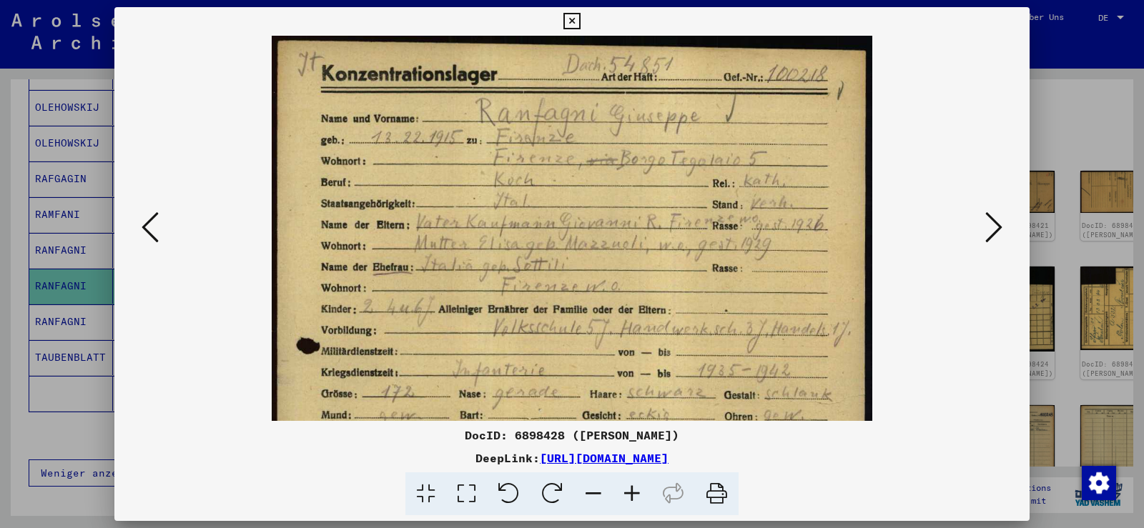
click at [638, 490] on icon at bounding box center [632, 495] width 39 height 44
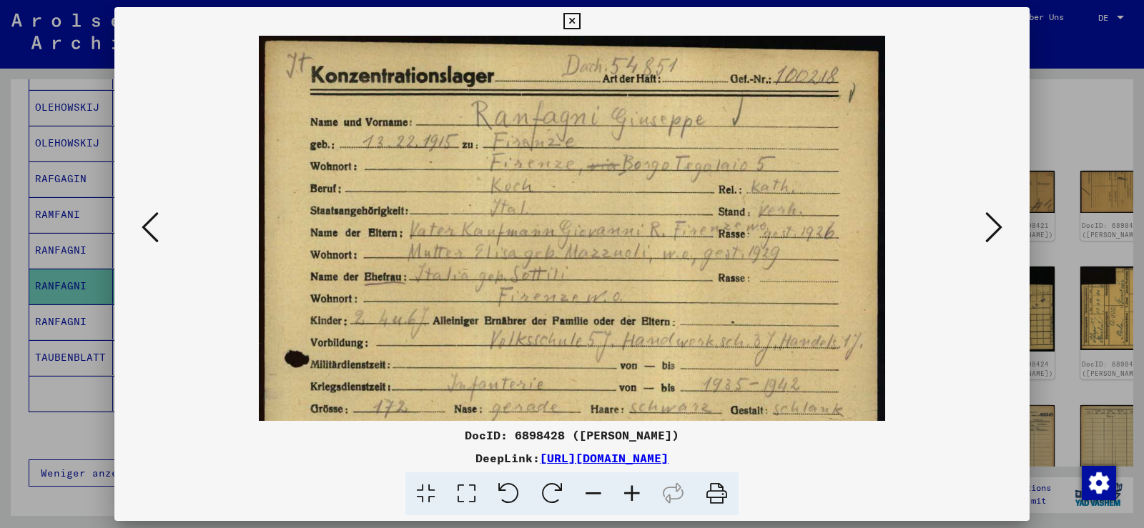
click at [638, 490] on icon at bounding box center [632, 495] width 39 height 44
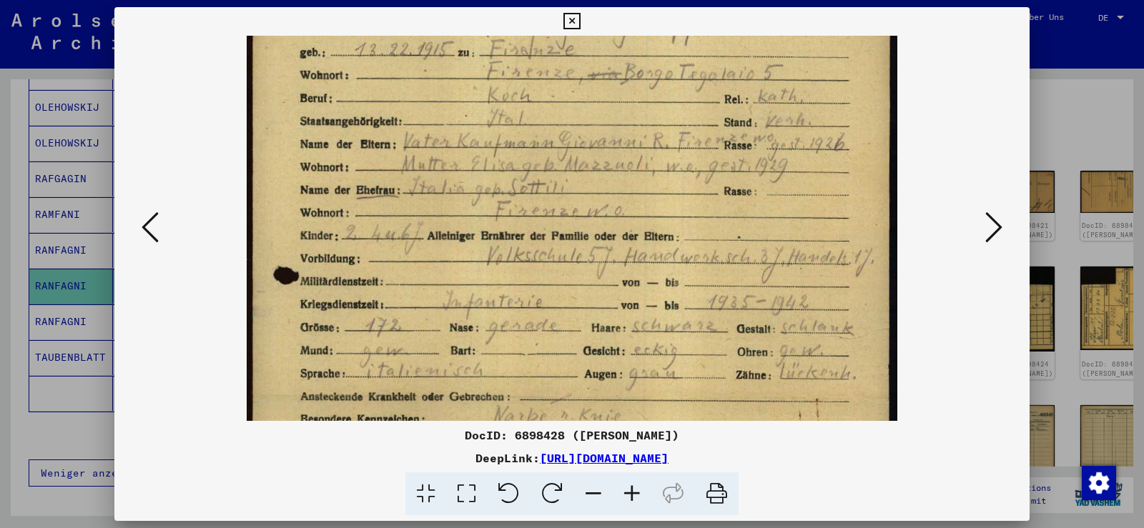
scroll to position [92, 0]
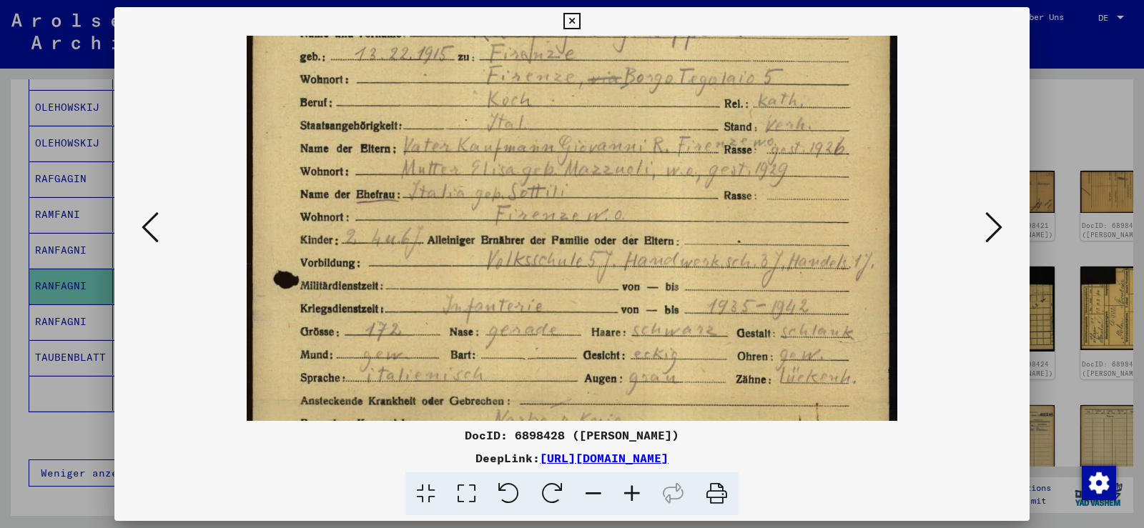
drag, startPoint x: 618, startPoint y: 365, endPoint x: 614, endPoint y: 315, distance: 50.9
click at [614, 315] on img at bounding box center [572, 405] width 651 height 922
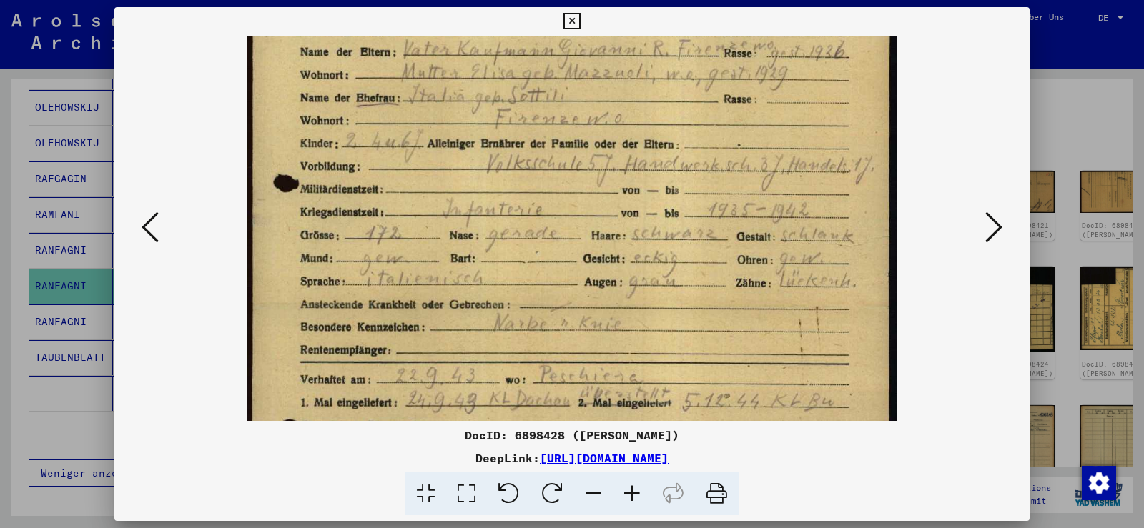
drag, startPoint x: 666, startPoint y: 257, endPoint x: 666, endPoint y: 174, distance: 82.9
click at [666, 174] on img at bounding box center [572, 308] width 651 height 922
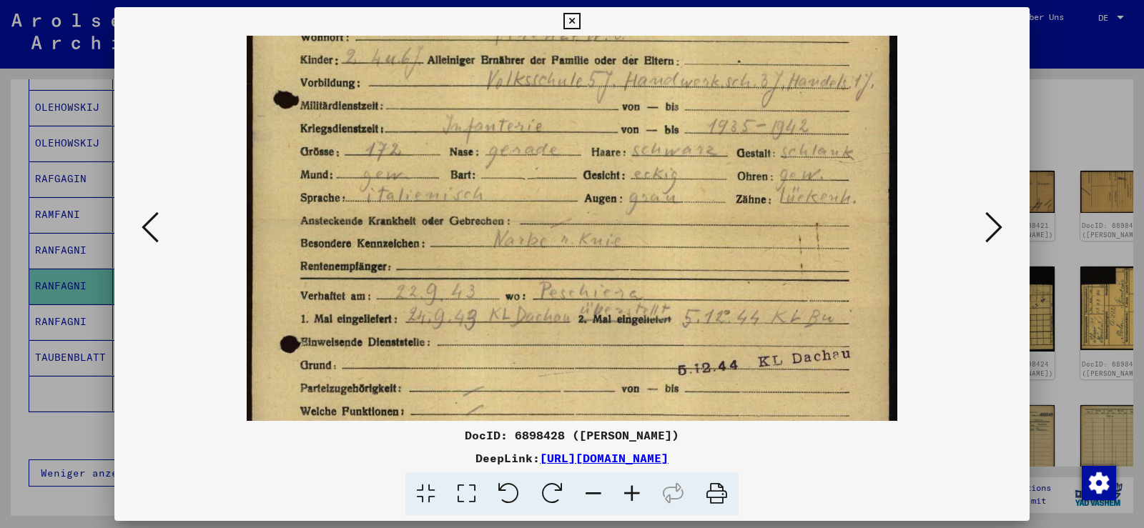
scroll to position [278, 0]
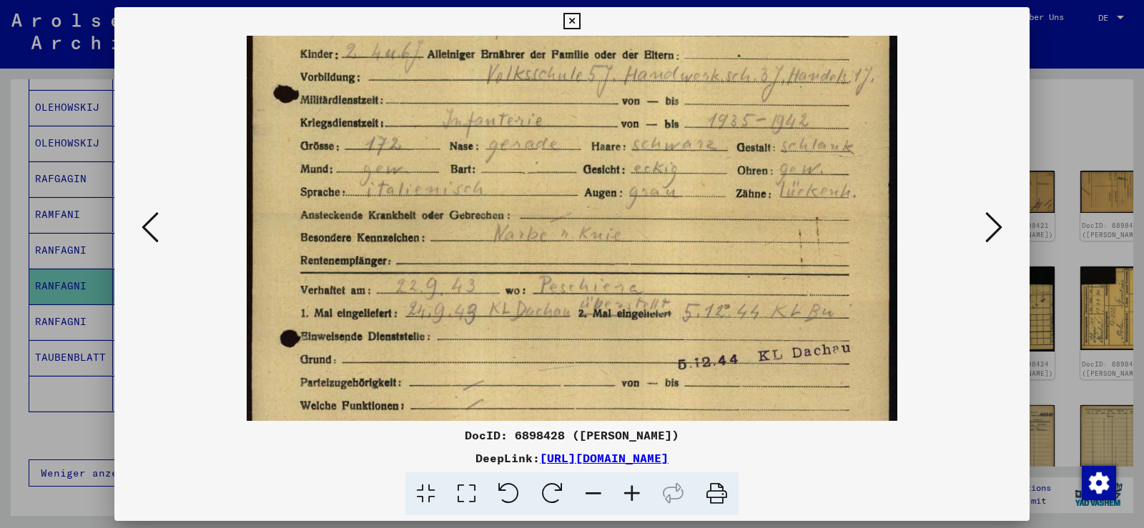
drag, startPoint x: 694, startPoint y: 210, endPoint x: 694, endPoint y: 168, distance: 42.2
click at [694, 168] on img at bounding box center [572, 219] width 651 height 922
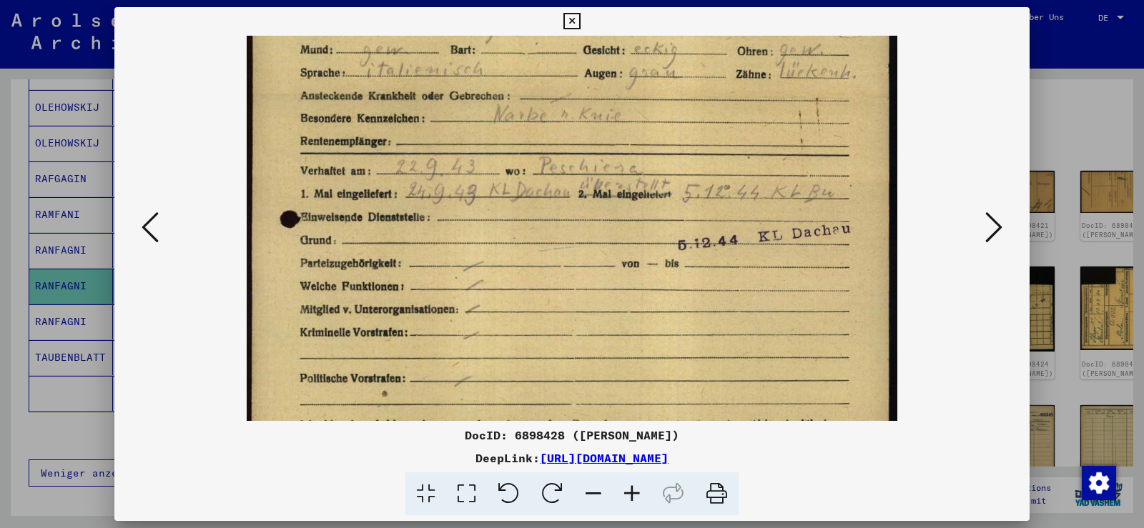
scroll to position [401, 0]
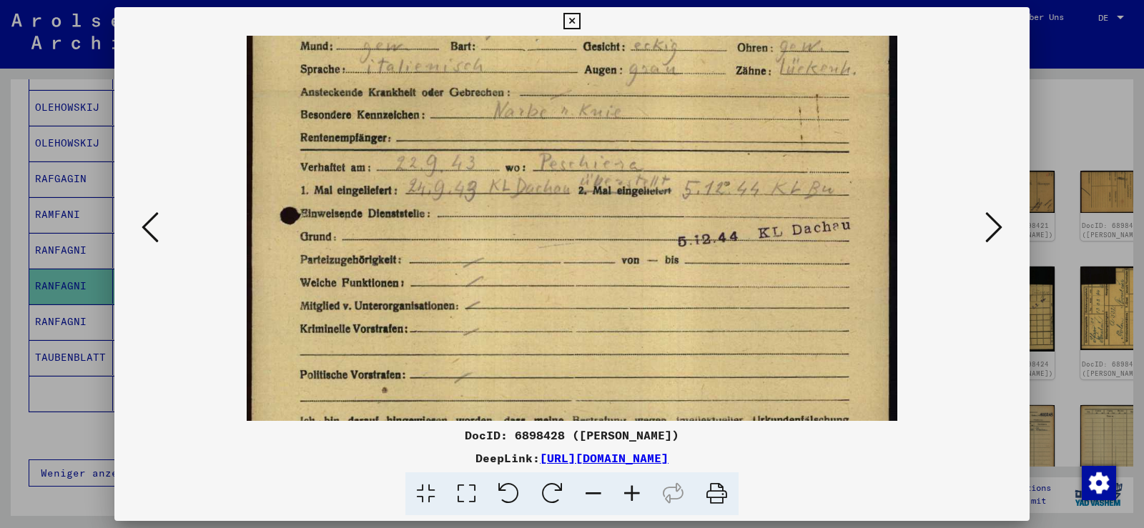
drag, startPoint x: 653, startPoint y: 275, endPoint x: 648, endPoint y: 152, distance: 123.1
click at [648, 152] on img at bounding box center [572, 96] width 651 height 922
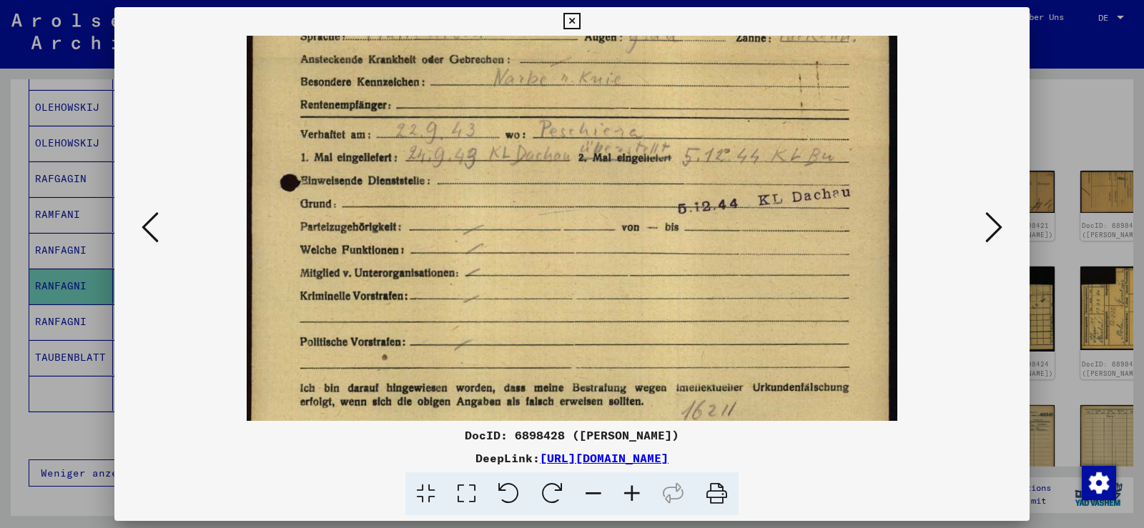
drag, startPoint x: 639, startPoint y: 117, endPoint x: 643, endPoint y: 99, distance: 17.5
click at [643, 99] on img at bounding box center [572, 63] width 651 height 922
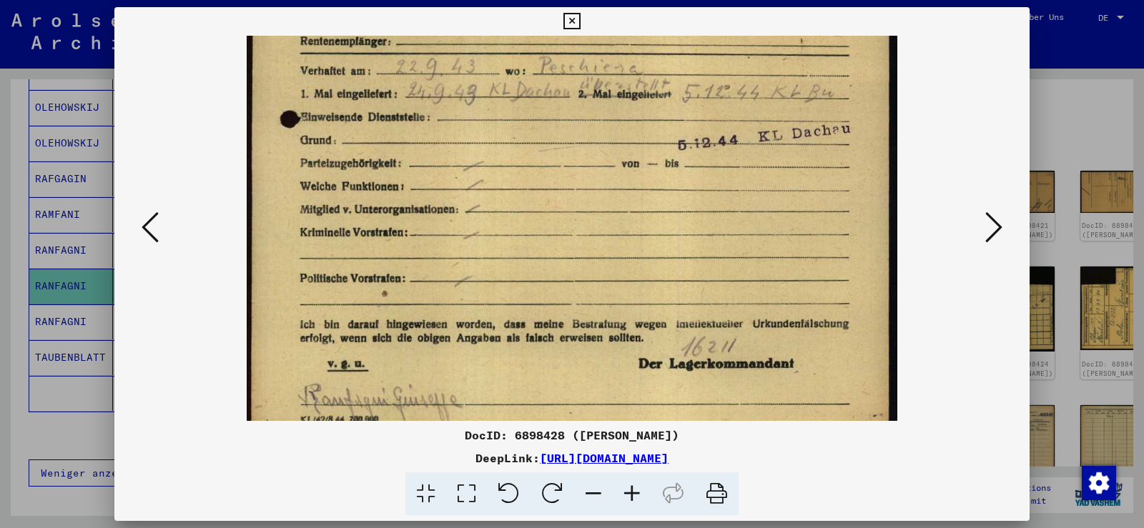
scroll to position [532, 0]
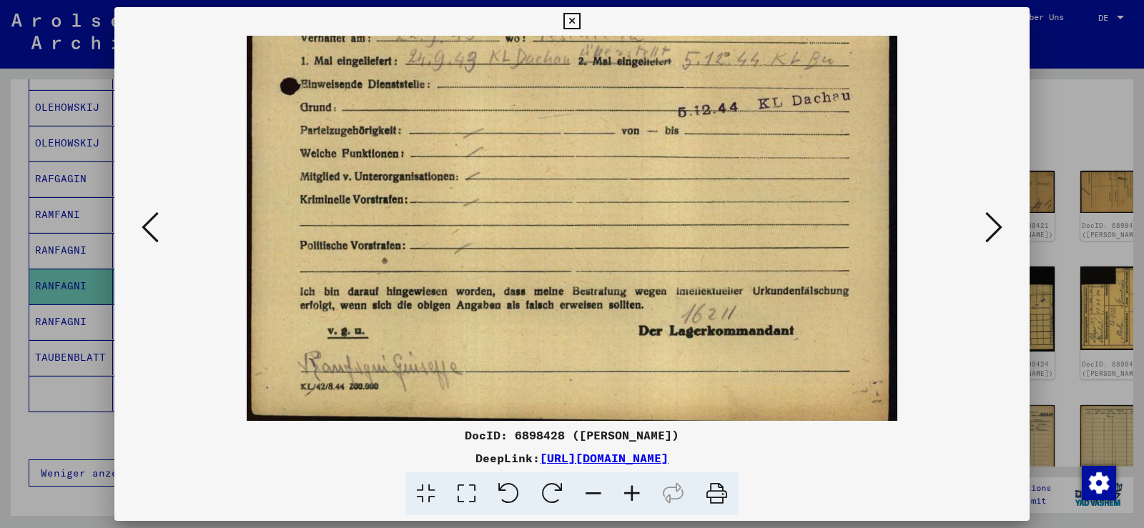
drag, startPoint x: 656, startPoint y: 259, endPoint x: 699, endPoint y: 171, distance: 98.2
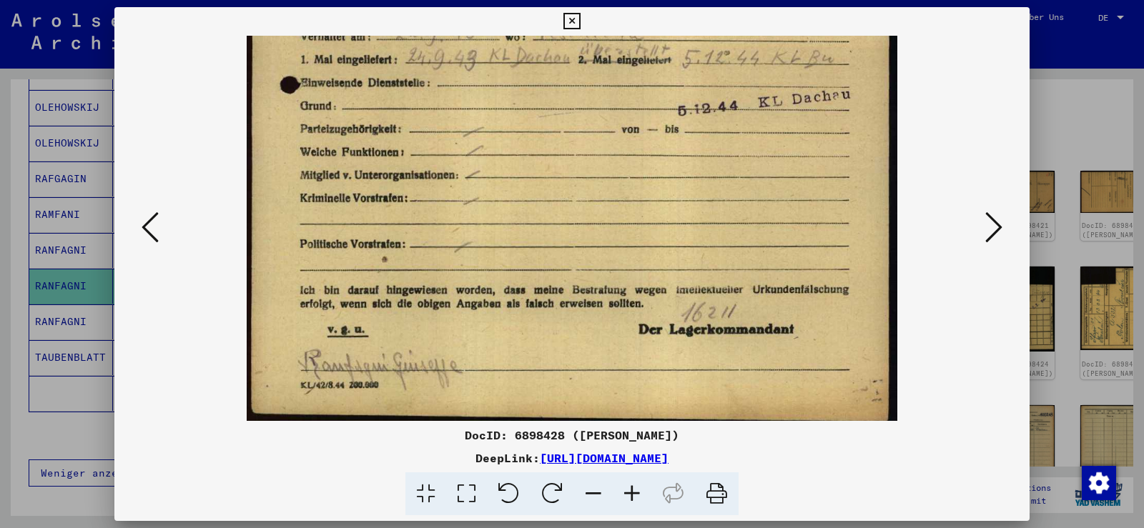
click at [986, 229] on icon at bounding box center [993, 227] width 17 height 34
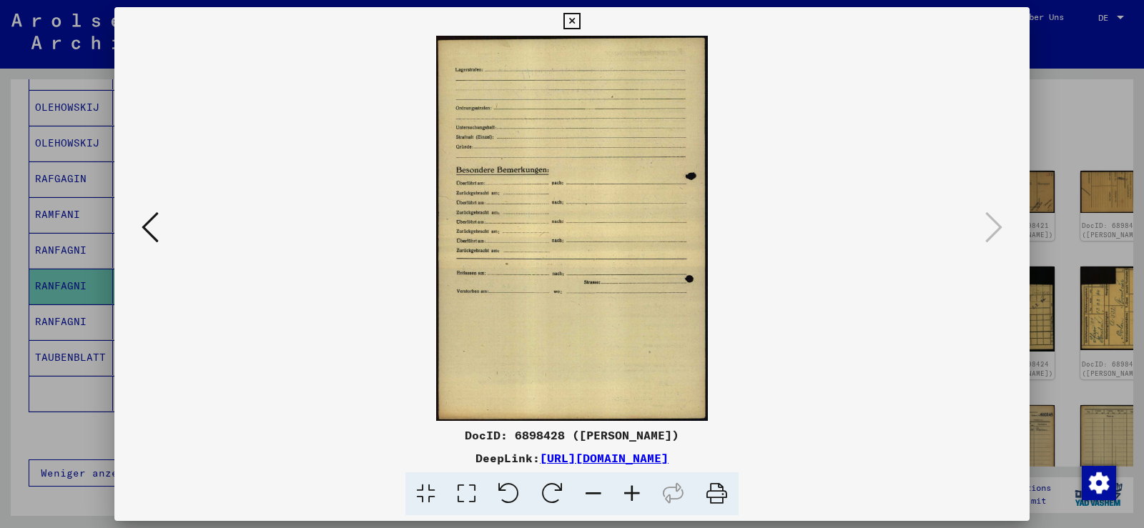
drag, startPoint x: 568, startPoint y: 19, endPoint x: 288, endPoint y: 219, distance: 343.4
click at [567, 21] on icon at bounding box center [571, 21] width 16 height 17
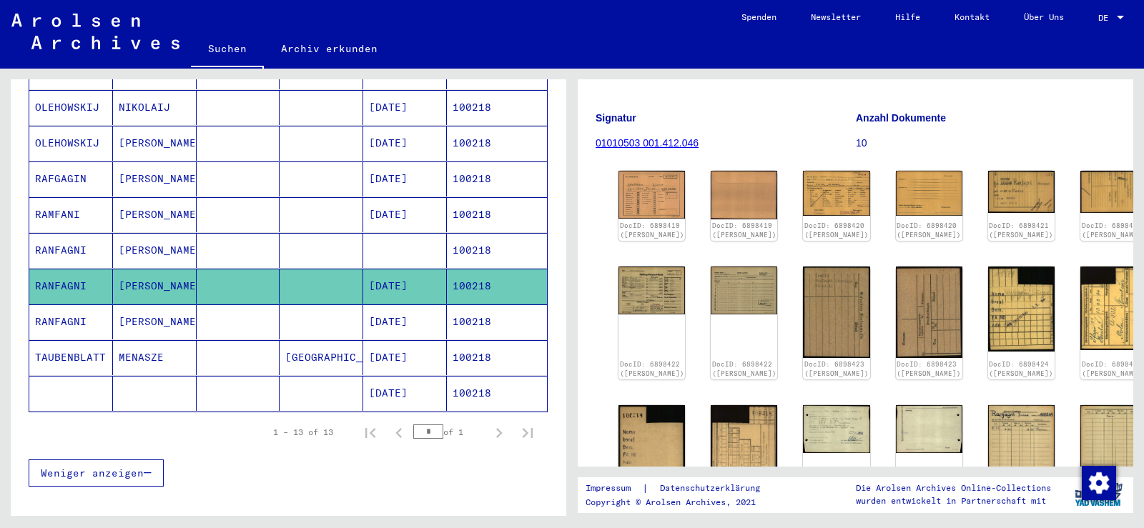
scroll to position [286, 0]
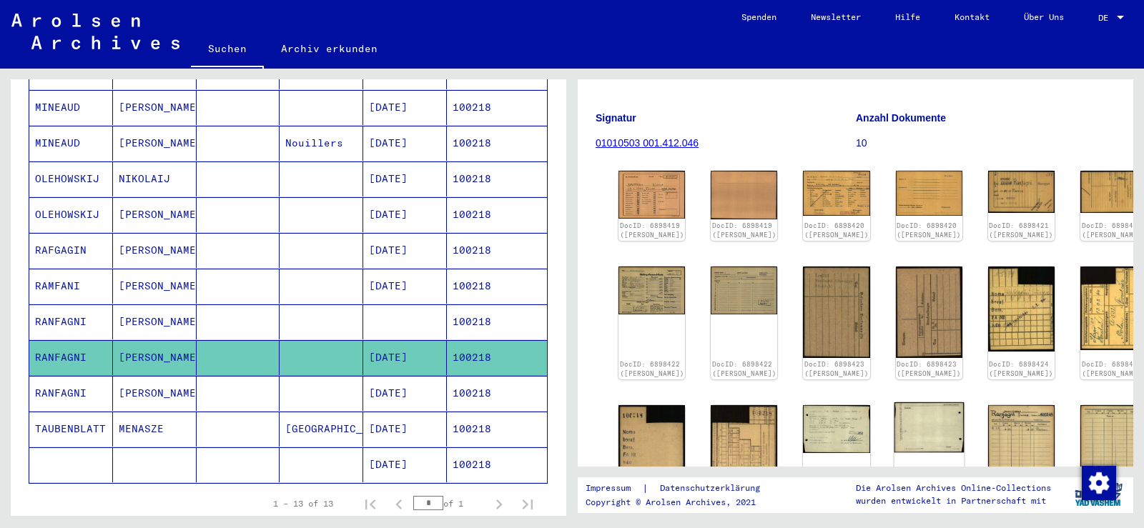
click at [904, 415] on img at bounding box center [929, 428] width 70 height 50
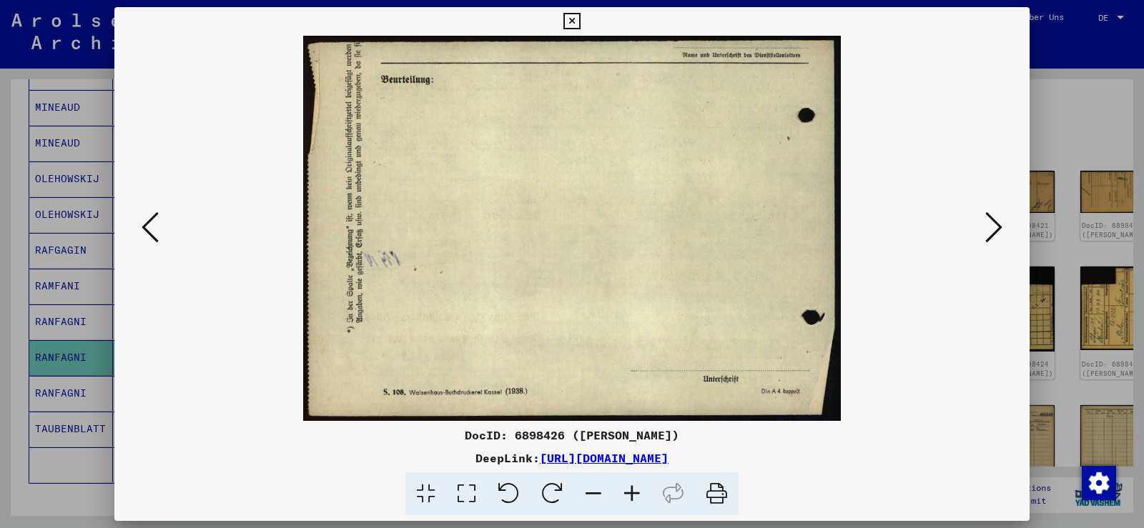
click at [153, 240] on icon at bounding box center [150, 227] width 17 height 34
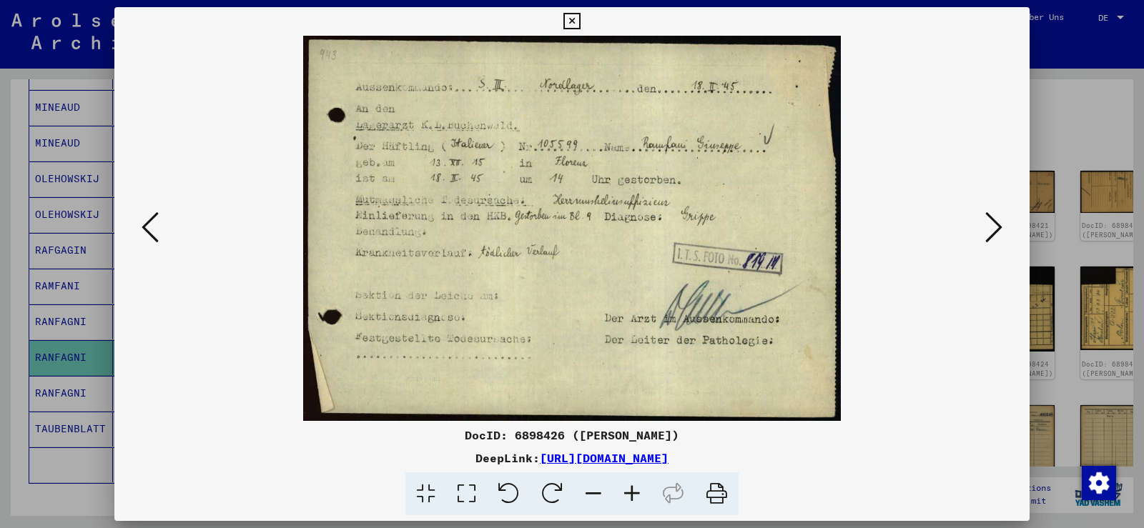
click at [563, 29] on icon at bounding box center [571, 21] width 16 height 17
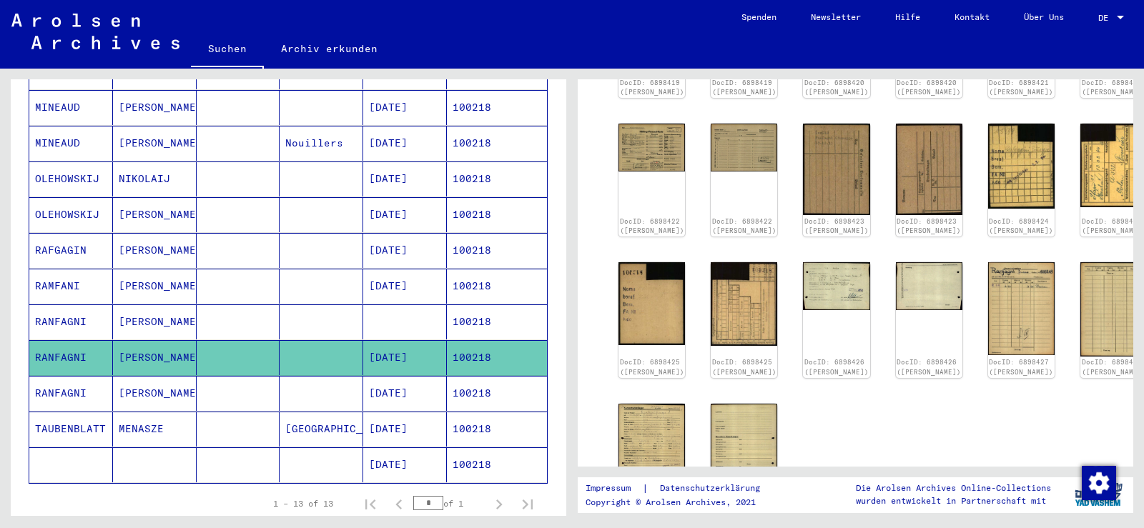
scroll to position [429, 0]
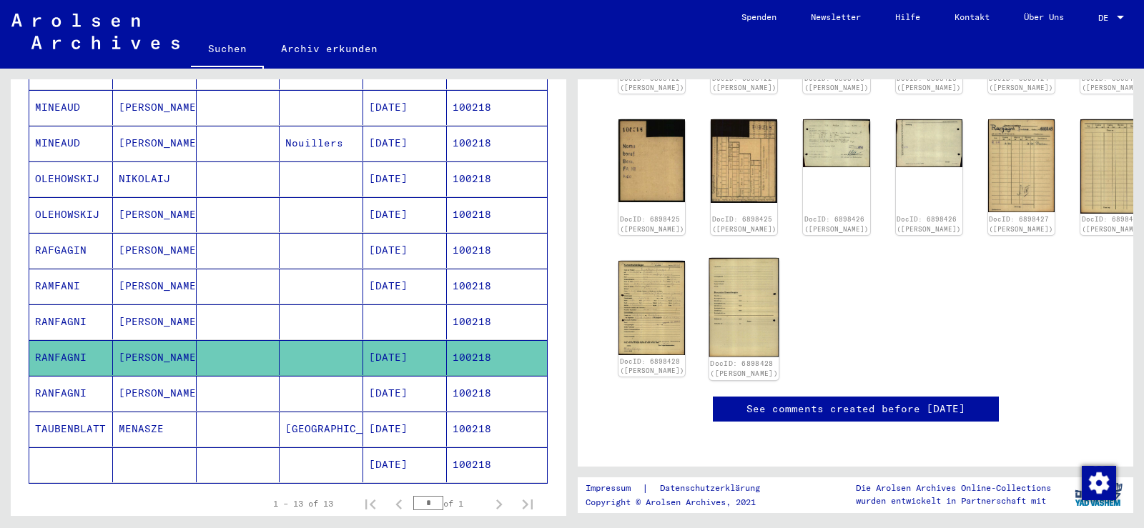
click at [725, 332] on img at bounding box center [744, 307] width 70 height 99
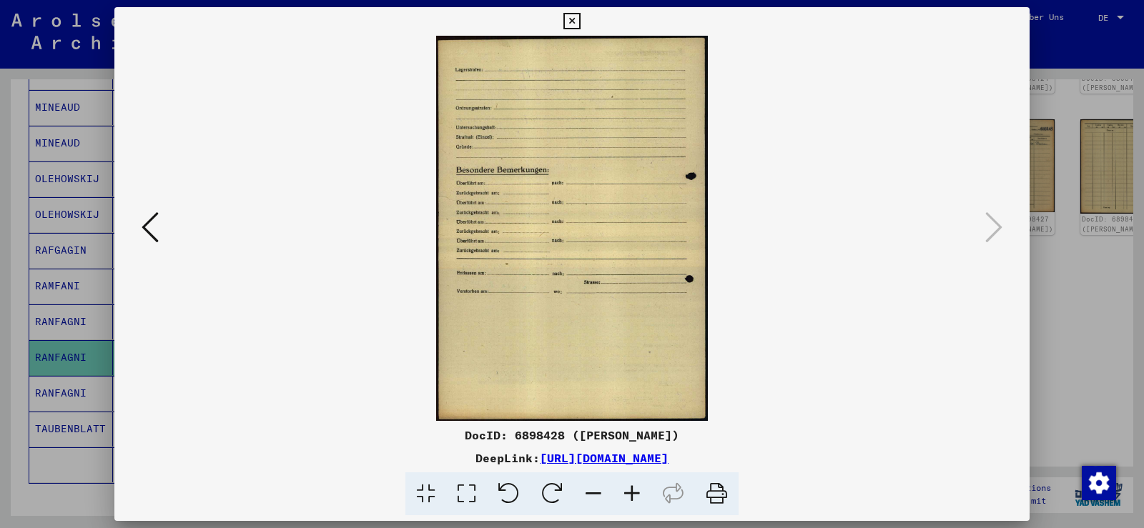
click at [157, 228] on icon at bounding box center [150, 227] width 17 height 34
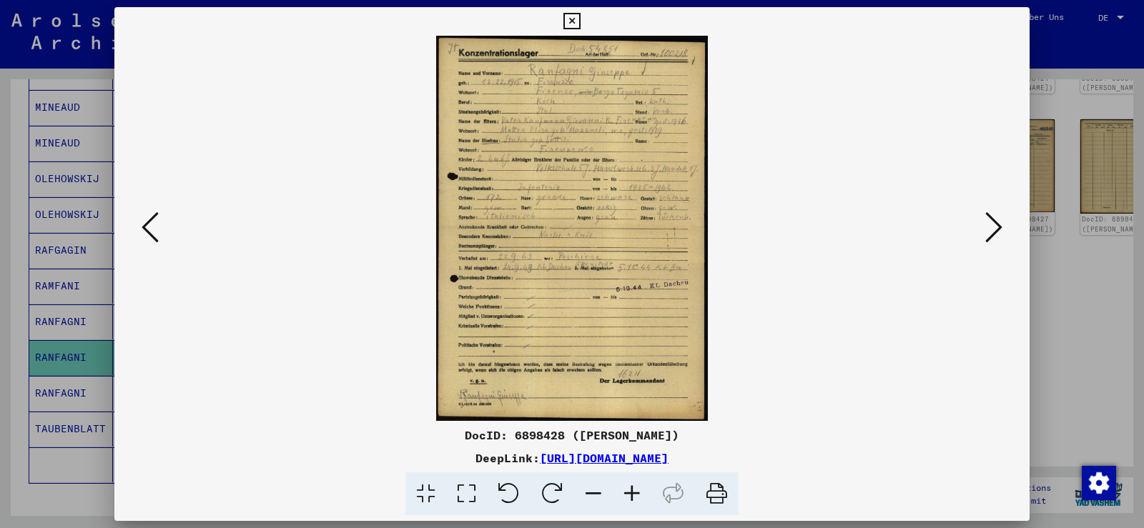
click at [631, 497] on icon at bounding box center [632, 495] width 39 height 44
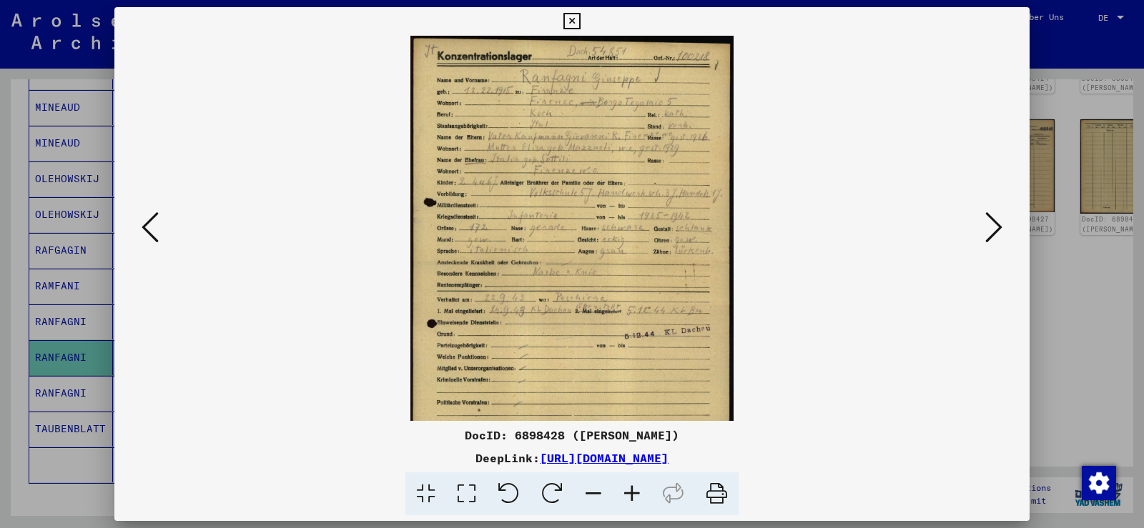
click at [630, 496] on icon at bounding box center [632, 495] width 39 height 44
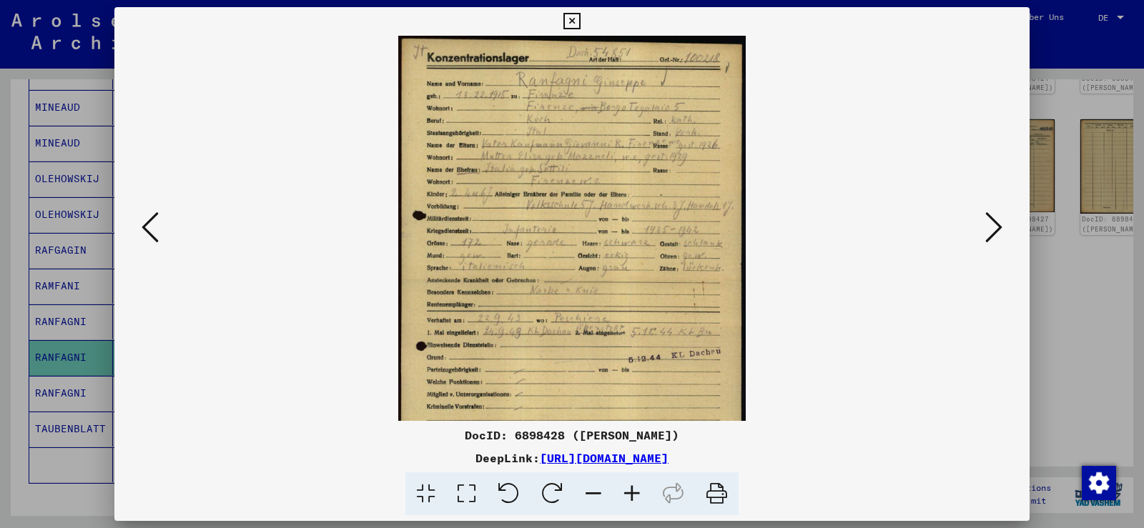
click at [630, 494] on icon at bounding box center [632, 495] width 39 height 44
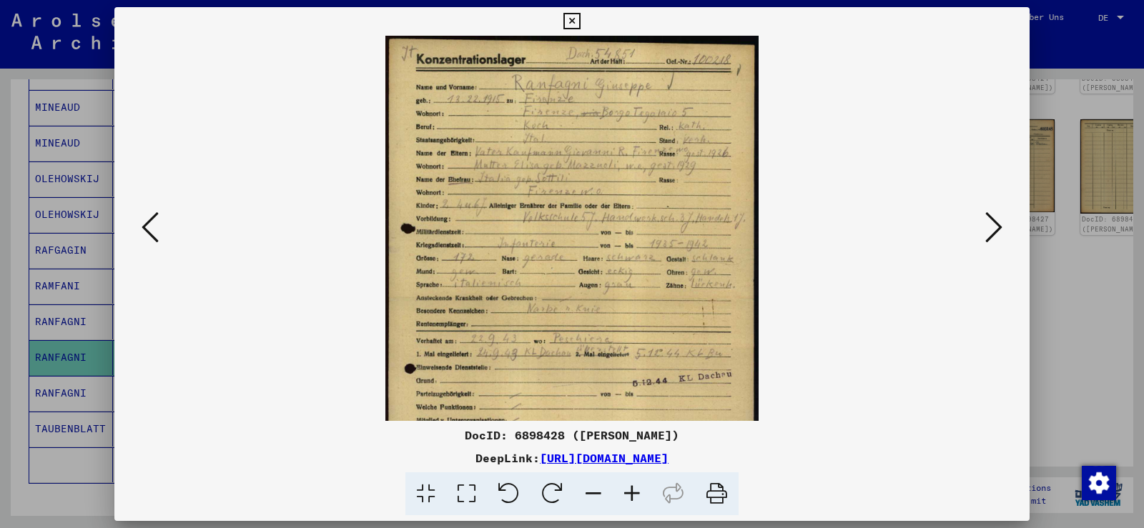
click at [629, 492] on icon at bounding box center [632, 495] width 39 height 44
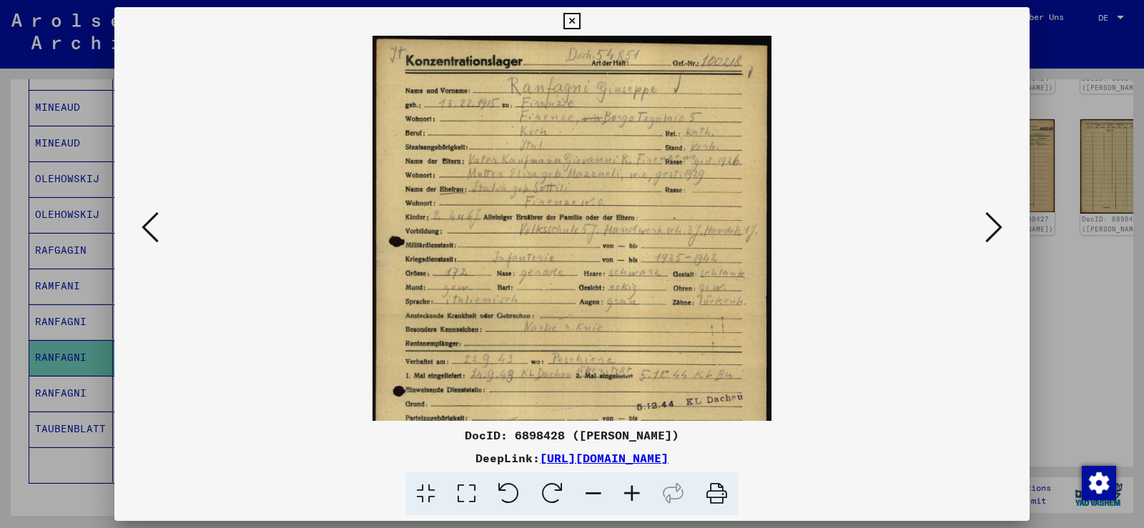
click at [629, 490] on icon at bounding box center [632, 495] width 39 height 44
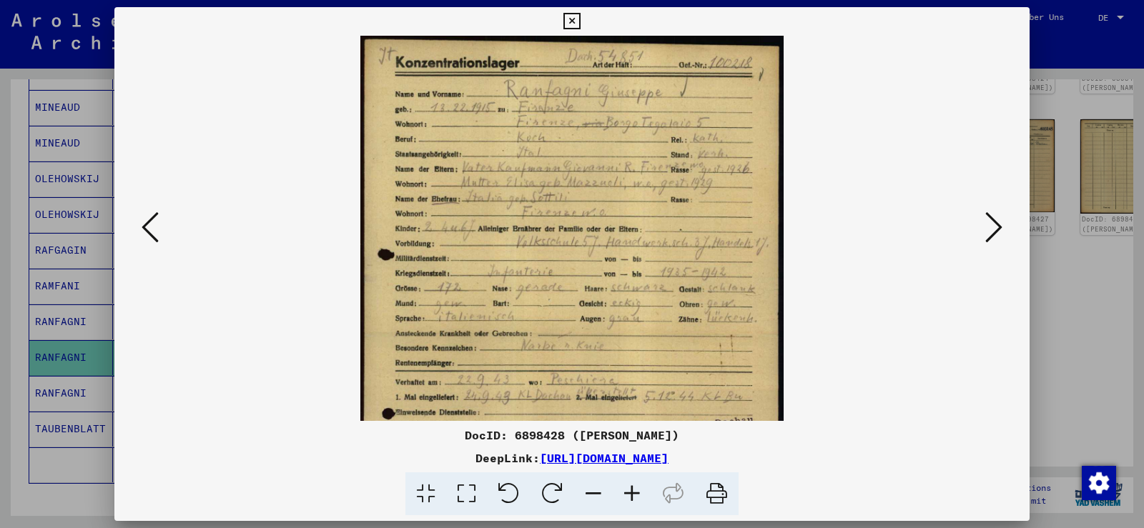
click at [629, 490] on icon at bounding box center [632, 495] width 39 height 44
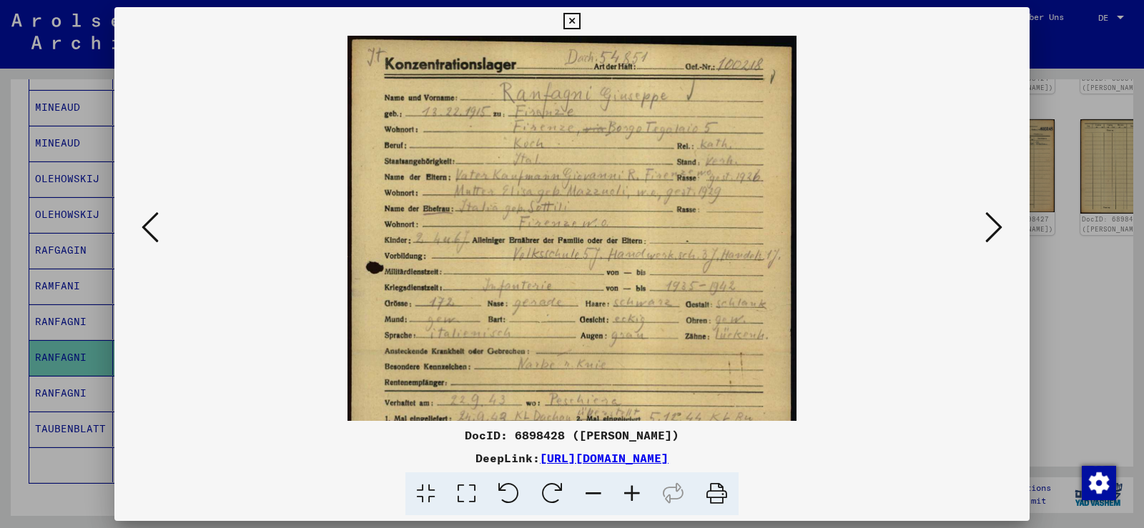
click at [629, 490] on icon at bounding box center [632, 495] width 39 height 44
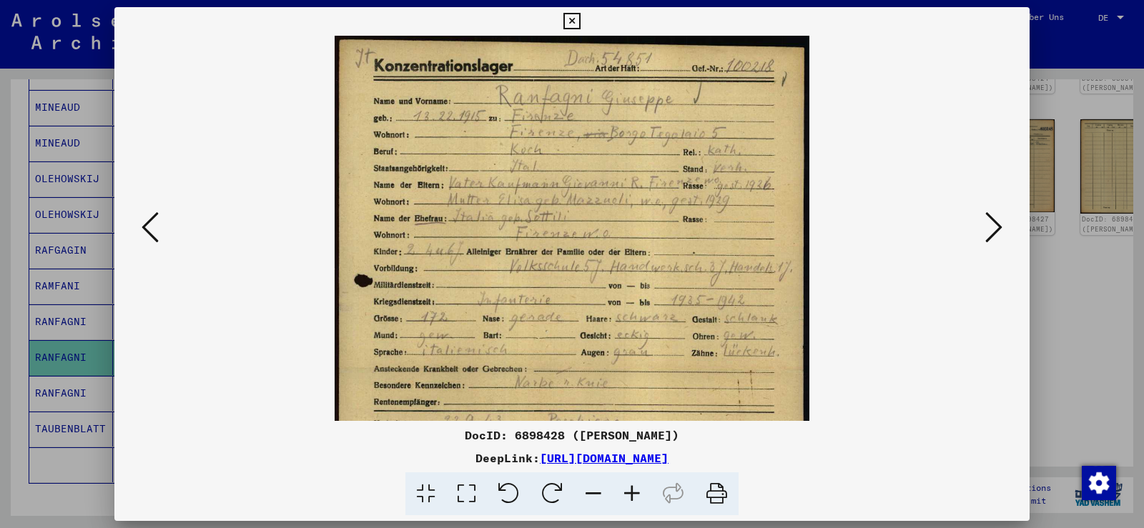
click at [629, 490] on icon at bounding box center [632, 495] width 39 height 44
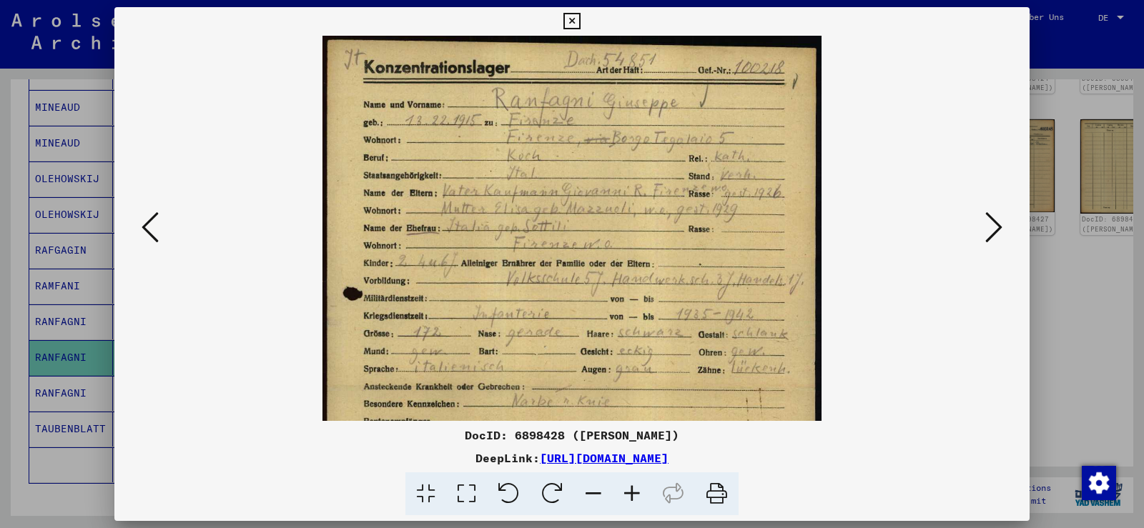
click at [627, 488] on icon at bounding box center [632, 495] width 39 height 44
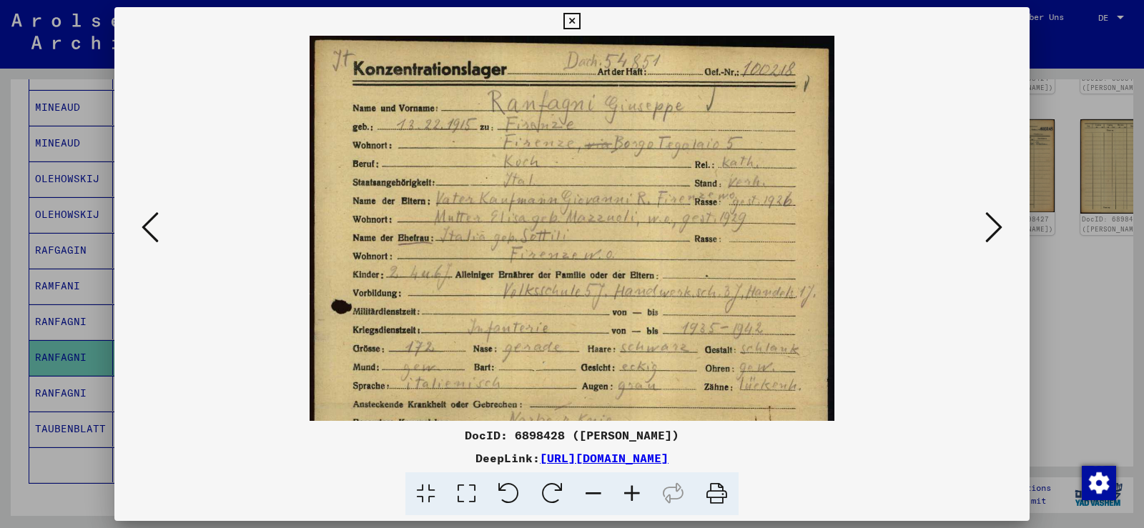
click at [627, 488] on icon at bounding box center [632, 495] width 39 height 44
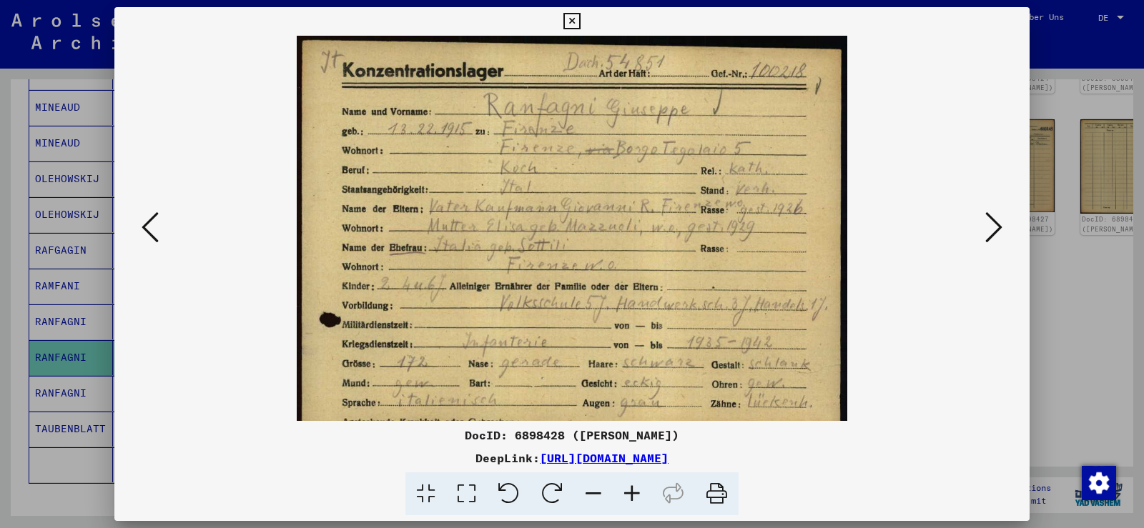
click at [627, 488] on icon at bounding box center [632, 495] width 39 height 44
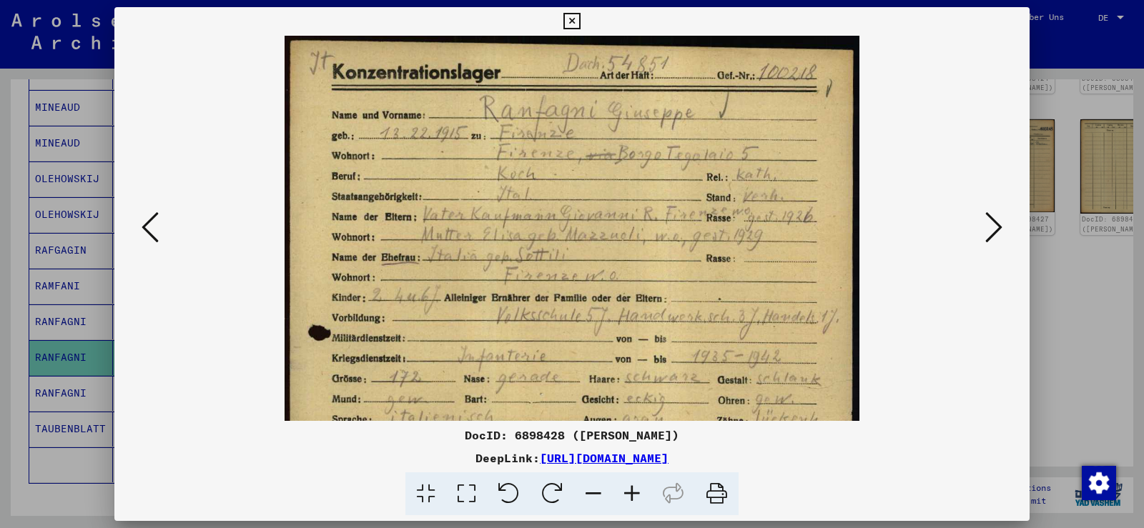
click at [627, 488] on icon at bounding box center [632, 495] width 39 height 44
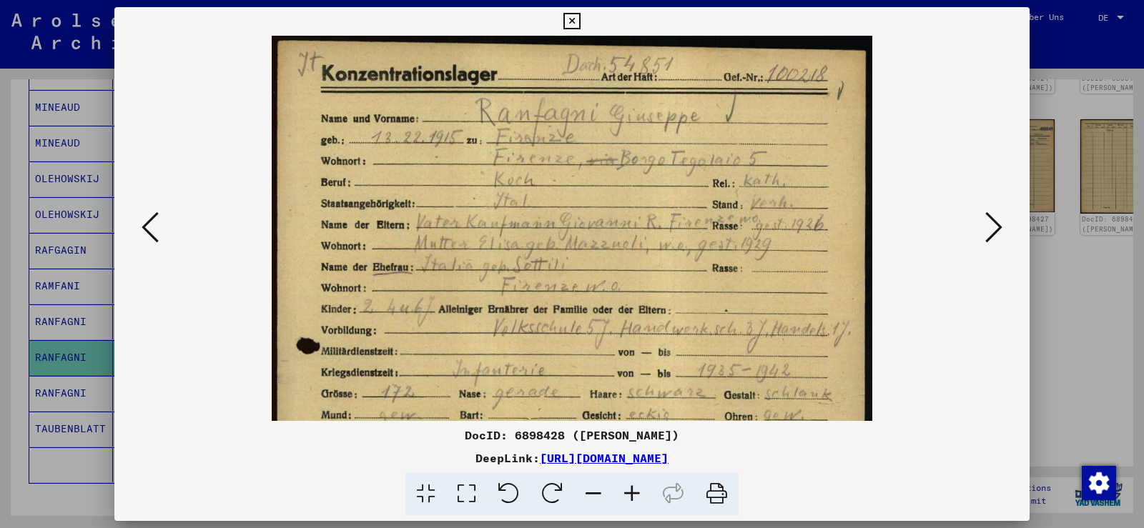
click at [627, 488] on icon at bounding box center [632, 495] width 39 height 44
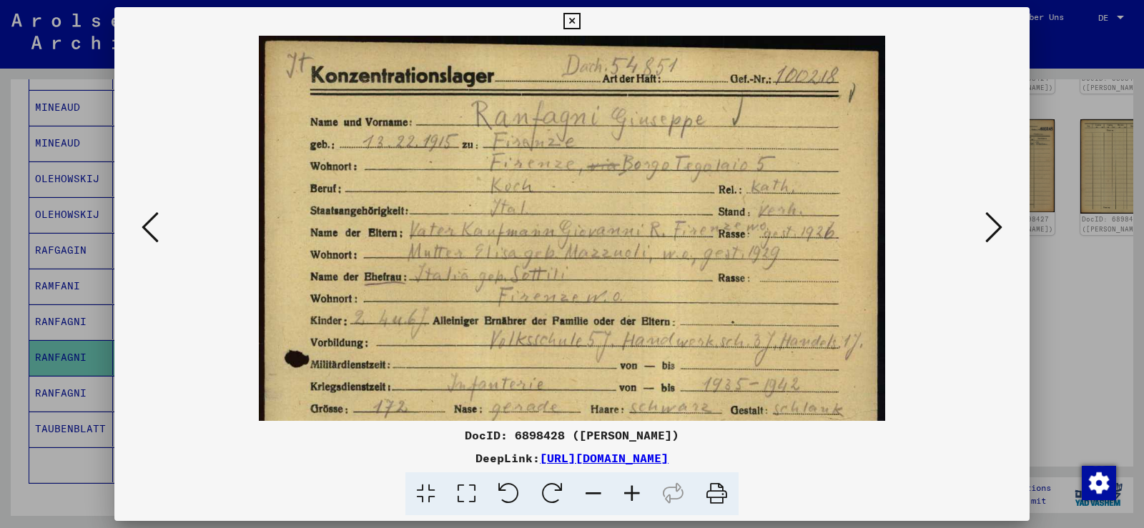
click at [627, 488] on icon at bounding box center [632, 495] width 39 height 44
